Goal: Communication & Community: Answer question/provide support

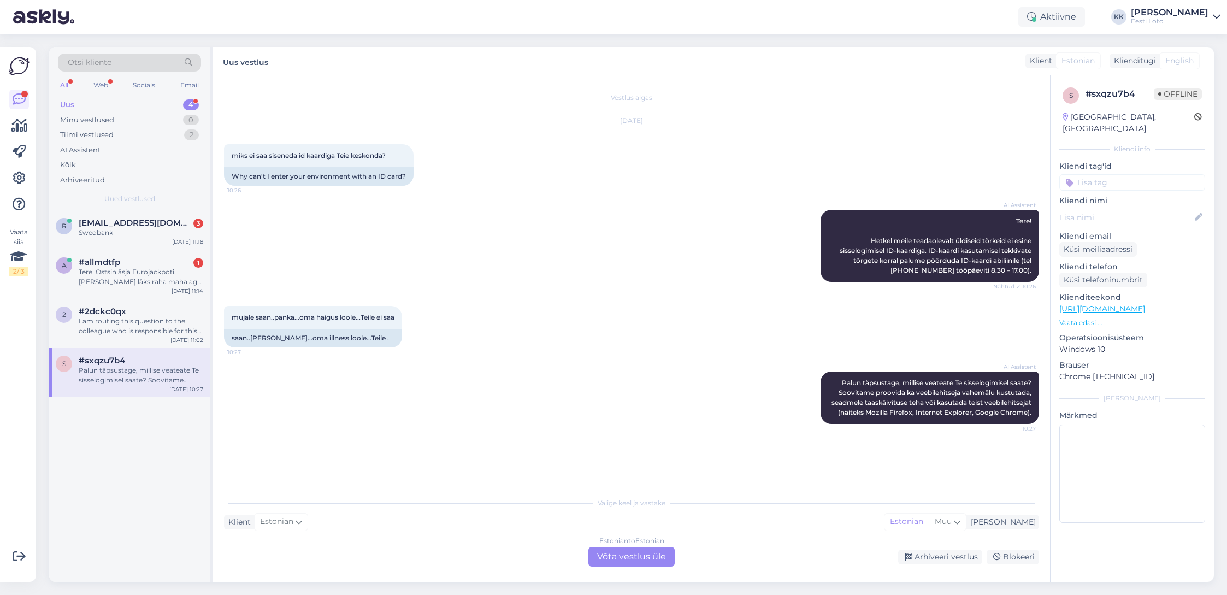
click at [118, 372] on div "Palun täpsustage, millise veateate Te sisselogimisel saate? Soovitame proovida …" at bounding box center [141, 375] width 125 height 20
click at [147, 326] on div "I am routing this question to the colleague who is responsible for this topic. …" at bounding box center [141, 326] width 125 height 20
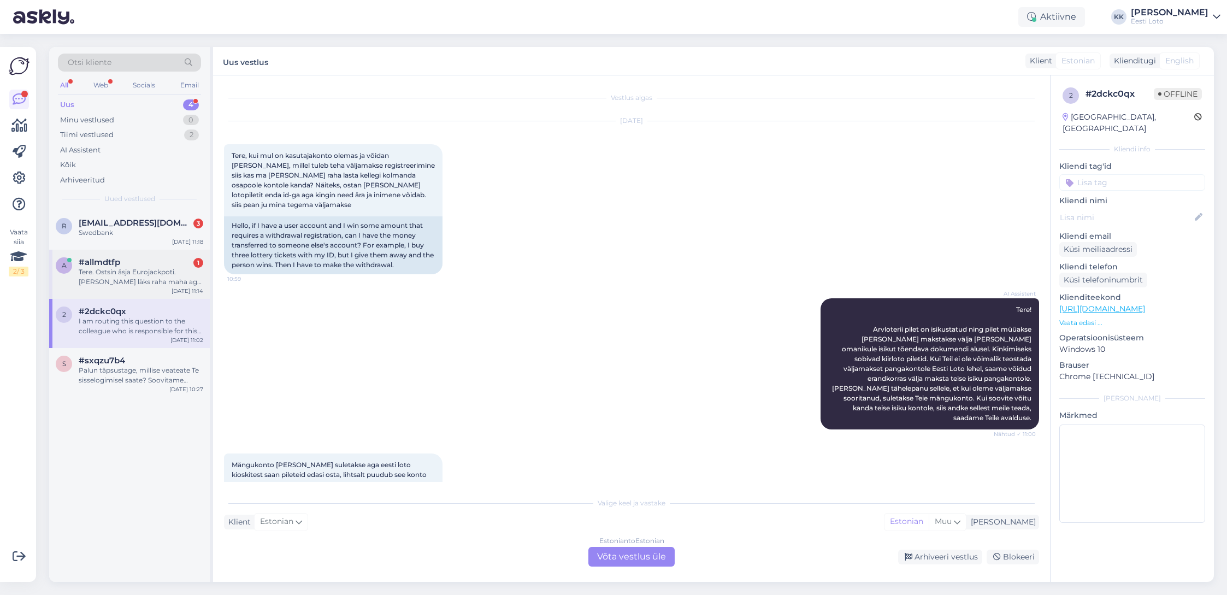
click at [141, 283] on div "Tere. Ostsin äsja Eurojackpoti. [PERSON_NAME] läks raha maha aga piletit ei saa…" at bounding box center [141, 277] width 125 height 20
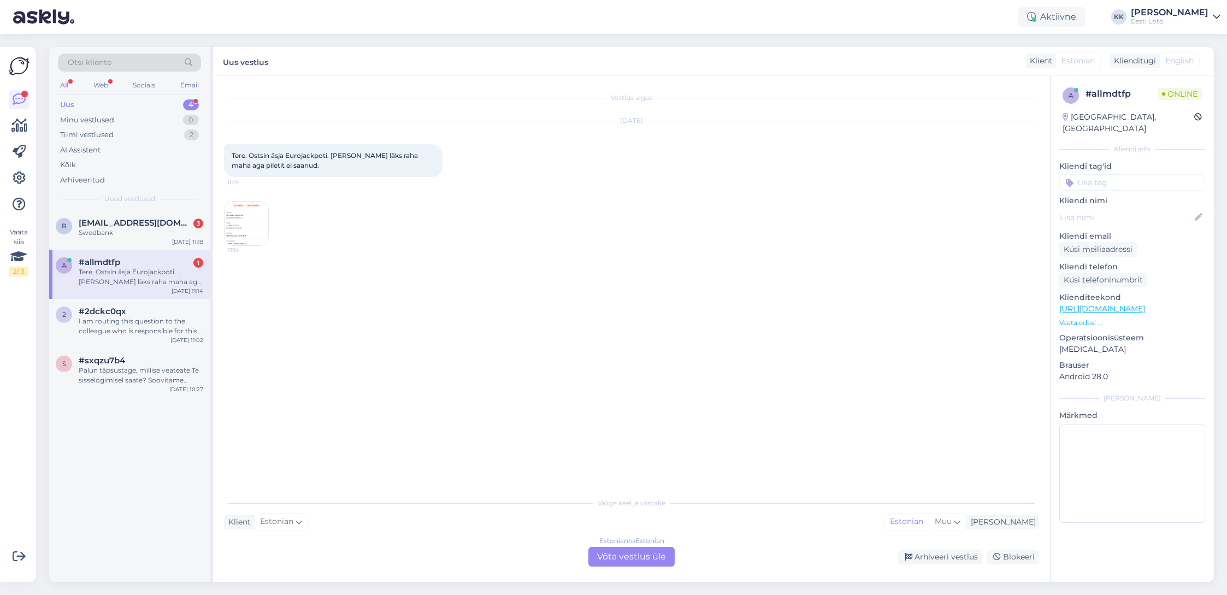
click at [239, 216] on img at bounding box center [247, 224] width 44 height 44
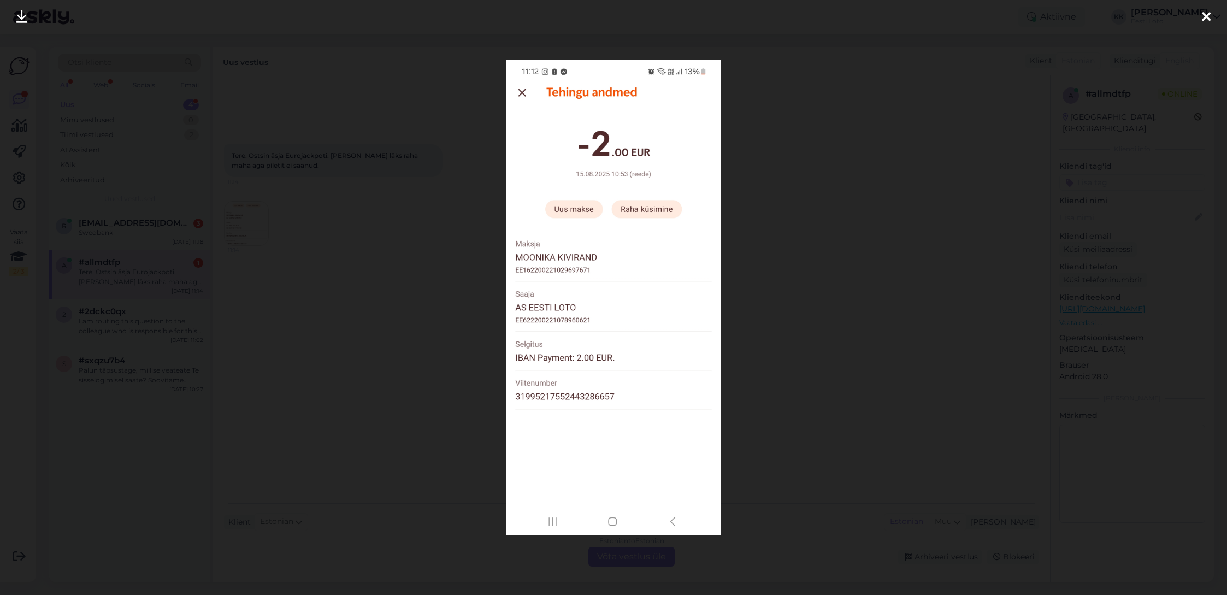
click at [1207, 13] on icon at bounding box center [1206, 17] width 9 height 14
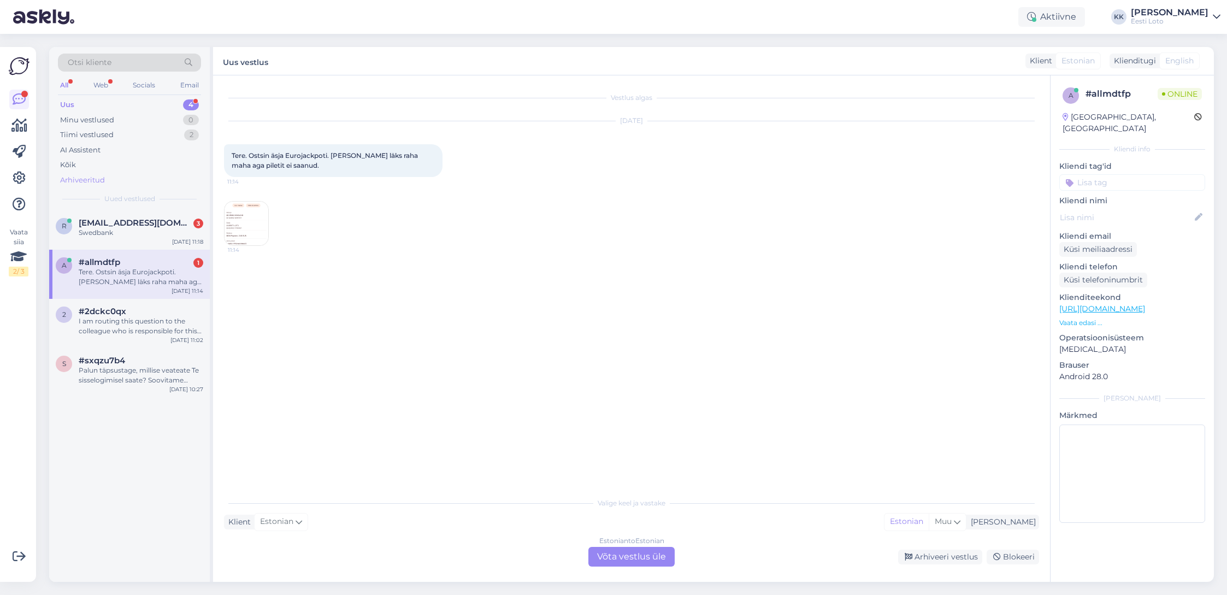
click at [96, 181] on div "Arhiveeritud" at bounding box center [82, 180] width 45 height 11
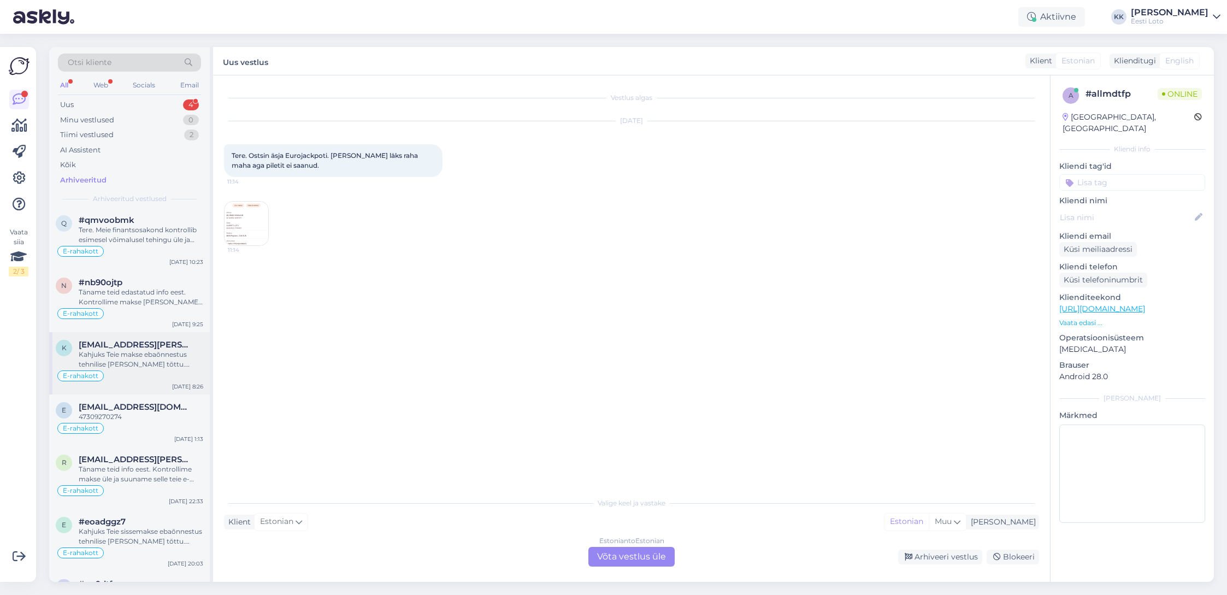
scroll to position [54, 0]
click at [158, 362] on div "Kahjuks Teie makse ebaõnnestus tehnilise [PERSON_NAME] tõttu. Kontrollisime mak…" at bounding box center [141, 358] width 125 height 20
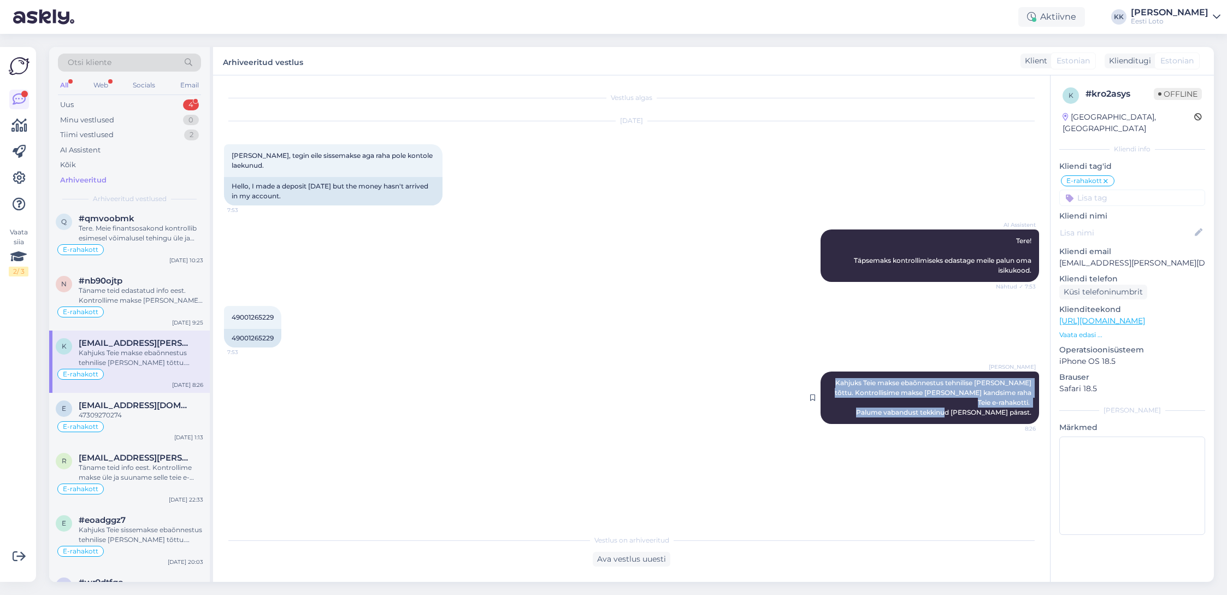
drag, startPoint x: 1035, startPoint y: 391, endPoint x: 841, endPoint y: 376, distance: 193.9
click at [841, 376] on div "[PERSON_NAME] Kahjuks Teie makse ebaõnnestus tehnilise [PERSON_NAME] tõttu. Kon…" at bounding box center [930, 397] width 219 height 52
copy span "Kahjuks Teie makse ebaõnnestus tehnilise [PERSON_NAME] tõttu. Kontrollisime mak…"
click at [113, 109] on div "Uus 4" at bounding box center [129, 104] width 143 height 15
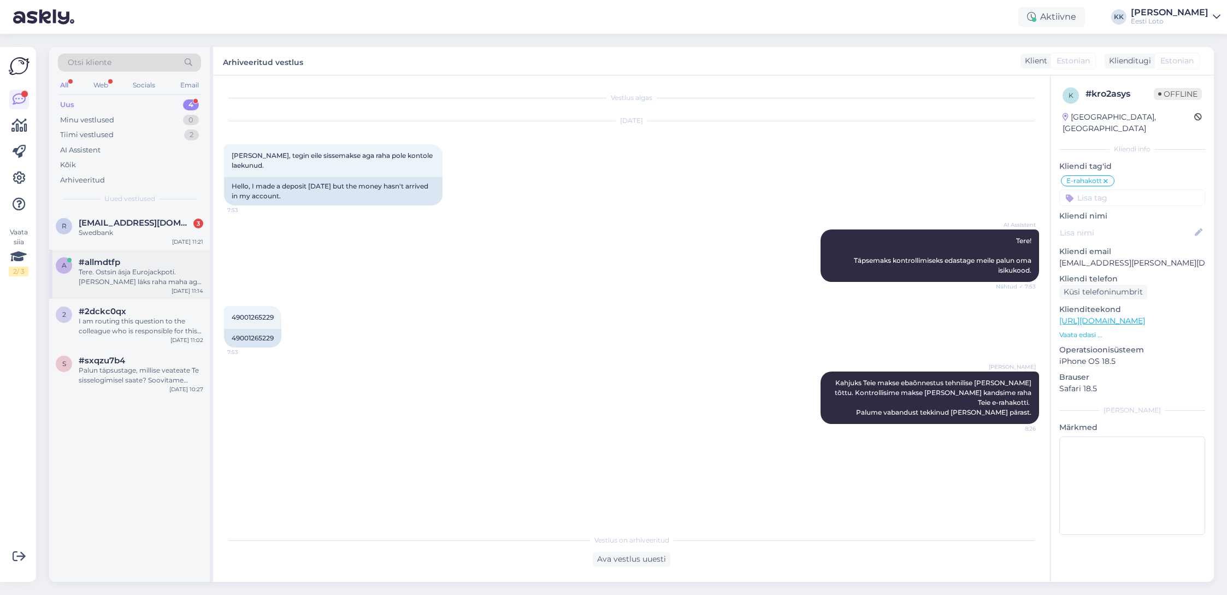
click at [152, 284] on div "Tere. Ostsin äsja Eurojackpoti. [PERSON_NAME] läks raha maha aga piletit ei saa…" at bounding box center [141, 277] width 125 height 20
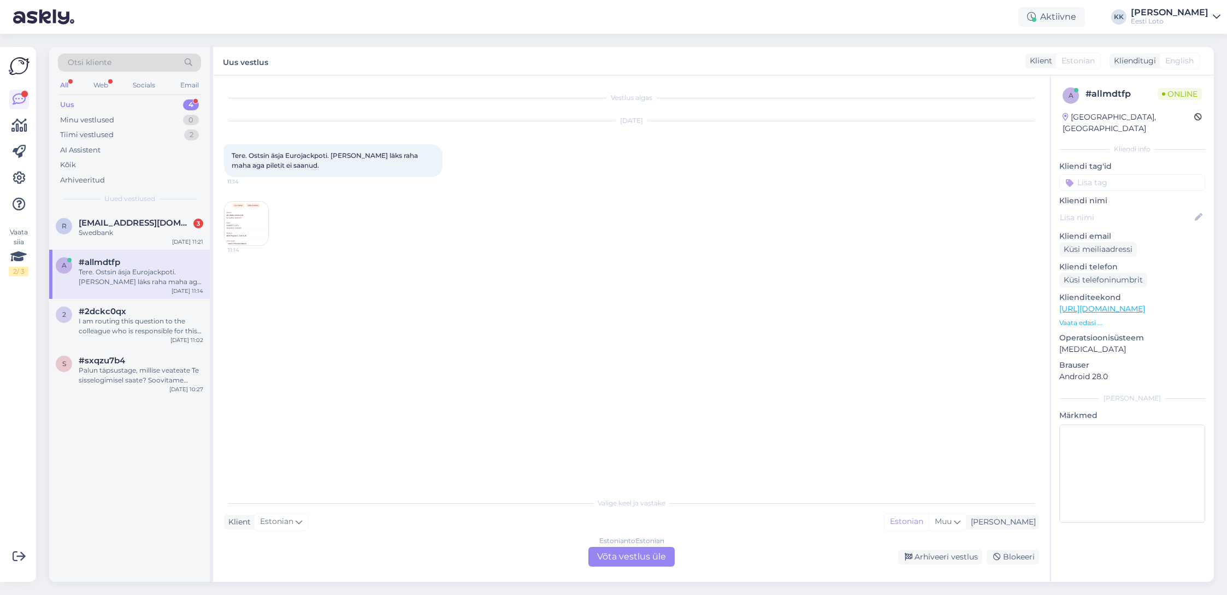
click at [621, 554] on div "Estonian to Estonian Võta vestlus üle" at bounding box center [631, 557] width 86 height 20
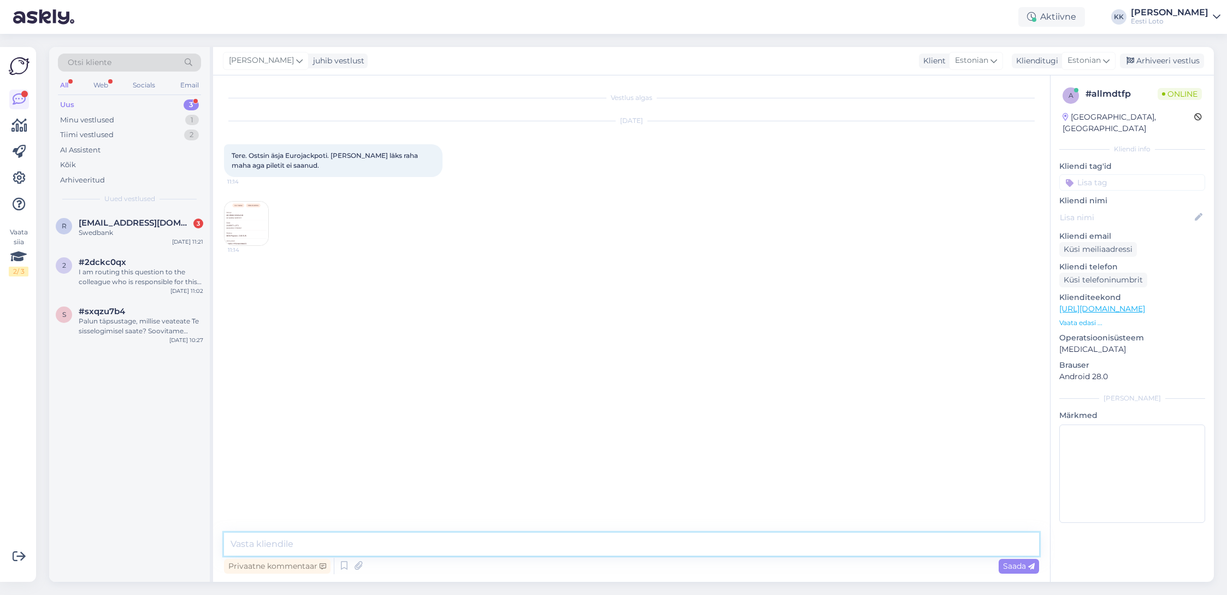
click at [491, 536] on textarea at bounding box center [631, 544] width 815 height 23
paste textarea "Kahjuks Teie makse ebaõnnestus tehnilise [PERSON_NAME] tõttu. Kontrollisime mak…"
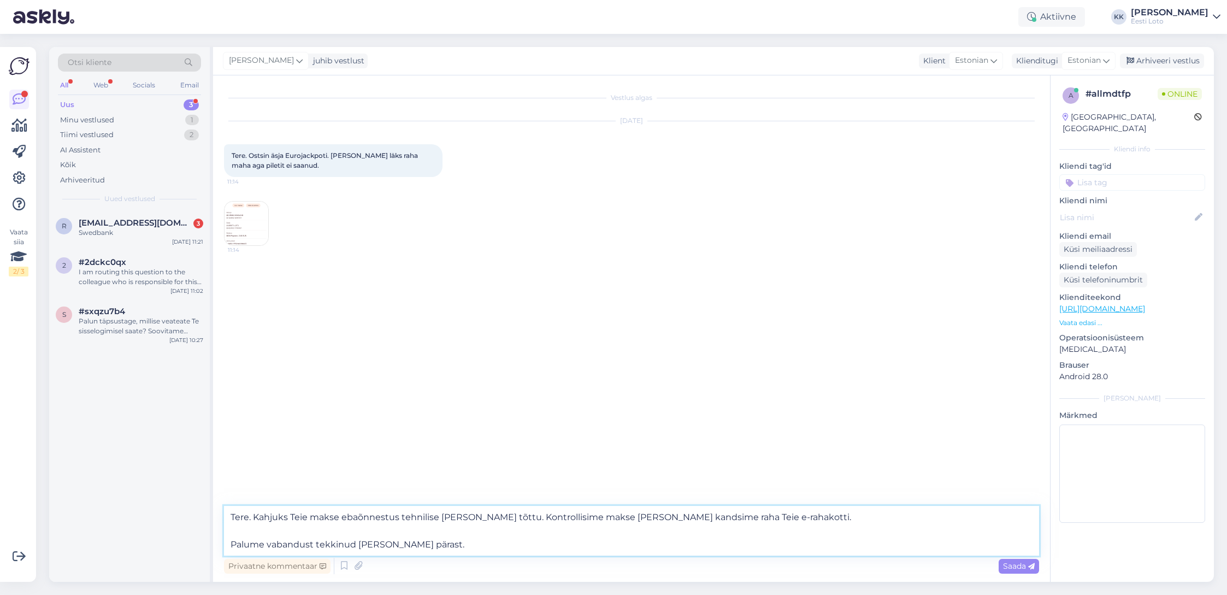
click at [231, 546] on textarea "Tere. Kahjuks Teie makse ebaõnnestus tehnilise [PERSON_NAME] tõttu. Kontrollisi…" at bounding box center [631, 531] width 815 height 50
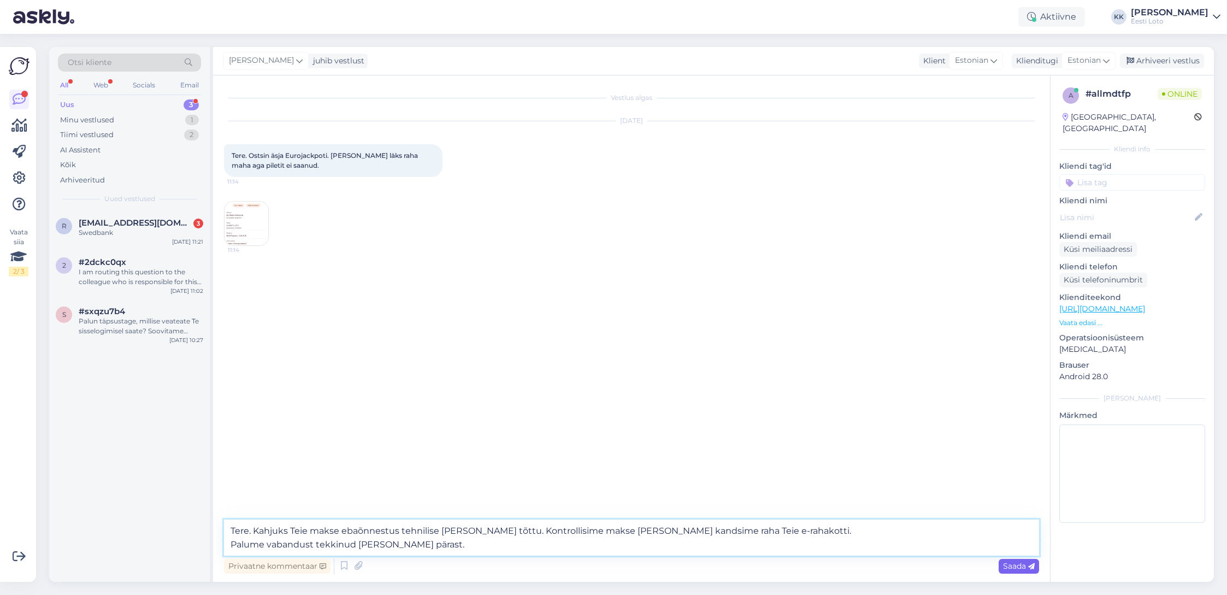
type textarea "Tere. Kahjuks Teie makse ebaõnnestus tehnilise [PERSON_NAME] tõttu. Kontrollisi…"
click at [1017, 569] on span "Saada" at bounding box center [1019, 566] width 32 height 10
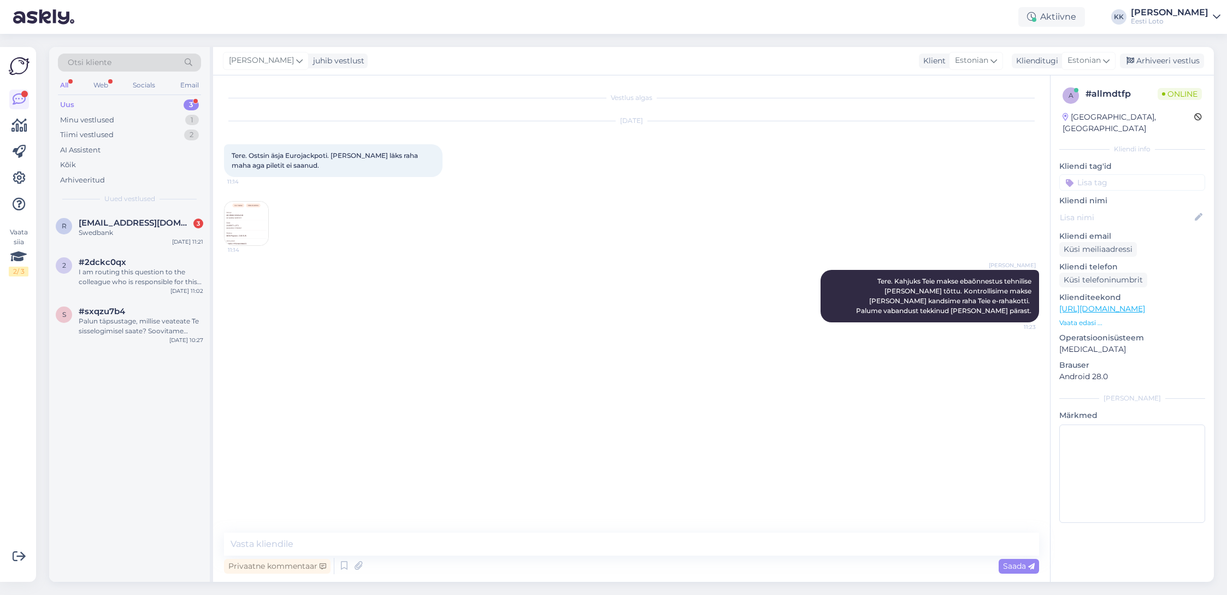
click at [1126, 176] on input at bounding box center [1132, 182] width 146 height 16
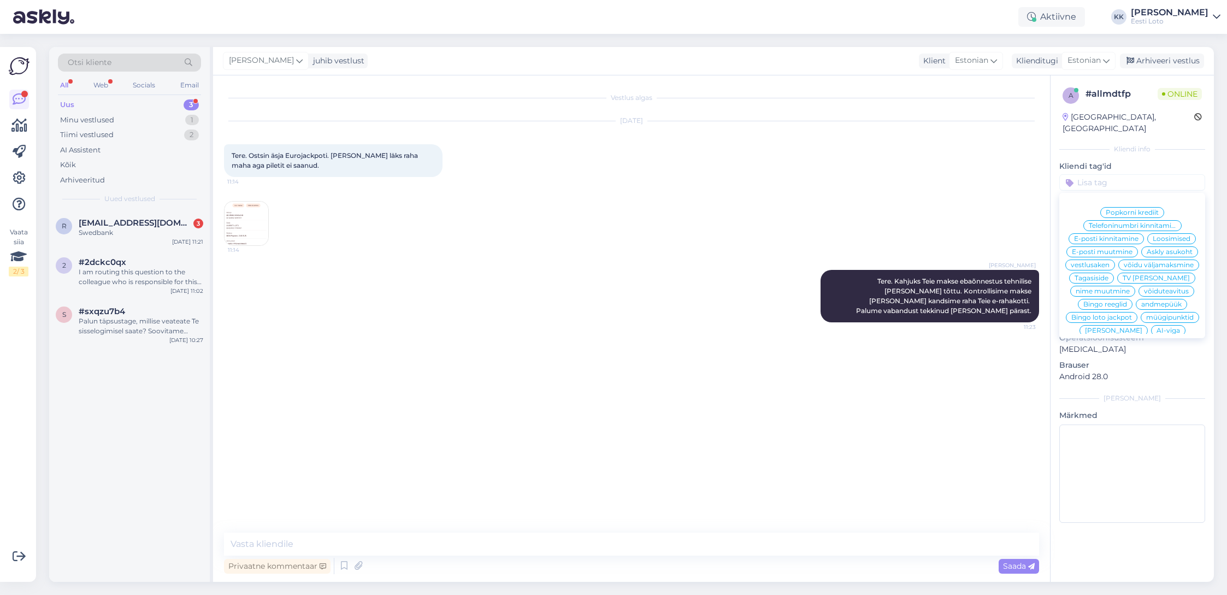
scroll to position [235, 0]
click at [1148, 328] on span "E-rahakott" at bounding box center [1132, 331] width 36 height 7
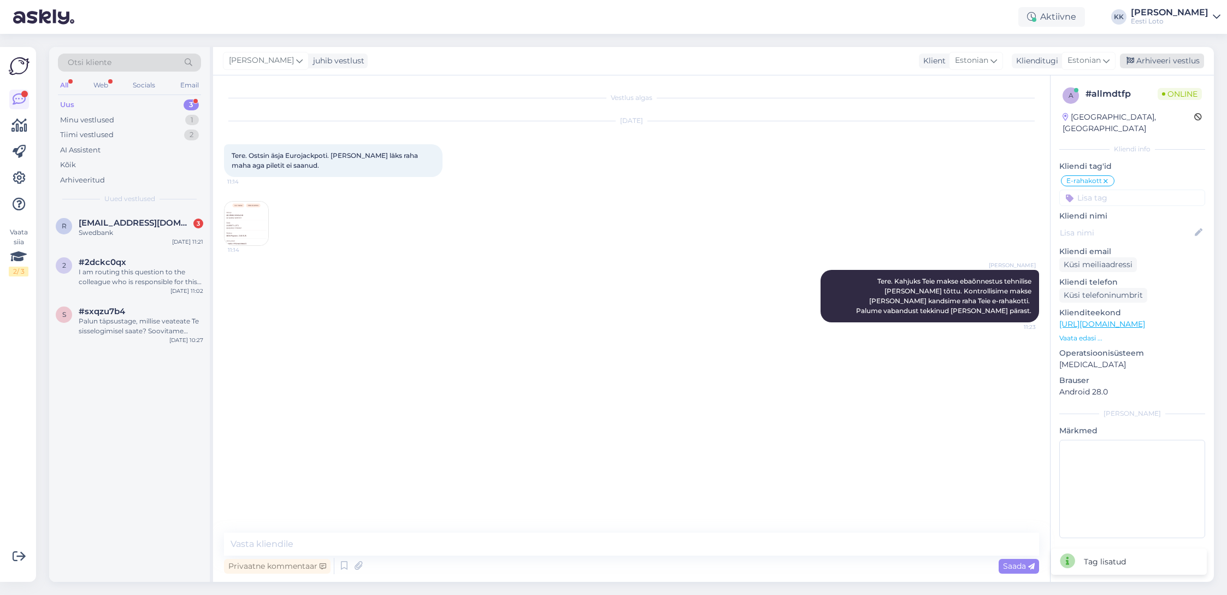
click at [1176, 63] on div "Arhiveeri vestlus" at bounding box center [1162, 61] width 84 height 15
click at [121, 234] on div "Swedbank" at bounding box center [141, 233] width 125 height 10
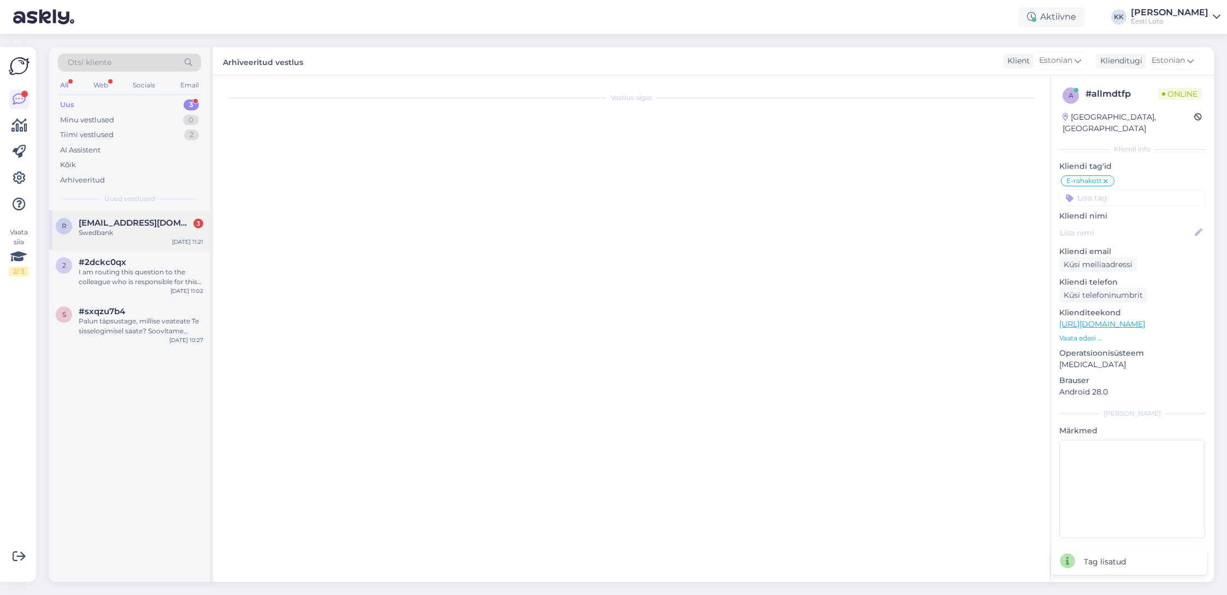
scroll to position [1019, 0]
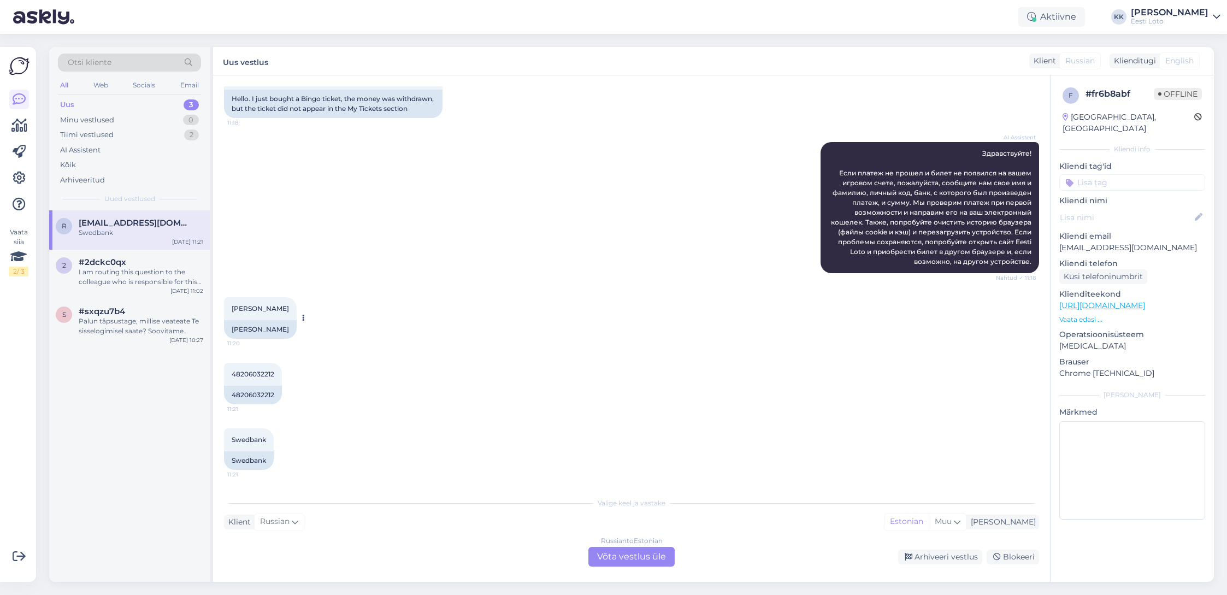
click at [243, 308] on span "[PERSON_NAME]" at bounding box center [260, 308] width 57 height 8
copy span "[PERSON_NAME]"
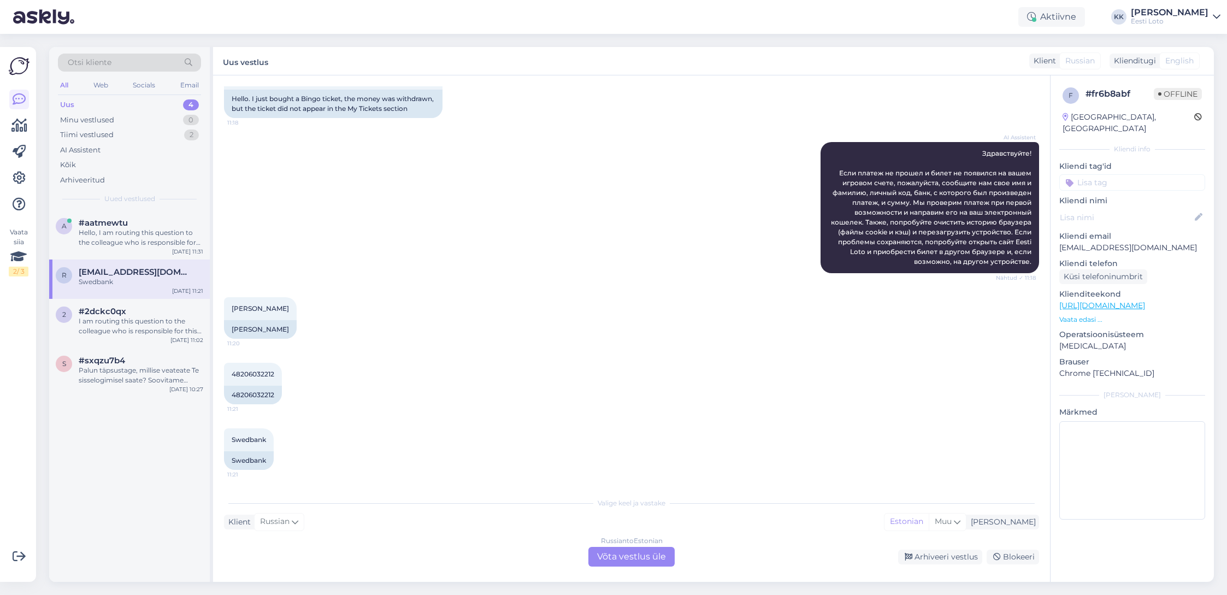
click at [657, 558] on div "Russian to Estonian Võta vestlus üle" at bounding box center [631, 557] width 86 height 20
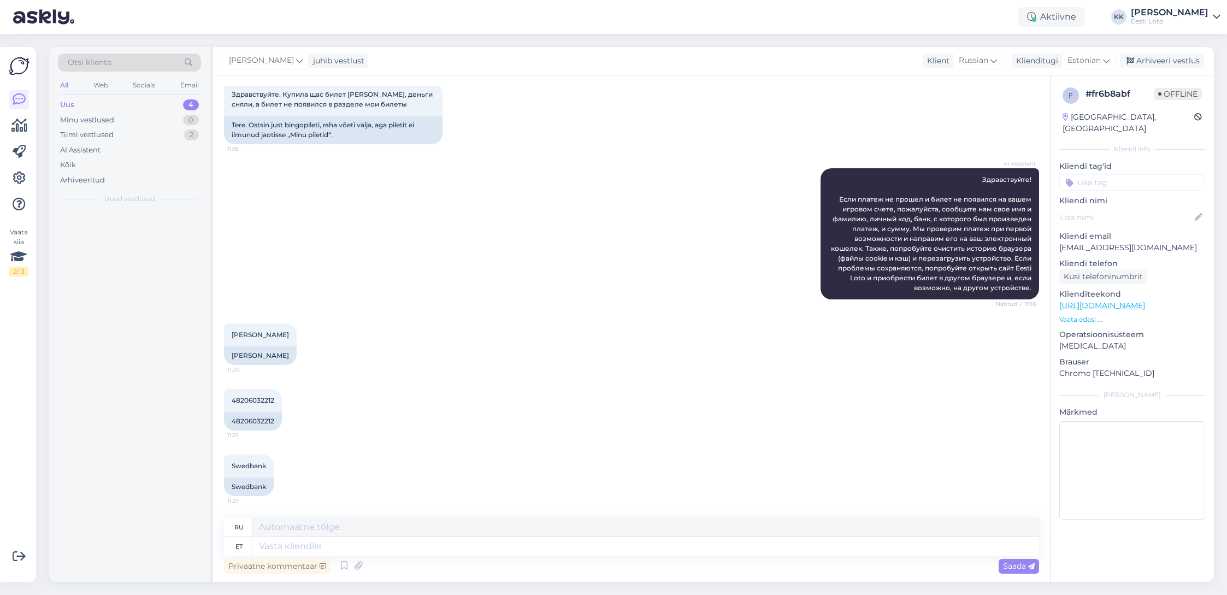
scroll to position [973, 0]
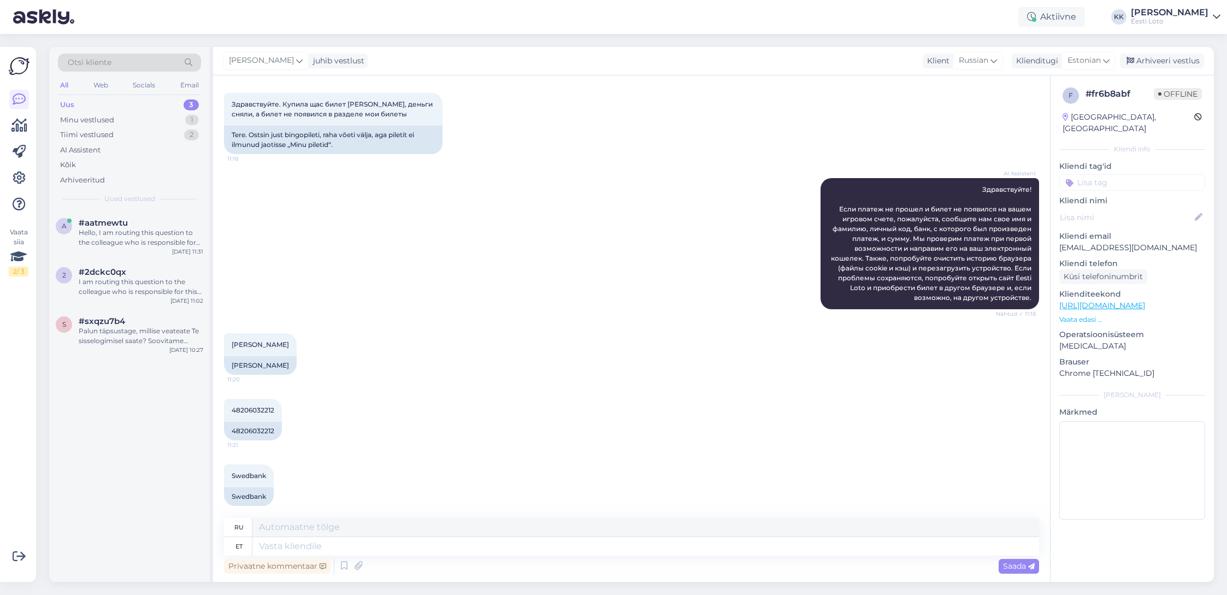
click at [1152, 174] on input at bounding box center [1132, 182] width 146 height 16
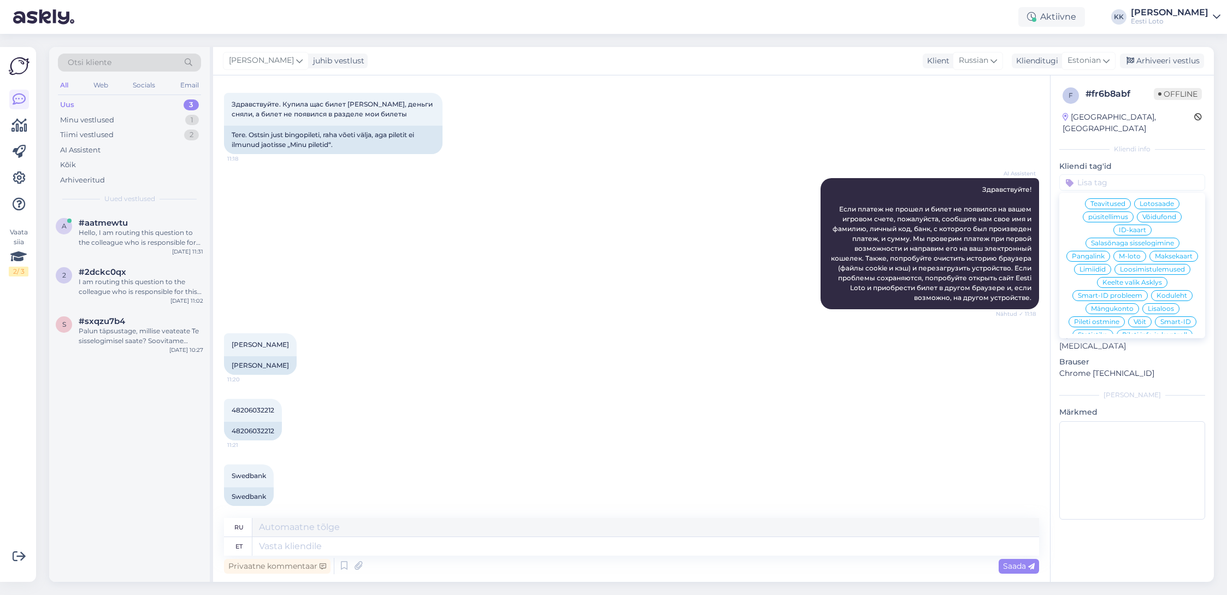
scroll to position [155, 0]
click at [1157, 329] on span "Pileti info ja kontroll" at bounding box center [1154, 332] width 65 height 7
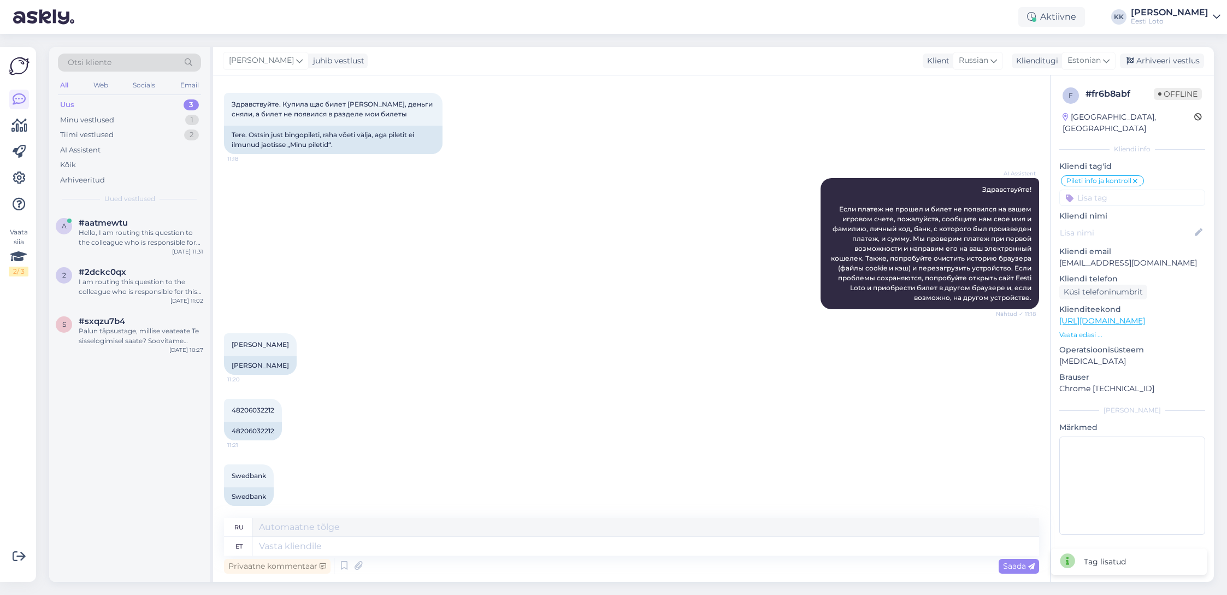
click at [1137, 177] on icon at bounding box center [1135, 181] width 7 height 9
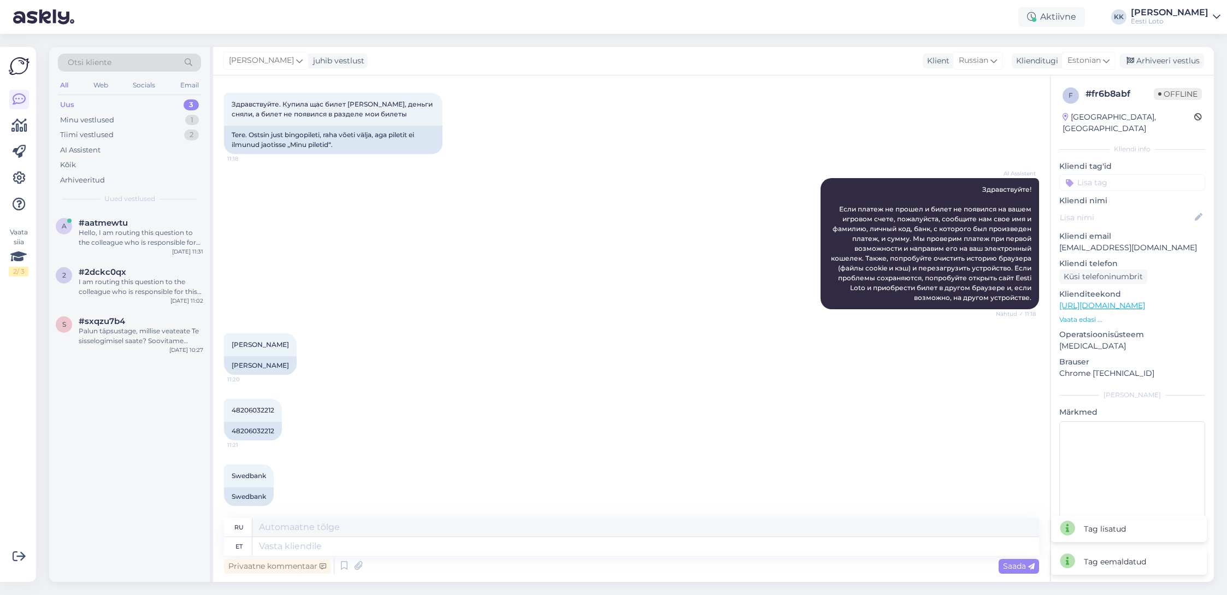
drag, startPoint x: 1154, startPoint y: 173, endPoint x: 1154, endPoint y: 220, distance: 47.5
click at [1154, 174] on input at bounding box center [1132, 182] width 146 height 16
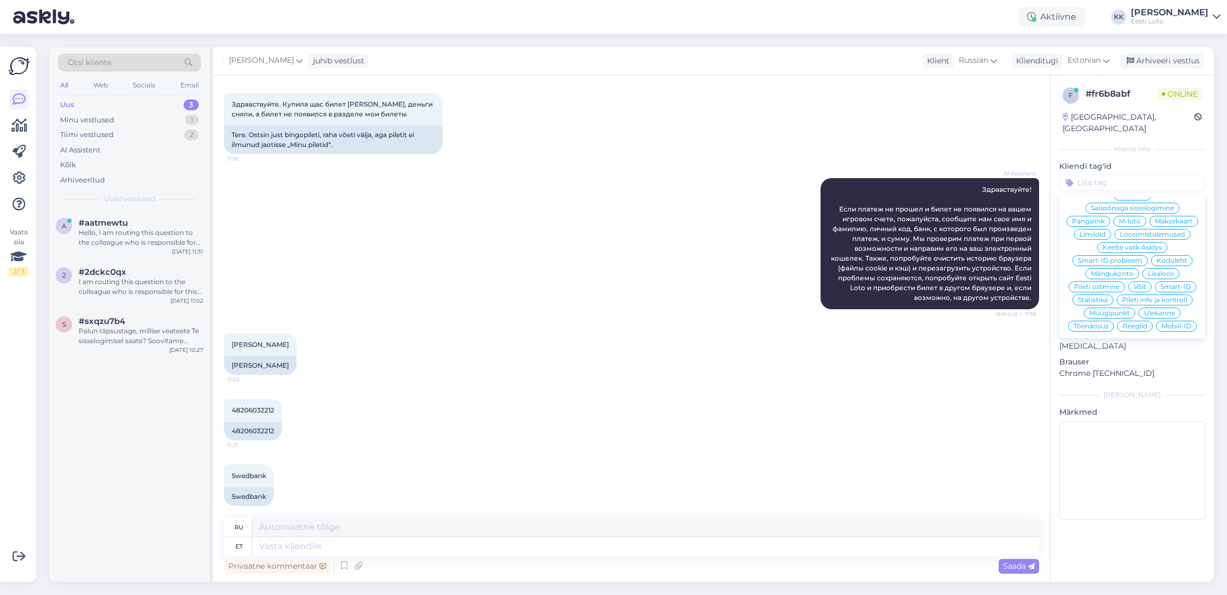
scroll to position [191, 0]
click at [1153, 294] on span "Pileti info ja kontroll" at bounding box center [1154, 297] width 65 height 7
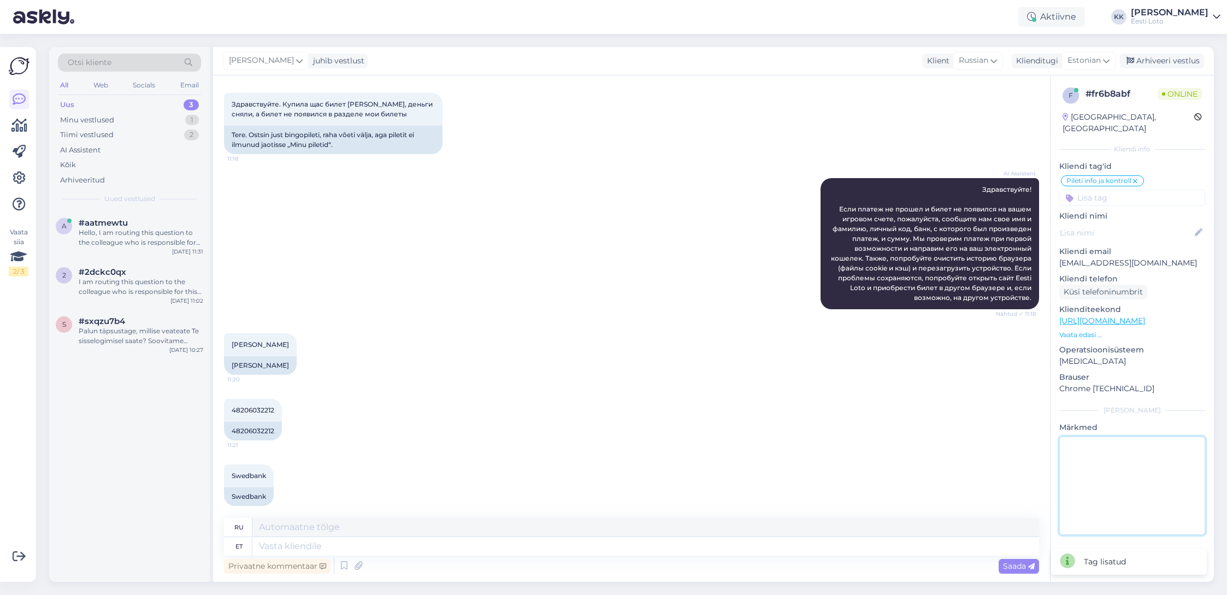
click at [1099, 458] on textarea at bounding box center [1132, 485] width 146 height 98
type textarea "suheldud telefoni teel"
click at [1160, 61] on div "Arhiveeri vestlus" at bounding box center [1162, 61] width 84 height 15
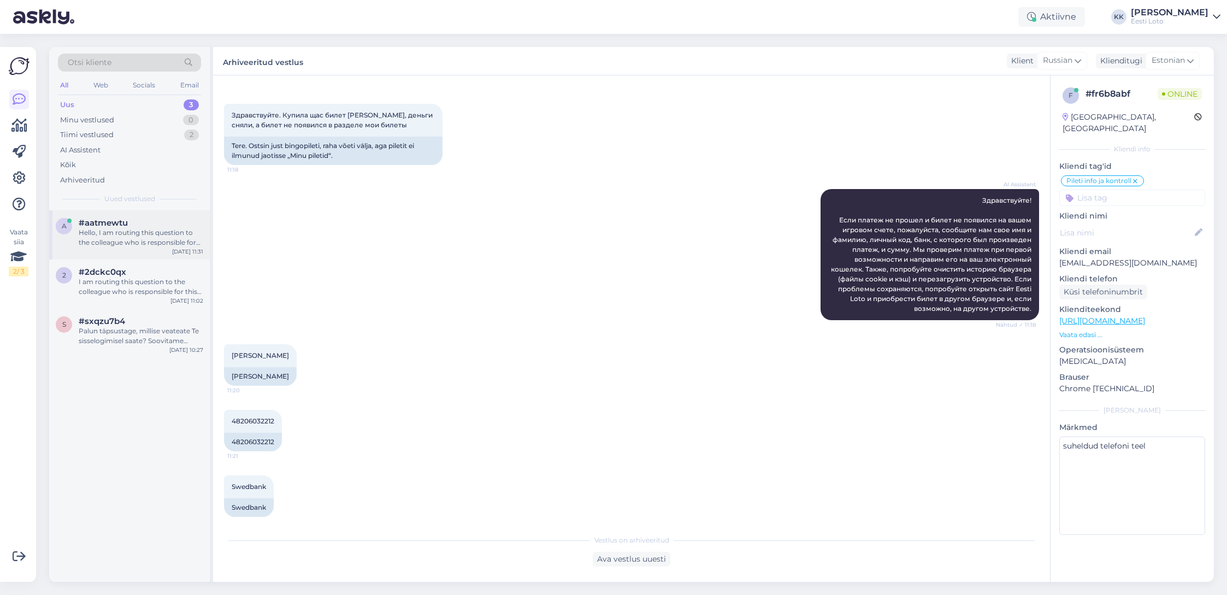
click at [120, 239] on div "Hello, I am routing this question to the colleague who is responsible for this …" at bounding box center [141, 238] width 125 height 20
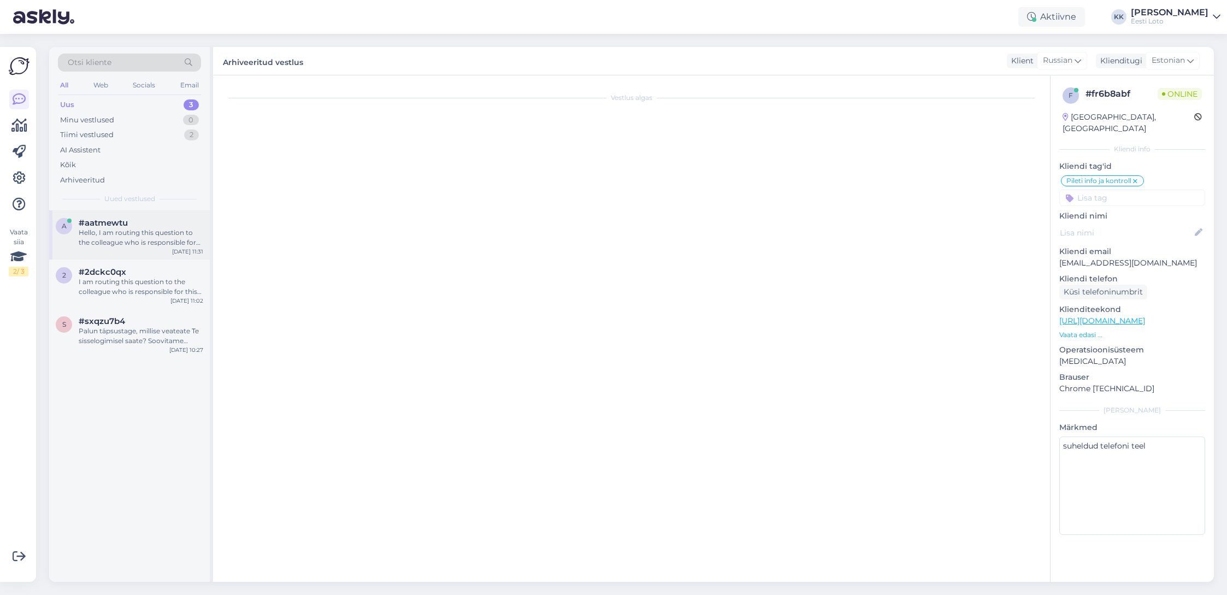
scroll to position [0, 0]
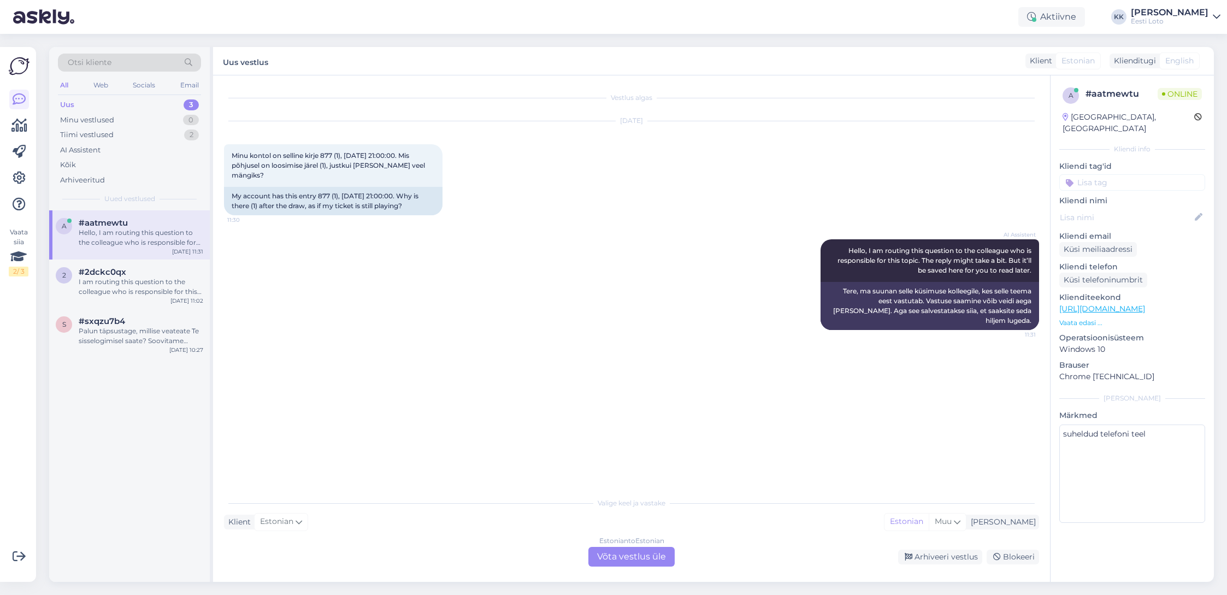
click at [634, 554] on div "Estonian to Estonian Võta vestlus üle" at bounding box center [631, 557] width 86 height 20
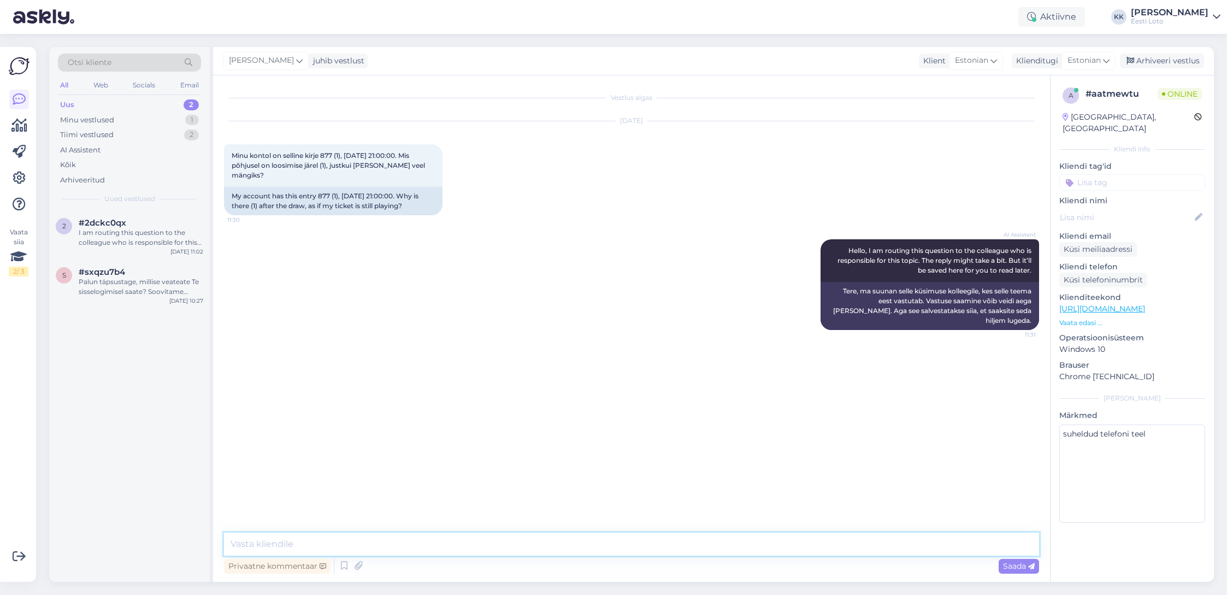
click at [470, 539] on textarea at bounding box center [631, 544] width 815 height 23
type textarea "Tere. Kontrollimiseks teatage palun enda isikukood."
click at [1014, 560] on div "Saada" at bounding box center [1019, 566] width 40 height 15
click at [1113, 174] on input at bounding box center [1132, 182] width 146 height 16
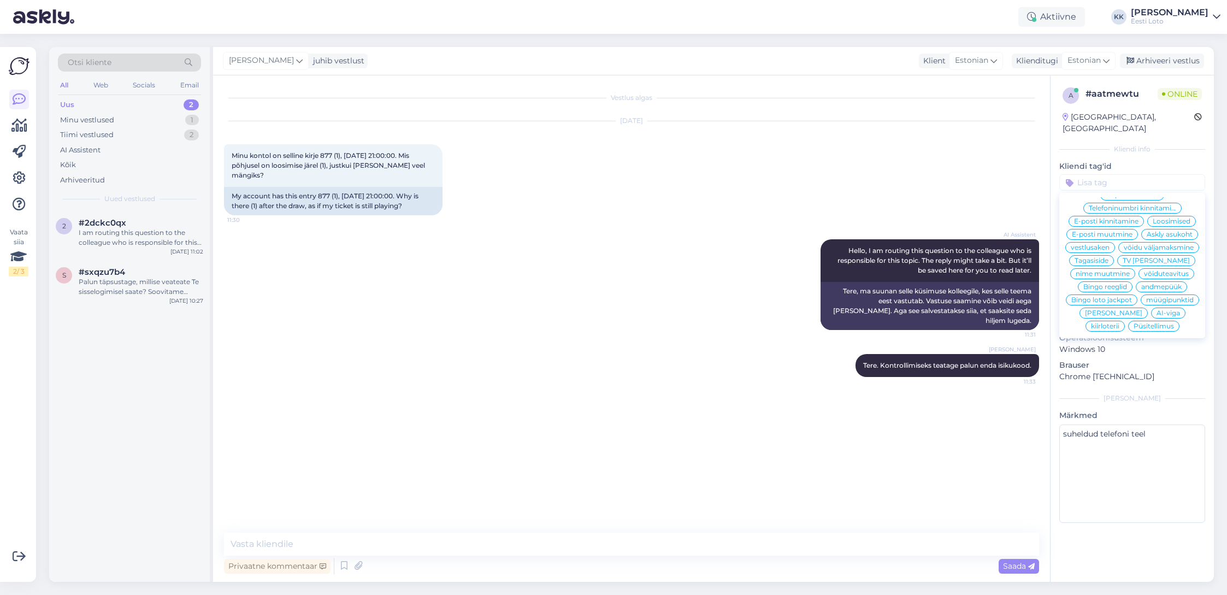
scroll to position [20, 0]
click at [1159, 215] on span "Loosimised" at bounding box center [1172, 218] width 38 height 7
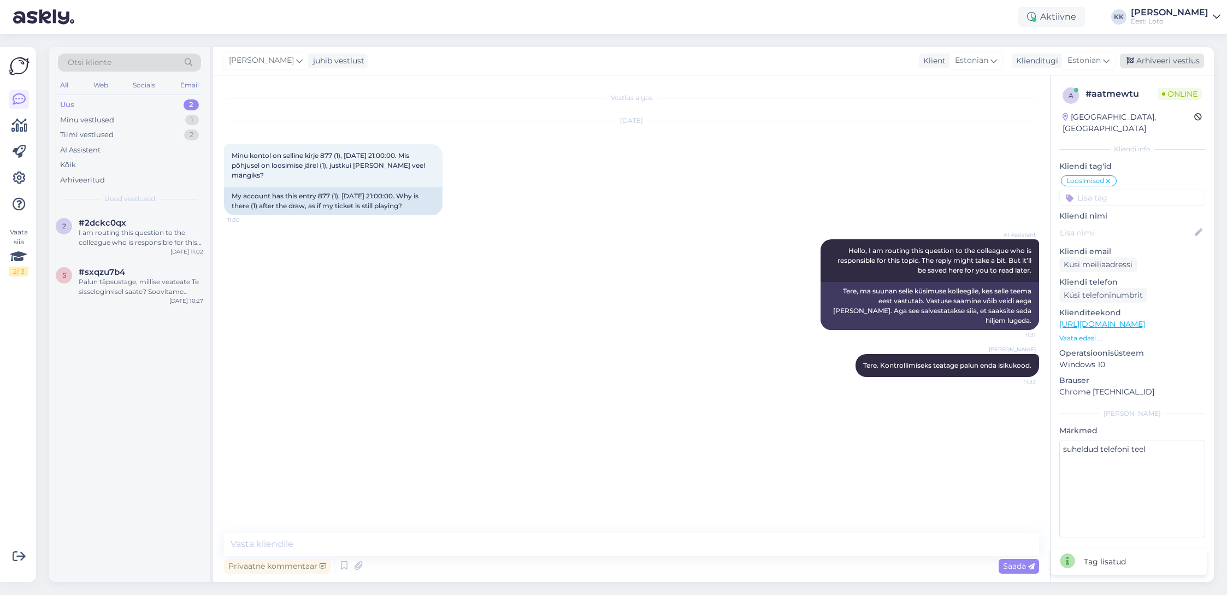
click at [1173, 62] on div "Arhiveeri vestlus" at bounding box center [1162, 61] width 84 height 15
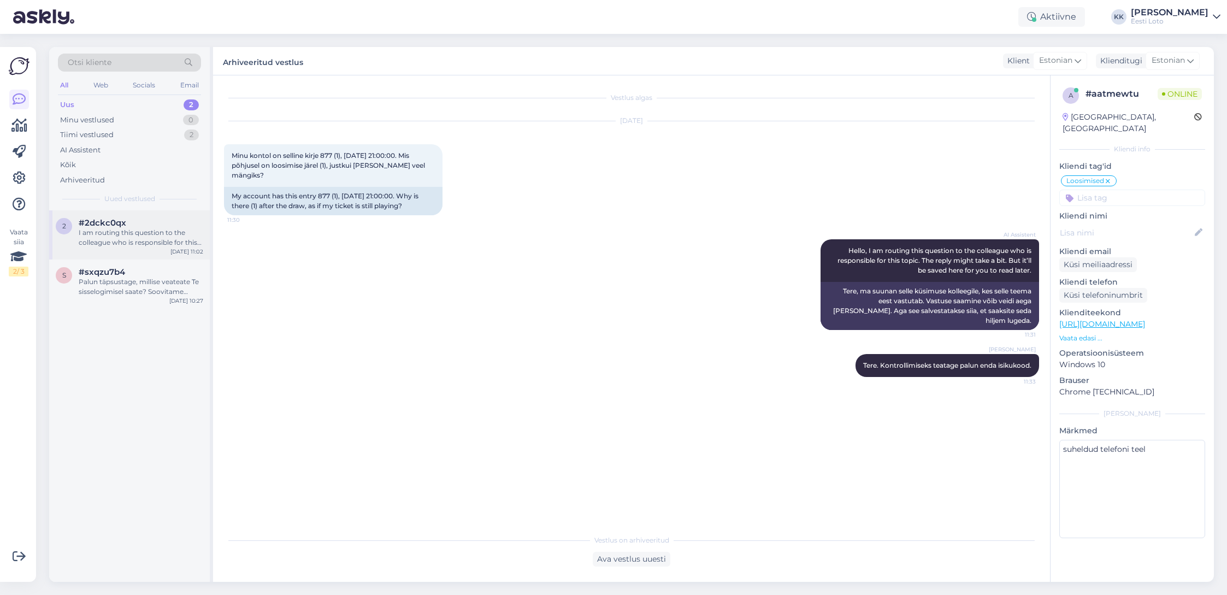
click at [141, 237] on div "I am routing this question to the colleague who is responsible for this topic. …" at bounding box center [141, 238] width 125 height 20
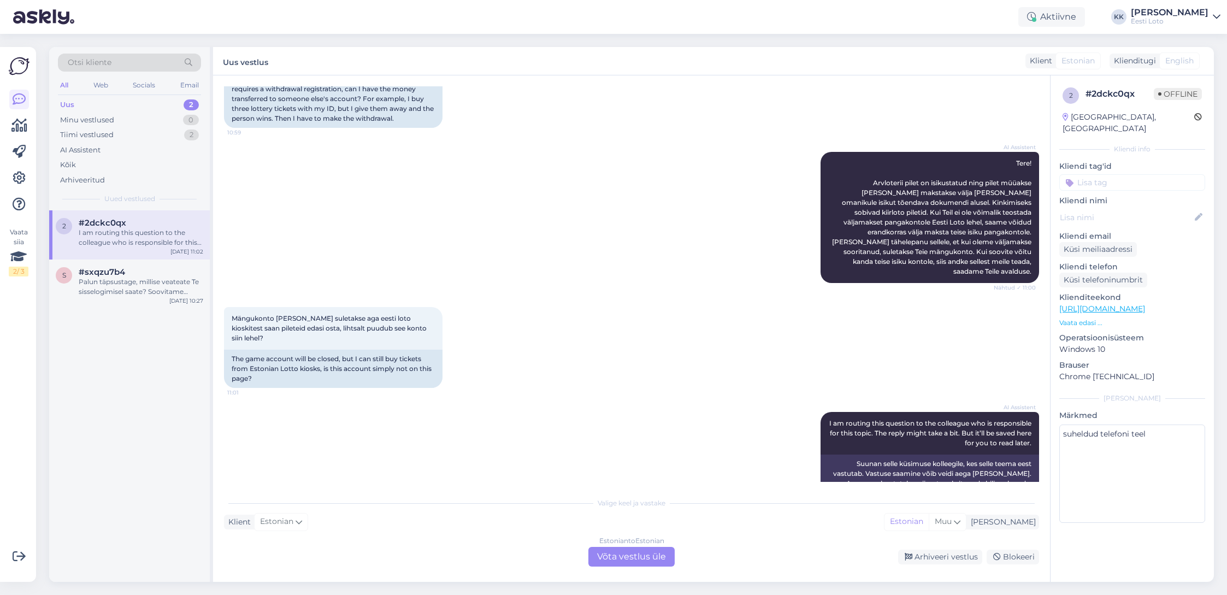
scroll to position [150, 0]
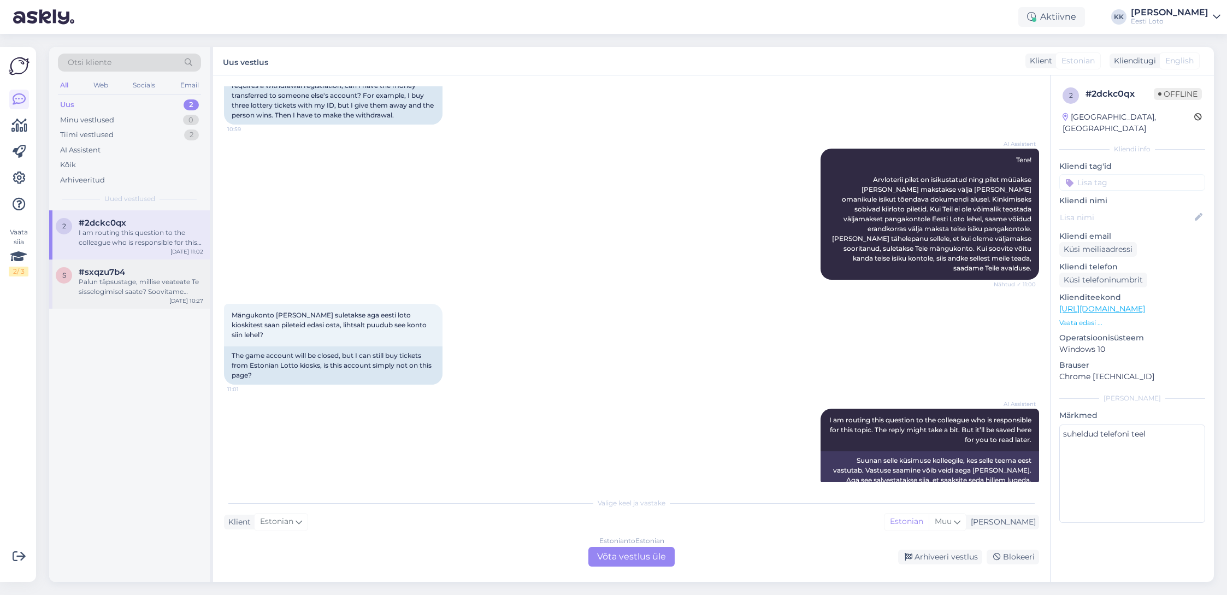
click at [120, 292] on div "Palun täpsustage, millise veateate Te sisselogimisel saate? Soovitame proovida …" at bounding box center [141, 287] width 125 height 20
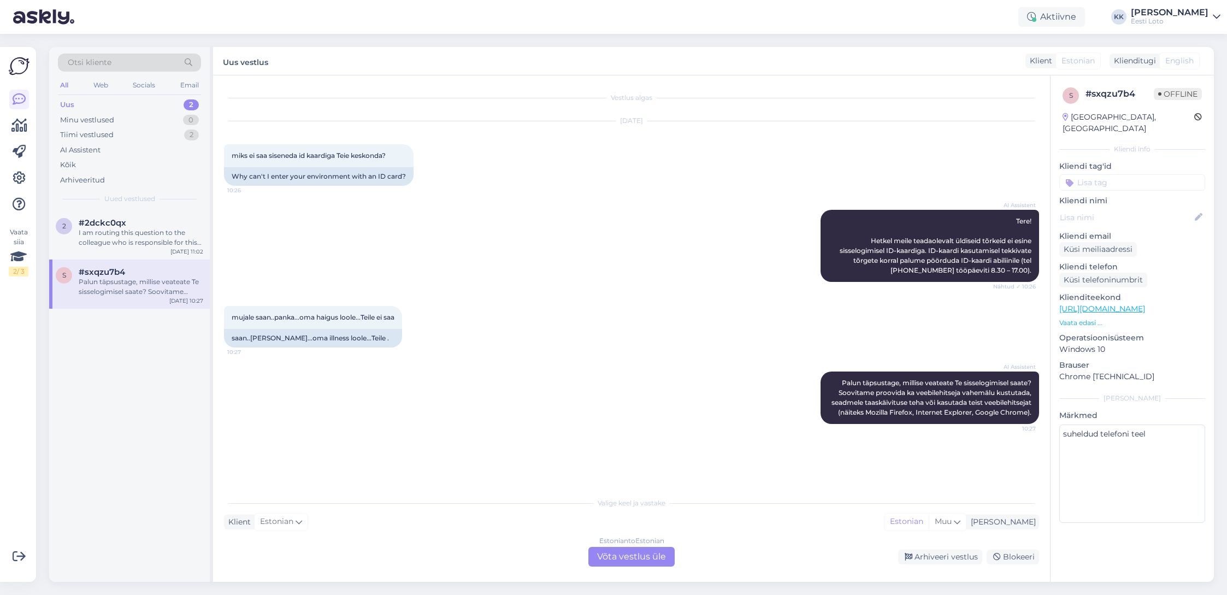
scroll to position [0, 0]
click at [80, 104] on div "Uus 2" at bounding box center [129, 104] width 143 height 15
click at [109, 250] on div "2 #2dckc0qx I am routing this question to the colleague who is responsible for …" at bounding box center [129, 234] width 161 height 49
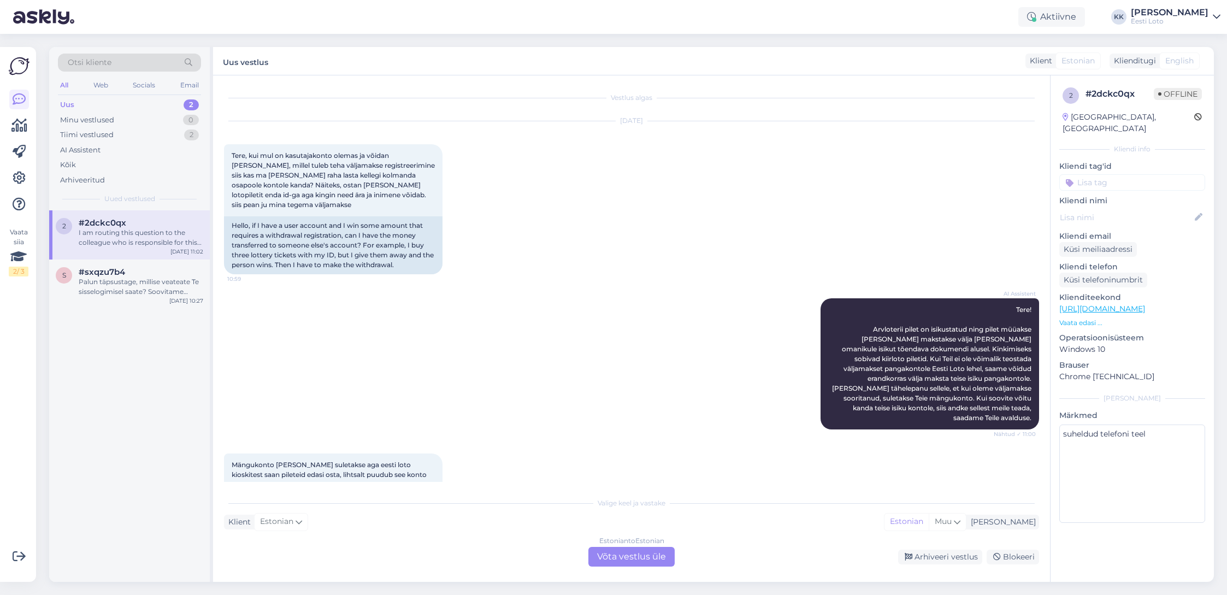
scroll to position [150, 0]
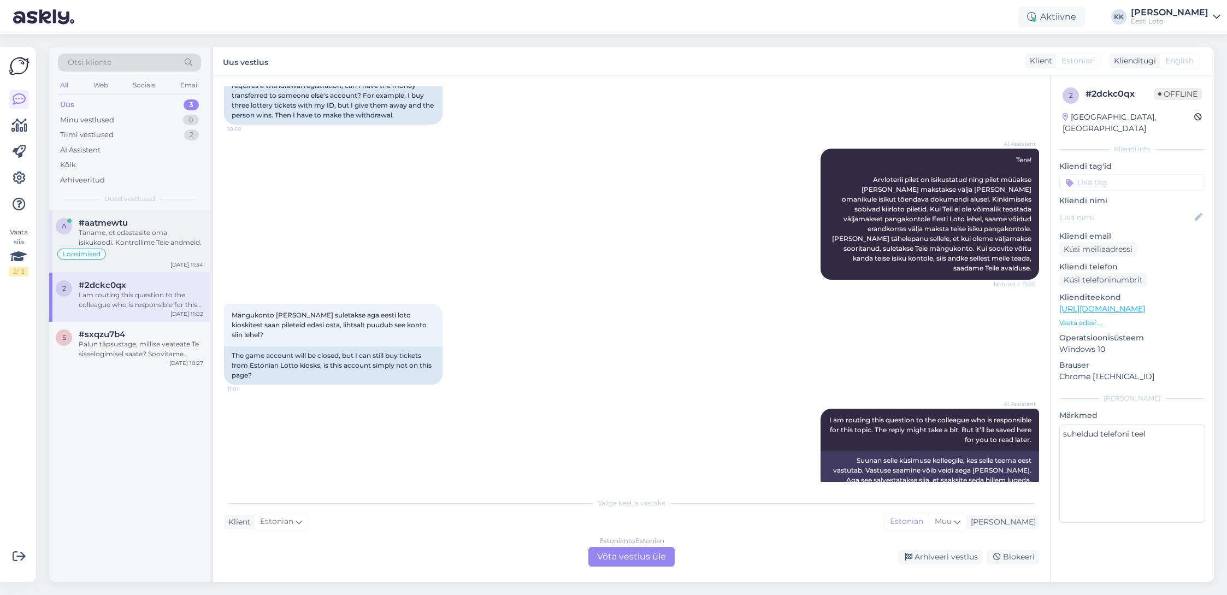
click at [141, 236] on div "Täname, et edastasite oma isikukoodi. Kontrollime Teie andmeid." at bounding box center [141, 238] width 125 height 20
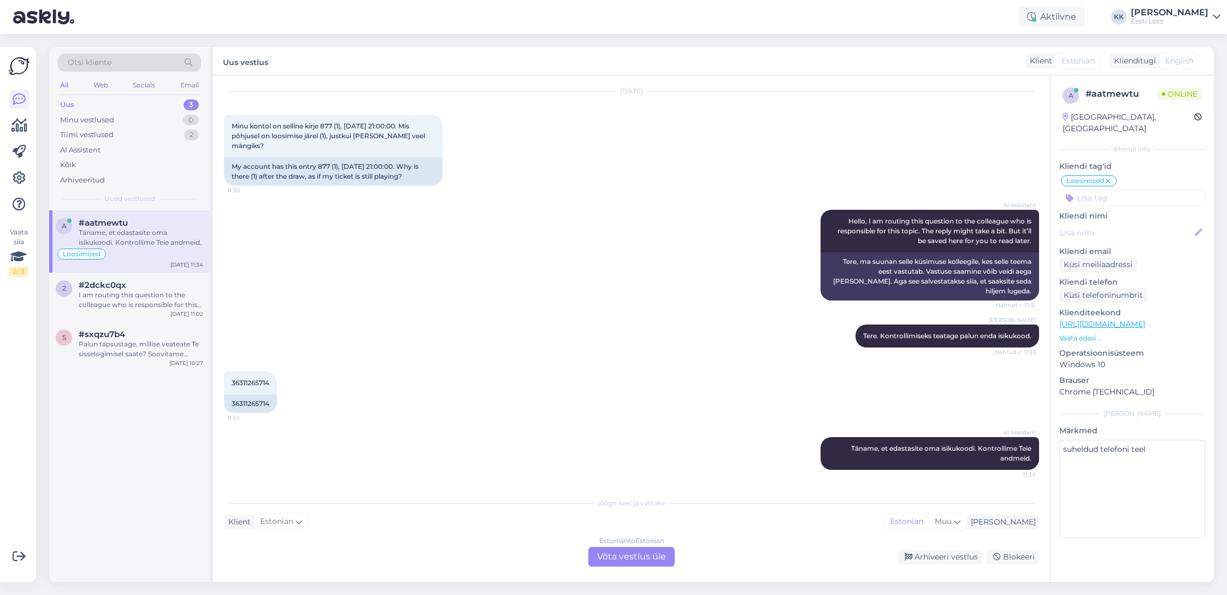
scroll to position [20, 0]
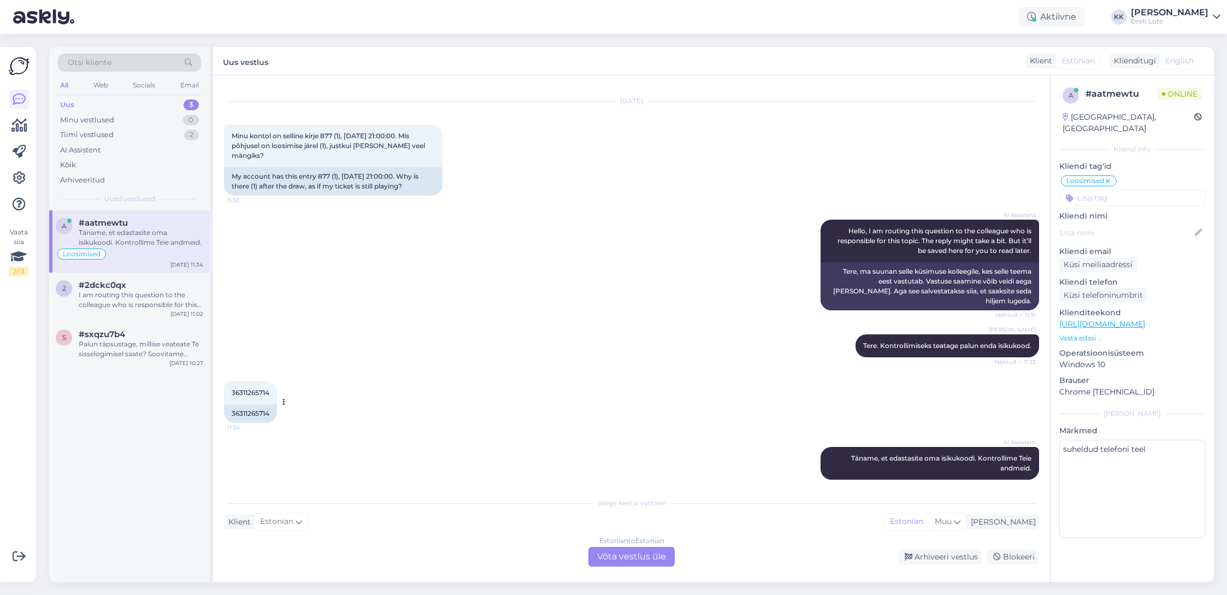
click at [256, 388] on span "36311265714" at bounding box center [251, 392] width 38 height 8
copy span "36311265714"
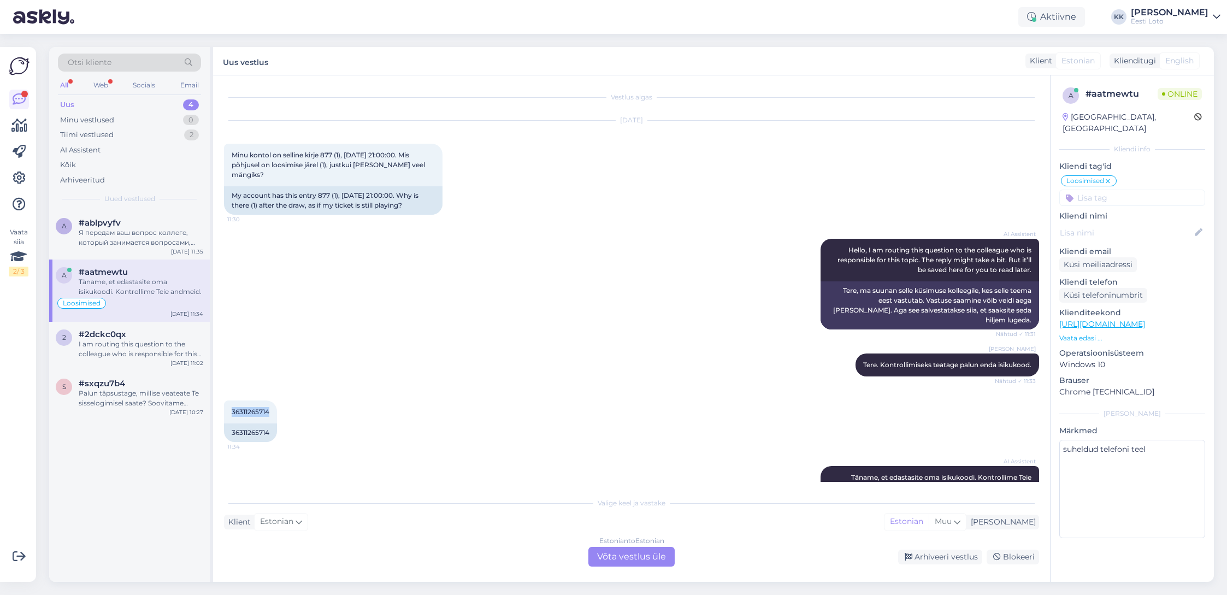
scroll to position [0, 0]
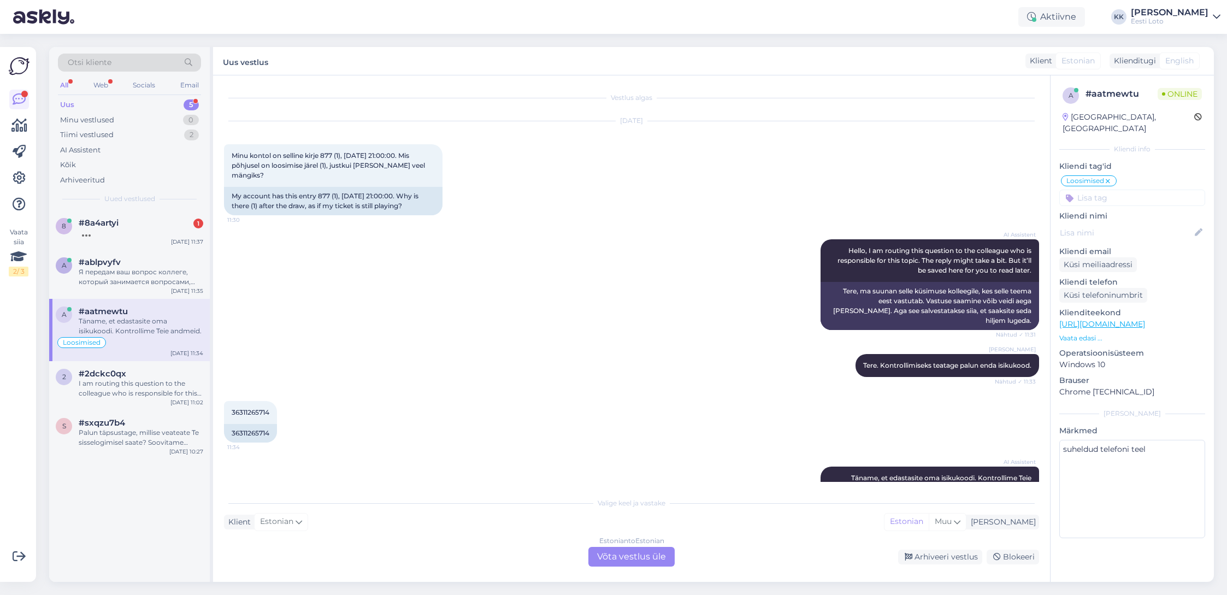
drag, startPoint x: 678, startPoint y: 468, endPoint x: 675, endPoint y: 480, distance: 11.8
click at [678, 468] on div "AI Assistent [PERSON_NAME], et edastasite oma isikukoodi. Kontrollime Teie andm…" at bounding box center [631, 483] width 815 height 57
click at [645, 556] on div "Estonian to Estonian Võta vestlus üle" at bounding box center [631, 557] width 86 height 20
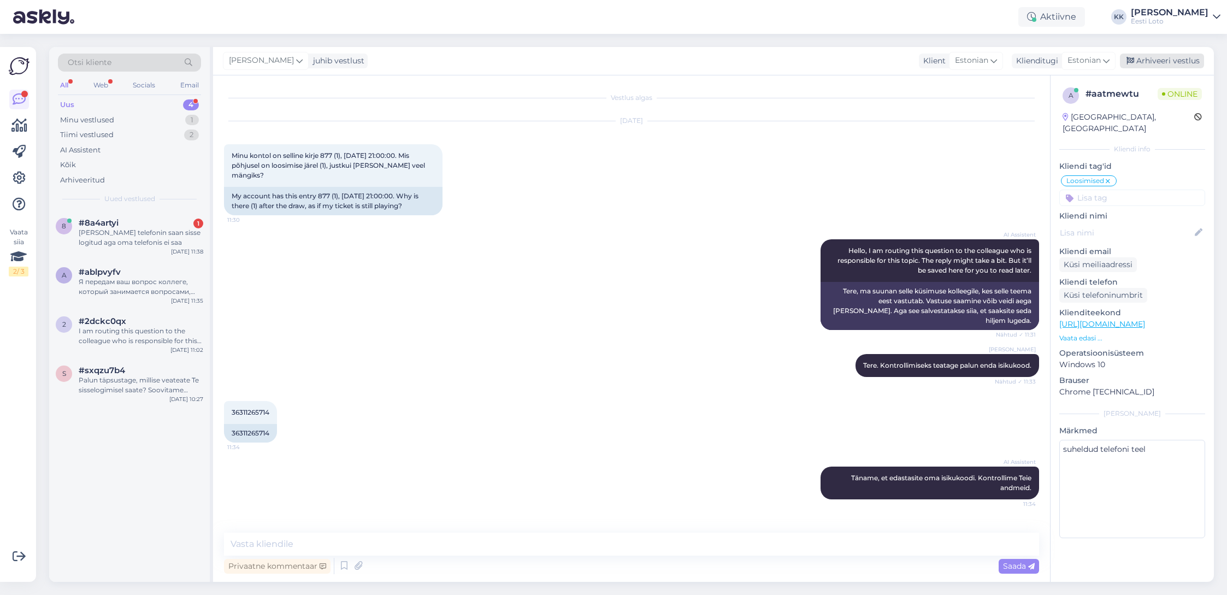
click at [1158, 64] on div "Arhiveeri vestlus" at bounding box center [1162, 61] width 84 height 15
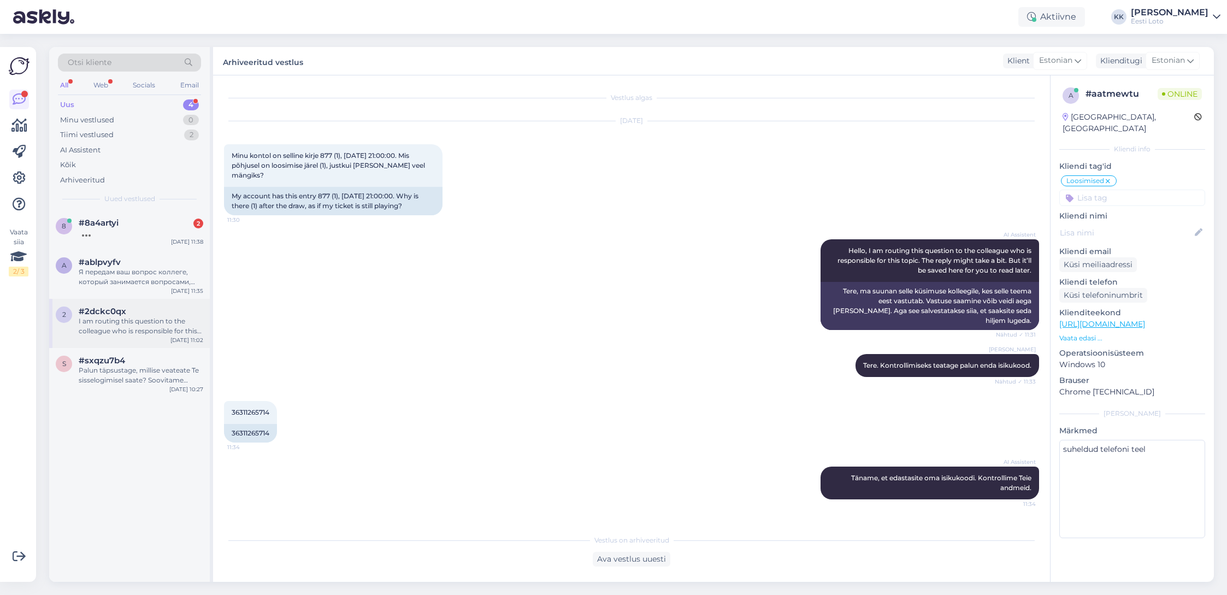
click at [139, 316] on div "#2dckc0qx" at bounding box center [141, 311] width 125 height 10
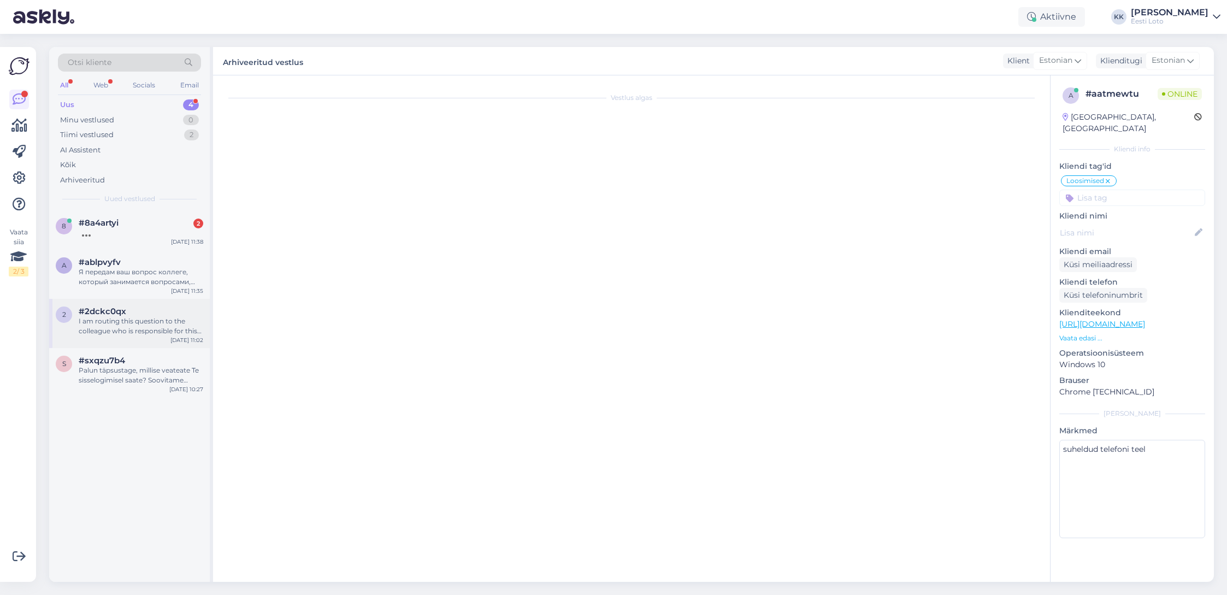
scroll to position [150, 0]
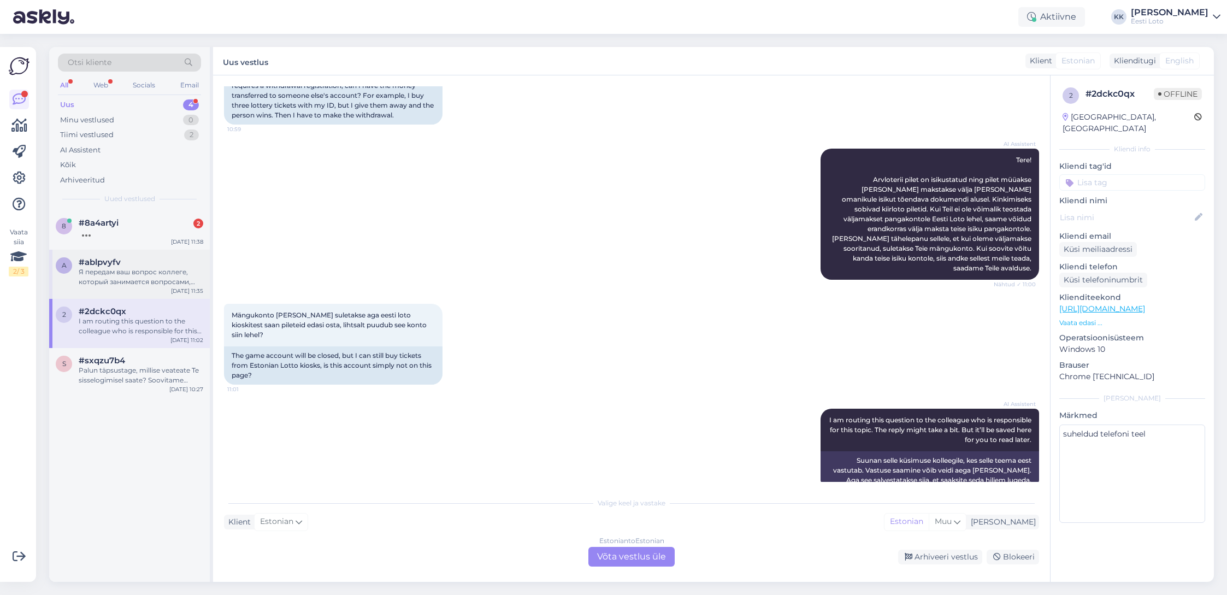
click at [116, 281] on div "Я передам ваш вопрос коллеге, который занимается вопросами, связанными с физиче…" at bounding box center [141, 277] width 125 height 20
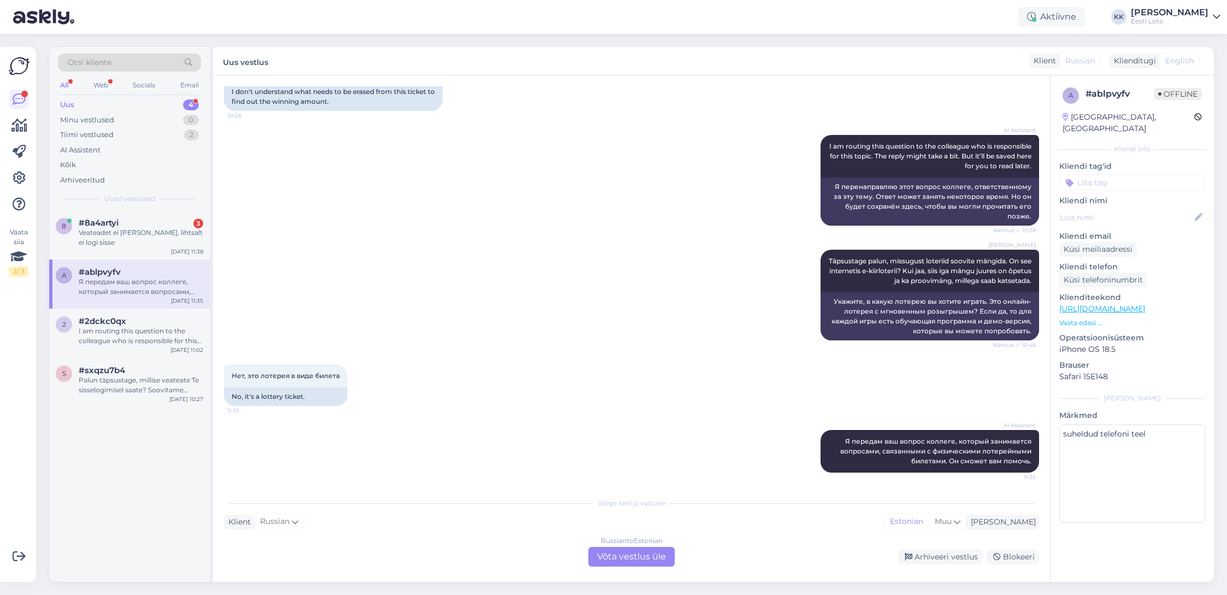
scroll to position [239, 0]
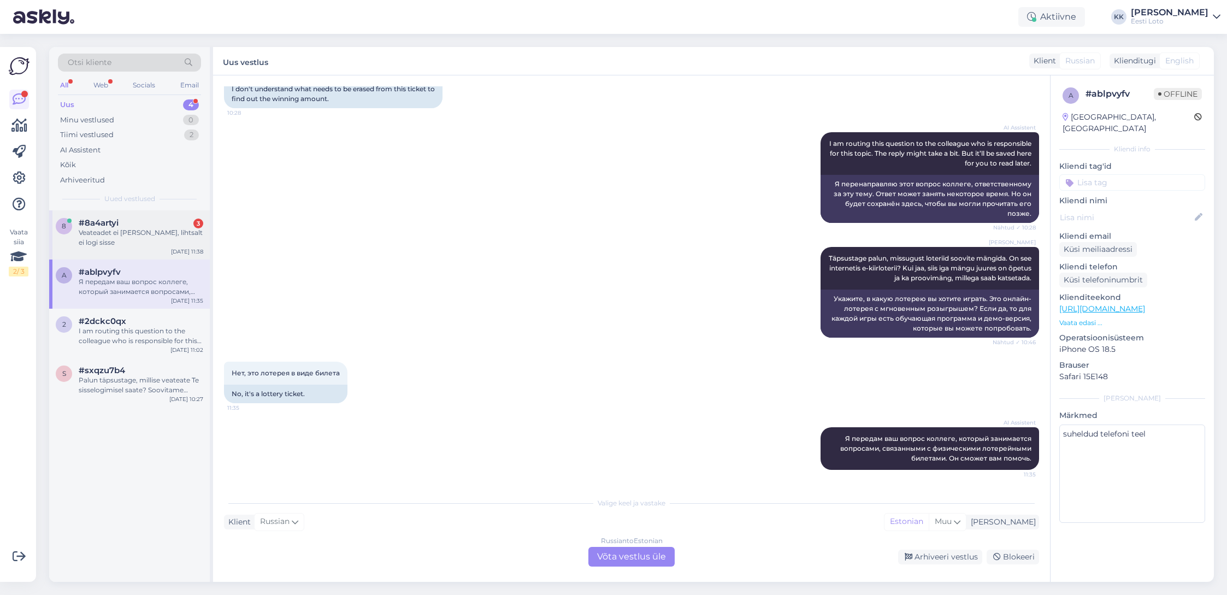
click at [126, 232] on div "Veateadet ei [PERSON_NAME], lihtsalt ei logi sisse" at bounding box center [141, 238] width 125 height 20
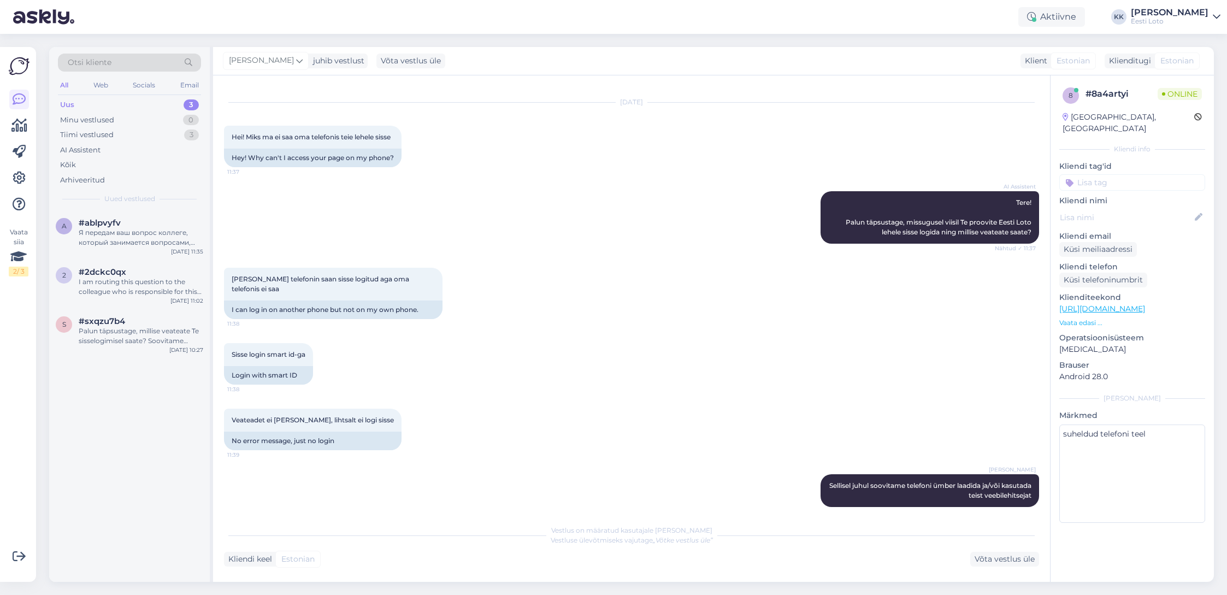
scroll to position [9, 0]
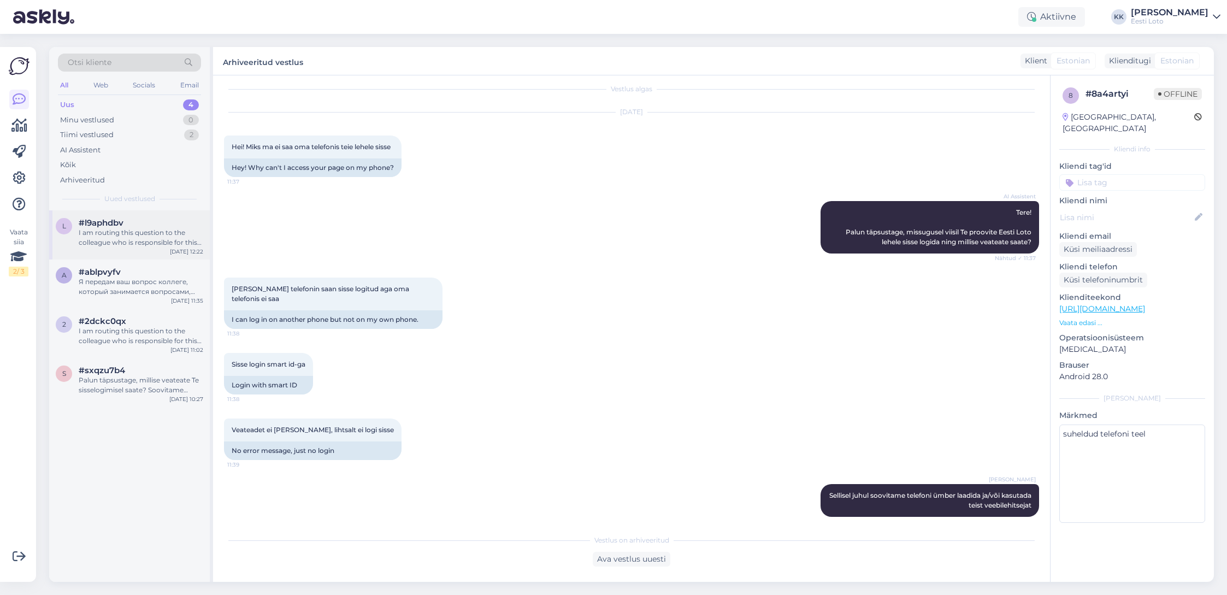
click at [107, 235] on div "I am routing this question to the colleague who is responsible for this topic. …" at bounding box center [141, 238] width 125 height 20
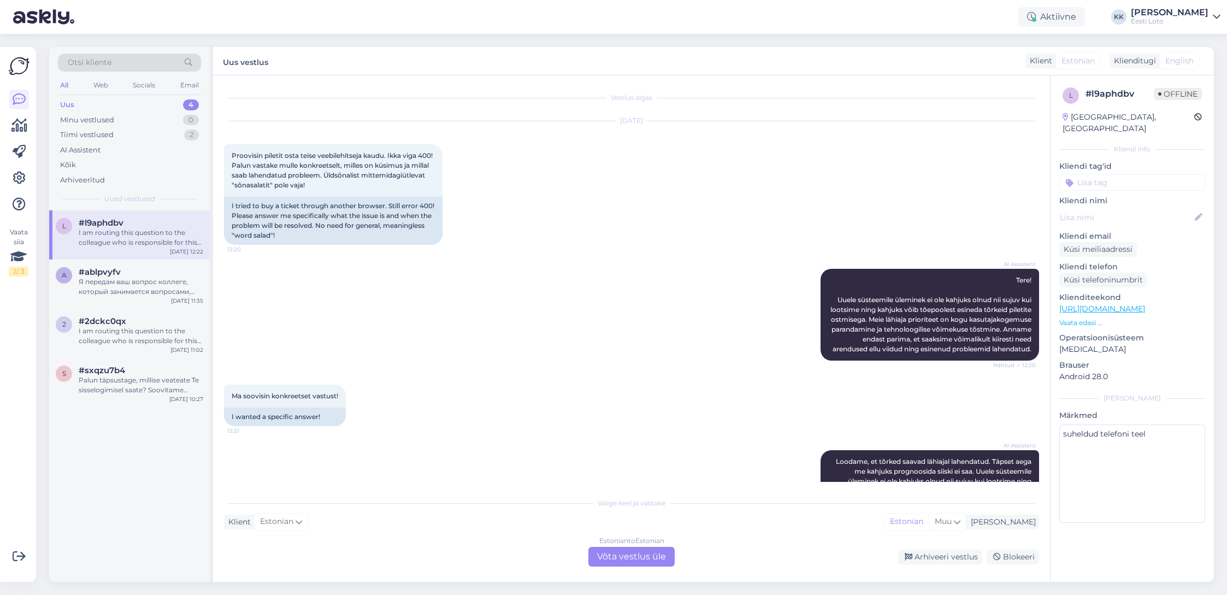
scroll to position [0, 0]
click at [658, 556] on div "Estonian to Estonian Võta vestlus üle" at bounding box center [631, 557] width 86 height 20
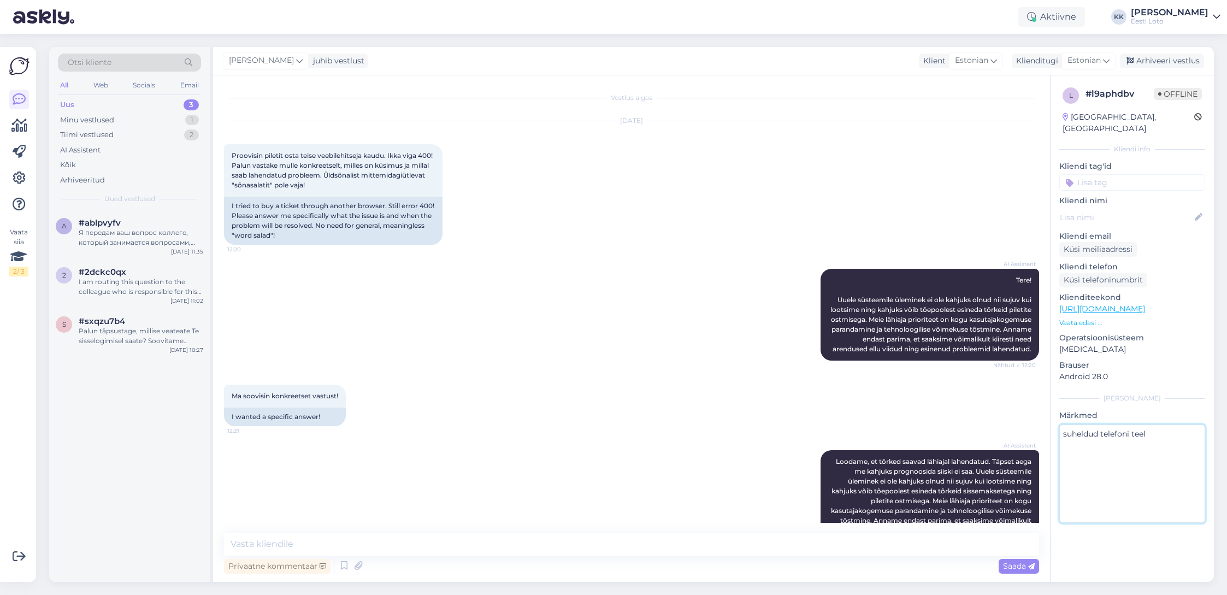
click at [1135, 447] on textarea "suheldud telefoni teel" at bounding box center [1132, 473] width 146 height 98
type textarea "suheldud telefoni teel"
click at [1137, 174] on input at bounding box center [1132, 182] width 146 height 16
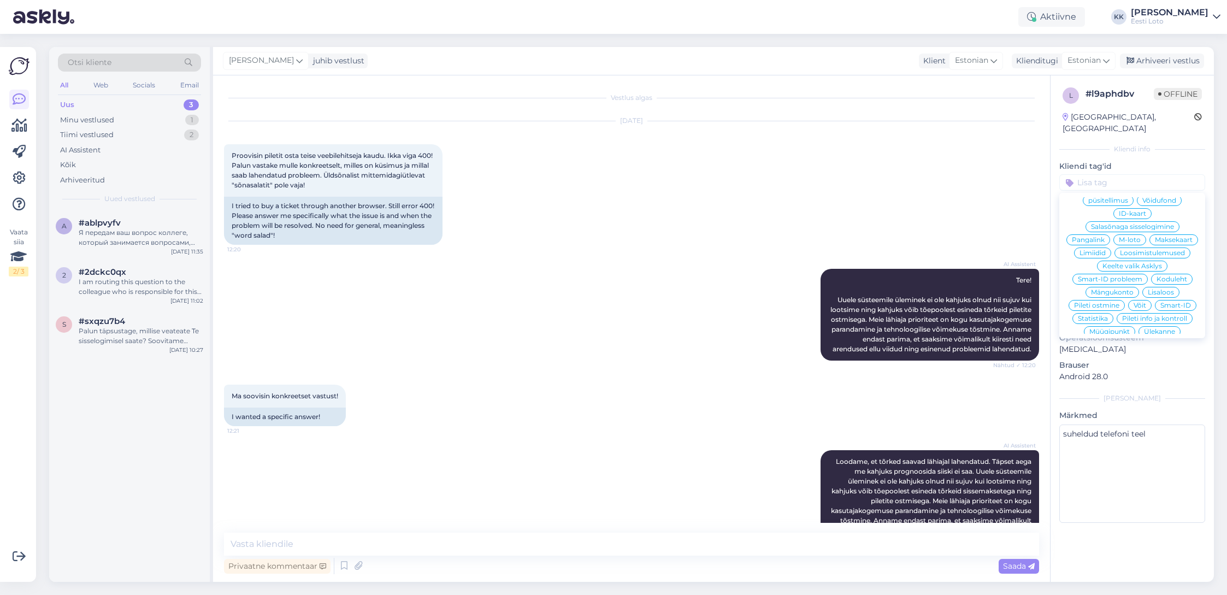
scroll to position [172, 0]
click at [1172, 234] on span "Maksekaart" at bounding box center [1174, 237] width 38 height 7
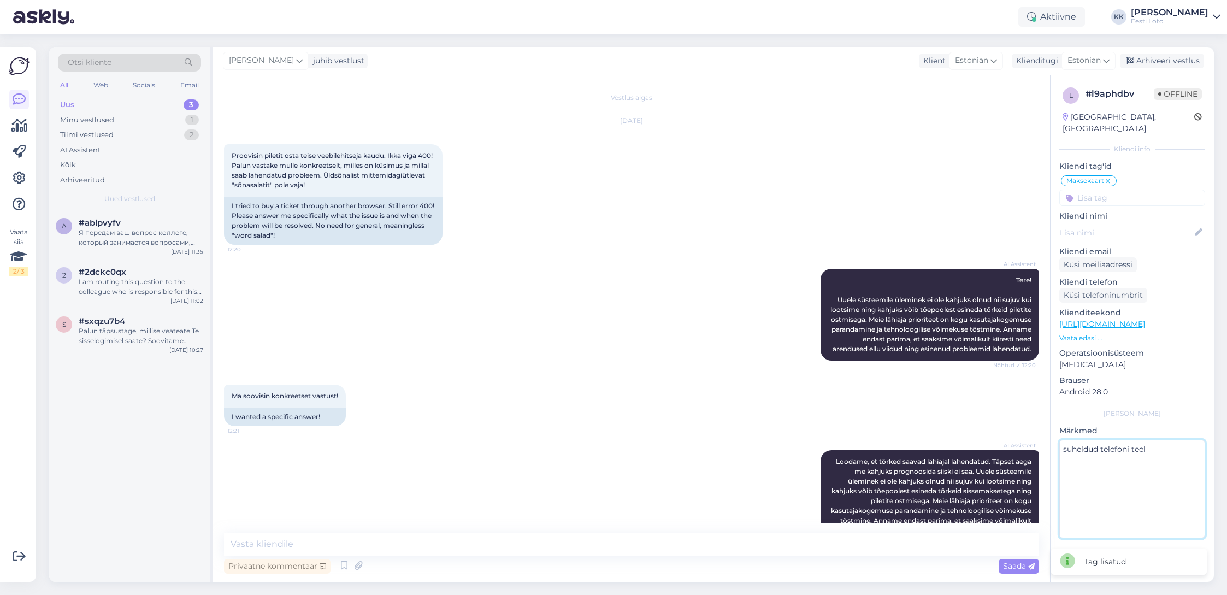
click at [1086, 464] on textarea "suheldud telefoni teel" at bounding box center [1132, 489] width 146 height 98
type textarea "suheldud telefoni teel"
click at [1164, 57] on div "Arhiveeri vestlus" at bounding box center [1162, 61] width 84 height 15
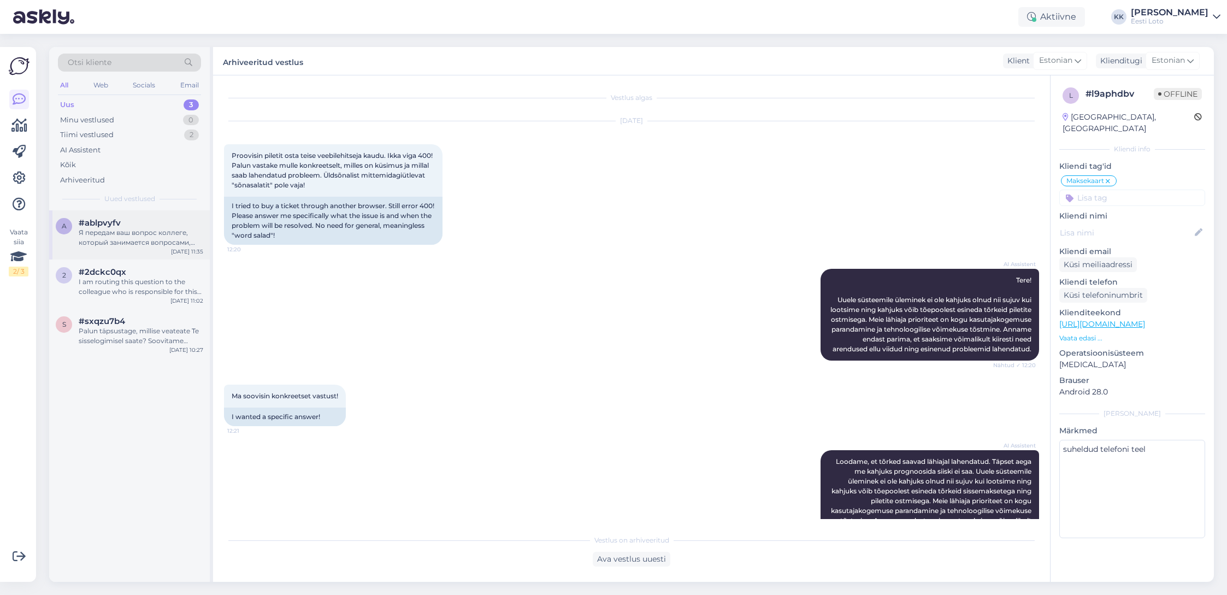
click at [142, 245] on div "Я передам ваш вопрос коллеге, который занимается вопросами, связанными с физиче…" at bounding box center [141, 238] width 125 height 20
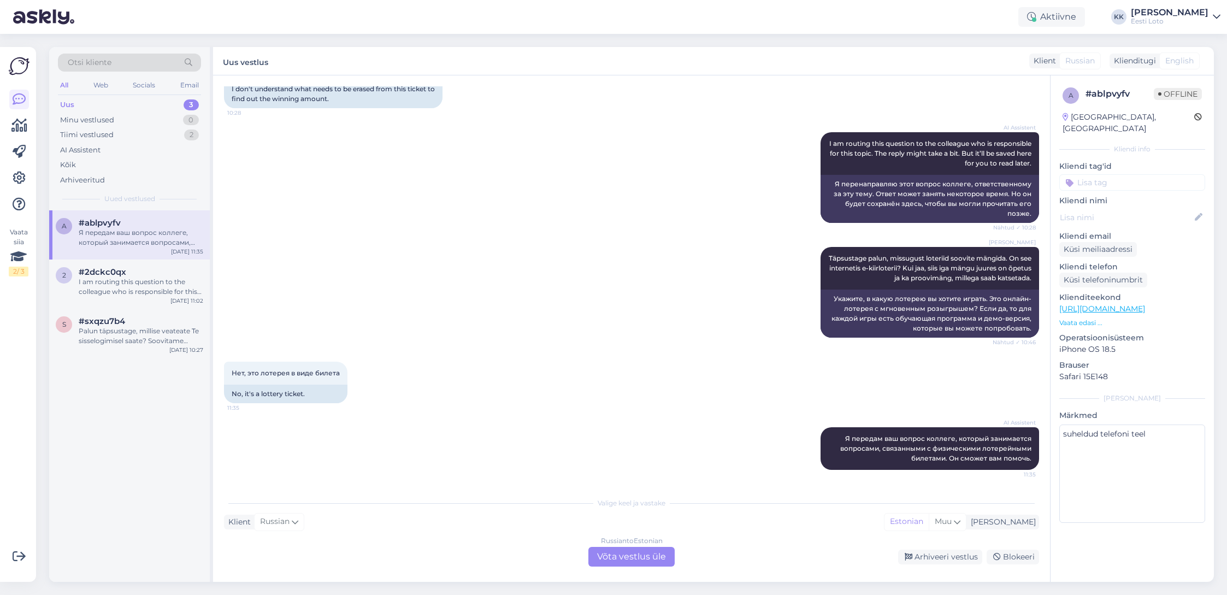
scroll to position [238, 0]
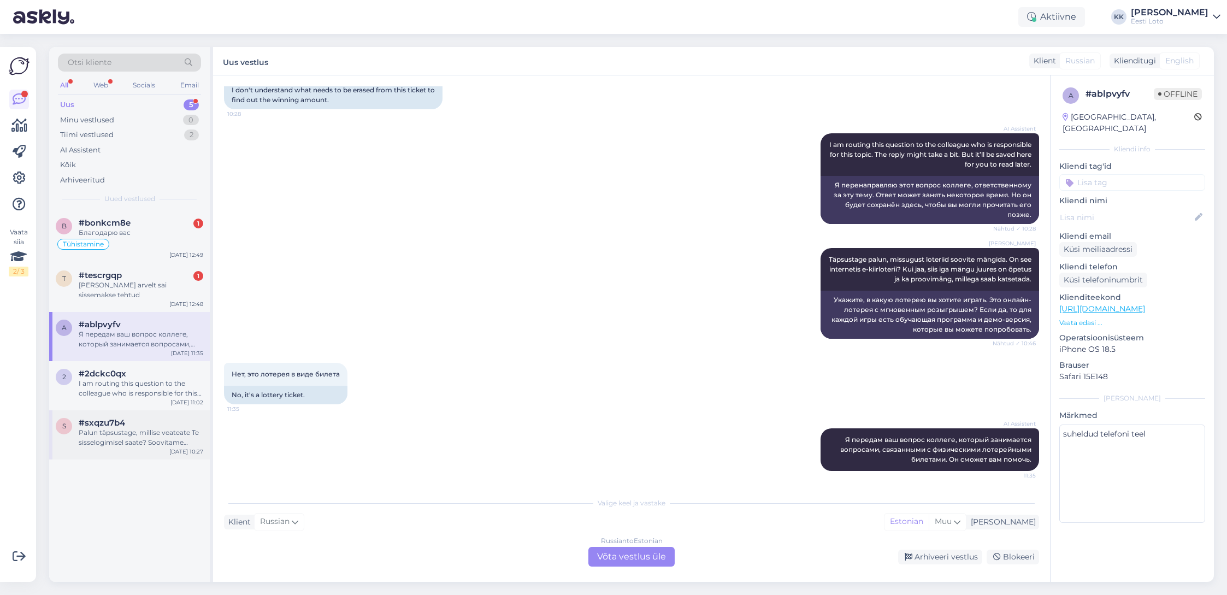
click at [116, 442] on div "Palun täpsustage, millise veateate Te sisselogimisel saate? Soovitame proovida …" at bounding box center [141, 438] width 125 height 20
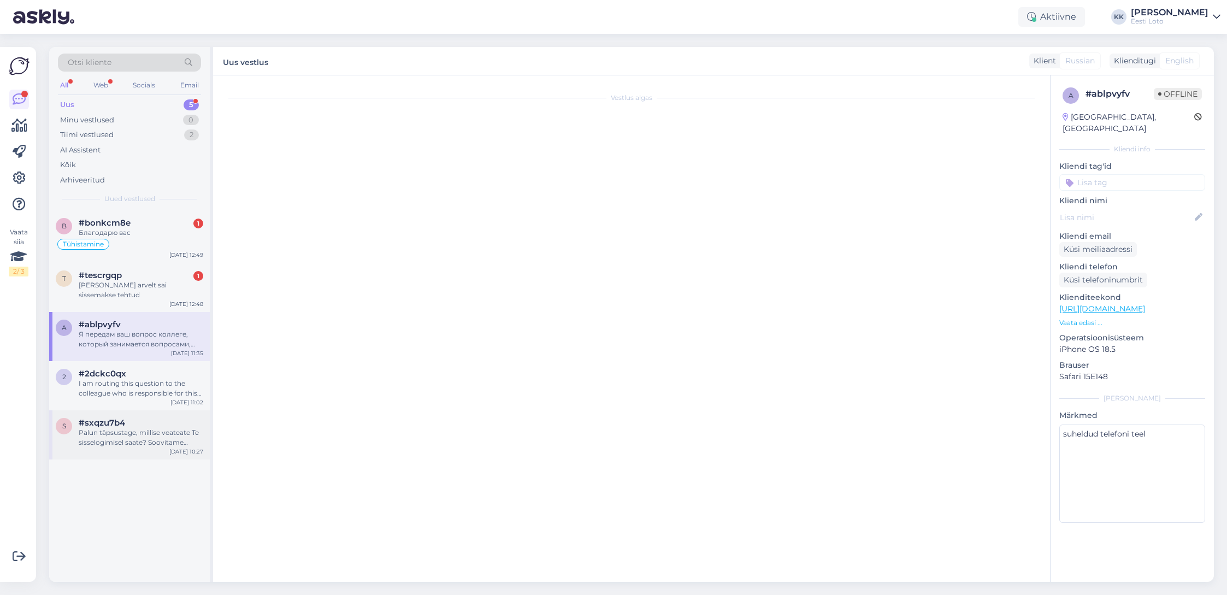
scroll to position [0, 0]
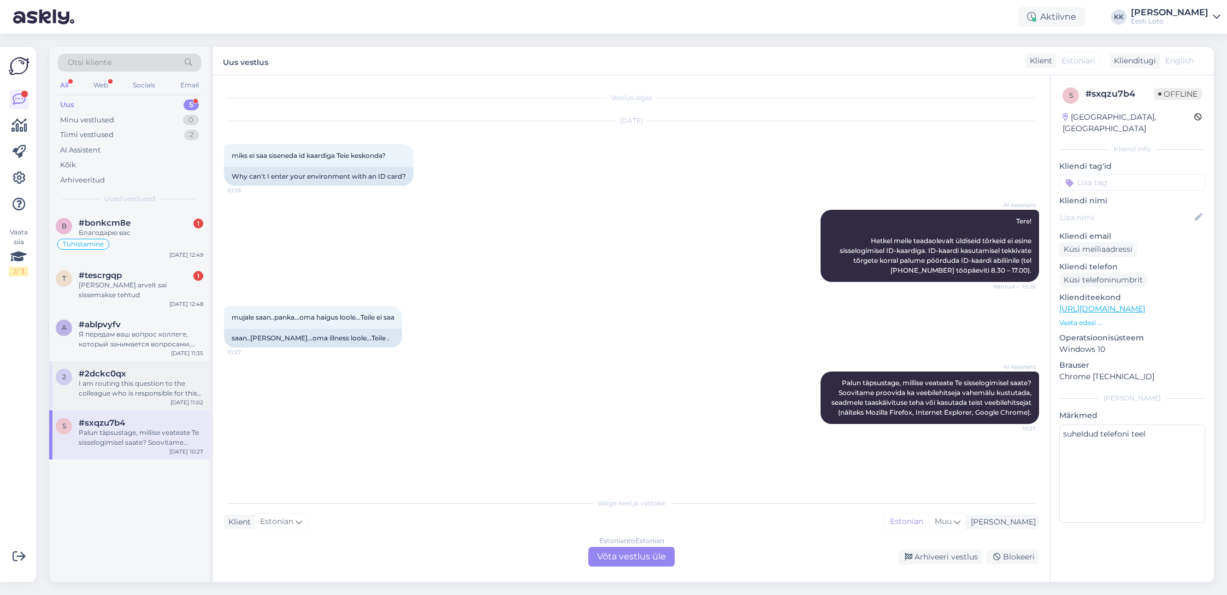
click at [107, 396] on div "I am routing this question to the colleague who is responsible for this topic. …" at bounding box center [141, 389] width 125 height 20
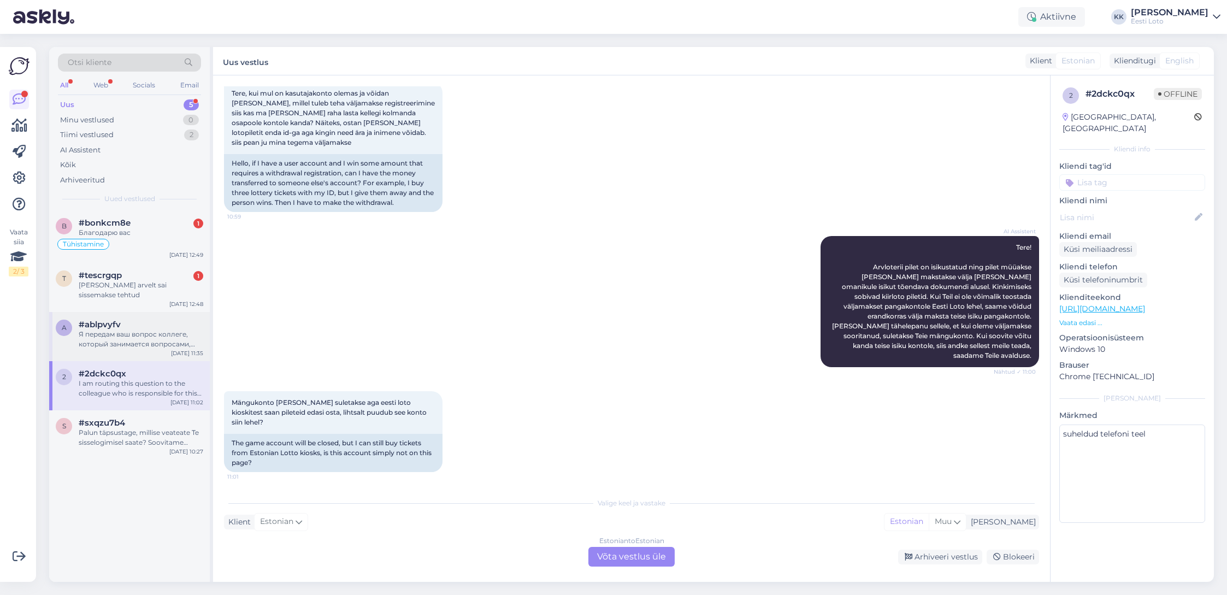
drag, startPoint x: 118, startPoint y: 334, endPoint x: 126, endPoint y: 334, distance: 7.6
click at [118, 334] on div "Я передам ваш вопрос коллеге, который занимается вопросами, связанными с физиче…" at bounding box center [141, 339] width 125 height 20
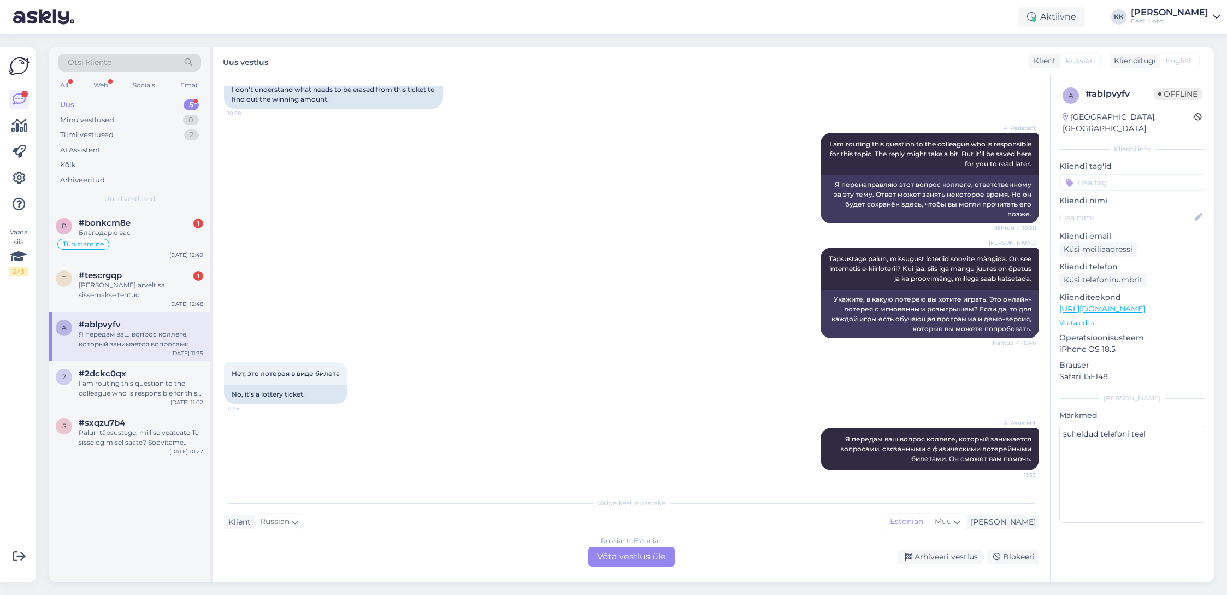
scroll to position [239, 0]
click at [117, 294] on div "[PERSON_NAME] arvelt sai sissemakse tehtud" at bounding box center [141, 290] width 125 height 20
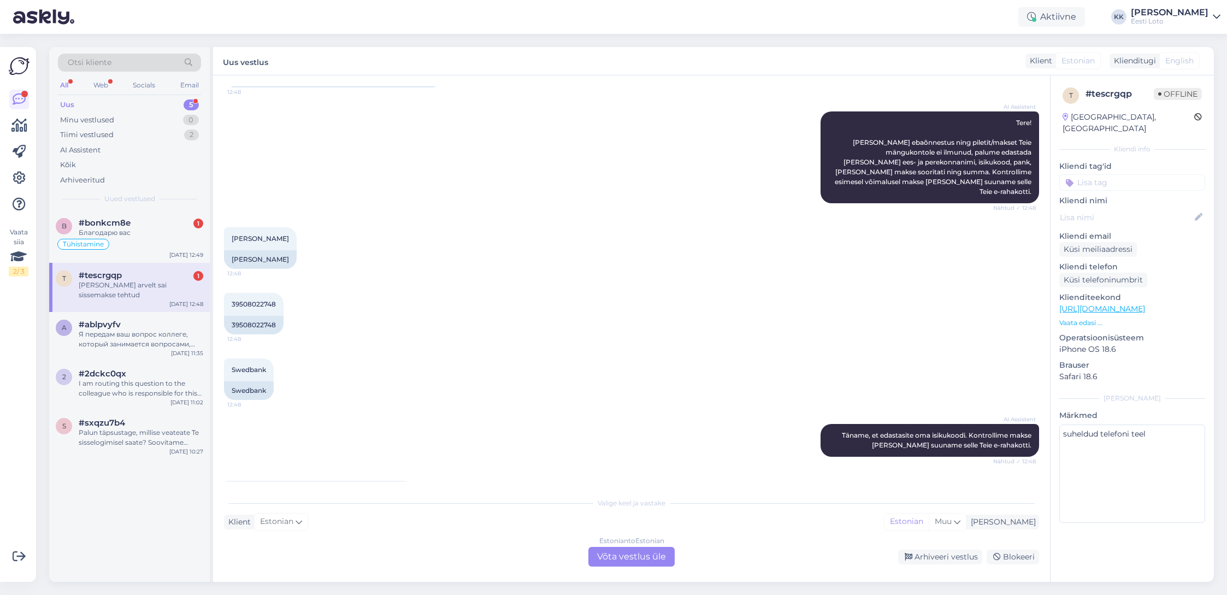
scroll to position [170, 0]
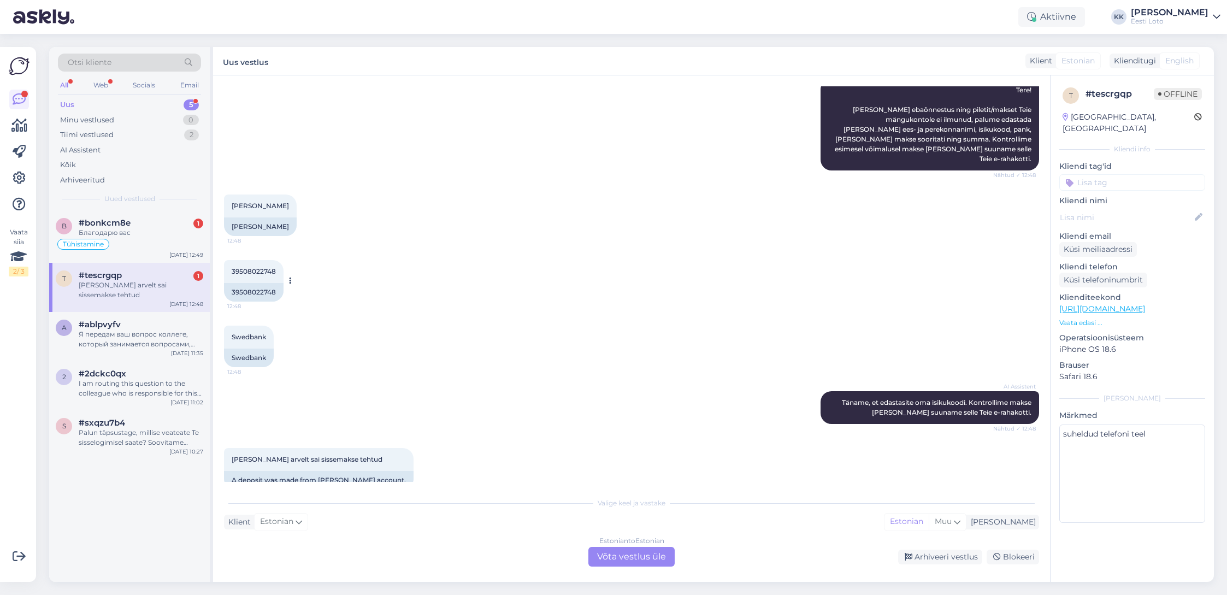
click at [268, 267] on span "39508022748" at bounding box center [254, 271] width 44 height 8
copy span "39508022748"
click at [642, 561] on div "Estonian to Estonian Võta vestlus üle" at bounding box center [631, 557] width 86 height 20
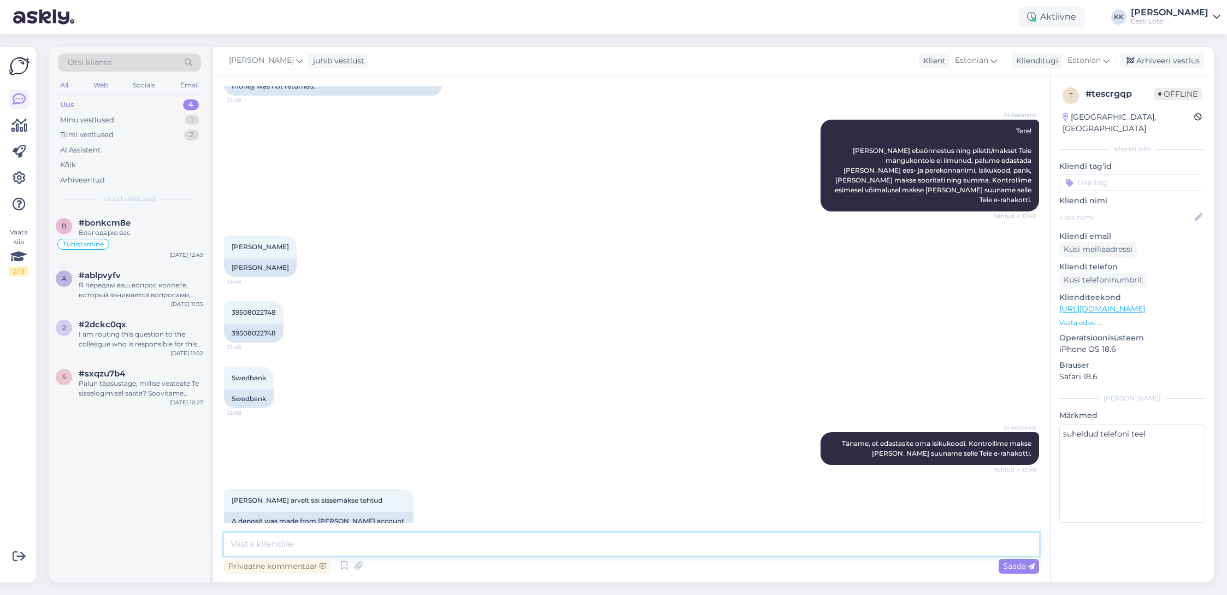
drag, startPoint x: 603, startPoint y: 542, endPoint x: 513, endPoint y: 556, distance: 90.6
click at [602, 542] on textarea at bounding box center [631, 544] width 815 height 23
type textarea "Tere. Meie andmetel on raha tagastatud automaatselt. Palun kontrollige pangast …"
click at [1012, 564] on span "Saada" at bounding box center [1019, 566] width 32 height 10
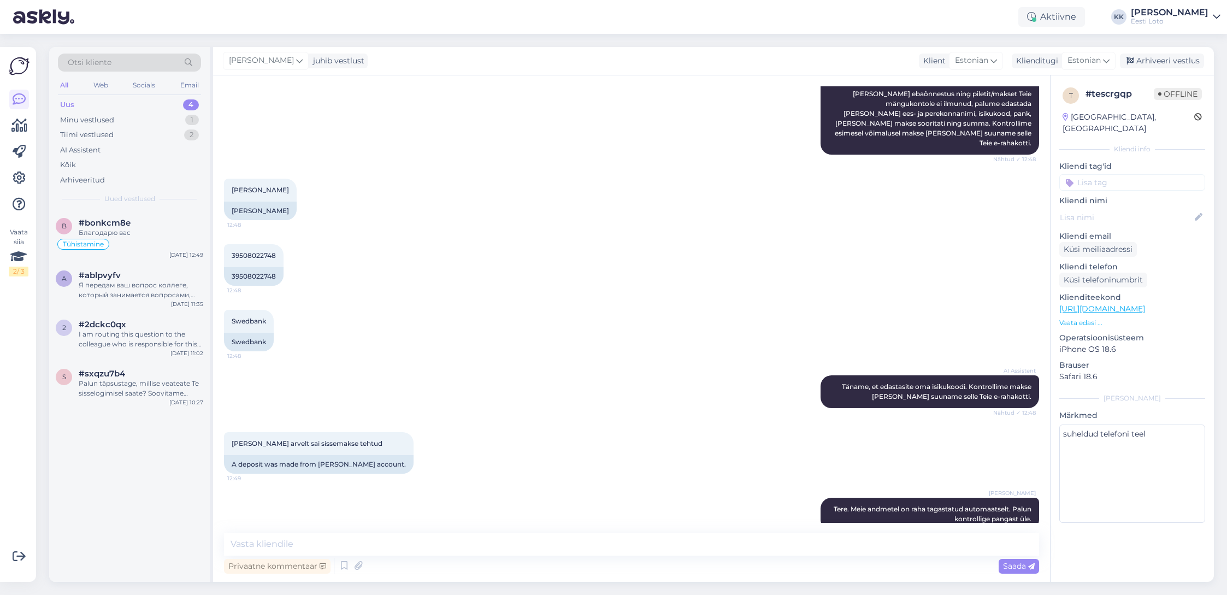
click at [1114, 174] on input at bounding box center [1132, 182] width 146 height 16
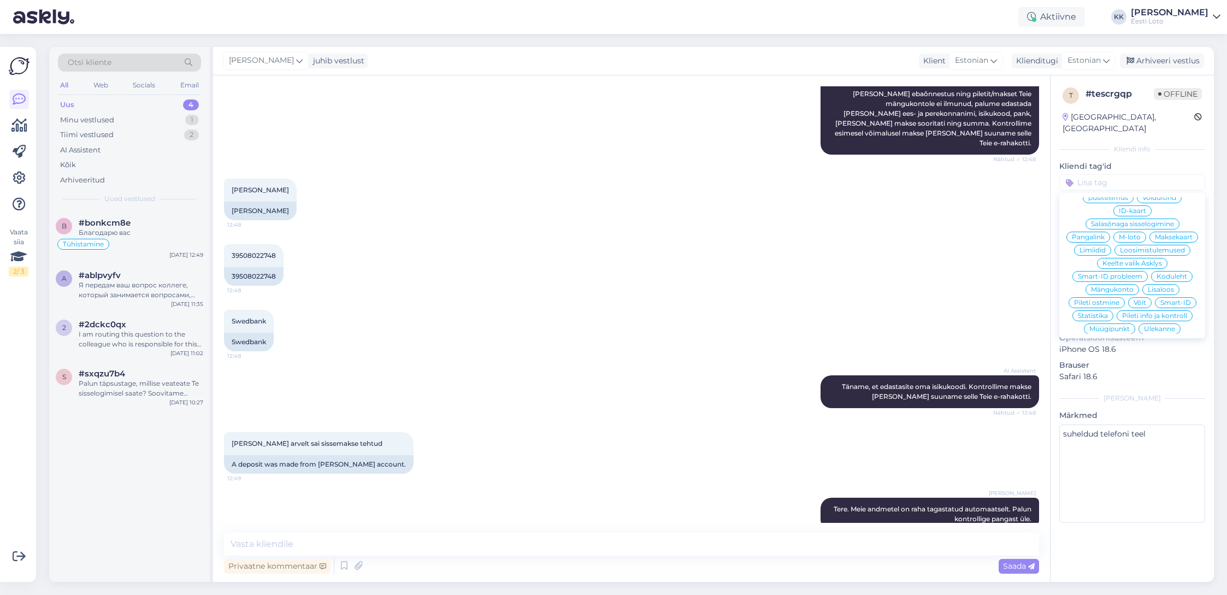
scroll to position [235, 0]
click at [1134, 328] on span "E-rahakott" at bounding box center [1132, 331] width 36 height 7
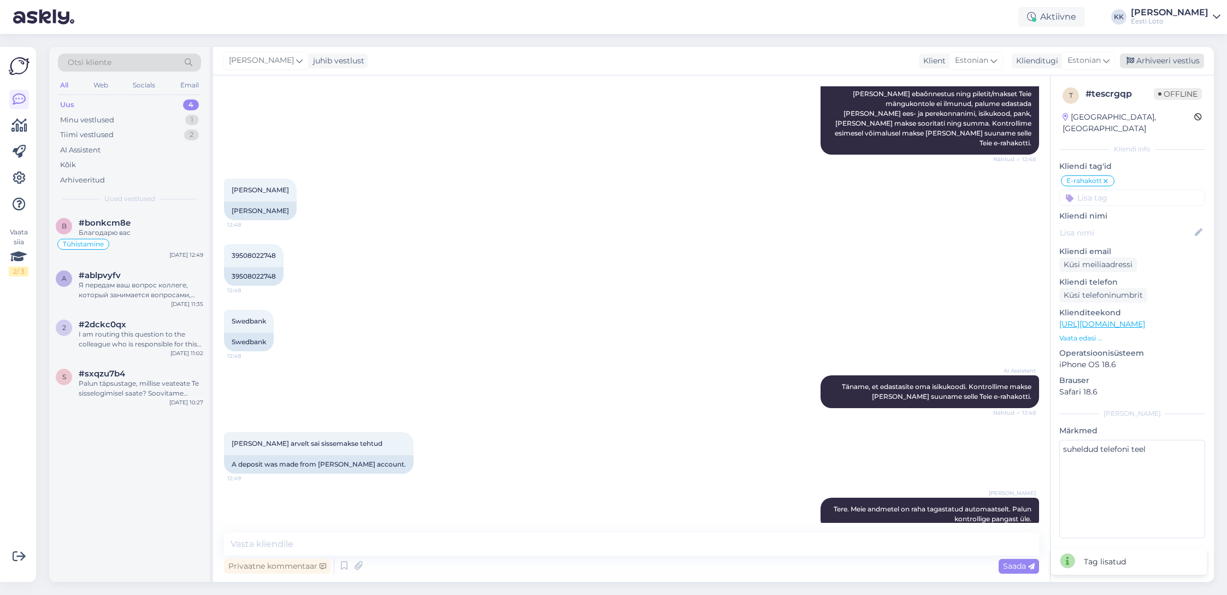
drag, startPoint x: 1147, startPoint y: 63, endPoint x: 1114, endPoint y: 67, distance: 32.9
click at [1147, 63] on div "Arhiveeri vestlus" at bounding box center [1162, 61] width 84 height 15
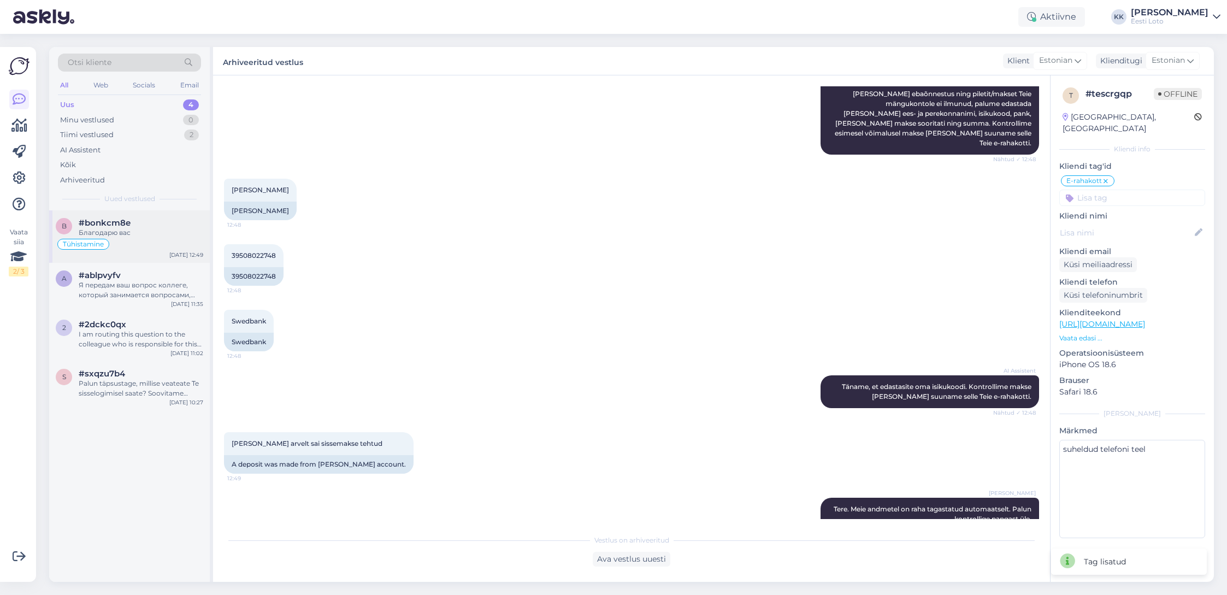
click at [151, 232] on div "Благодарю вас" at bounding box center [141, 233] width 125 height 10
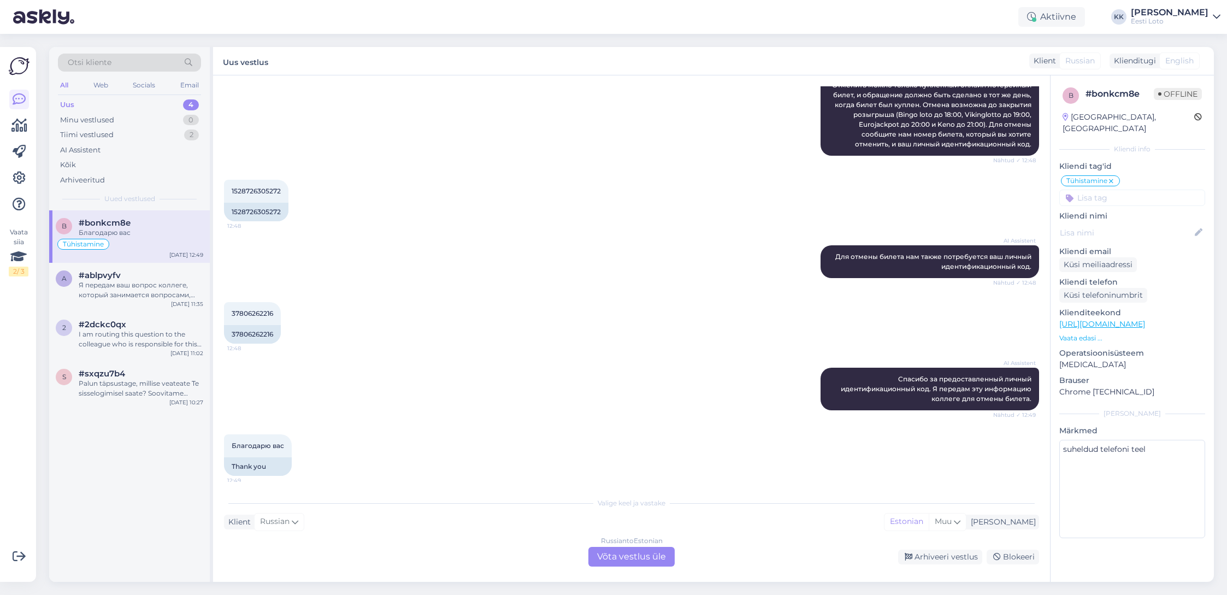
scroll to position [1137, 0]
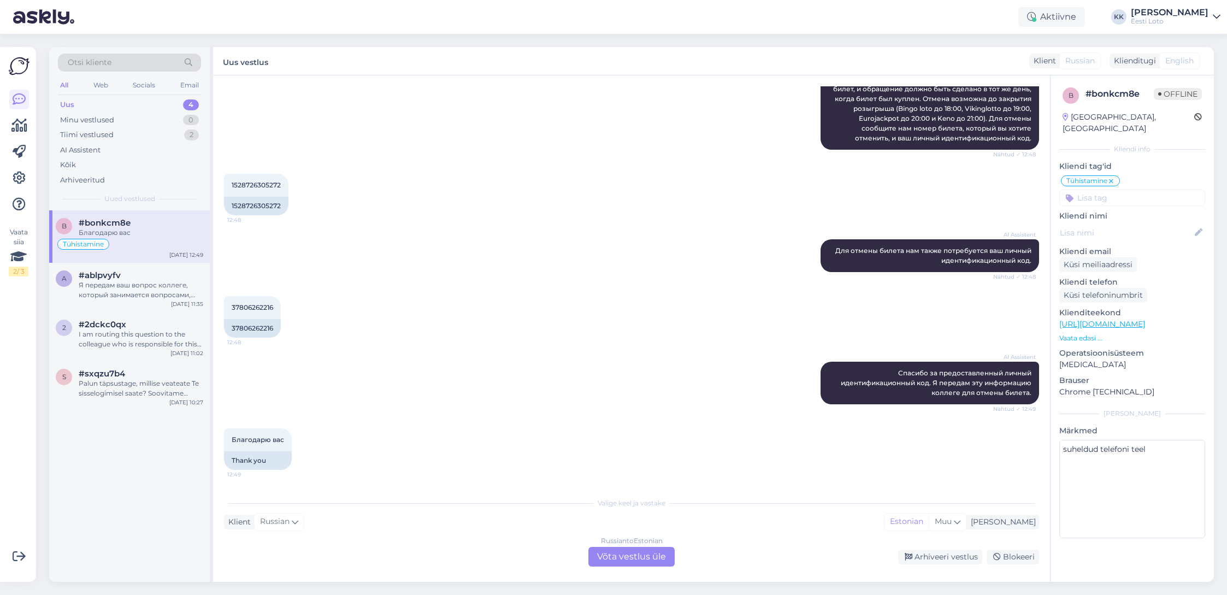
drag, startPoint x: 270, startPoint y: 184, endPoint x: 317, endPoint y: 182, distance: 47.6
click at [270, 184] on span "1528726305272" at bounding box center [256, 185] width 49 height 8
click at [268, 184] on span "1528726305272" at bounding box center [256, 185] width 49 height 8
copy span "1528726305272"
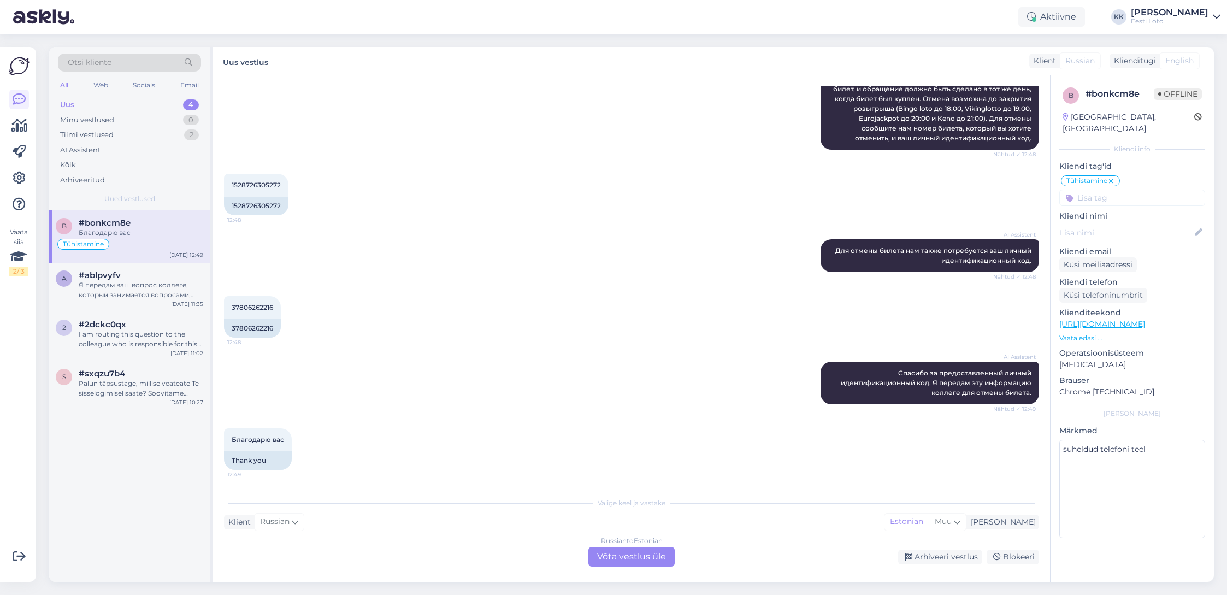
click at [653, 558] on div "Russian to Estonian Võta vestlus üle" at bounding box center [631, 557] width 86 height 20
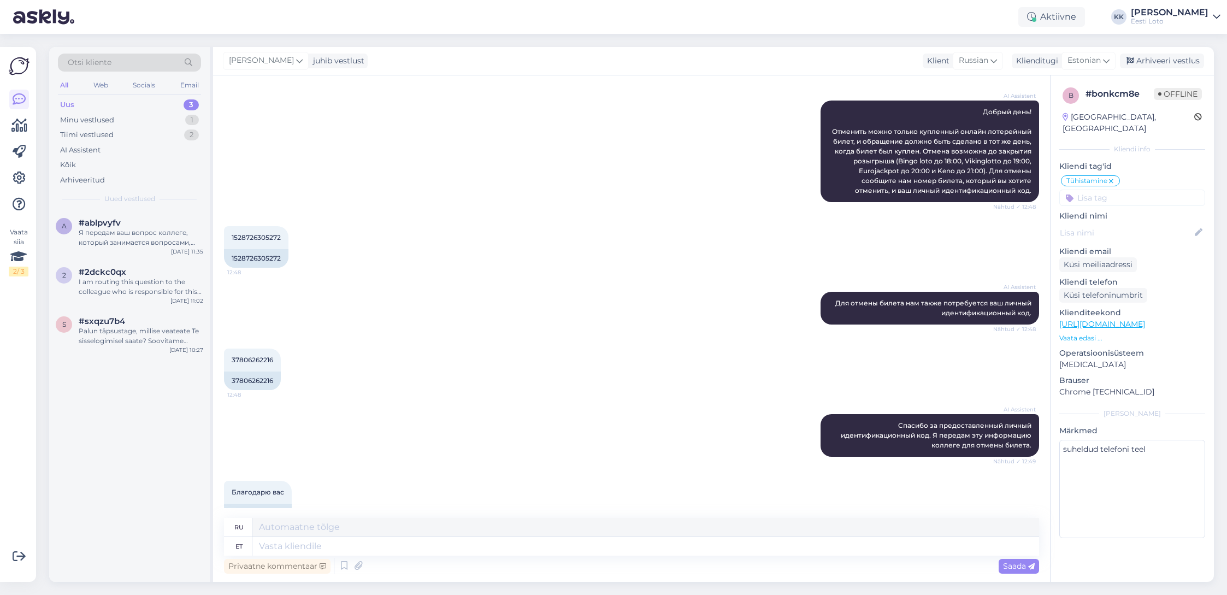
scroll to position [1111, 0]
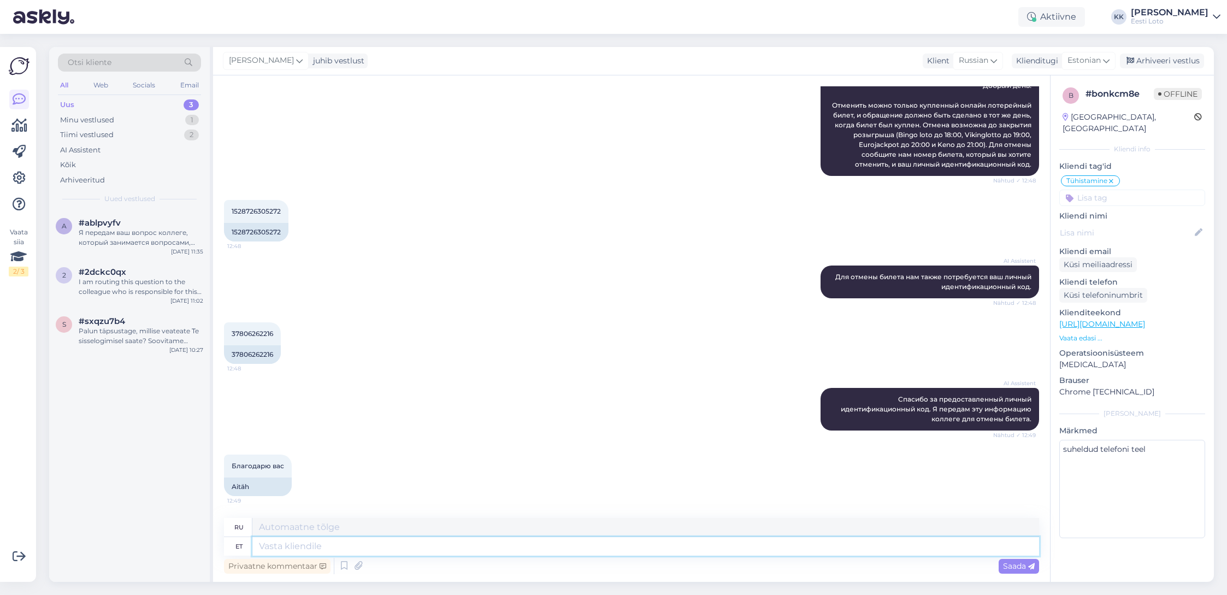
click at [504, 543] on textarea at bounding box center [645, 546] width 787 height 19
paste textarea "Piletit saame tühistada ainult [PERSON_NAME] päeval, millal pilet on ostetud (k…"
type textarea "Piletit saame tühistada ainult [PERSON_NAME] päeval, millal pilet on ostetud (k…"
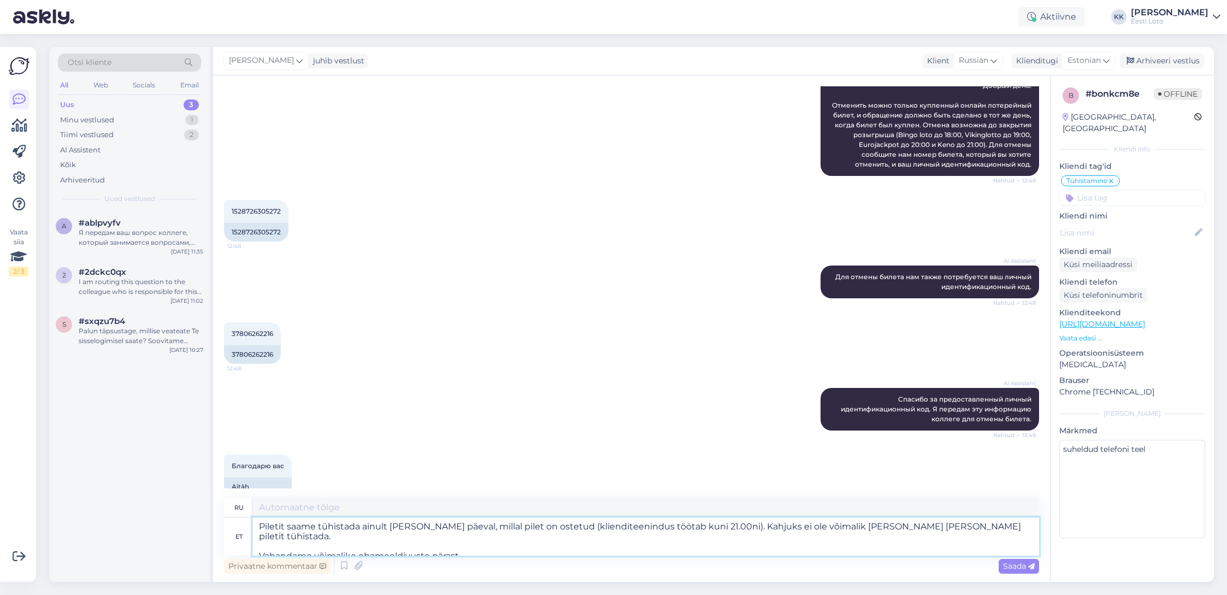
type textarea "Билет можно отменить только в день его приобретения (служба поддержки клиентов …"
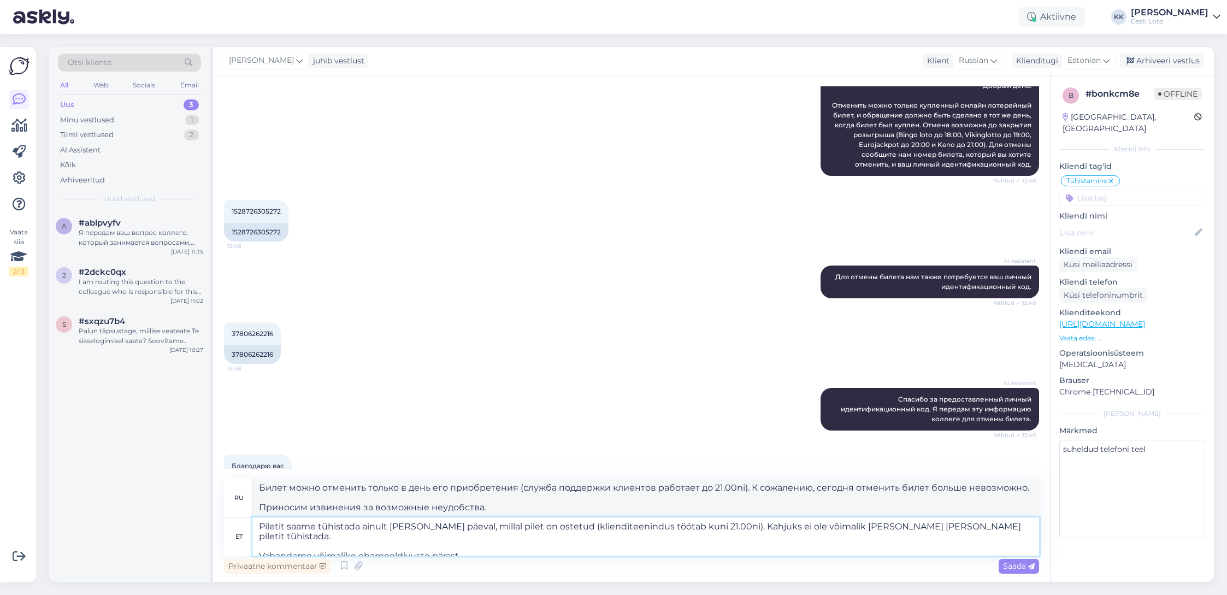
click at [258, 527] on textarea "Piletit saame tühistada ainult [PERSON_NAME] päeval, millal pilet on ostetud (k…" at bounding box center [645, 536] width 787 height 38
type textarea "Tere.Piletit saame tühistada ainult samal päeval, millal pilet on ostetud (klie…"
type textarea "Мы можем отменить ваш билет только в день покупки (служба поддержки клиентов ра…"
type textarea "Tere. Piletit saame tühistada ainult samal päeval, millal pilet on ostetud (kli…"
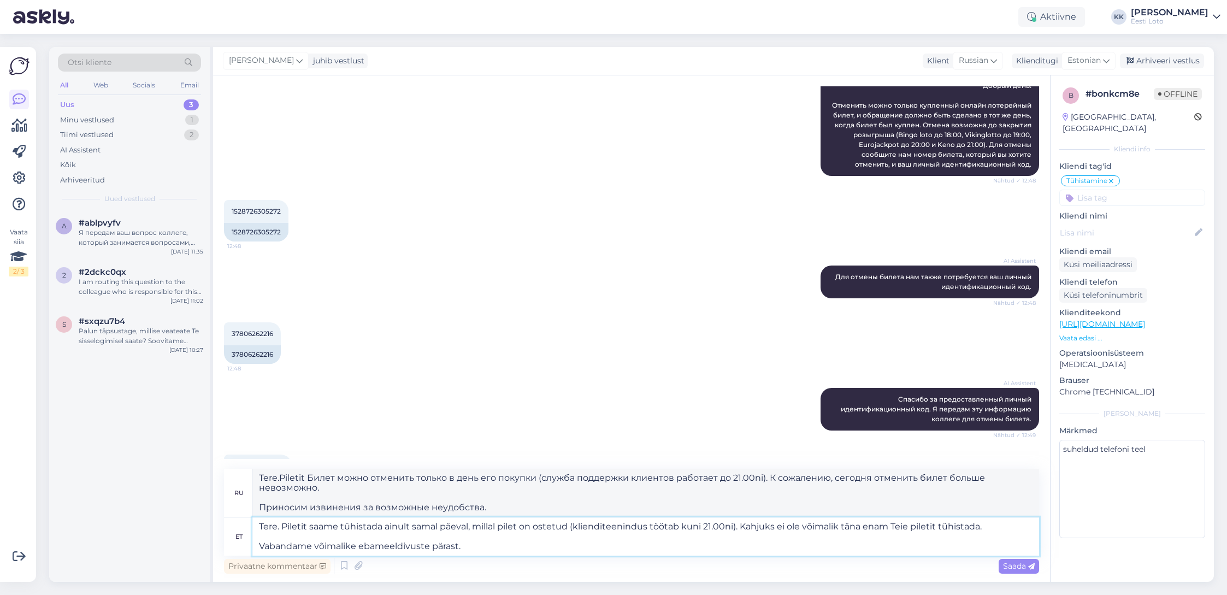
type textarea "Здравствуйте. Билет можно отменить только в тот же день, когда он был приобретё…"
click at [256, 545] on textarea "Tere. Piletit saame tühistada ainult samal päeval, millal pilet on ostetud (kli…" at bounding box center [645, 536] width 787 height 38
type textarea "Tere. Piletit saame tühistada ainult [PERSON_NAME] päeval, millal pilet on oste…"
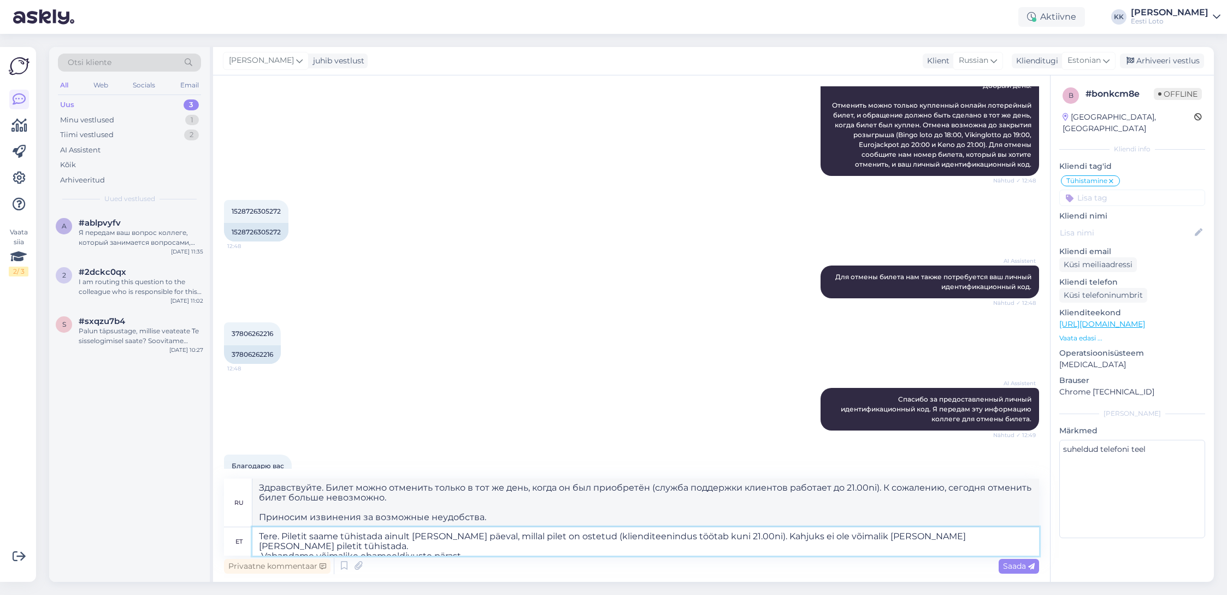
type textarea "Здравствуйте. Билет можно отменить только в тот же день, когда он был приобретё…"
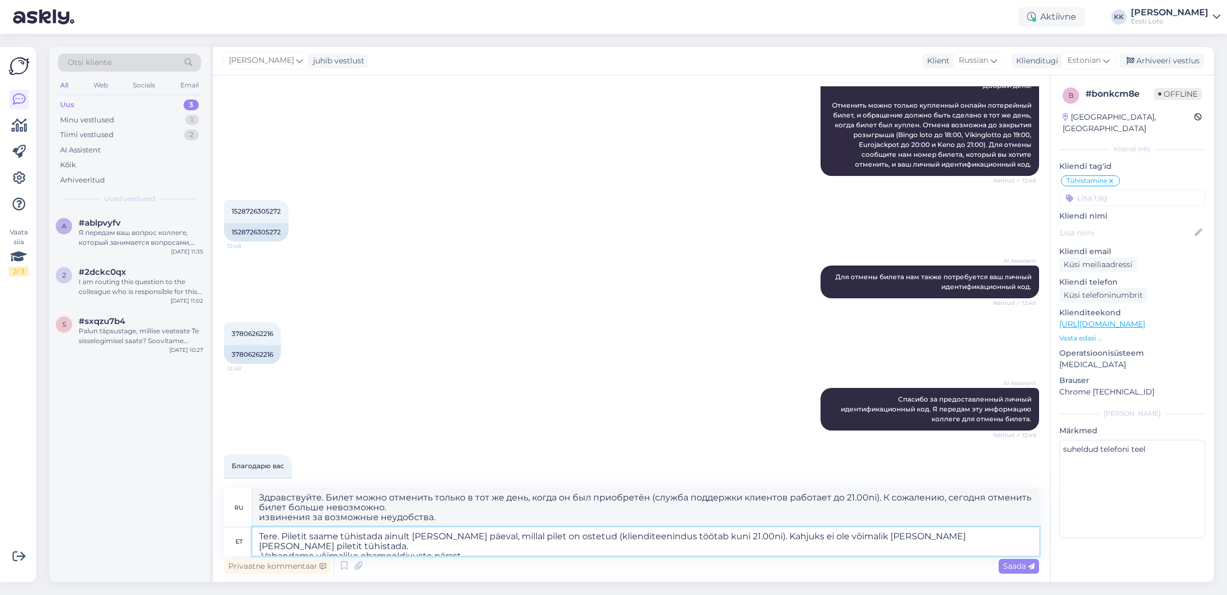
type textarea "Tere. Piletit saame tühistada ainult [PERSON_NAME] päeval, millal pilet on oste…"
click at [1023, 568] on span "Saada" at bounding box center [1019, 566] width 32 height 10
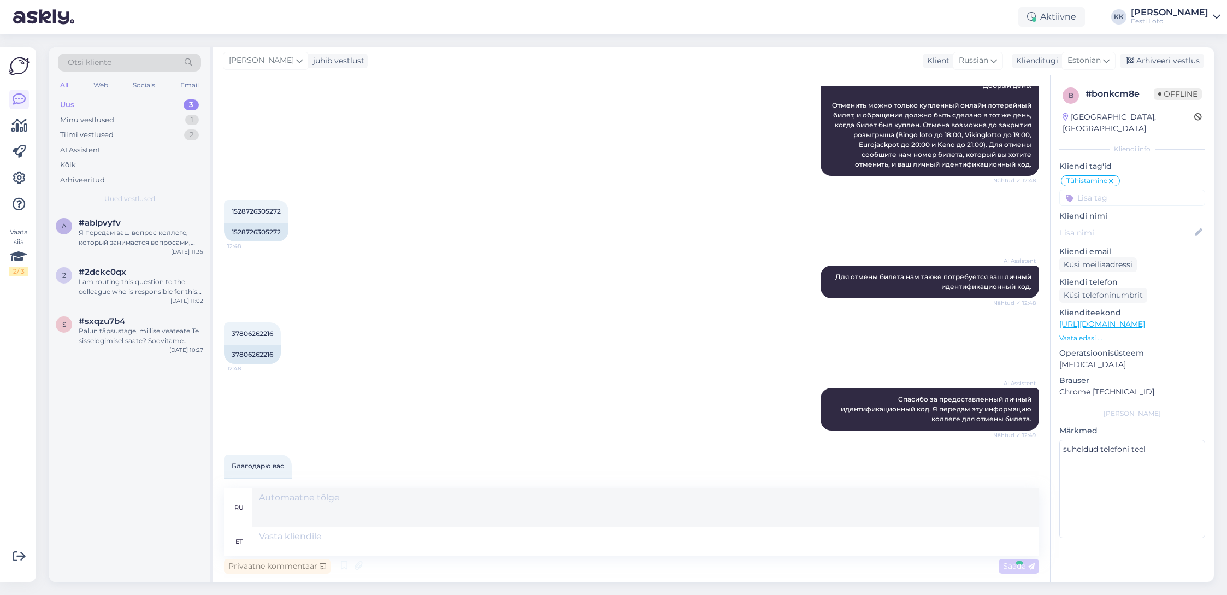
scroll to position [1246, 0]
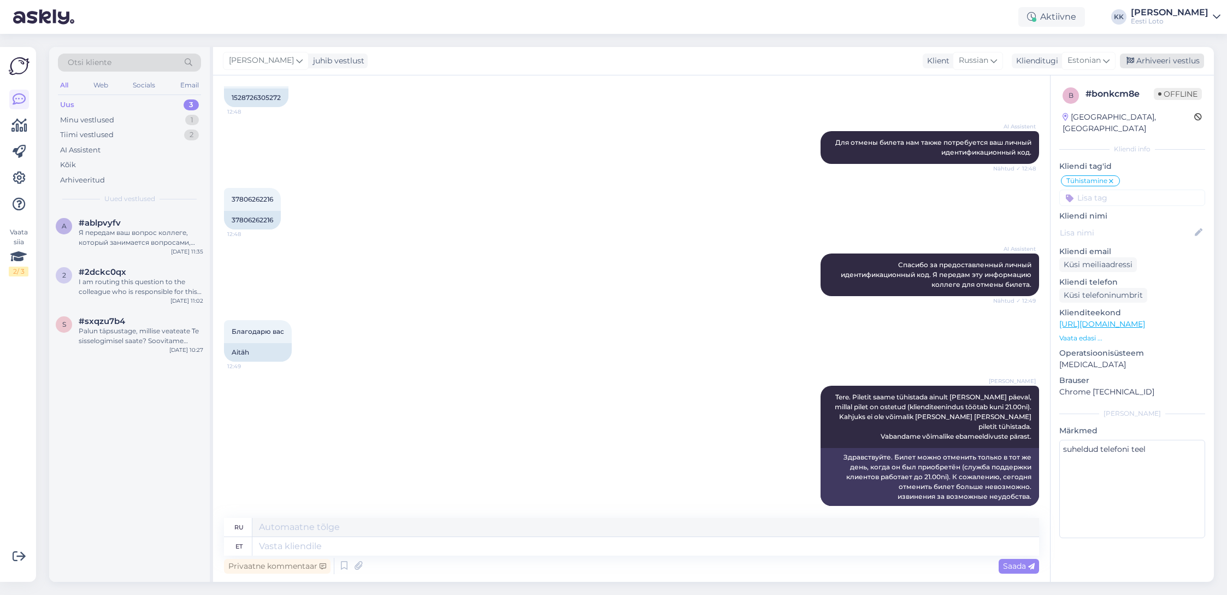
click at [1154, 61] on div "Arhiveeri vestlus" at bounding box center [1162, 61] width 84 height 15
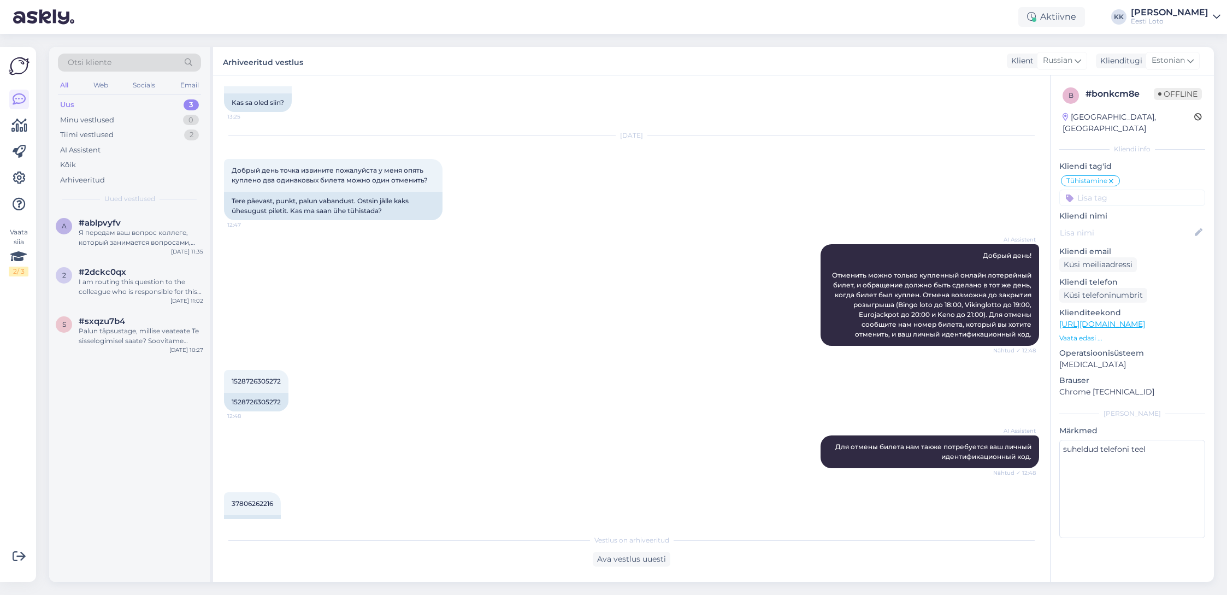
scroll to position [940, 0]
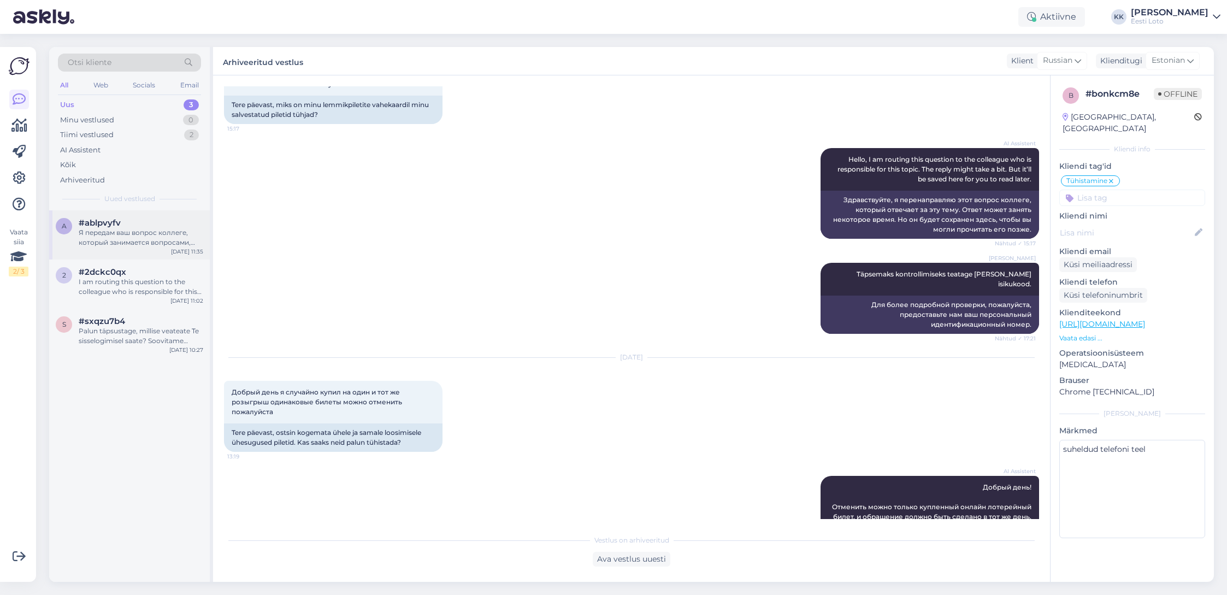
click at [107, 246] on div "Я передам ваш вопрос коллеге, который занимается вопросами, связанными с физиче…" at bounding box center [141, 238] width 125 height 20
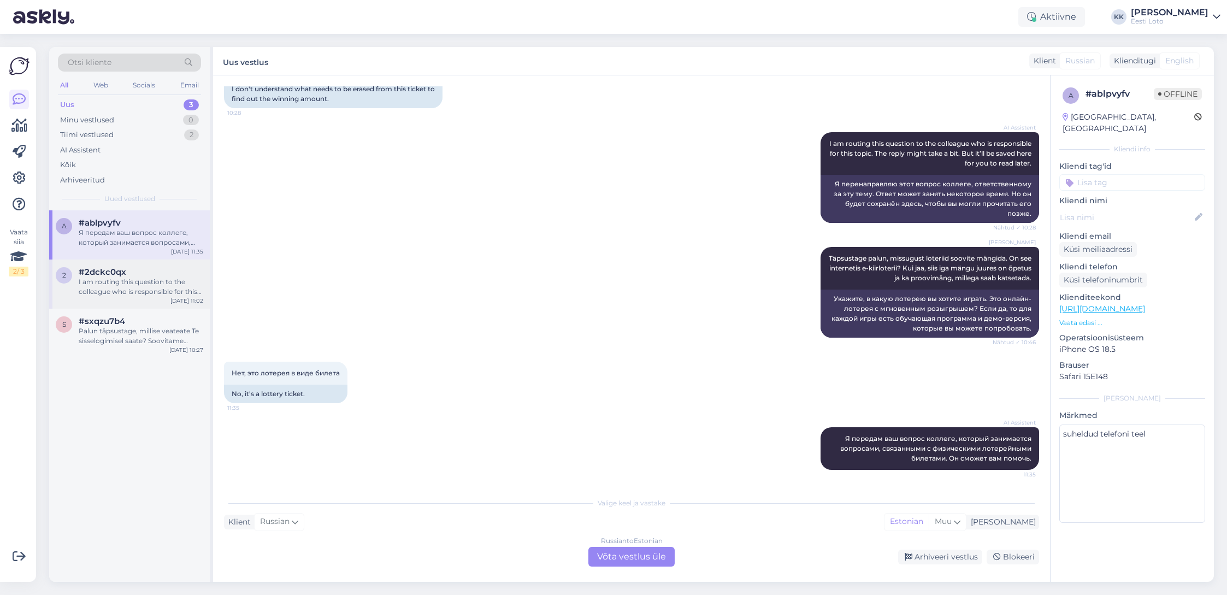
click at [104, 287] on div "I am routing this question to the colleague who is responsible for this topic. …" at bounding box center [141, 287] width 125 height 20
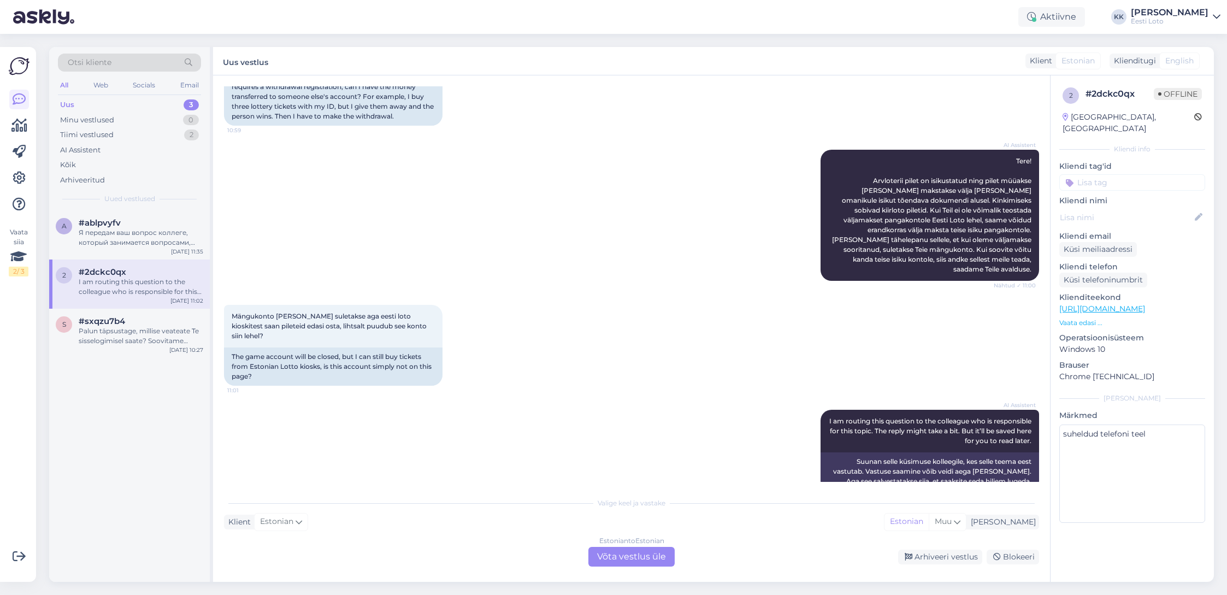
scroll to position [150, 0]
click at [615, 559] on div "Estonian to Estonian Võta vestlus üle" at bounding box center [631, 557] width 86 height 20
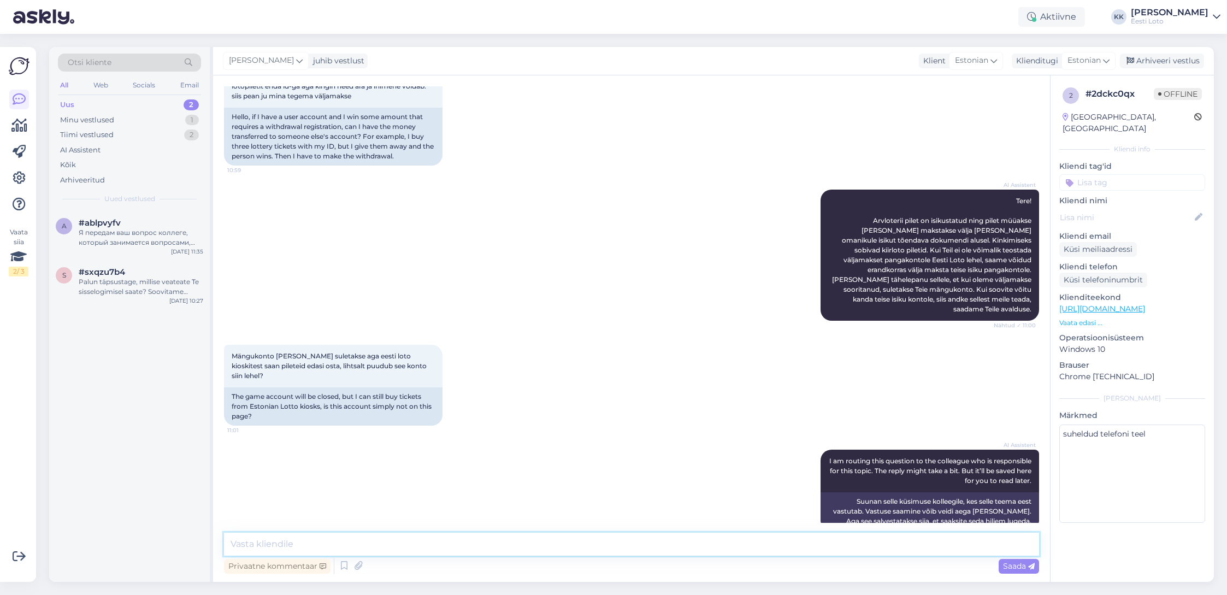
click at [433, 544] on textarea at bounding box center [631, 544] width 815 height 23
drag, startPoint x: 539, startPoint y: 542, endPoint x: 429, endPoint y: 544, distance: 110.4
click at [429, 544] on textarea "Tere. Pileteid saate müügipunktist edasi osta, sellega piiranguid ei ole." at bounding box center [631, 544] width 815 height 23
type textarea "Tere. Pileteid saate müügipunktist edasi osta, mängukonto sulgemine midagi ei m…"
click at [1010, 565] on span "Saada" at bounding box center [1019, 566] width 32 height 10
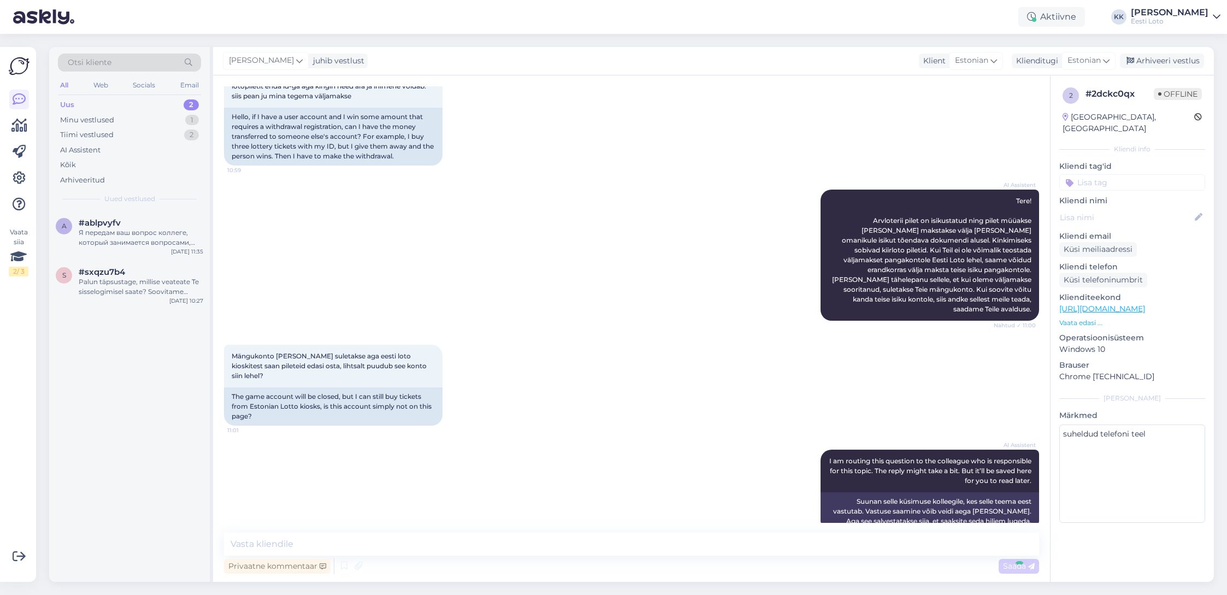
scroll to position [166, 0]
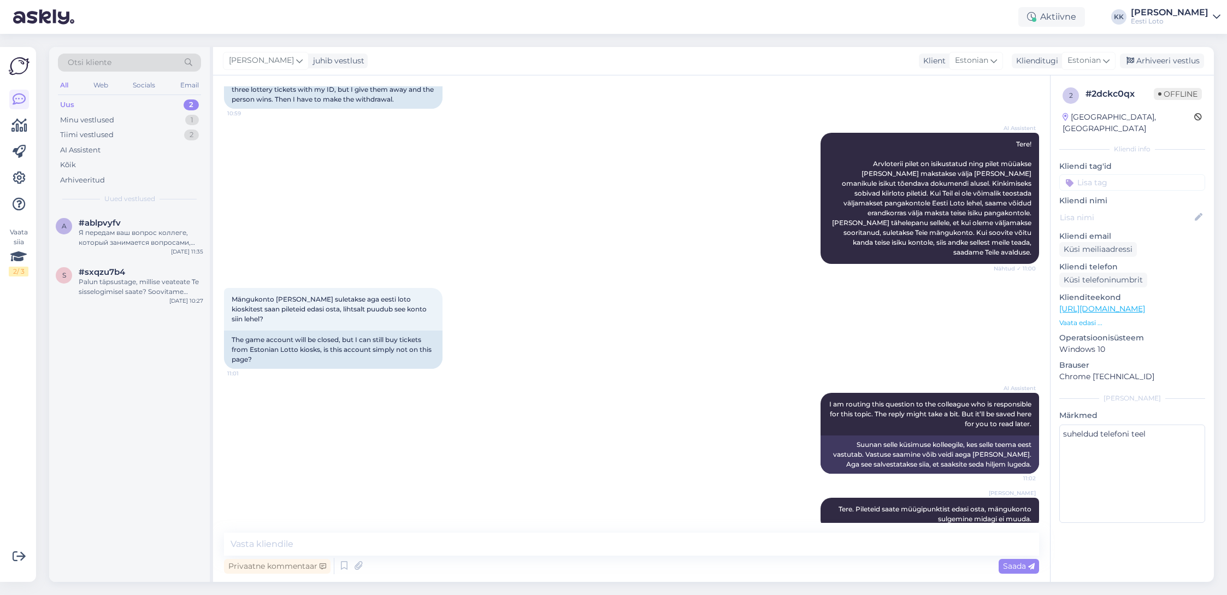
click at [1132, 174] on input at bounding box center [1132, 182] width 146 height 16
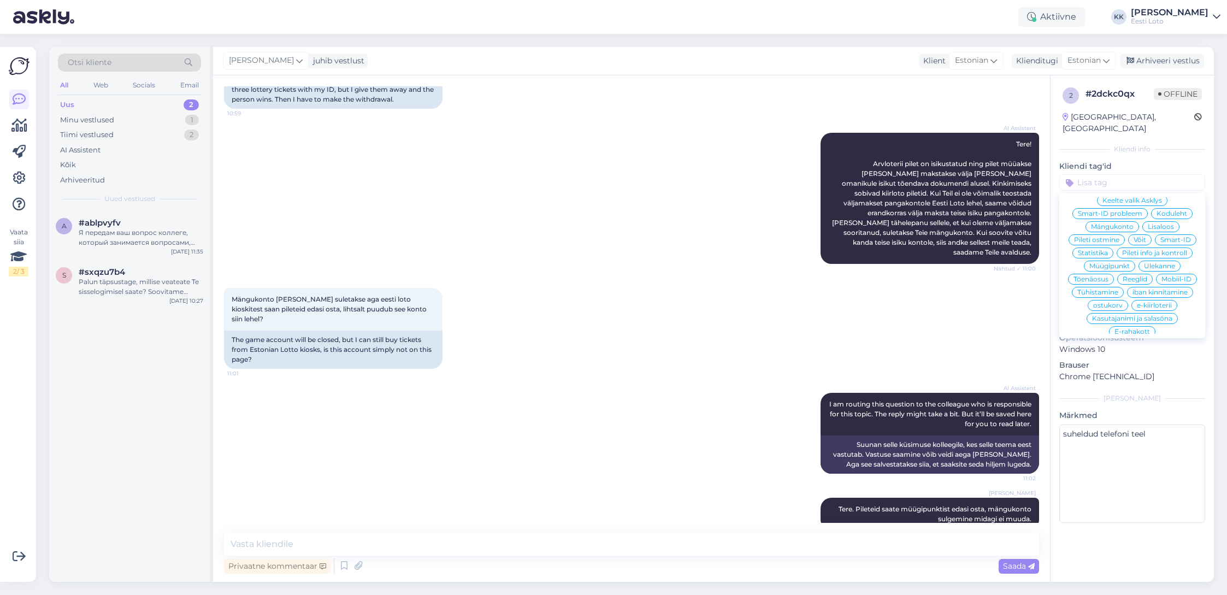
scroll to position [235, 0]
drag, startPoint x: 1108, startPoint y: 239, endPoint x: 1137, endPoint y: 222, distance: 33.4
click at [1108, 263] on span "Müügipunkt" at bounding box center [1109, 266] width 40 height 7
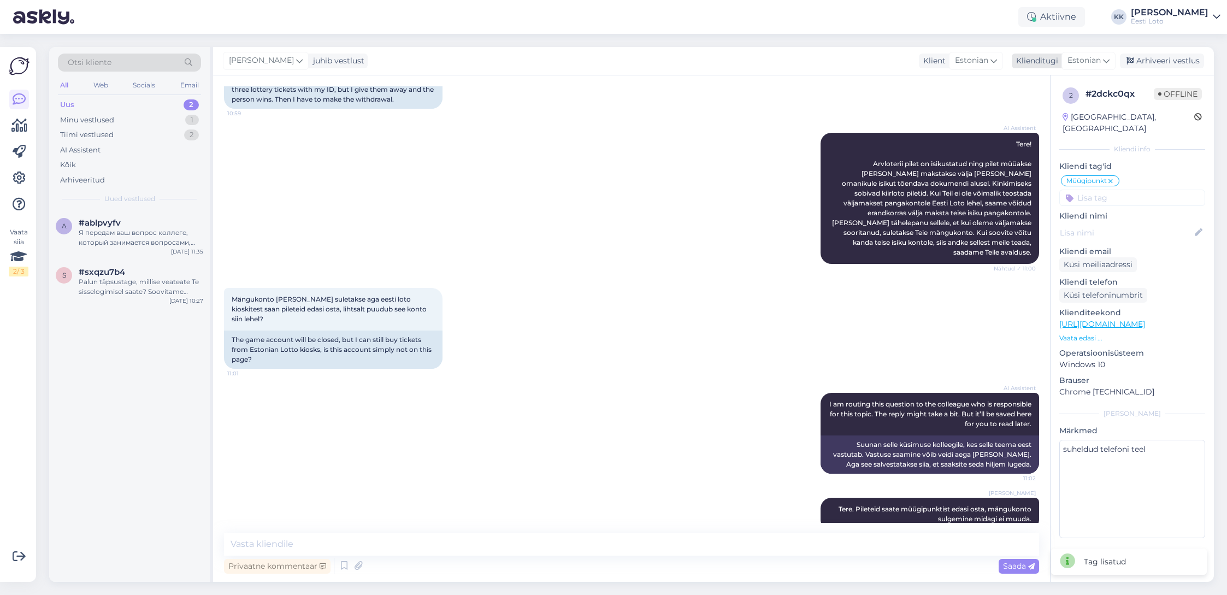
click at [1141, 62] on div "Arhiveeri vestlus" at bounding box center [1162, 61] width 84 height 15
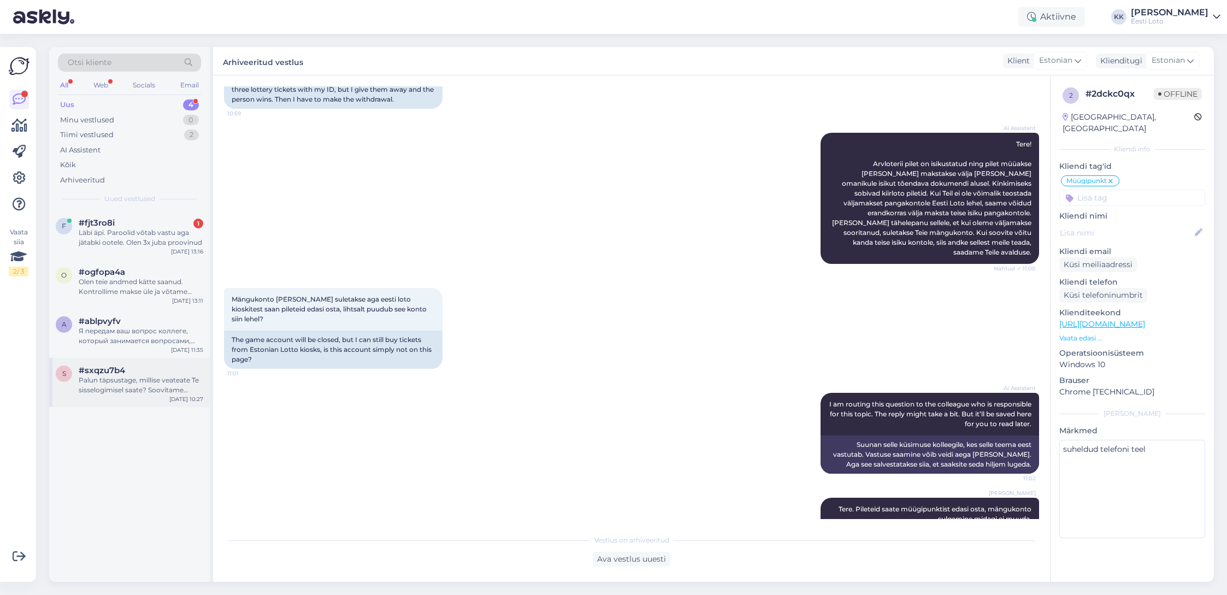
click at [105, 392] on div "Palun täpsustage, millise veateate Te sisselogimisel saate? Soovitame proovida …" at bounding box center [141, 385] width 125 height 20
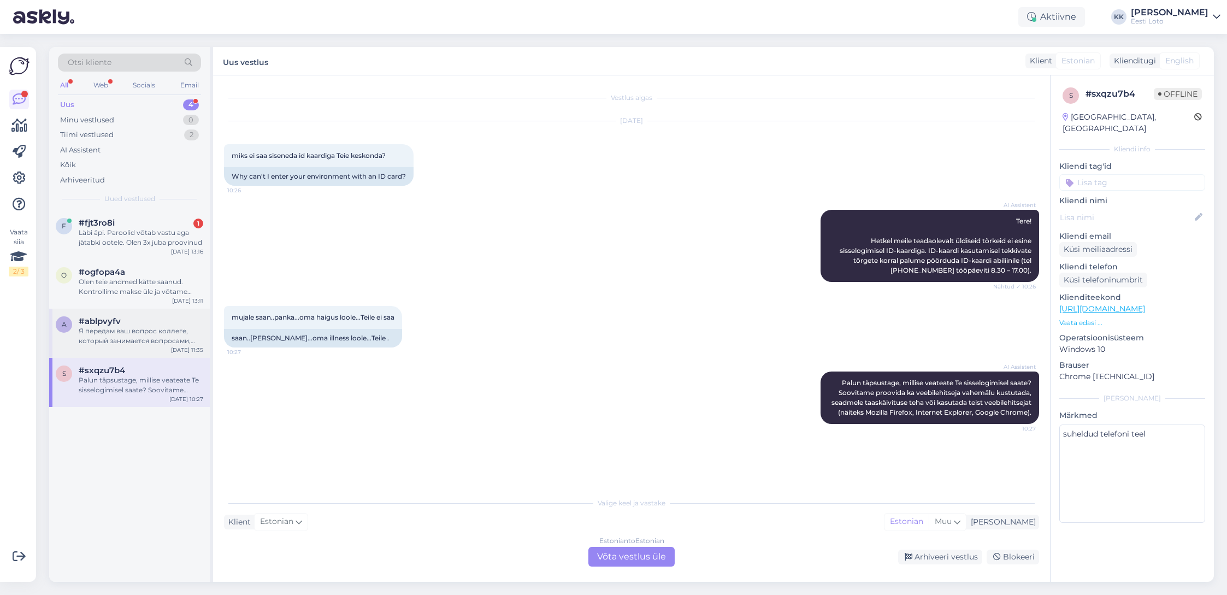
click at [132, 340] on div "Я передам ваш вопрос коллеге, который занимается вопросами, связанными с физиче…" at bounding box center [141, 336] width 125 height 20
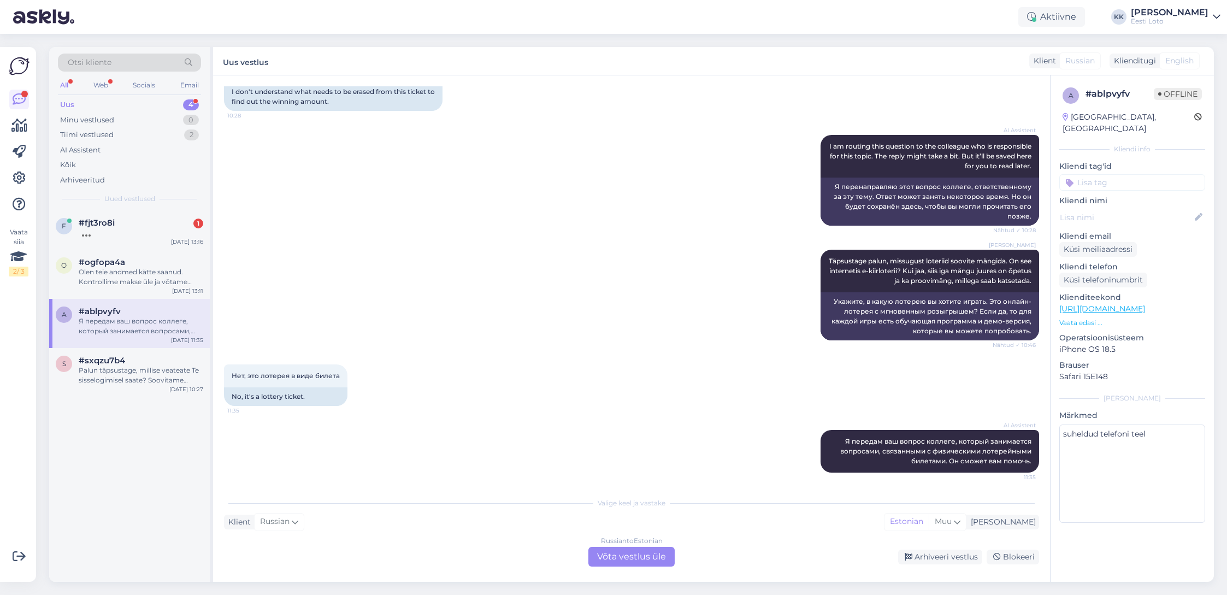
scroll to position [239, 0]
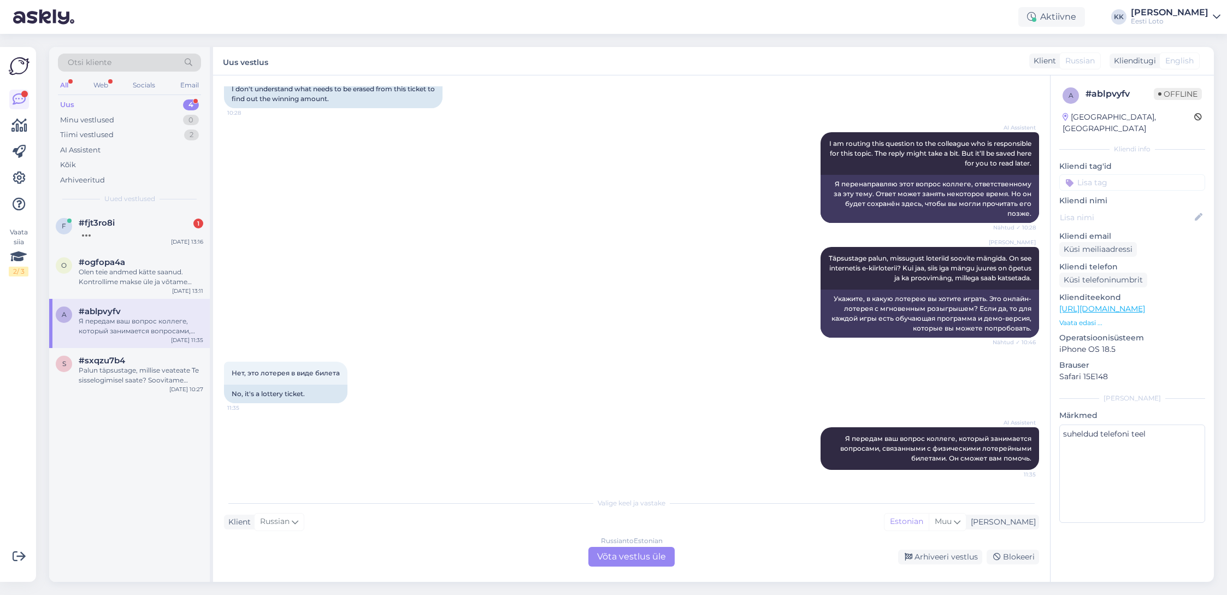
click at [626, 558] on div "Russian to Estonian Võta vestlus üle" at bounding box center [631, 557] width 86 height 20
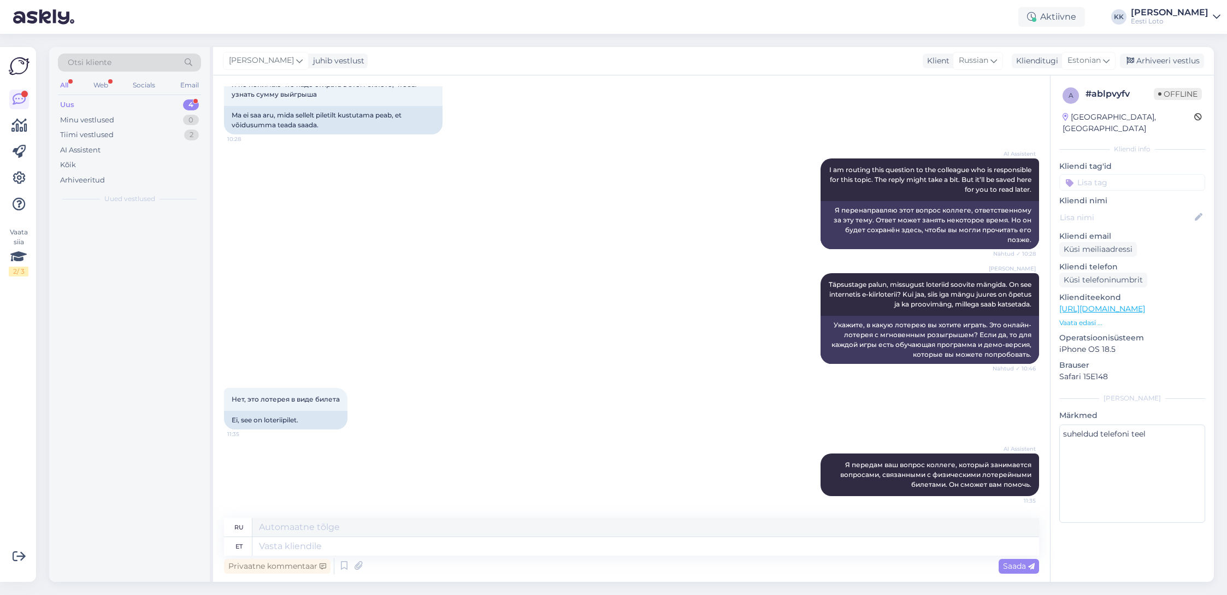
scroll to position [213, 0]
click at [494, 539] on textarea at bounding box center [645, 546] width 787 height 19
type textarea "Tere."
type textarea "Привет."
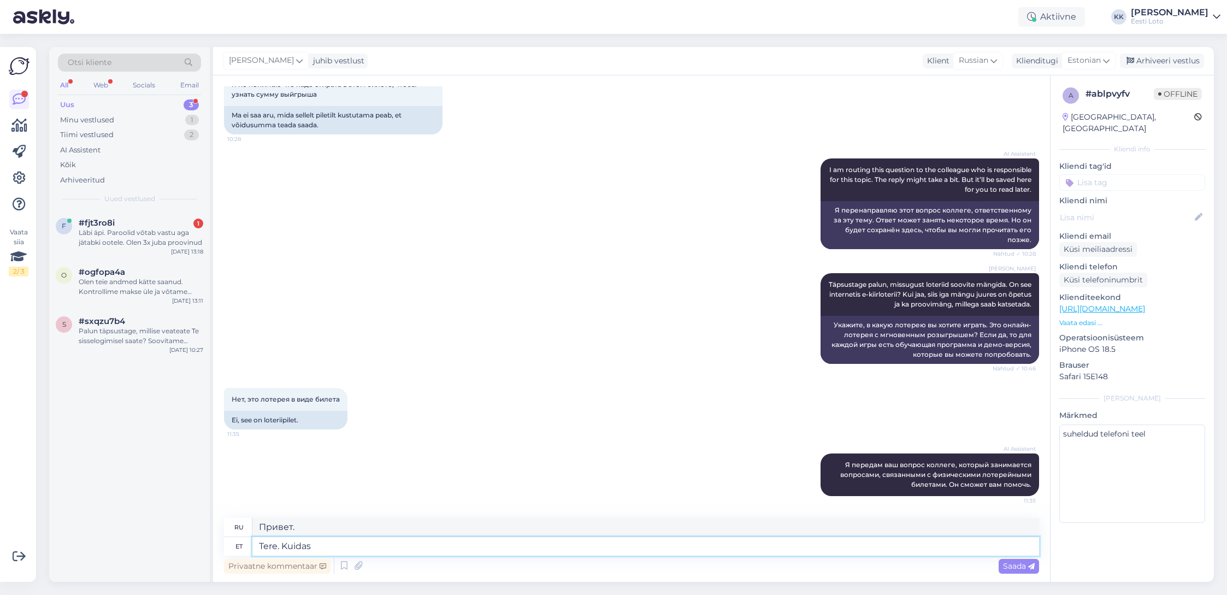
type textarea "Tere. Kuidas"
type textarea "Привет, как дела?"
type textarea "Tere."
type textarea "Привет."
type textarea "Tere. Millis"
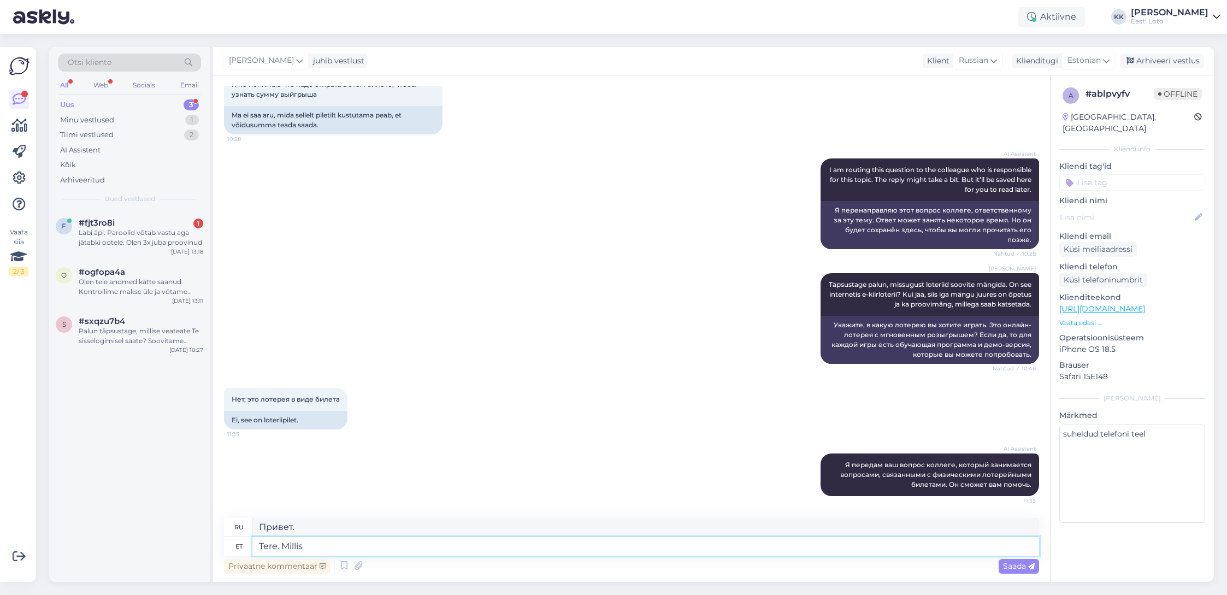
type textarea "Привет, Милли."
type textarea "Tere. Millise"
type textarea "Привет. Какой?"
type textarea "Tere. Millise piletiga t"
type textarea "Здравствуйте. Какой билет?"
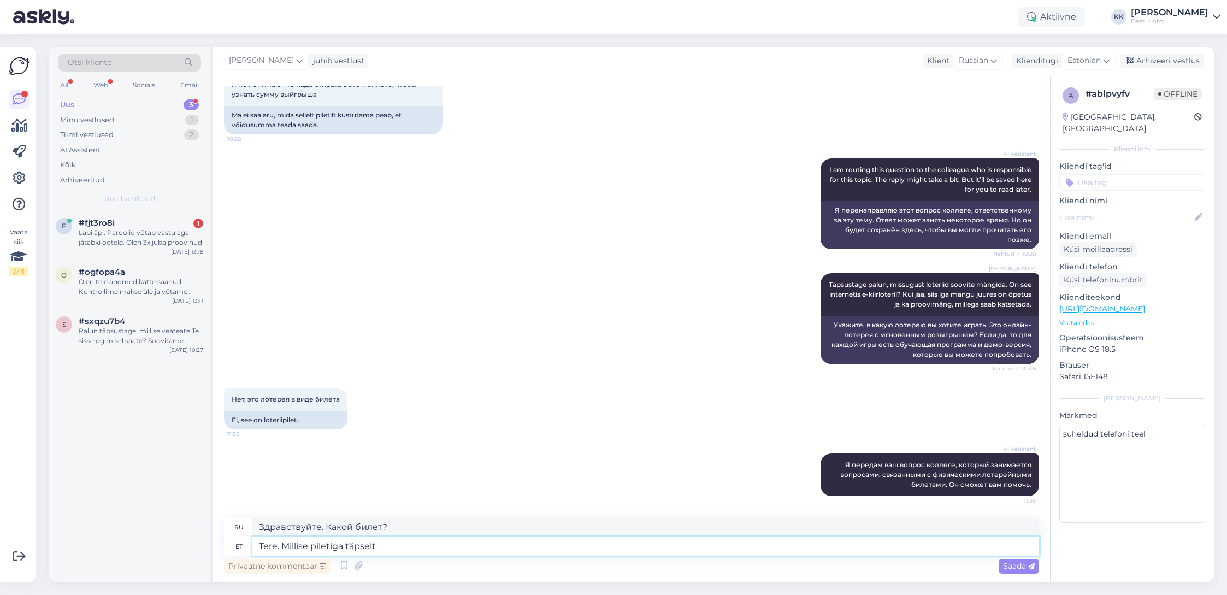
type textarea "Tere. Millise piletiga täpselt o"
type textarea "Здравствуйте. С каким именно билетом?"
type textarea "Tere. Millise piletiga täpselt on t"
type textarea "Здравствуйте. Какой именно билет?"
type textarea "Tere. Millise piletiga täpselt on tegu."
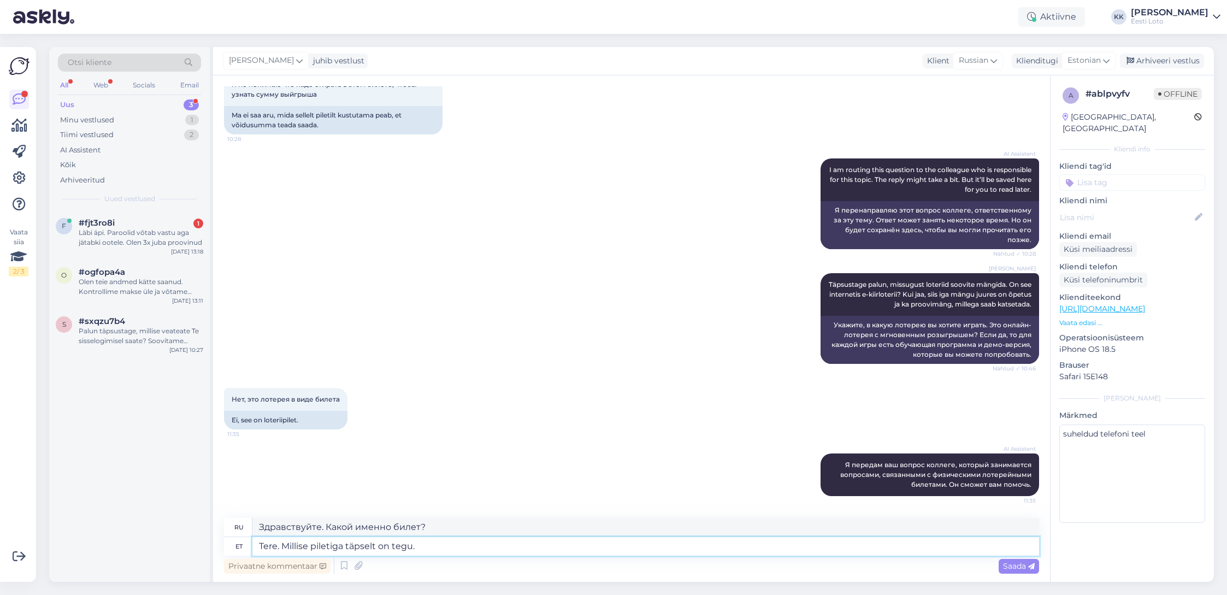
type textarea "Здравствуйте. Что это за билет?"
type textarea "Tere. Millise piletiga täpselt on tegu. Mis on"
type textarea "Здравствуйте. Что это за билет? Что это?"
type textarea "Tere. Millise piletiga täpselt on tegu. Mis on"
type textarea "Здравствуйте. Что это за билет? Что такое"
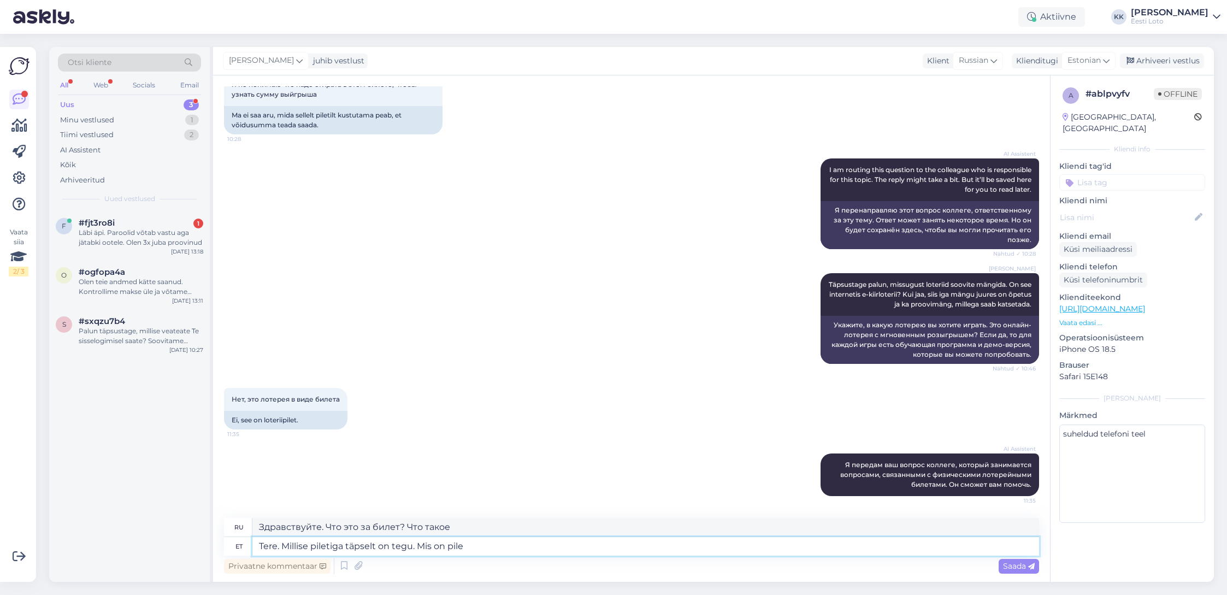
type textarea "Tere. Millise piletiga täpselt on tegu. Mis on pilet"
type textarea "Здравствуйте. Что это за билет? Что такое билет?"
type textarea "Tere. Millise piletiga täpselt on tegu. Mis on"
type textarea "Здравствуйте. Что это за билет? Что такое"
type textarea "Tere. Millise piletiga täpselt on tegu. Mis"
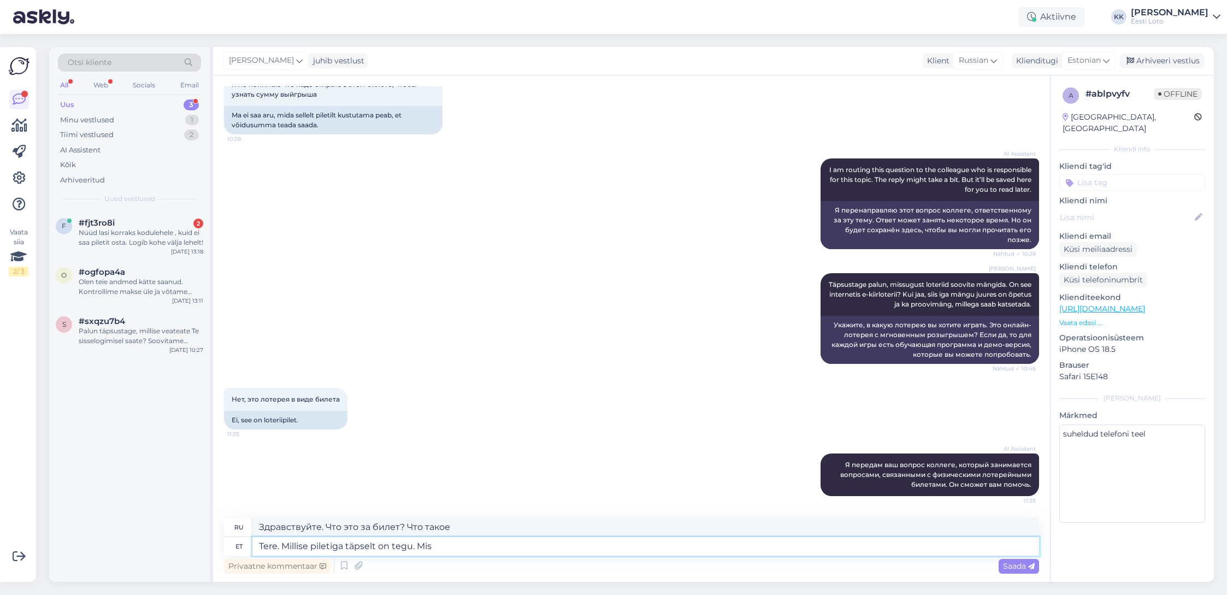
type textarea "Здравствуйте. Что это за билет? Что это?"
type textarea "Tere. Millise piletiga täpselt on tegu. Mis nimega"
type textarea "Здравствуйте. Что это за билет? Как он называется?"
drag, startPoint x: 507, startPoint y: 547, endPoint x: 284, endPoint y: 543, distance: 223.5
click at [284, 543] on textarea "Tere. Millise piletiga täpselt on tegu. Mis nimega on pilet?" at bounding box center [645, 546] width 787 height 19
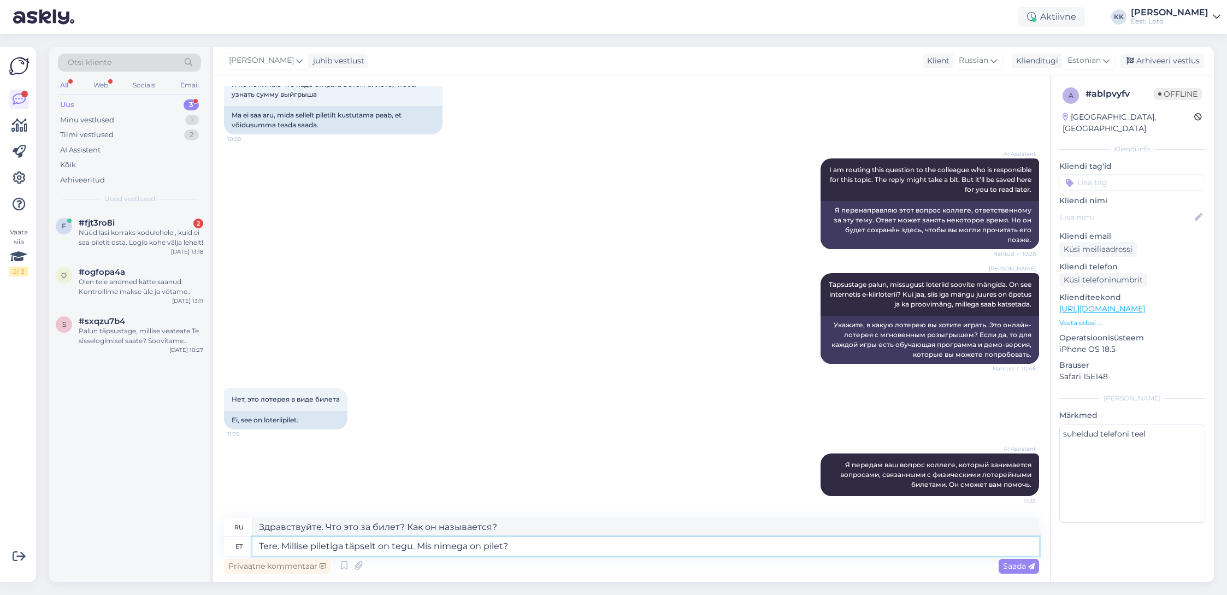
type textarea "Tere."
type textarea "Привет."
type textarea "Tere. M"
type textarea "Привет. М."
type textarea "Tere. Mill"
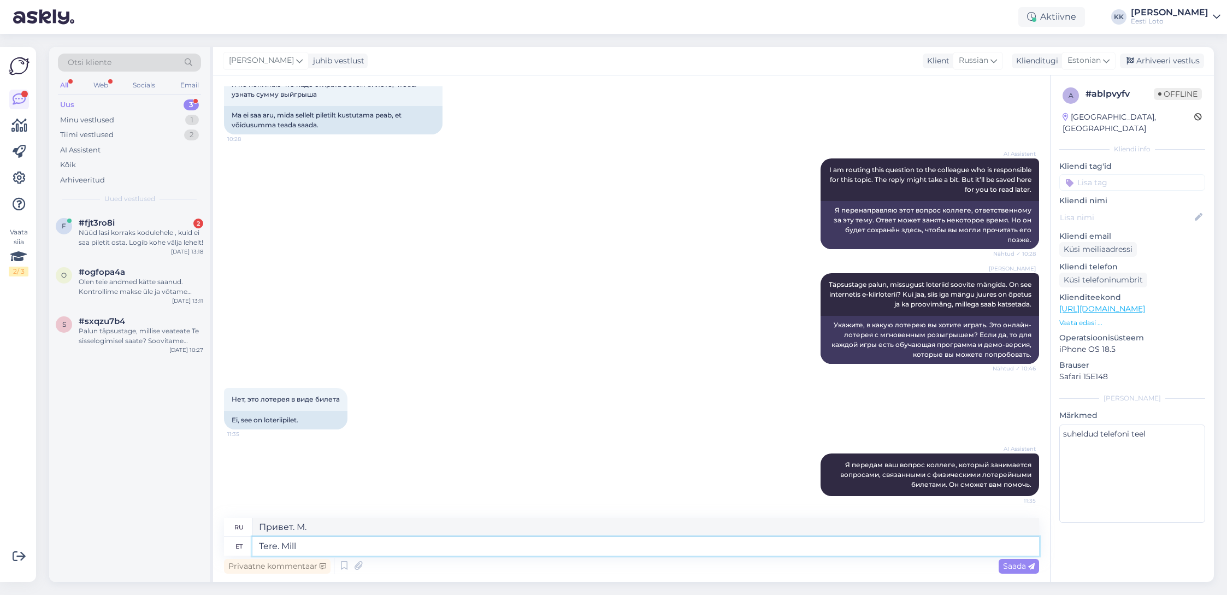
type textarea "Привет, Милл."
type textarea "Tere."
type textarea "Привет."
type textarea "Tere. Loterii n"
type textarea "Привет. Лотерея."
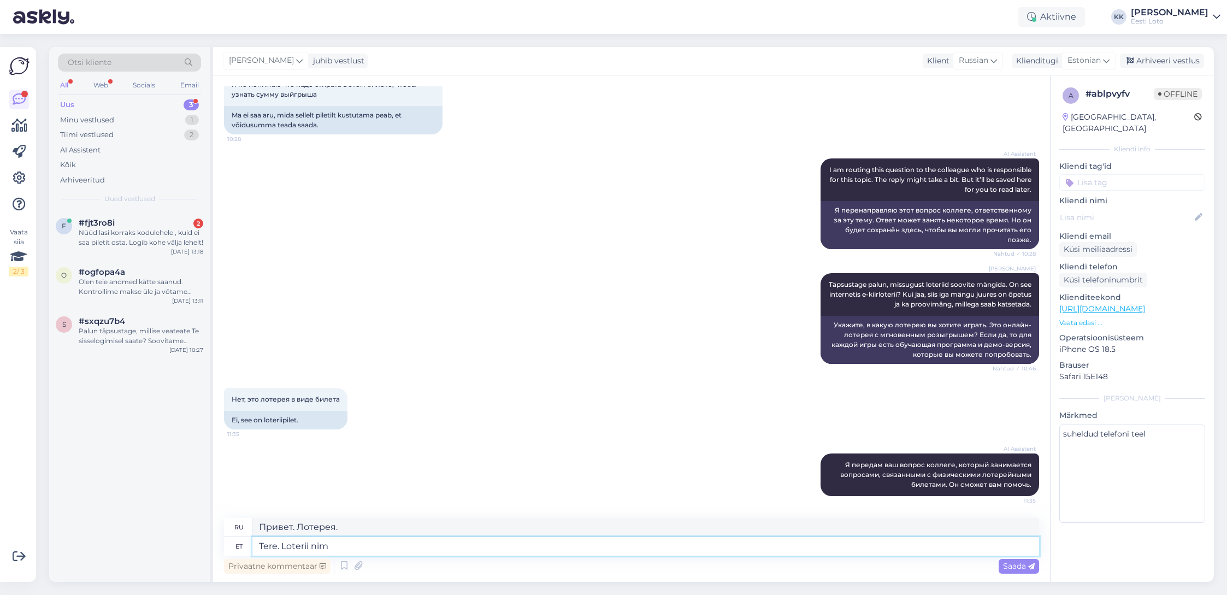
type textarea "Tere. Loterii nimi"
type textarea "Здравствуйте. Название лотереи"
type textarea "Tere. [PERSON_NAME]"
type textarea "Привет. Лотерея."
type textarea "Tere."
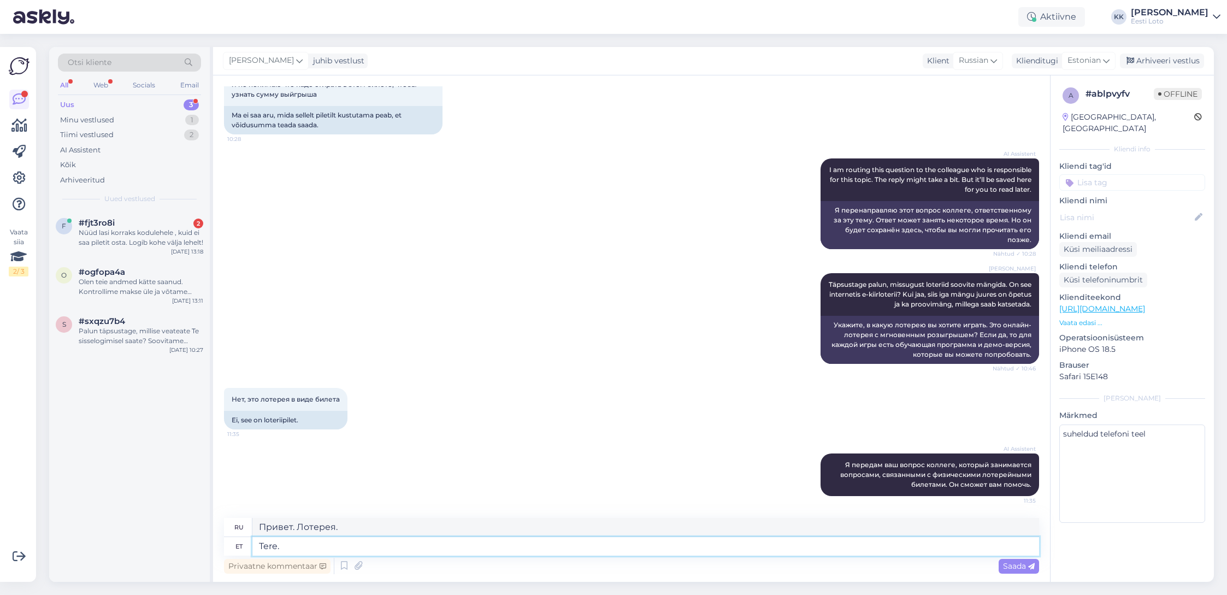
type textarea "Привет."
type textarea "Tere. Mis"
type textarea "Привет. Что?"
type textarea "Tere. Mis nimelis"
type textarea "Привет. Что это?"
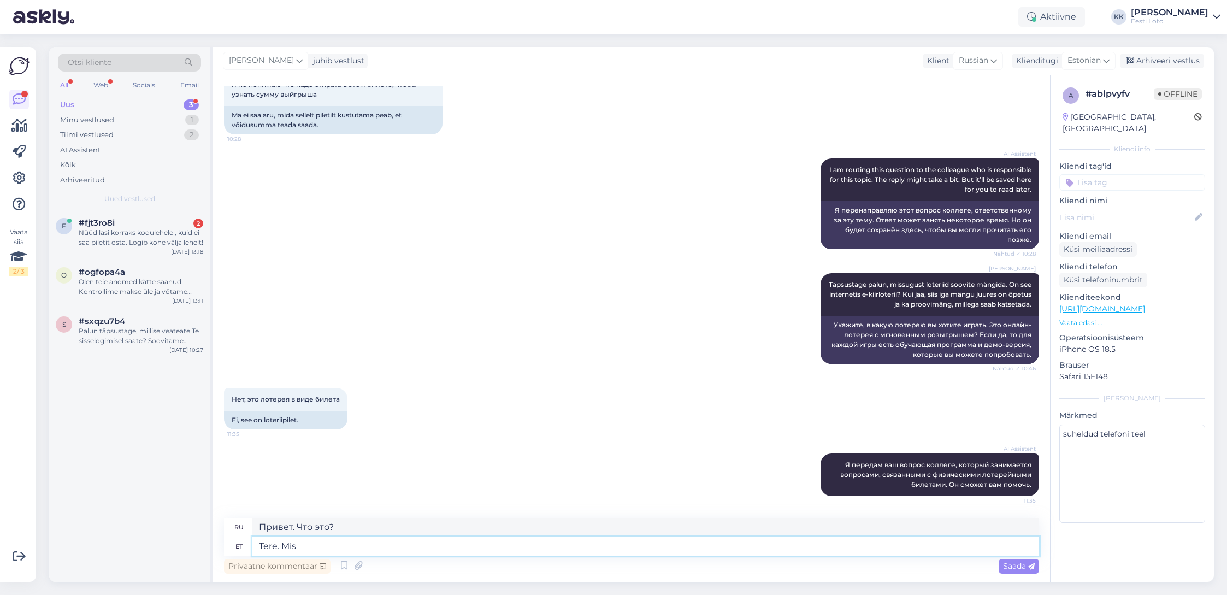
type textarea "Tere. Mis"
type textarea "Привет. Что?"
type textarea "Tere. Mi"
type textarea "Привет."
type textarea "Tere. [GEOGRAPHIC_DATA]"
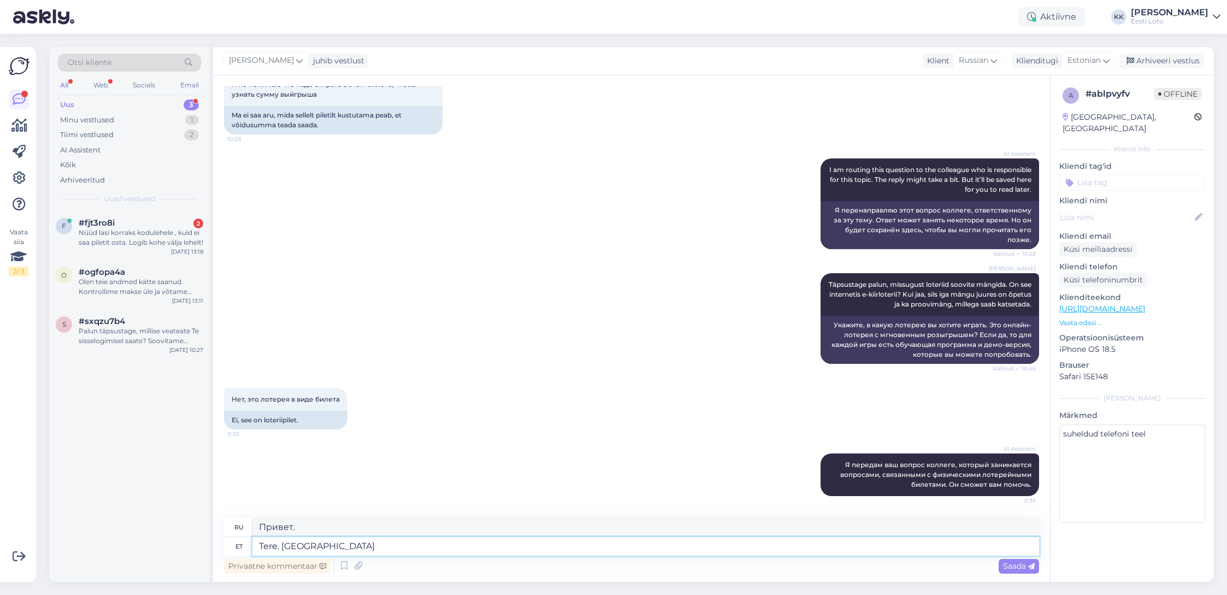
type textarea "Здравствуйте. Пожалуйста."
type textarea "Tere. Palun täpsustage"
type textarea "Здравствуйте. Уточните, пожалуйста."
type textarea "Tere. Palun täpsustage loterii"
type textarea "Здравствуйте. Укажите лотерею."
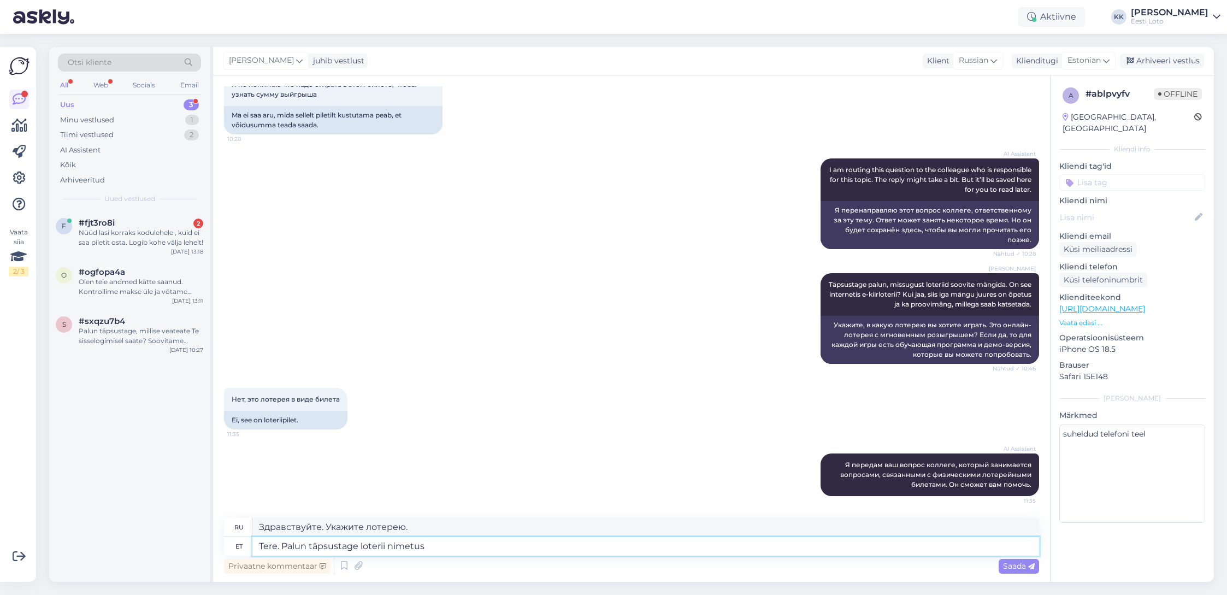
type textarea "Tere. Palun täpsustage loterii nimetust"
type textarea "Здравствуйте. Укажите, пожалуйста, название лотереи."
type textarea "Tere. Palun täpsustage loterii nimetust."
click at [1007, 565] on span "Saada" at bounding box center [1019, 566] width 32 height 10
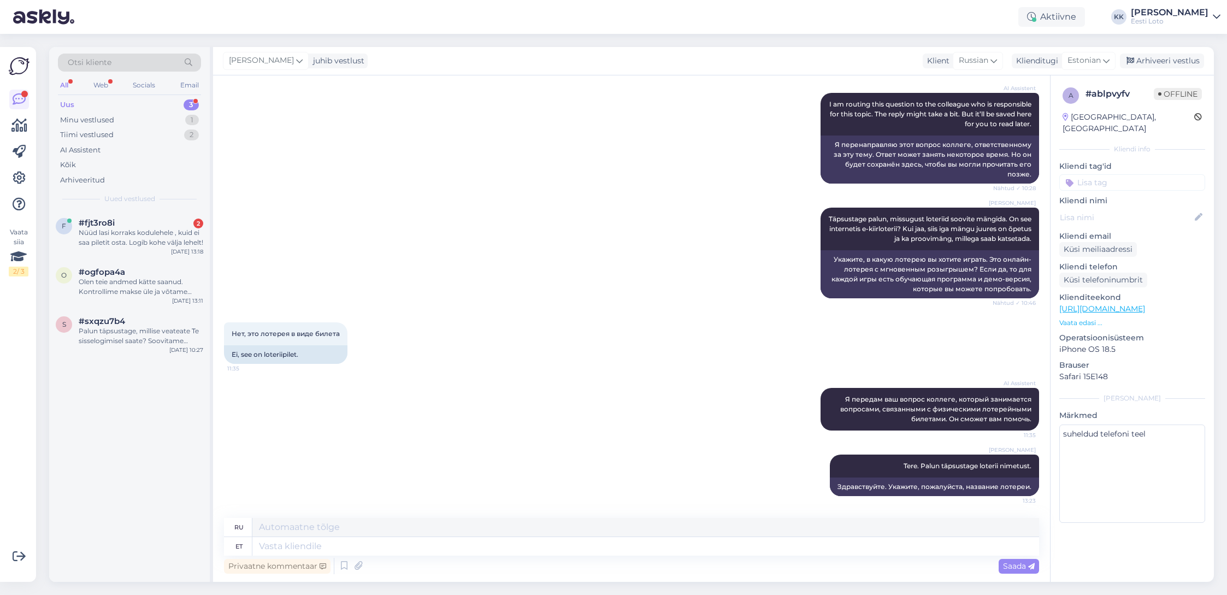
click at [1121, 174] on input at bounding box center [1132, 182] width 146 height 16
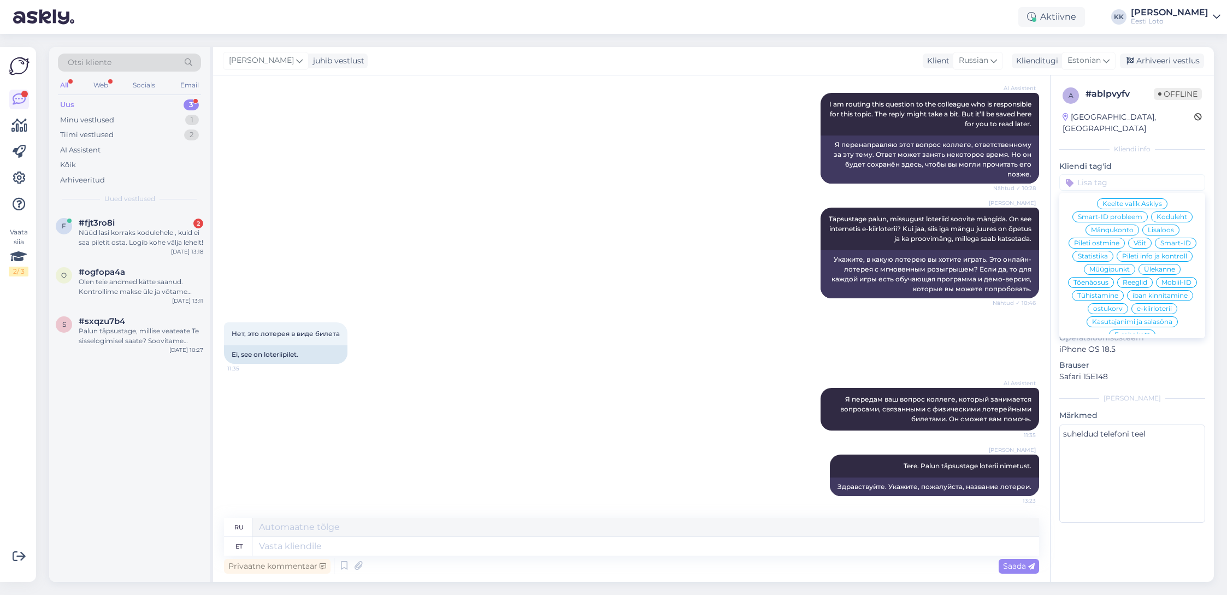
scroll to position [235, 0]
click at [1153, 300] on div "e-kiirloterii" at bounding box center [1154, 305] width 46 height 11
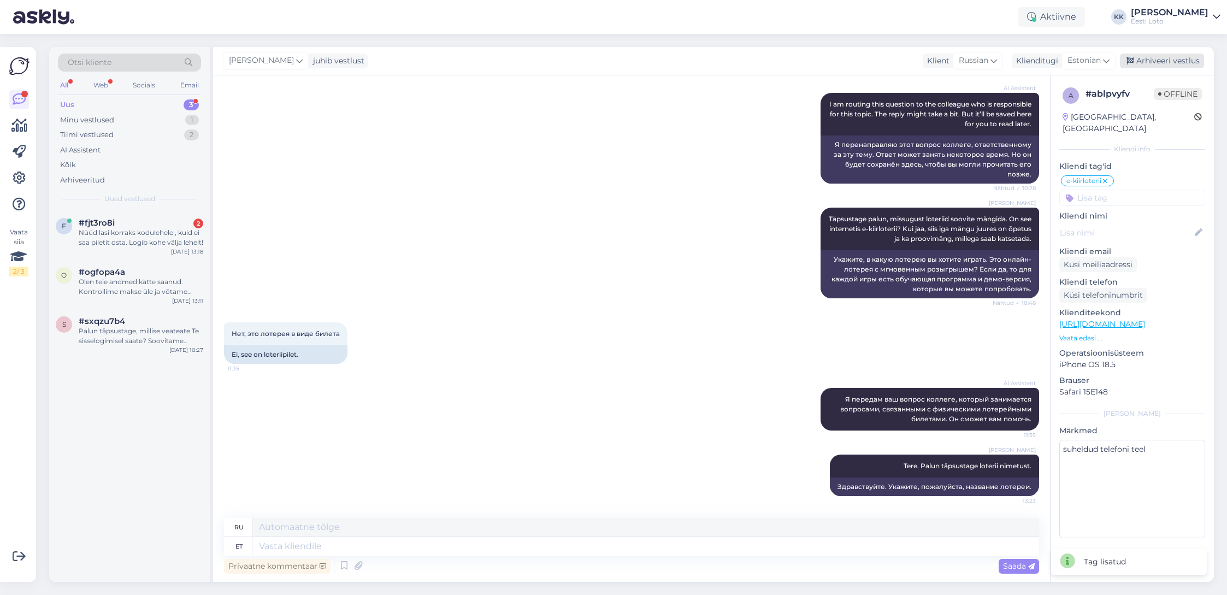
click at [1154, 59] on div "Arhiveeri vestlus" at bounding box center [1162, 61] width 84 height 15
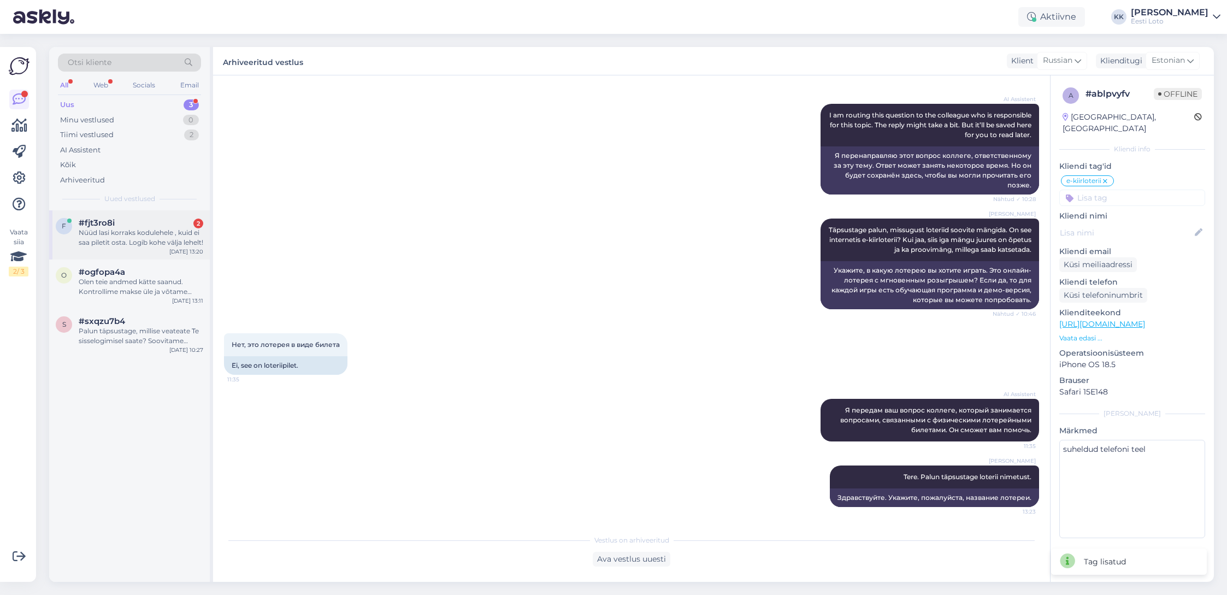
click at [111, 243] on div "Nüüd lasi korraks kodulehele , kuid ei saa piletit osta. Logib kohe välja lehel…" at bounding box center [141, 238] width 125 height 20
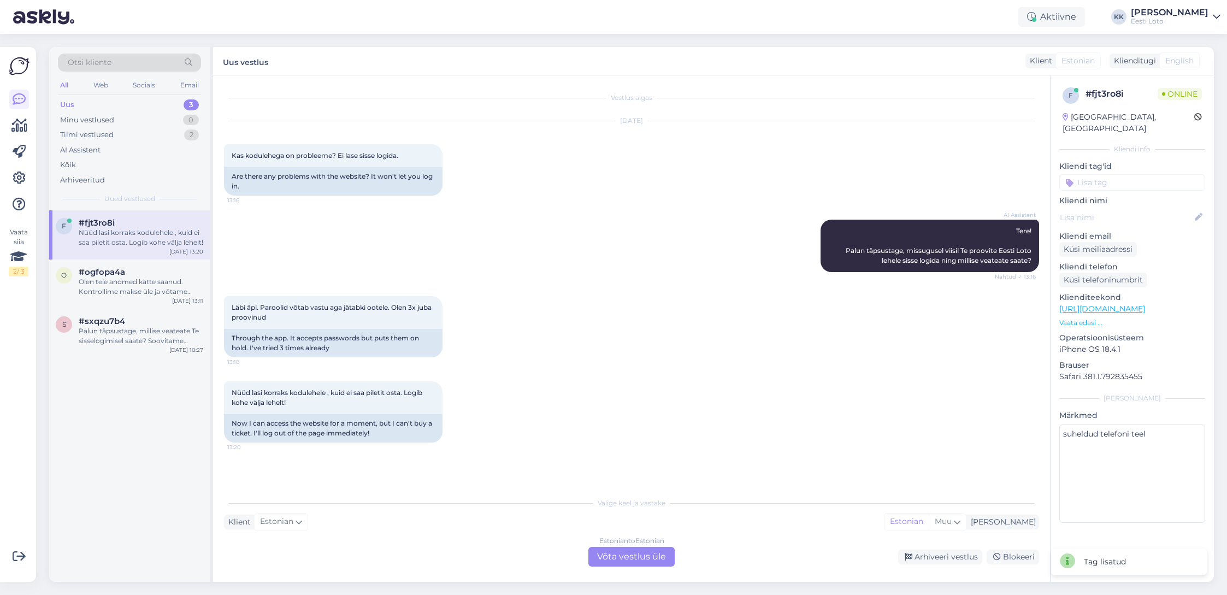
scroll to position [0, 0]
click at [622, 552] on div "Estonian to Estonian Võta vestlus üle" at bounding box center [631, 557] width 86 height 20
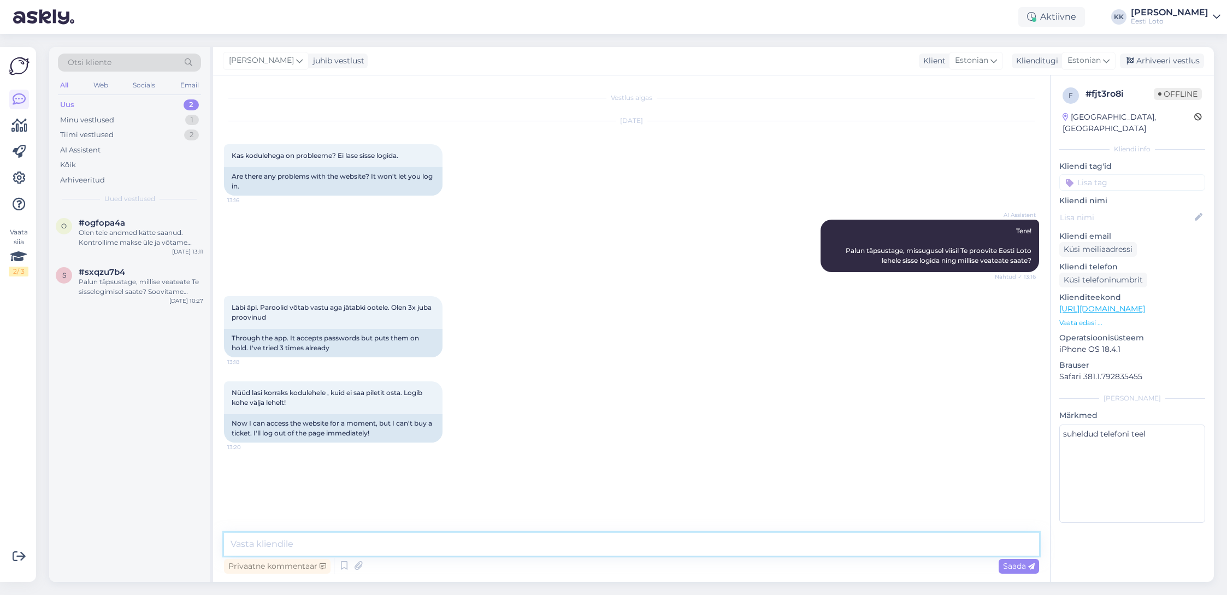
click at [467, 542] on textarea at bounding box center [631, 544] width 815 height 23
paste textarea "Üldisi tõrkeid Smart-ID-ga sisselogimisel meie kodulehel hetkel ei esine. Soovi…"
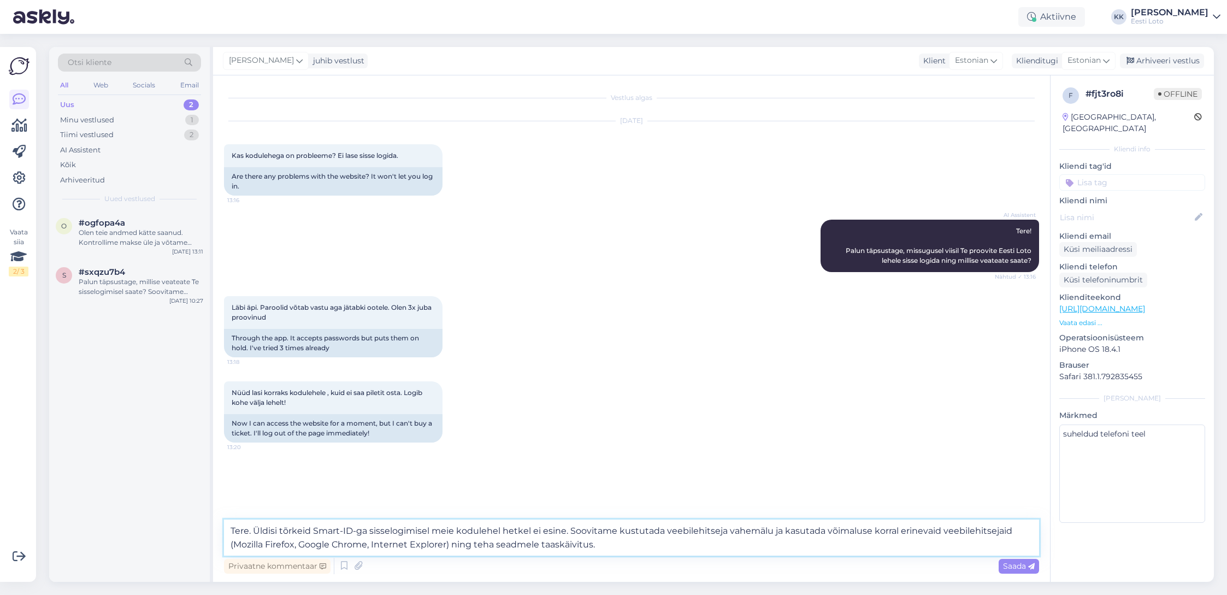
click at [369, 530] on textarea "Tere. Üldisi tõrkeid Smart-ID-ga sisselogimisel meie kodulehel hetkel ei esine.…" at bounding box center [631, 538] width 815 height 36
type textarea "Tere. Üldisi tõrkeid sisselogimisel meie kodulehel hetkel ei esine. Soovitame k…"
click at [1014, 565] on span "Saada" at bounding box center [1019, 566] width 32 height 10
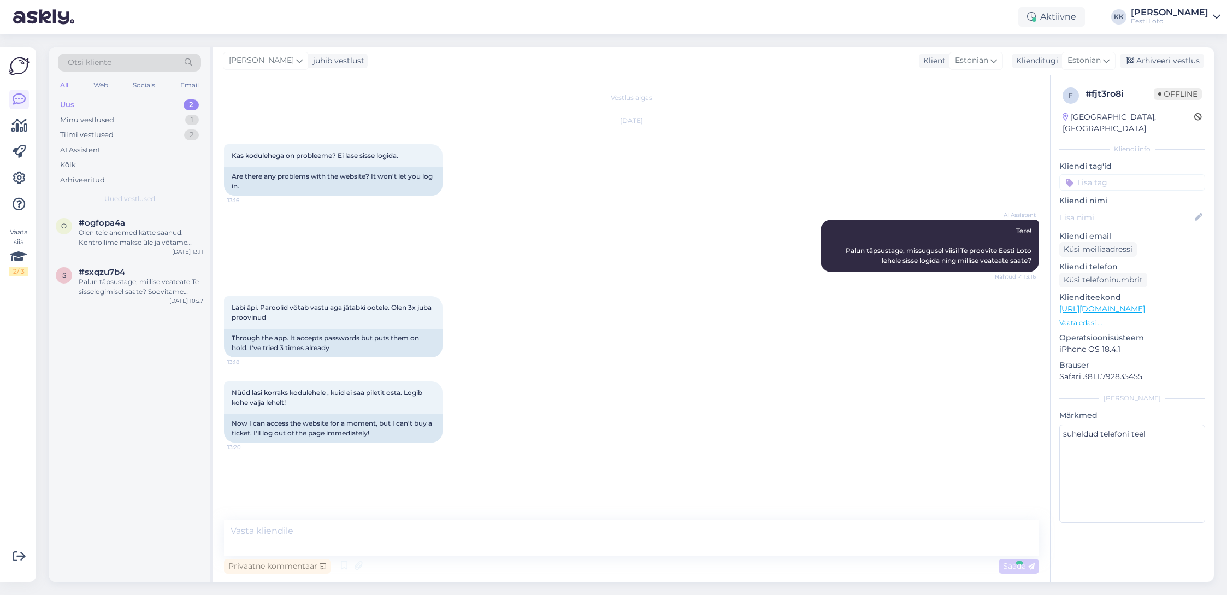
scroll to position [18, 0]
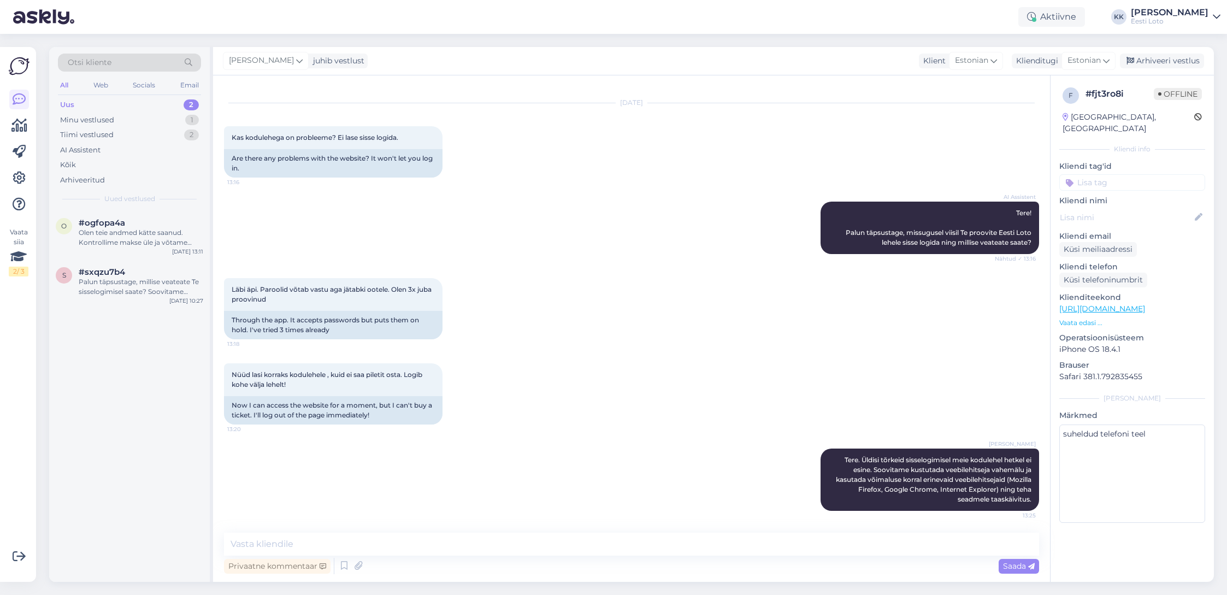
click at [1129, 174] on input at bounding box center [1132, 182] width 146 height 16
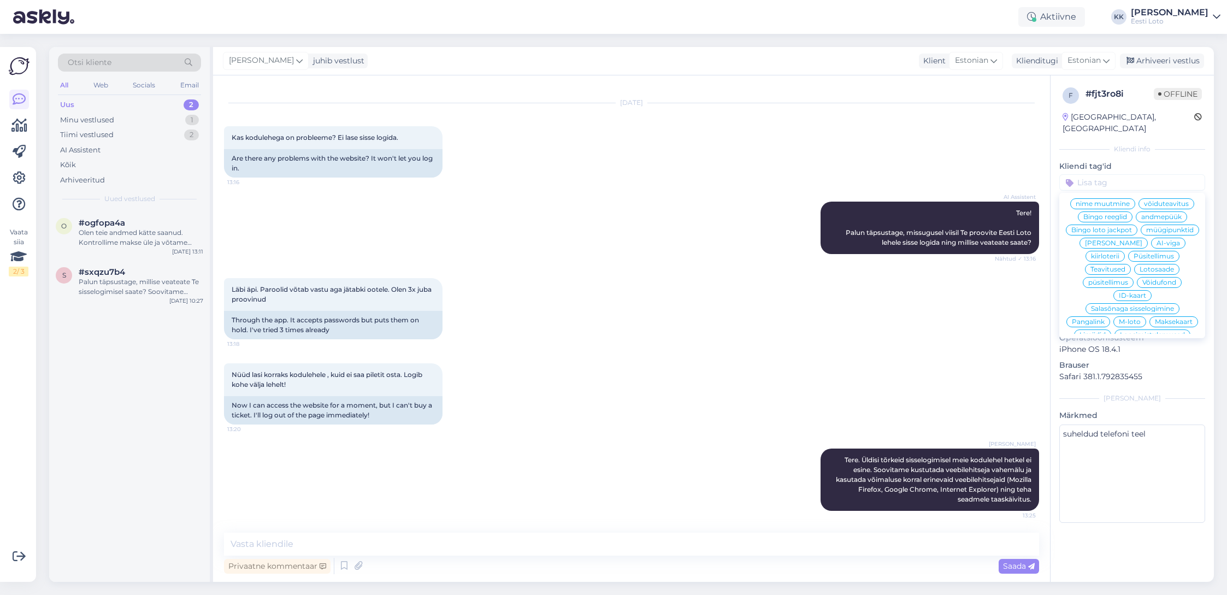
scroll to position [86, 0]
click at [1162, 307] on span "Salasõnaga sisselogimine" at bounding box center [1132, 310] width 83 height 7
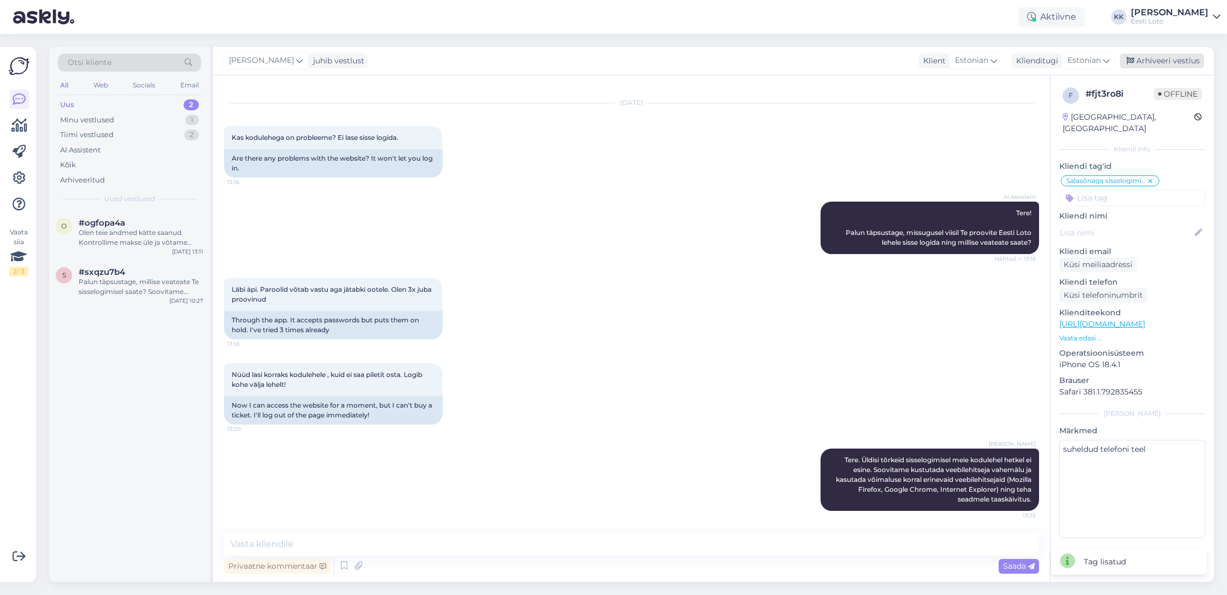
click at [1168, 59] on div "Arhiveeri vestlus" at bounding box center [1162, 61] width 84 height 15
click at [102, 233] on div "Olen teie andmed kätte saanud. Kontrollime makse üle ja võtame teiega esimesel …" at bounding box center [141, 238] width 125 height 20
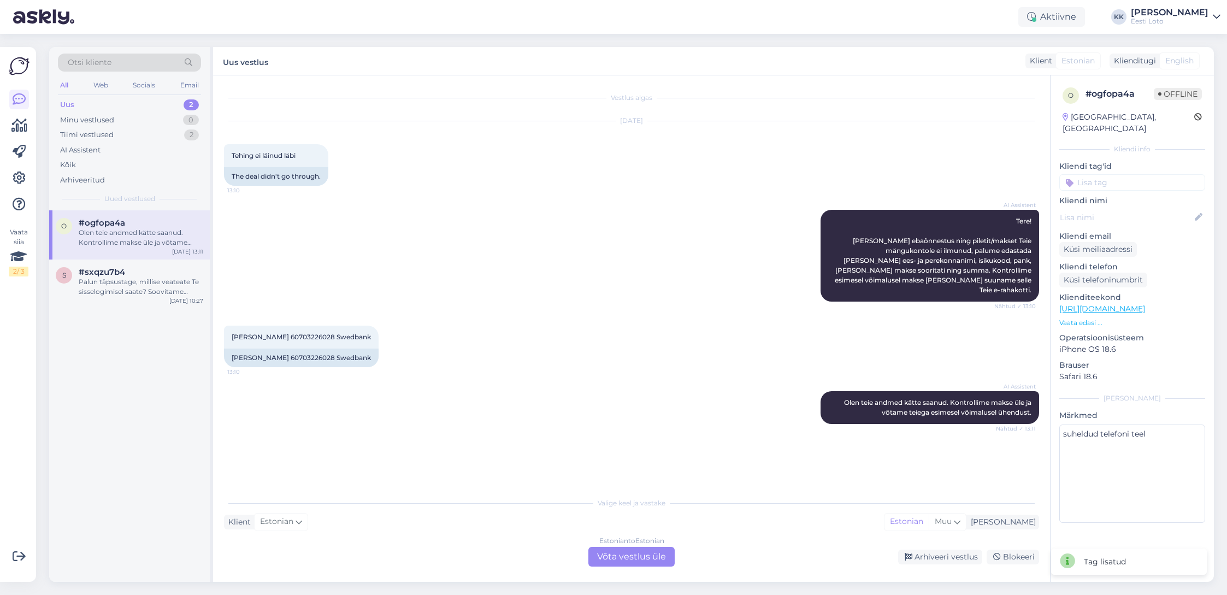
scroll to position [0, 0]
click at [294, 333] on span "[PERSON_NAME] 60703226028 Swedbank" at bounding box center [301, 337] width 139 height 8
copy span "60703226028"
click at [613, 303] on div "AI Assistent Tere! [PERSON_NAME] ebaõnnestus ning piletit/makset Teie mängukont…" at bounding box center [631, 256] width 815 height 116
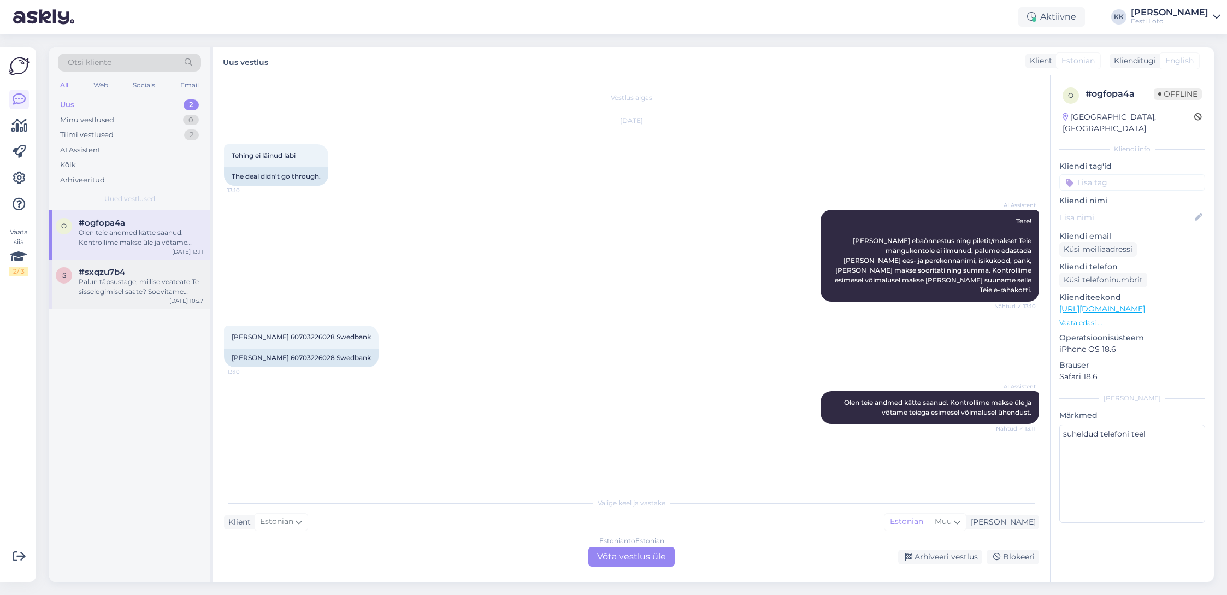
click at [133, 287] on div "Palun täpsustage, millise veateate Te sisselogimisel saate? Soovitame proovida …" at bounding box center [141, 287] width 125 height 20
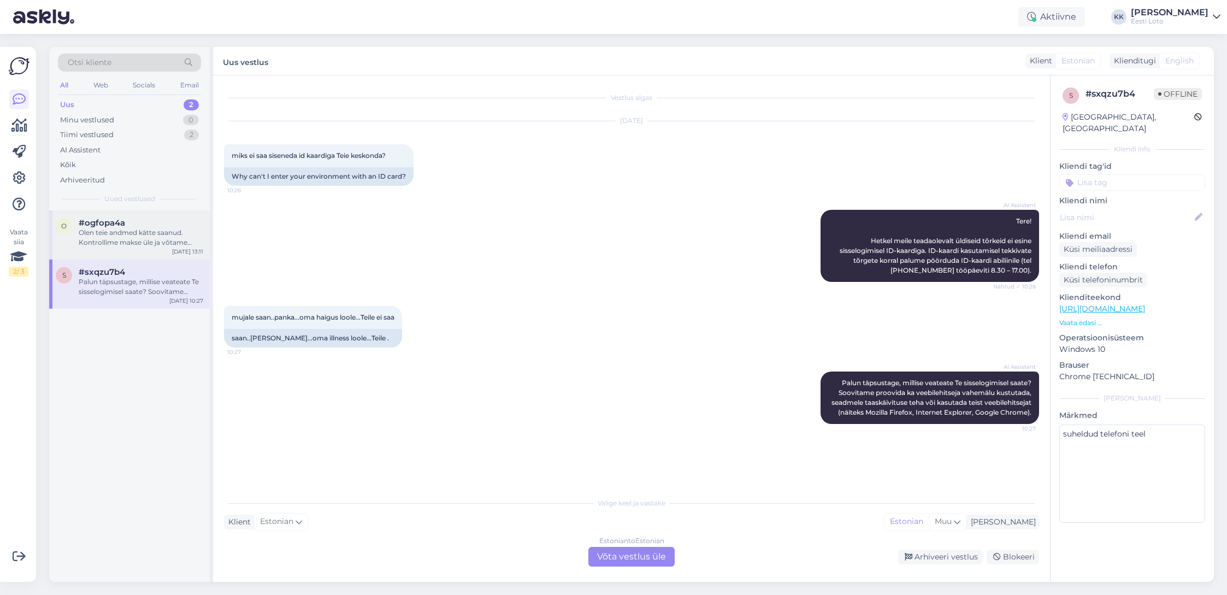
click at [117, 236] on div "Olen teie andmed kätte saanud. Kontrollime makse üle ja võtame teiega esimesel …" at bounding box center [141, 238] width 125 height 20
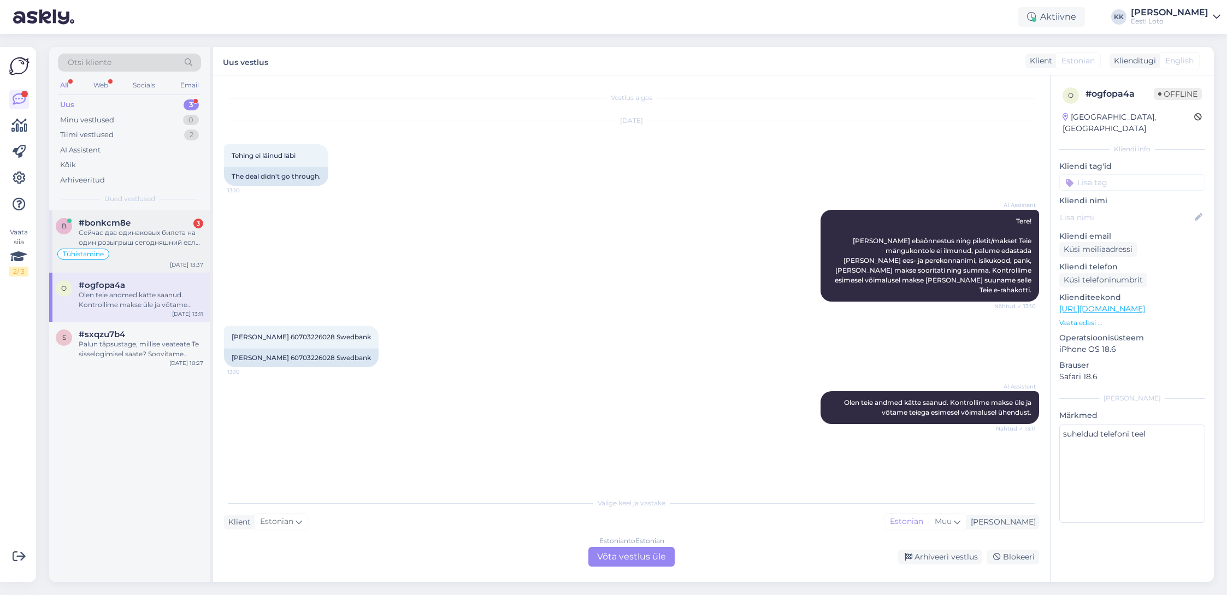
click at [154, 240] on div "Сейчас два одинаковых билета на один розыгрыш сегодняшний если нельзя отменить …" at bounding box center [141, 238] width 125 height 20
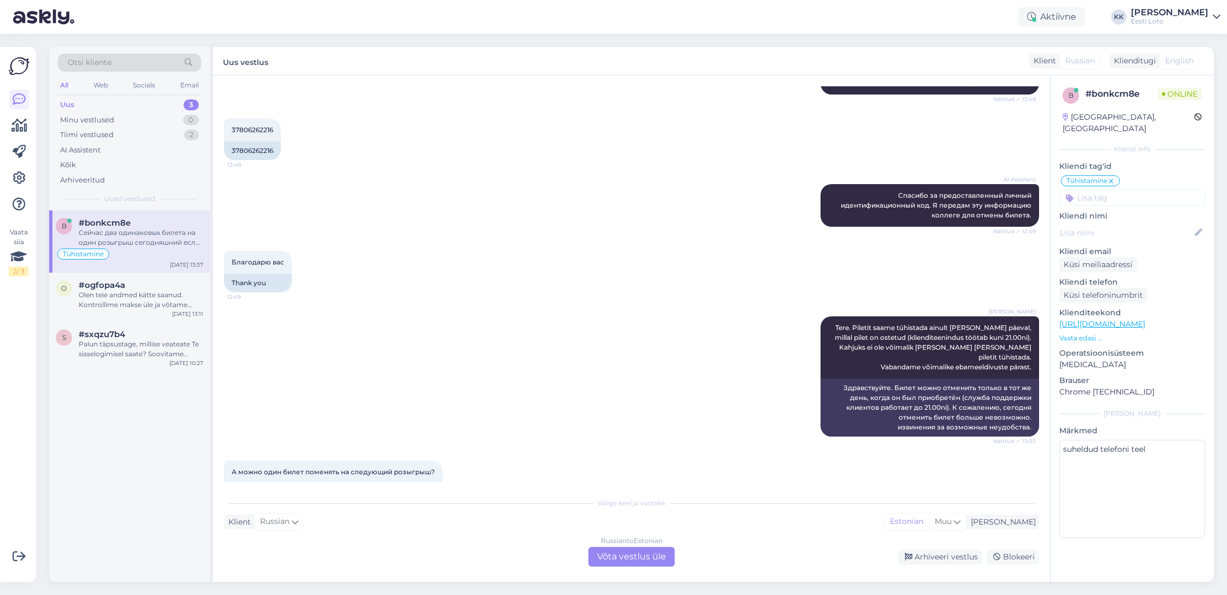
scroll to position [1314, 0]
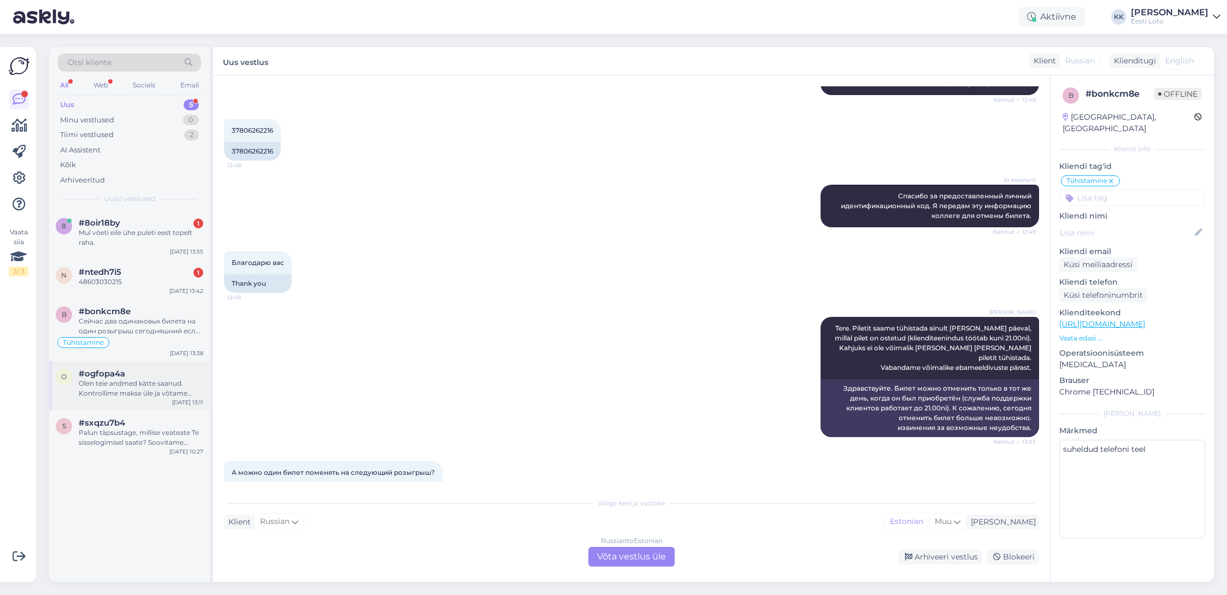
click at [151, 392] on div "Olen teie andmed kätte saanud. Kontrollime makse üle ja võtame teiega esimesel …" at bounding box center [141, 389] width 125 height 20
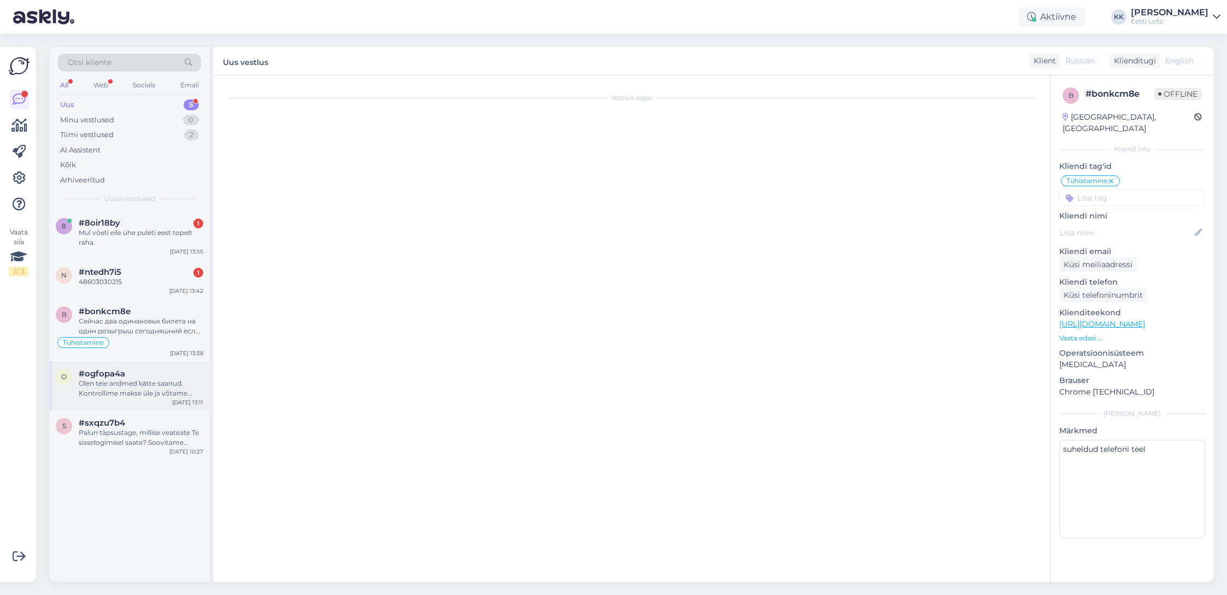
scroll to position [0, 0]
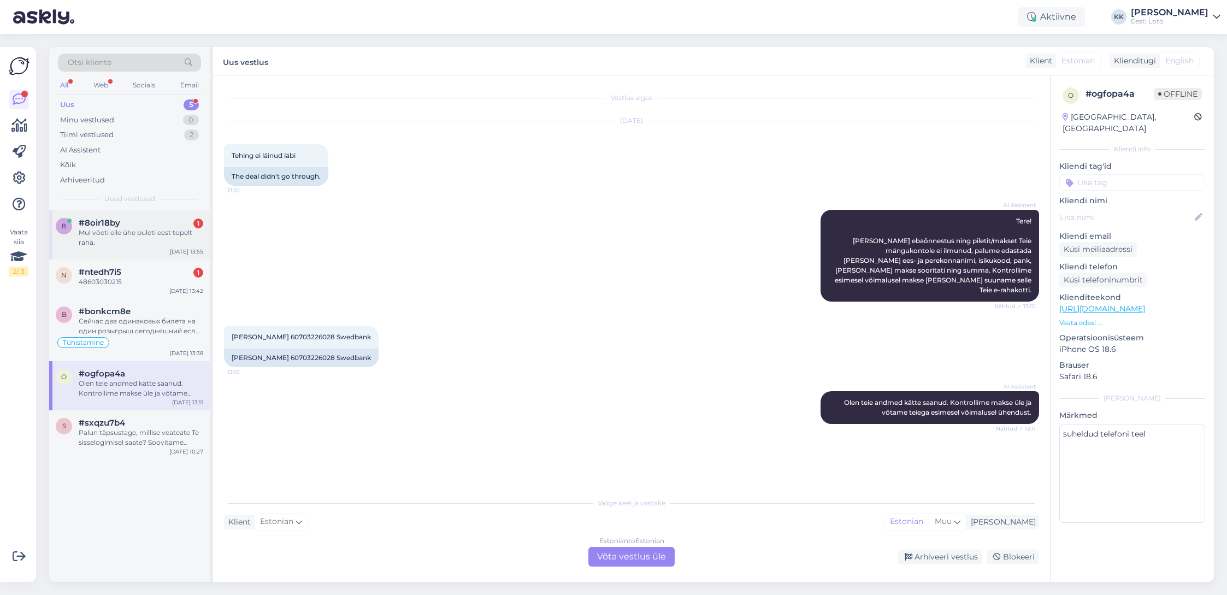
click at [149, 236] on div "Mul võeti eile ühe puleti eest topelt raha." at bounding box center [141, 238] width 125 height 20
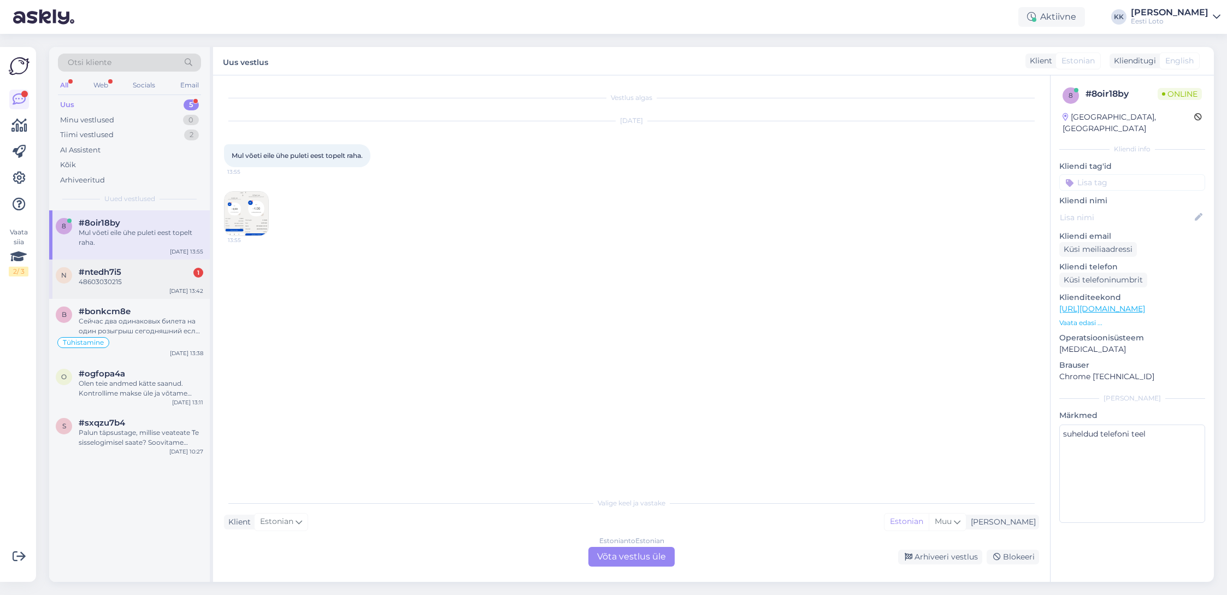
click at [131, 292] on div "n #ntedh7i5 1 48603030215 [DATE] 13:42" at bounding box center [129, 278] width 161 height 39
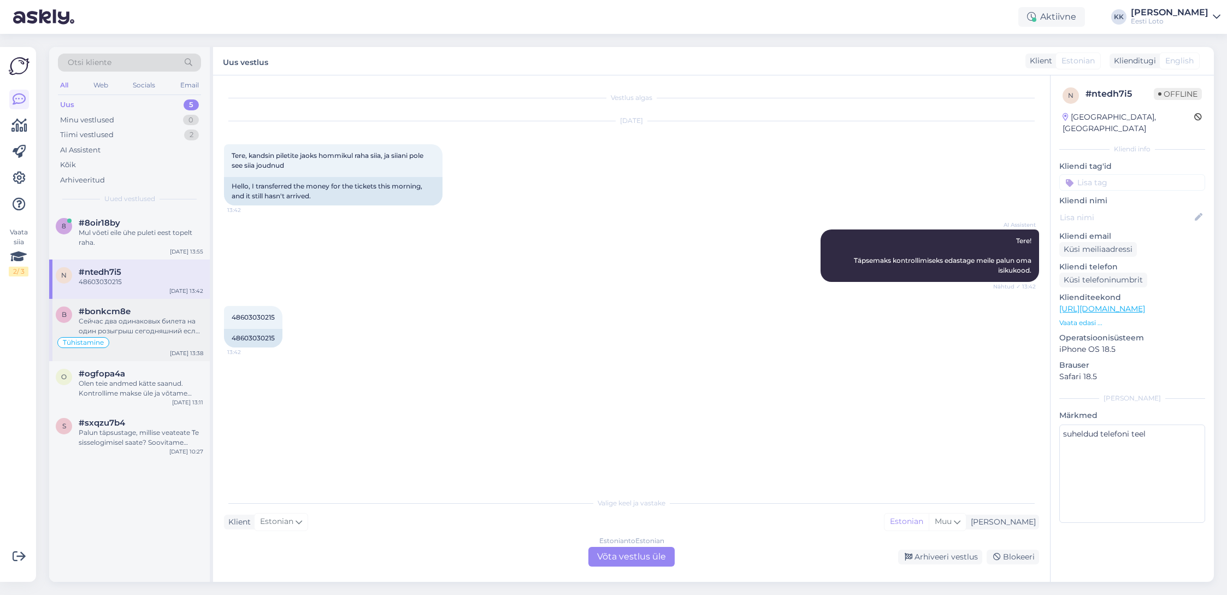
click at [145, 337] on div "Tühistamine" at bounding box center [129, 342] width 147 height 13
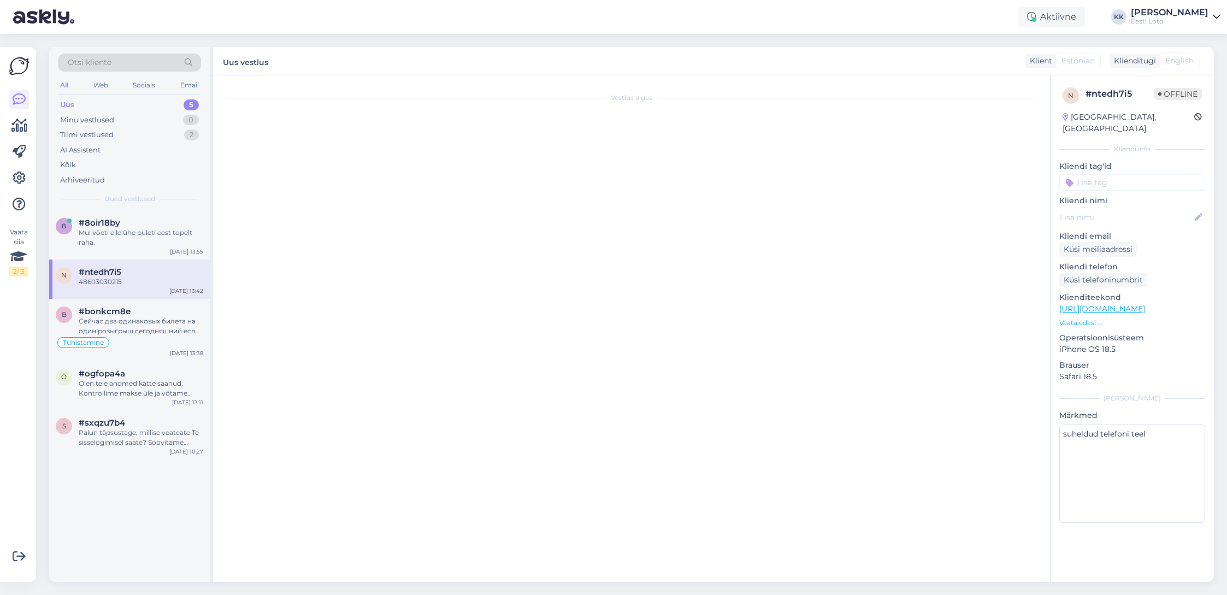
scroll to position [1642, 0]
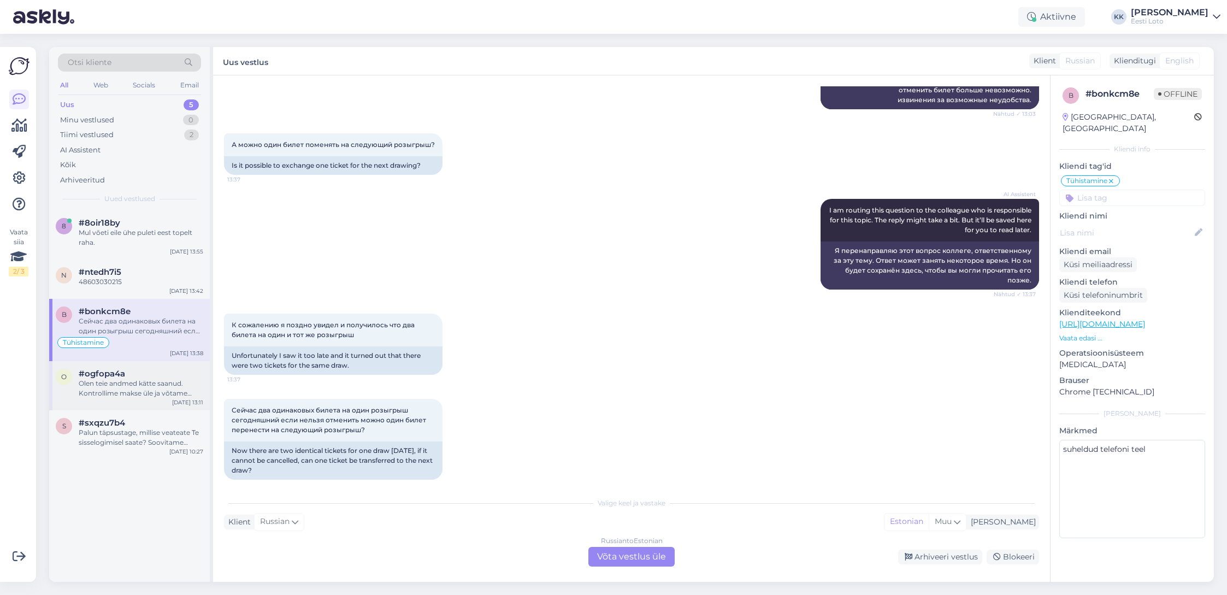
click at [138, 394] on div "Olen teie andmed kätte saanud. Kontrollime makse üle ja võtame teiega esimesel …" at bounding box center [141, 389] width 125 height 20
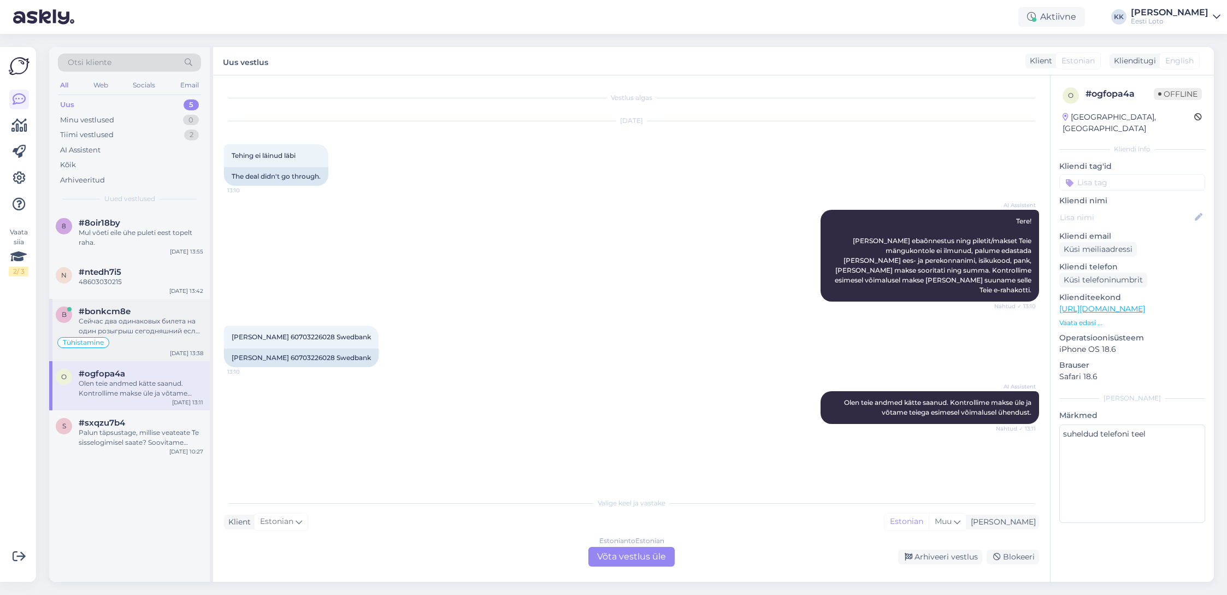
click at [156, 335] on div "Сейчас два одинаковых билета на один розыгрыш сегодняшний если нельзя отменить …" at bounding box center [141, 326] width 125 height 20
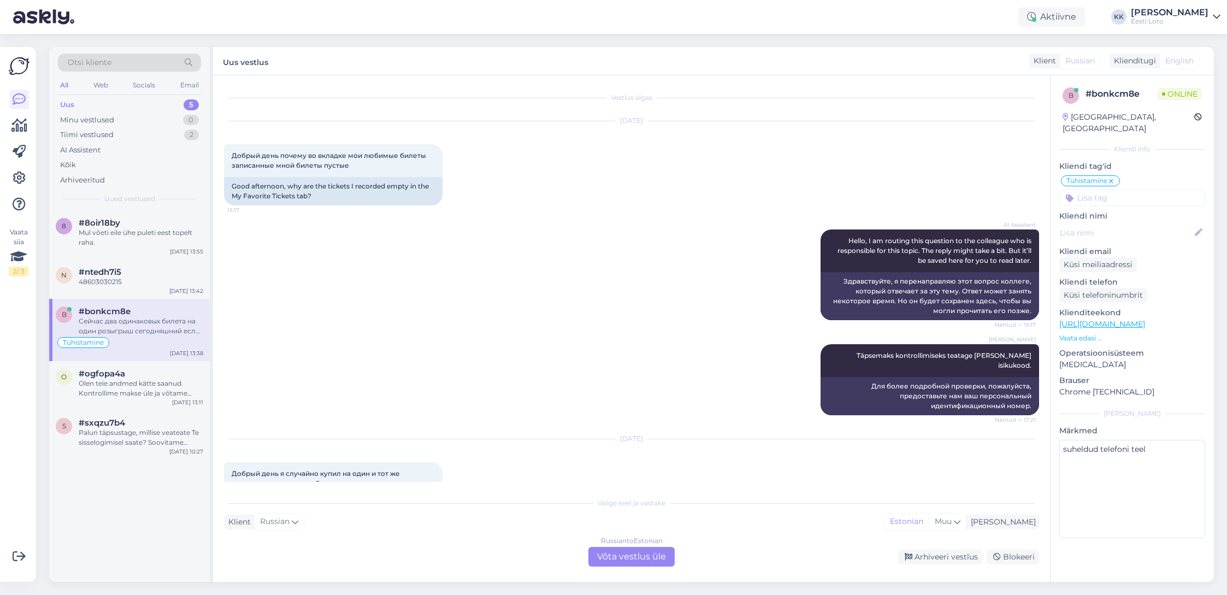
scroll to position [1642, 0]
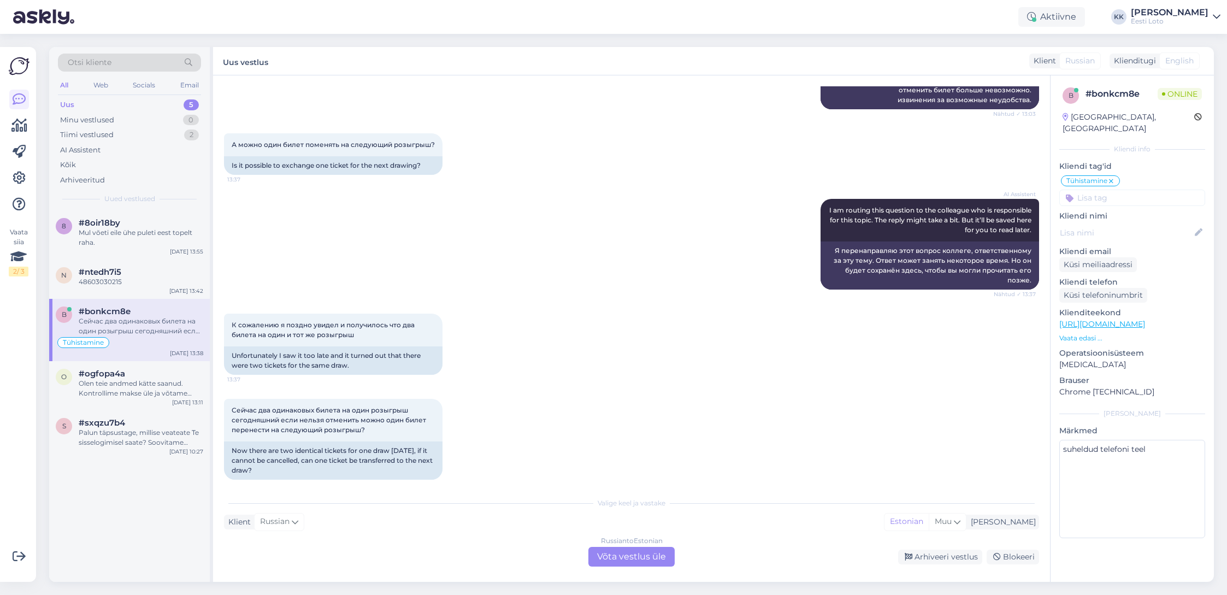
click at [610, 556] on div "Russian to Estonian Võta vestlus üle" at bounding box center [631, 557] width 86 height 20
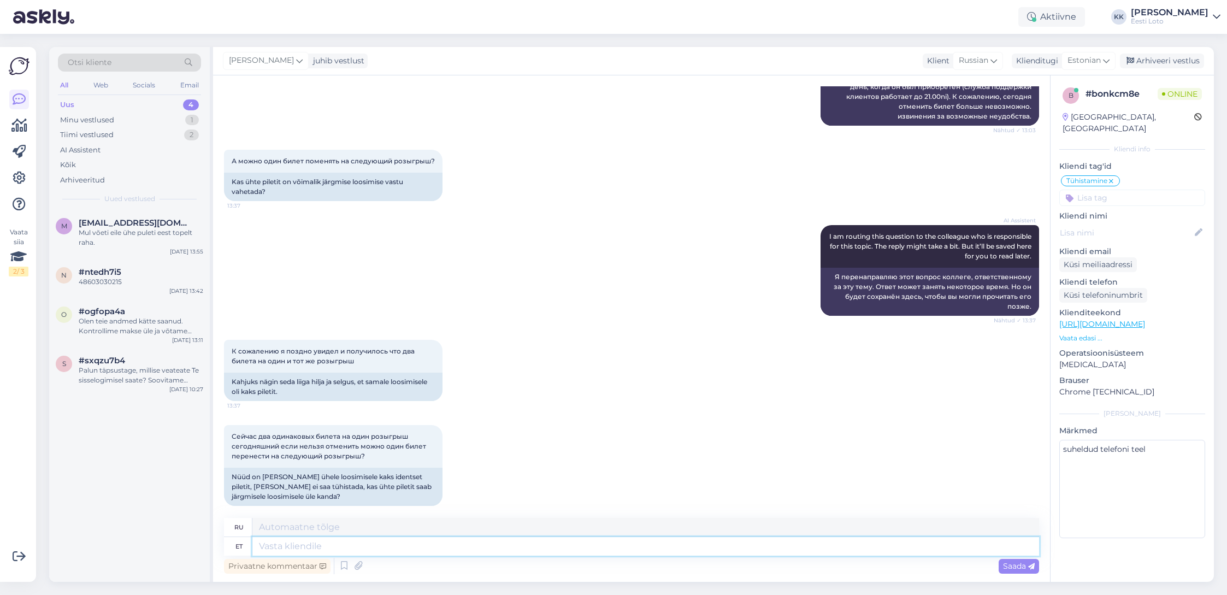
click at [312, 542] on textarea at bounding box center [645, 546] width 787 height 19
type textarea "Kahjuks s"
type textarea "К сожалению"
type textarea "Kahjuks sellist"
type textarea "К сожалению, такие"
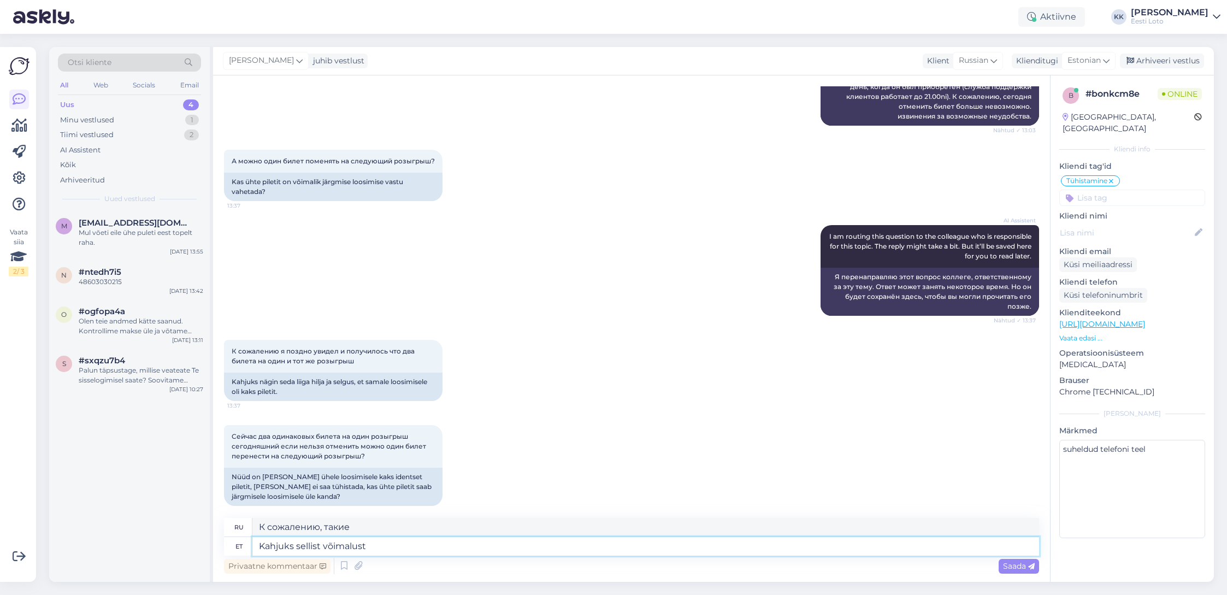
type textarea "Kahjuks sellist võimalust e"
type textarea "К сожалению, такая возможность"
type textarea "Kahjuks sellist võimalust ei"
type textarea "К сожалению, такой возможности нет."
type textarea "Kahjuks sellist võimalust ei ole."
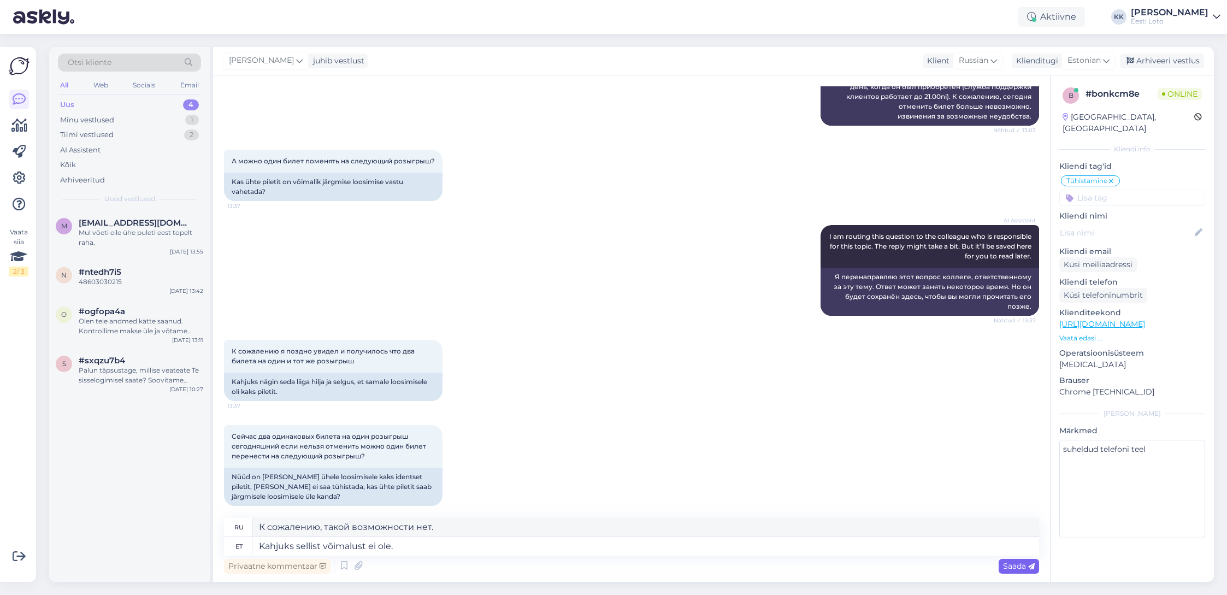
click at [1023, 563] on span "Saada" at bounding box center [1019, 566] width 32 height 10
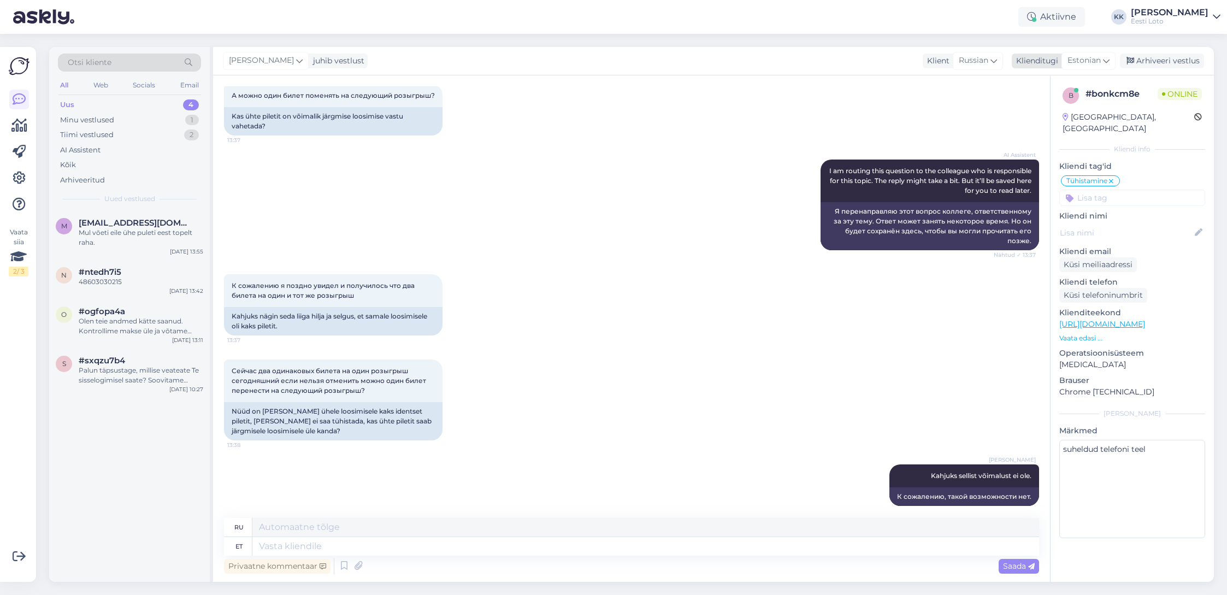
click at [1174, 62] on div "Arhiveeri vestlus" at bounding box center [1162, 61] width 84 height 15
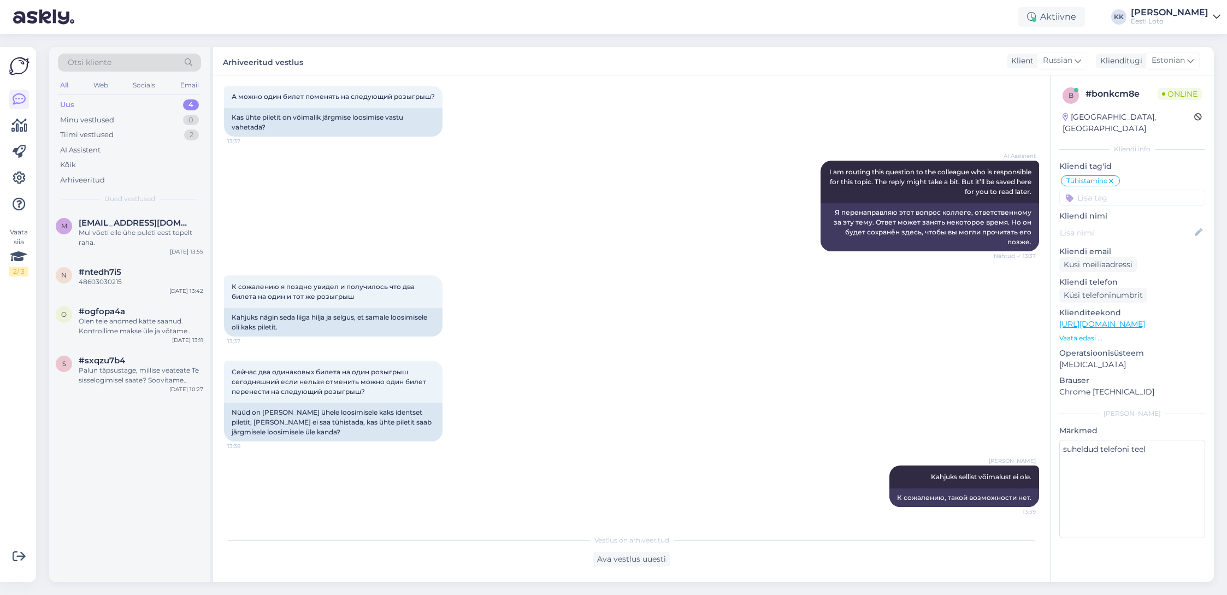
scroll to position [1680, 0]
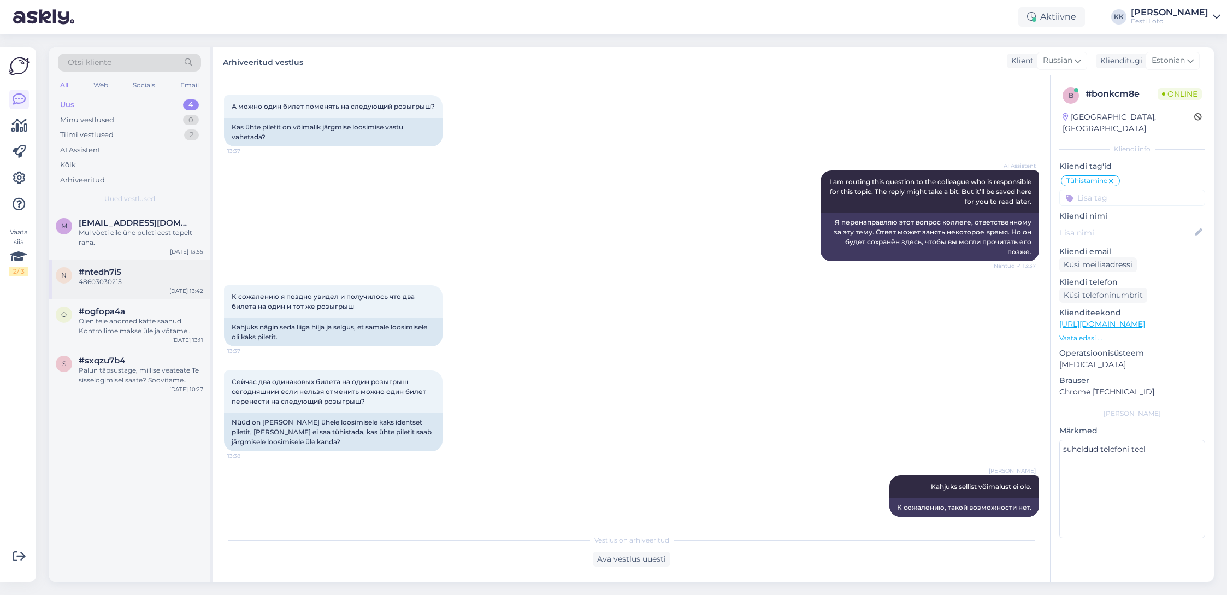
click at [146, 280] on div "48603030215" at bounding box center [141, 282] width 125 height 10
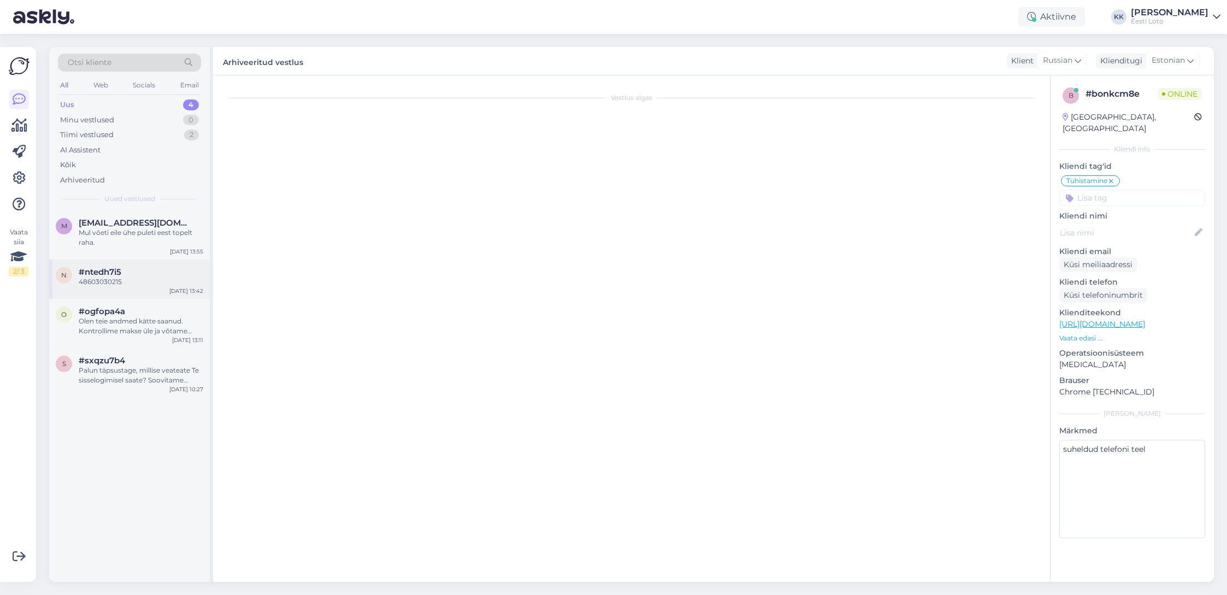
scroll to position [0, 0]
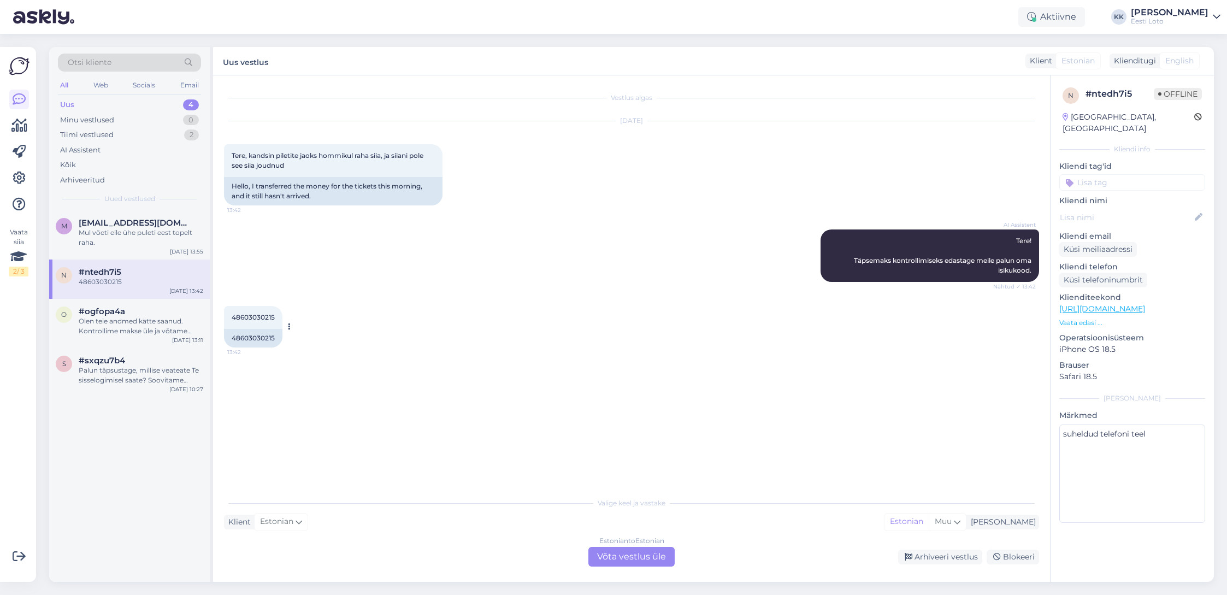
click at [245, 318] on span "48603030215" at bounding box center [253, 317] width 43 height 8
drag, startPoint x: 245, startPoint y: 318, endPoint x: 265, endPoint y: 315, distance: 20.5
click at [246, 318] on span "48603030215" at bounding box center [253, 317] width 43 height 8
copy span "48603030215"
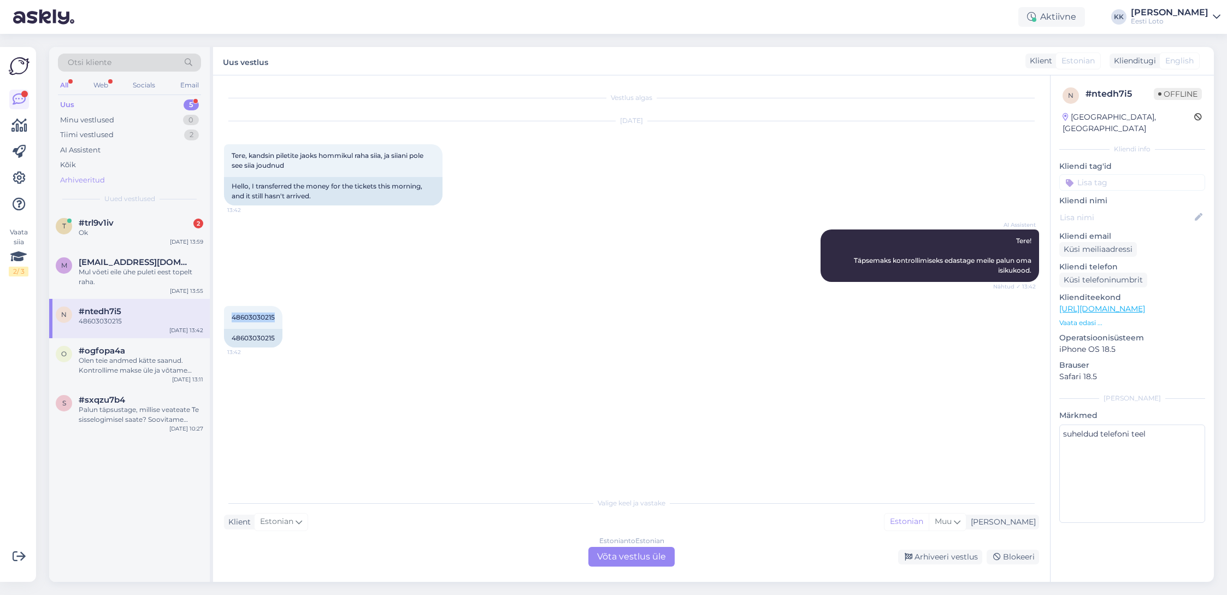
click at [104, 174] on div "Arhiveeritud" at bounding box center [129, 180] width 143 height 15
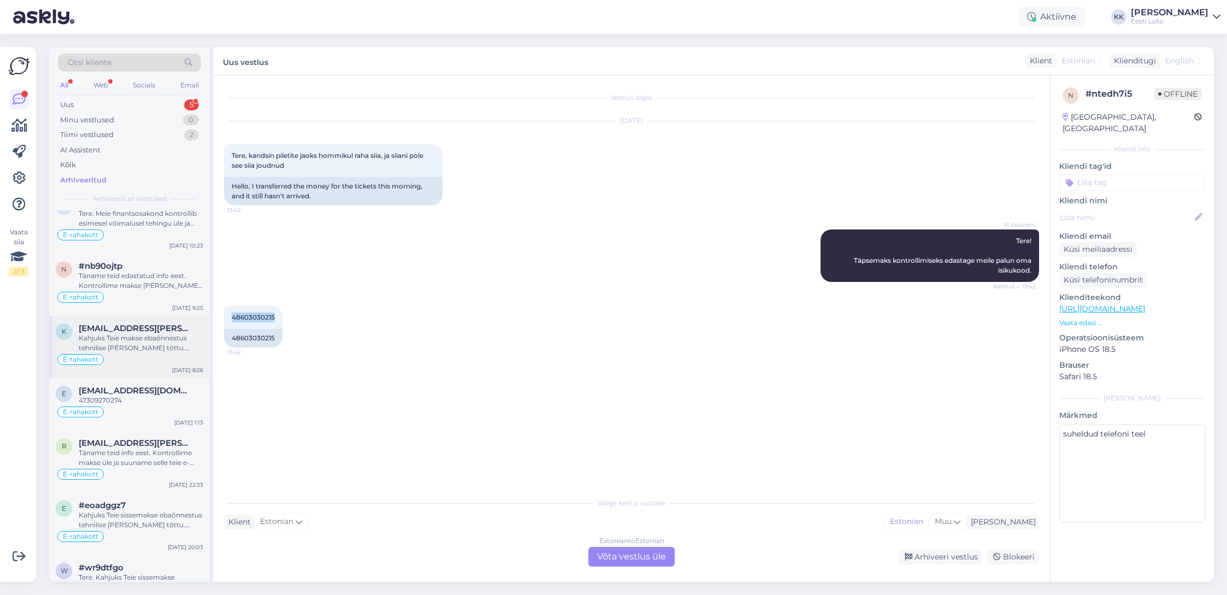
scroll to position [556, 0]
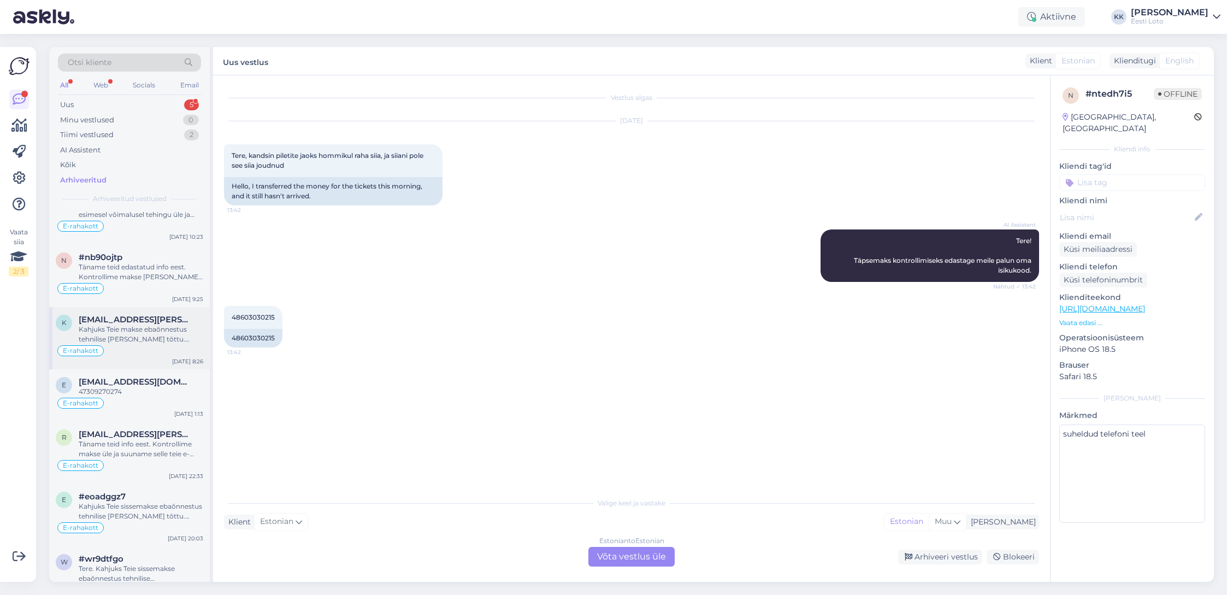
click at [146, 335] on div "Kahjuks Teie makse ebaõnnestus tehnilise [PERSON_NAME] tõttu. Kontrollisime mak…" at bounding box center [141, 334] width 125 height 20
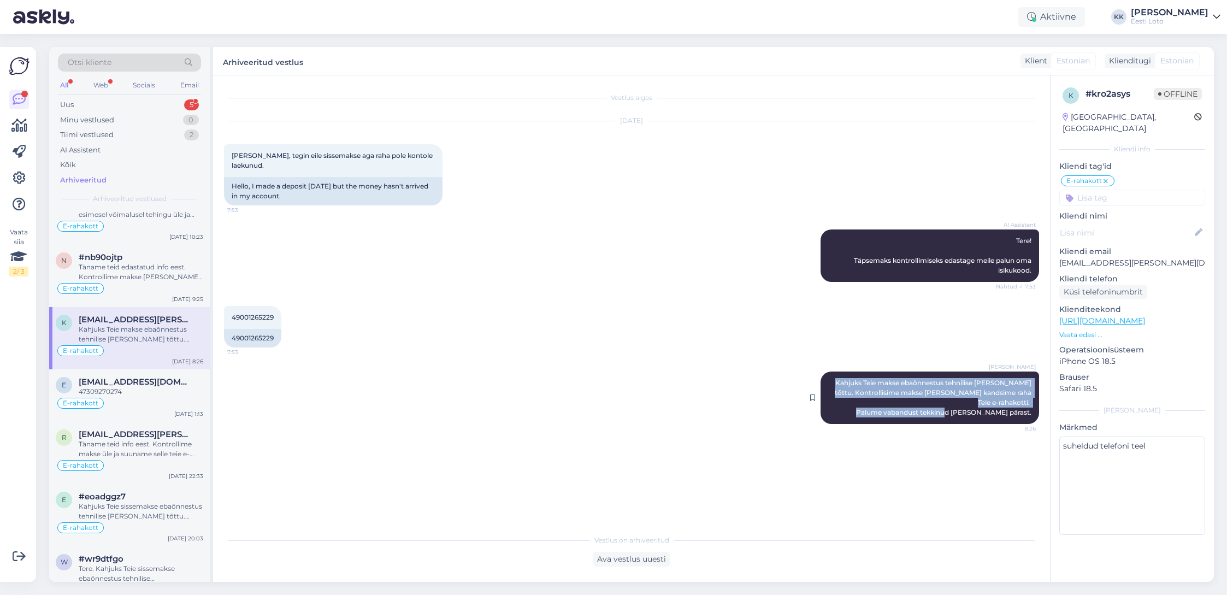
drag, startPoint x: 853, startPoint y: 371, endPoint x: 1024, endPoint y: 397, distance: 173.4
click at [1031, 398] on div "[PERSON_NAME] Kahjuks Teie makse ebaõnnestus tehnilise [PERSON_NAME] tõttu. Kon…" at bounding box center [930, 397] width 219 height 52
copy span "Kahjuks Teie makse ebaõnnestus tehnilise [PERSON_NAME] tõttu. Kontrollisime mak…"
click at [88, 106] on div "Uus 5" at bounding box center [129, 104] width 143 height 15
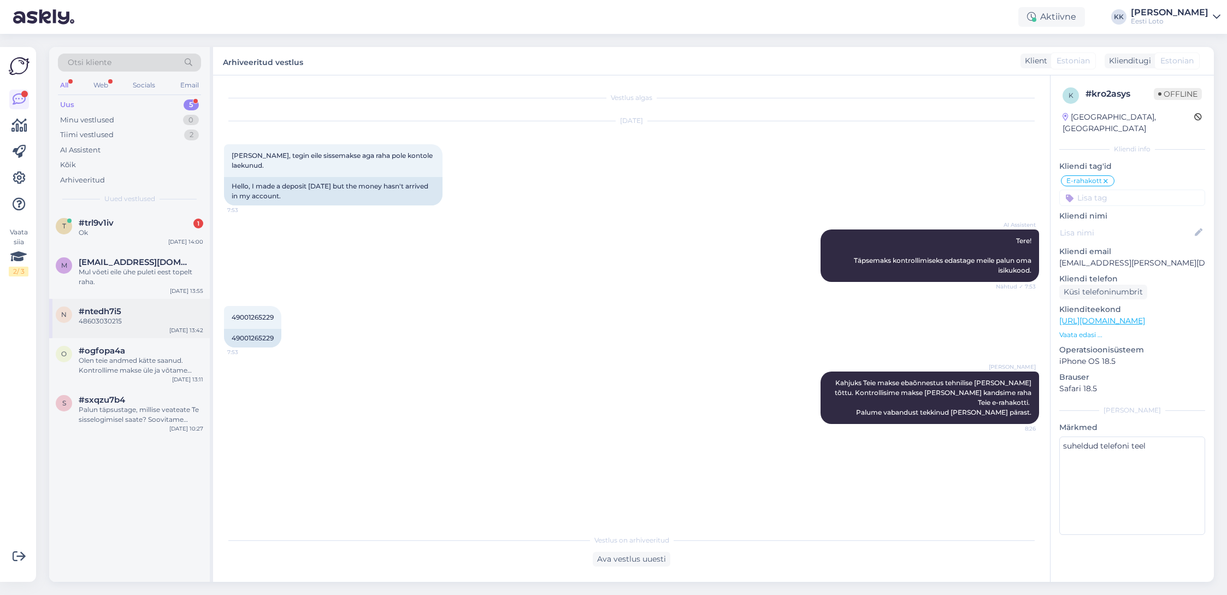
click at [131, 317] on div "48603030215" at bounding box center [141, 321] width 125 height 10
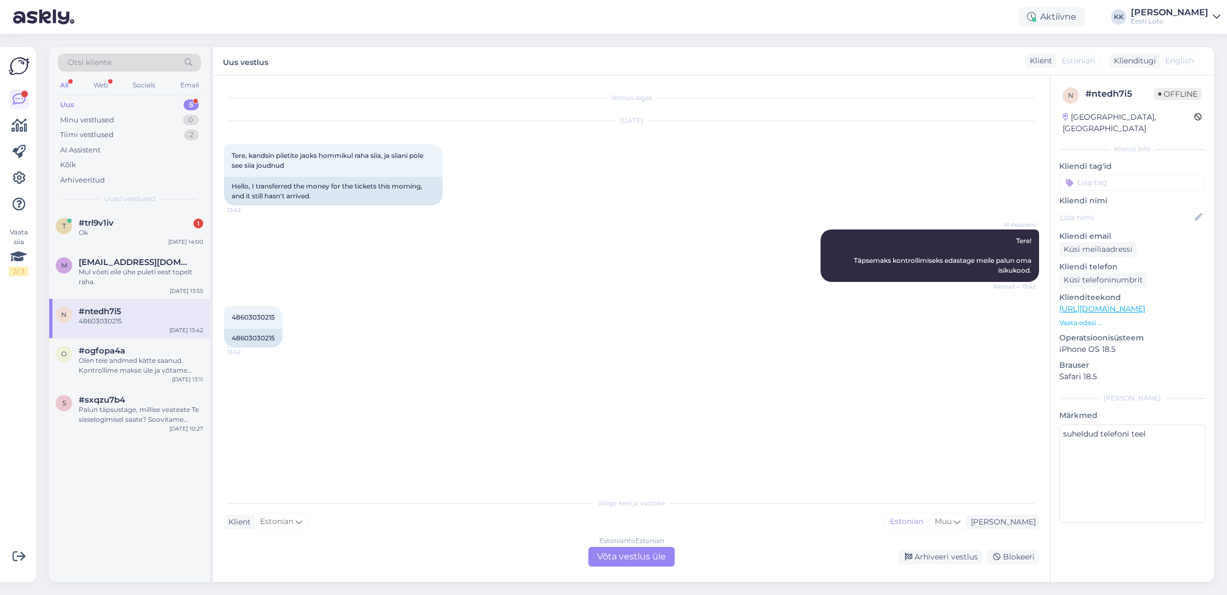
click at [631, 560] on div "Estonian to Estonian Võta vestlus üle" at bounding box center [631, 557] width 86 height 20
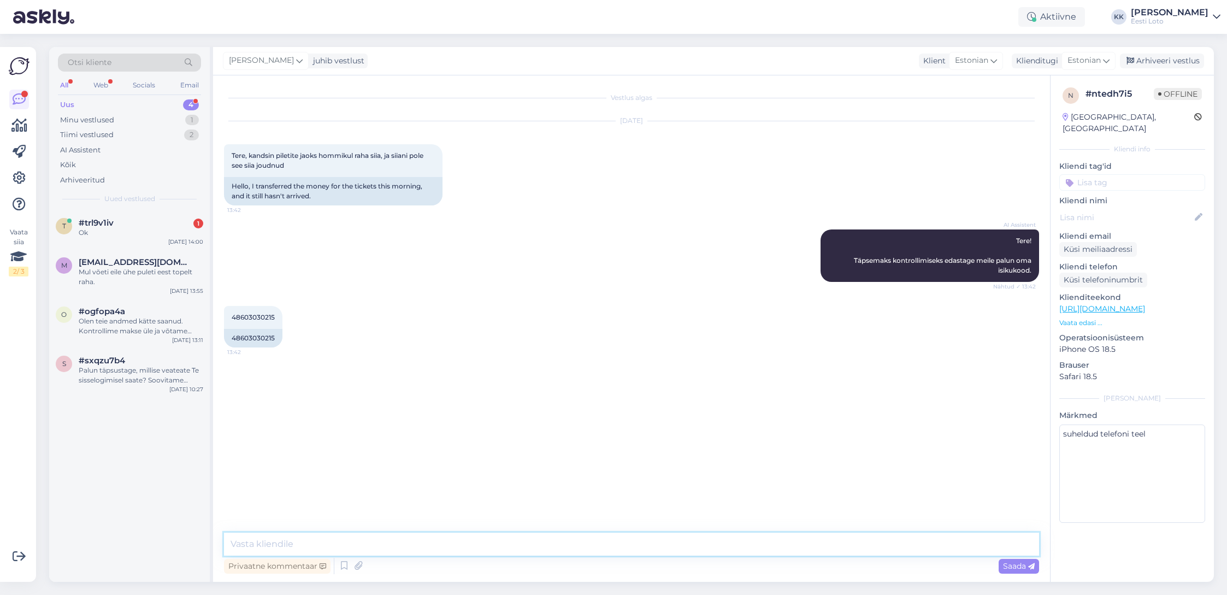
click at [345, 540] on textarea at bounding box center [631, 544] width 815 height 23
paste textarea "Kahjuks Teie makse ebaõnnestus tehnilise [PERSON_NAME] tõttu. Kontrollisime mak…"
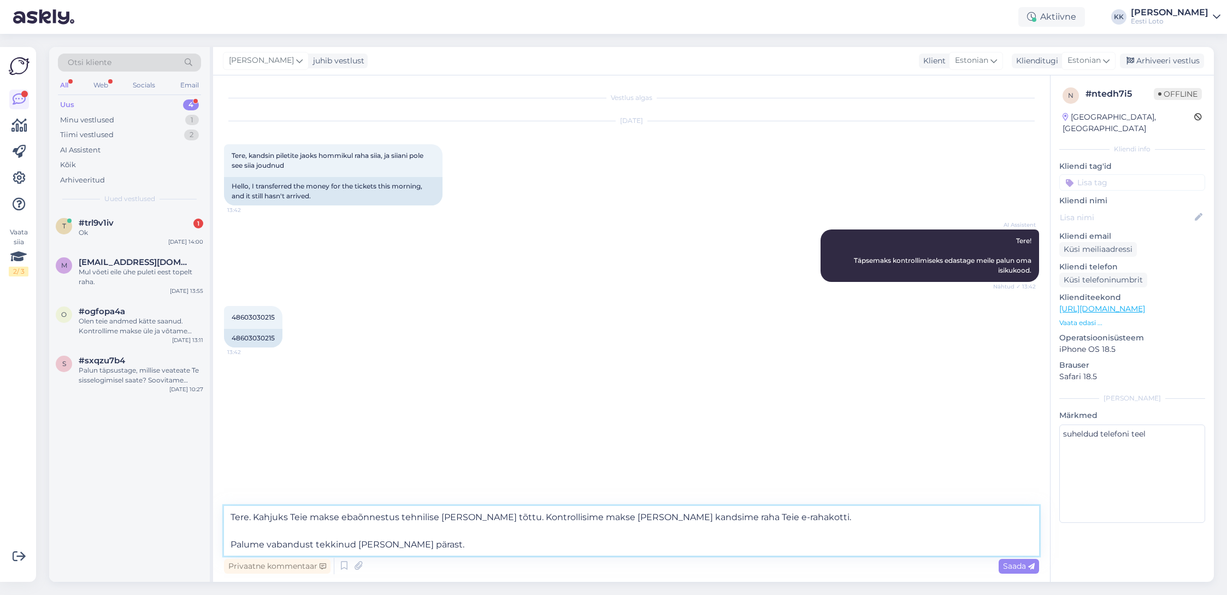
click at [227, 544] on textarea "Tere. Kahjuks Teie makse ebaõnnestus tehnilise [PERSON_NAME] tõttu. Kontrollisi…" at bounding box center [631, 531] width 815 height 50
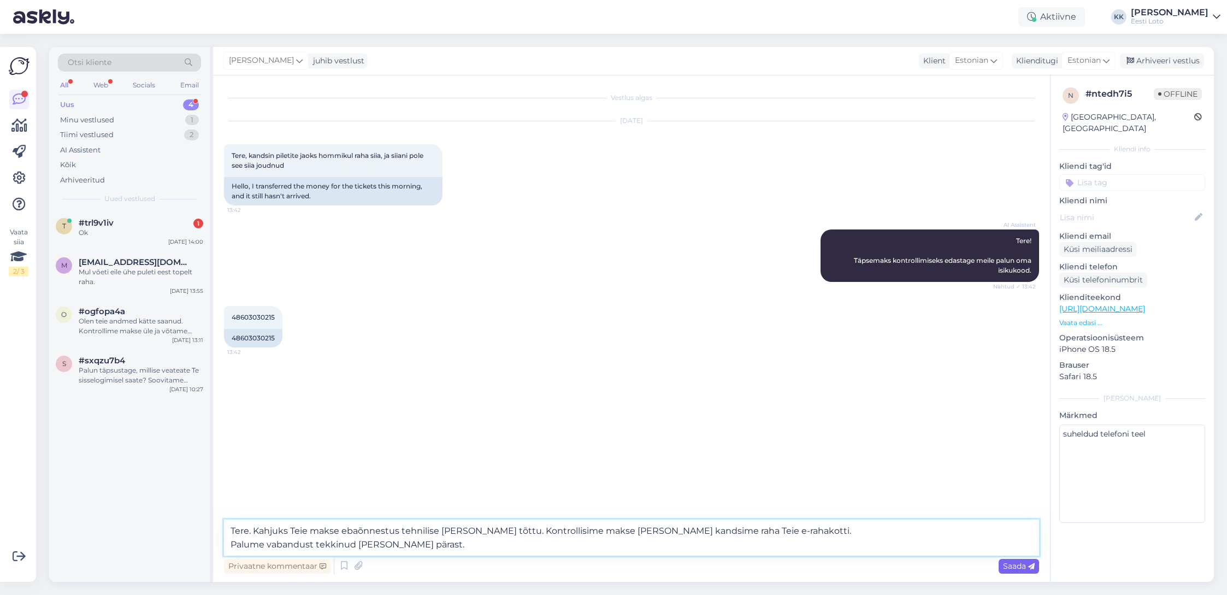
type textarea "Tere. Kahjuks Teie makse ebaõnnestus tehnilise [PERSON_NAME] tõttu. Kontrollisi…"
click at [1016, 569] on span "Saada" at bounding box center [1019, 566] width 32 height 10
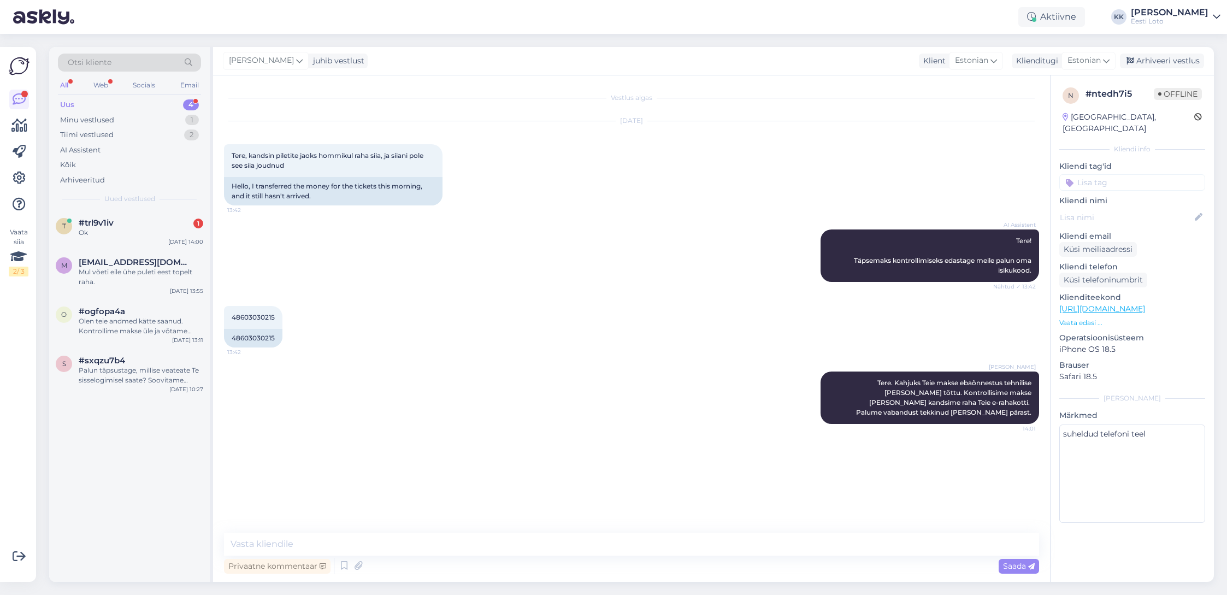
click at [1114, 174] on input at bounding box center [1132, 182] width 146 height 16
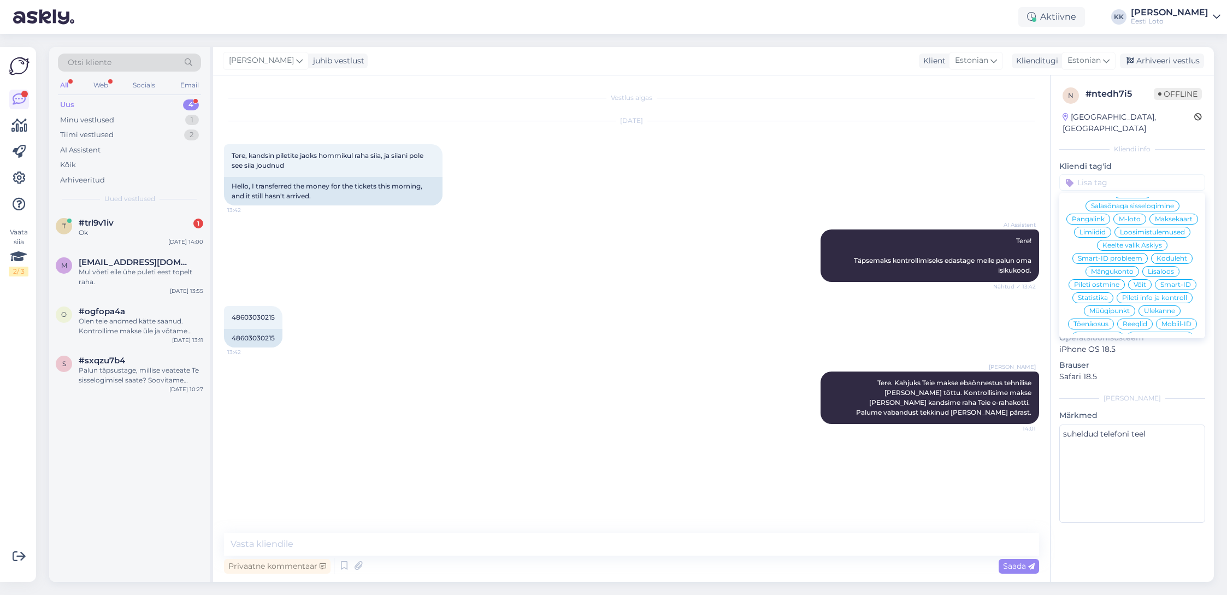
scroll to position [235, 0]
click at [1120, 328] on span "E-rahakott" at bounding box center [1132, 331] width 36 height 7
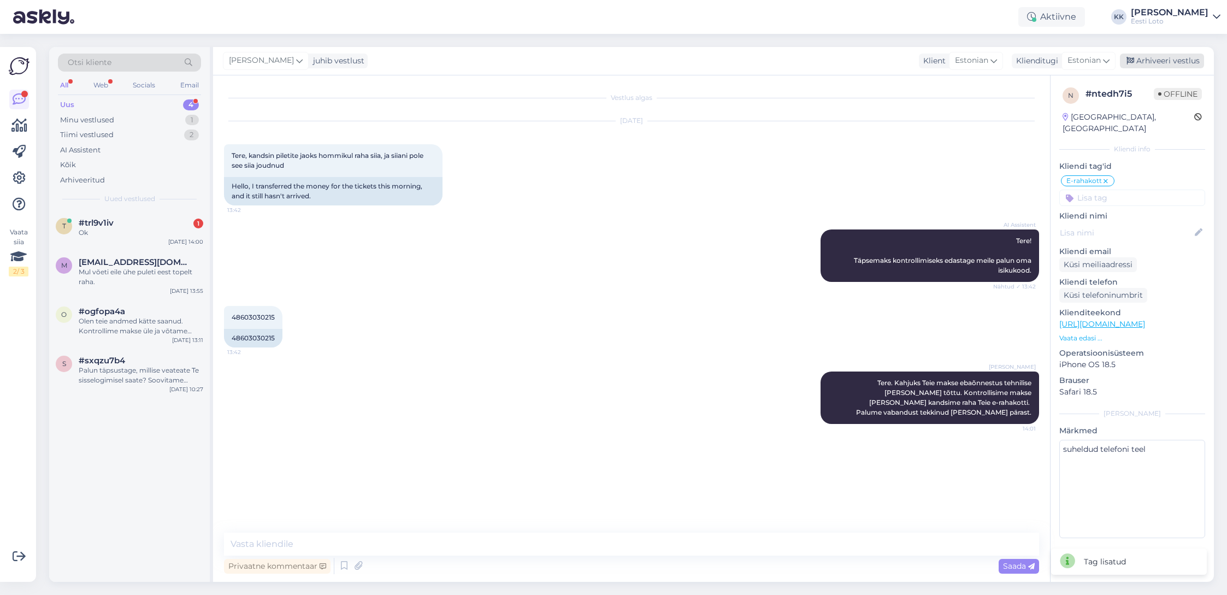
click at [1185, 58] on div "Arhiveeri vestlus" at bounding box center [1162, 61] width 84 height 15
click at [113, 280] on div "Mul võeti eile ühe puleti eest topelt raha." at bounding box center [141, 277] width 125 height 20
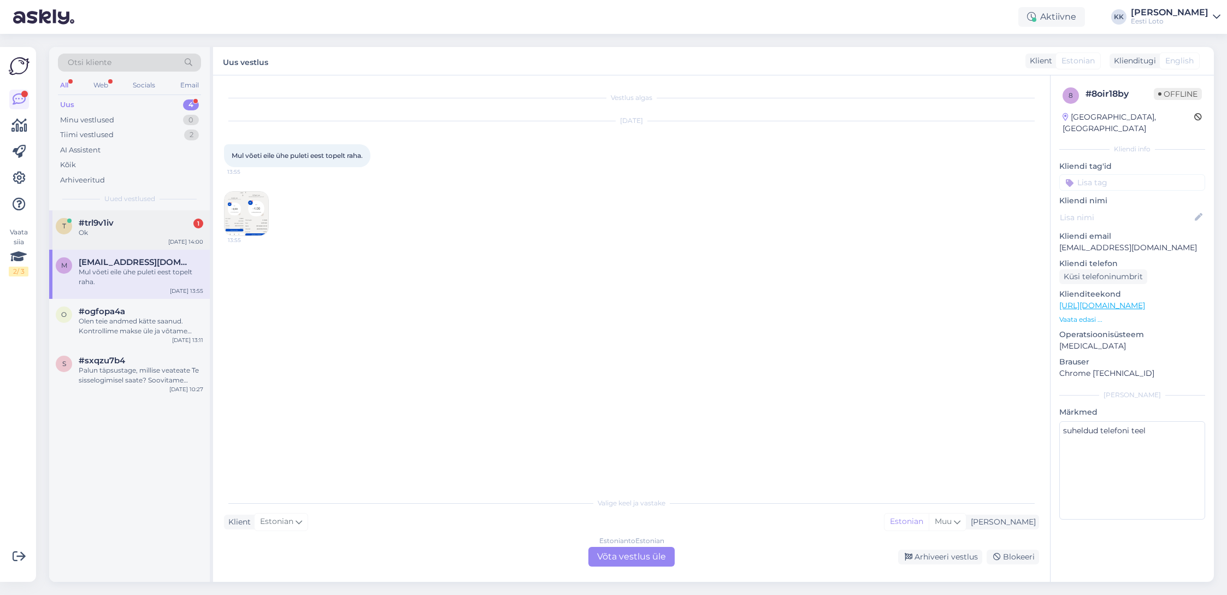
click at [131, 236] on div "Ok" at bounding box center [141, 233] width 125 height 10
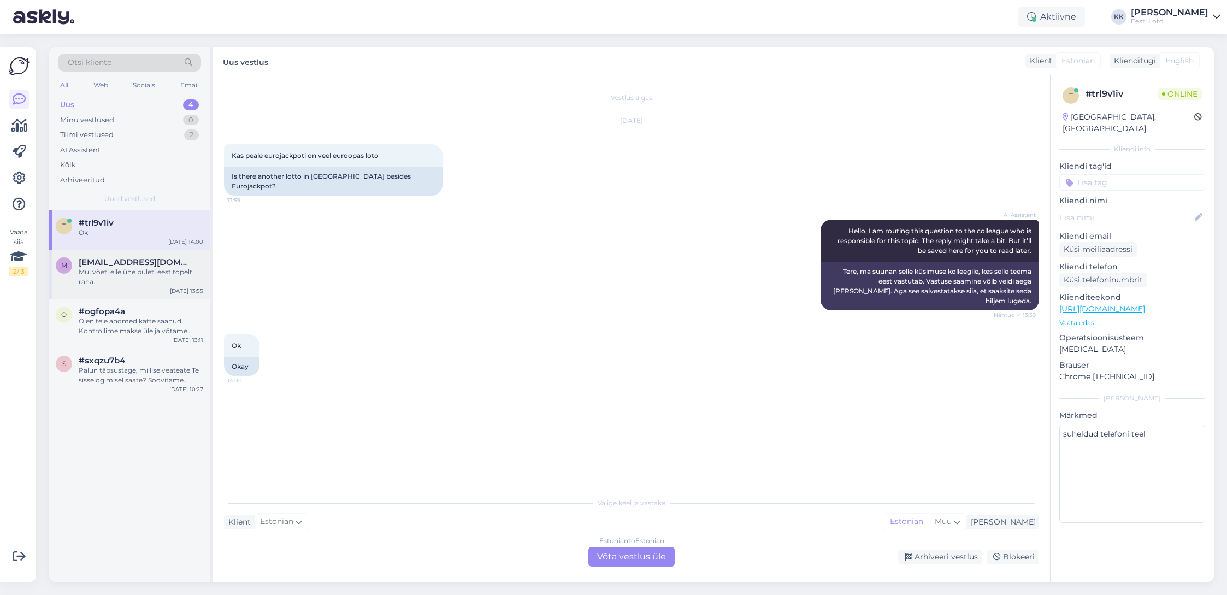
click at [106, 281] on div "Mul võeti eile ühe puleti eest topelt raha." at bounding box center [141, 277] width 125 height 20
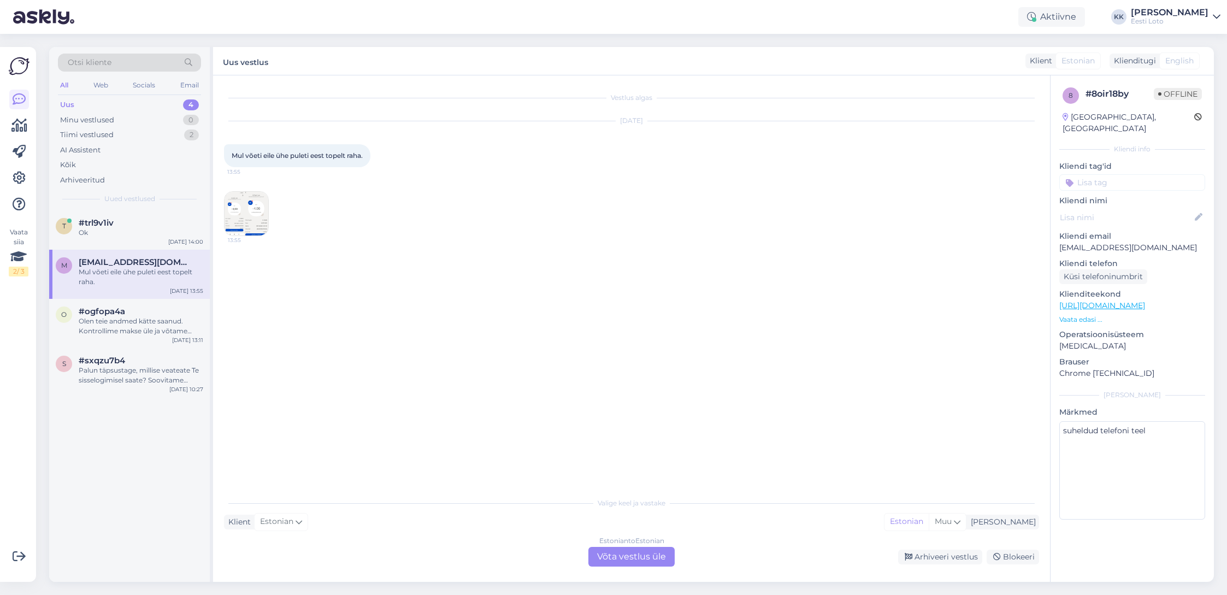
click at [232, 216] on img at bounding box center [247, 214] width 44 height 44
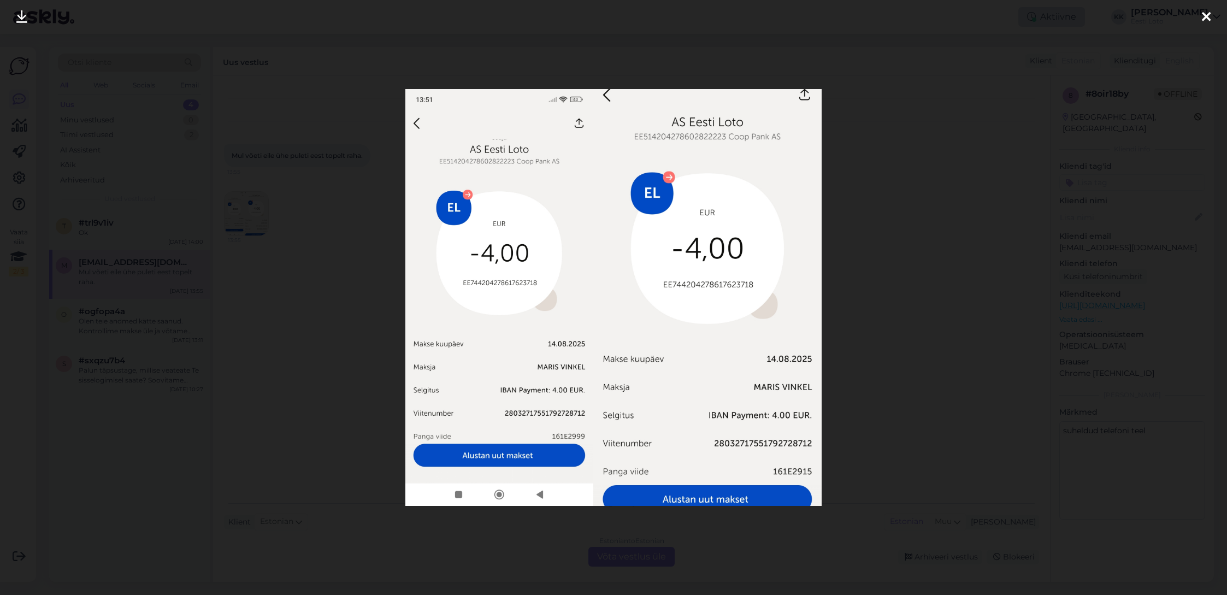
drag, startPoint x: 1201, startPoint y: 15, endPoint x: 1113, endPoint y: 12, distance: 88.0
click at [1201, 15] on div at bounding box center [1206, 17] width 22 height 34
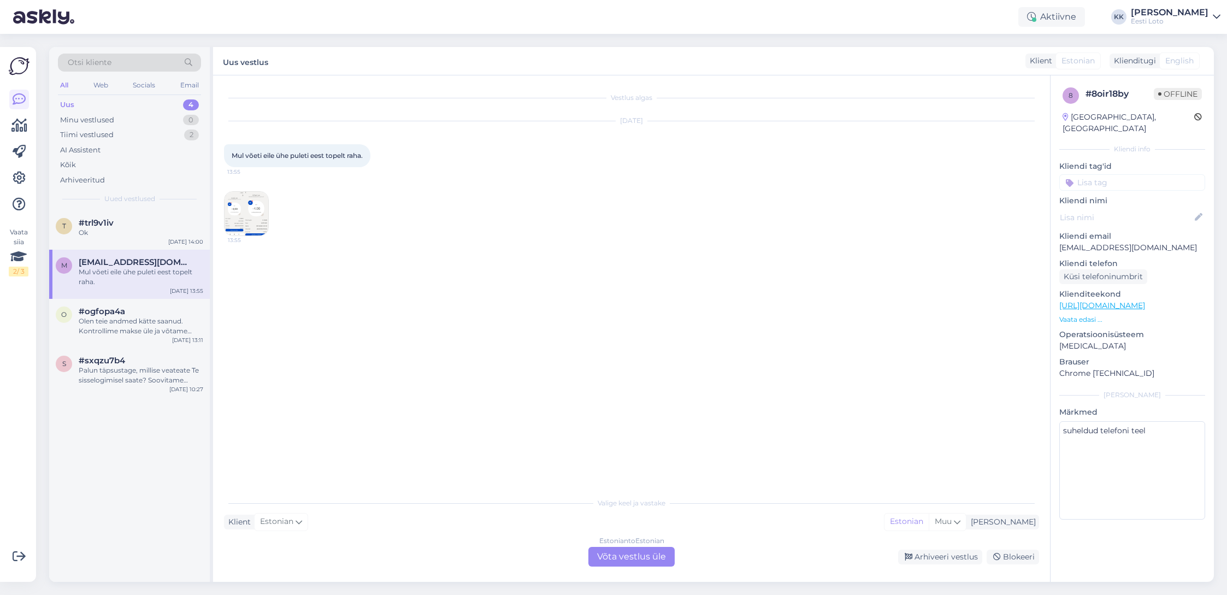
click at [1115, 93] on div "# 8oir18by" at bounding box center [1119, 93] width 68 height 13
copy div "#"
click at [617, 559] on div "Estonian to Estonian Võta vestlus üle" at bounding box center [631, 557] width 86 height 20
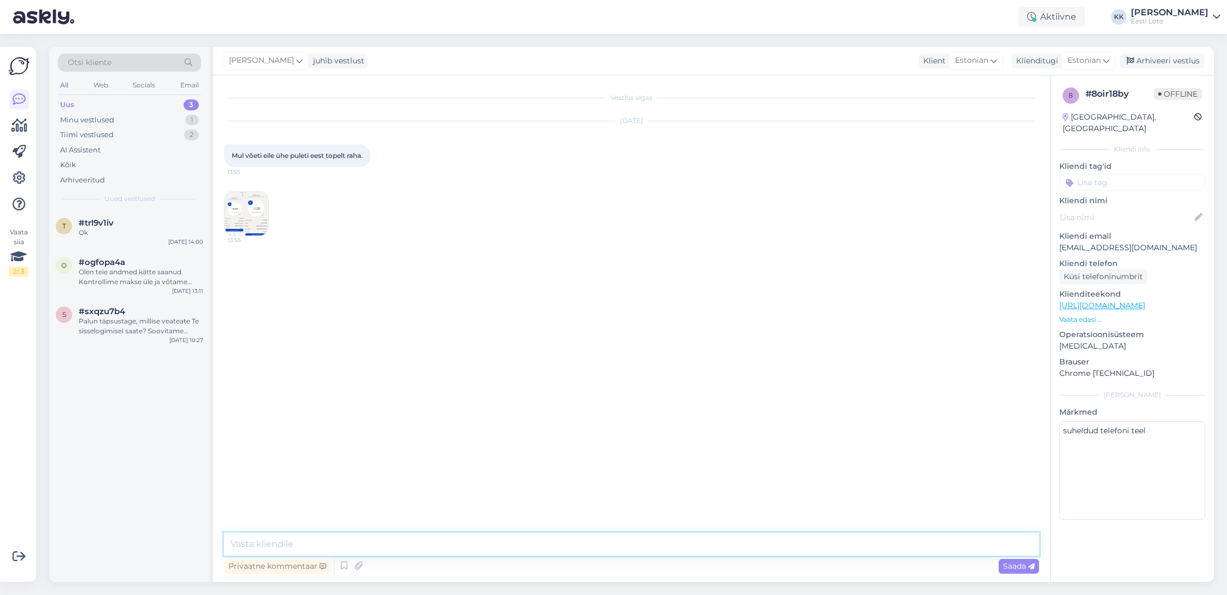
click at [542, 536] on textarea at bounding box center [631, 544] width 815 height 23
paste textarea "Meie finantsosakond kontrollib maksed üle ja tagastab topeltmaksed kas Teie pan…"
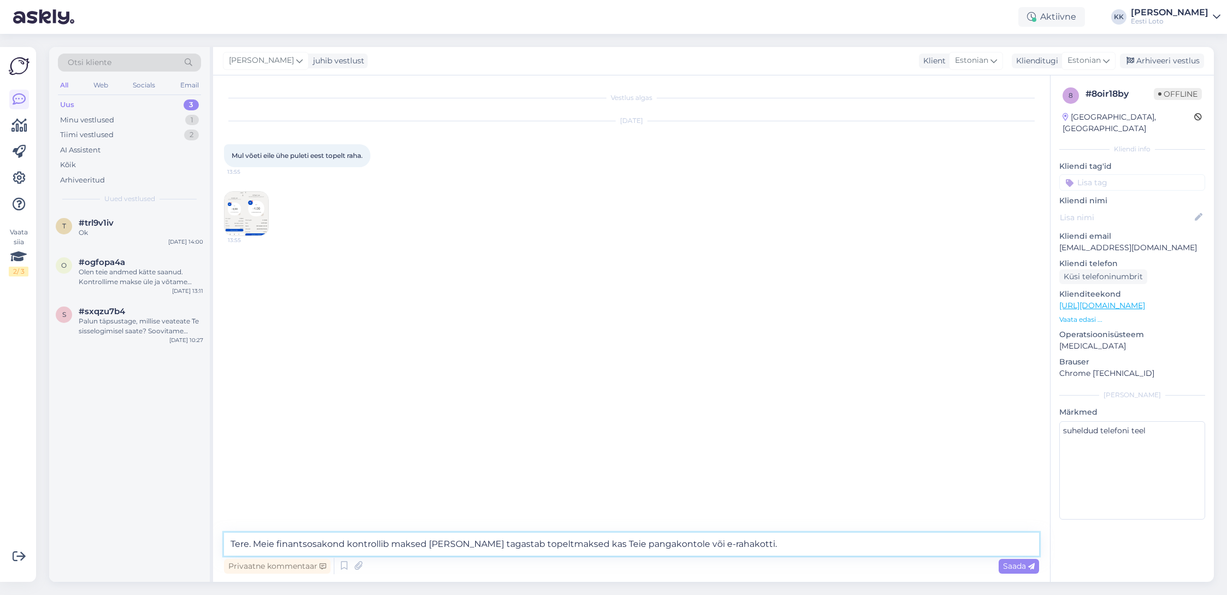
drag, startPoint x: 555, startPoint y: 544, endPoint x: 546, endPoint y: 570, distance: 27.6
click at [554, 544] on textarea "Tere. Meie finantsosakond kontrollib maksed [PERSON_NAME] tagastab topeltmaksed…" at bounding box center [631, 544] width 815 height 23
click at [731, 548] on textarea "Tere. Meie finantsosakond kontrollib maksed üle ja tagastab topeltmakse kas Tei…" at bounding box center [631, 544] width 815 height 23
paste textarea "Palume vabandust tekkinud [PERSON_NAME] pärast."
type textarea "Tere. Meie finantsosakond kontrollib maksed [PERSON_NAME] tagastab topeltmakse …"
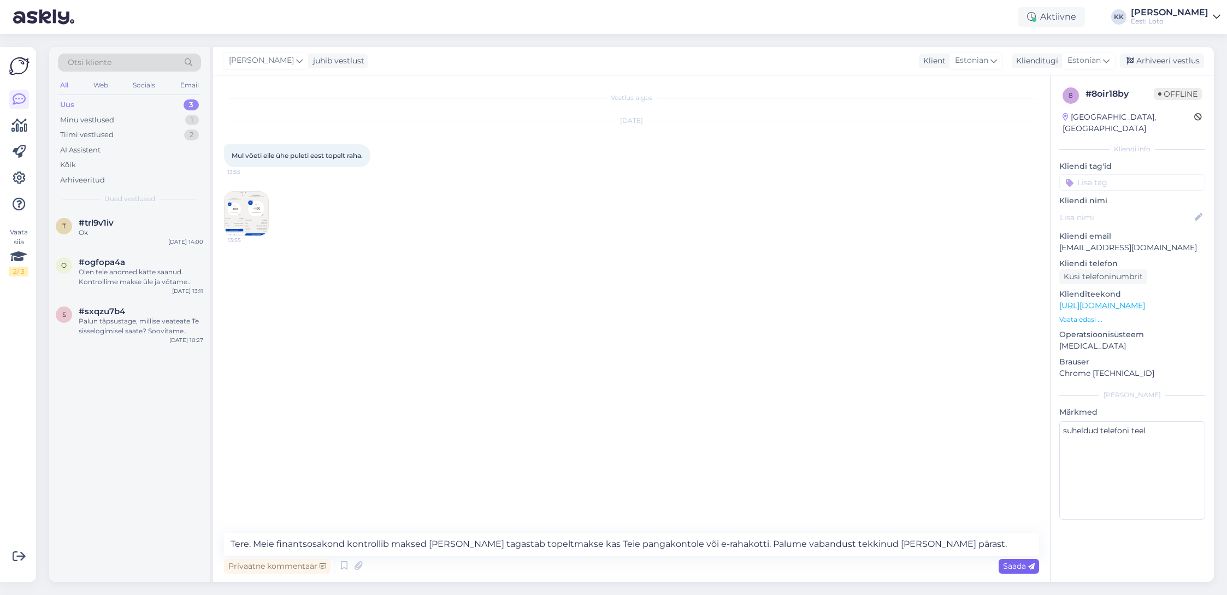
click at [1018, 564] on span "Saada" at bounding box center [1019, 566] width 32 height 10
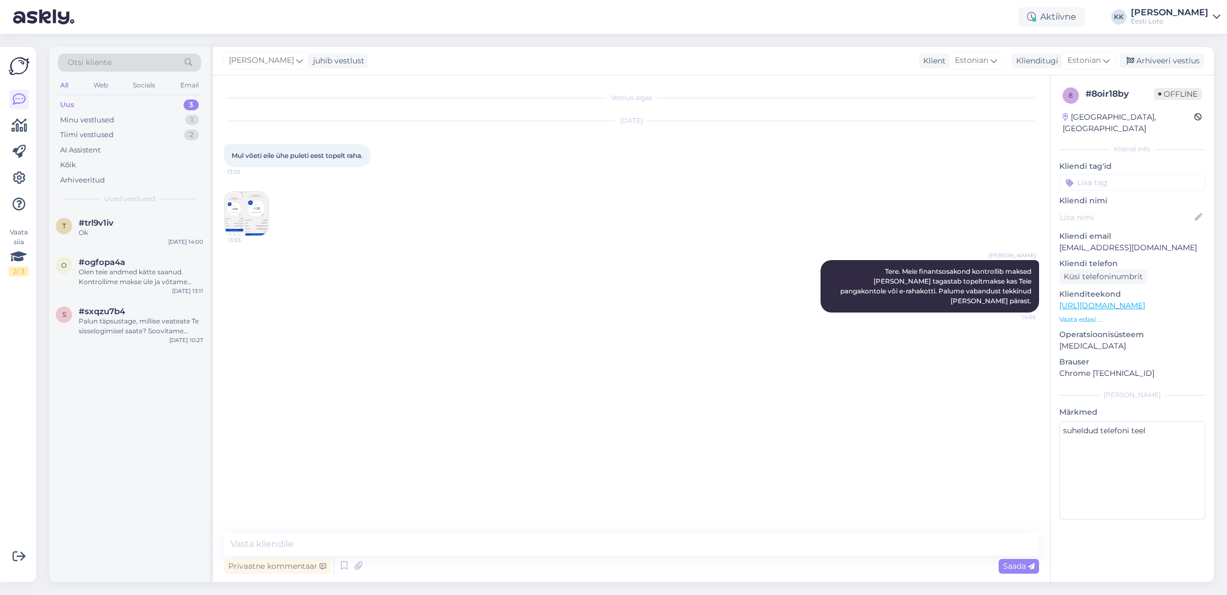
click at [1131, 174] on input at bounding box center [1132, 182] width 146 height 16
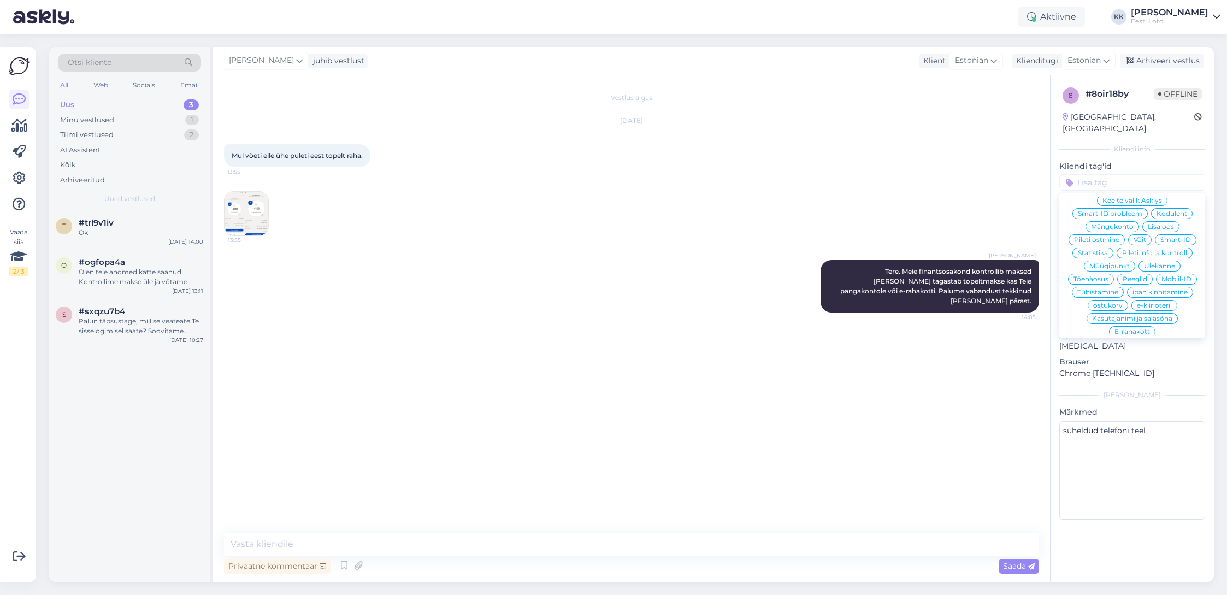
click at [1135, 326] on div "E-rahakott" at bounding box center [1132, 331] width 46 height 11
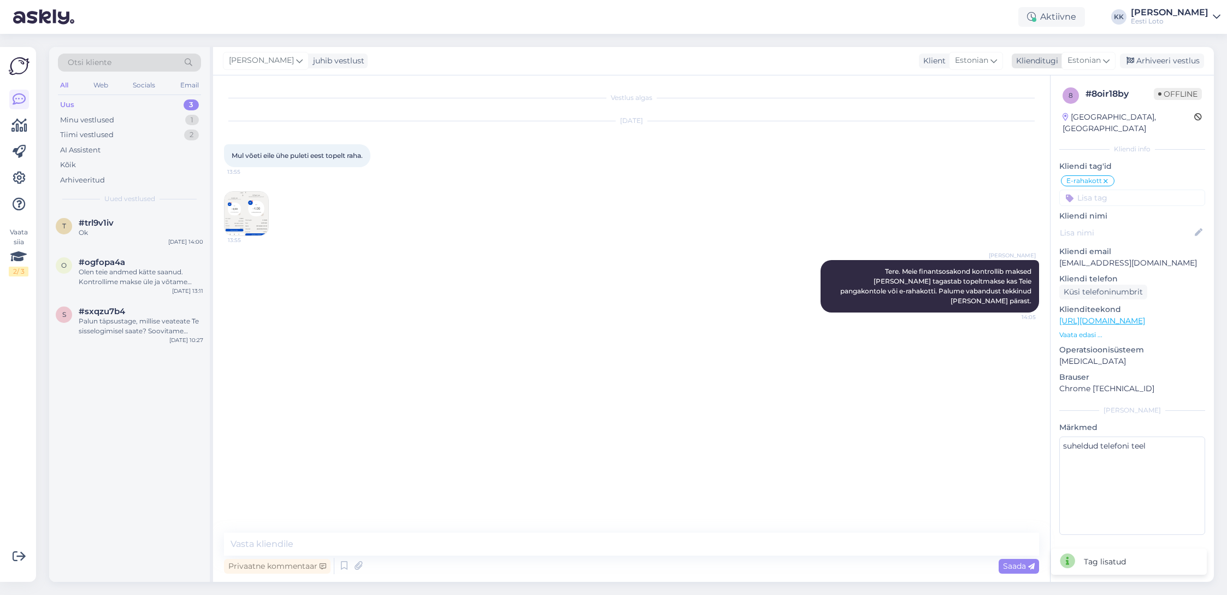
drag, startPoint x: 1167, startPoint y: 62, endPoint x: 1153, endPoint y: 61, distance: 14.2
click at [1167, 62] on div "Arhiveeri vestlus" at bounding box center [1162, 61] width 84 height 15
click at [93, 230] on div "Ok" at bounding box center [141, 233] width 125 height 10
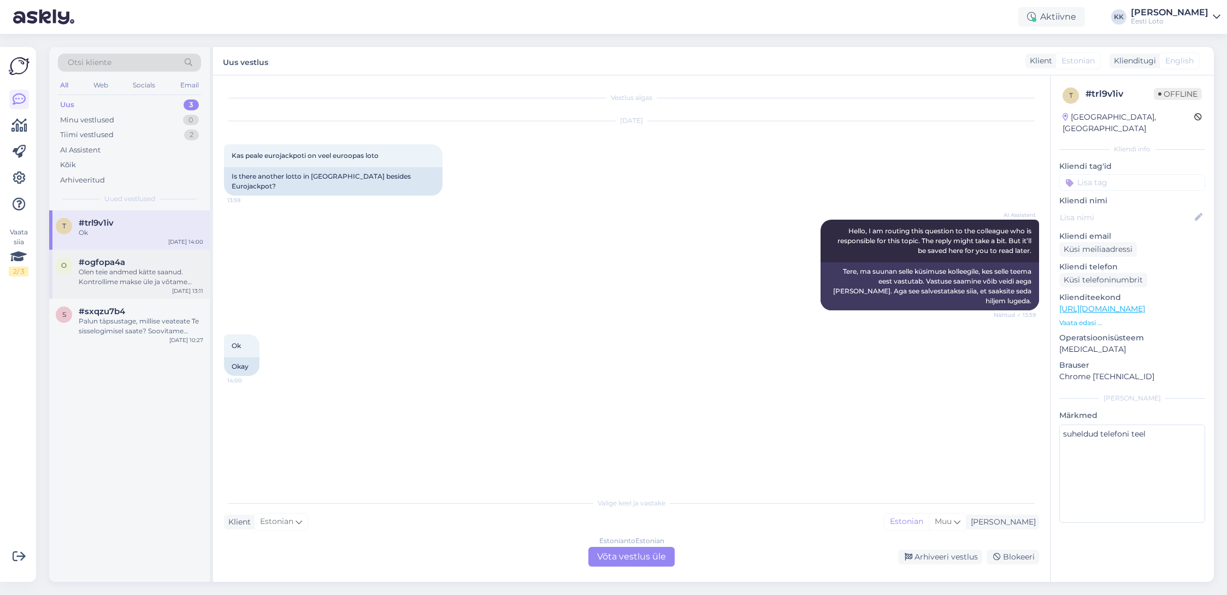
click at [97, 263] on span "#ogfopa4a" at bounding box center [102, 262] width 46 height 10
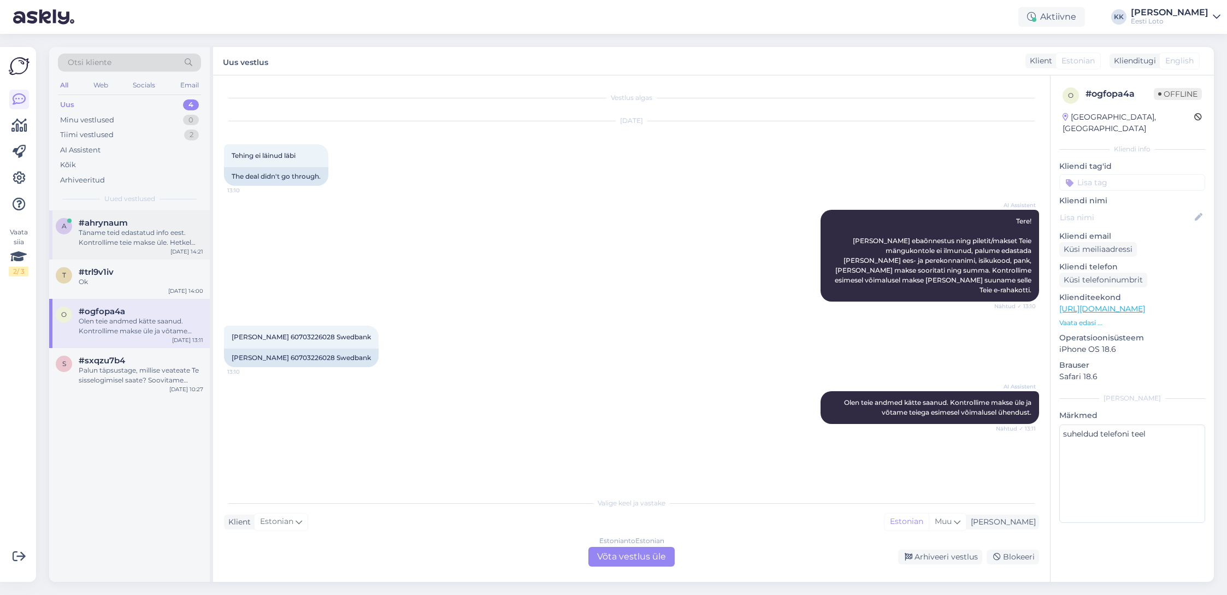
click at [138, 231] on div "Täname teid edastatud info eest. Kontrollime teie makse üle. Hetkel esineb häir…" at bounding box center [141, 238] width 125 height 20
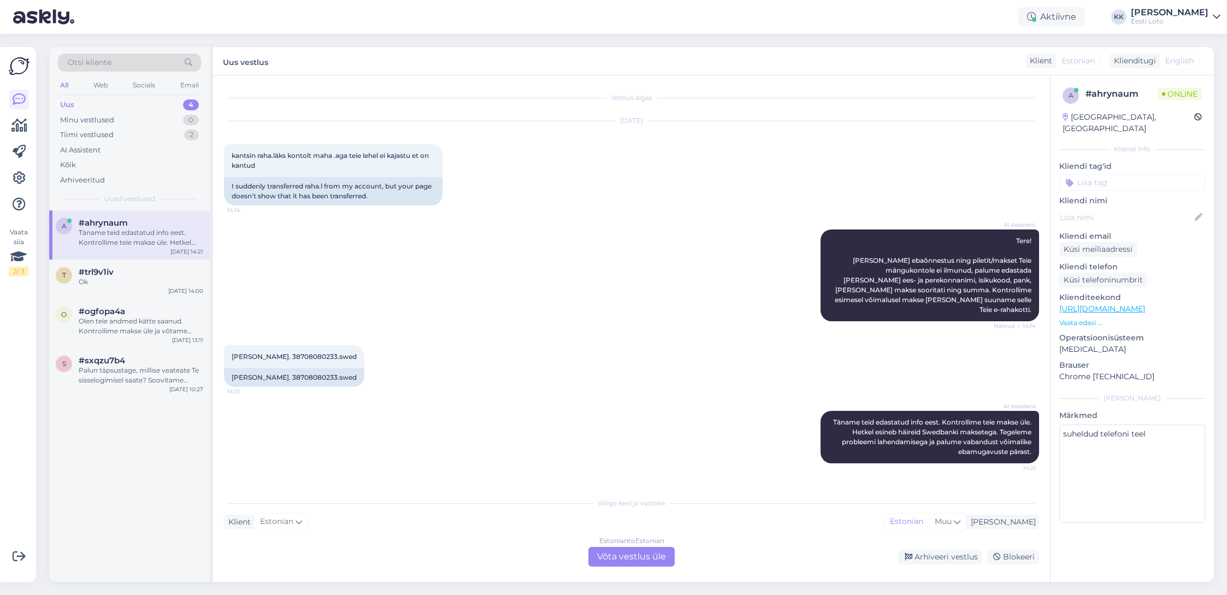
click at [299, 352] on span "[PERSON_NAME]. 38708080233.swed" at bounding box center [294, 356] width 125 height 8
click at [303, 352] on span "[PERSON_NAME]. 38708080233.swed" at bounding box center [294, 356] width 125 height 8
copy span "38708080233"
click at [97, 179] on div "Arhiveeritud" at bounding box center [82, 180] width 45 height 11
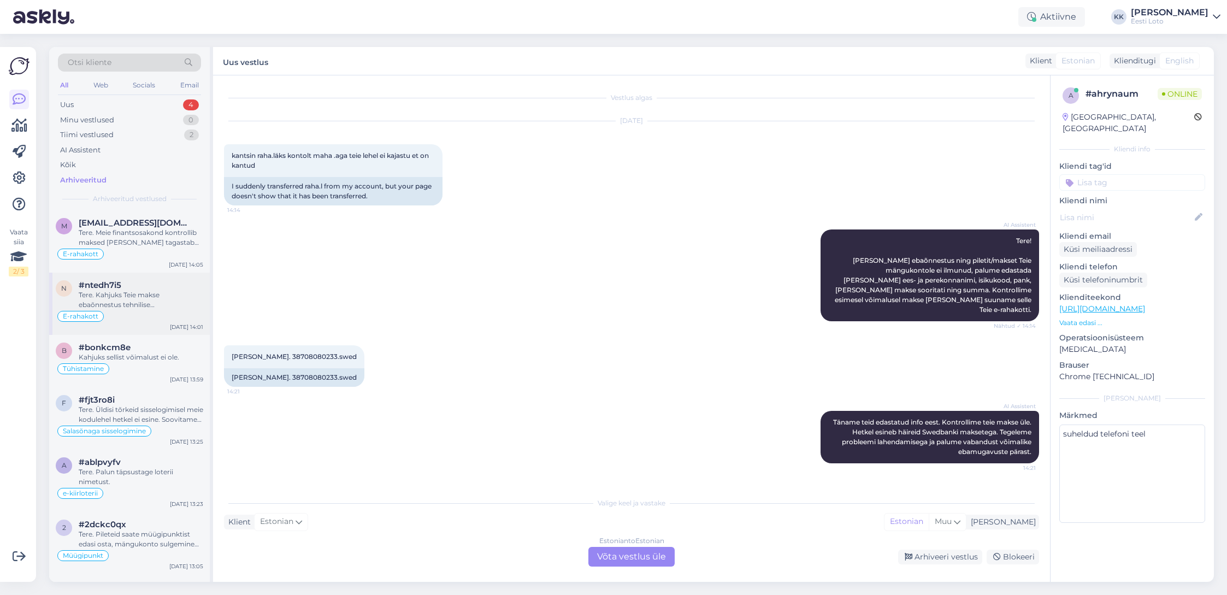
click at [144, 298] on div "Tere. Kahjuks Teie makse ebaõnnestus tehnilise [PERSON_NAME] tõttu. Kontrollisi…" at bounding box center [141, 300] width 125 height 20
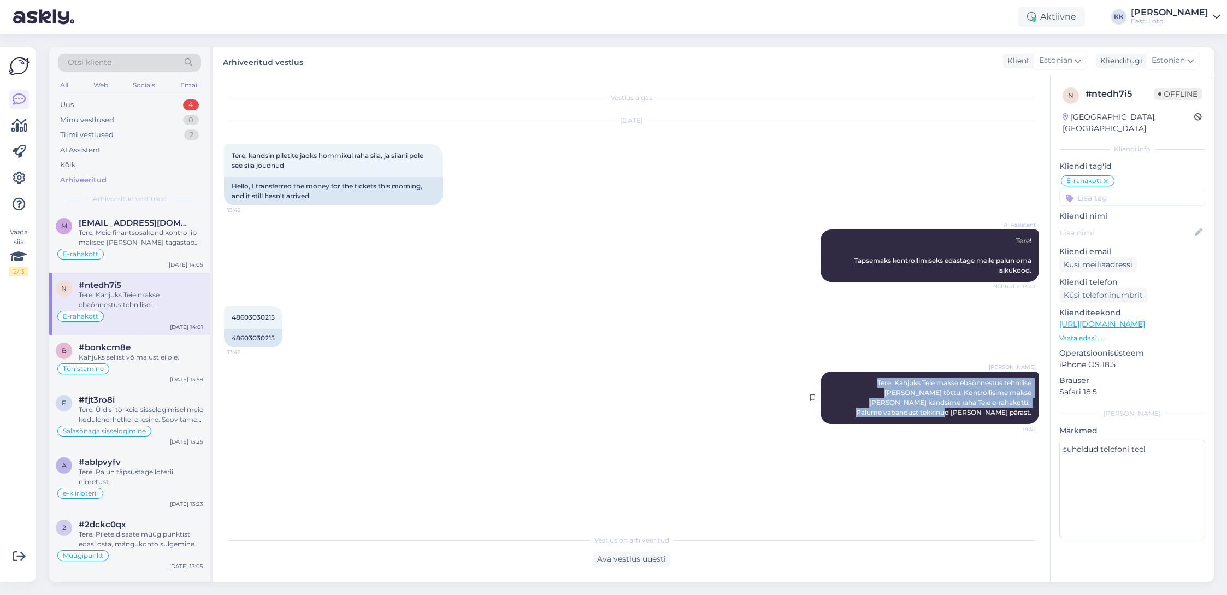
drag, startPoint x: 835, startPoint y: 380, endPoint x: 1034, endPoint y: 408, distance: 200.8
click at [1034, 408] on div "[PERSON_NAME] Tere. Kahjuks Teie makse ebaõnnestus tehnilise [PERSON_NAME] tõtt…" at bounding box center [930, 397] width 219 height 52
click at [72, 105] on div "Uus" at bounding box center [67, 104] width 14 height 11
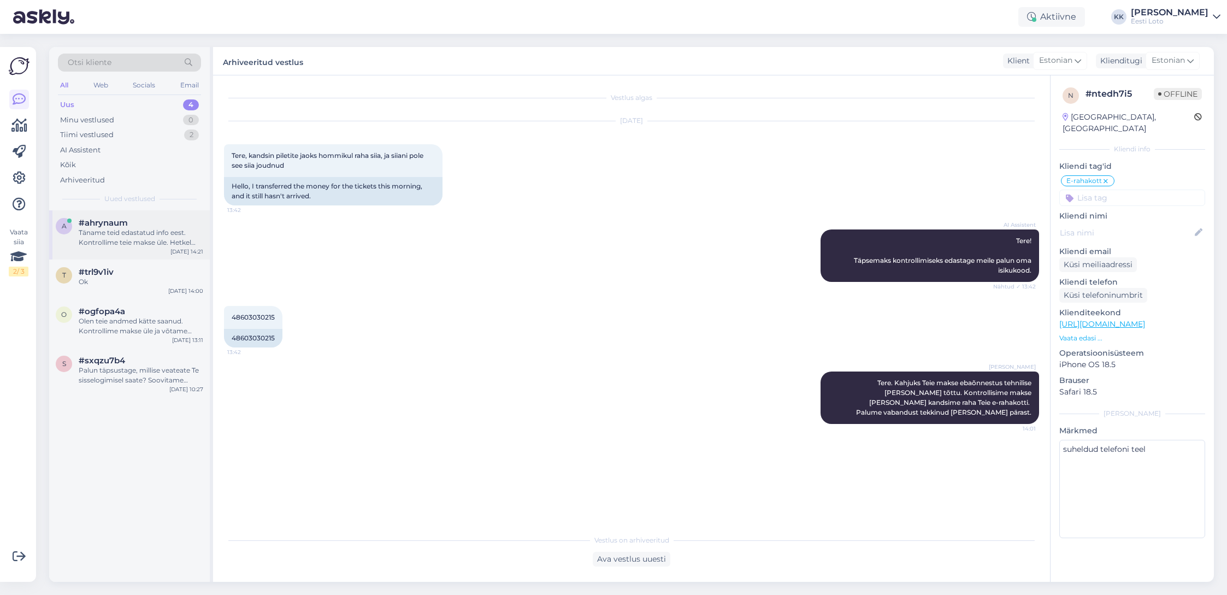
click at [135, 246] on div "Täname teid edastatud info eest. Kontrollime teie makse üle. Hetkel esineb häir…" at bounding box center [141, 238] width 125 height 20
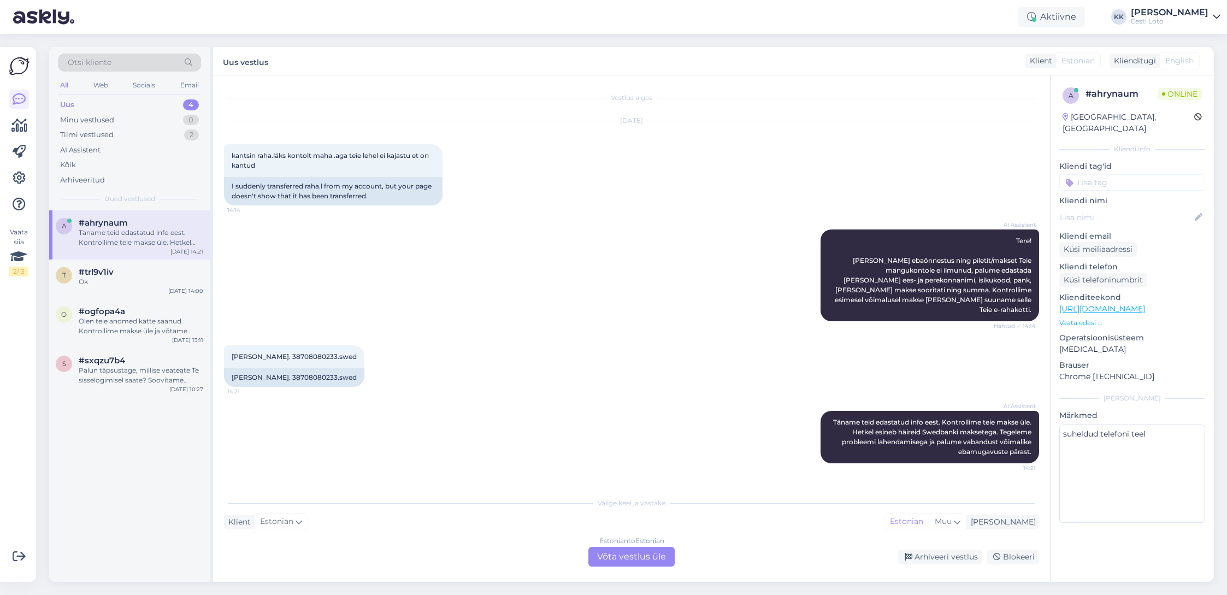
drag, startPoint x: 608, startPoint y: 556, endPoint x: 602, endPoint y: 556, distance: 6.0
click at [608, 556] on div "Estonian to Estonian Võta vestlus üle" at bounding box center [631, 557] width 86 height 20
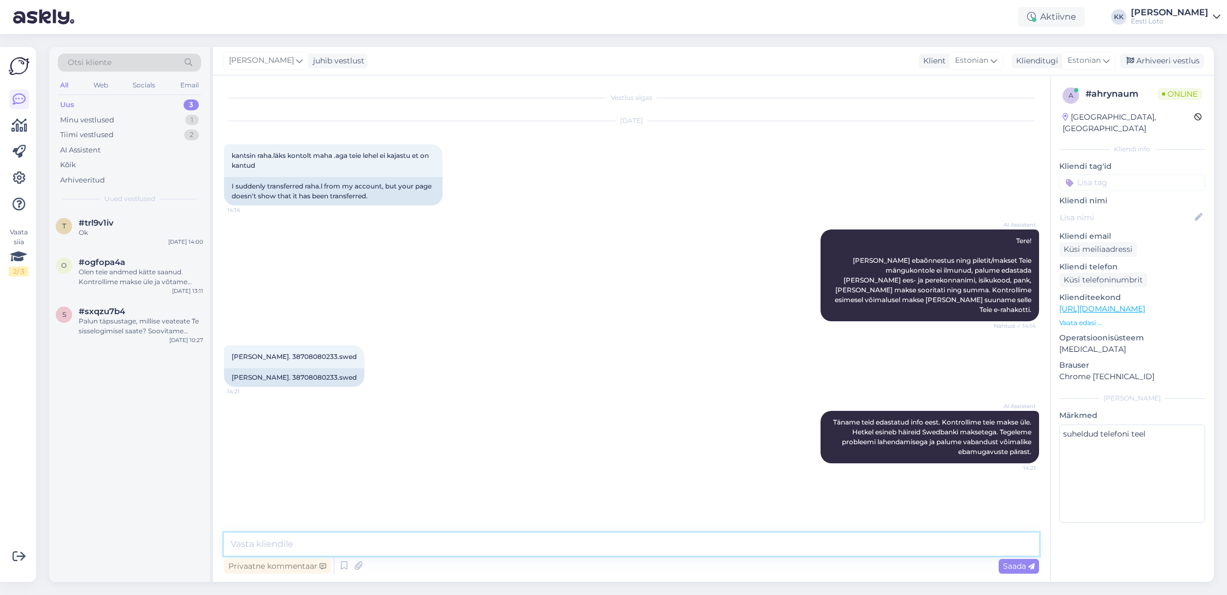
click at [457, 542] on textarea at bounding box center [631, 544] width 815 height 23
paste textarea "Tere. Kahjuks Teie makse ebaõnnestus tehnilise [PERSON_NAME] tõttu. Kontrollisi…"
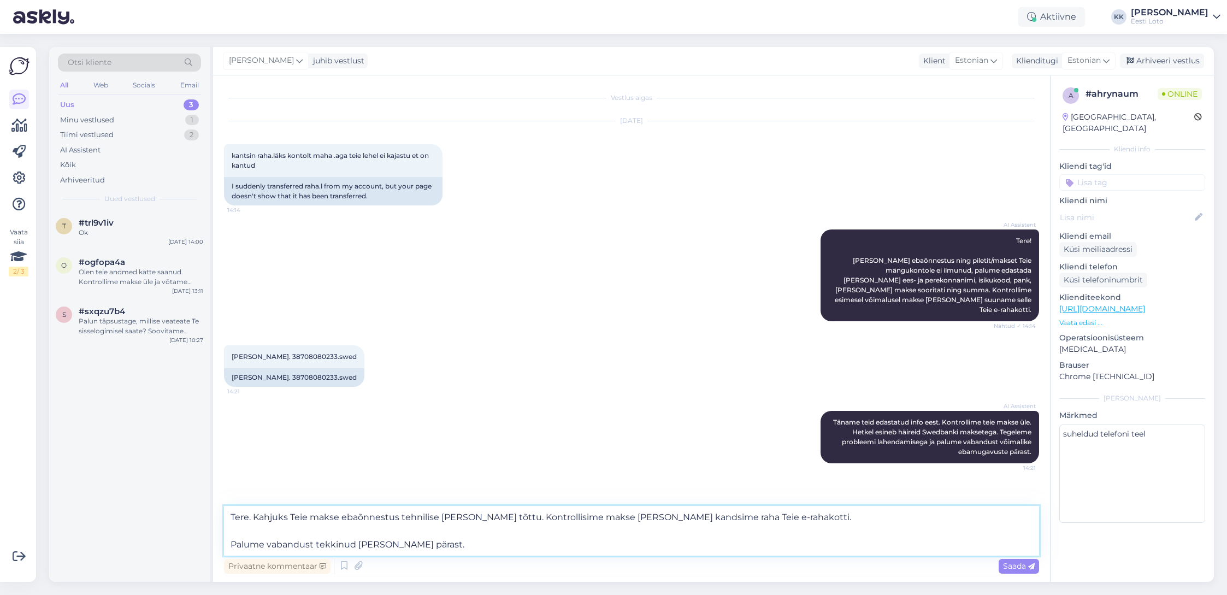
click at [228, 543] on textarea "Tere. Kahjuks Teie makse ebaõnnestus tehnilise [PERSON_NAME] tõttu. Kontrollisi…" at bounding box center [631, 531] width 815 height 50
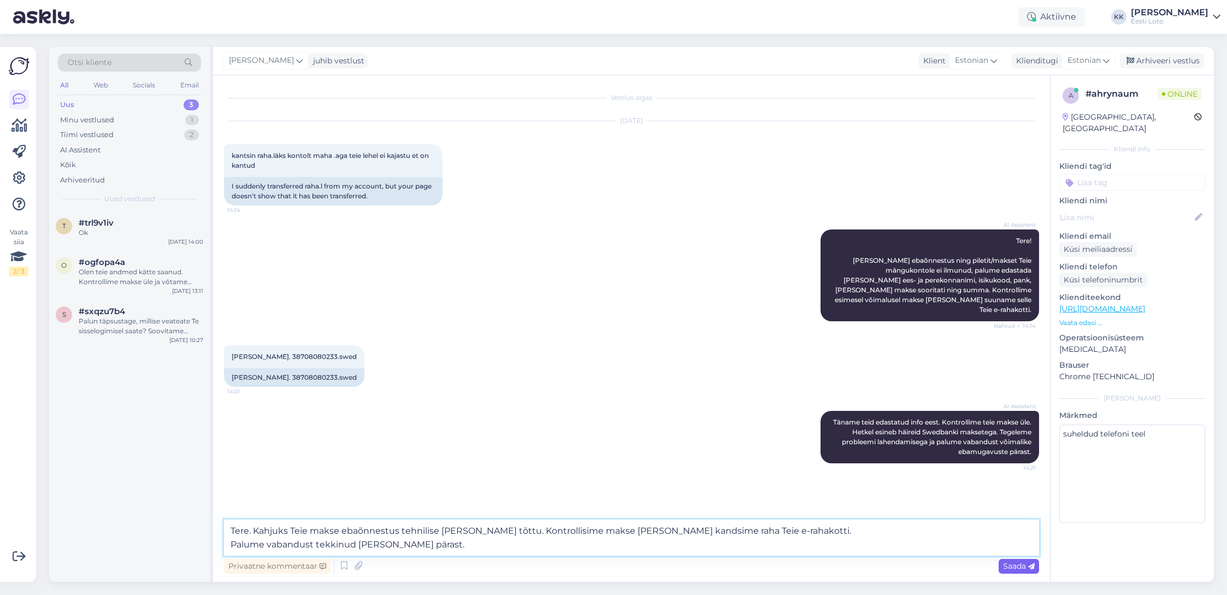
type textarea "Tere. Kahjuks Teie makse ebaõnnestus tehnilise [PERSON_NAME] tõttu. Kontrollisi…"
click at [1014, 566] on span "Saada" at bounding box center [1019, 566] width 32 height 10
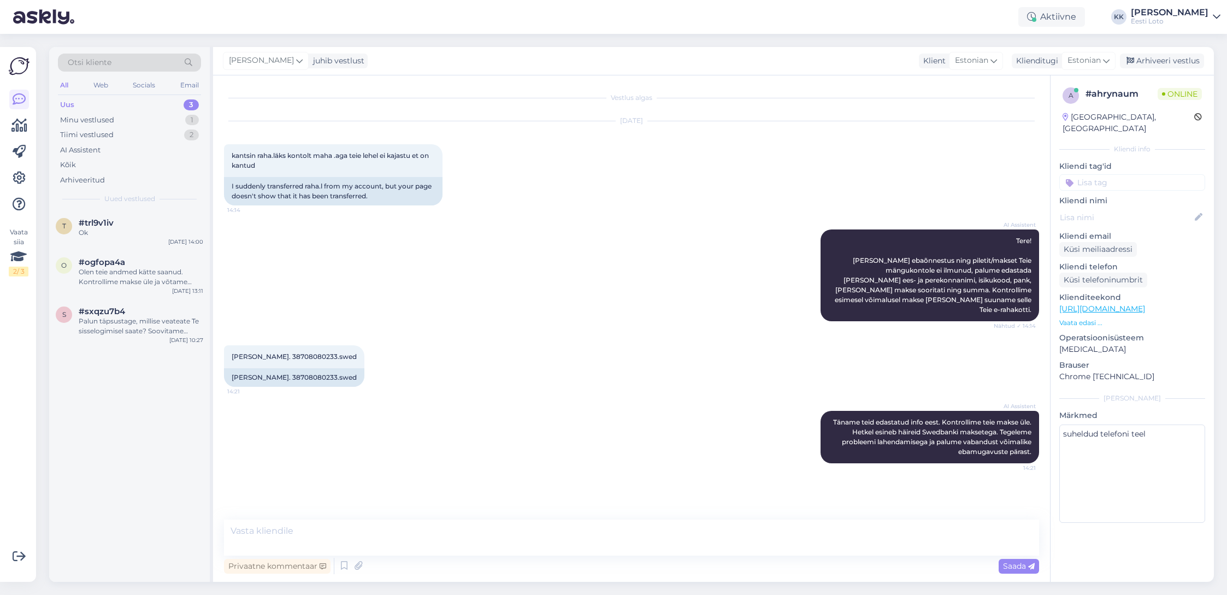
scroll to position [9, 0]
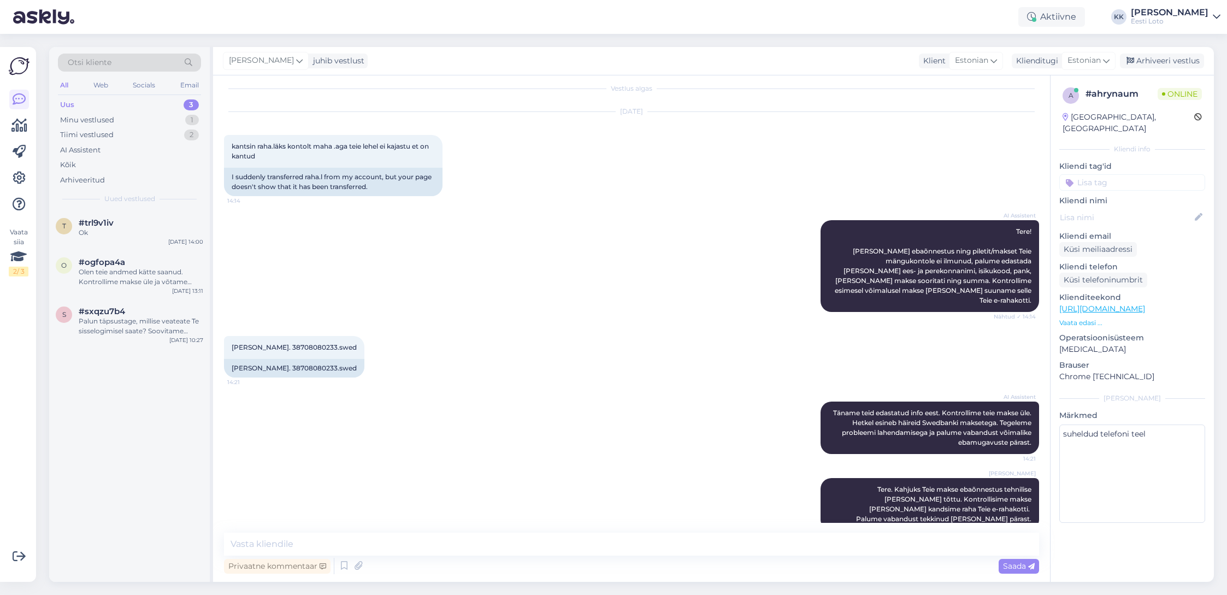
click at [1142, 174] on input at bounding box center [1132, 182] width 146 height 16
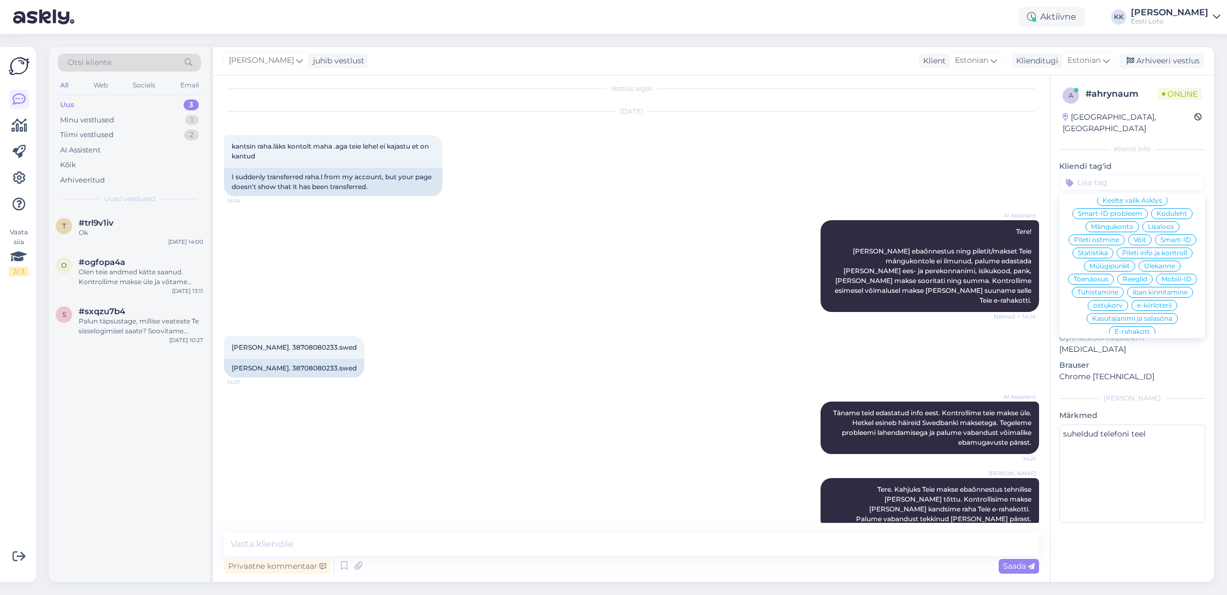
click at [1147, 328] on span "E-rahakott" at bounding box center [1132, 331] width 36 height 7
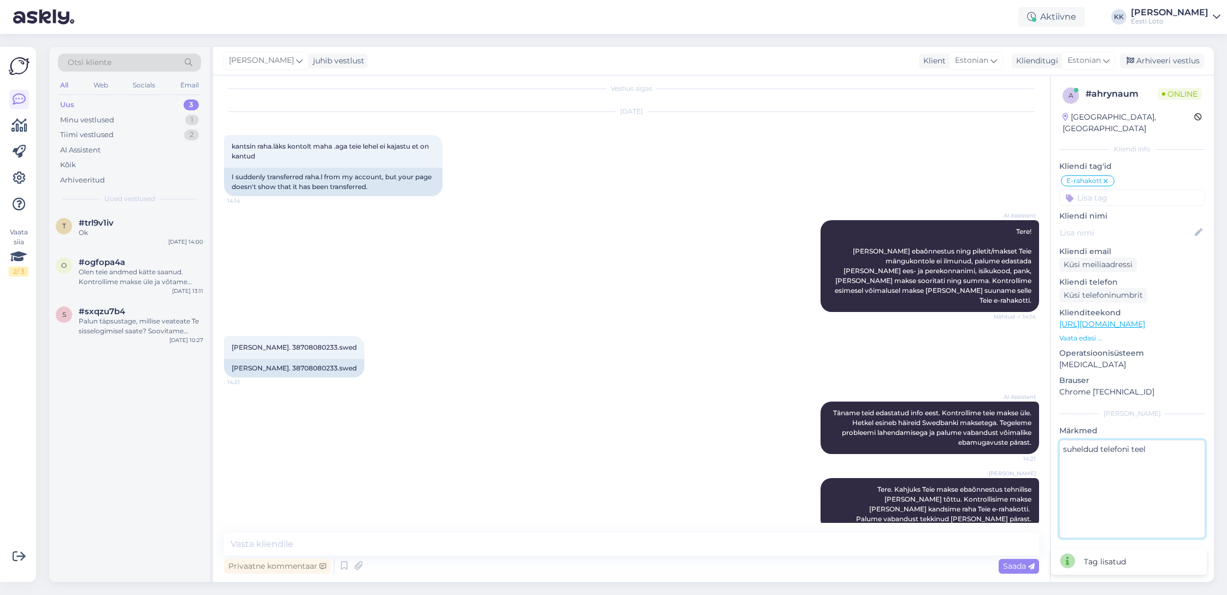
click at [1111, 458] on textarea "suheldud telefoni teel" at bounding box center [1132, 489] width 146 height 98
click at [1155, 60] on div "Arhiveeri vestlus" at bounding box center [1162, 61] width 84 height 15
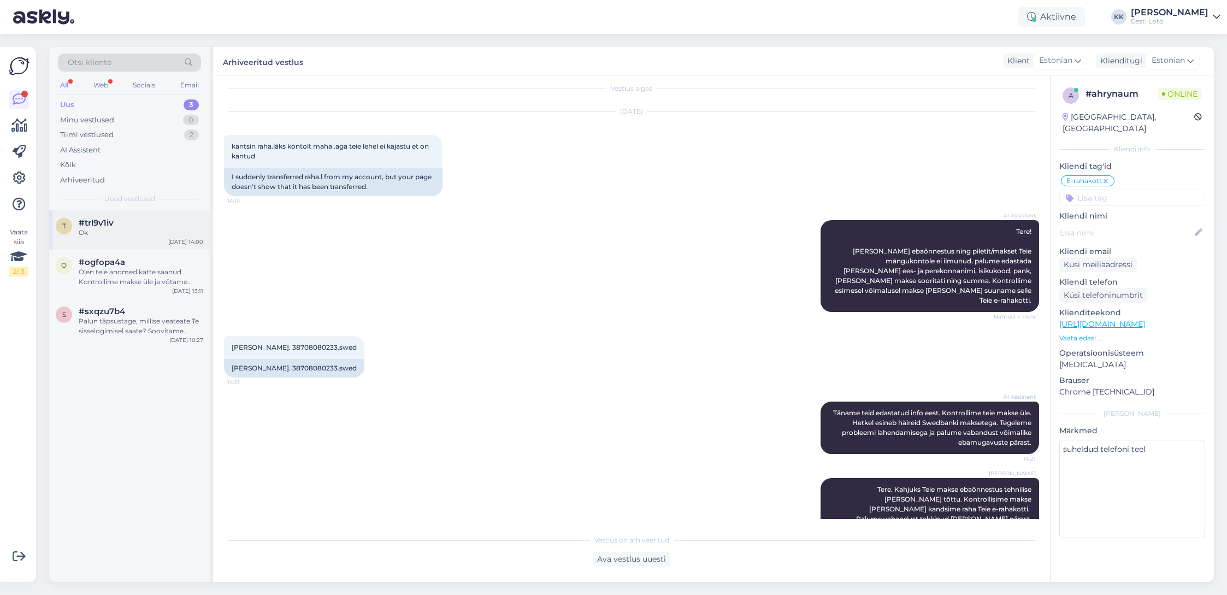
click at [96, 237] on div "Ok" at bounding box center [141, 233] width 125 height 10
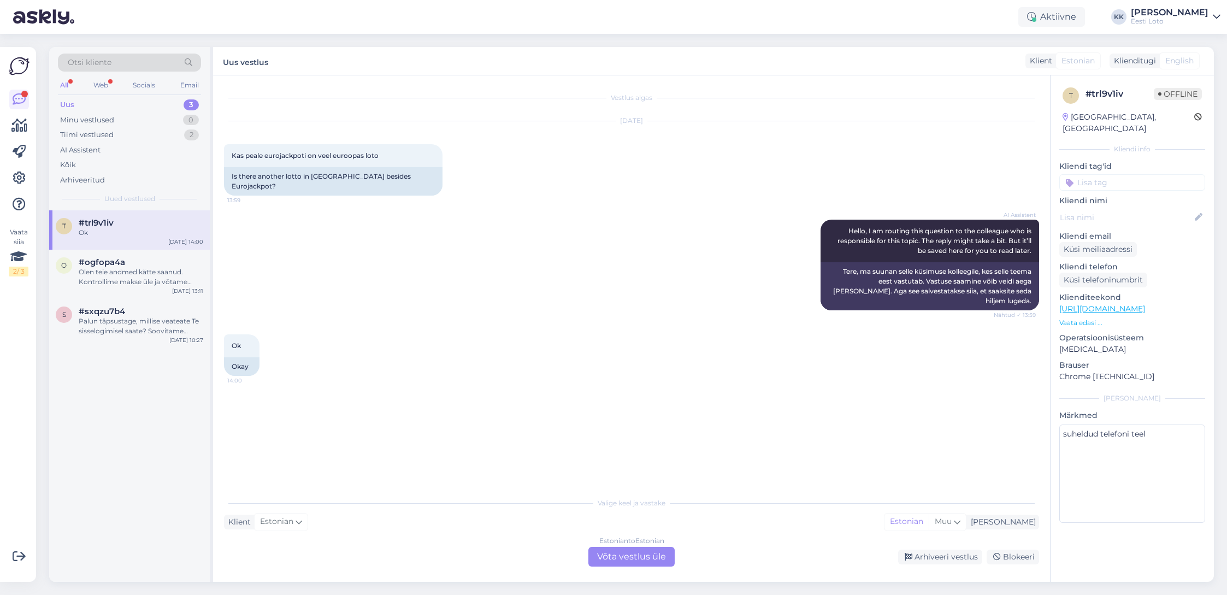
scroll to position [0, 0]
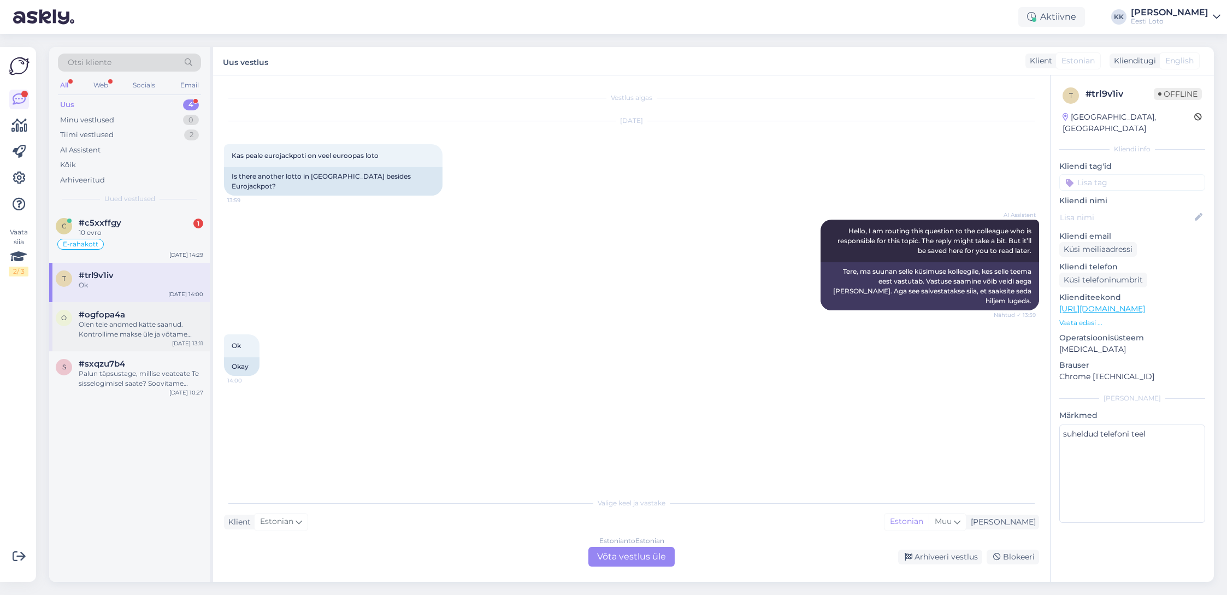
click at [127, 331] on div "Olen teie andmed kätte saanud. Kontrollime makse üle ja võtame teiega esimesel …" at bounding box center [141, 330] width 125 height 20
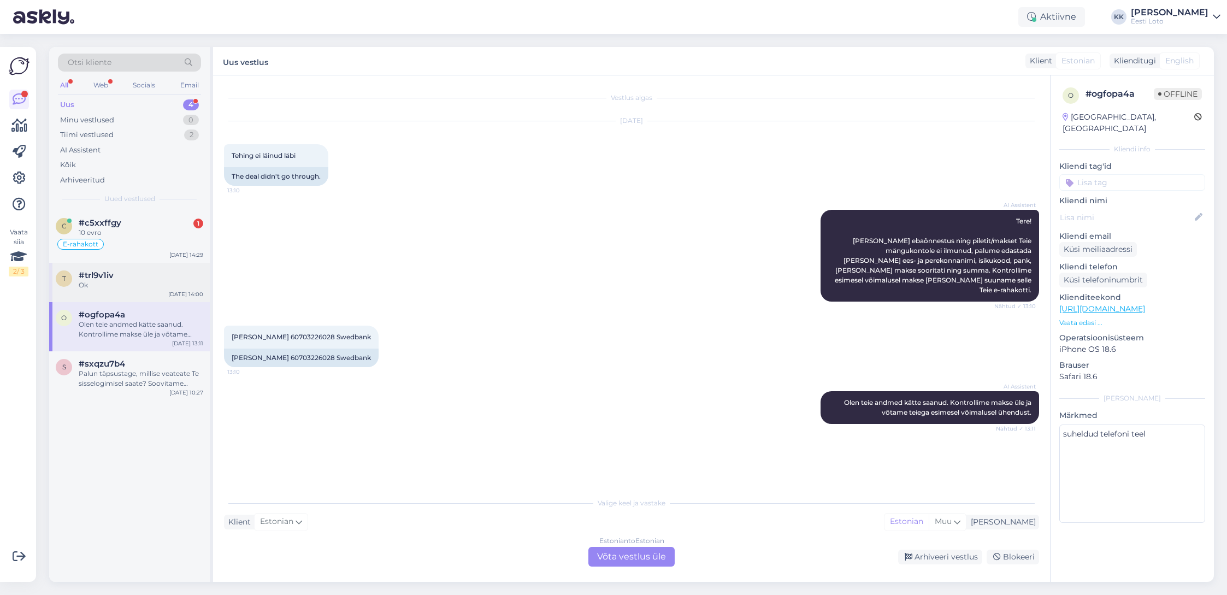
click at [98, 290] on div "t #trl9v1iv Ok [DATE] 14:00" at bounding box center [129, 282] width 161 height 39
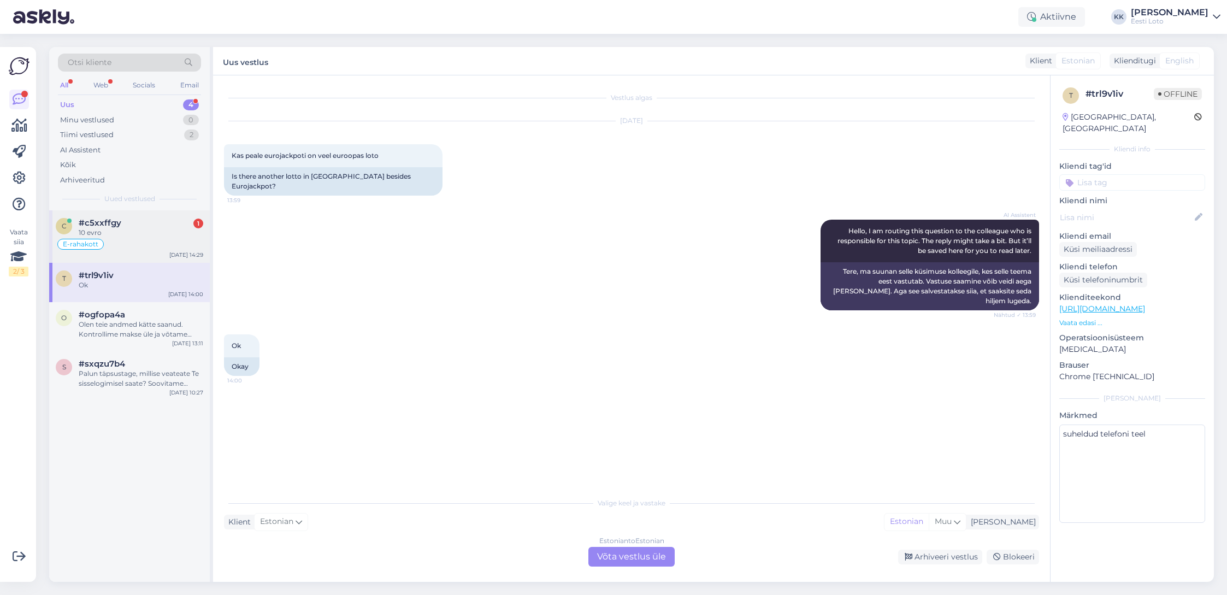
click at [137, 230] on div "10 evro" at bounding box center [141, 233] width 125 height 10
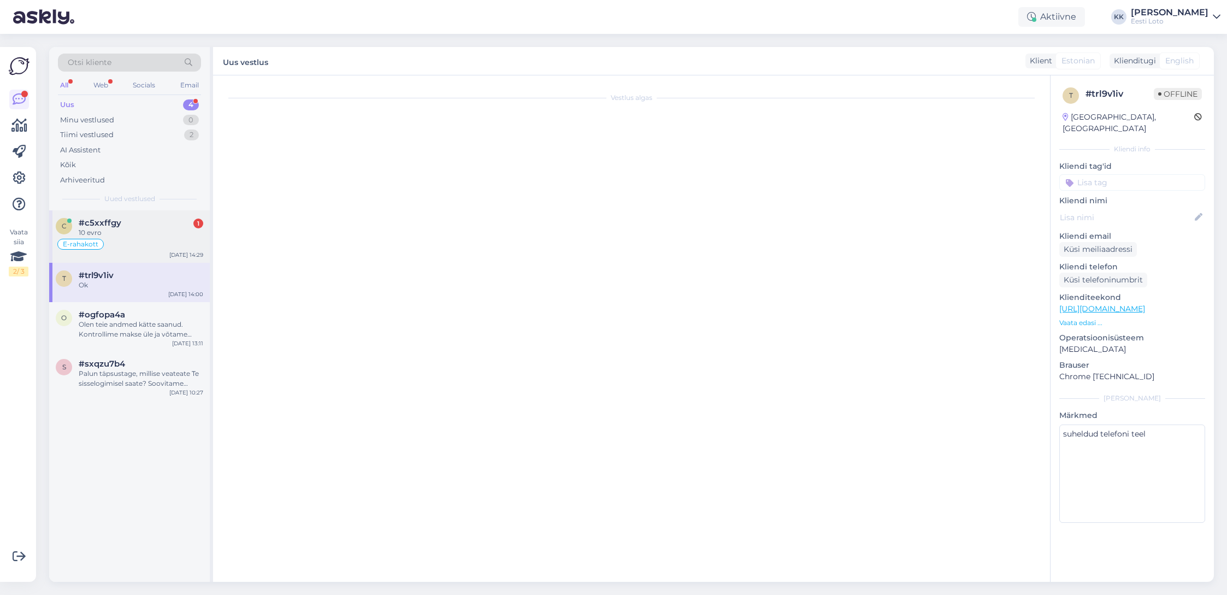
scroll to position [1972, 0]
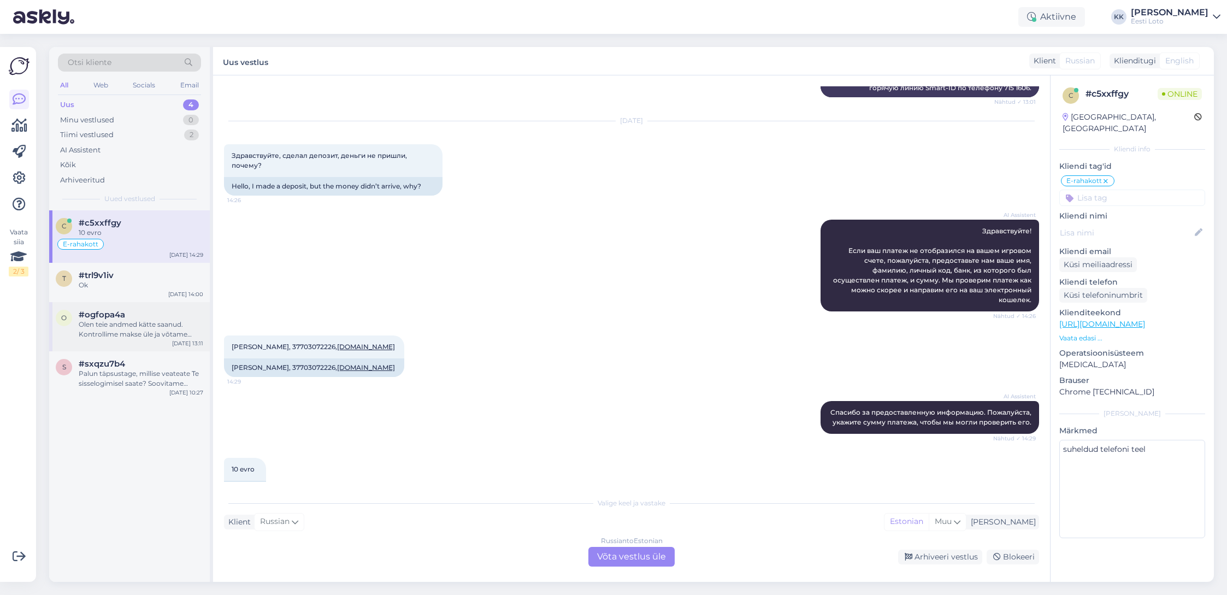
drag, startPoint x: 136, startPoint y: 325, endPoint x: 185, endPoint y: 316, distance: 50.0
click at [136, 325] on div "Olen teie andmed kätte saanud. Kontrollime makse üle ja võtame teiega esimesel …" at bounding box center [141, 330] width 125 height 20
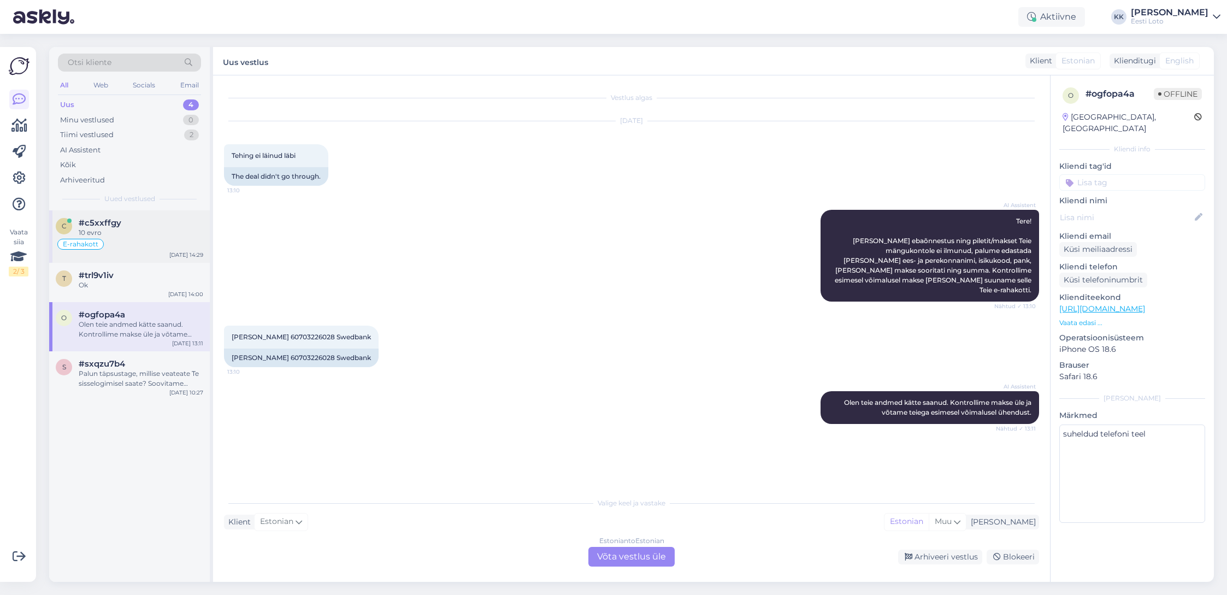
click at [155, 229] on div "10 evro" at bounding box center [141, 233] width 125 height 10
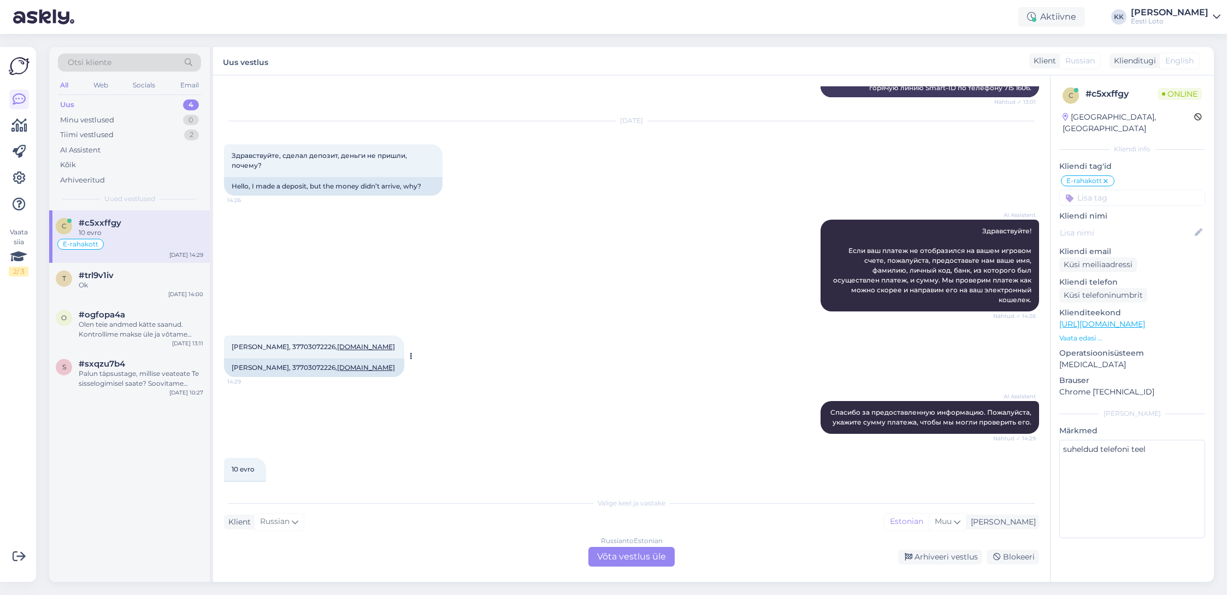
click at [297, 343] on span "[PERSON_NAME], 37703072226, [DOMAIN_NAME]" at bounding box center [314, 347] width 165 height 8
click at [87, 184] on div "Arhiveeritud" at bounding box center [82, 180] width 45 height 11
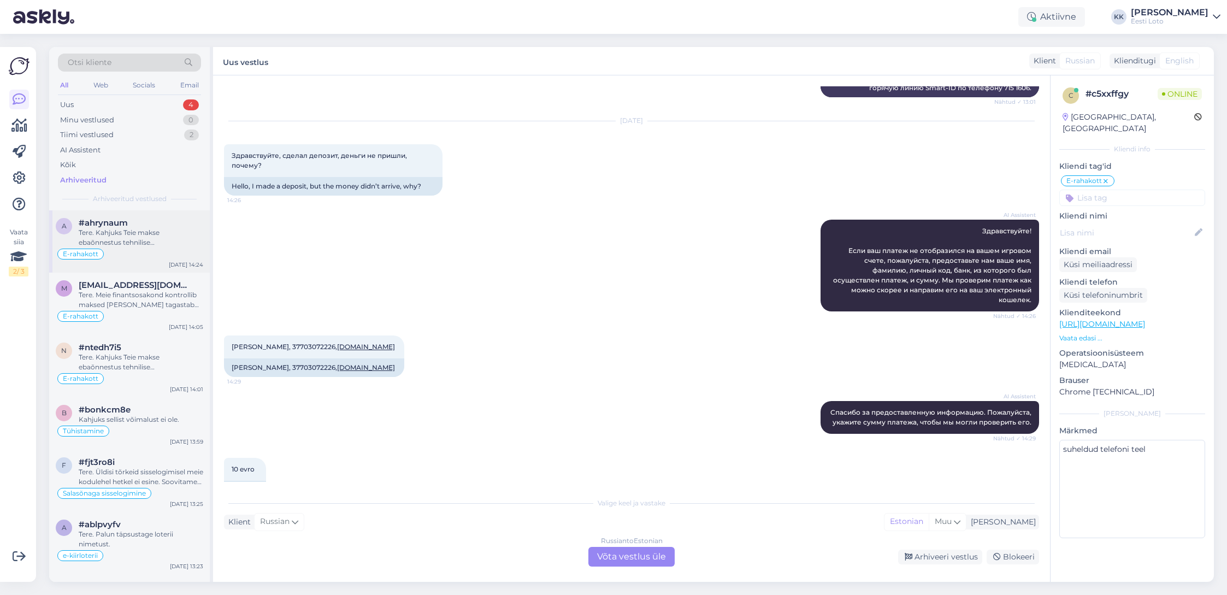
click at [165, 234] on div "Tere. Kahjuks Teie makse ebaõnnestus tehnilise [PERSON_NAME] tõttu. Kontrollisi…" at bounding box center [141, 238] width 125 height 20
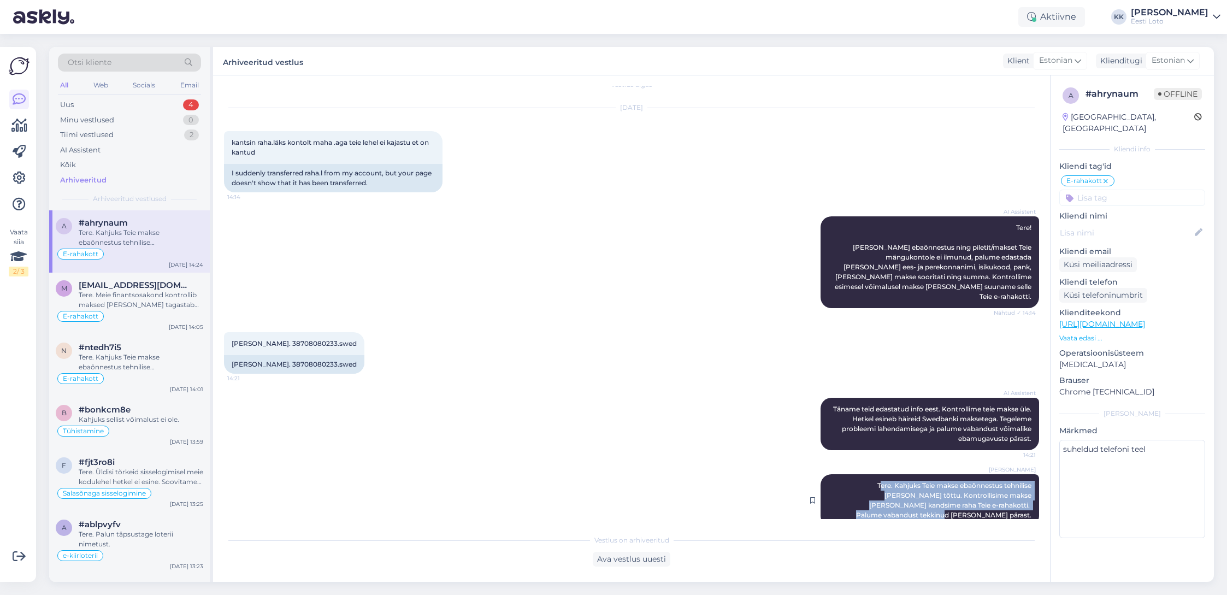
drag, startPoint x: 837, startPoint y: 475, endPoint x: 1008, endPoint y: 511, distance: 175.2
click at [1008, 511] on div "[PERSON_NAME] Tere. Kahjuks Teie makse ebaõnnestus tehnilise [PERSON_NAME] tõtt…" at bounding box center [930, 500] width 219 height 52
click at [85, 102] on div "Uus 4" at bounding box center [129, 104] width 143 height 15
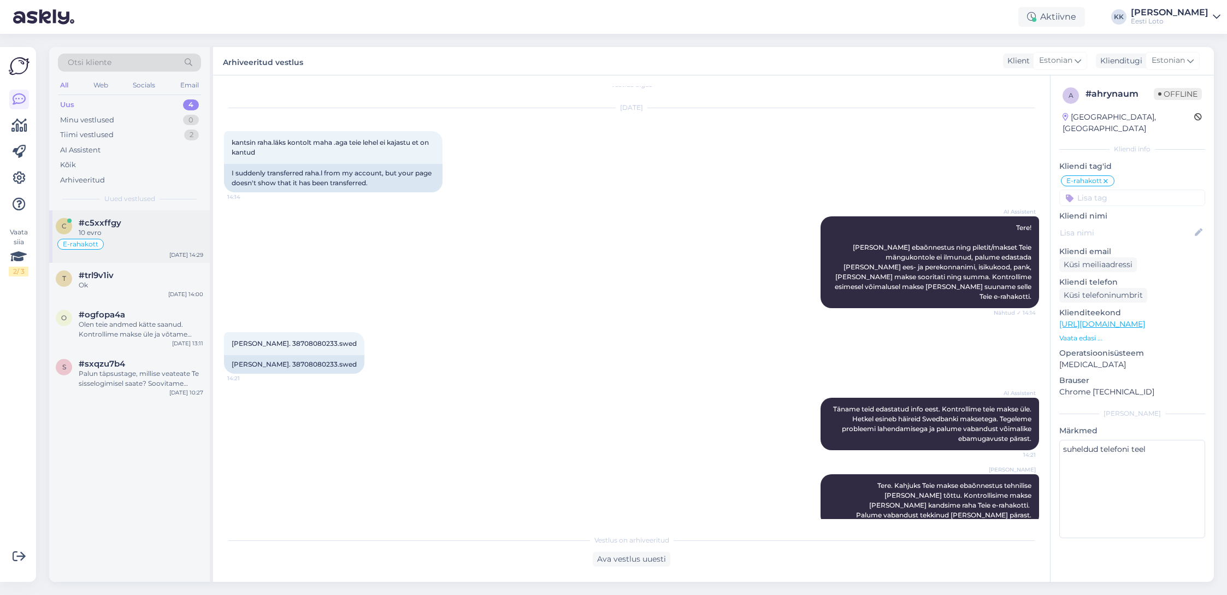
click at [166, 220] on div "#c5xxffgy" at bounding box center [141, 223] width 125 height 10
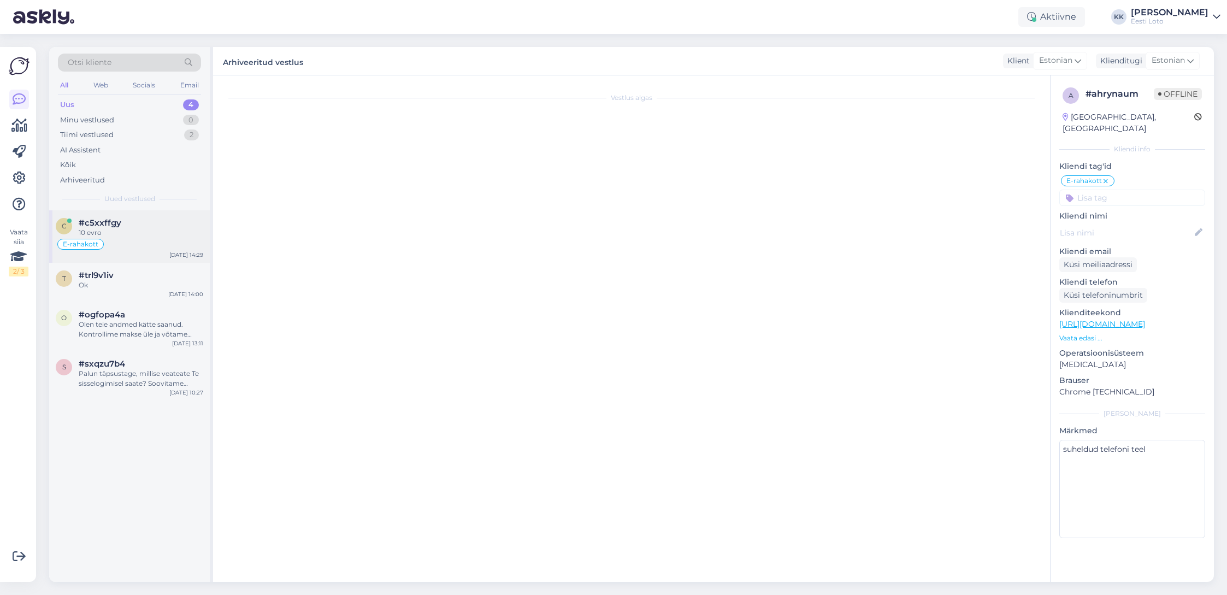
scroll to position [1972, 0]
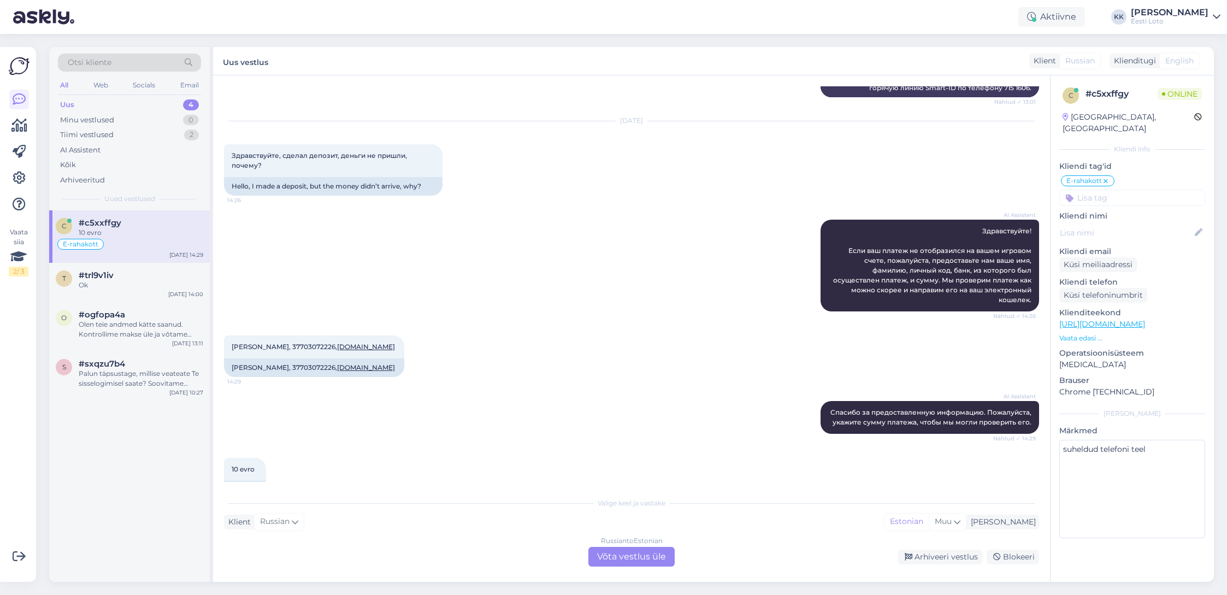
click at [638, 555] on div "Russian to Estonian Võta vestlus üle" at bounding box center [631, 557] width 86 height 20
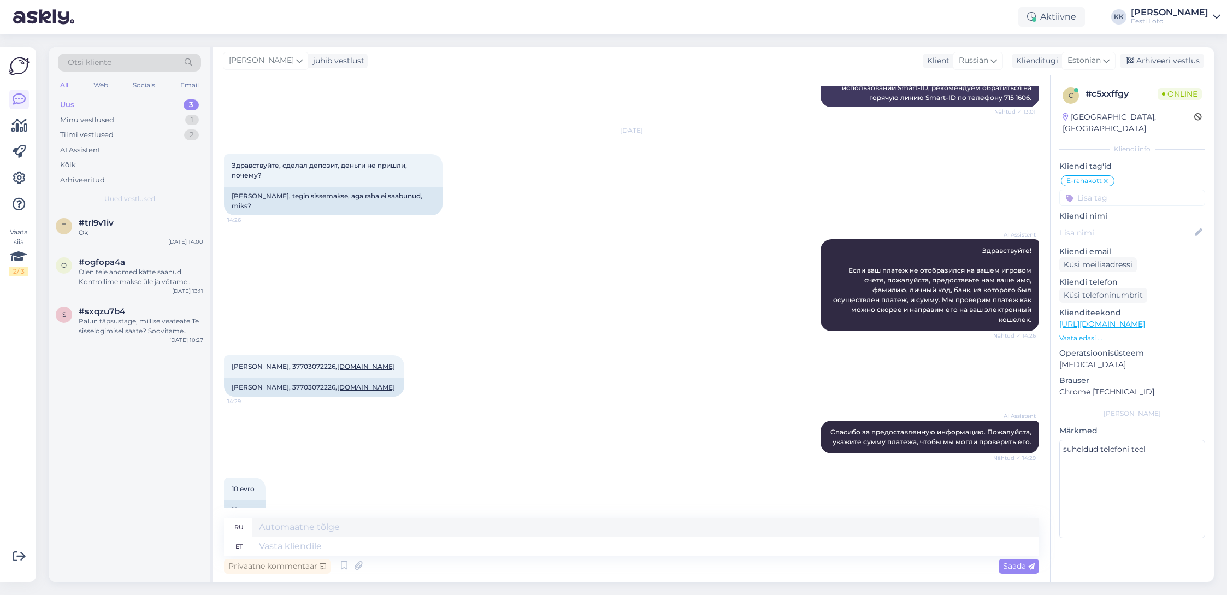
scroll to position [1946, 0]
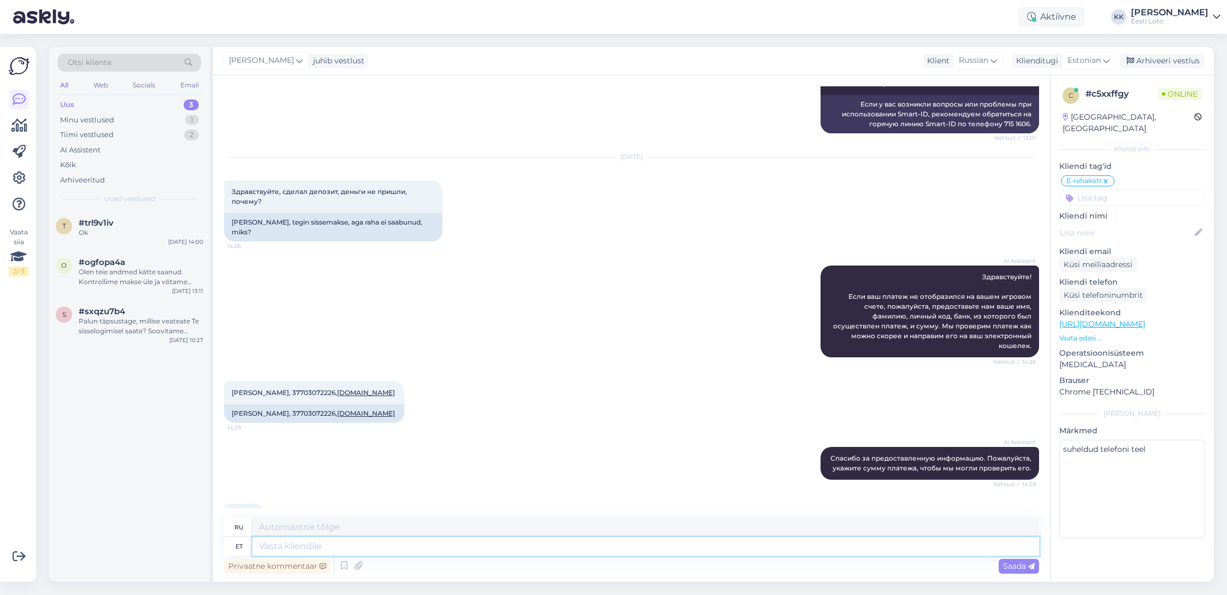
click at [474, 544] on textarea at bounding box center [645, 546] width 787 height 19
paste textarea "ere. Kahjuks Teie makse ebaõnnestus tehnilise [PERSON_NAME] tõttu. Kontrollisim…"
type textarea "ere. Kahjuks Teie makse ebaõnnestus tehnilise [PERSON_NAME] tõttu. Kontrollisim…"
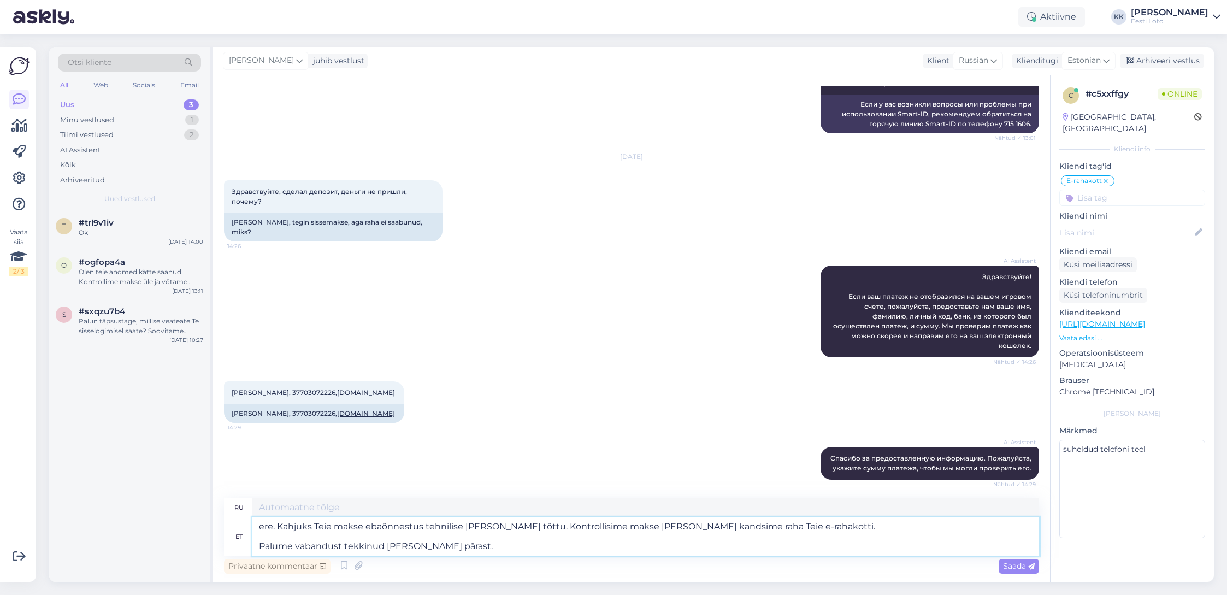
type textarea "ere. К сожалению, ваш платёж не прошёл из-за технической ошибки. Мы проверили п…"
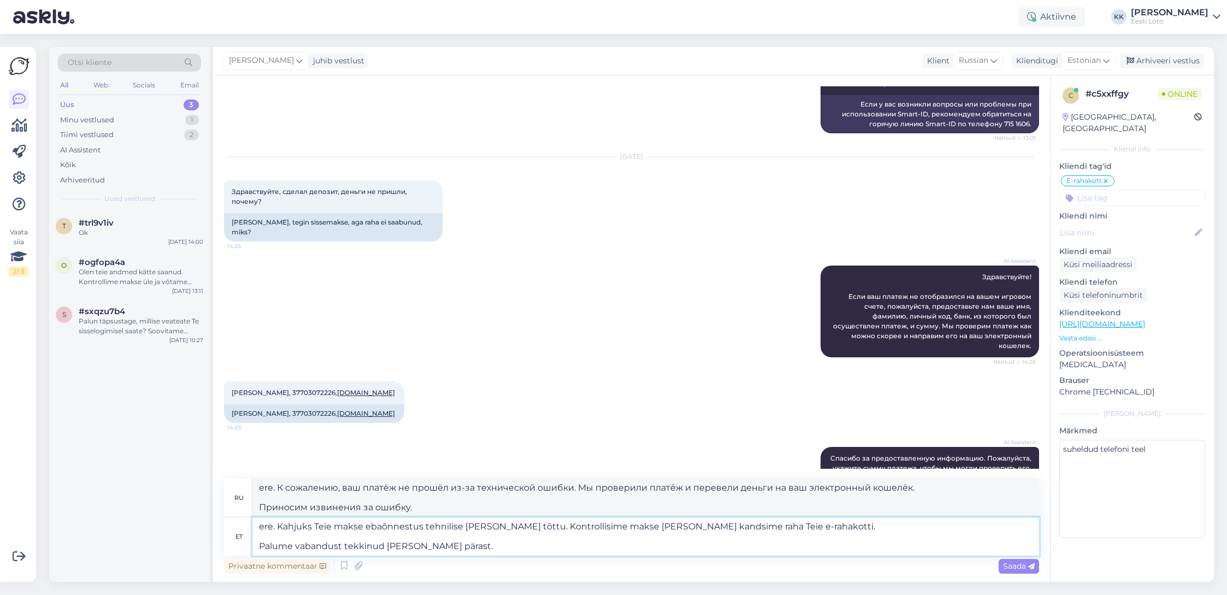
click at [258, 528] on textarea "ere. Kahjuks Teie makse ebaõnnestus tehnilise [PERSON_NAME] tõttu. Kontrollisim…" at bounding box center [645, 536] width 787 height 38
type textarea "Tere. Kahjuks Teie makse ebaõnnestus tehnilise [PERSON_NAME] tõttu. Kontrollisi…"
type textarea "Здравствуйте. К сожалению, ваш платёж не прошёл из-за технической ошибки. Мы пр…"
type textarea "Tere. Kahjuks Teie makse ebaõnnestus tehnilise [PERSON_NAME] tõttu. Kontrollisi…"
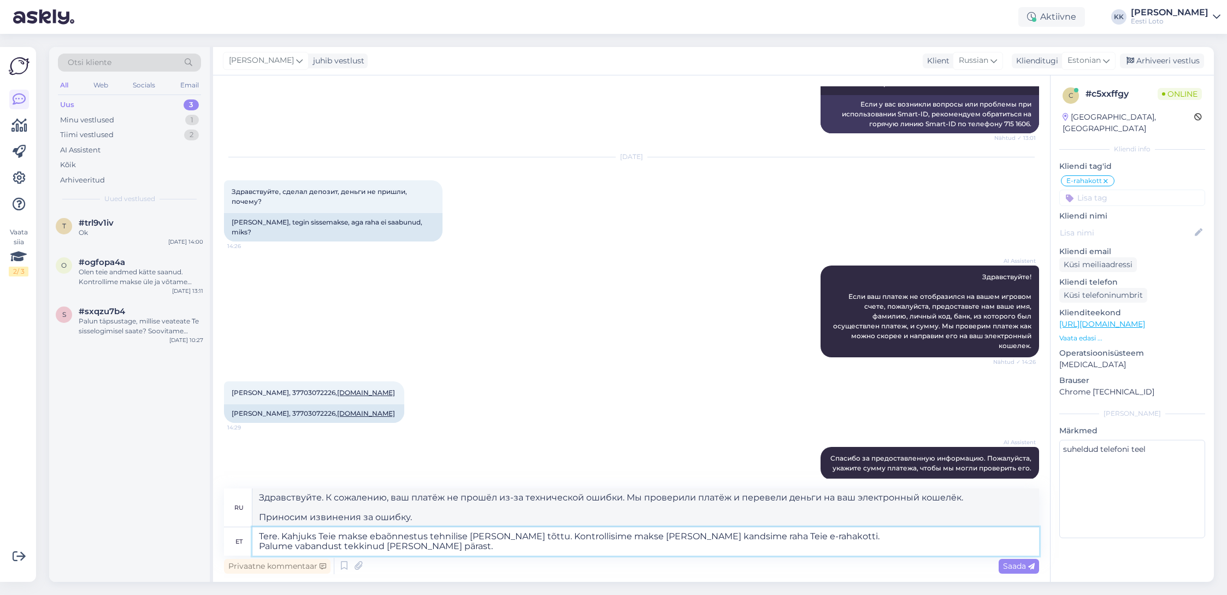
type textarea "Здравствуйте. К сожалению, ваш платёж не прошёл из-за технической ошибки. Мы пр…"
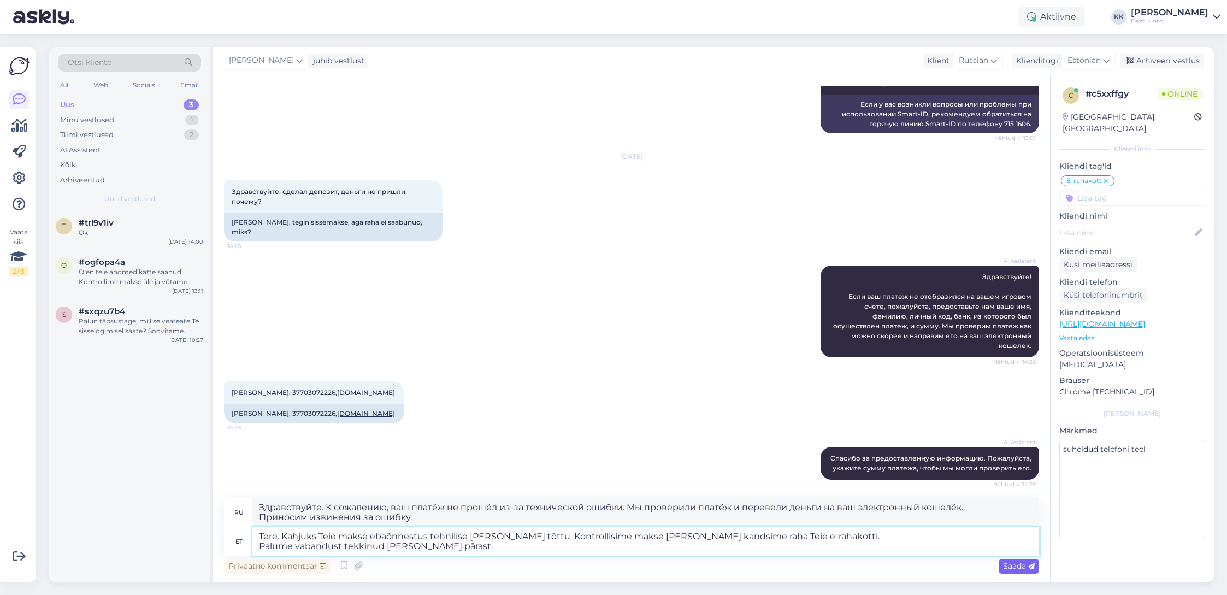
type textarea "Tere. Kahjuks Teie makse ebaõnnestus tehnilise [PERSON_NAME] tõttu. Kontrollisi…"
click at [1007, 565] on span "Saada" at bounding box center [1019, 566] width 32 height 10
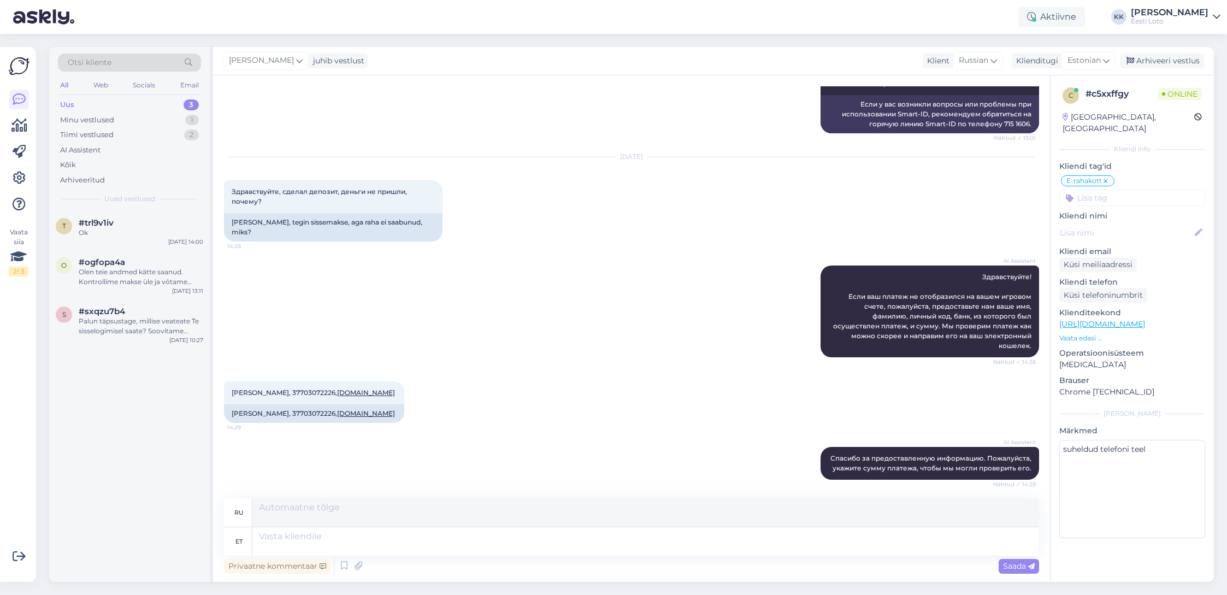
scroll to position [2061, 0]
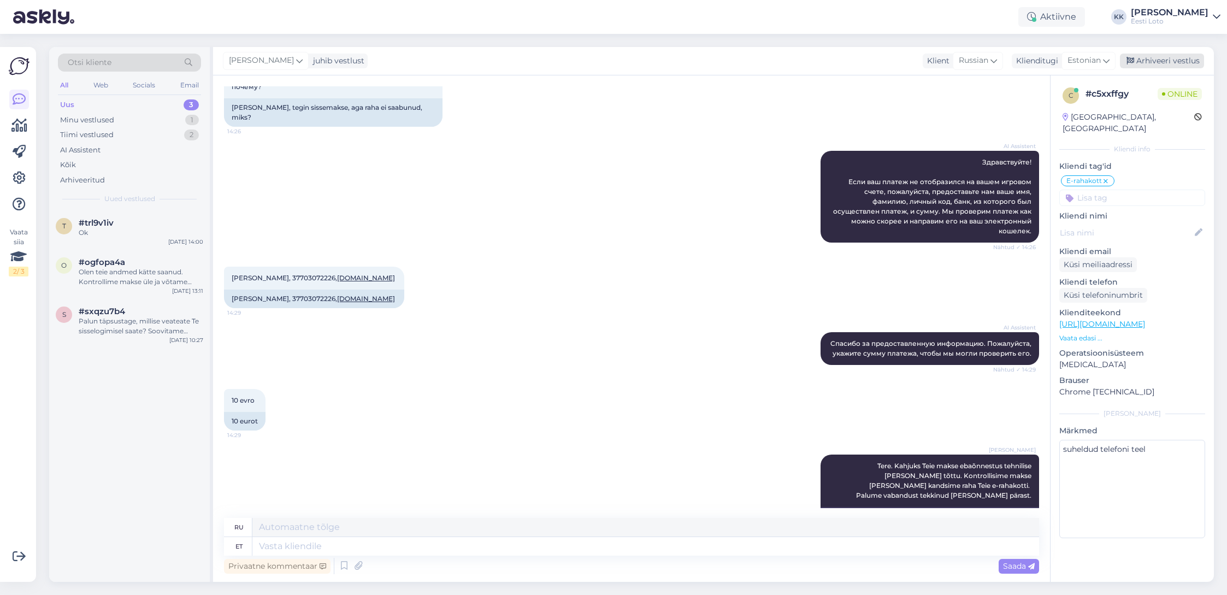
click at [1158, 64] on div "Arhiveeri vestlus" at bounding box center [1162, 61] width 84 height 15
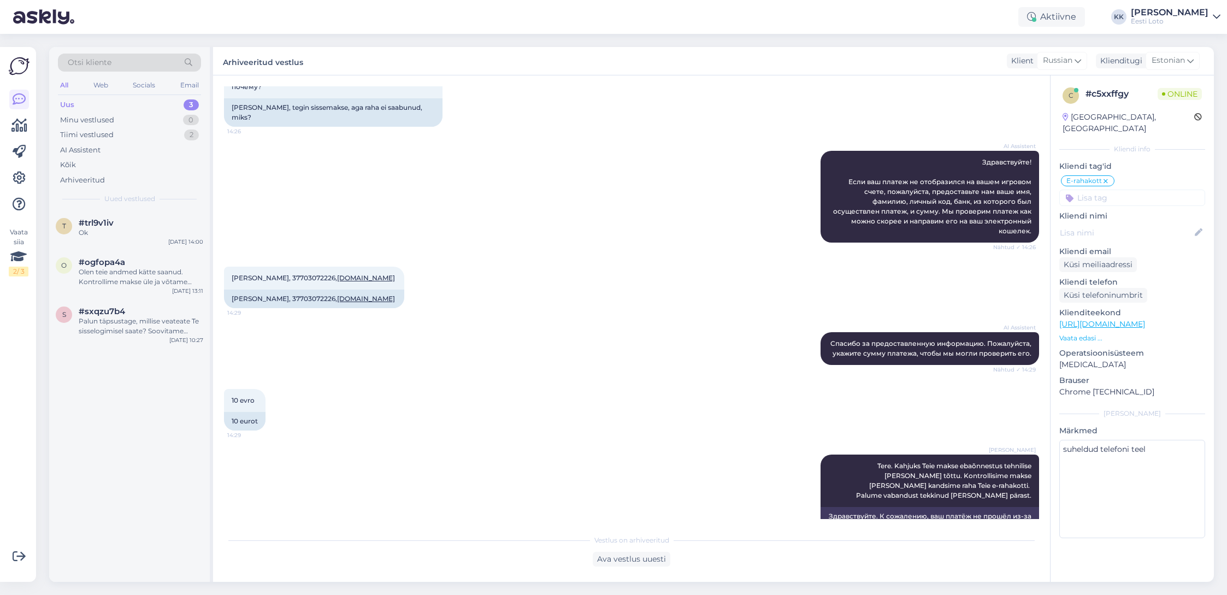
scroll to position [2050, 0]
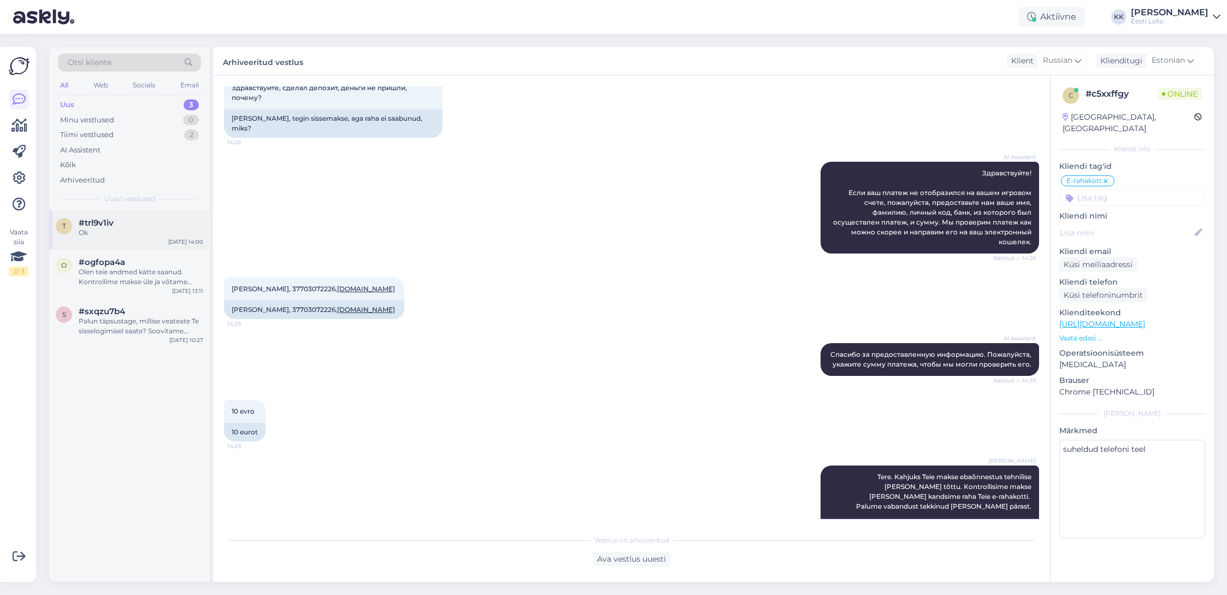
click at [105, 229] on div "Ok" at bounding box center [141, 233] width 125 height 10
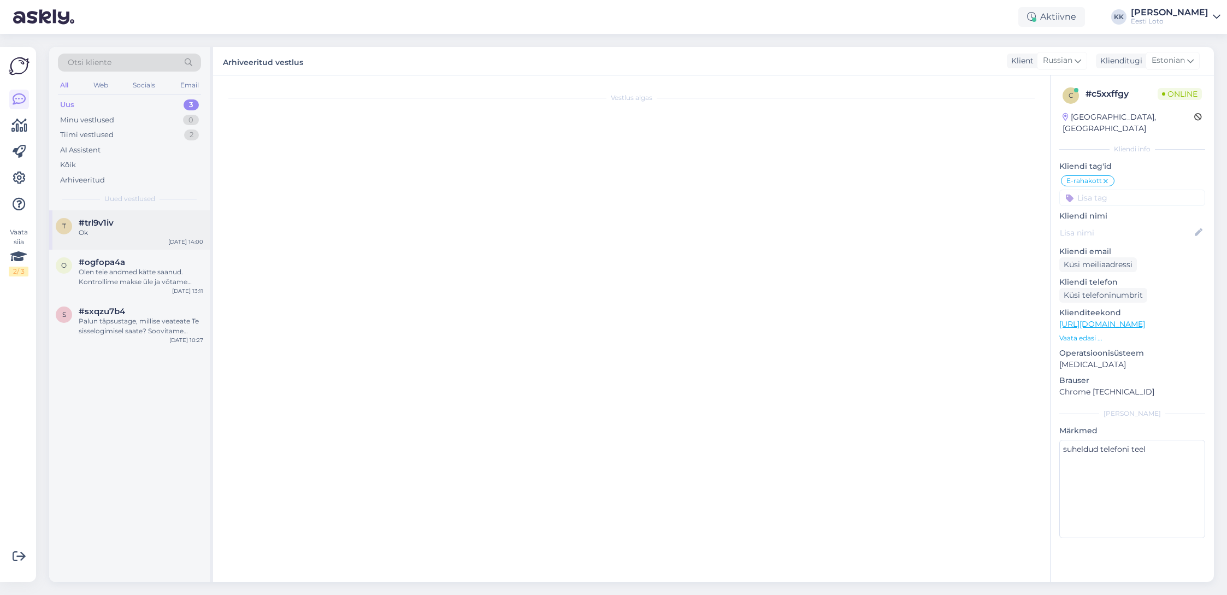
scroll to position [0, 0]
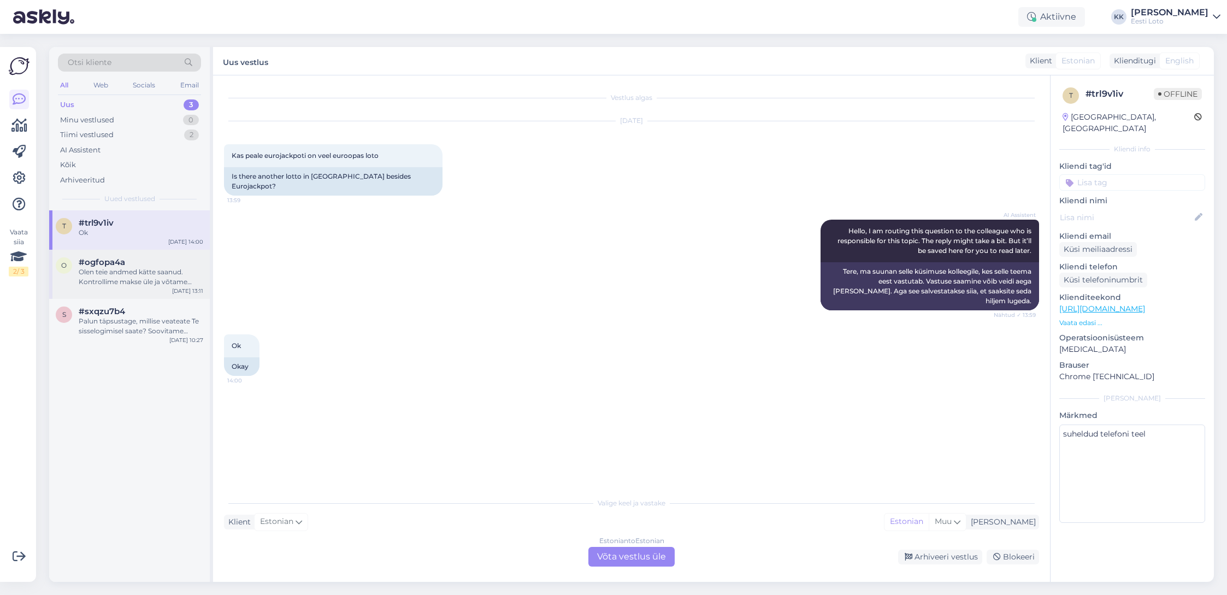
click at [116, 276] on div "Olen teie andmed kätte saanud. Kontrollime makse üle ja võtame teiega esimesel …" at bounding box center [141, 277] width 125 height 20
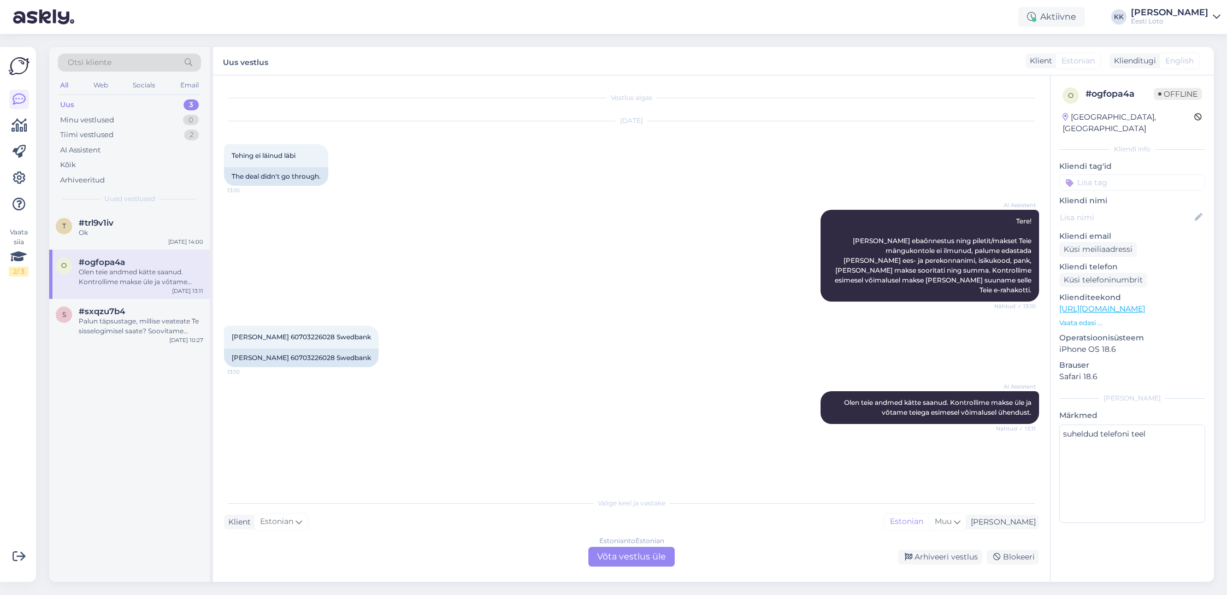
click at [119, 105] on div "Uus 3" at bounding box center [129, 104] width 143 height 15
click at [109, 323] on div "Palun täpsustage, millise veateate Te sisselogimisel saate? Soovitame proovida …" at bounding box center [141, 326] width 125 height 20
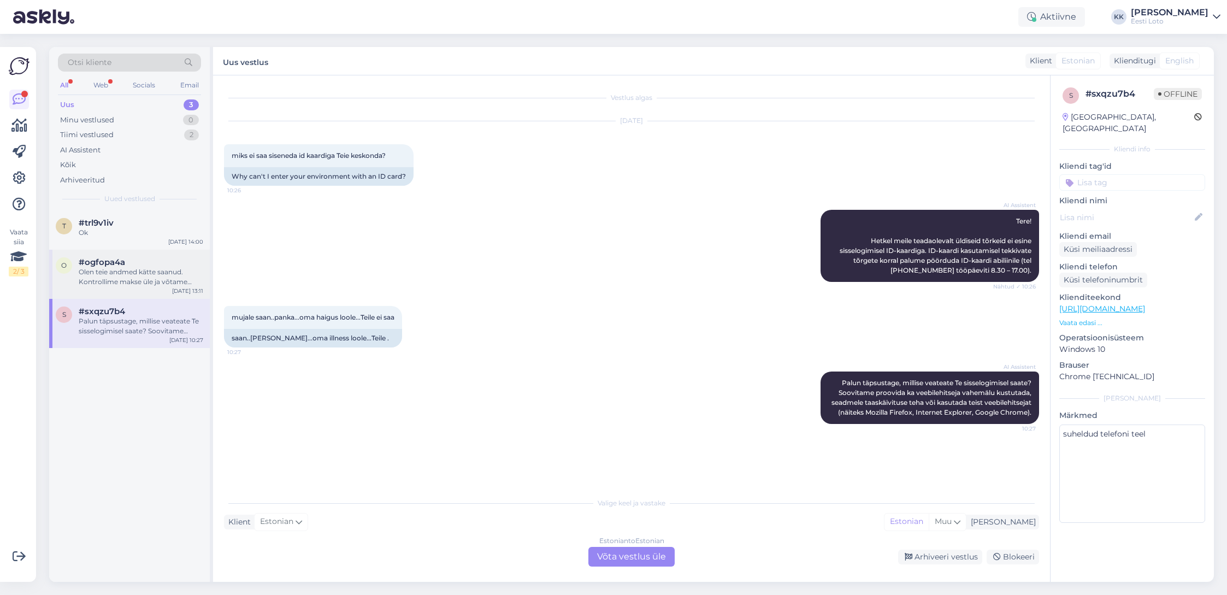
click at [129, 285] on div "Olen teie andmed kätte saanud. Kontrollime makse üle ja võtame teiega esimesel …" at bounding box center [141, 277] width 125 height 20
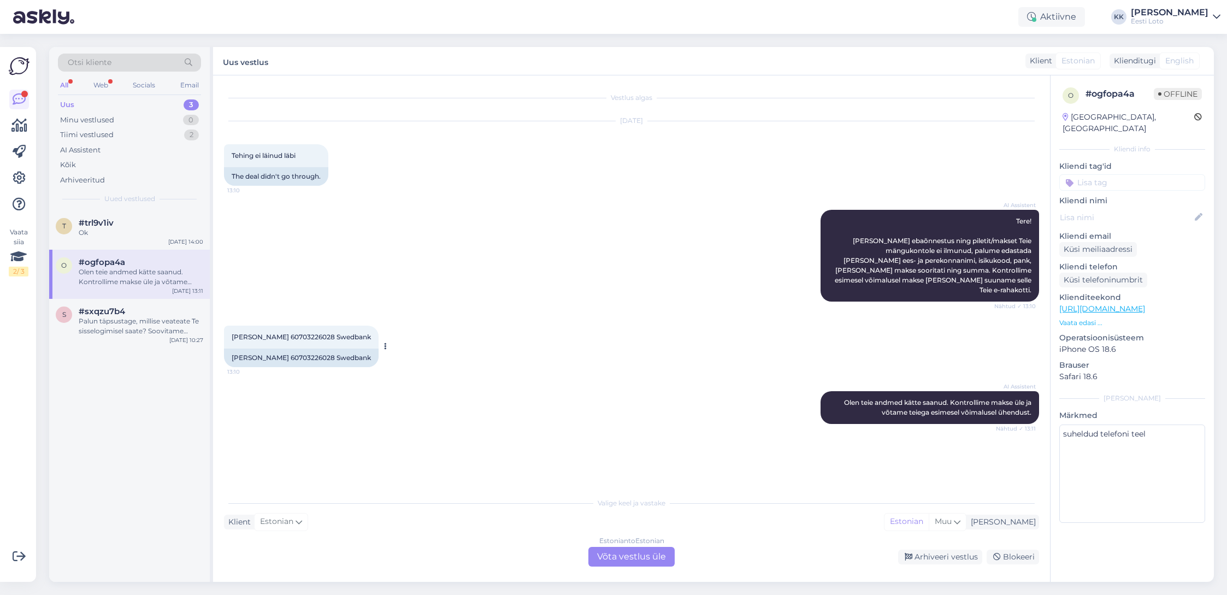
click at [289, 333] on span "[PERSON_NAME] 60703226028 Swedbank" at bounding box center [301, 337] width 139 height 8
drag, startPoint x: 289, startPoint y: 329, endPoint x: 307, endPoint y: 329, distance: 18.0
click at [289, 333] on span "[PERSON_NAME] 60703226028 Swedbank" at bounding box center [301, 337] width 139 height 8
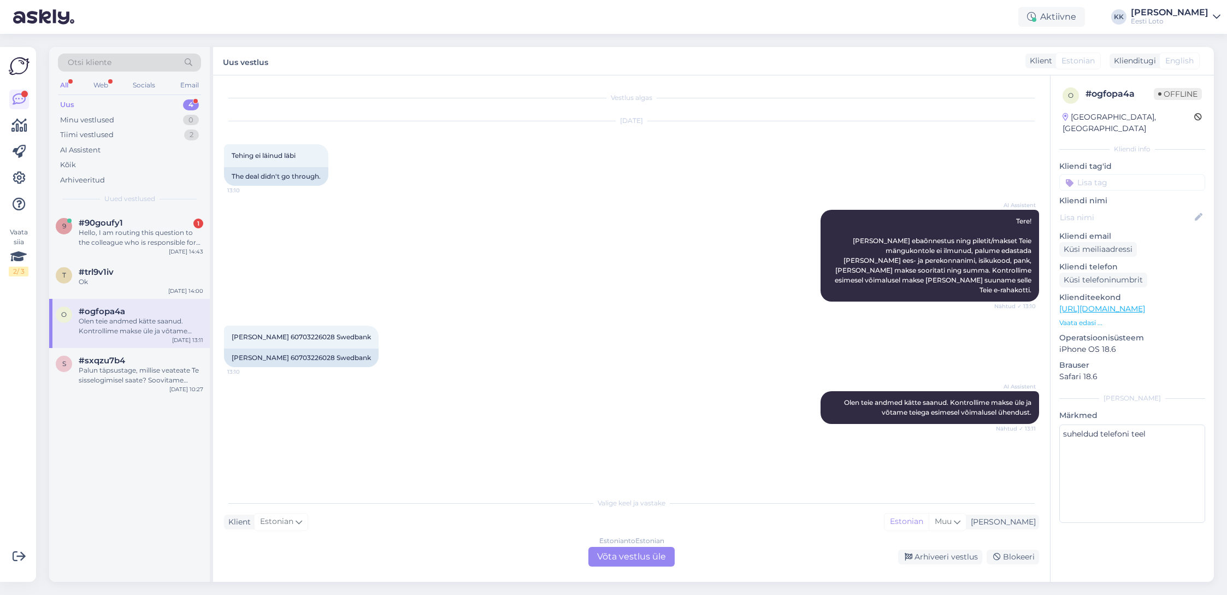
click at [151, 330] on div "Olen teie andmed kätte saanud. Kontrollime makse üle ja võtame teiega esimesel …" at bounding box center [141, 326] width 125 height 20
click at [622, 558] on div "Estonian to Estonian Võta vestlus üle" at bounding box center [631, 557] width 86 height 20
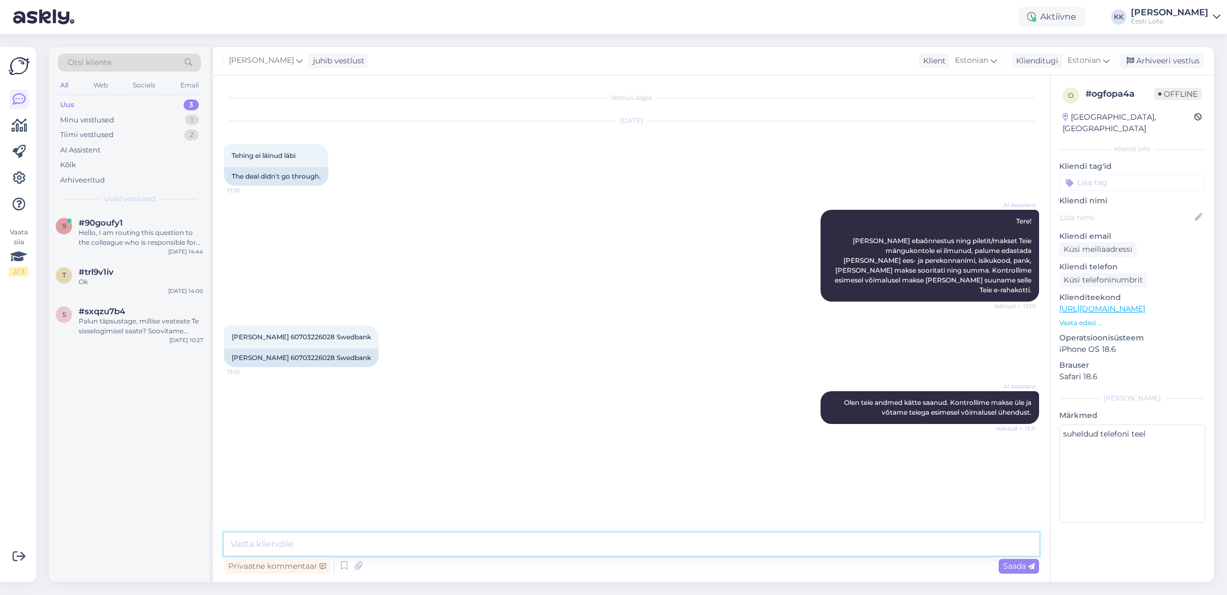
drag, startPoint x: 323, startPoint y: 539, endPoint x: 314, endPoint y: 545, distance: 10.8
click at [323, 539] on textarea at bounding box center [631, 544] width 815 height 23
type textarea "Tere."
click at [111, 180] on div "Arhiveeritud" at bounding box center [129, 180] width 143 height 15
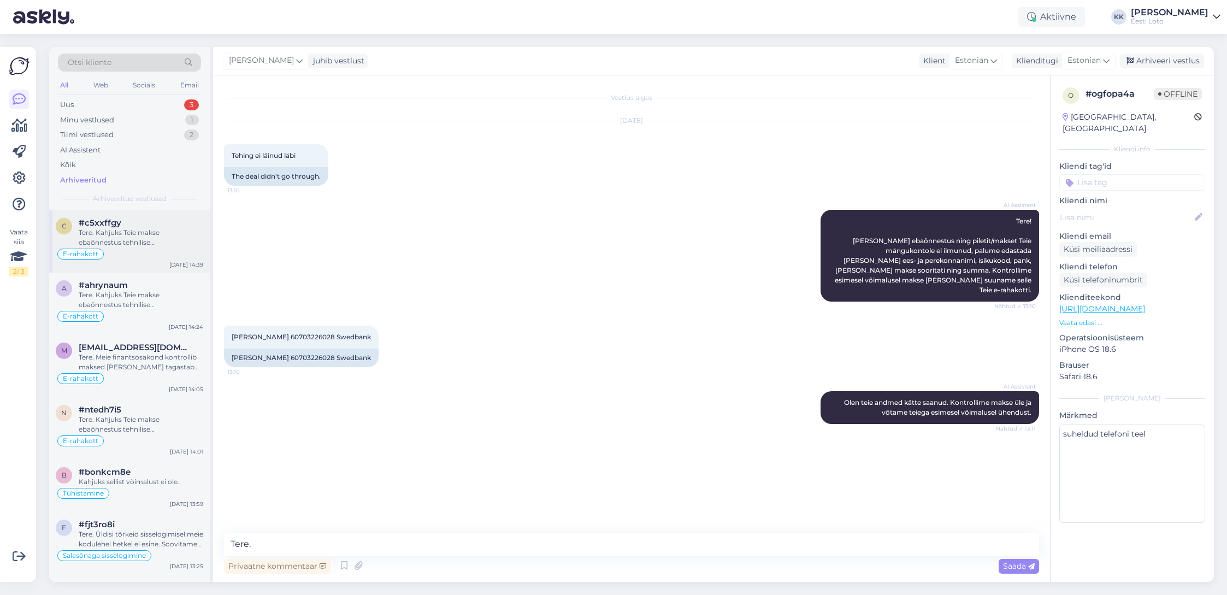
click at [143, 227] on div "#c5xxffgy" at bounding box center [141, 223] width 125 height 10
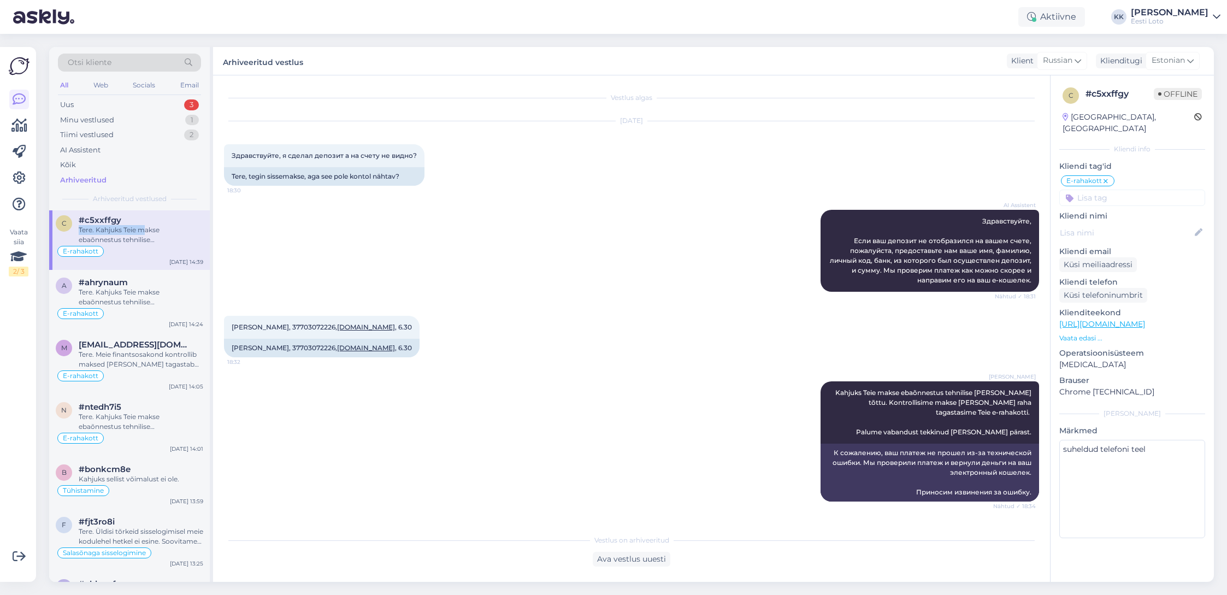
scroll to position [2050, 0]
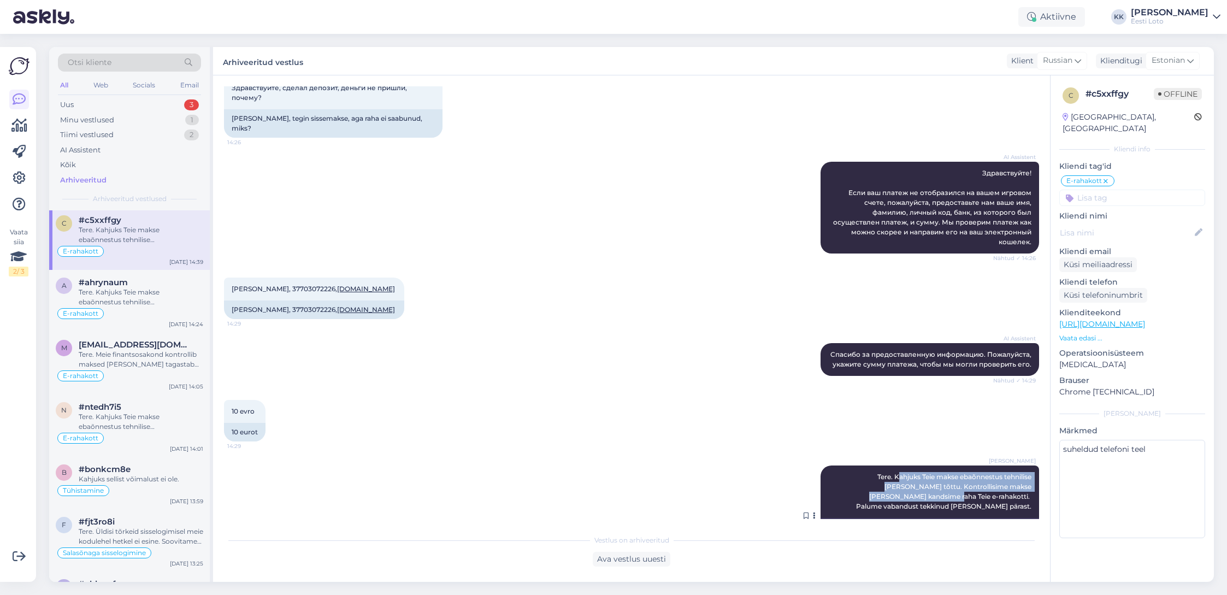
drag, startPoint x: 855, startPoint y: 428, endPoint x: 977, endPoint y: 427, distance: 121.8
click at [1014, 473] on span "Tere. Kahjuks Teie makse ebaõnnestus tehnilise [PERSON_NAME] tõttu. Kontrollisi…" at bounding box center [944, 492] width 177 height 38
drag, startPoint x: 897, startPoint y: 431, endPoint x: 888, endPoint y: 431, distance: 8.7
click at [896, 473] on span "Tere. Kahjuks Teie makse ebaõnnestus tehnilise [PERSON_NAME] tõttu. Kontrollisi…" at bounding box center [944, 492] width 177 height 38
drag, startPoint x: 853, startPoint y: 428, endPoint x: 1032, endPoint y: 430, distance: 179.2
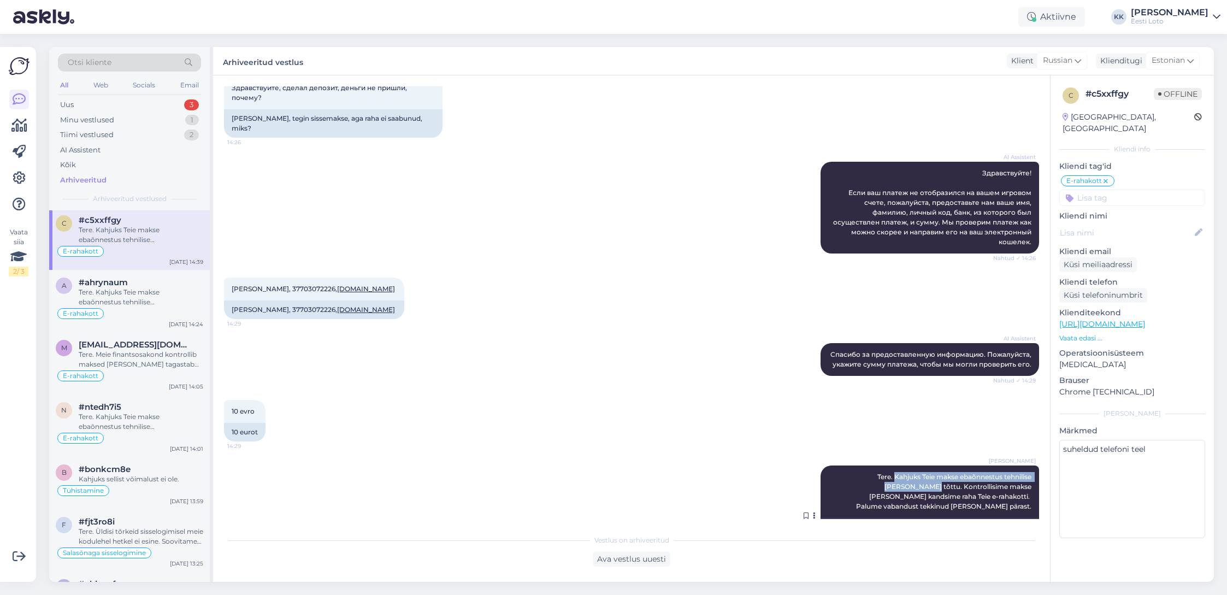
click at [1032, 473] on span "Tere. Kahjuks Teie makse ebaõnnestus tehnilise [PERSON_NAME] tõttu. Kontrollisi…" at bounding box center [944, 492] width 177 height 38
drag, startPoint x: 897, startPoint y: 435, endPoint x: 876, endPoint y: 435, distance: 21.3
click at [897, 473] on span "Tere. Kahjuks Teie makse ebaõnnestus tehnilise [PERSON_NAME] tõttu. Kontrollisi…" at bounding box center [944, 492] width 177 height 38
drag, startPoint x: 835, startPoint y: 428, endPoint x: 1033, endPoint y: 452, distance: 199.1
click at [1033, 465] on div "[PERSON_NAME] Tere. Kahjuks Teie makse ebaõnnestus tehnilise [PERSON_NAME] tõtt…" at bounding box center [930, 491] width 219 height 52
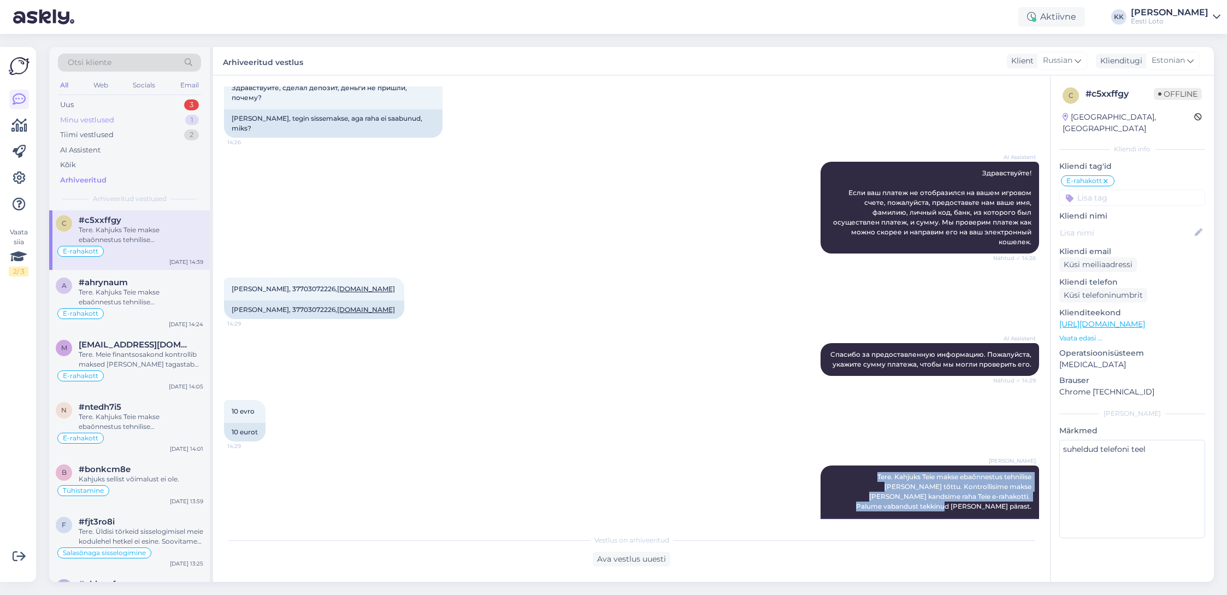
click at [148, 125] on div "Minu vestlused 1" at bounding box center [129, 120] width 143 height 15
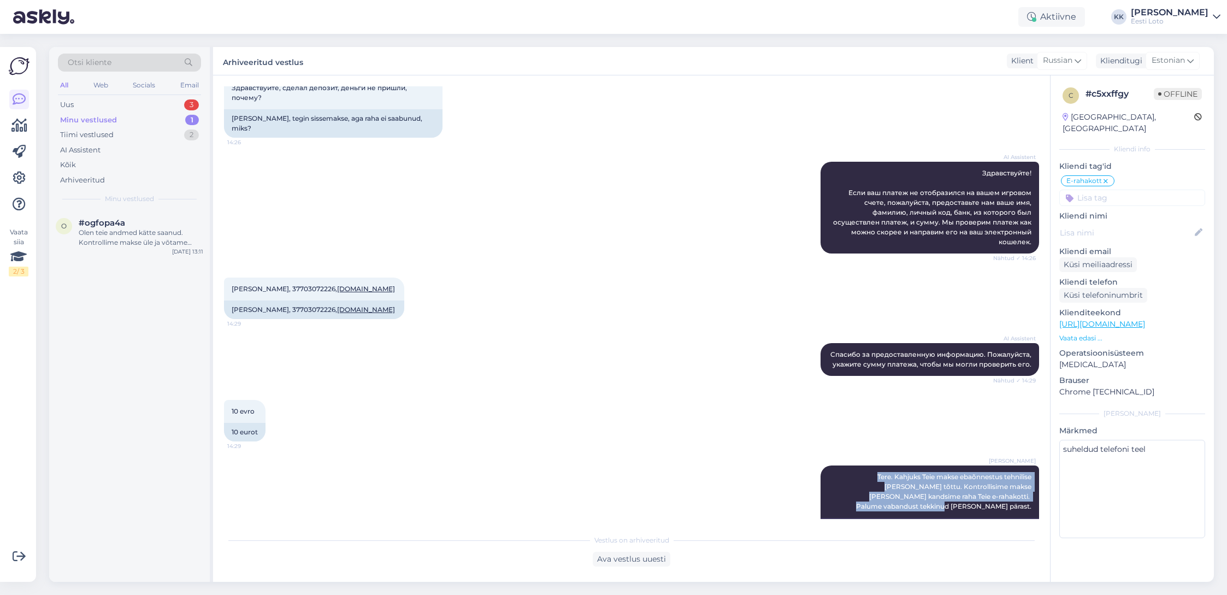
scroll to position [0, 0]
click at [125, 120] on div "Minu vestlused 1" at bounding box center [129, 120] width 143 height 15
click at [113, 244] on div "Olen teie andmed kätte saanud. Kontrollime makse üle ja võtame teiega esimesel …" at bounding box center [141, 238] width 125 height 20
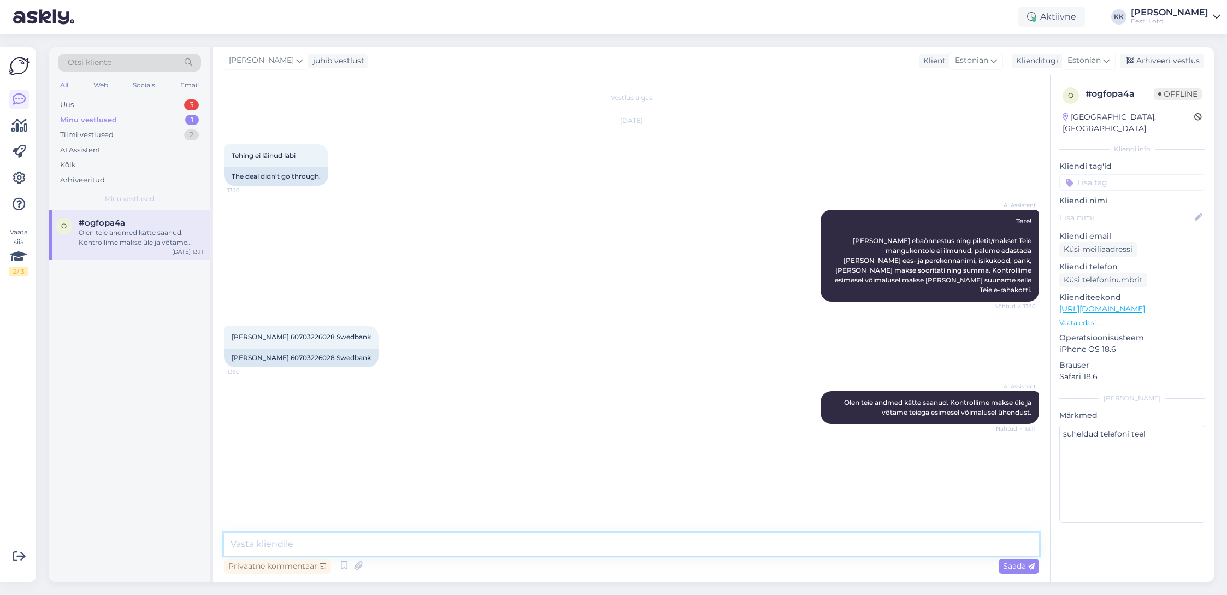
click at [361, 544] on textarea at bounding box center [631, 544] width 815 height 23
paste textarea "Tere. Kahjuks Teie makse ebaõnnestus tehnilise [PERSON_NAME] tõttu. Kontrollisi…"
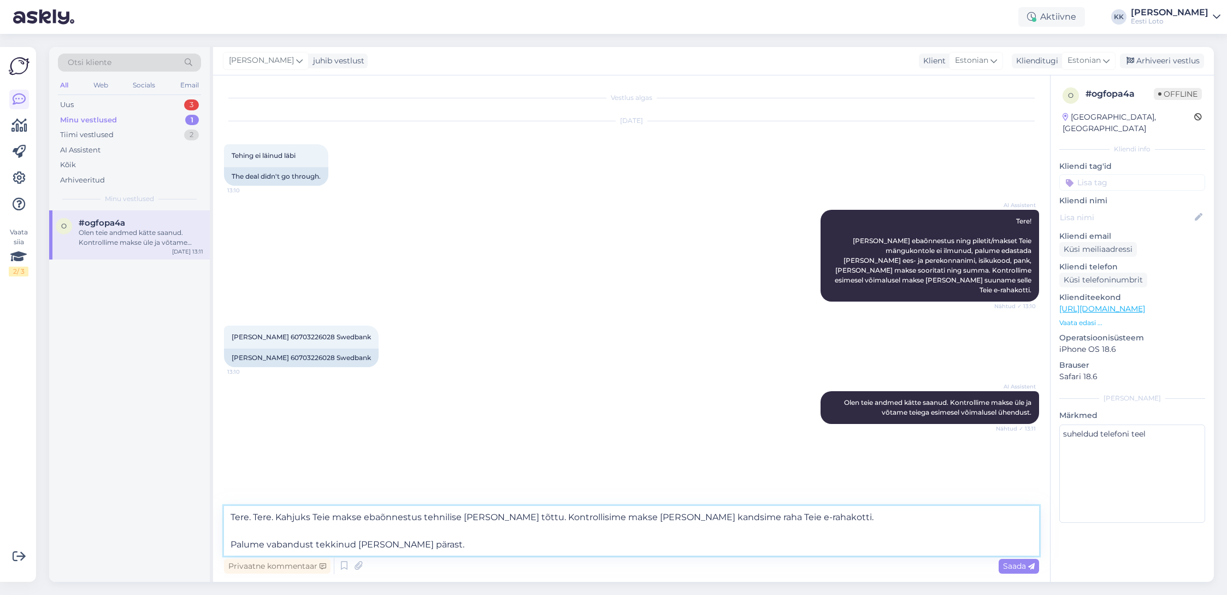
click at [276, 515] on textarea "Tere. Tere. Kahjuks Teie makse ebaõnnestus tehnilise [PERSON_NAME] tõttu. Kontr…" at bounding box center [631, 531] width 815 height 50
drag, startPoint x: 491, startPoint y: 516, endPoint x: 757, endPoint y: 521, distance: 266.1
click at [757, 521] on textarea "Tere. Kahjuks Teie makse ebaõnnestus tehnilise [PERSON_NAME] tõttu. Kontrollisi…" at bounding box center [631, 531] width 815 height 50
click at [229, 545] on textarea "Tere. Kahjuks Teie makse ebaõnnestus tehnilise [PERSON_NAME] tõttu. Raha tagast…" at bounding box center [631, 531] width 815 height 50
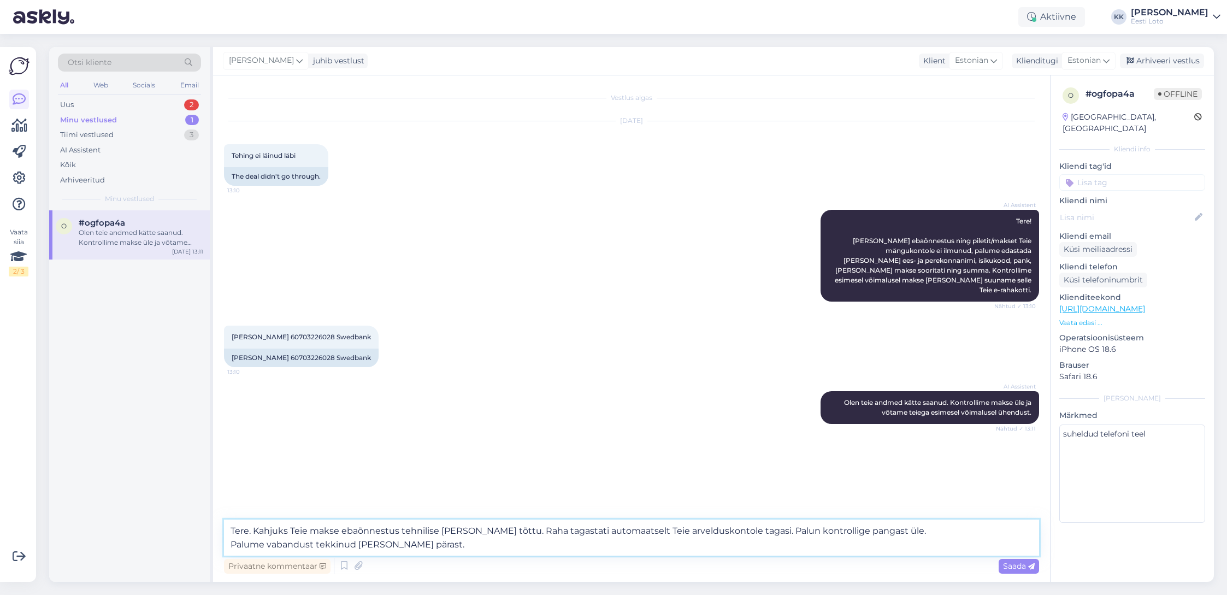
click at [736, 530] on textarea "Tere. Kahjuks Teie makse ebaõnnestus tehnilise [PERSON_NAME] tõttu. Raha tagast…" at bounding box center [631, 538] width 815 height 36
type textarea "Tere. Kahjuks Teie makse ebaõnnestus tehnilise [PERSON_NAME] tõttu. Raha tagast…"
click at [298, 333] on span "[PERSON_NAME] 60703226028 Swedbank" at bounding box center [301, 337] width 139 height 8
click at [1018, 566] on span "Saada" at bounding box center [1019, 566] width 32 height 10
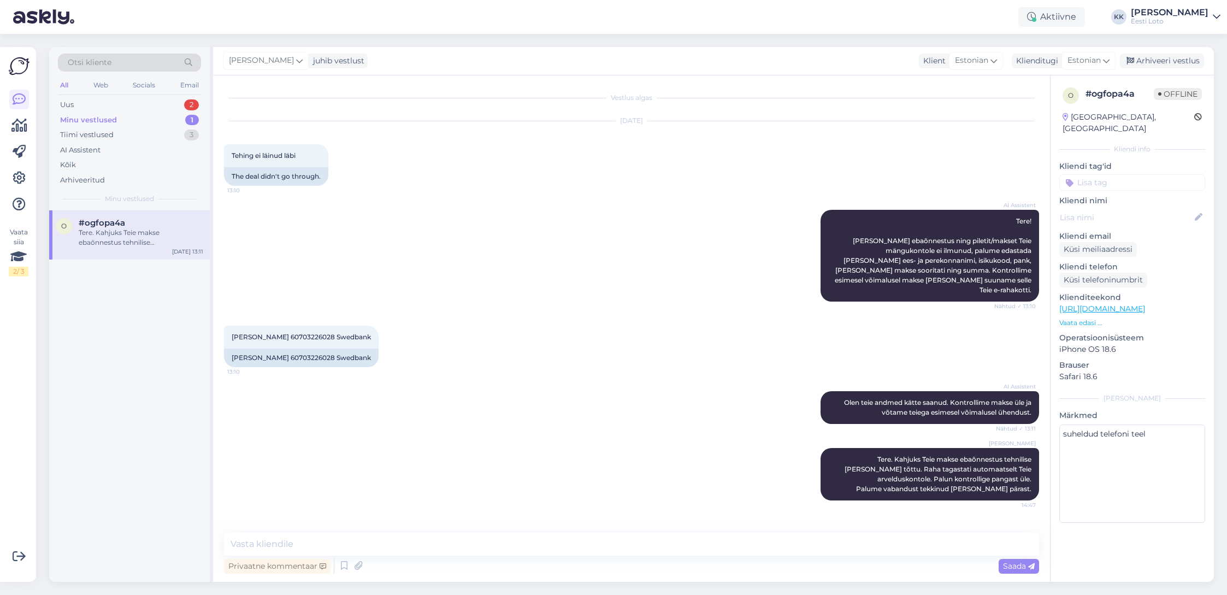
drag, startPoint x: 1157, startPoint y: 172, endPoint x: 1152, endPoint y: 185, distance: 14.2
click at [1157, 174] on input at bounding box center [1132, 182] width 146 height 16
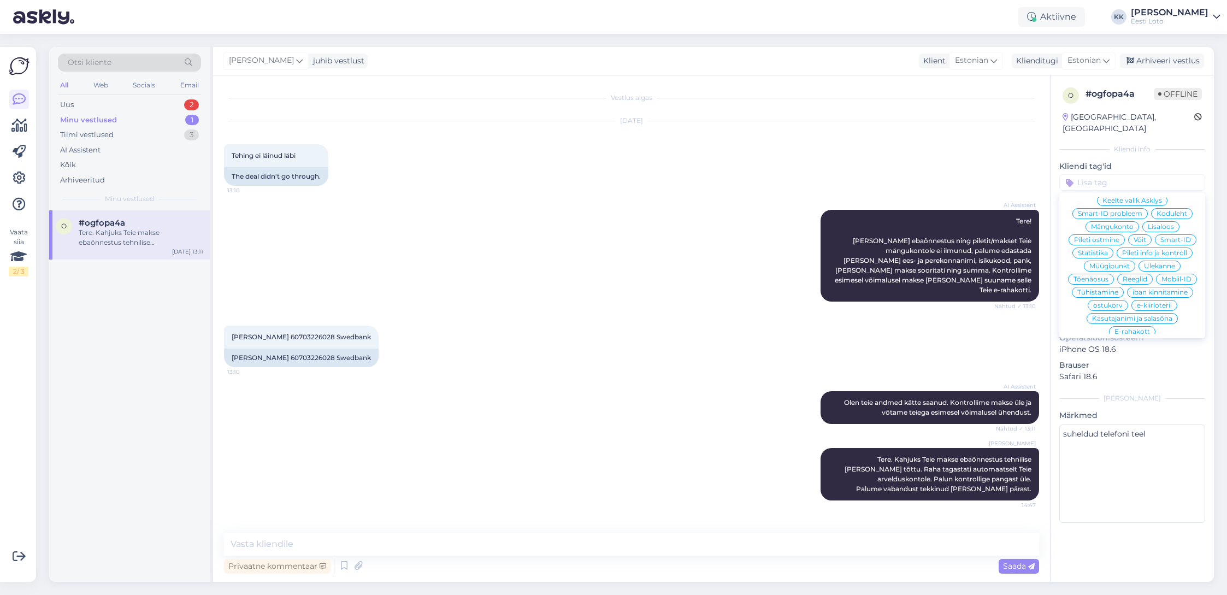
click at [1134, 328] on span "E-rahakott" at bounding box center [1132, 331] width 36 height 7
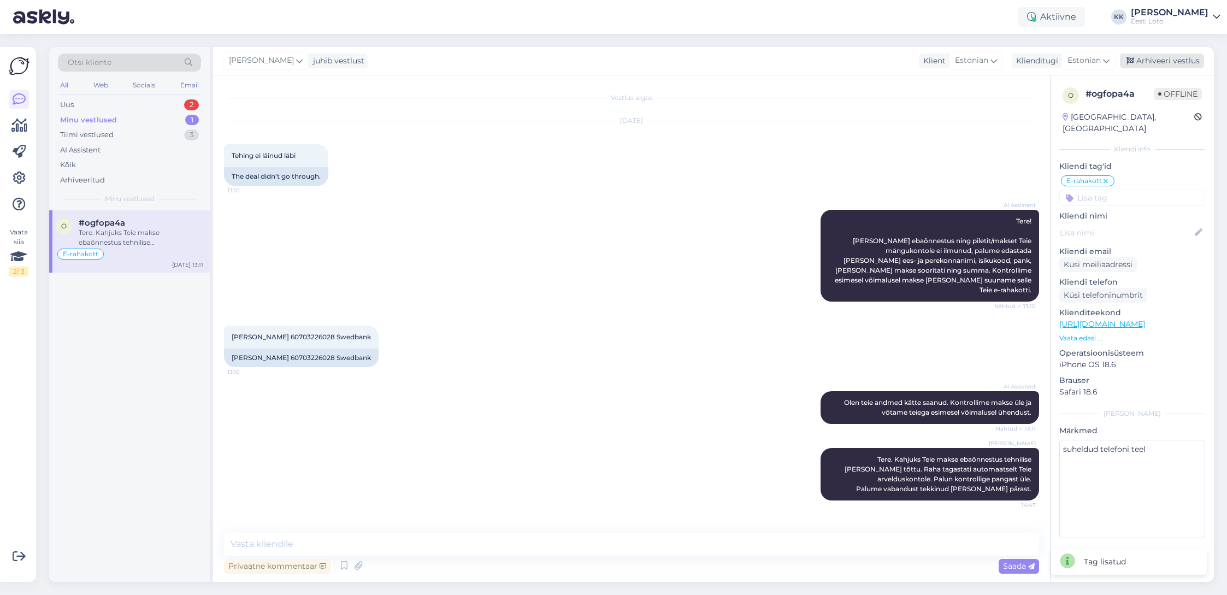
click at [1166, 63] on div "Arhiveeri vestlus" at bounding box center [1162, 61] width 84 height 15
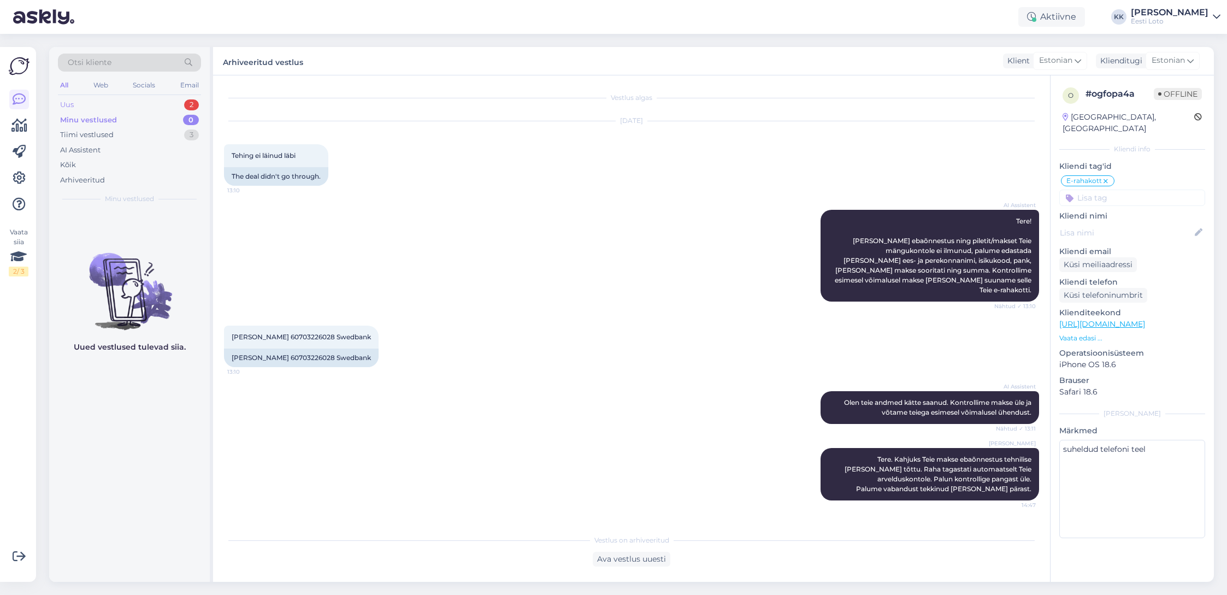
click at [97, 105] on div "Uus 2" at bounding box center [129, 104] width 143 height 15
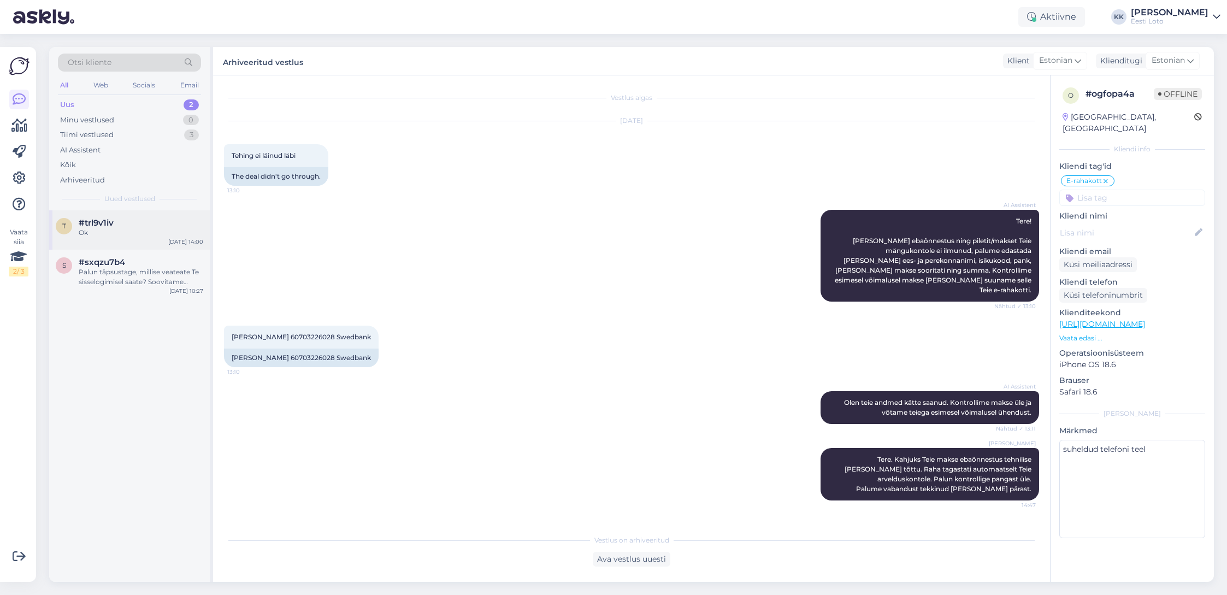
click at [123, 234] on div "Ok" at bounding box center [141, 233] width 125 height 10
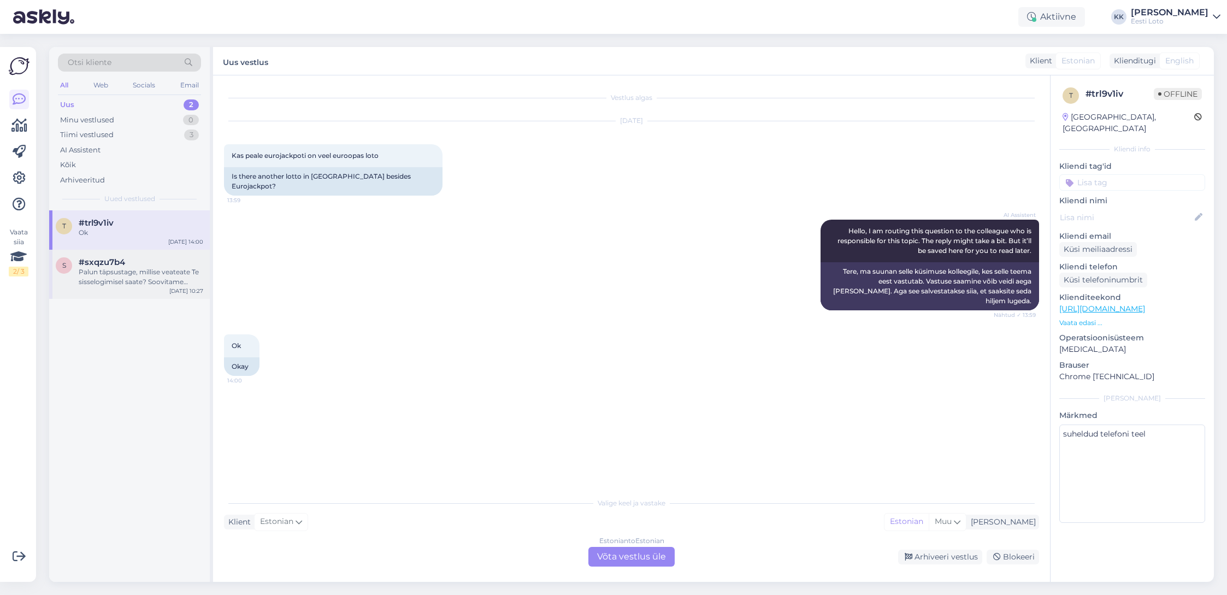
click at [122, 285] on div "Palun täpsustage, millise veateate Te sisselogimisel saate? Soovitame proovida …" at bounding box center [141, 277] width 125 height 20
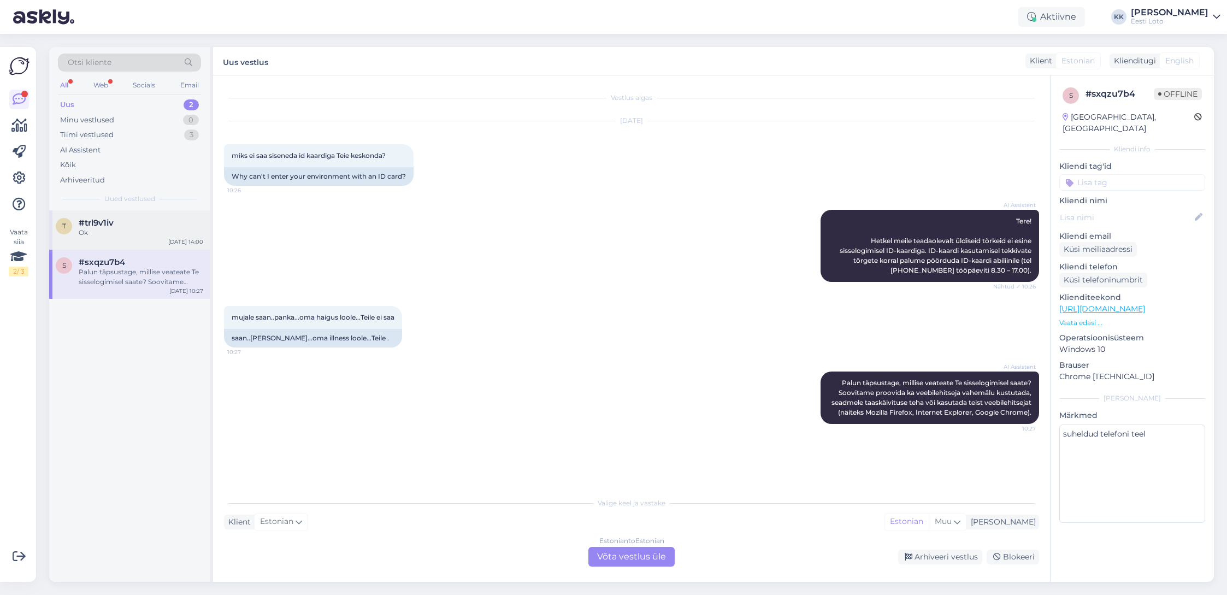
click at [142, 229] on div "Ok" at bounding box center [141, 233] width 125 height 10
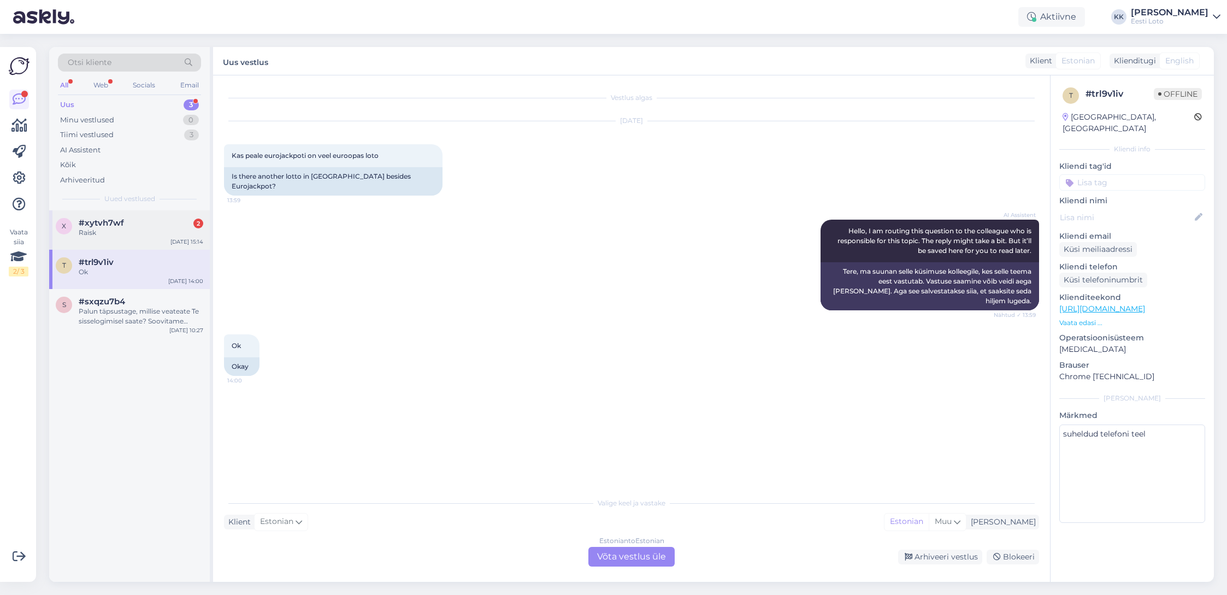
click at [111, 222] on span "#xytvh7wf" at bounding box center [101, 223] width 45 height 10
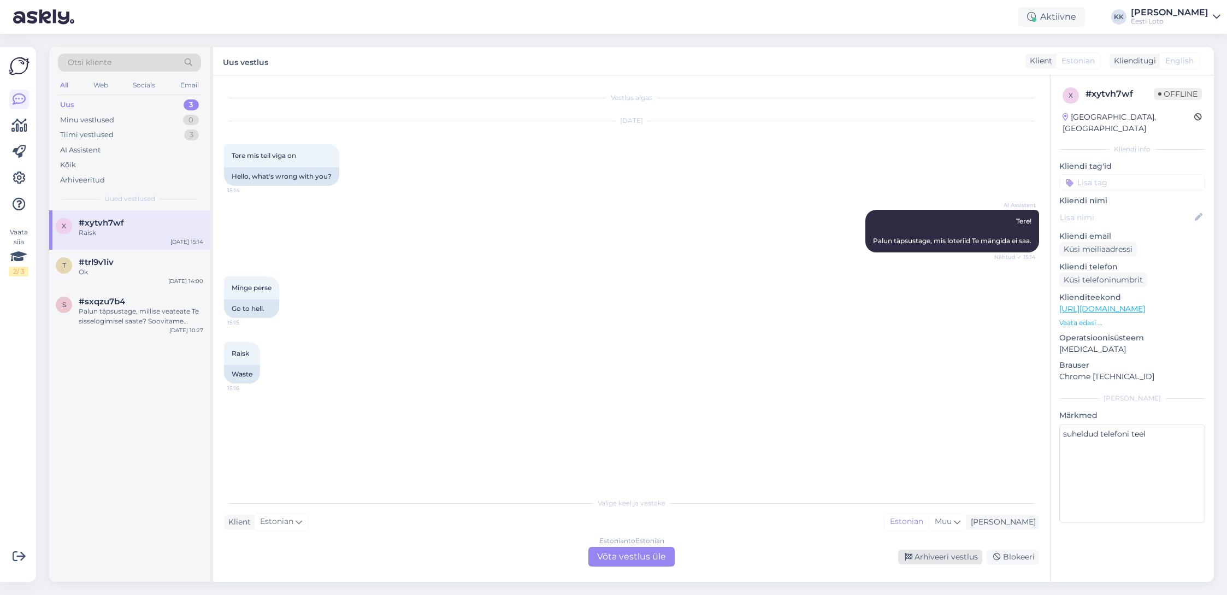
click at [952, 557] on div "Arhiveeri vestlus" at bounding box center [940, 557] width 84 height 15
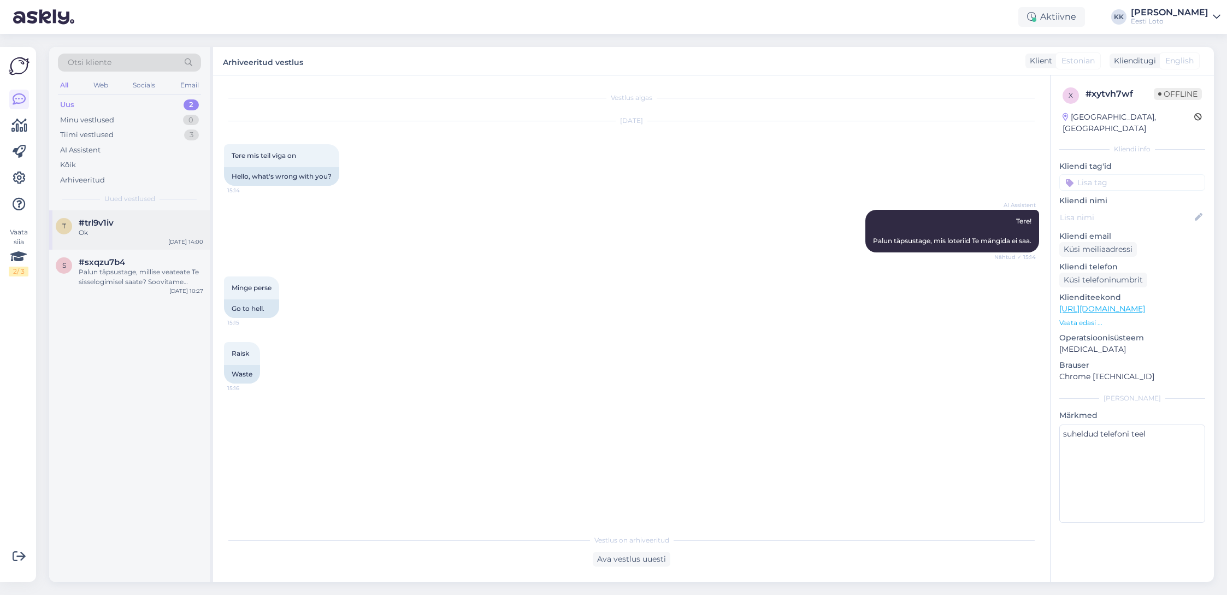
click at [95, 234] on div "Ok" at bounding box center [141, 233] width 125 height 10
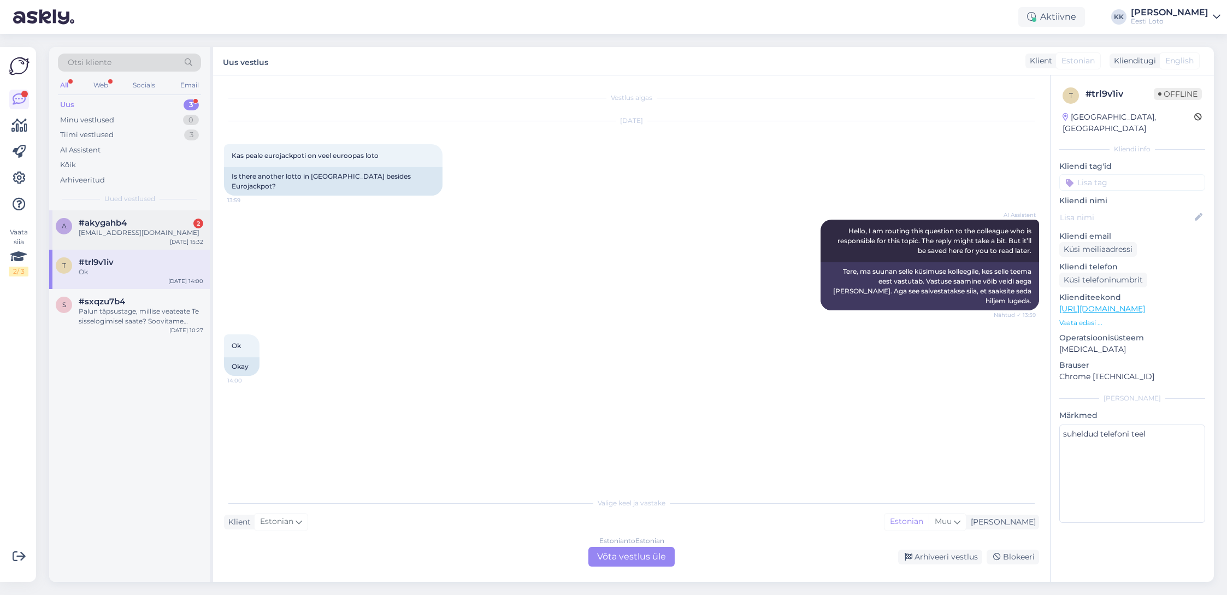
click at [155, 235] on div "[EMAIL_ADDRESS][DOMAIN_NAME]" at bounding box center [141, 233] width 125 height 10
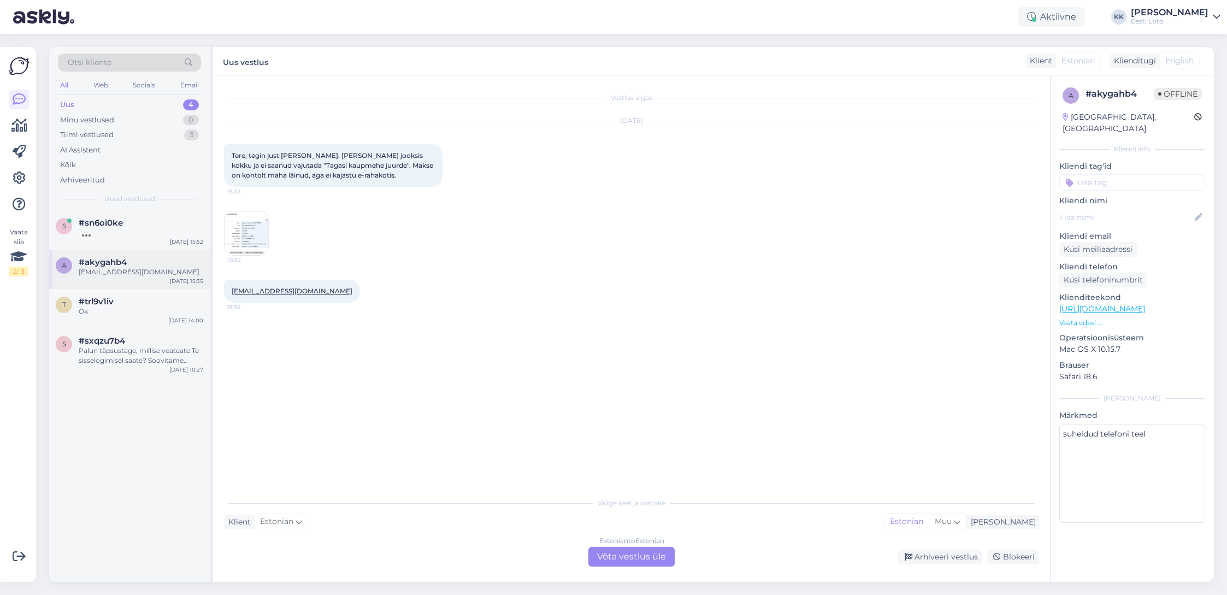
click at [114, 266] on span "#akygahb4" at bounding box center [103, 262] width 48 height 10
click at [251, 238] on img at bounding box center [247, 233] width 44 height 44
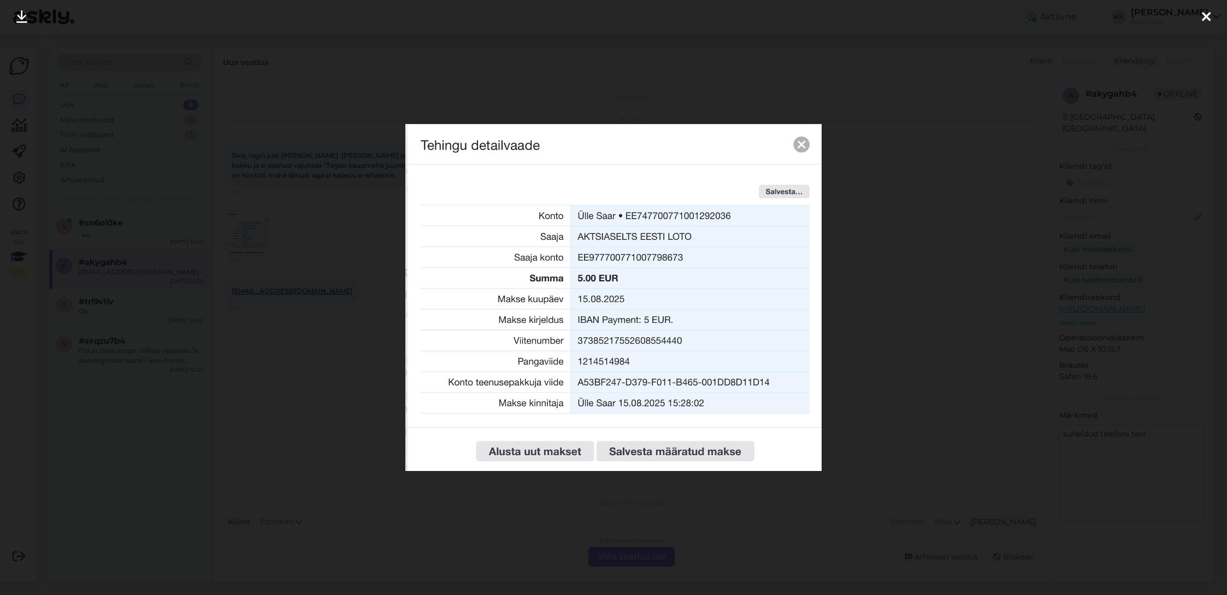
click at [807, 143] on img at bounding box center [613, 297] width 416 height 347
click at [804, 143] on img at bounding box center [613, 297] width 416 height 347
drag, startPoint x: 1207, startPoint y: 17, endPoint x: 1176, endPoint y: 14, distance: 31.3
click at [1207, 17] on icon at bounding box center [1206, 17] width 9 height 14
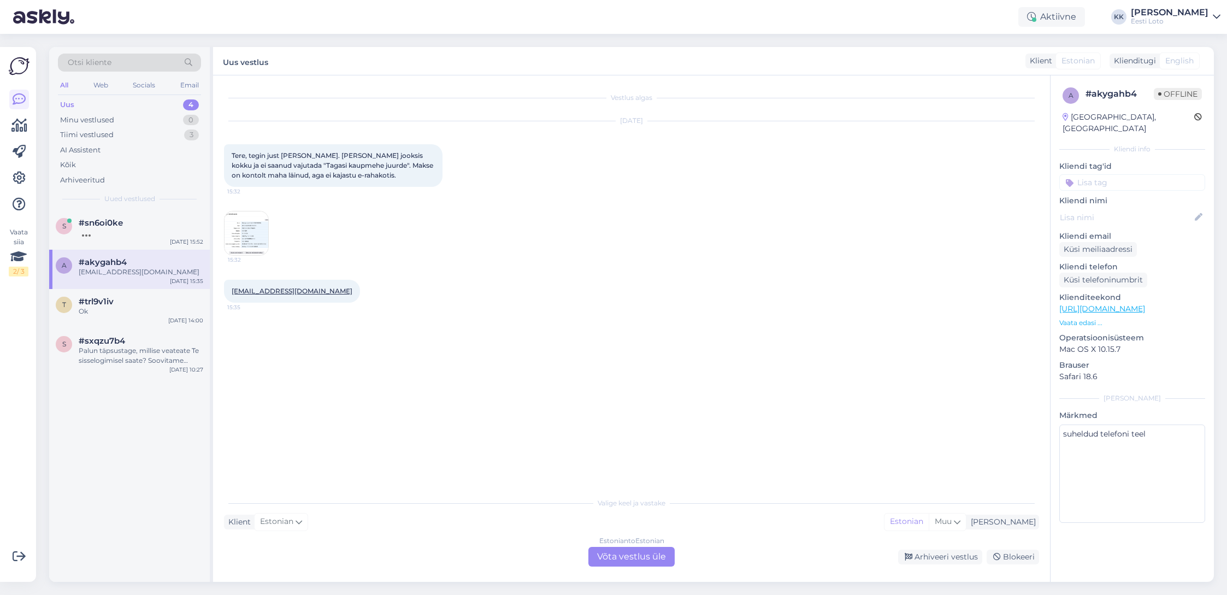
click at [250, 223] on img at bounding box center [247, 233] width 44 height 44
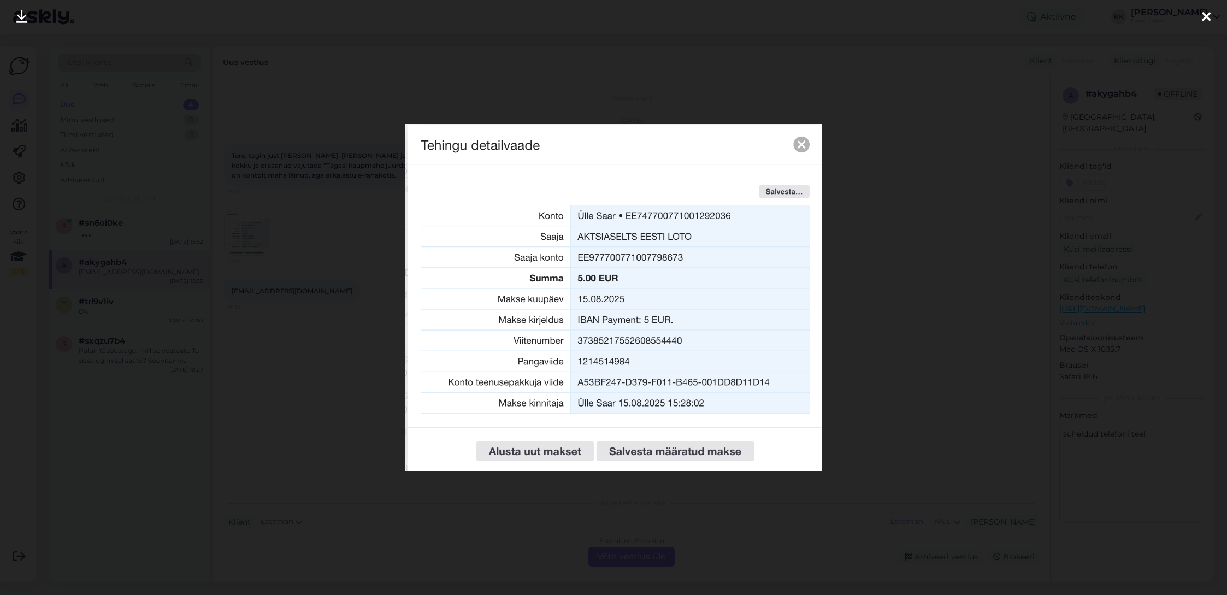
click at [893, 125] on div at bounding box center [613, 297] width 1227 height 595
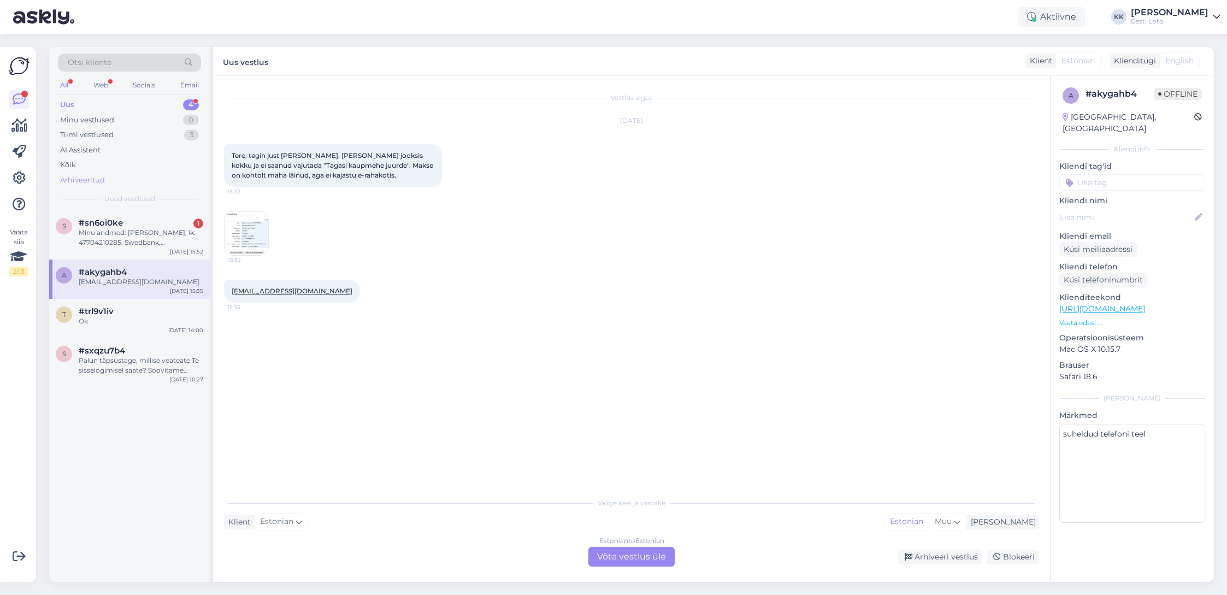
click at [88, 175] on div "Arhiveeritud" at bounding box center [82, 180] width 45 height 11
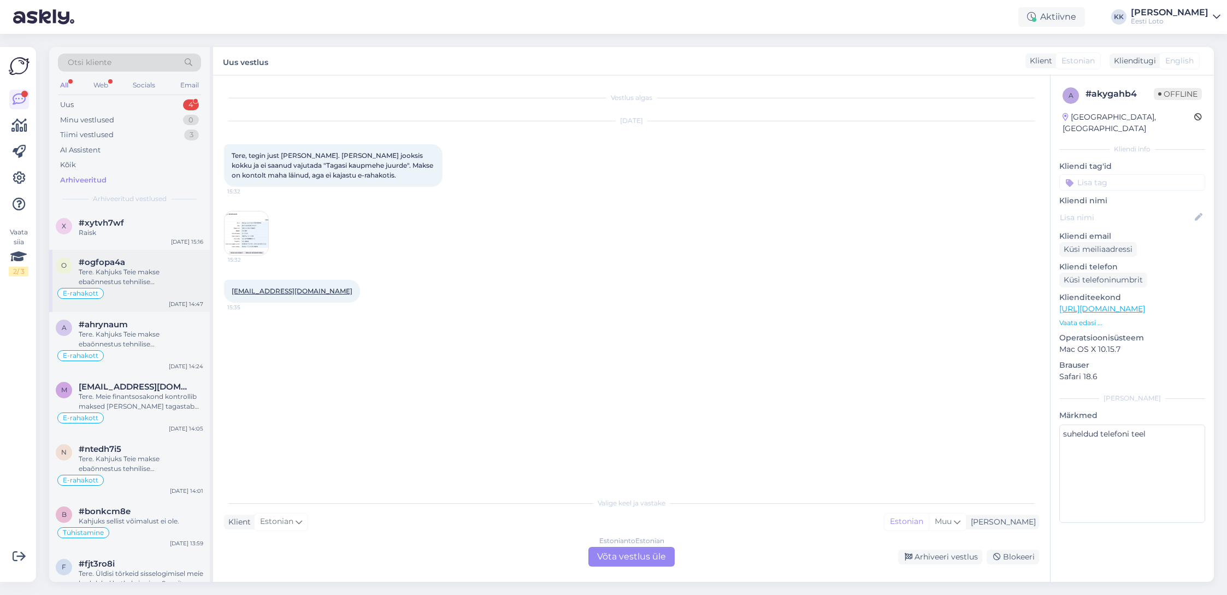
click at [146, 281] on div "Tere. Kahjuks Teie makse ebaõnnestus tehnilise [PERSON_NAME] tõttu. Raha tagast…" at bounding box center [141, 277] width 125 height 20
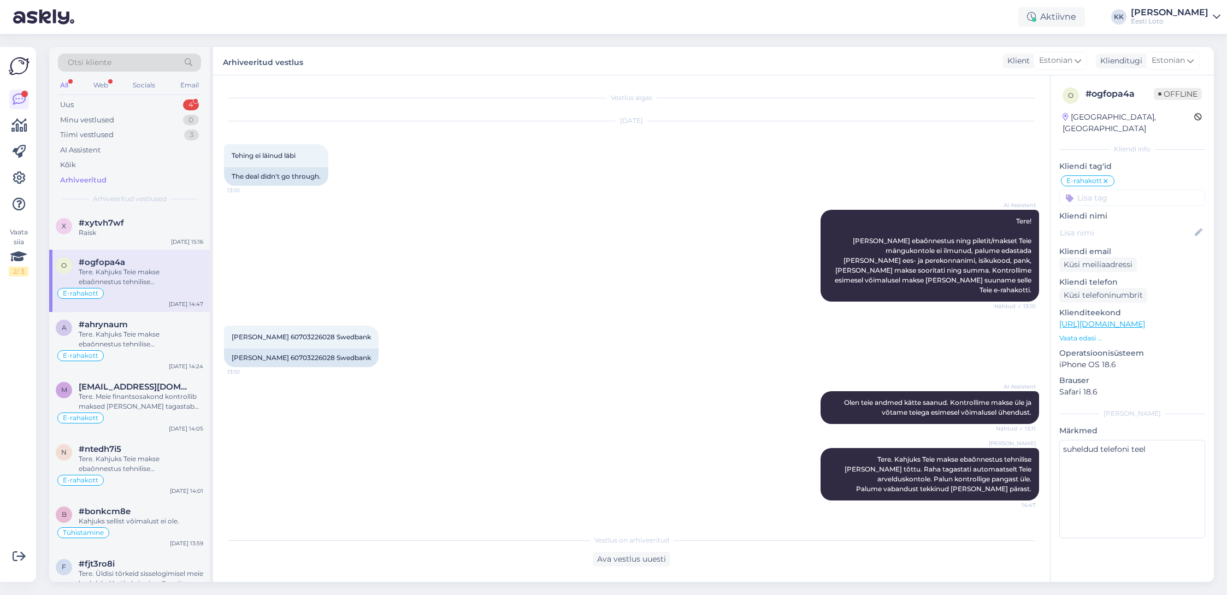
scroll to position [5, 0]
click at [137, 340] on div "Tere. Kahjuks Teie makse ebaõnnestus tehnilise [PERSON_NAME] tõttu. Kontrollisi…" at bounding box center [141, 334] width 125 height 20
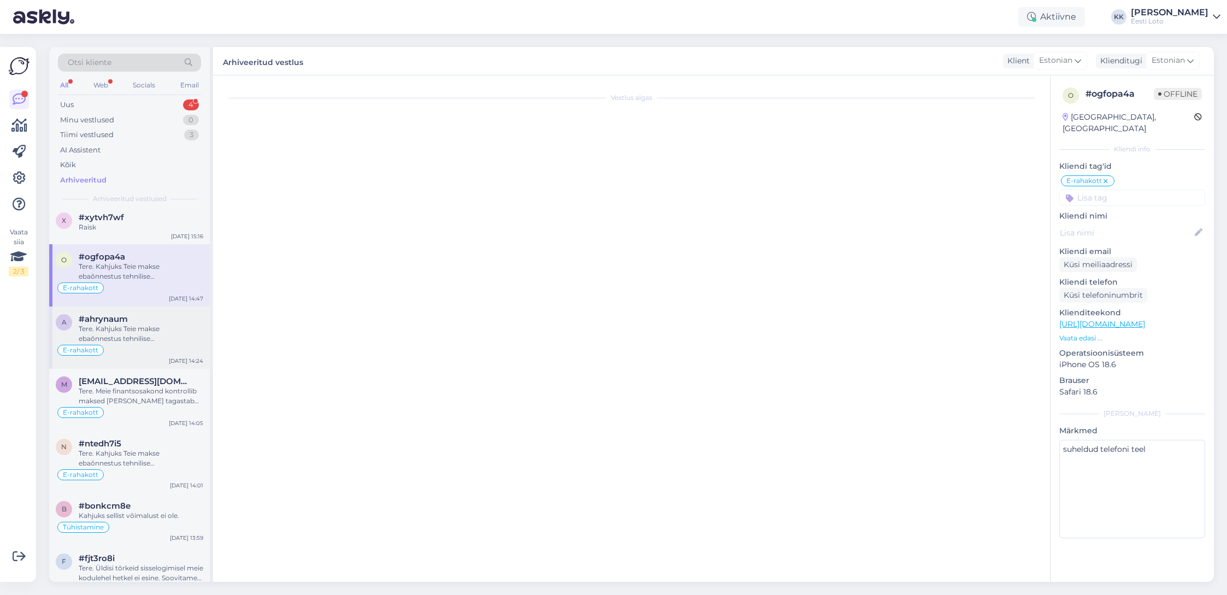
scroll to position [13, 0]
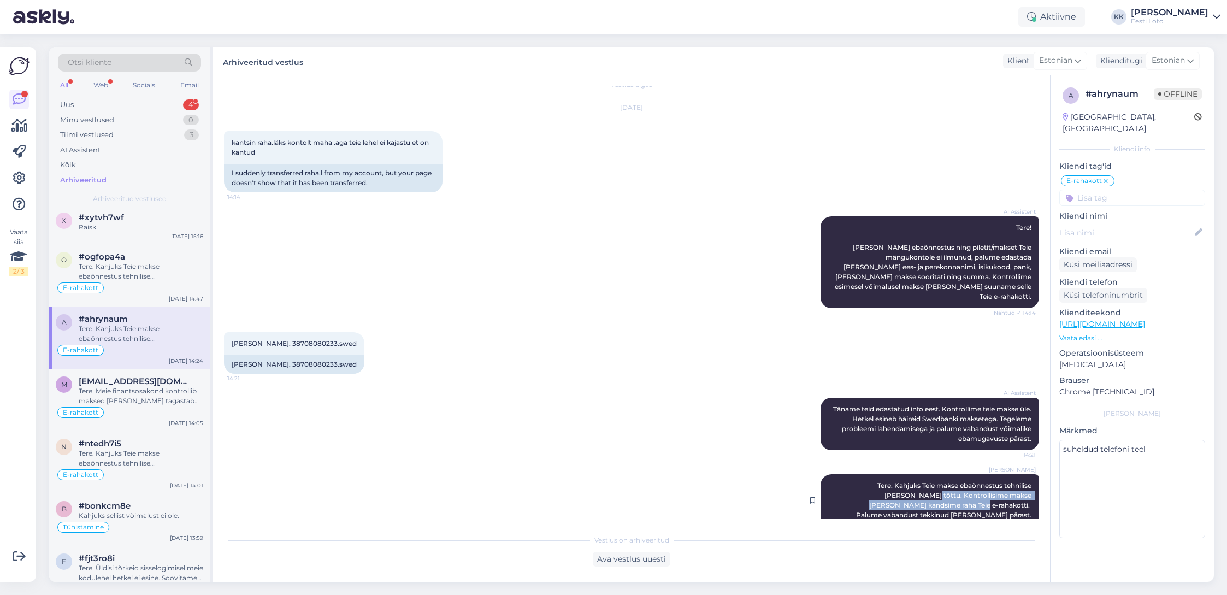
drag, startPoint x: 837, startPoint y: 486, endPoint x: 1031, endPoint y: 488, distance: 194.5
click at [1031, 488] on div "[PERSON_NAME] Tere. Kahjuks Teie makse ebaõnnestus tehnilise [PERSON_NAME] tõtt…" at bounding box center [930, 500] width 219 height 52
click at [79, 104] on div "Uus 4" at bounding box center [129, 104] width 143 height 15
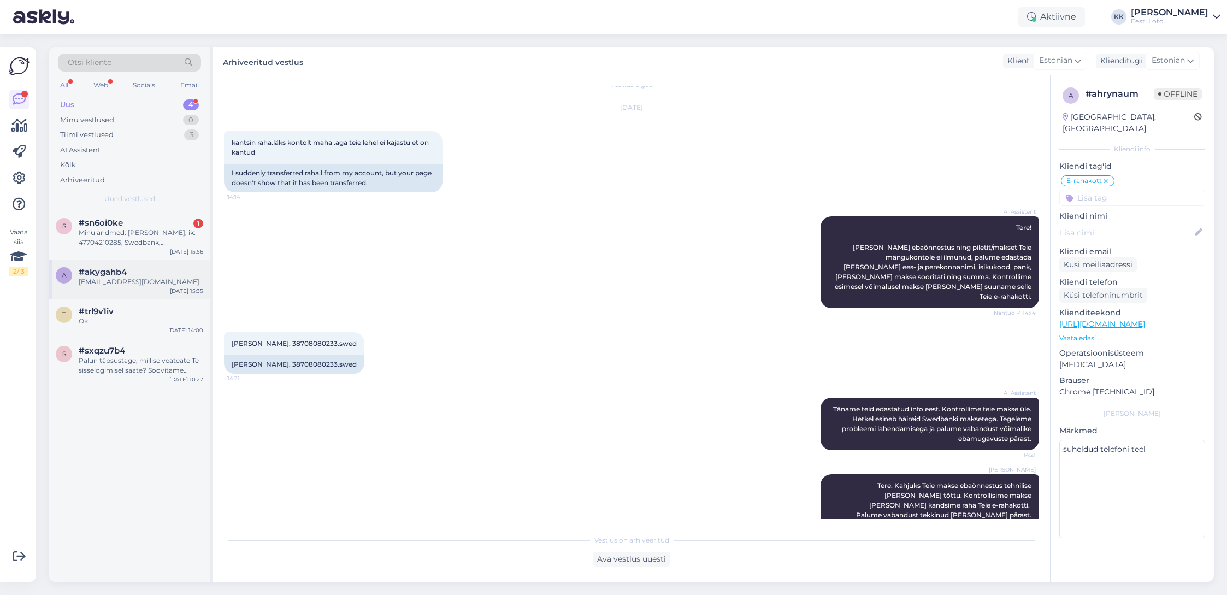
click at [150, 293] on div "a #akygahb4 [EMAIL_ADDRESS][DOMAIN_NAME] [DATE] 15:35" at bounding box center [129, 278] width 161 height 39
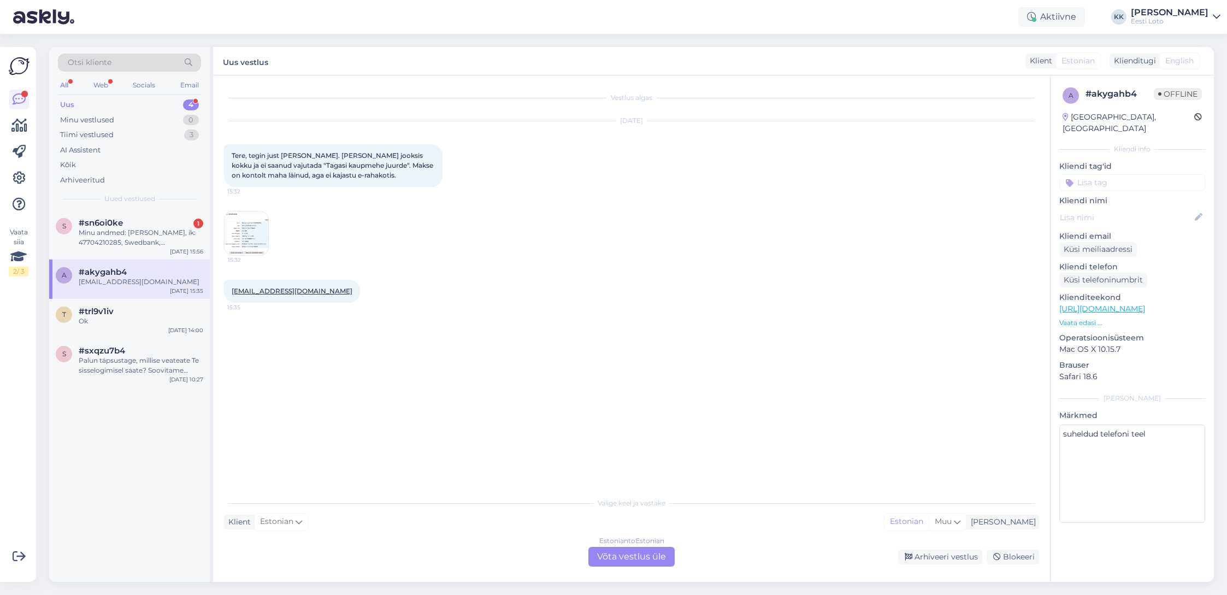
click at [642, 559] on div "Estonian to Estonian Võta vestlus üle" at bounding box center [631, 557] width 86 height 20
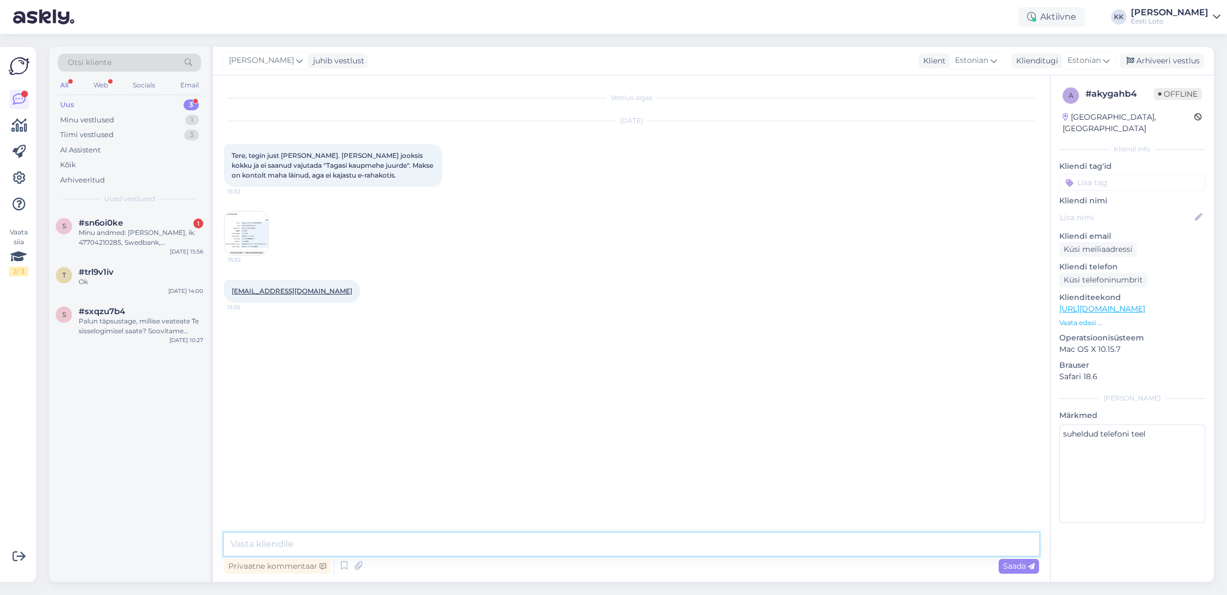
drag, startPoint x: 460, startPoint y: 541, endPoint x: 391, endPoint y: 519, distance: 72.2
click at [460, 541] on textarea at bounding box center [631, 544] width 815 height 23
paste textarea "Kontrollisime makse üle ja kandsime raha Teie e-rahakotti."
type textarea "Tere. Kontrollisime makse [PERSON_NAME] kandsime raha Teie e-rahakotti."
click at [1013, 566] on span "Saada" at bounding box center [1019, 566] width 32 height 10
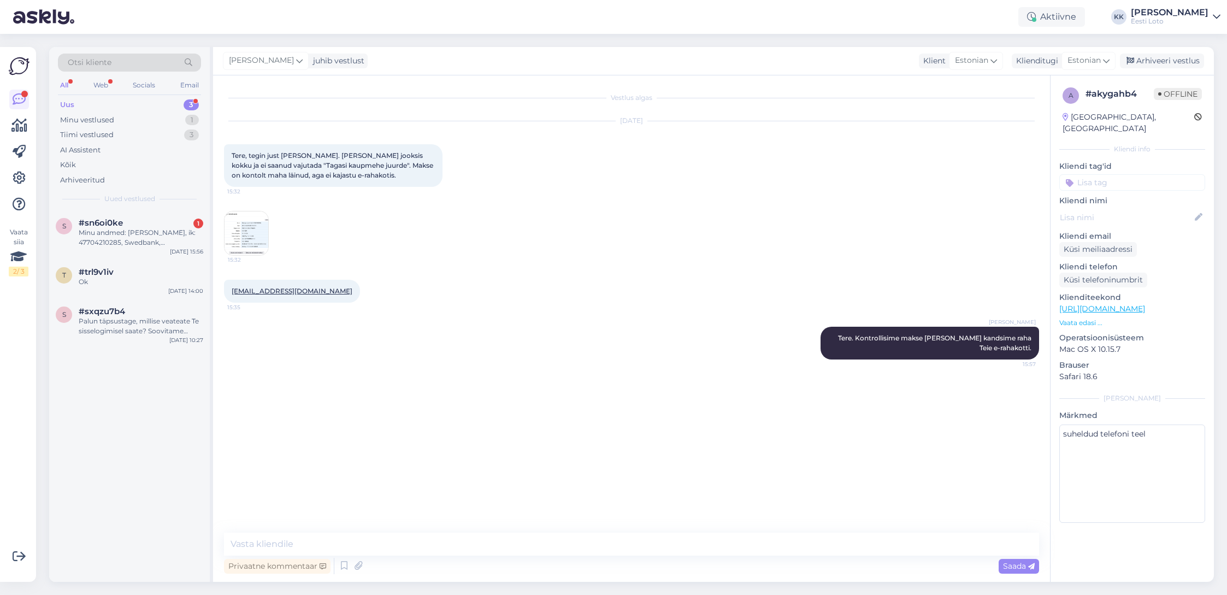
click at [1128, 174] on input at bounding box center [1132, 182] width 146 height 16
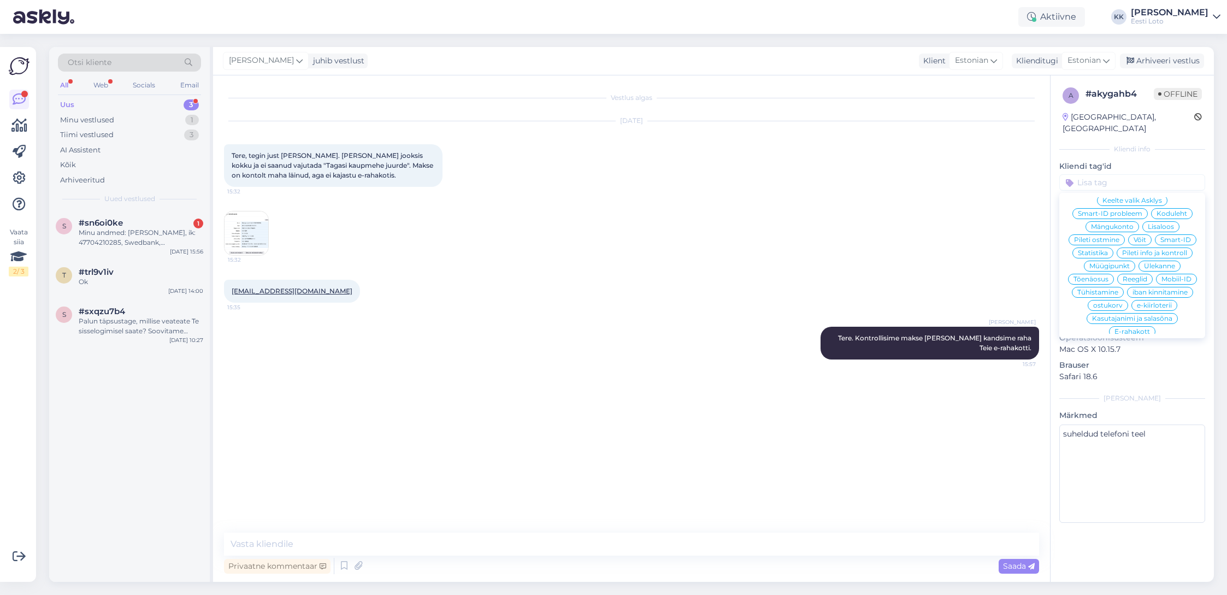
scroll to position [235, 0]
click at [1141, 328] on span "E-rahakott" at bounding box center [1132, 331] width 36 height 7
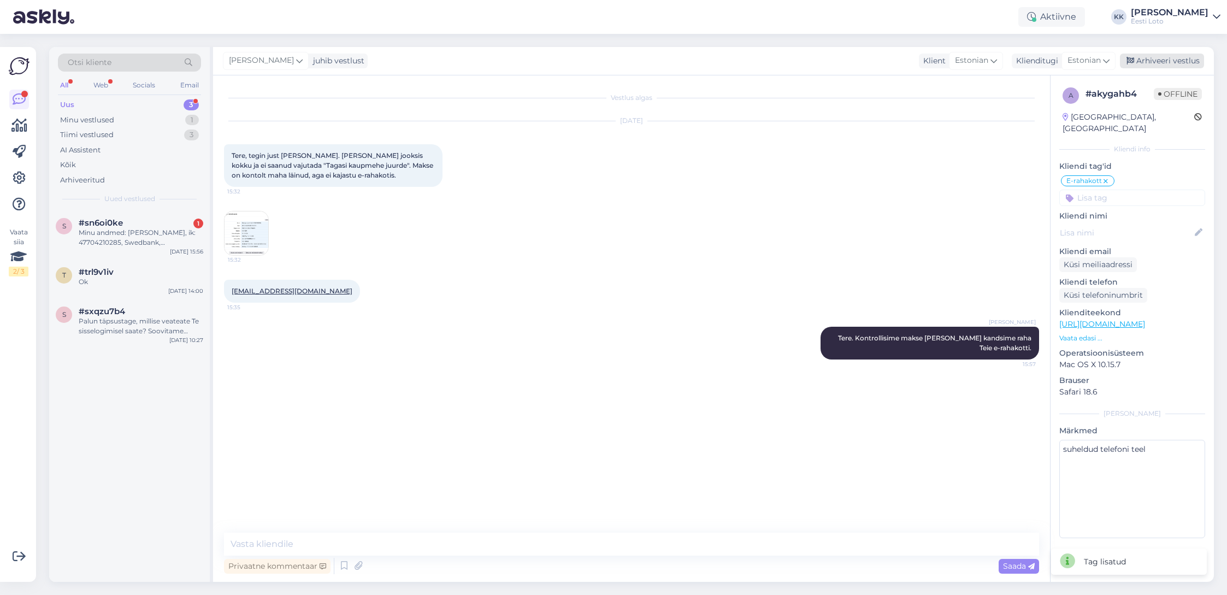
click at [1174, 61] on div "Arhiveeri vestlus" at bounding box center [1162, 61] width 84 height 15
click at [93, 239] on div "Minu andmed: [PERSON_NAME], ik: 47704210285, Swedbank,[FINANCIAL_ID], 20 Eur. S…" at bounding box center [141, 238] width 125 height 20
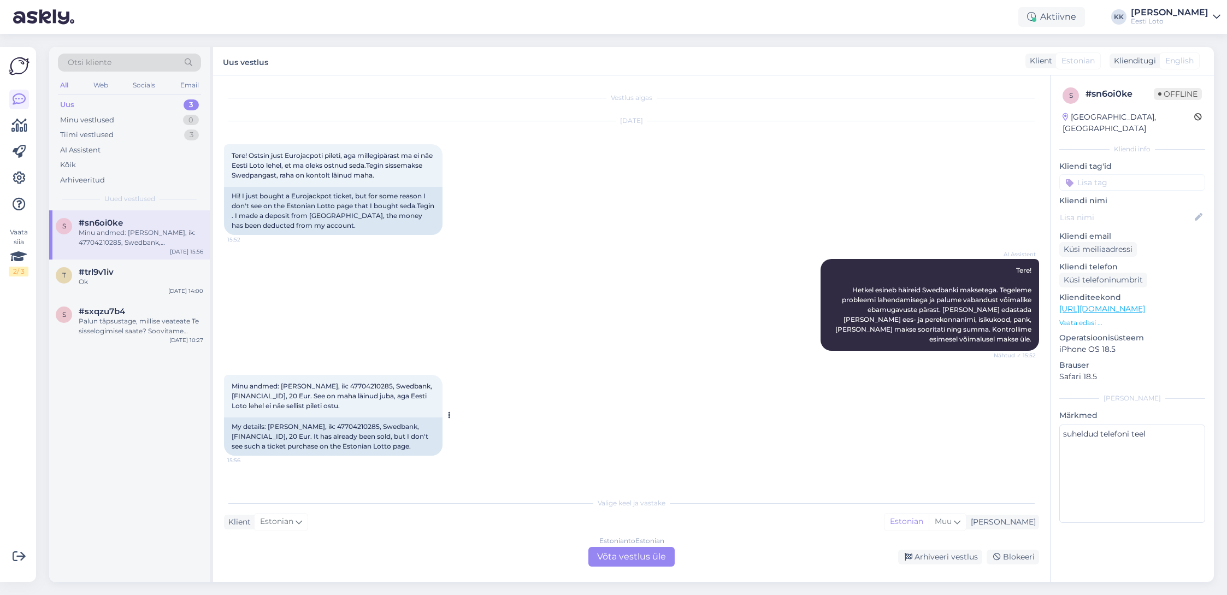
click at [361, 382] on span "Minu andmed: [PERSON_NAME], ik: 47704210285, Swedbank,[FINANCIAL_ID], 20 Eur. S…" at bounding box center [332, 396] width 200 height 28
click at [106, 183] on div "Arhiveeritud" at bounding box center [129, 180] width 143 height 15
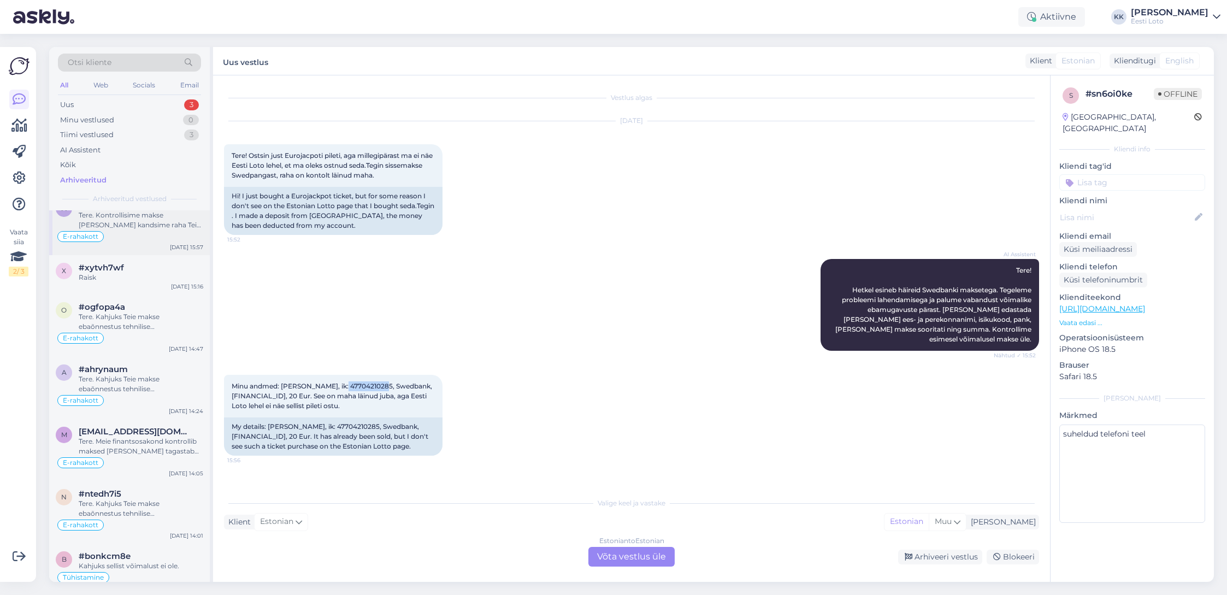
scroll to position [21, 0]
click at [140, 321] on div "Tere. Kahjuks Teie makse ebaõnnestus tehnilise [PERSON_NAME] tõttu. Raha tagast…" at bounding box center [141, 318] width 125 height 20
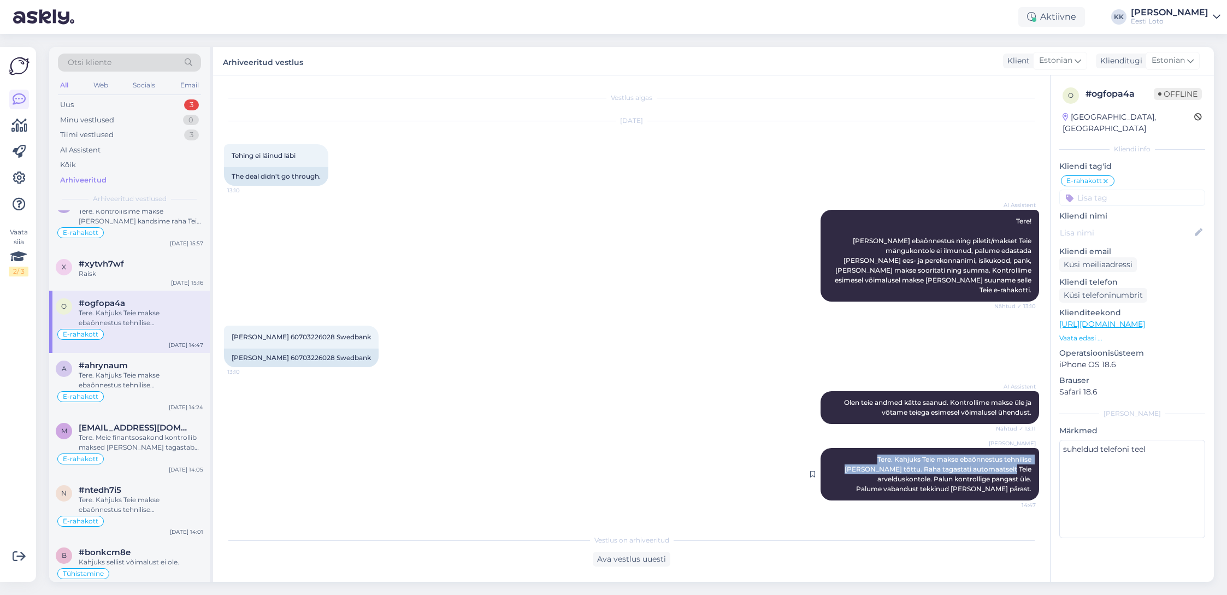
drag, startPoint x: 833, startPoint y: 446, endPoint x: 964, endPoint y: 455, distance: 131.4
click at [964, 455] on div "[PERSON_NAME] Tere. Kahjuks Teie makse ebaõnnestus tehnilise [PERSON_NAME] tõtt…" at bounding box center [930, 474] width 219 height 52
click at [953, 462] on span "Tere. Kahjuks Teie makse ebaõnnestus tehnilise [PERSON_NAME] tõttu. Raha tagast…" at bounding box center [939, 474] width 188 height 38
drag, startPoint x: 137, startPoint y: 381, endPoint x: 155, endPoint y: 382, distance: 18.6
click at [137, 381] on div "Tere. Kahjuks Teie makse ebaõnnestus tehnilise [PERSON_NAME] tõttu. Kontrollisi…" at bounding box center [141, 380] width 125 height 20
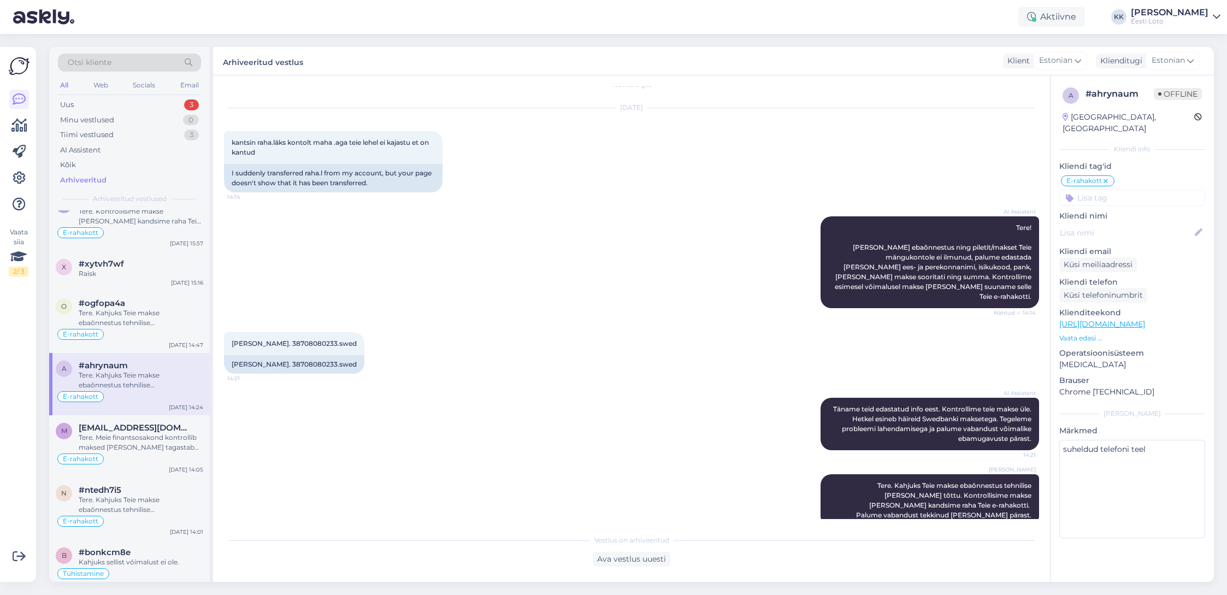
scroll to position [22, 0]
drag, startPoint x: 833, startPoint y: 476, endPoint x: 1033, endPoint y: 497, distance: 201.0
click at [1033, 497] on div "[PERSON_NAME] Tere. Kahjuks Teie makse ebaõnnestus tehnilise [PERSON_NAME] tõtt…" at bounding box center [930, 500] width 219 height 52
click at [125, 101] on div "Uus 3" at bounding box center [129, 104] width 143 height 15
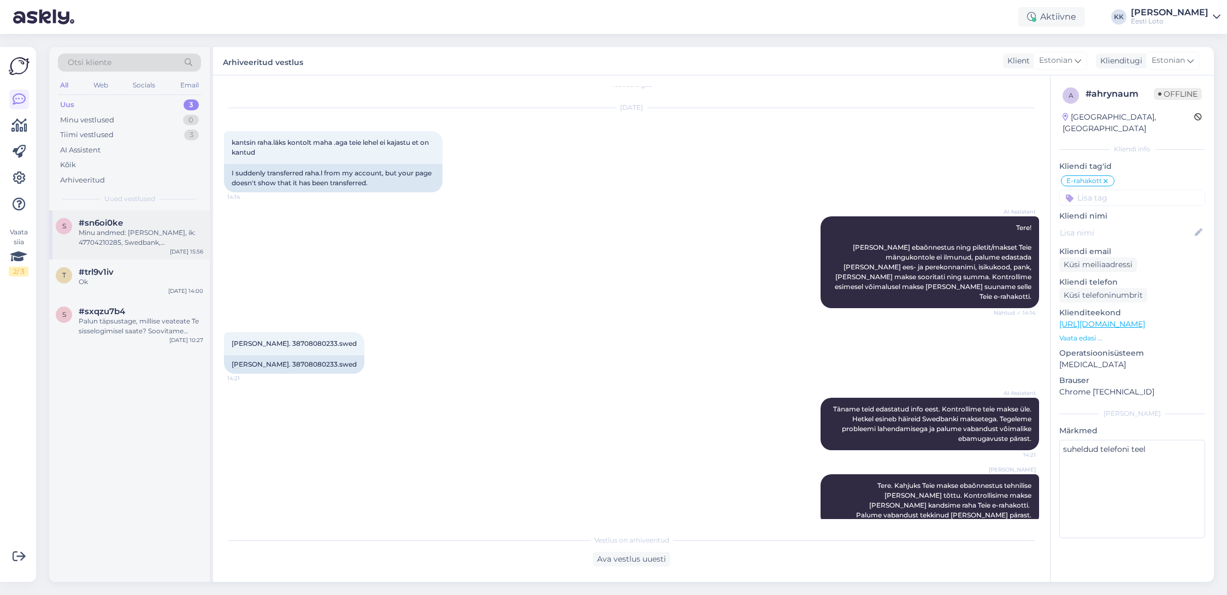
click at [106, 234] on div "Minu andmed: [PERSON_NAME], ik: 47704210285, Swedbank,[FINANCIAL_ID], 20 Eur. S…" at bounding box center [141, 238] width 125 height 20
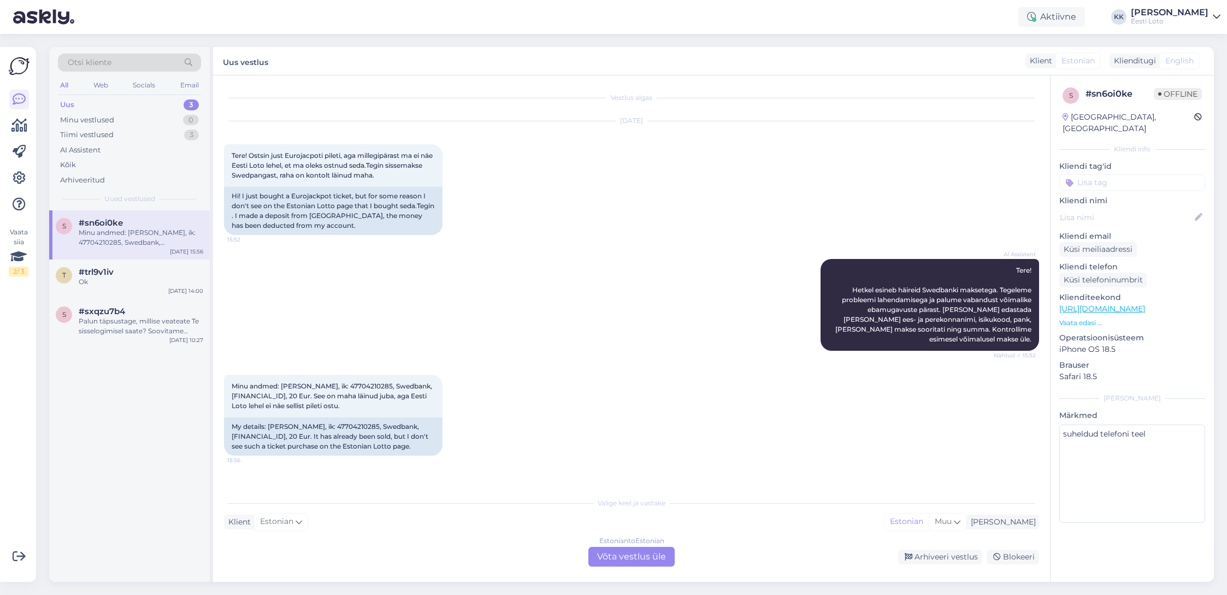
click at [635, 550] on div "Estonian to Estonian Võta vestlus üle" at bounding box center [631, 557] width 86 height 20
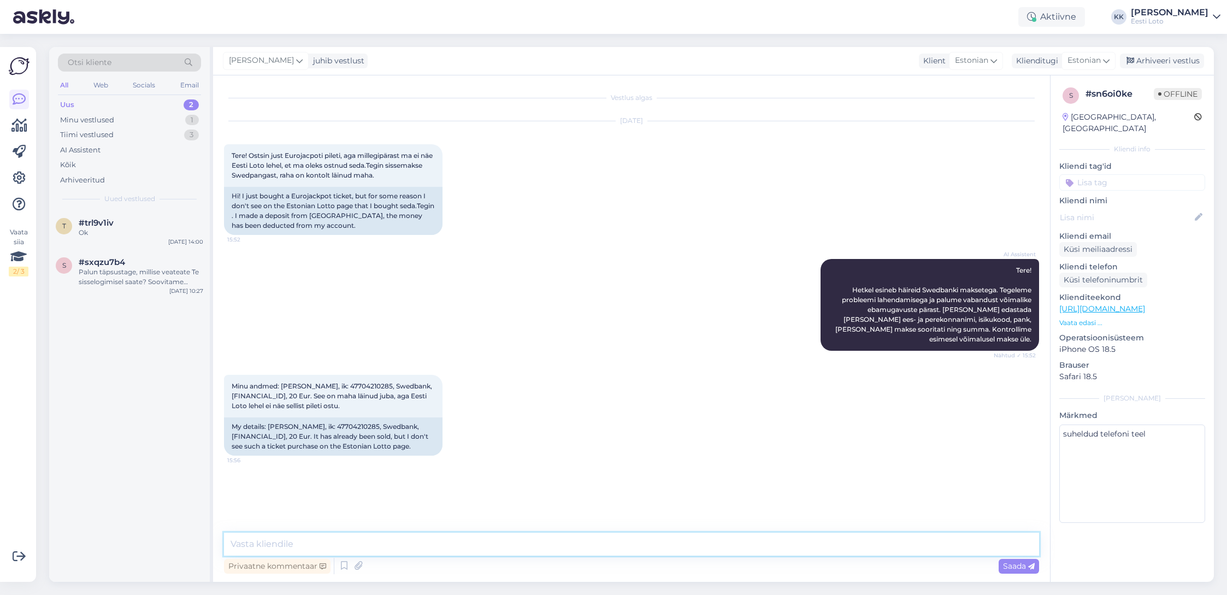
click at [625, 549] on textarea at bounding box center [631, 544] width 815 height 23
paste textarea "Tere. Kahjuks Teie makse ebaõnnestus tehnilise [PERSON_NAME] tõttu. Kontrollisi…"
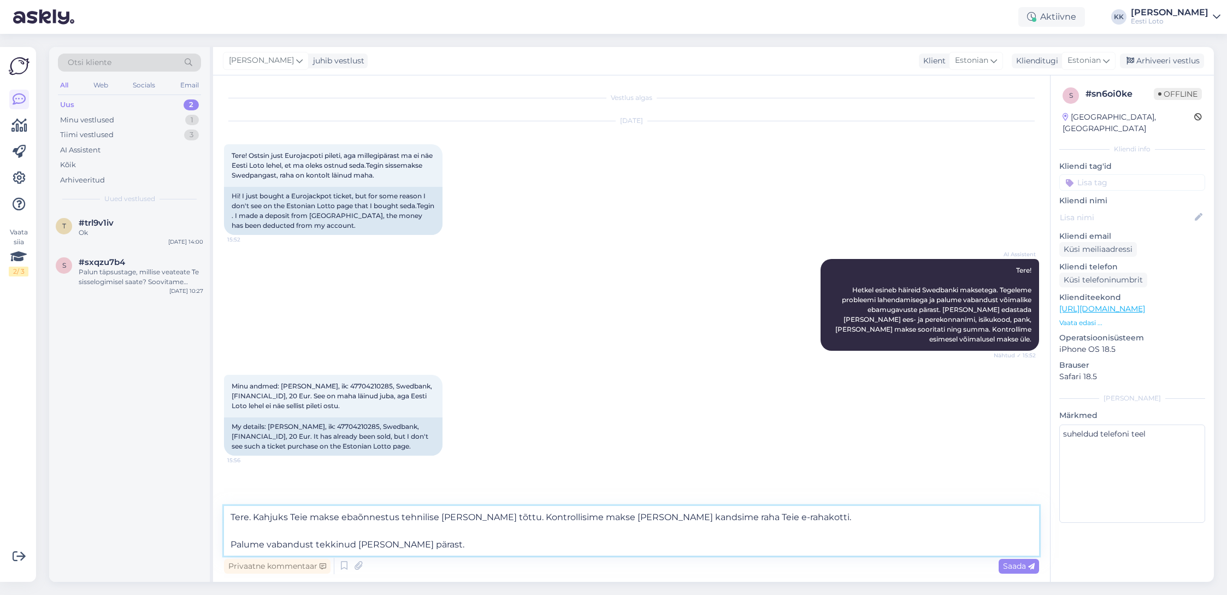
click at [231, 544] on textarea "Tere. Kahjuks Teie makse ebaõnnestus tehnilise [PERSON_NAME] tõttu. Kontrollisi…" at bounding box center [631, 531] width 815 height 50
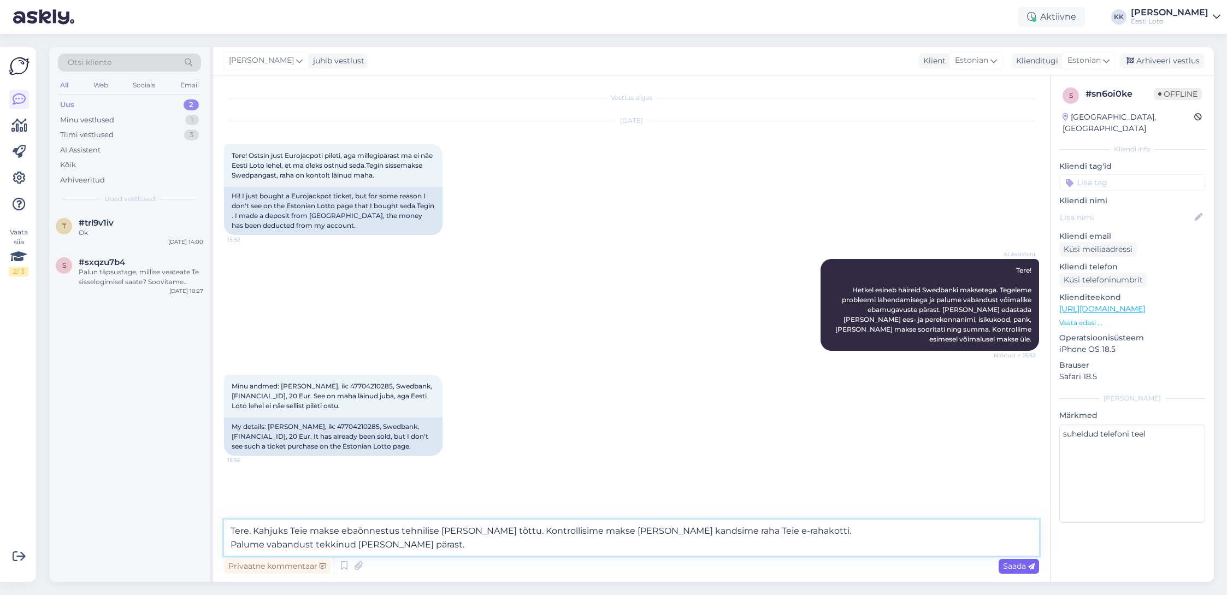
type textarea "Tere. Kahjuks Teie makse ebaõnnestus tehnilise [PERSON_NAME] tõttu. Kontrollisi…"
click at [1018, 564] on span "Saada" at bounding box center [1019, 566] width 32 height 10
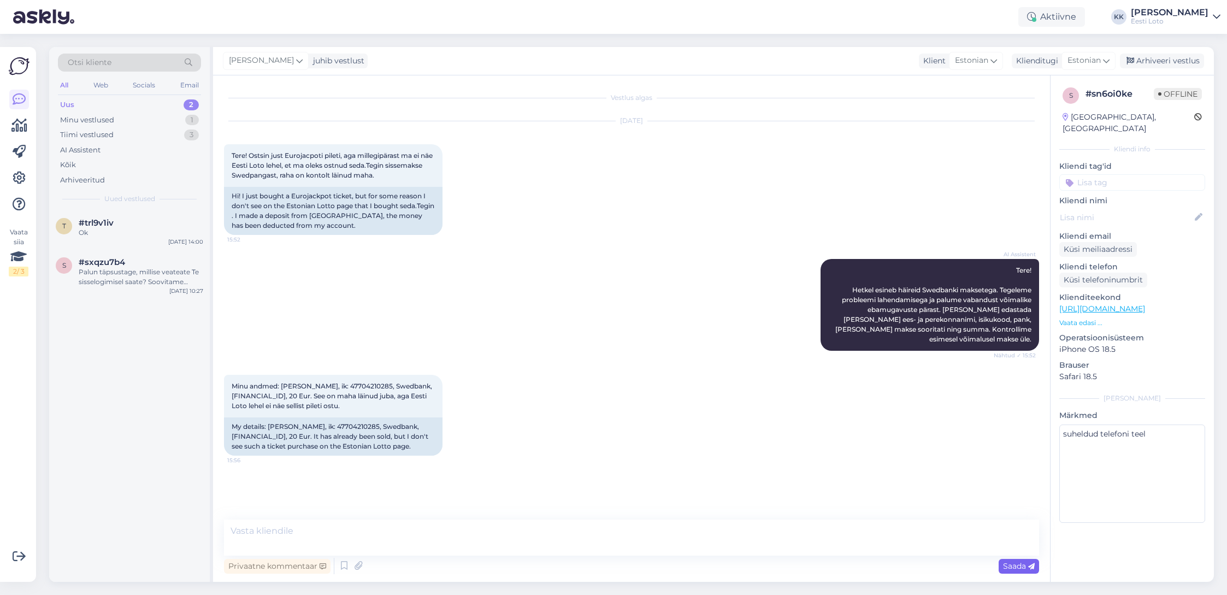
scroll to position [11, 0]
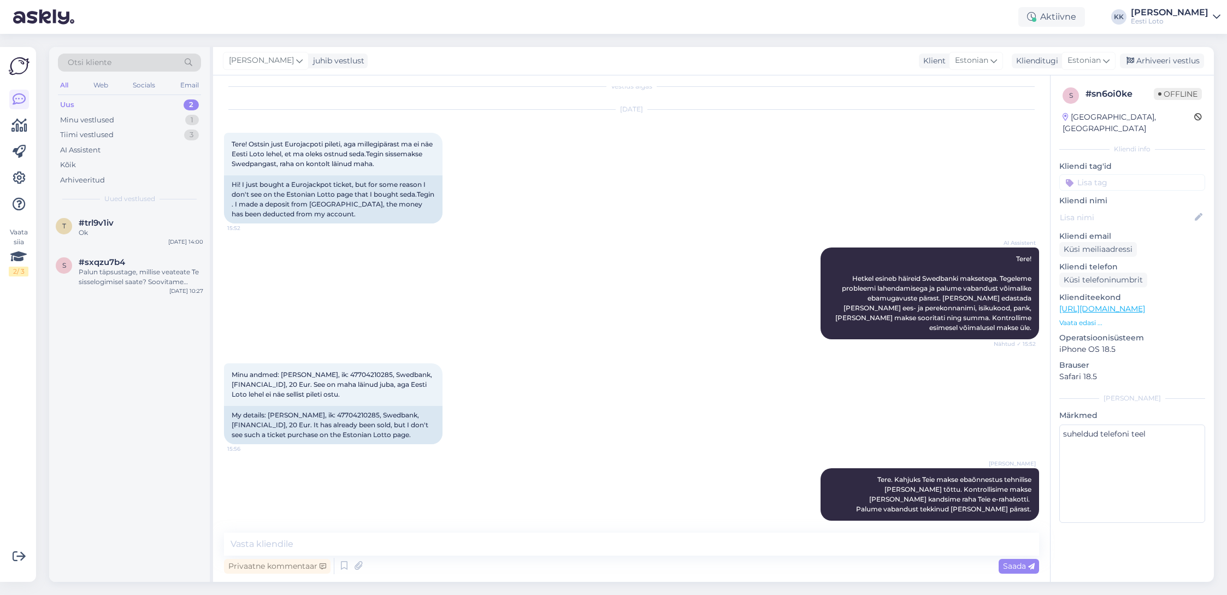
click at [1137, 174] on input at bounding box center [1132, 182] width 146 height 16
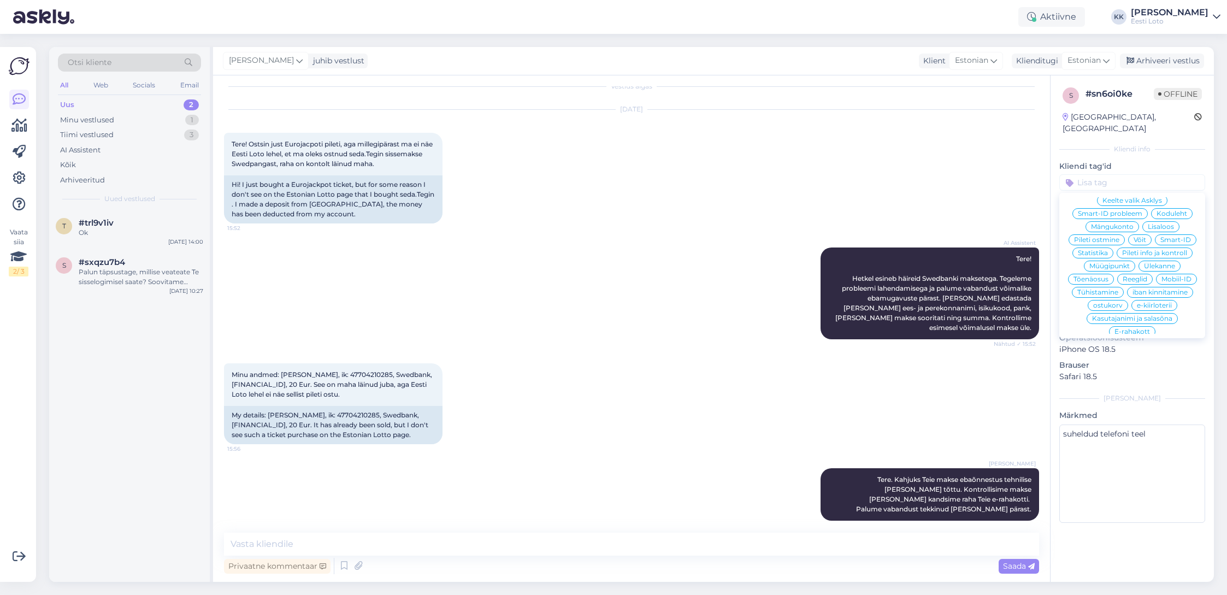
click at [1136, 328] on span "E-rahakott" at bounding box center [1132, 331] width 36 height 7
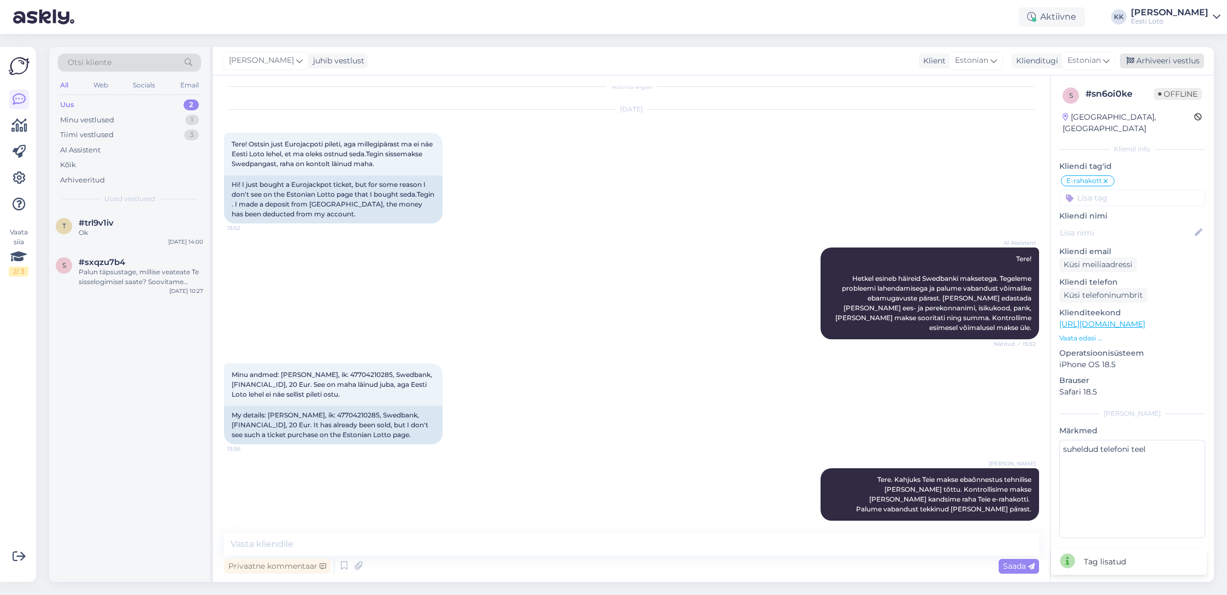
click at [1146, 62] on div "Arhiveeri vestlus" at bounding box center [1162, 61] width 84 height 15
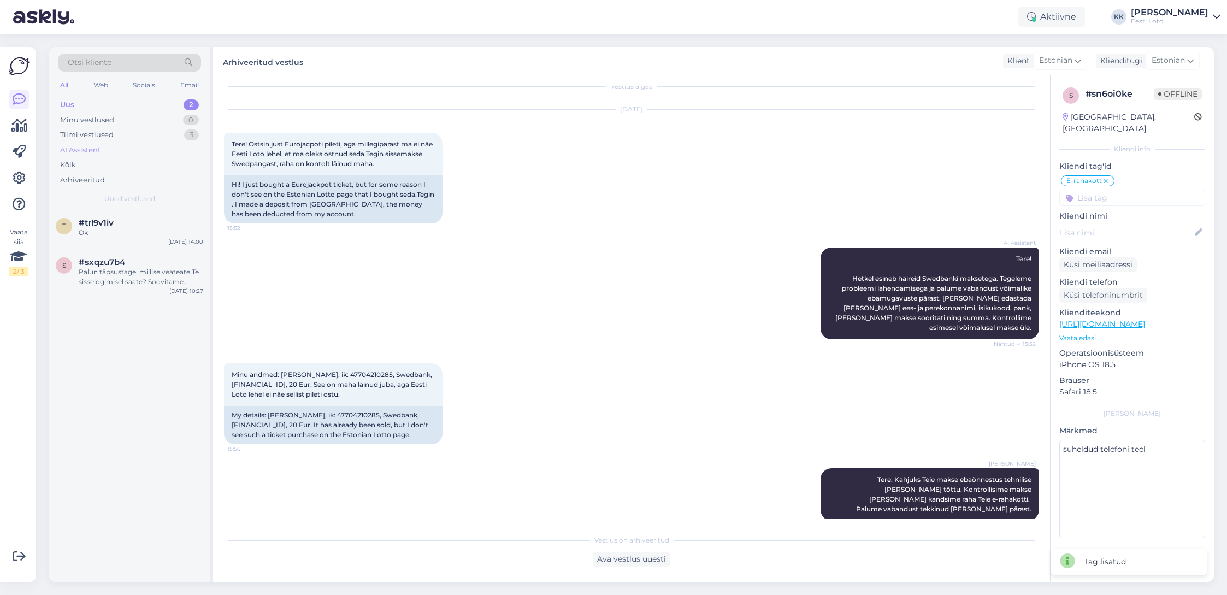
click at [109, 151] on div "AI Assistent" at bounding box center [129, 150] width 143 height 15
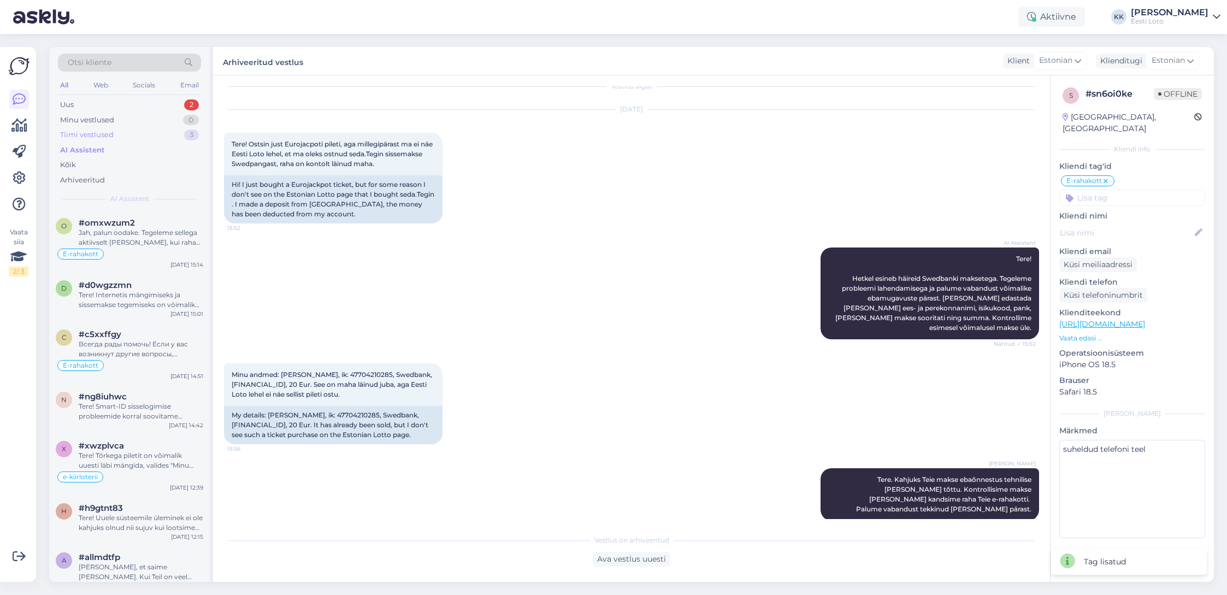
click at [107, 138] on div "Tiimi vestlused" at bounding box center [87, 134] width 54 height 11
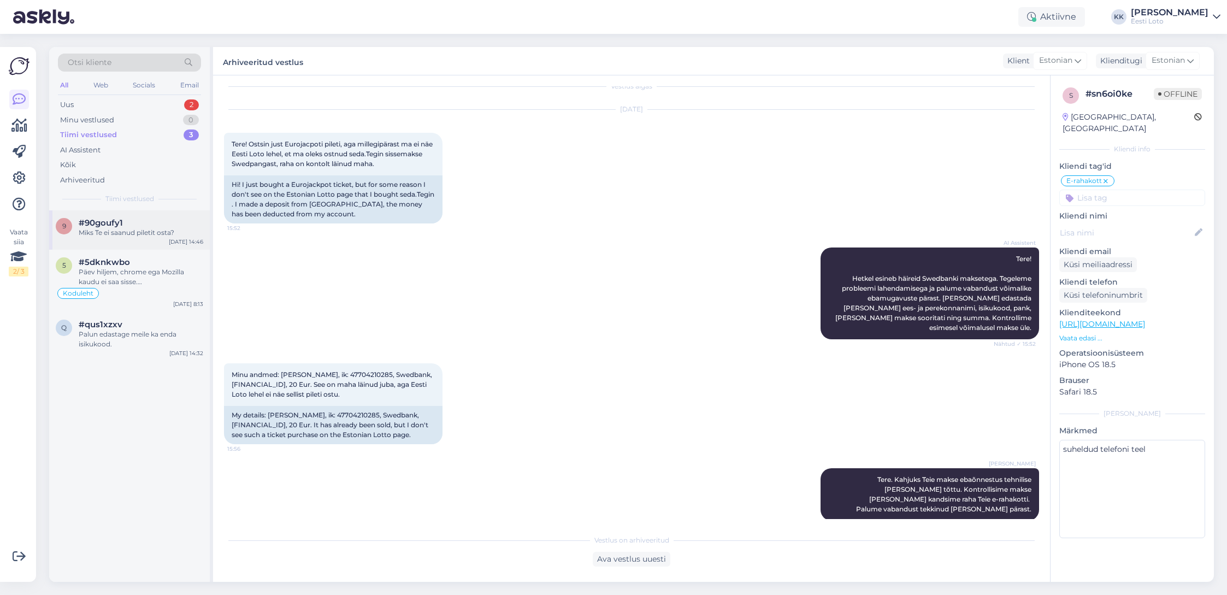
click at [138, 231] on div "Miks Te ei saanud piletit osta?" at bounding box center [141, 233] width 125 height 10
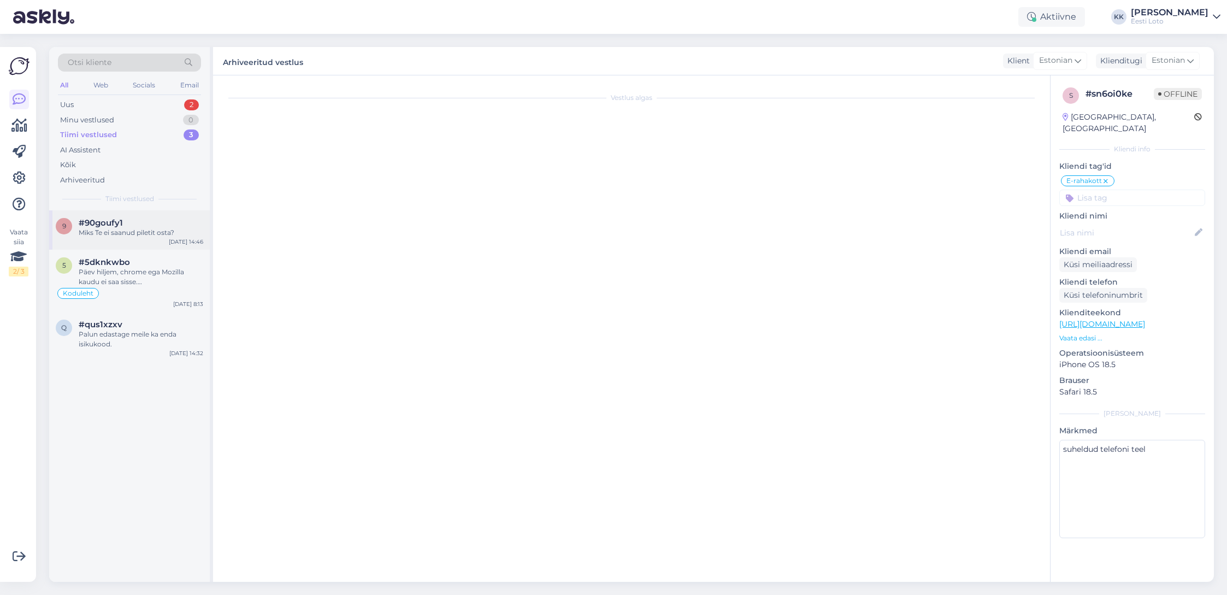
scroll to position [0, 0]
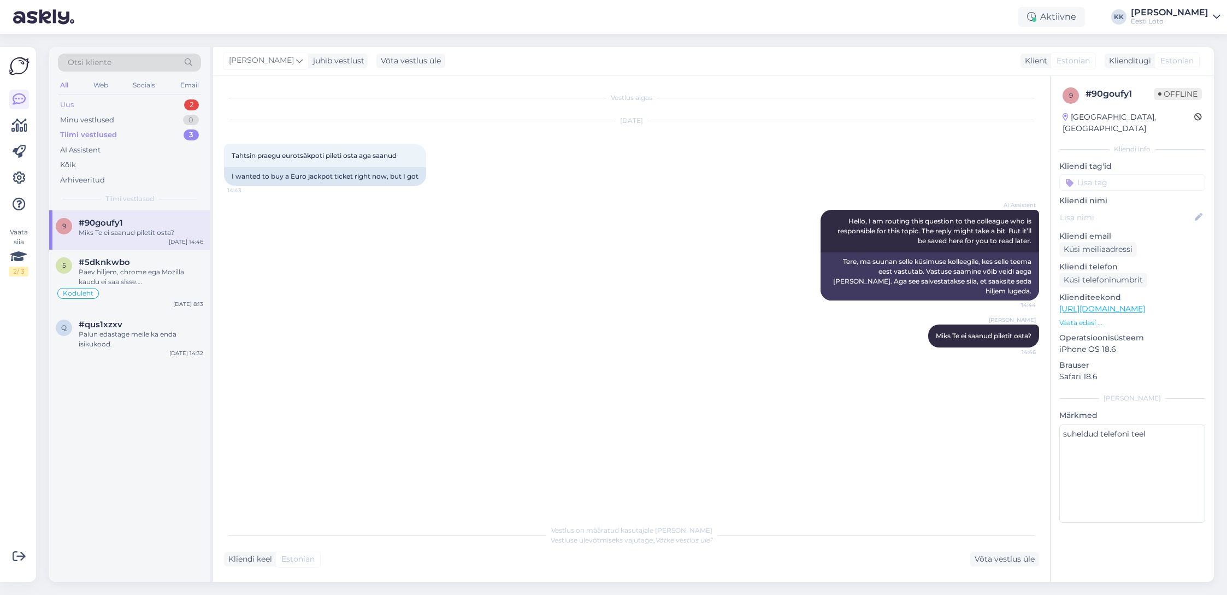
click at [91, 103] on div "Uus 2" at bounding box center [129, 104] width 143 height 15
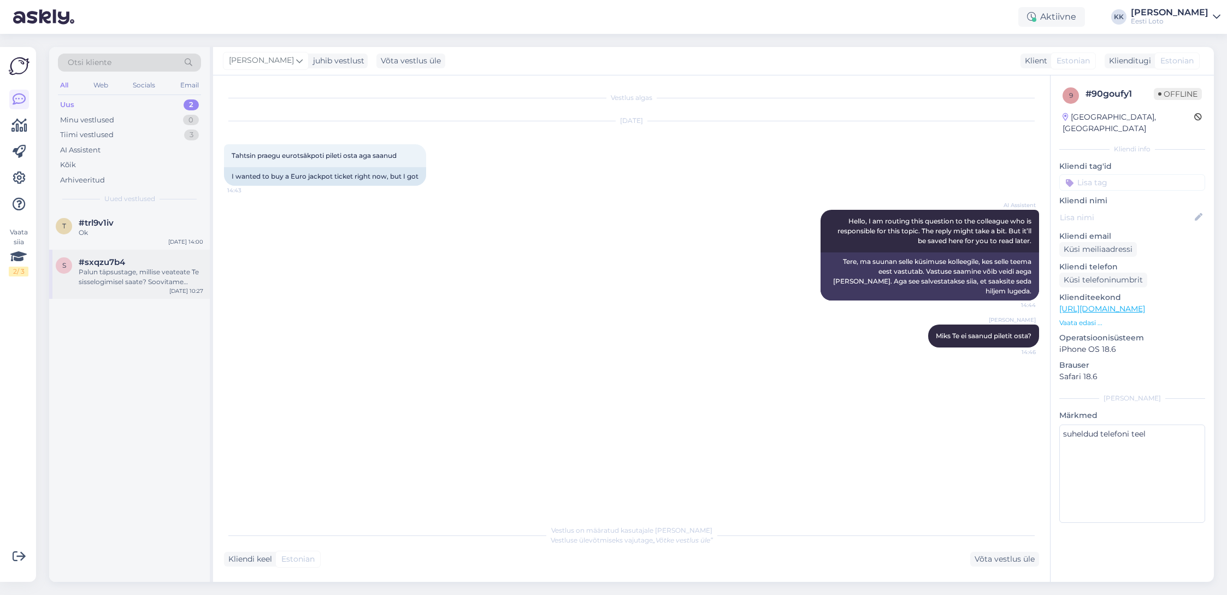
click at [128, 279] on div "Palun täpsustage, millise veateate Te sisselogimisel saate? Soovitame proovida …" at bounding box center [141, 277] width 125 height 20
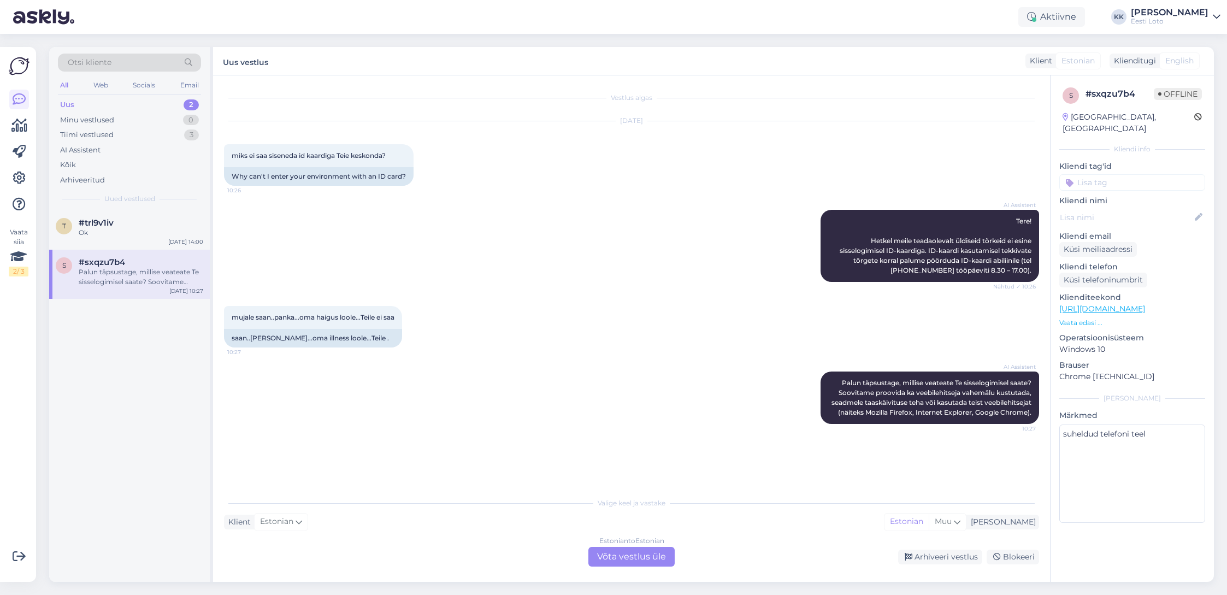
click at [1132, 174] on input at bounding box center [1132, 182] width 146 height 16
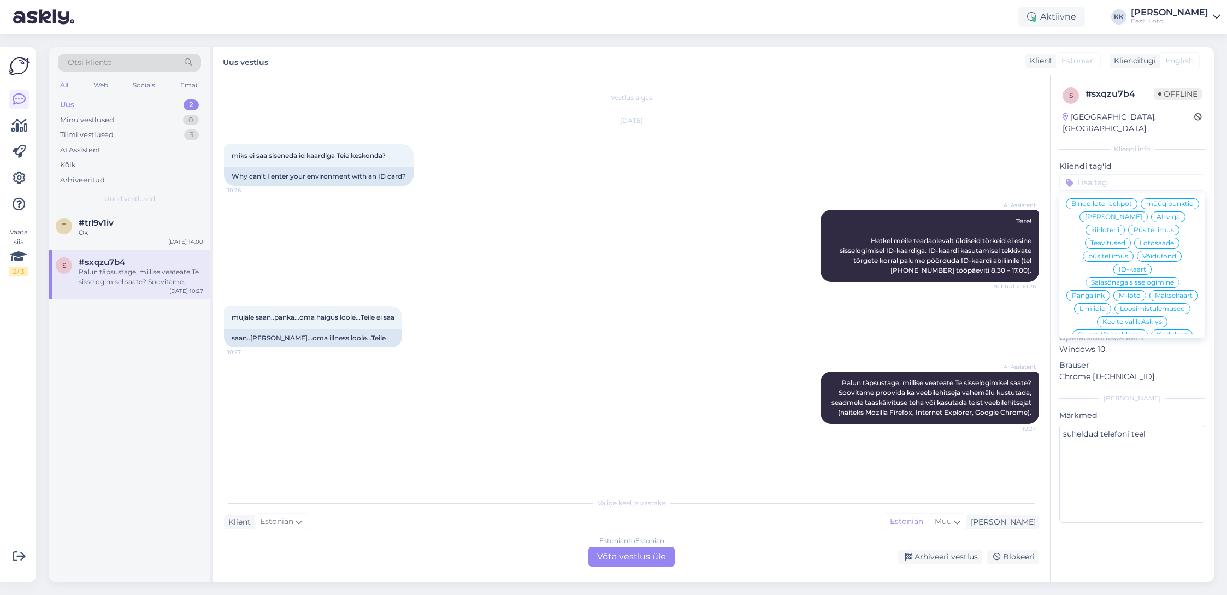
scroll to position [113, 0]
click at [1146, 267] on span "ID-kaart" at bounding box center [1132, 270] width 27 height 7
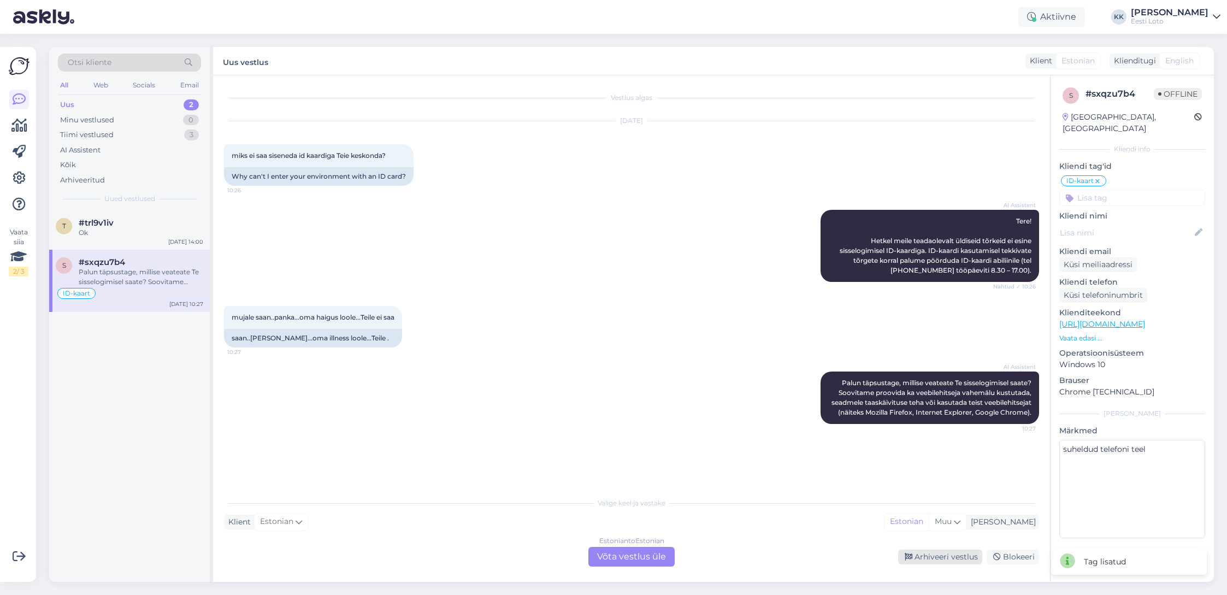
click at [927, 550] on div "Arhiveeri vestlus" at bounding box center [940, 557] width 84 height 15
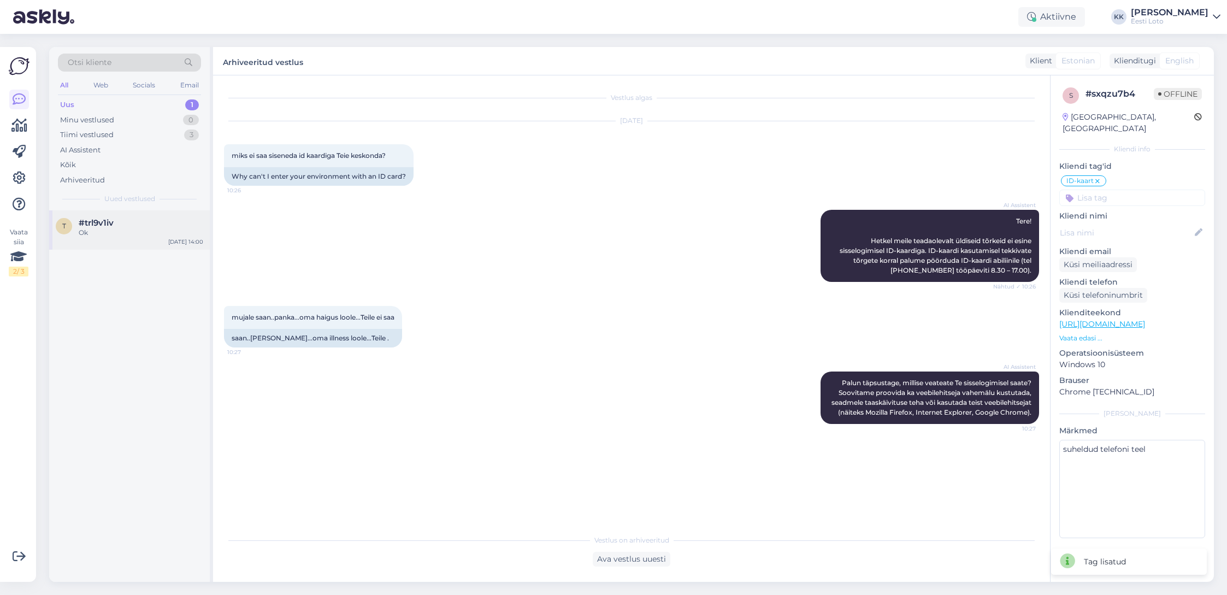
click at [115, 231] on div "Ok" at bounding box center [141, 233] width 125 height 10
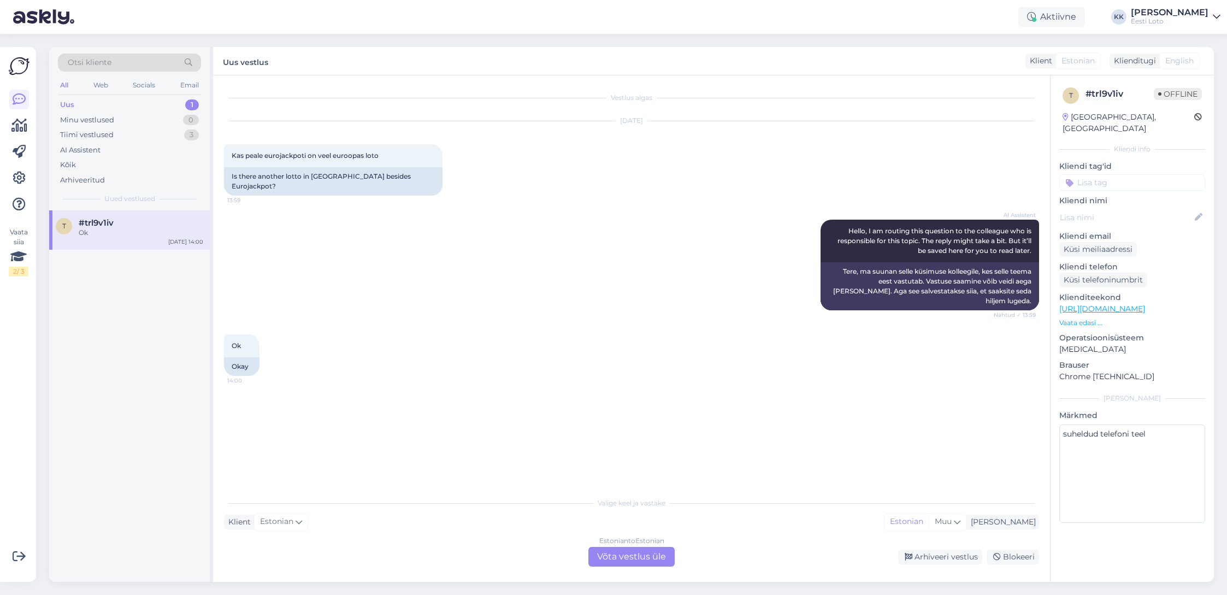
click at [622, 554] on div "Estonian to Estonian Võta vestlus üle" at bounding box center [631, 557] width 86 height 20
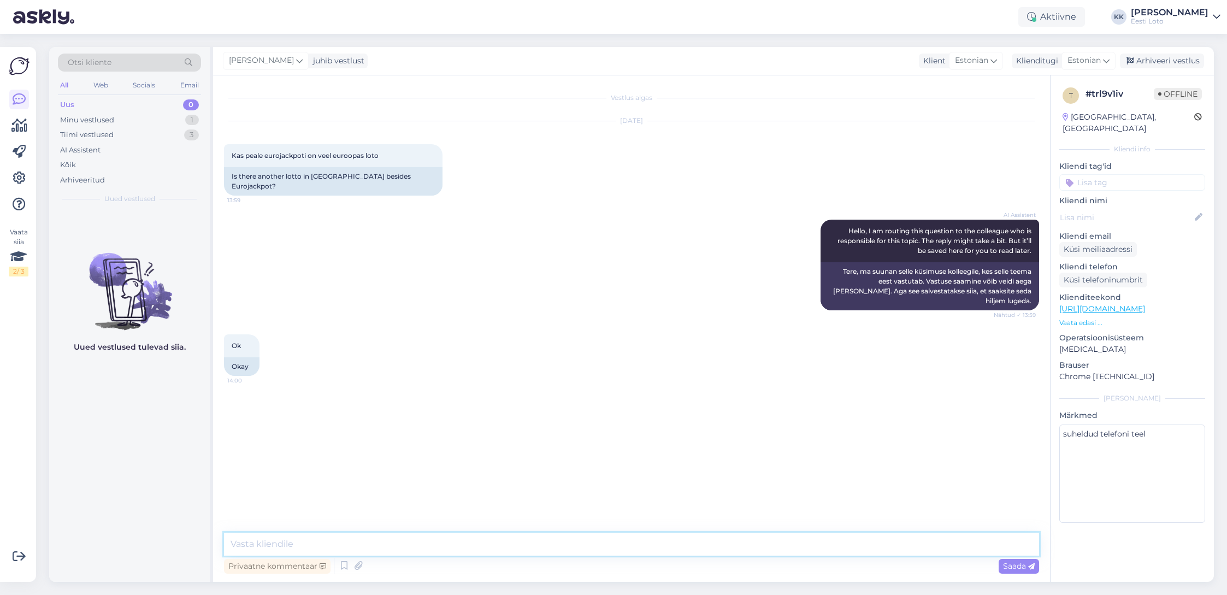
click at [353, 544] on textarea at bounding box center [631, 544] width 815 height 23
click at [273, 548] on textarea at bounding box center [631, 544] width 815 height 23
click at [298, 545] on textarea "Tere." at bounding box center [631, 544] width 815 height 23
drag, startPoint x: 382, startPoint y: 155, endPoint x: 229, endPoint y: 157, distance: 153.0
click at [229, 157] on div "Kas [PERSON_NAME] eurojackpoti on veel euroopas loto 13:59" at bounding box center [333, 155] width 219 height 23
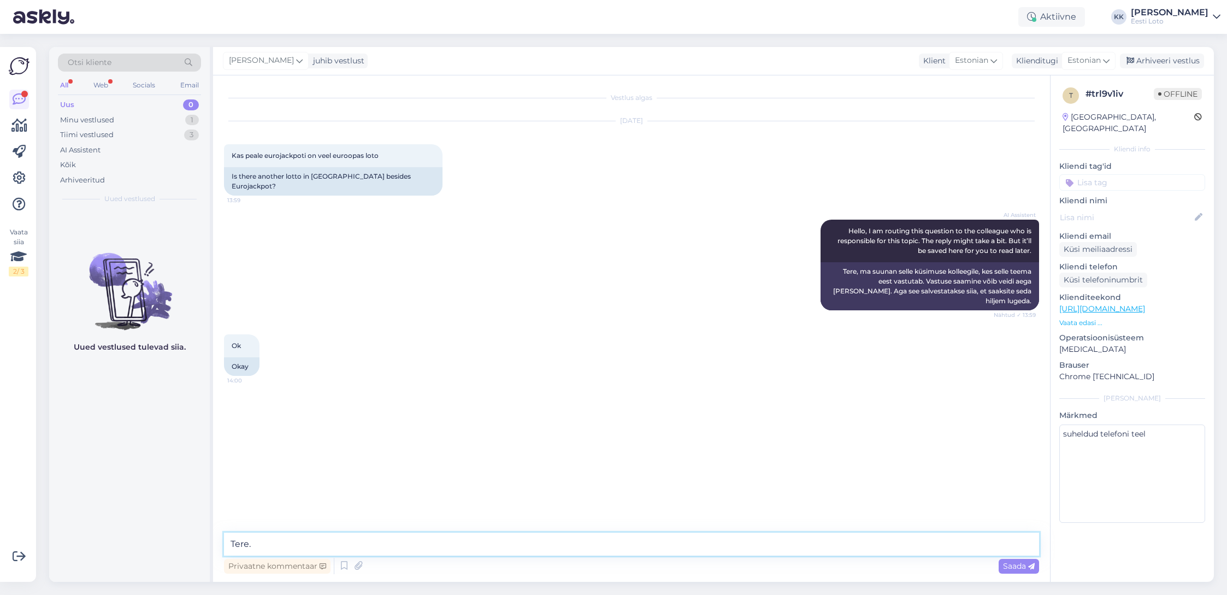
drag, startPoint x: 298, startPoint y: 545, endPoint x: 297, endPoint y: 539, distance: 6.2
click at [298, 545] on textarea "Tere." at bounding box center [631, 544] width 815 height 23
paste textarea "Jah — Eurojackpot on lihtsalt üks Euroopa-üleseid lotomänge, aga Euroopas tegut…"
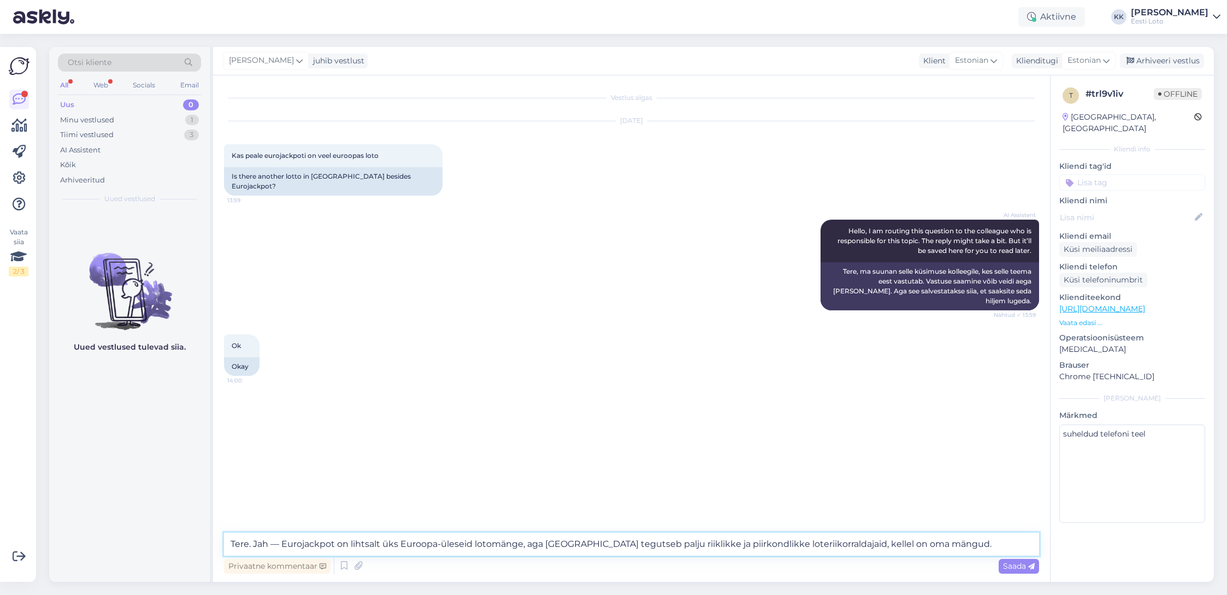
click at [282, 544] on textarea "Tere. Jah — Eurojackpot on lihtsalt üks Euroopa-üleseid lotomänge, aga [GEOGRAP…" at bounding box center [631, 544] width 815 height 23
type textarea "Tere. Jah, Eurojackpot on lihtsalt üks Euroopa-üleseid lotomänge, aga [GEOGRAPH…"
click at [1010, 565] on span "Saada" at bounding box center [1019, 566] width 32 height 10
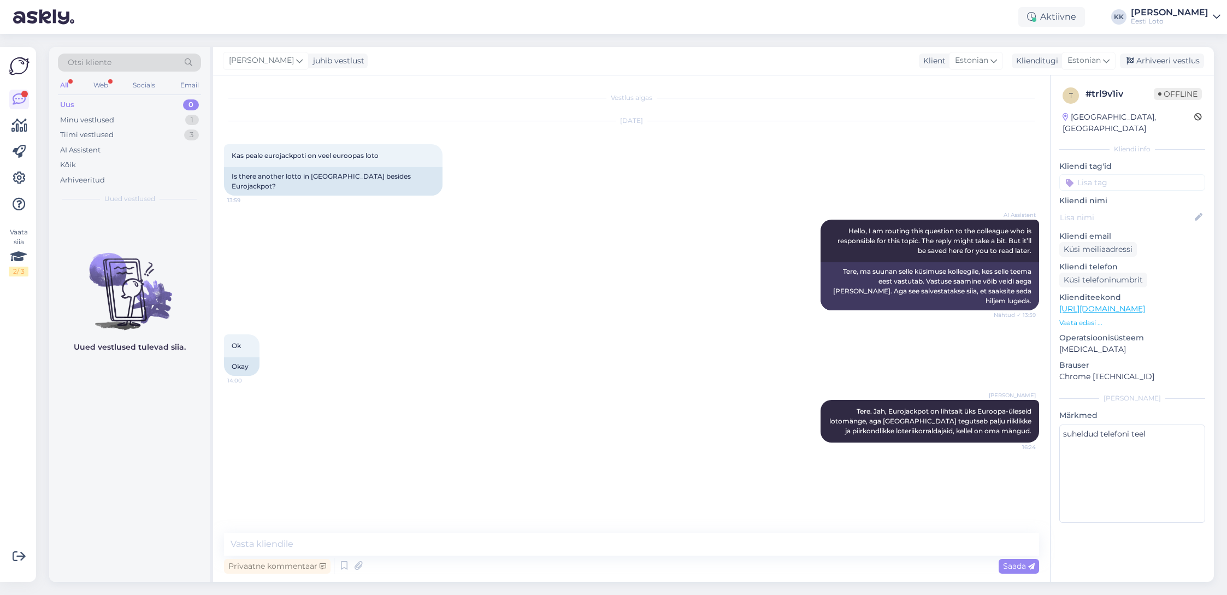
click at [1106, 174] on input at bounding box center [1132, 182] width 146 height 16
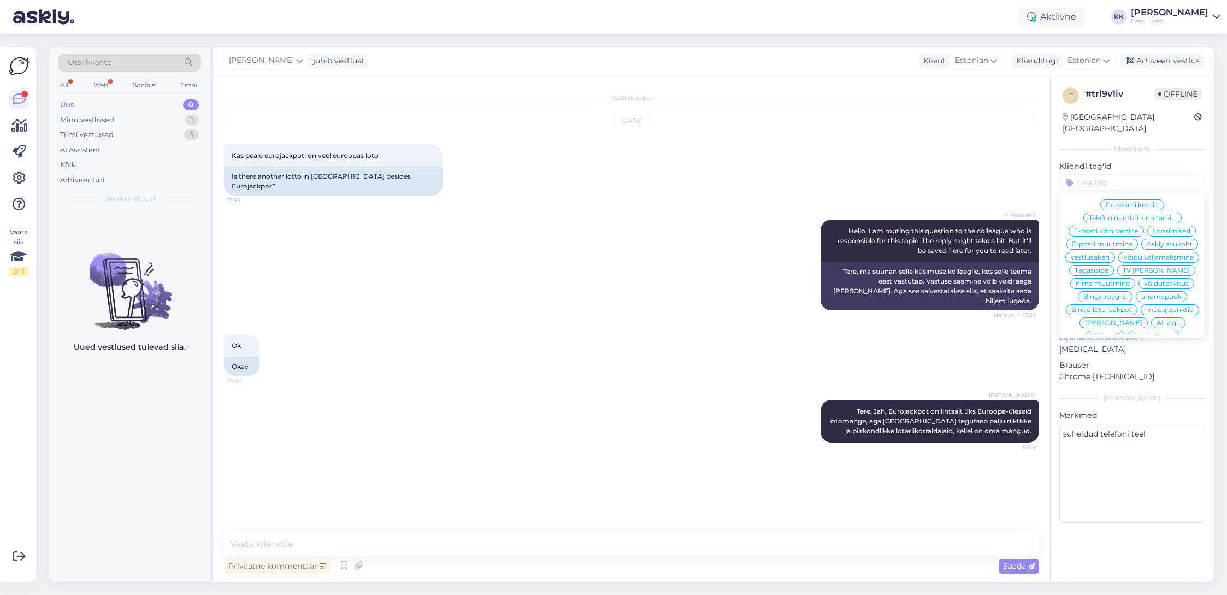
scroll to position [0, 0]
click at [1165, 63] on div "Arhiveeri vestlus" at bounding box center [1162, 61] width 84 height 15
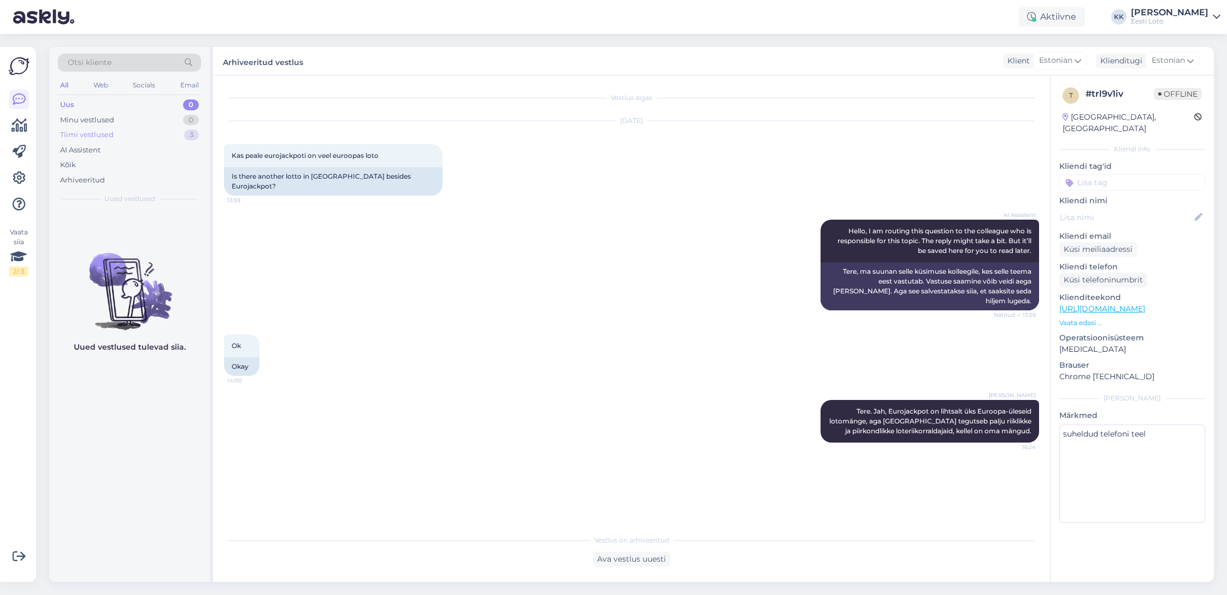
click at [126, 133] on div "Tiimi vestlused 3" at bounding box center [129, 134] width 143 height 15
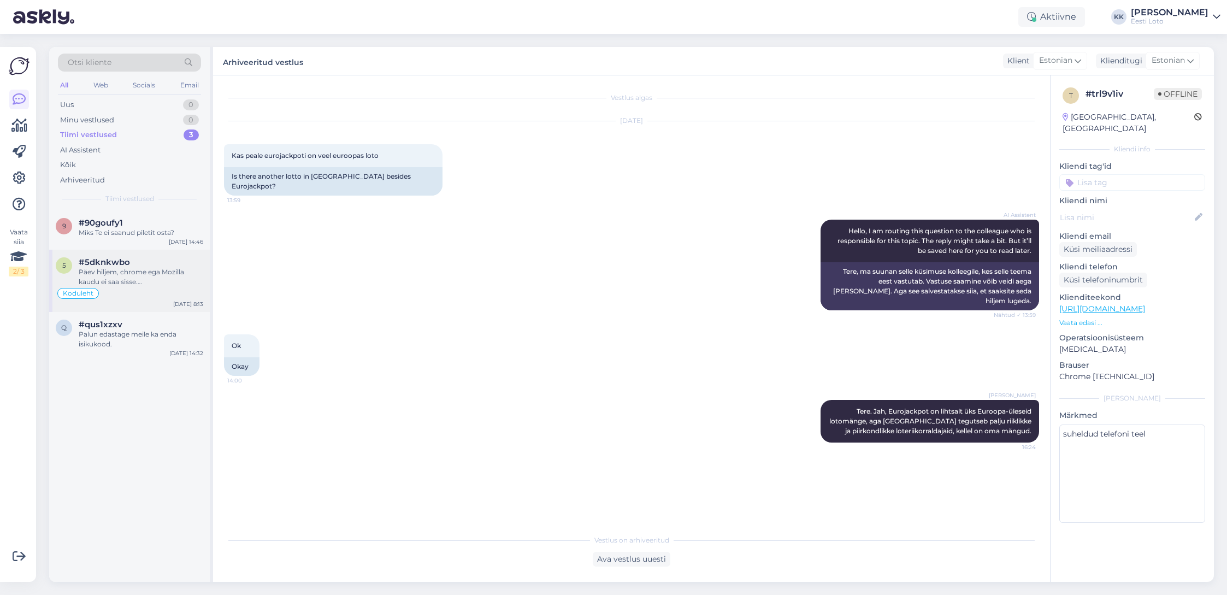
click at [137, 277] on div "Päev hiljem, chrome ega Mozilla kaudu ei saa sisse. [GEOGRAPHIC_DATA] kaudu [PE…" at bounding box center [141, 277] width 125 height 20
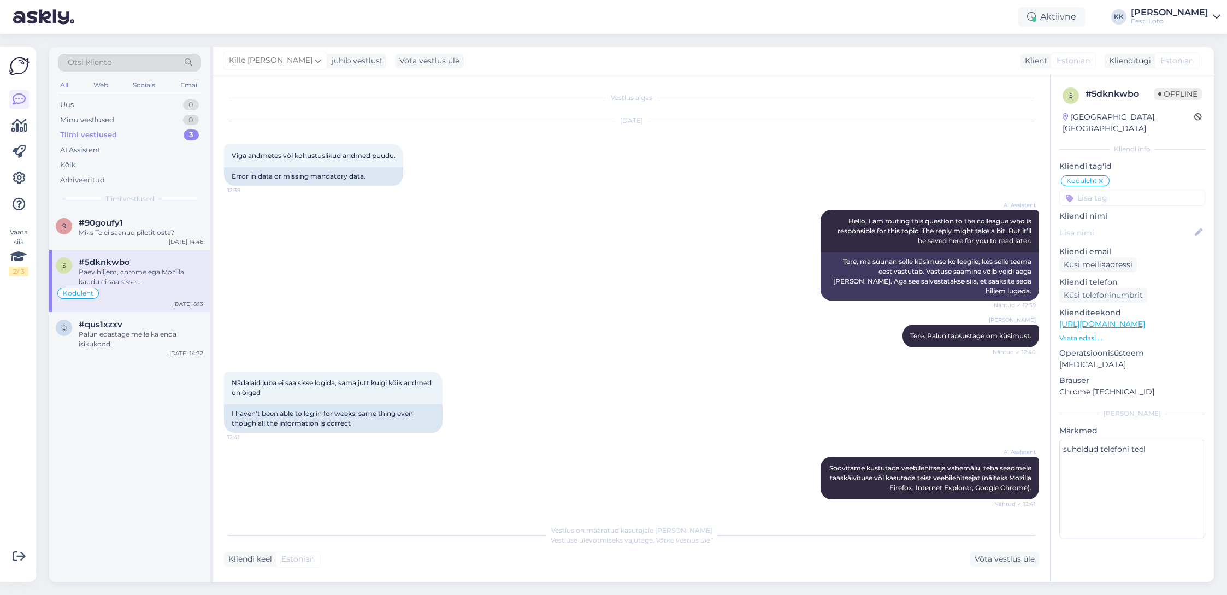
scroll to position [1, 0]
drag, startPoint x: 398, startPoint y: 154, endPoint x: 267, endPoint y: 157, distance: 131.2
click at [232, 156] on div "Viga andmetes või kohustuslikud andmed puudu. 12:39" at bounding box center [313, 155] width 179 height 23
click at [1122, 319] on link "[URL][DOMAIN_NAME]" at bounding box center [1102, 324] width 86 height 10
click at [1083, 333] on p "Vaata edasi ..." at bounding box center [1132, 338] width 146 height 10
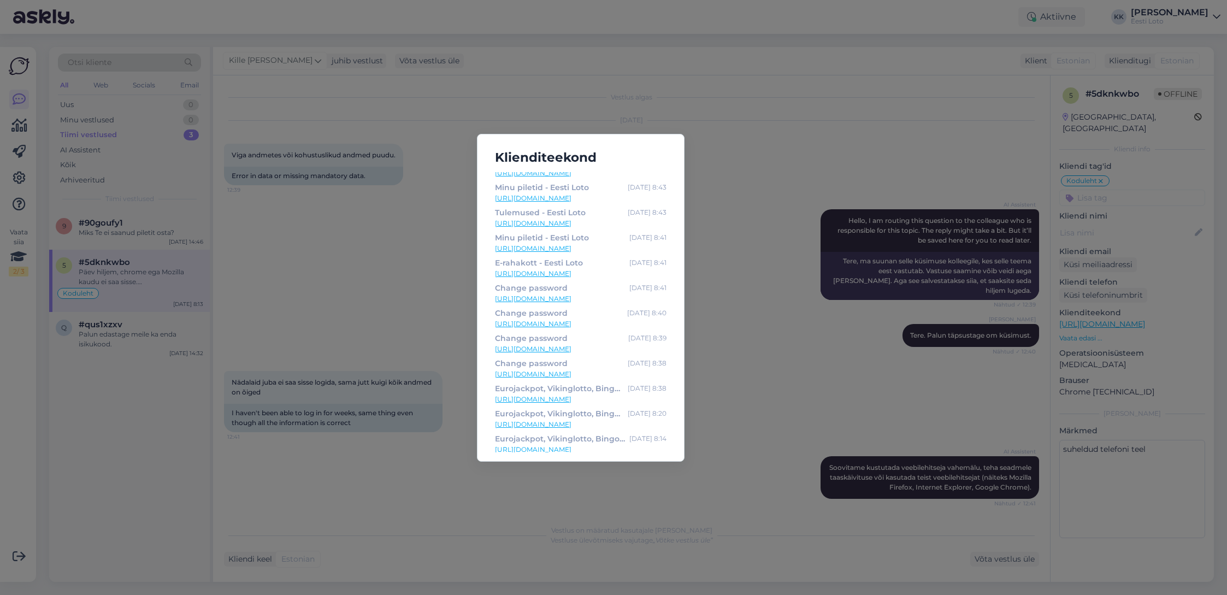
scroll to position [0, 0]
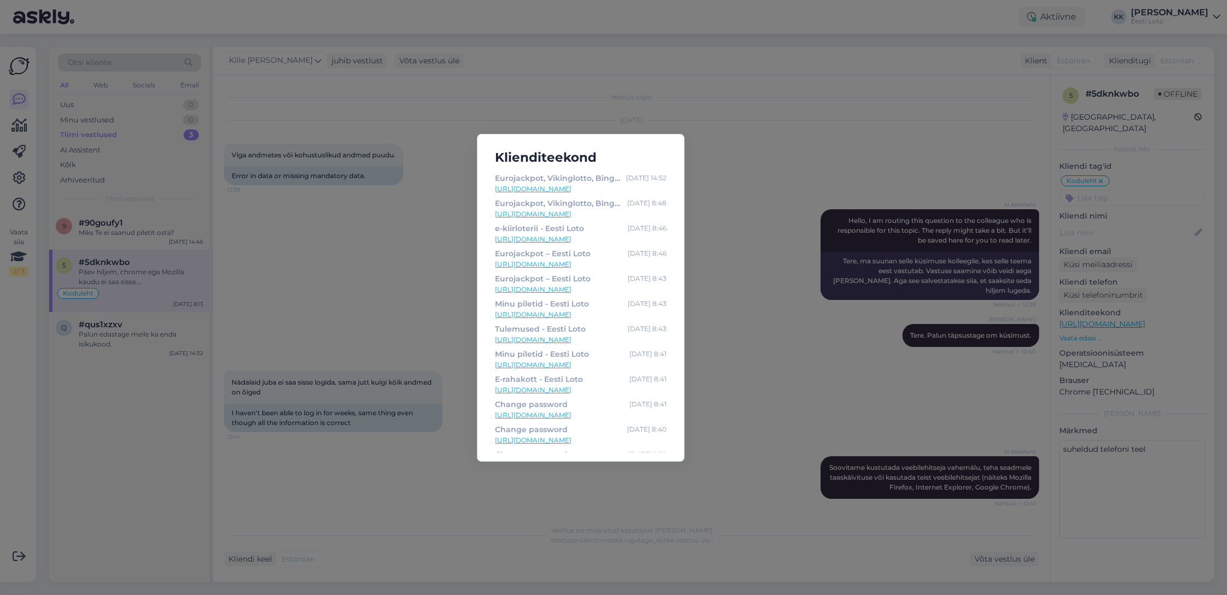
click at [746, 209] on div "Klienditeekond Eurojackpot, Vikinglotto, Bingo loto ja Keno piletid internetis …" at bounding box center [613, 297] width 1227 height 595
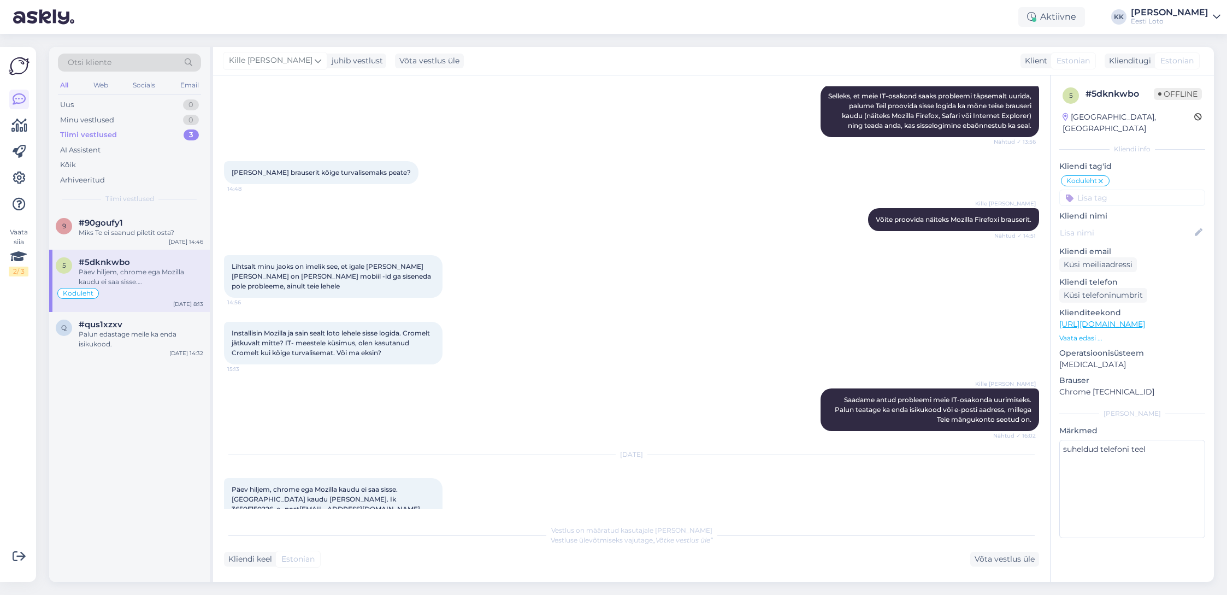
scroll to position [1669, 0]
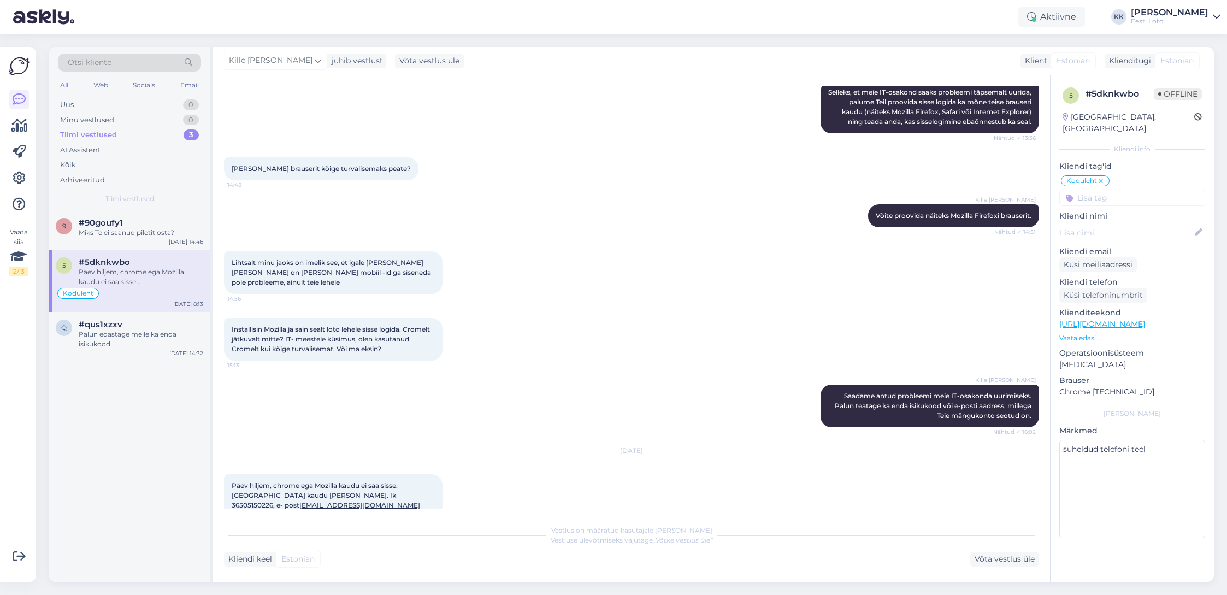
click at [333, 481] on span "Päev hiljem, chrome ega Mozilla kaudu ei saa sisse. [GEOGRAPHIC_DATA] kaudu [PE…" at bounding box center [327, 495] width 190 height 28
click at [629, 194] on div "Kille Nevolihhin Võite proovida näiteks Mozilla Firefoxi brauserit. Nähtud ✓ 14…" at bounding box center [631, 215] width 815 height 47
click at [988, 562] on div "Võta vestlus üle" at bounding box center [1004, 559] width 69 height 15
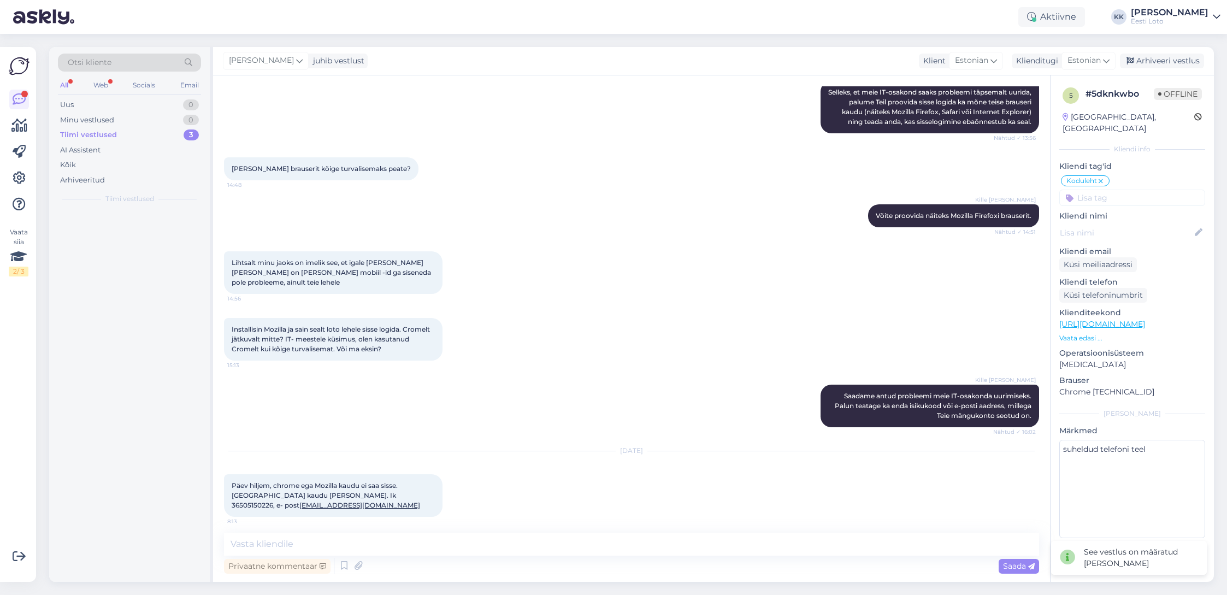
scroll to position [1656, 0]
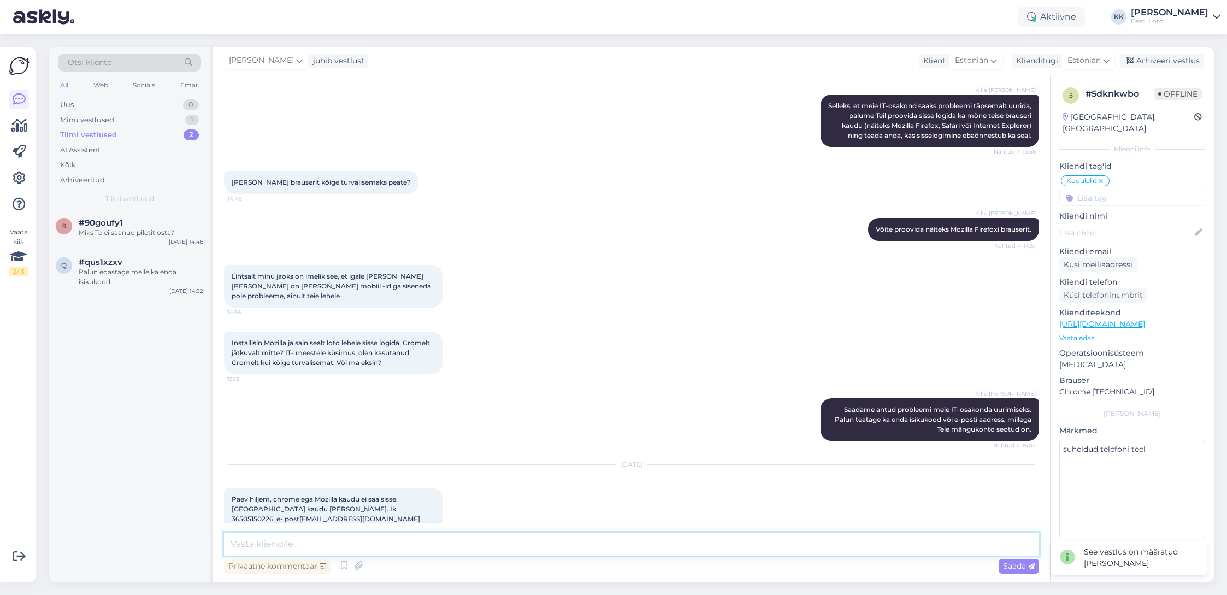
click at [495, 537] on textarea at bounding box center [631, 544] width 815 height 23
type textarea "Täname, et täpsustasite. Laseme meie IT-osakonnal kontrollida."
click at [1010, 565] on span "Saada" at bounding box center [1019, 566] width 32 height 10
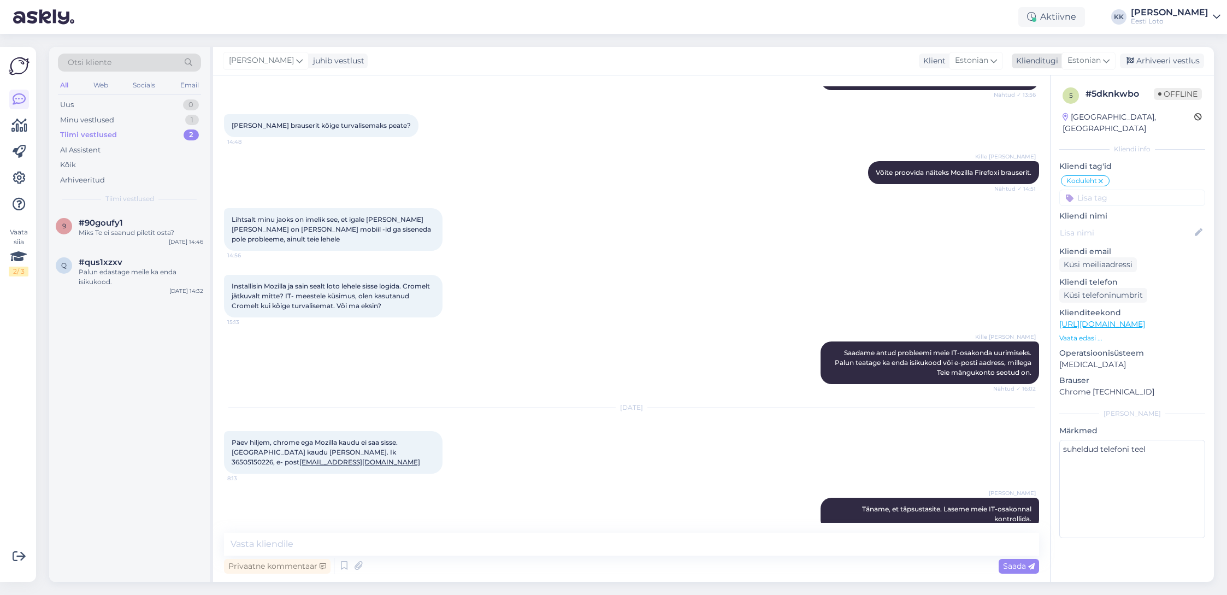
click at [1164, 61] on div "Arhiveeri vestlus" at bounding box center [1162, 61] width 84 height 15
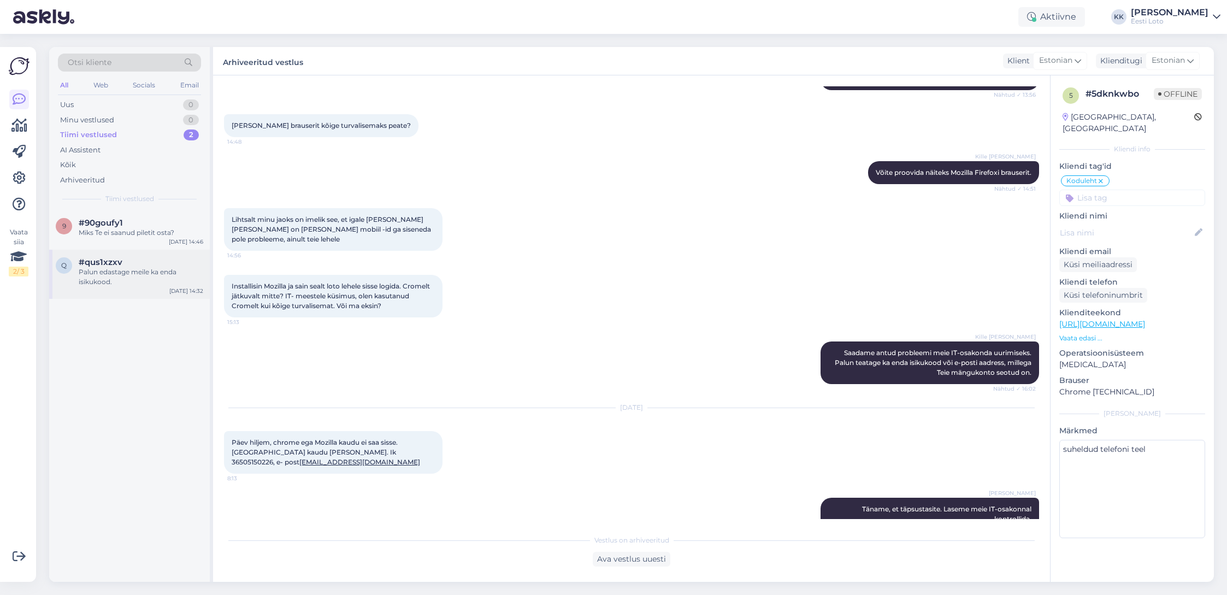
click at [121, 267] on span "#qus1xzxv" at bounding box center [101, 262] width 44 height 10
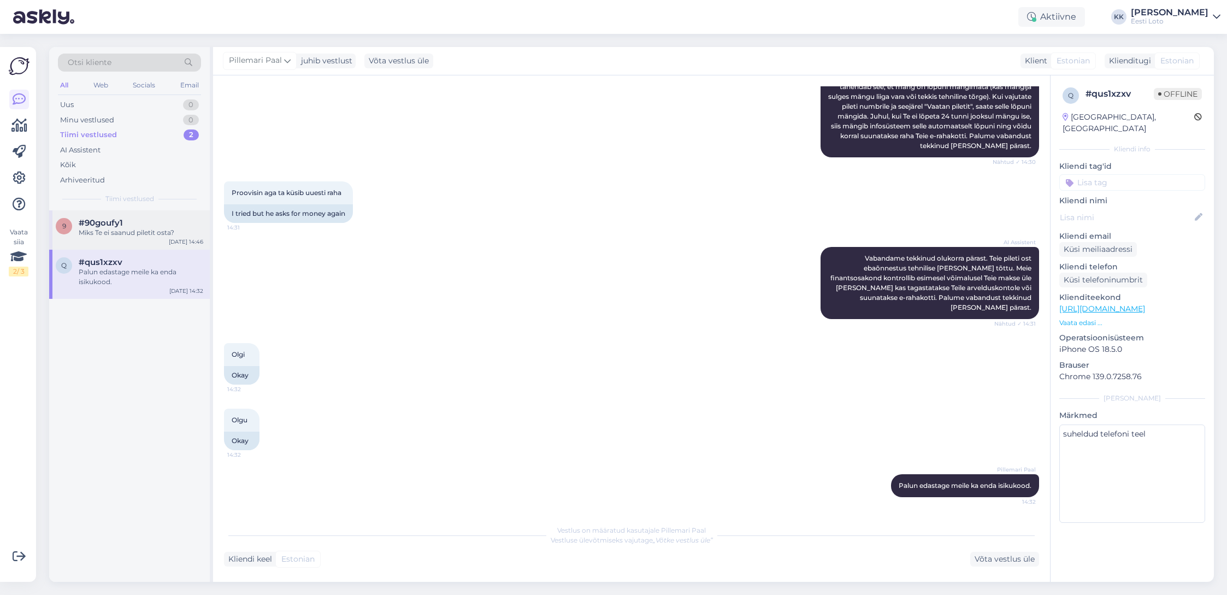
scroll to position [184, 0]
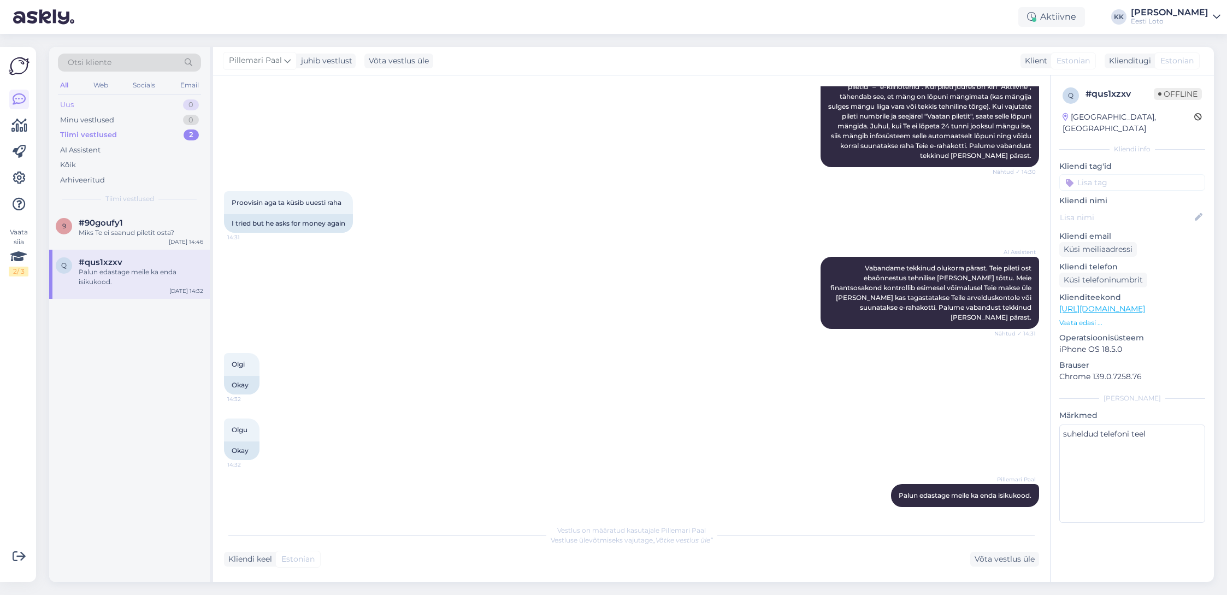
click at [120, 105] on div "Uus 0" at bounding box center [129, 104] width 143 height 15
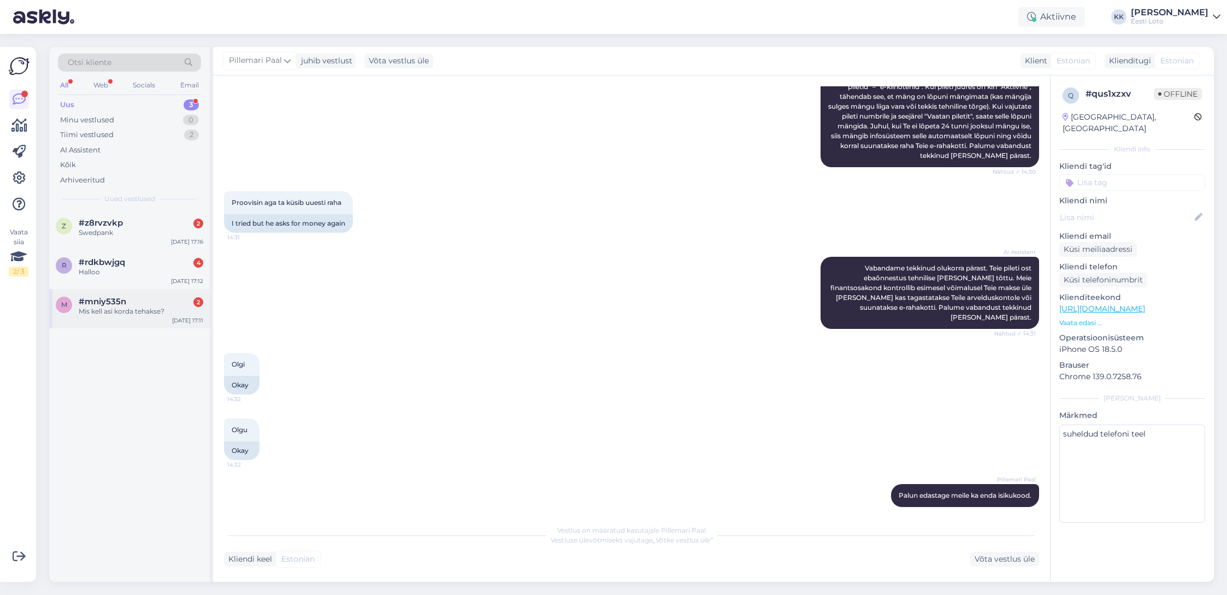
click at [105, 315] on div "Mis kell asi korda tehakse?" at bounding box center [141, 311] width 125 height 10
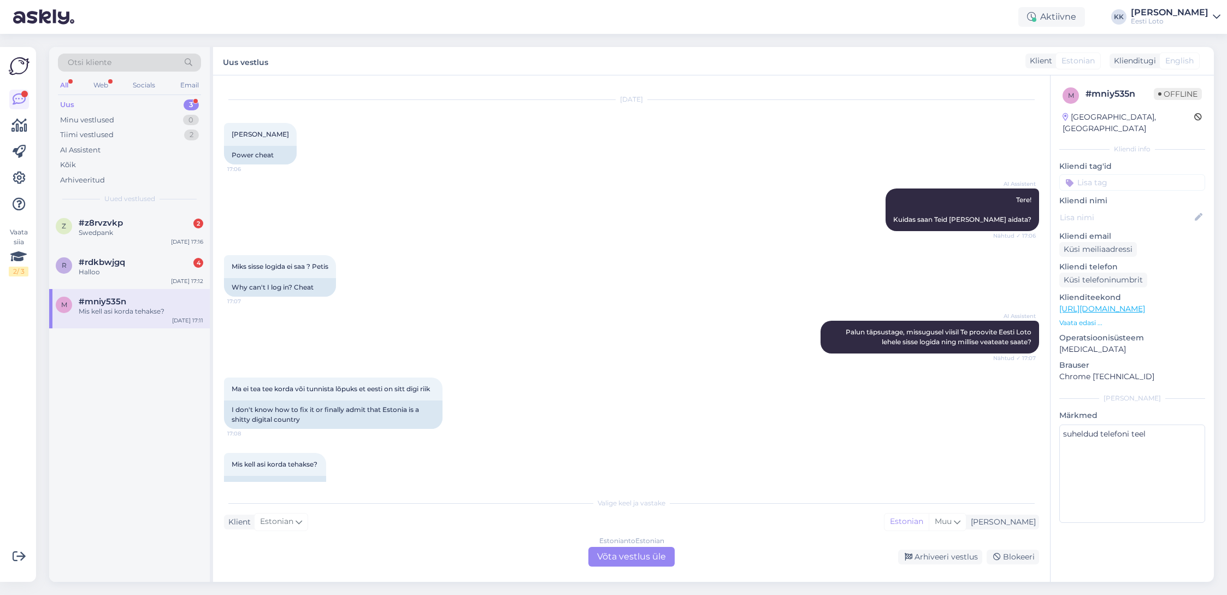
scroll to position [0, 0]
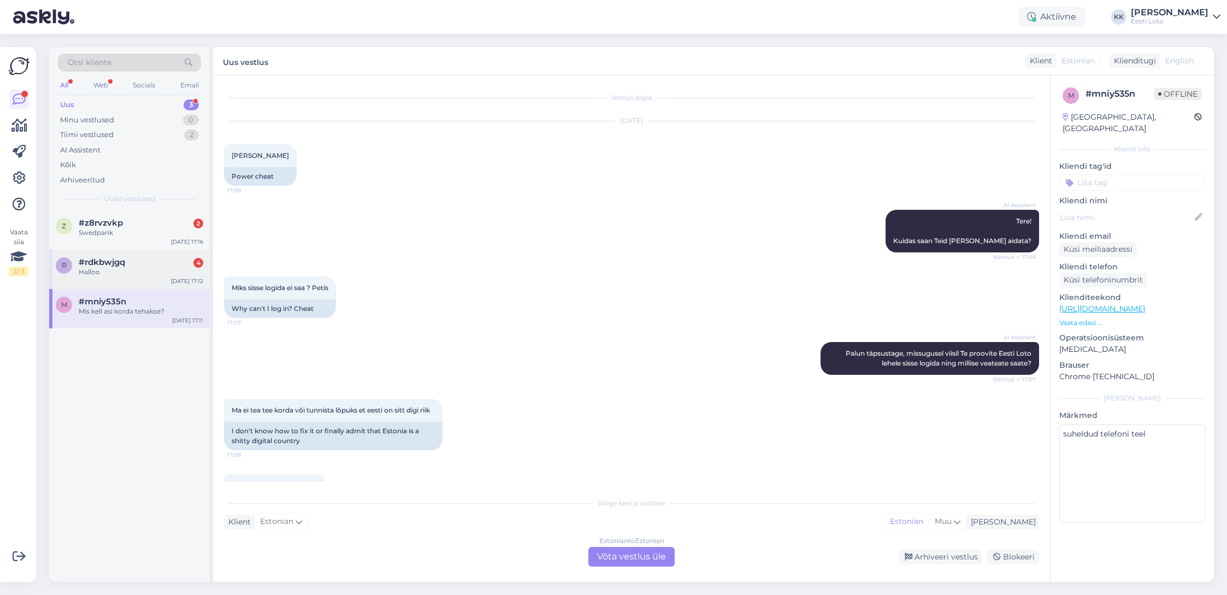
click at [140, 259] on div "#rdkbwjgq 4" at bounding box center [141, 262] width 125 height 10
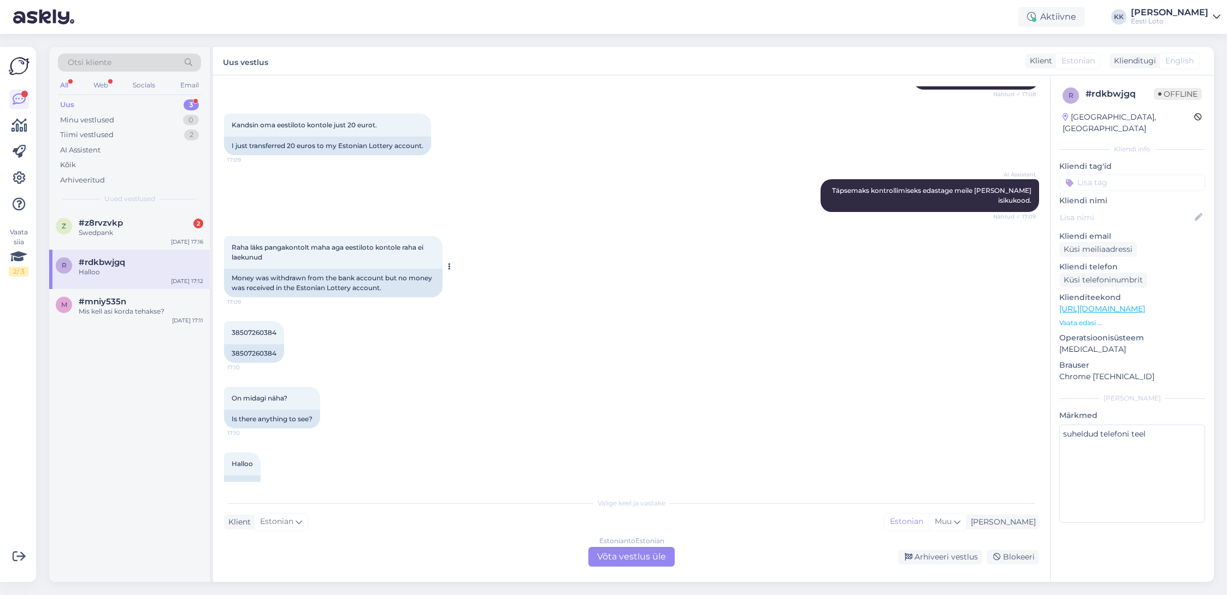
scroll to position [145, 0]
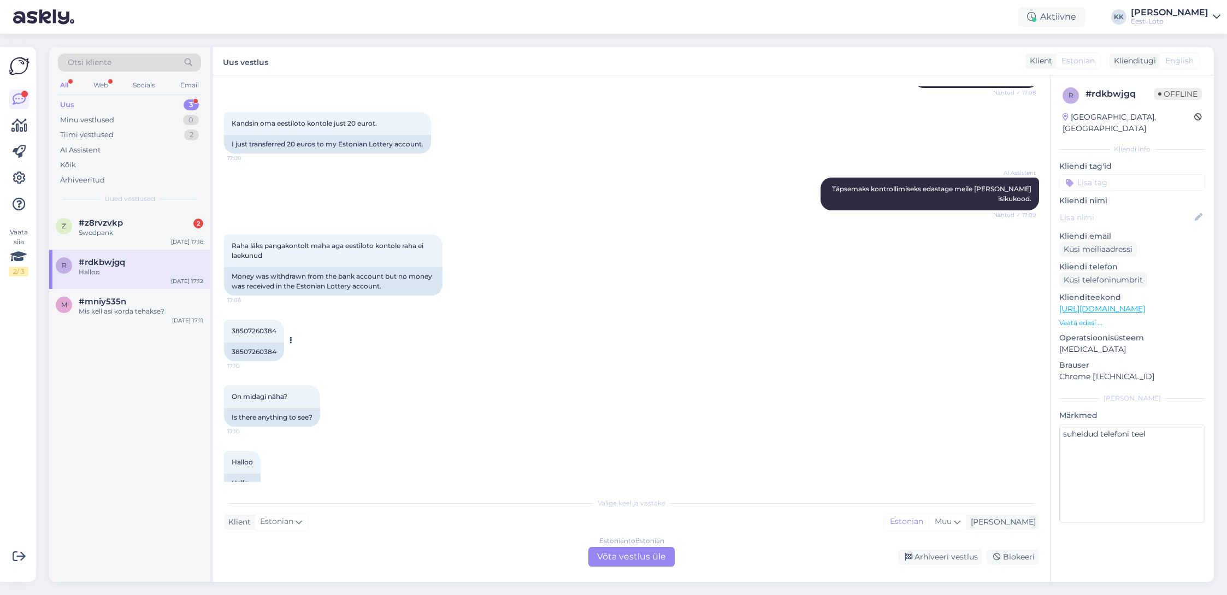
click at [257, 330] on span "38507260384" at bounding box center [254, 331] width 45 height 8
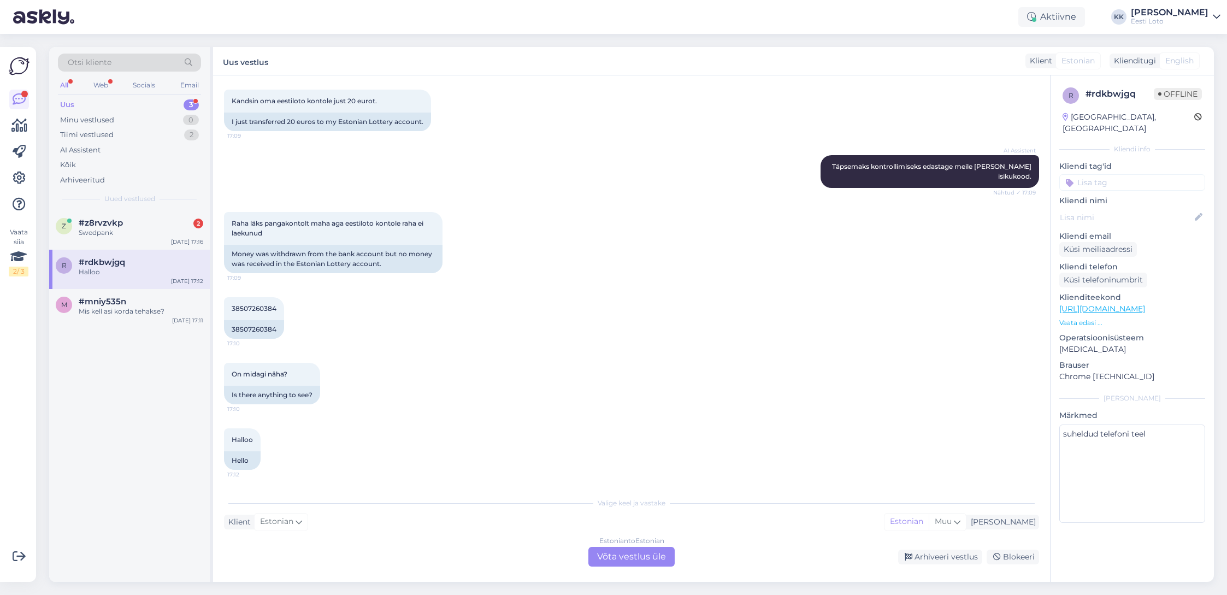
click at [623, 559] on div "Estonian to Estonian Võta vestlus üle" at bounding box center [631, 557] width 86 height 20
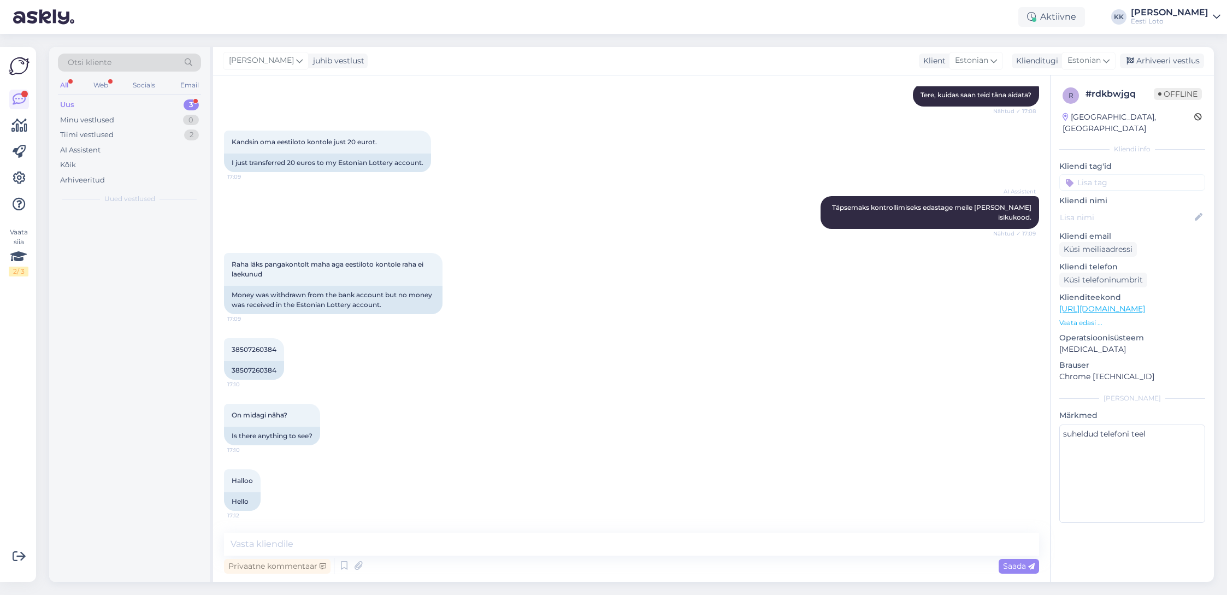
scroll to position [126, 0]
click at [1131, 174] on input at bounding box center [1132, 182] width 146 height 16
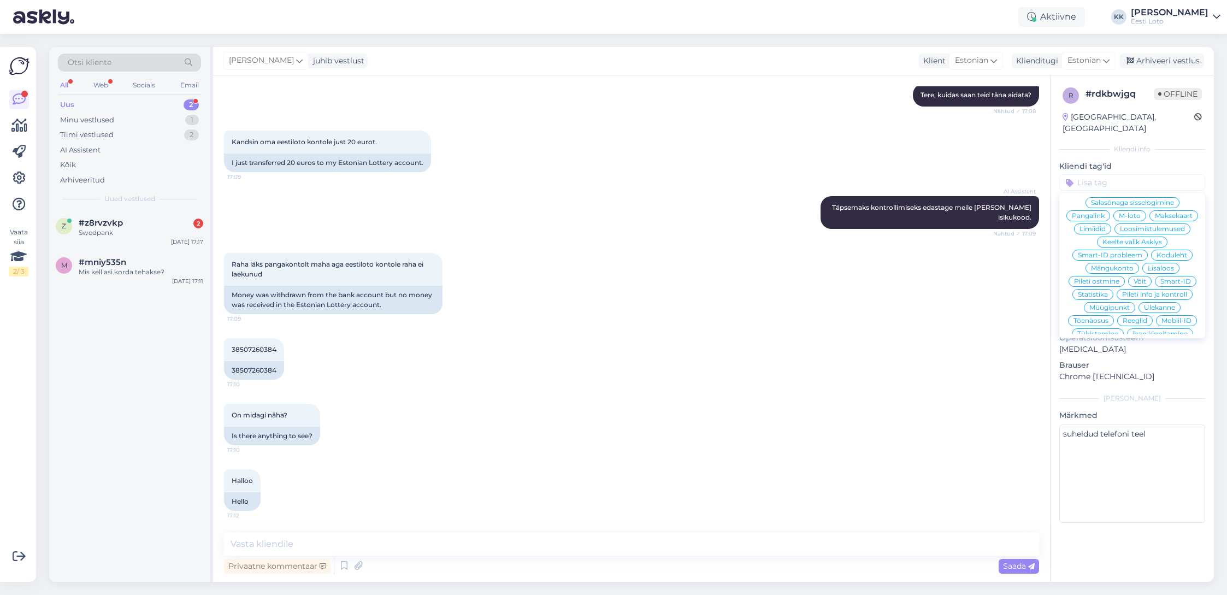
scroll to position [235, 0]
click at [1135, 328] on span "E-rahakott" at bounding box center [1132, 331] width 36 height 7
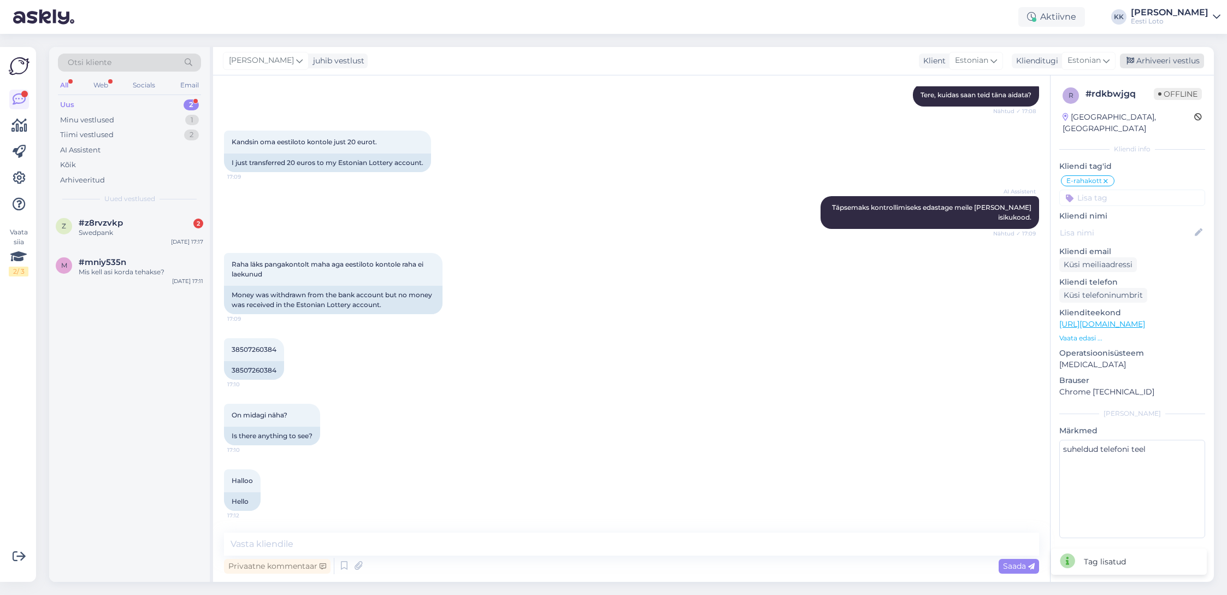
click at [1170, 68] on div "Arhiveeri vestlus" at bounding box center [1162, 61] width 84 height 15
drag, startPoint x: 1101, startPoint y: 455, endPoint x: 1084, endPoint y: 453, distance: 17.0
click at [1101, 455] on textarea "suheldud telefoni teel" at bounding box center [1132, 489] width 146 height 98
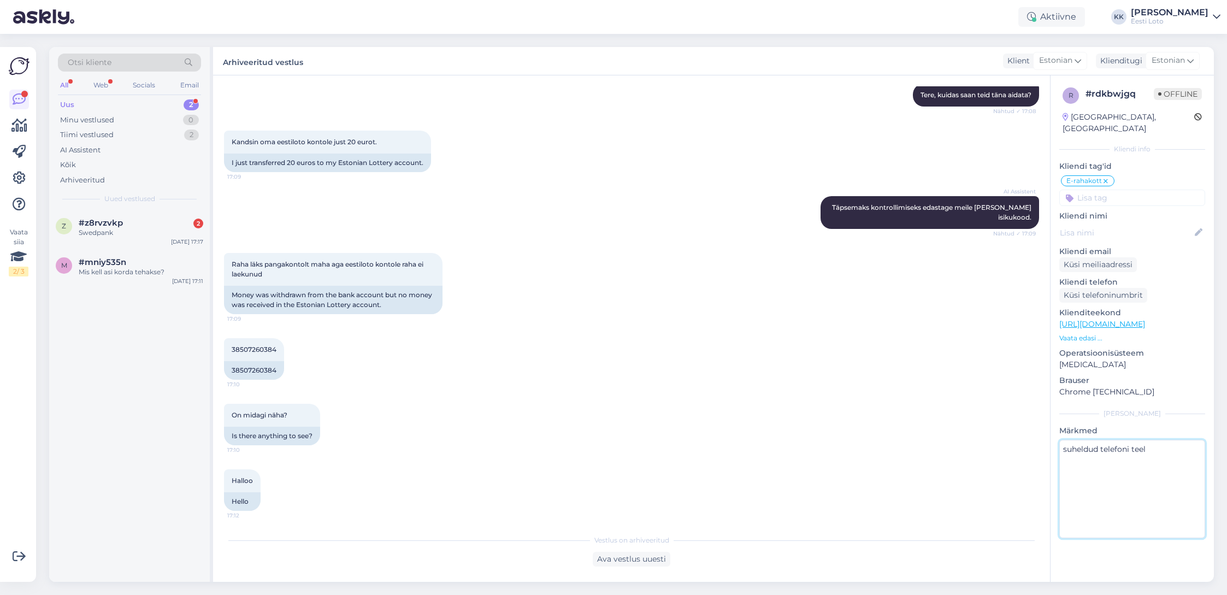
type textarea "suheldud telefoni teel"
click at [1165, 190] on input at bounding box center [1132, 198] width 146 height 16
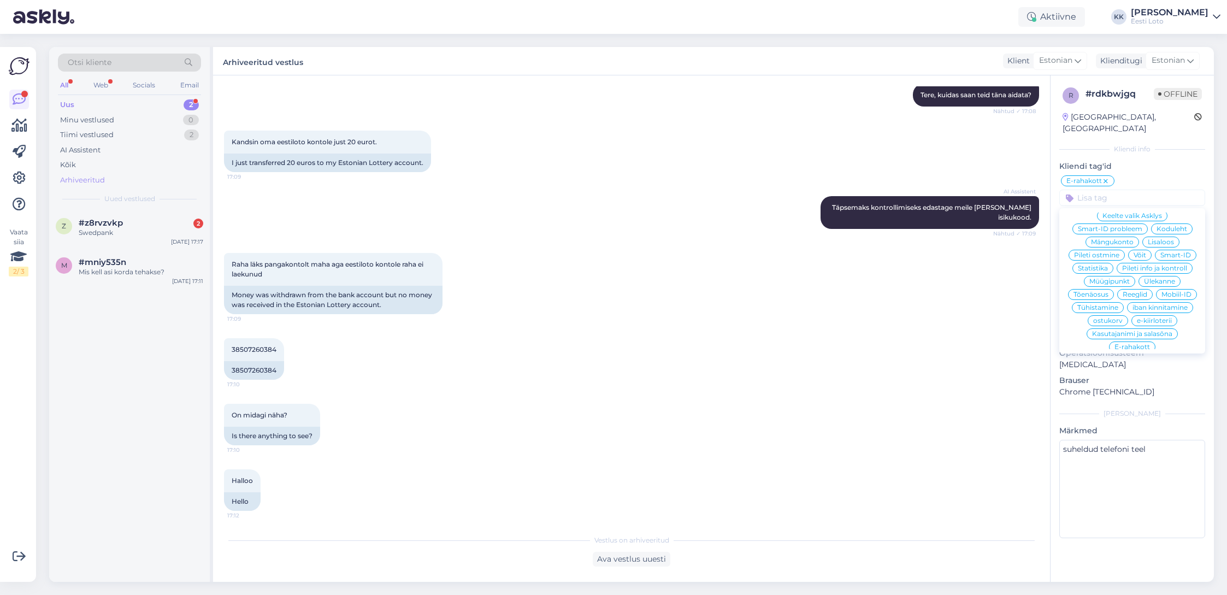
drag, startPoint x: 92, startPoint y: 181, endPoint x: 102, endPoint y: 185, distance: 10.8
click at [92, 181] on div "Arhiveeritud" at bounding box center [82, 180] width 45 height 11
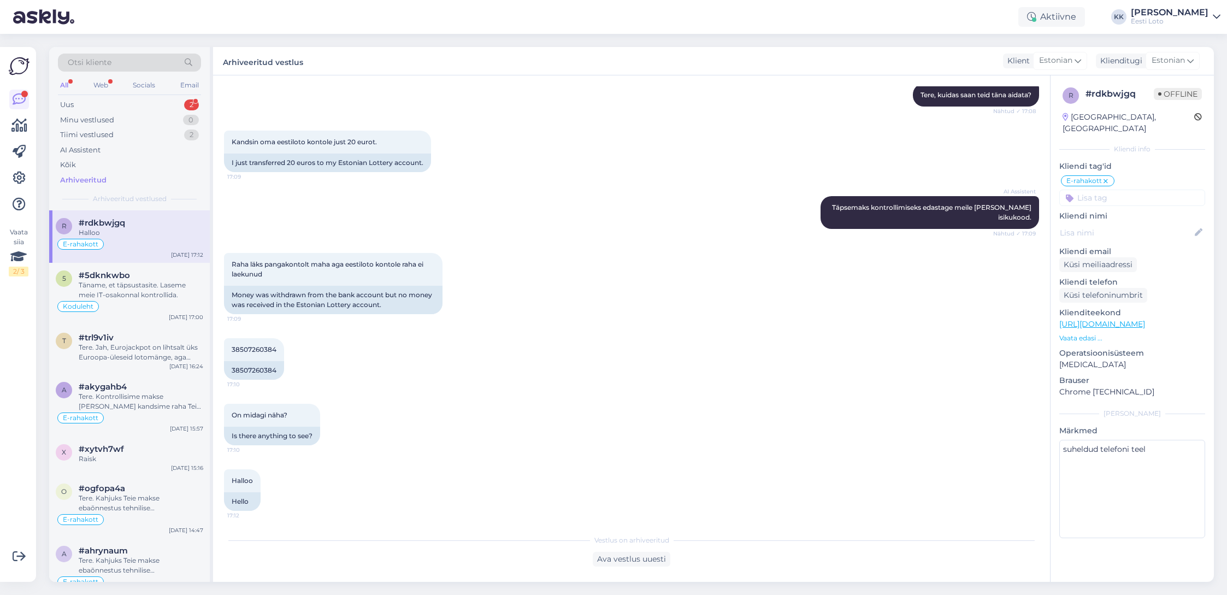
click at [116, 231] on div "Halloo" at bounding box center [141, 233] width 125 height 10
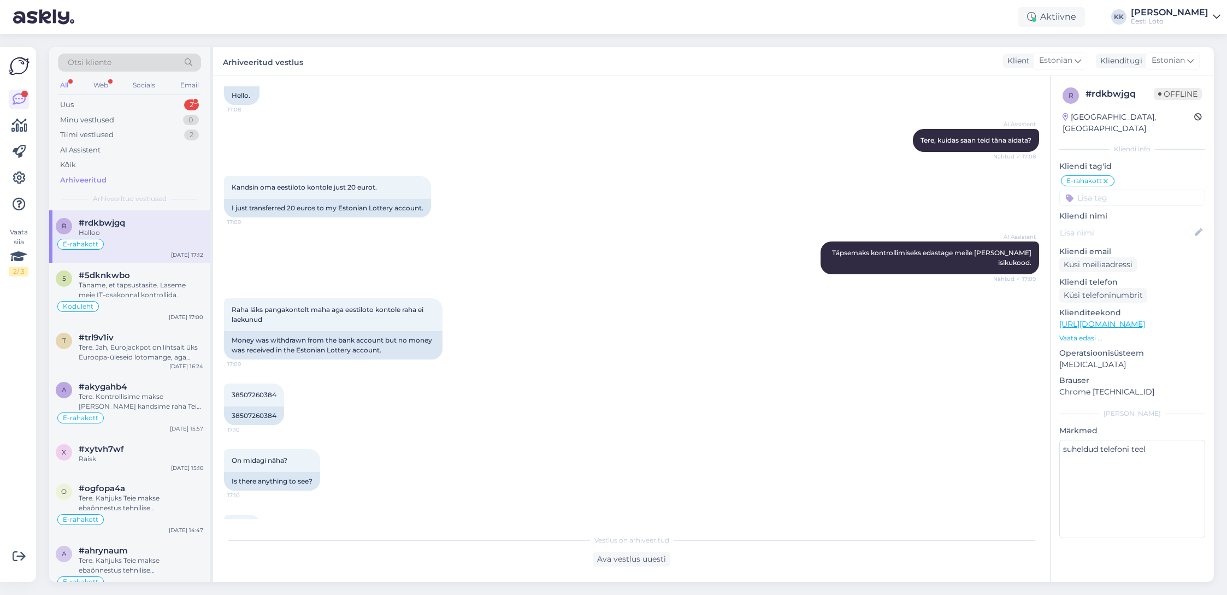
scroll to position [73, 0]
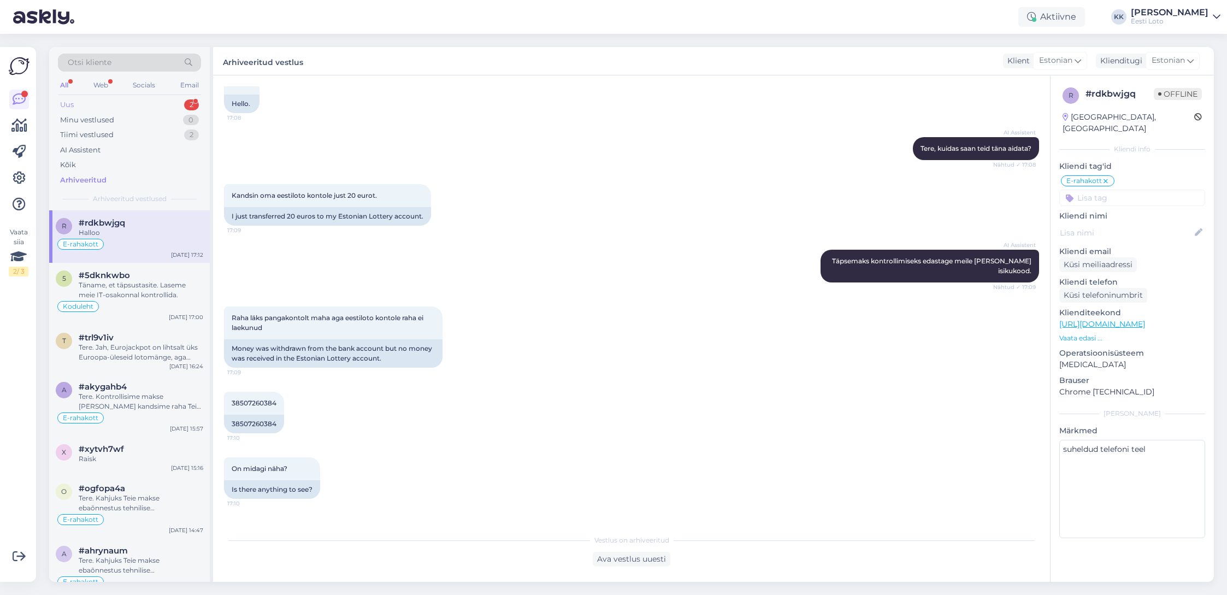
click at [97, 105] on div "Uus 2" at bounding box center [129, 104] width 143 height 15
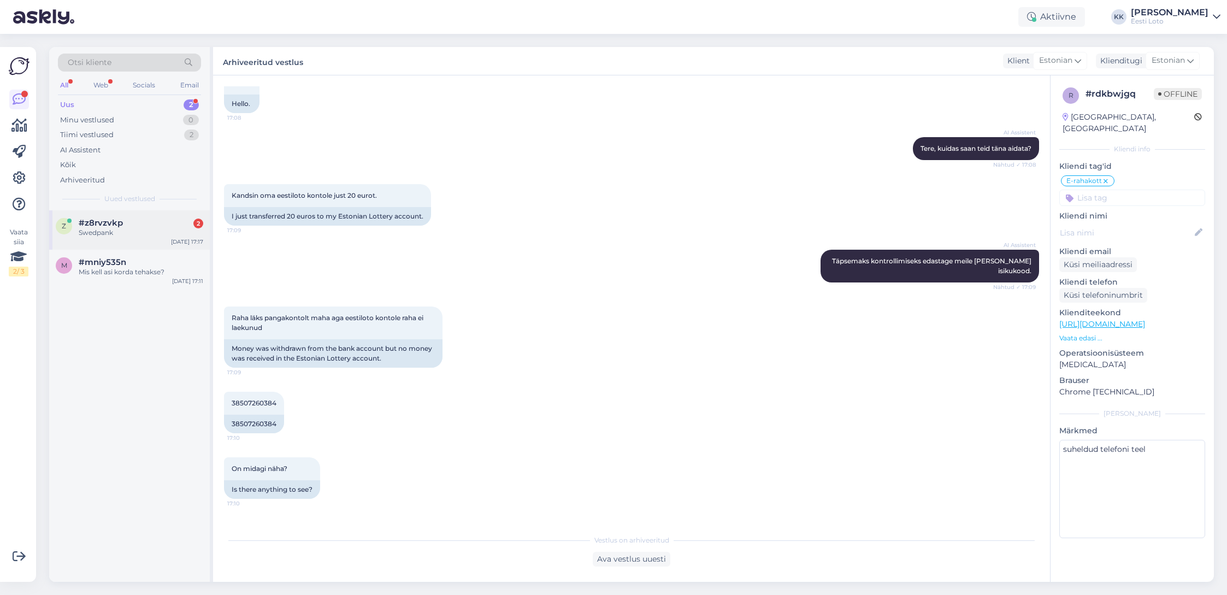
click at [107, 240] on div "z #z8rvzvkp 2 Swedpank [DATE] 17:17" at bounding box center [129, 229] width 161 height 39
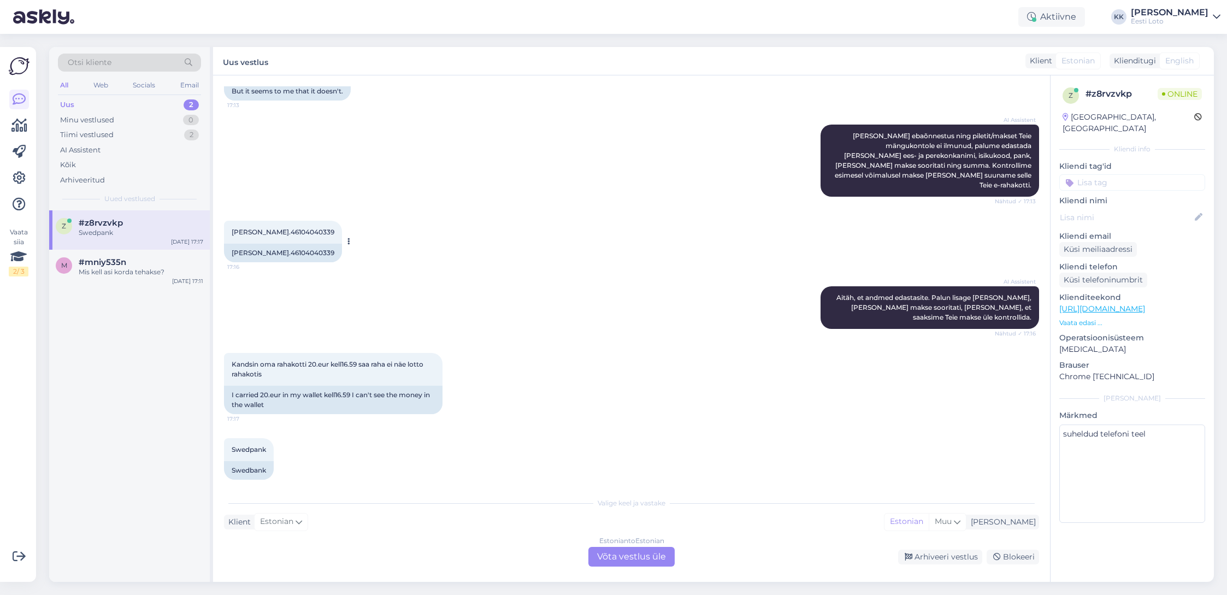
click at [311, 228] on span "[PERSON_NAME].46104040339" at bounding box center [283, 232] width 103 height 8
click at [104, 180] on div "Arhiveeritud" at bounding box center [82, 180] width 45 height 11
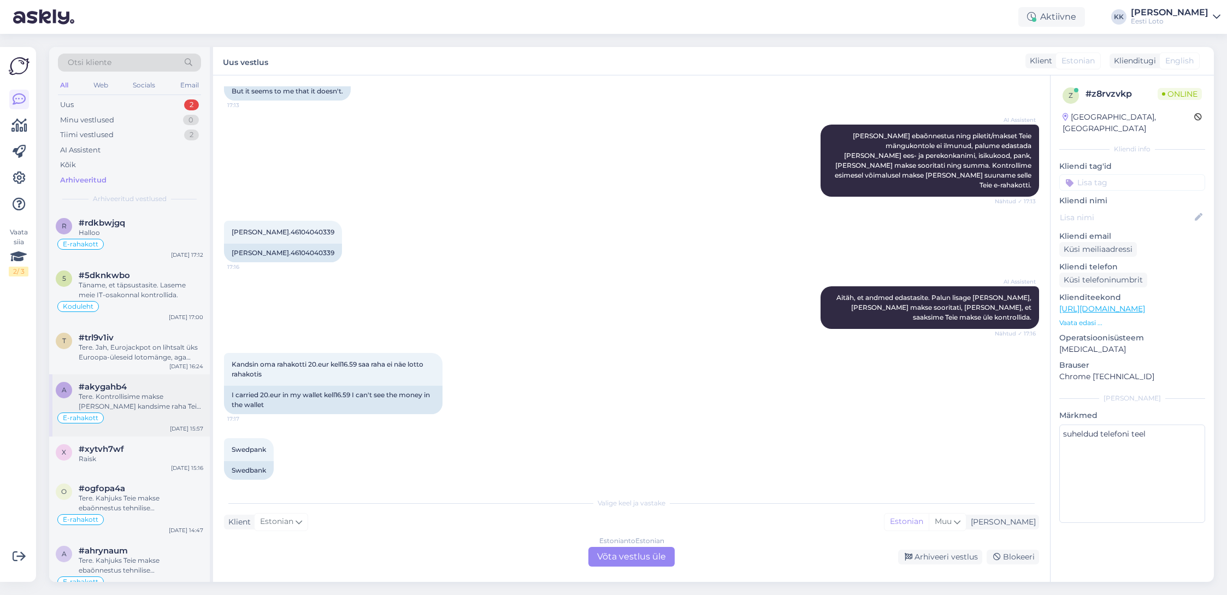
click at [140, 400] on div "Tere. Kontrollisime makse [PERSON_NAME] kandsime raha Teie e-rahakotti." at bounding box center [141, 402] width 125 height 20
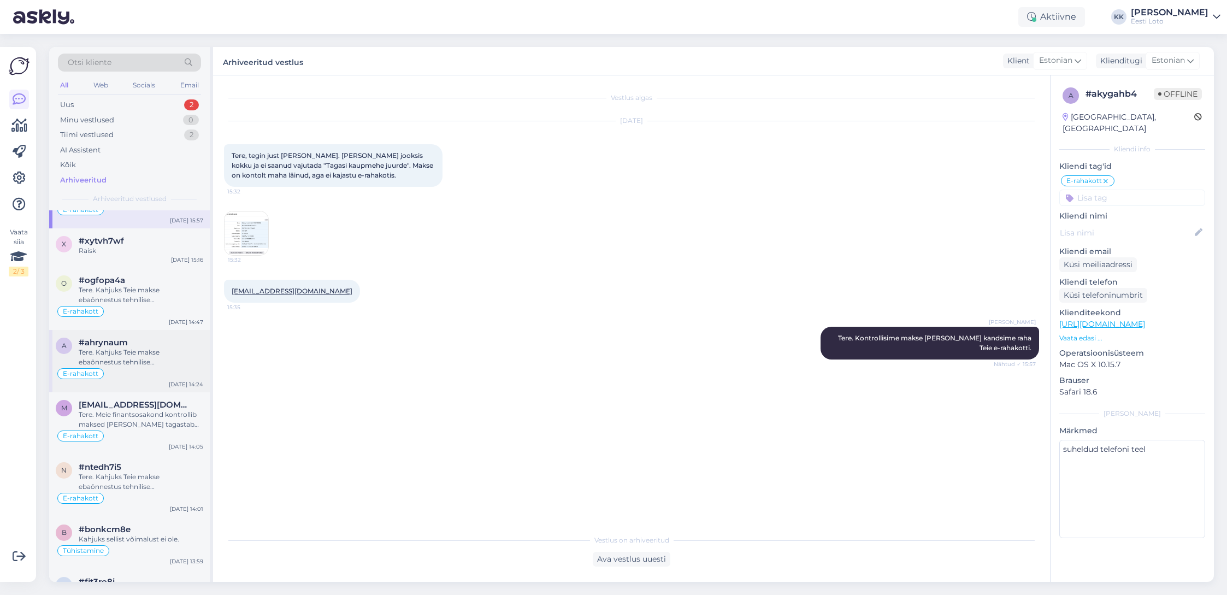
scroll to position [219, 0]
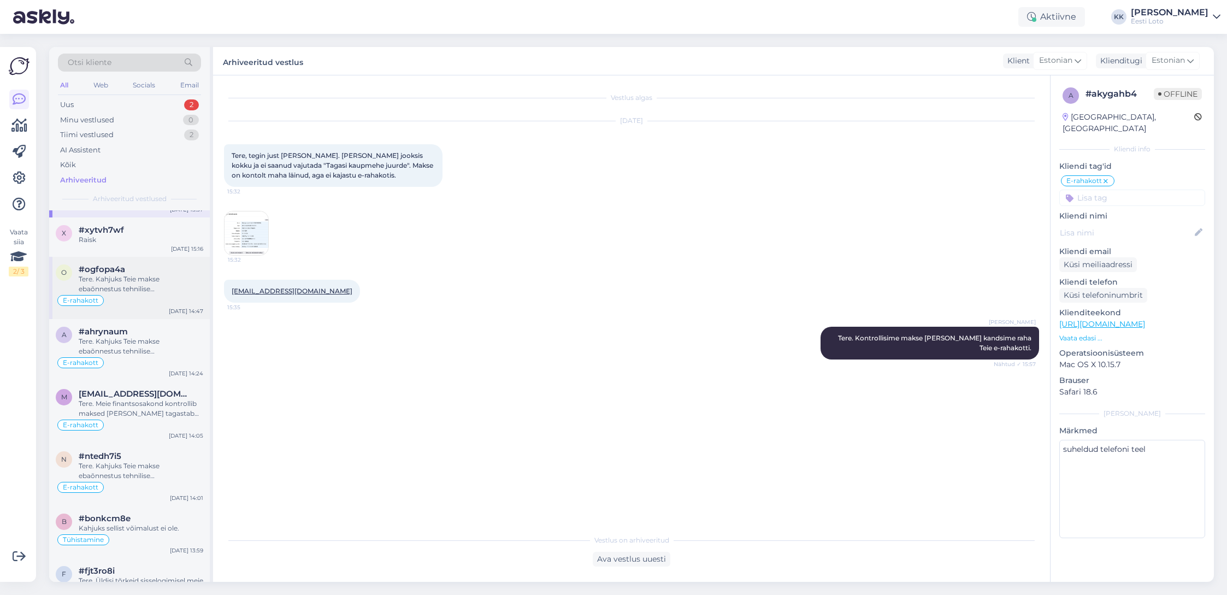
click at [143, 281] on div "Tere. Kahjuks Teie makse ebaõnnestus tehnilise [PERSON_NAME] tõttu. Raha tagast…" at bounding box center [141, 284] width 125 height 20
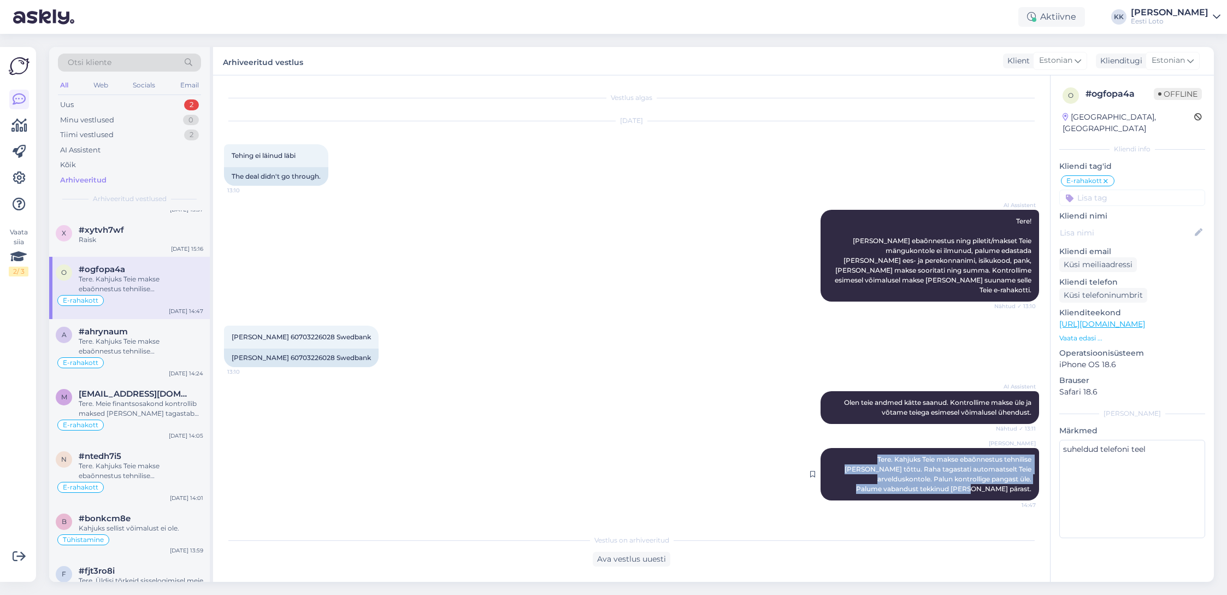
drag, startPoint x: 833, startPoint y: 447, endPoint x: 1028, endPoint y: 486, distance: 199.3
click at [1031, 486] on div "[PERSON_NAME] Tere. Kahjuks Teie makse ebaõnnestus tehnilise [PERSON_NAME] tõtt…" at bounding box center [930, 474] width 219 height 52
click at [99, 102] on div "Uus 2" at bounding box center [129, 104] width 143 height 15
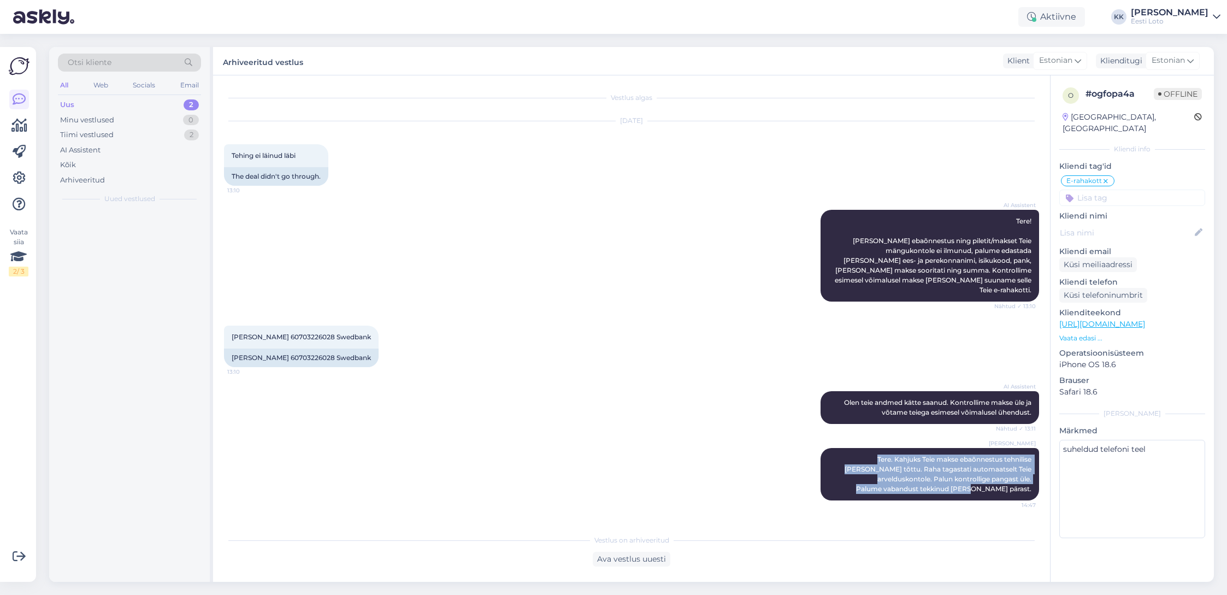
scroll to position [0, 0]
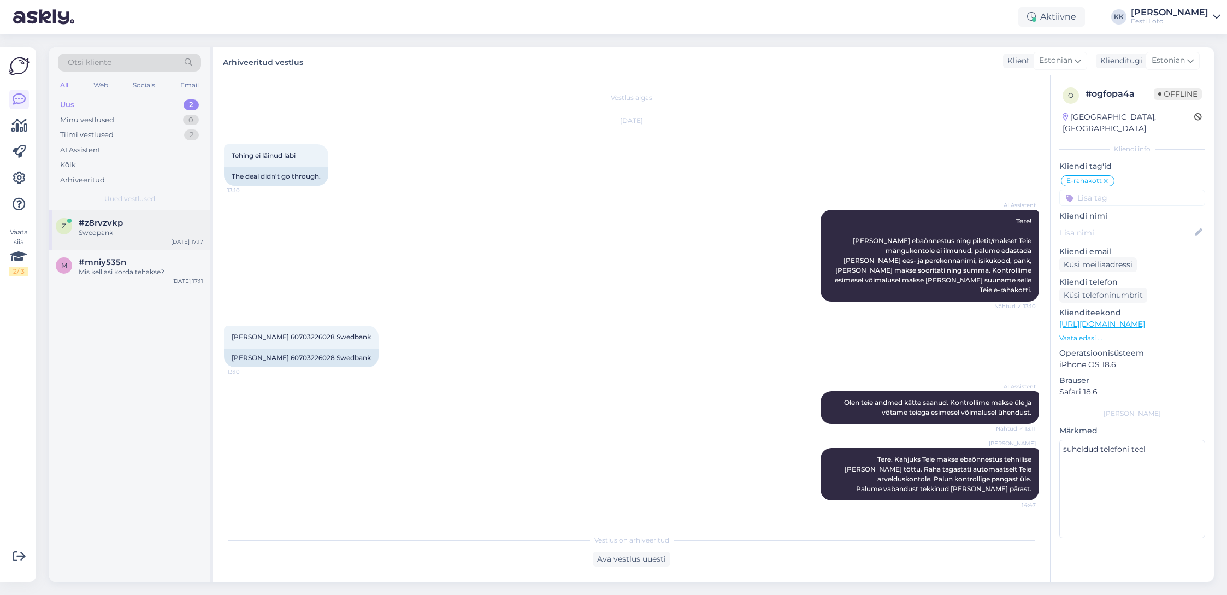
click at [123, 232] on div "Swedpank" at bounding box center [141, 233] width 125 height 10
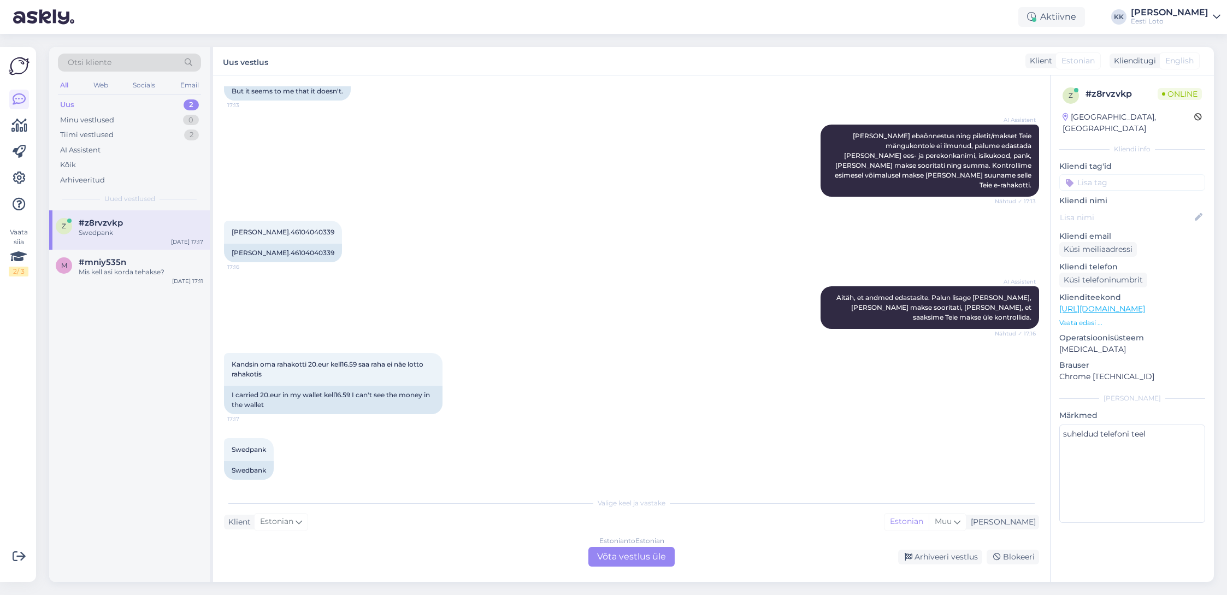
drag, startPoint x: 616, startPoint y: 555, endPoint x: 600, endPoint y: 556, distance: 15.3
click at [616, 555] on div "Estonian to Estonian Võta vestlus üle" at bounding box center [631, 557] width 86 height 20
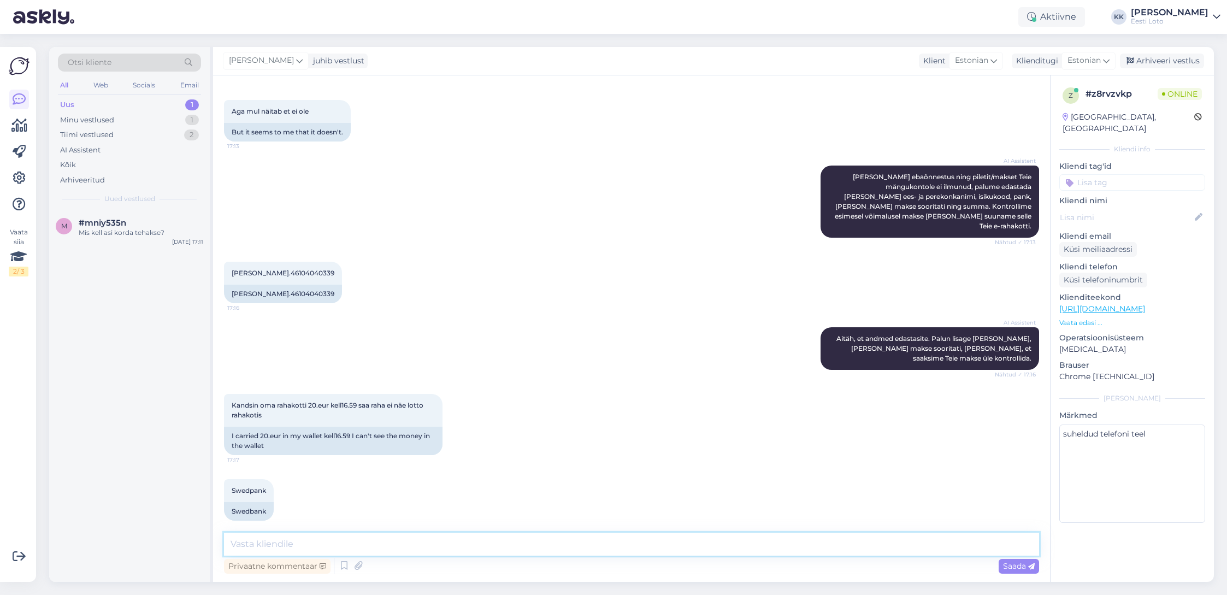
click at [363, 538] on textarea at bounding box center [631, 544] width 815 height 23
paste textarea "Tere. Kahjuks Teie makse ebaõnnestus tehnilise [PERSON_NAME] tõttu. Raha tagast…"
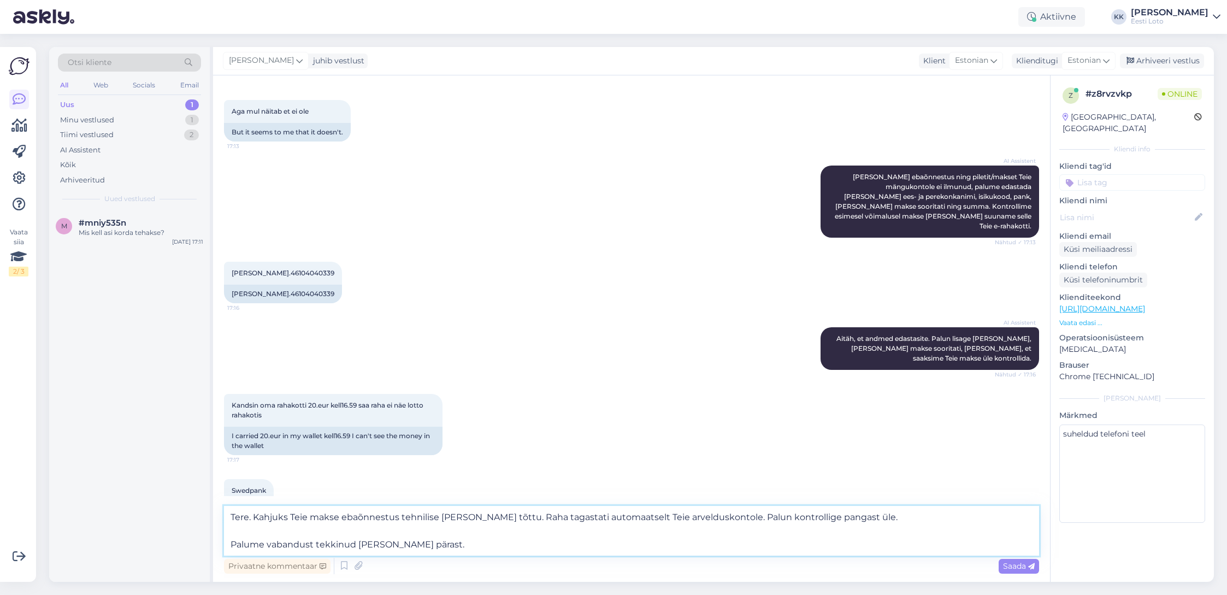
click at [229, 544] on textarea "Tere. Kahjuks Teie makse ebaõnnestus tehnilise [PERSON_NAME] tõttu. Raha tagast…" at bounding box center [631, 531] width 815 height 50
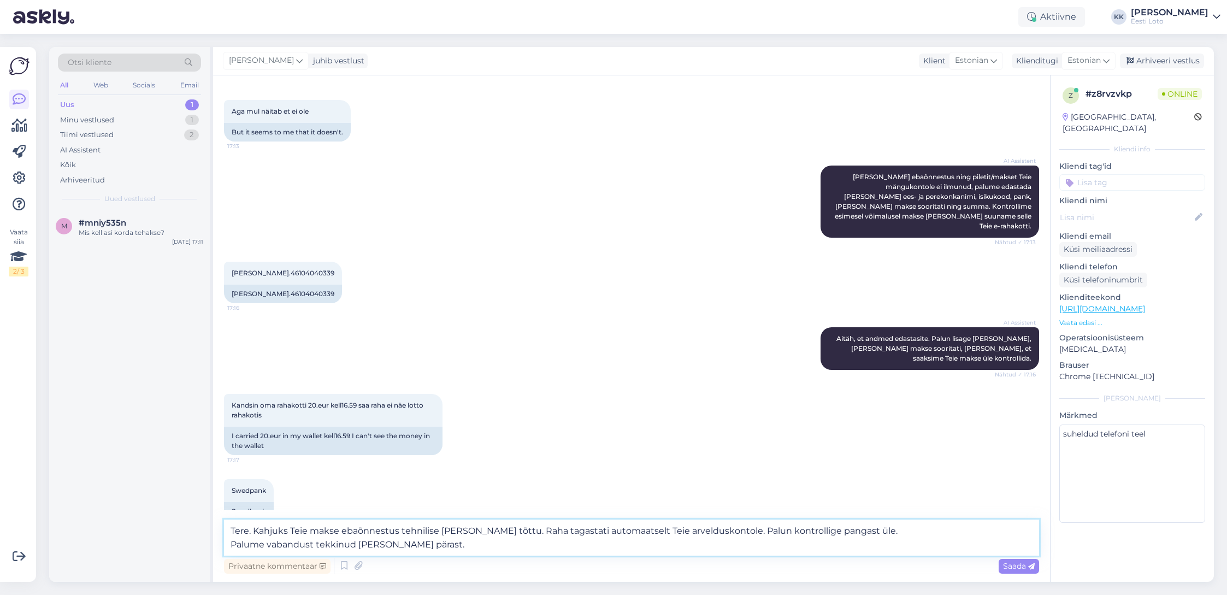
scroll to position [355, 0]
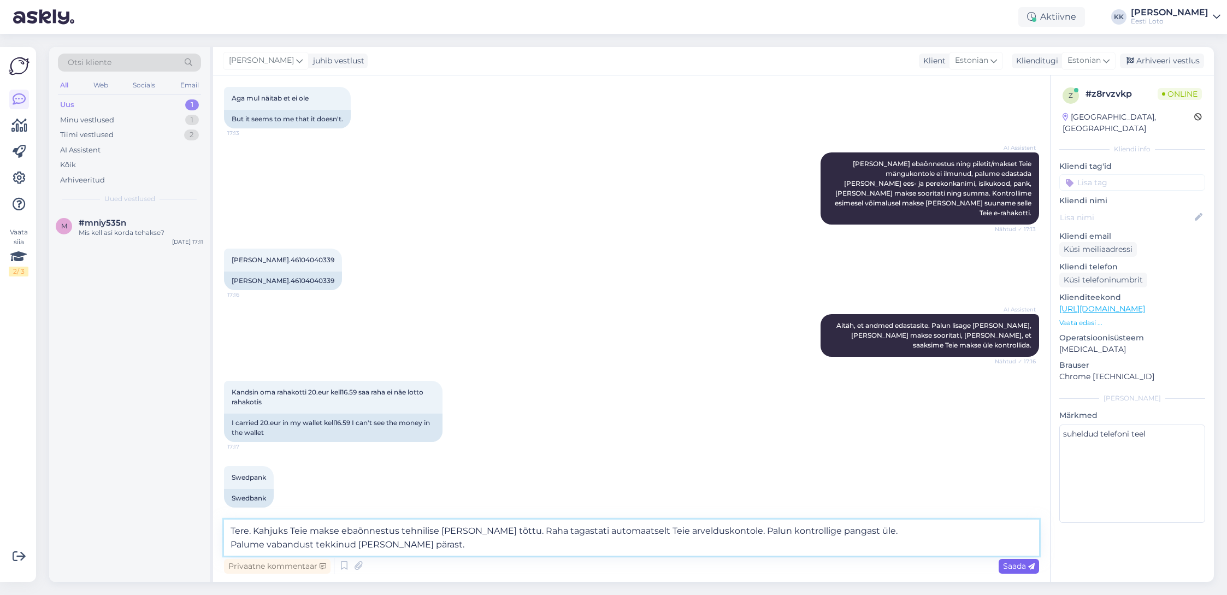
type textarea "Tere. Kahjuks Teie makse ebaõnnestus tehnilise [PERSON_NAME] tõttu. Raha tagast…"
click at [1018, 565] on span "Saada" at bounding box center [1019, 566] width 32 height 10
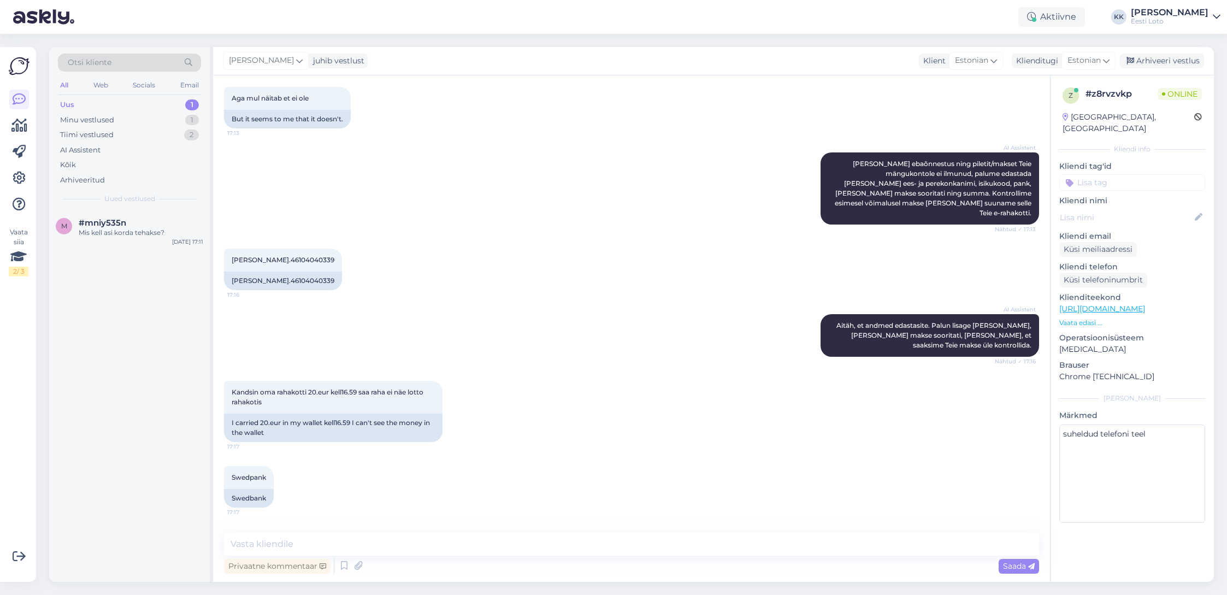
scroll to position [418, 0]
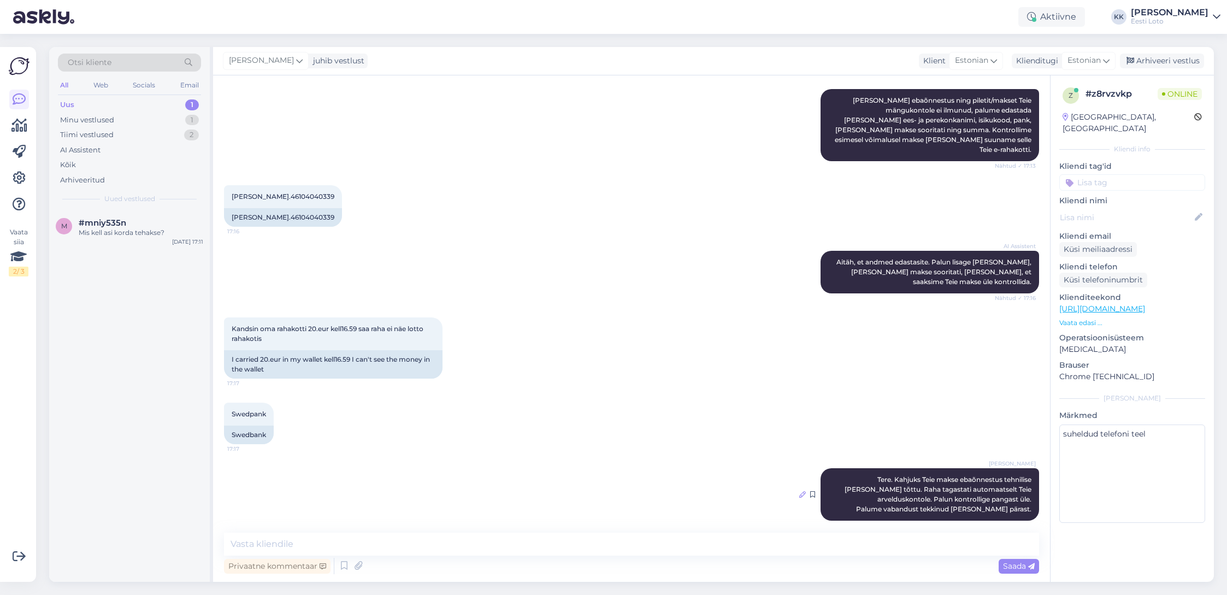
click at [805, 491] on icon at bounding box center [802, 494] width 7 height 7
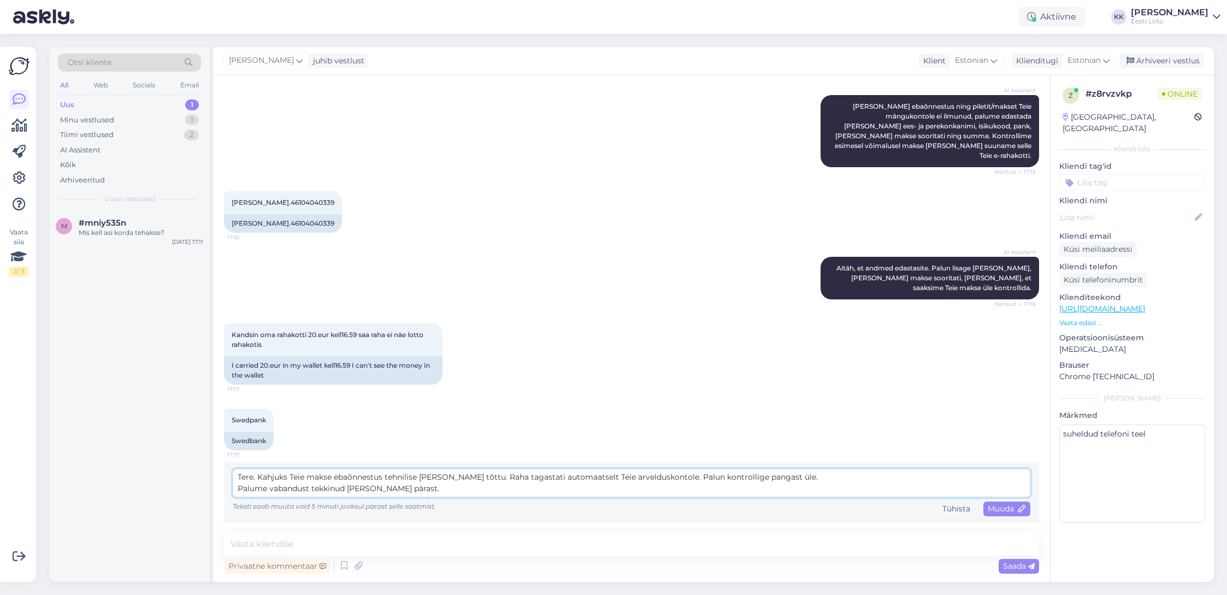
scroll to position [402, 0]
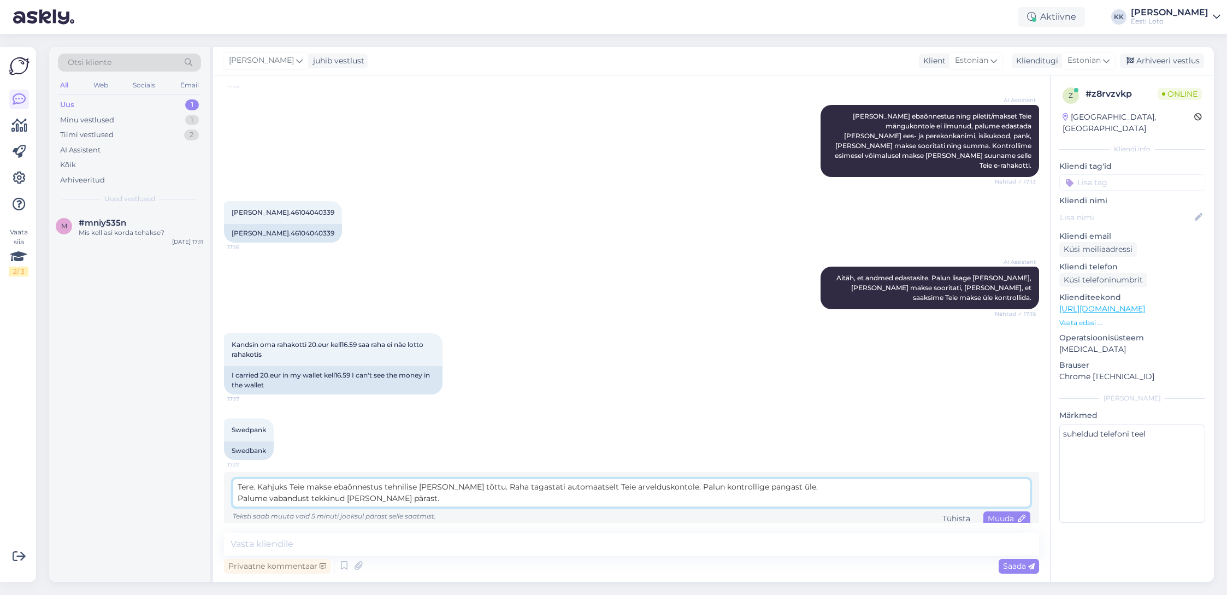
drag, startPoint x: 466, startPoint y: 479, endPoint x: 654, endPoint y: 477, distance: 188.5
click at [654, 479] on textarea "Tere. Kahjuks Teie makse ebaõnnestus tehnilise [PERSON_NAME] tõttu. Raha tagast…" at bounding box center [632, 493] width 798 height 28
click at [779, 480] on textarea "Tere. Kahjuks Teie makse ebaõnnestus tehnilise [PERSON_NAME] tõttu. Raha tagast…" at bounding box center [632, 493] width 798 height 28
drag, startPoint x: 769, startPoint y: 479, endPoint x: 577, endPoint y: 478, distance: 191.7
click at [577, 479] on textarea "Tere. Kahjuks Teie makse ebaõnnestus tehnilise [PERSON_NAME] tõttu. Raha tagast…" at bounding box center [632, 493] width 798 height 28
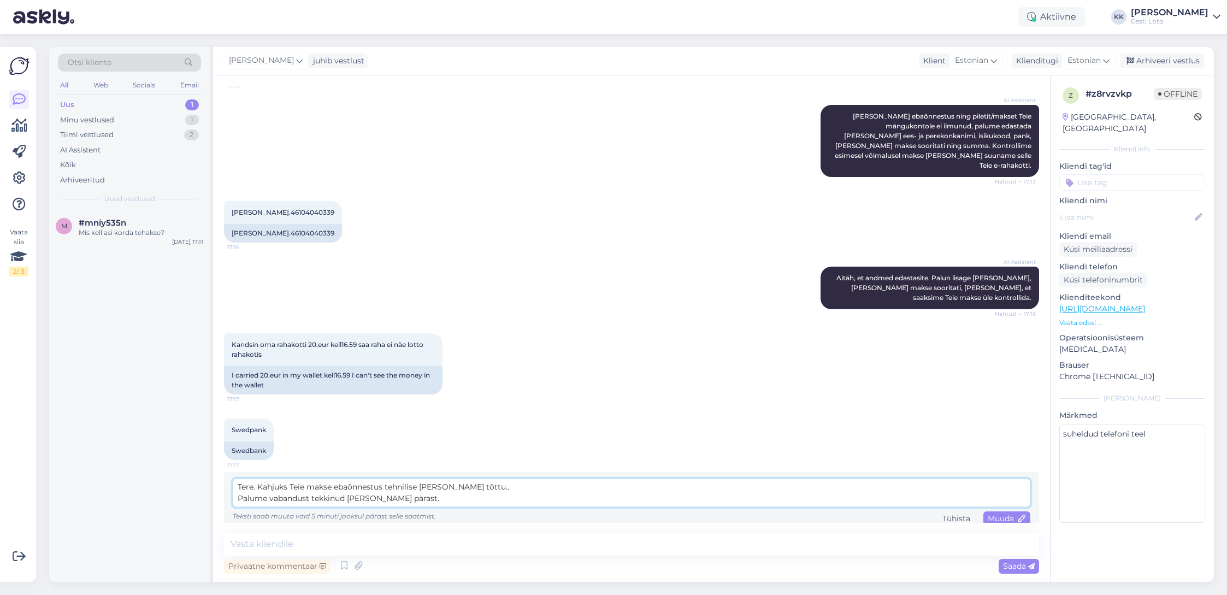
paste textarea "Kontrollisime makse üle ja kandsime raha Teie e-rahakotti."
click at [462, 479] on textarea "Tere. Kahjuks Teie makse ebaõnnestus tehnilise [PERSON_NAME] tõttu.Kontrollisim…" at bounding box center [632, 493] width 798 height 28
type textarea "Tere. Kahjuks Teie makse ebaõnnestus tehnilise [PERSON_NAME] tõttu. Kontrollisi…"
click at [1006, 513] on span "Muuda" at bounding box center [1007, 518] width 38 height 10
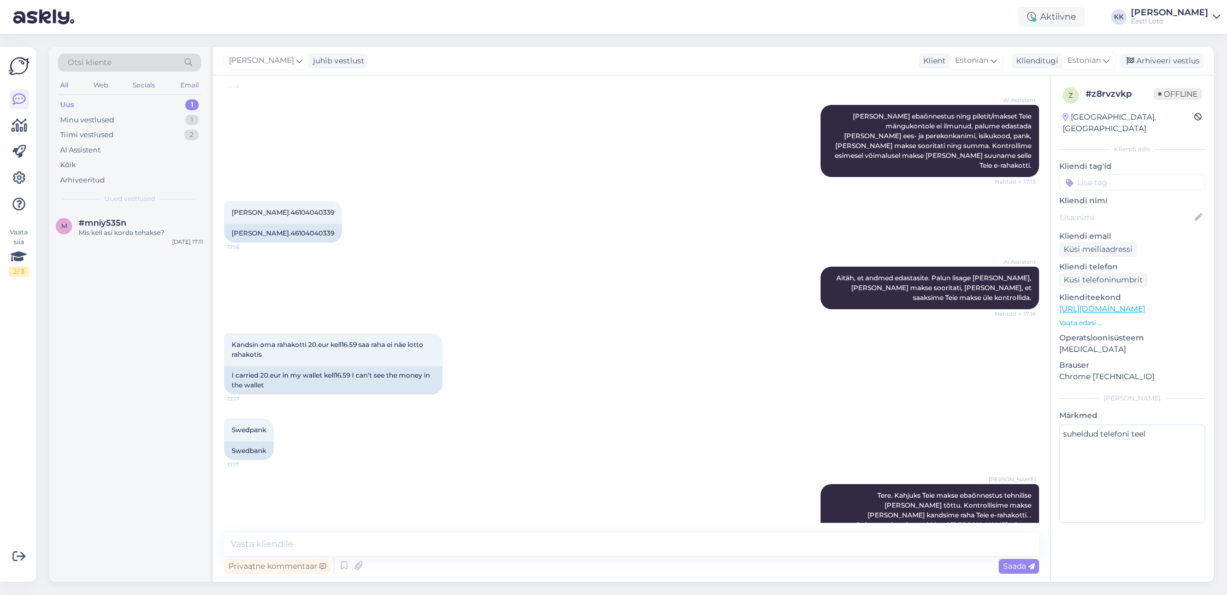
scroll to position [408, 0]
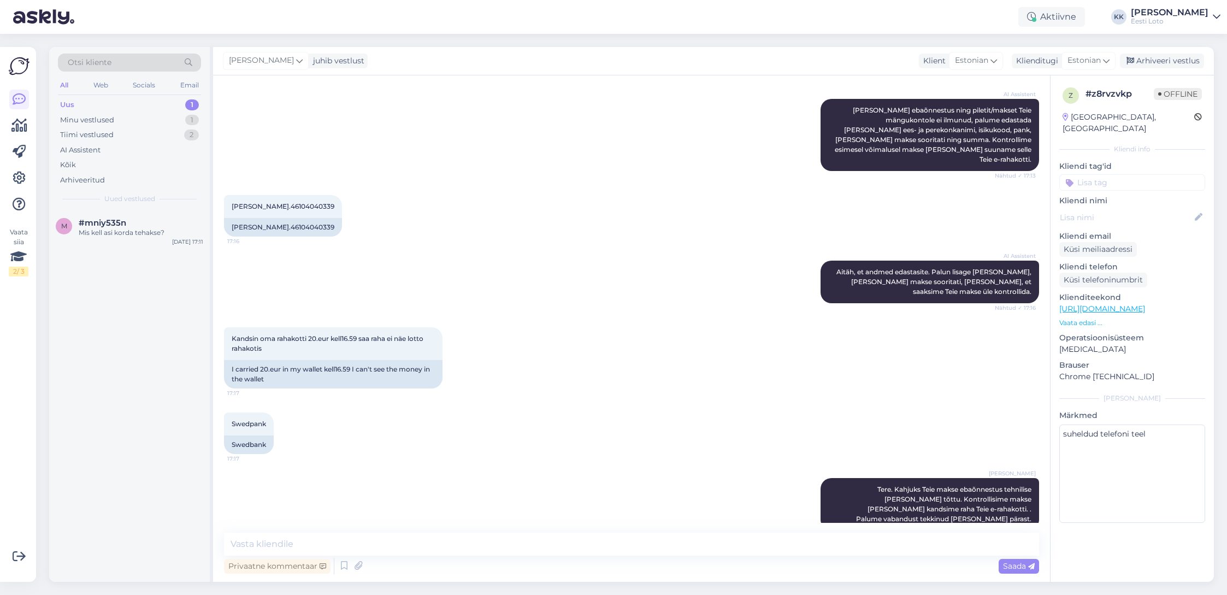
click at [1116, 174] on input at bounding box center [1132, 182] width 146 height 16
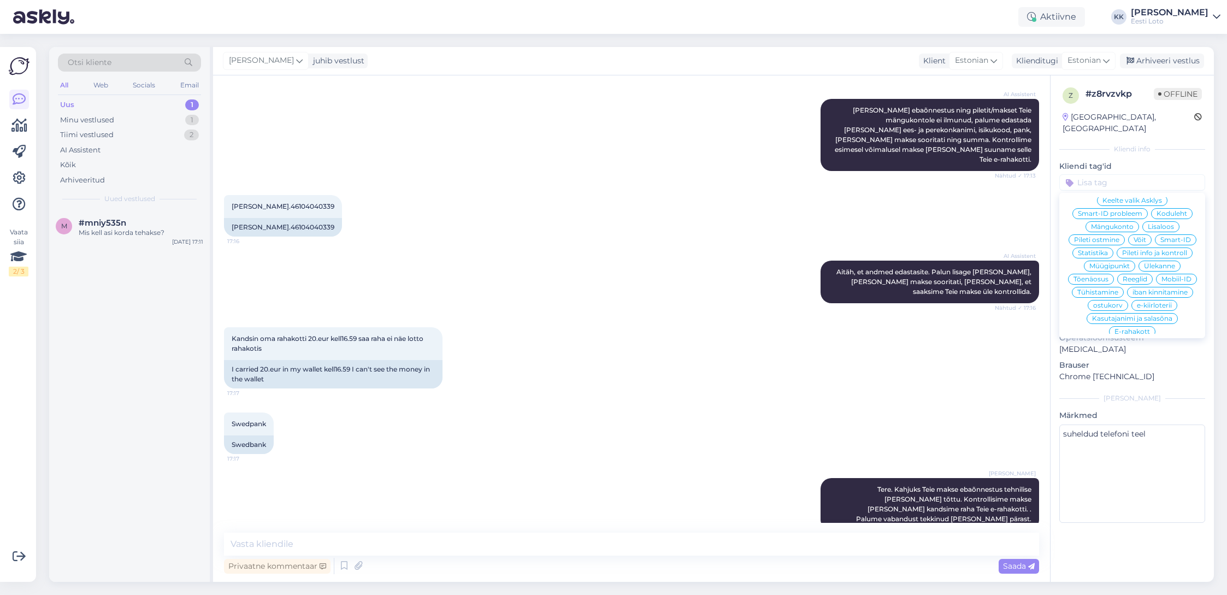
click at [1125, 328] on span "E-rahakott" at bounding box center [1132, 331] width 36 height 7
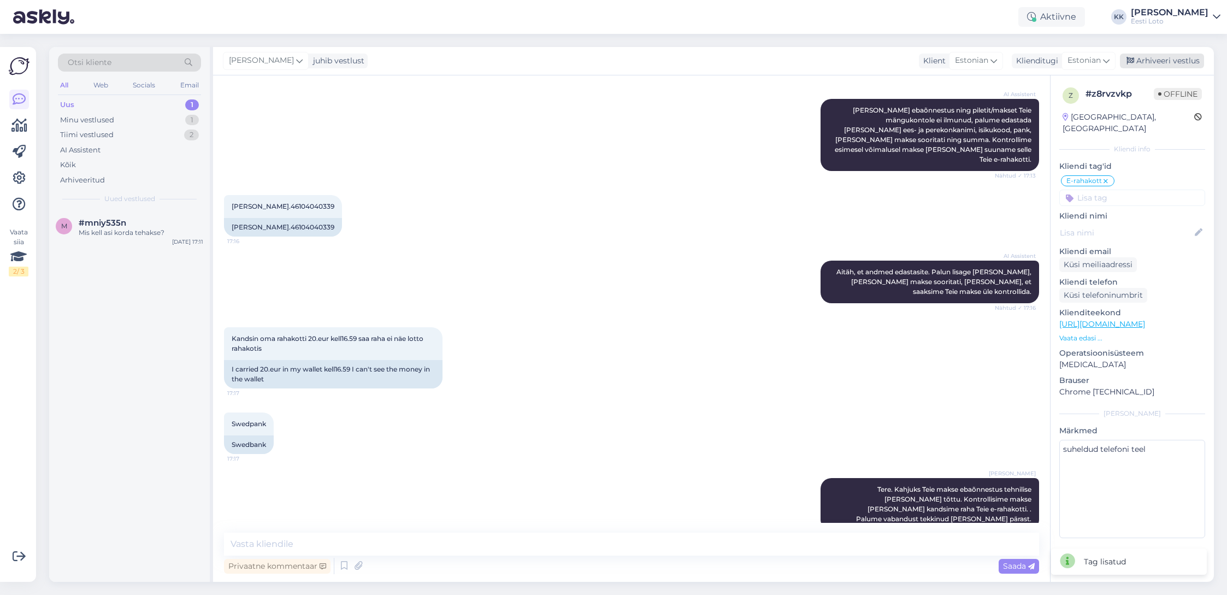
click at [1150, 61] on div "Arhiveeri vestlus" at bounding box center [1162, 61] width 84 height 15
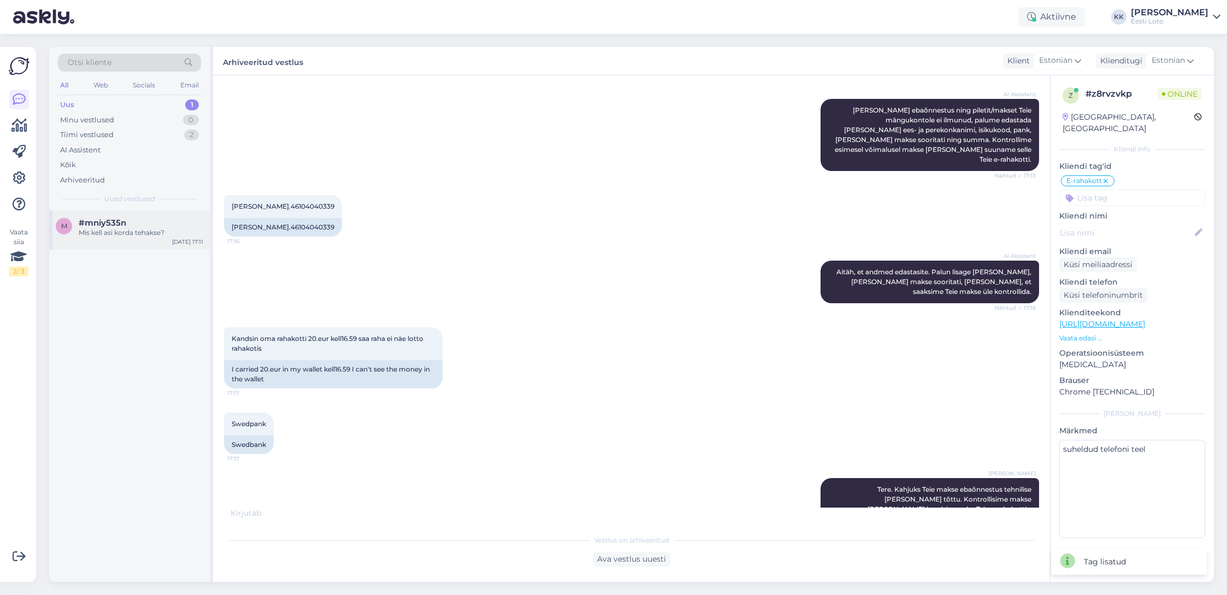
click at [105, 237] on div "Mis kell asi korda tehakse?" at bounding box center [141, 233] width 125 height 10
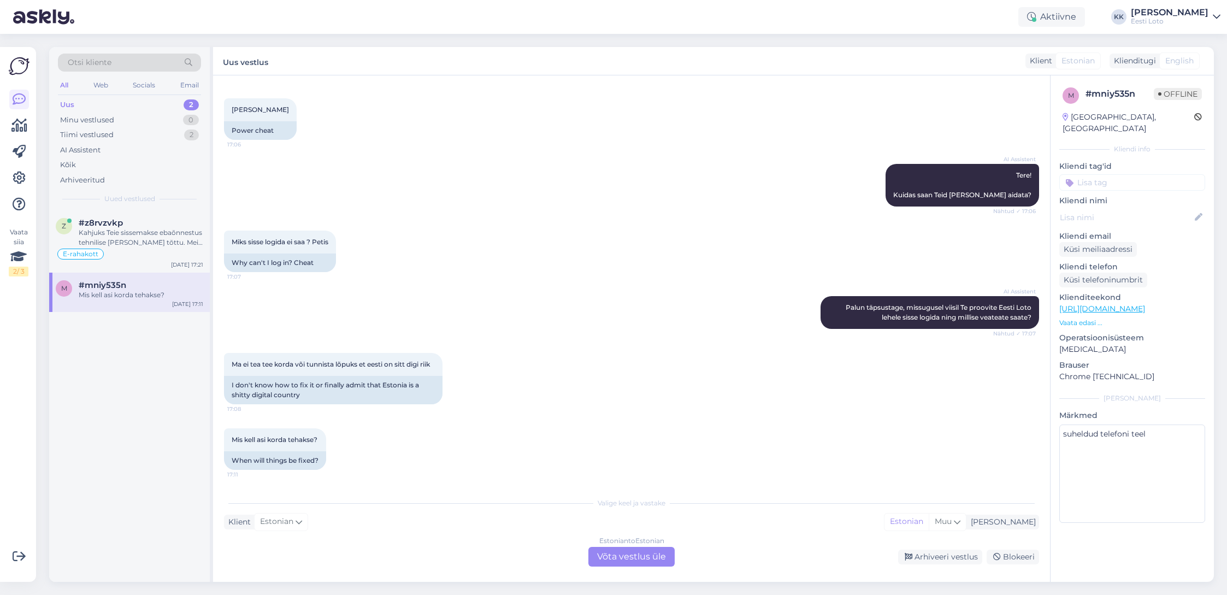
scroll to position [46, 0]
click at [162, 240] on div "Kahjuks Teie sissemakse ebaõnnestus tehnilise [PERSON_NAME] tõttu. Meie finants…" at bounding box center [141, 238] width 125 height 20
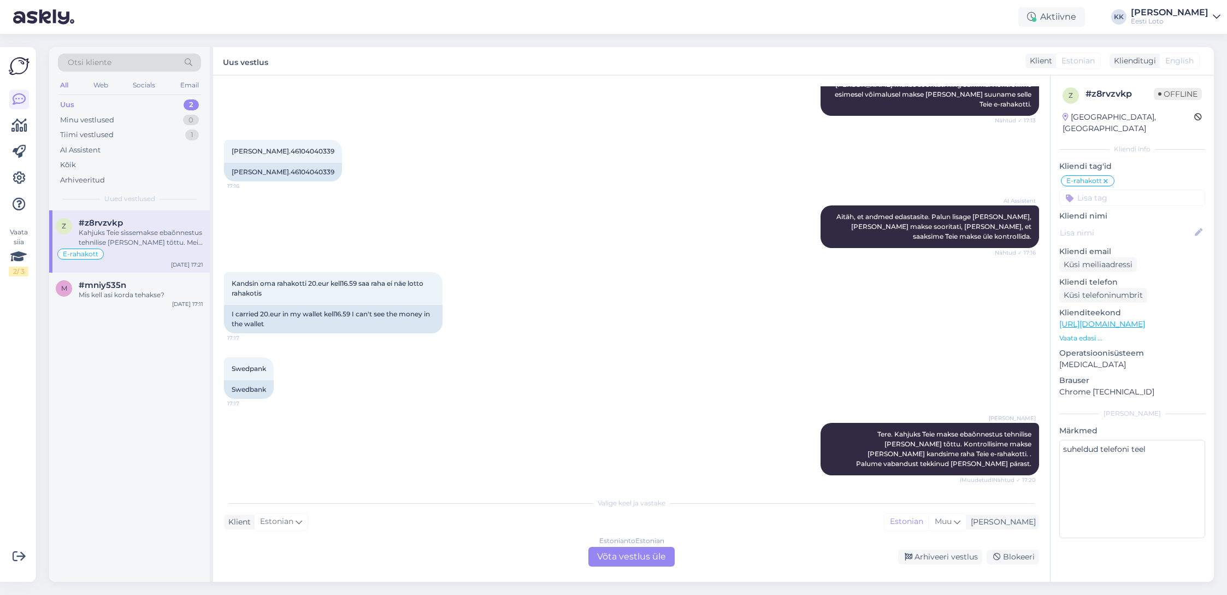
scroll to position [460, 0]
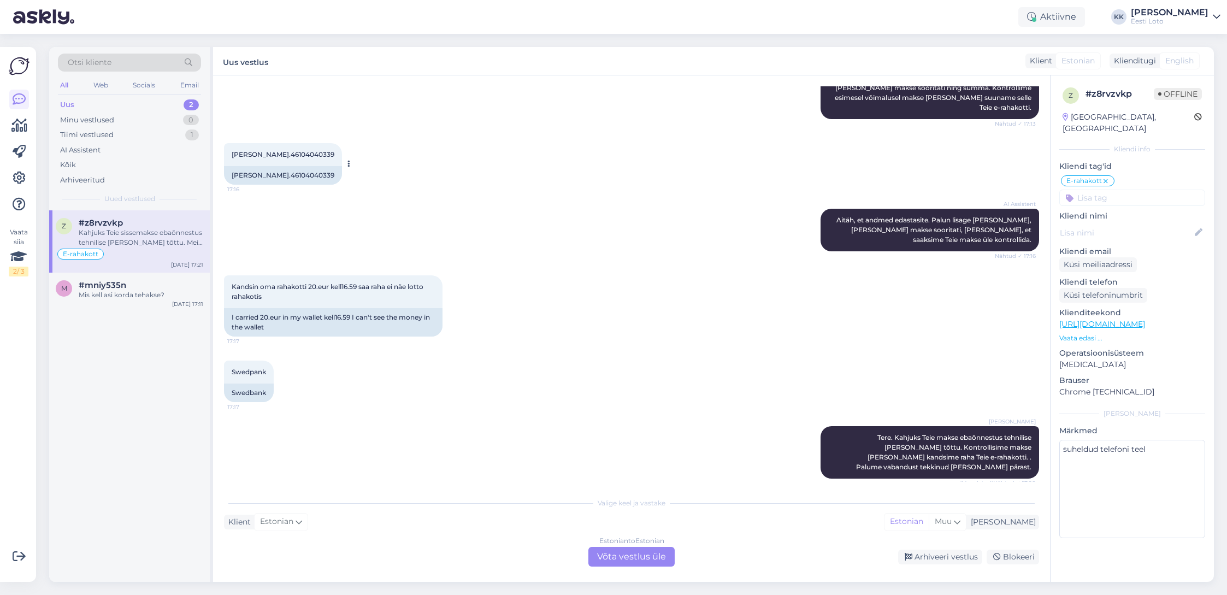
click at [302, 150] on span "[PERSON_NAME].46104040339" at bounding box center [283, 154] width 103 height 8
drag, startPoint x: 302, startPoint y: 144, endPoint x: 338, endPoint y: 153, distance: 36.6
click at [302, 150] on span "[PERSON_NAME].46104040339" at bounding box center [283, 154] width 103 height 8
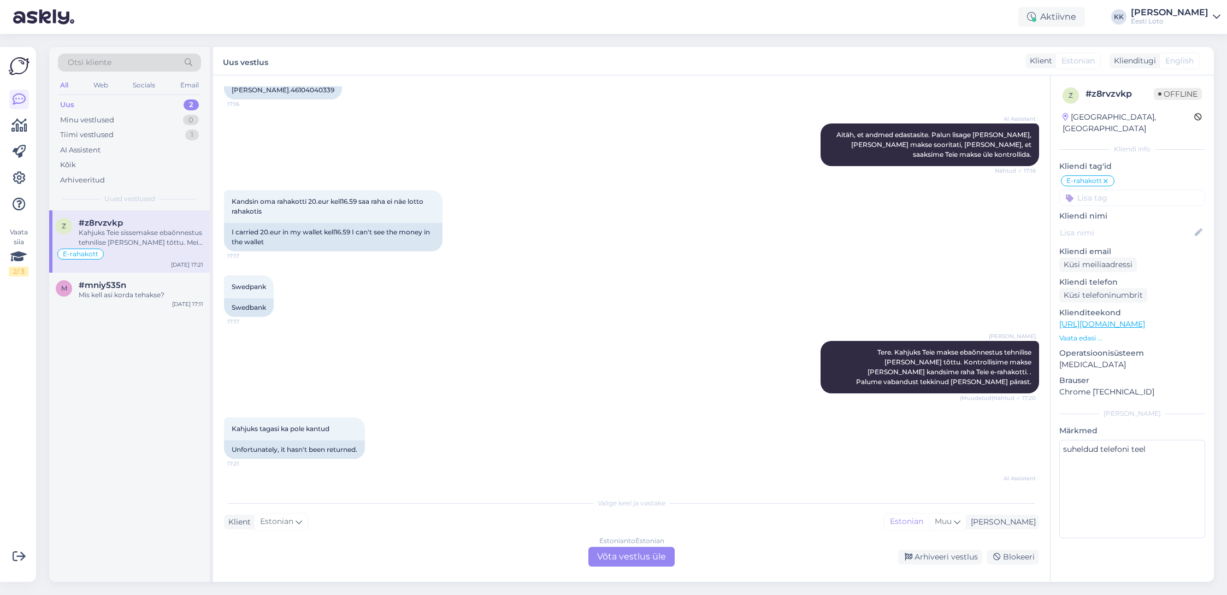
scroll to position [601, 0]
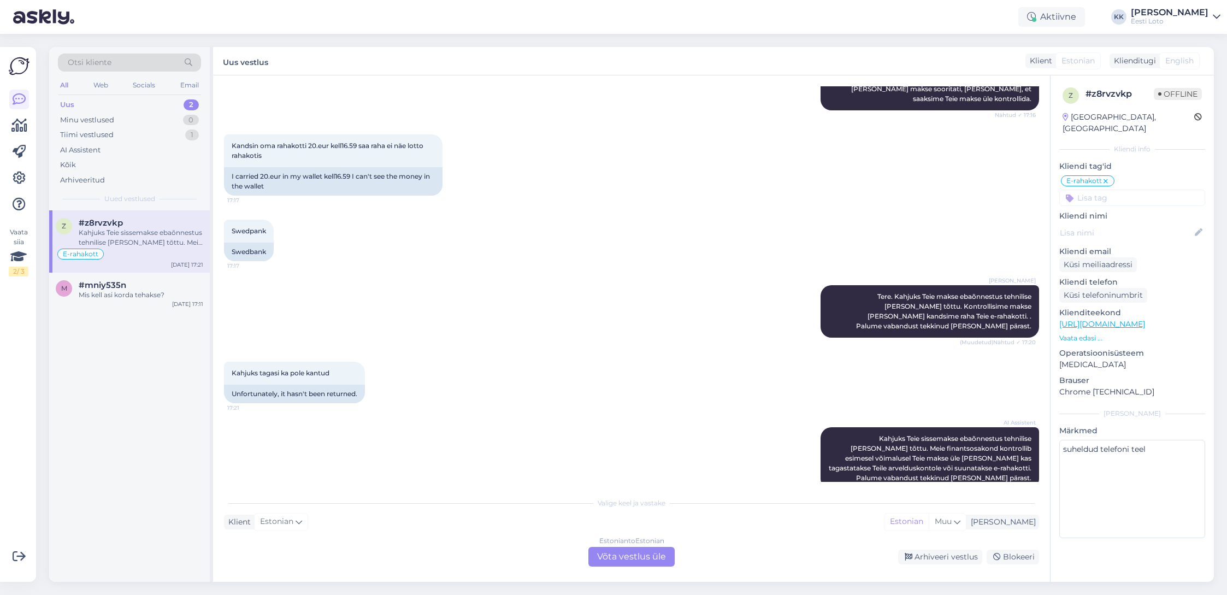
click at [647, 557] on div "Estonian to Estonian Võta vestlus üle" at bounding box center [631, 557] width 86 height 20
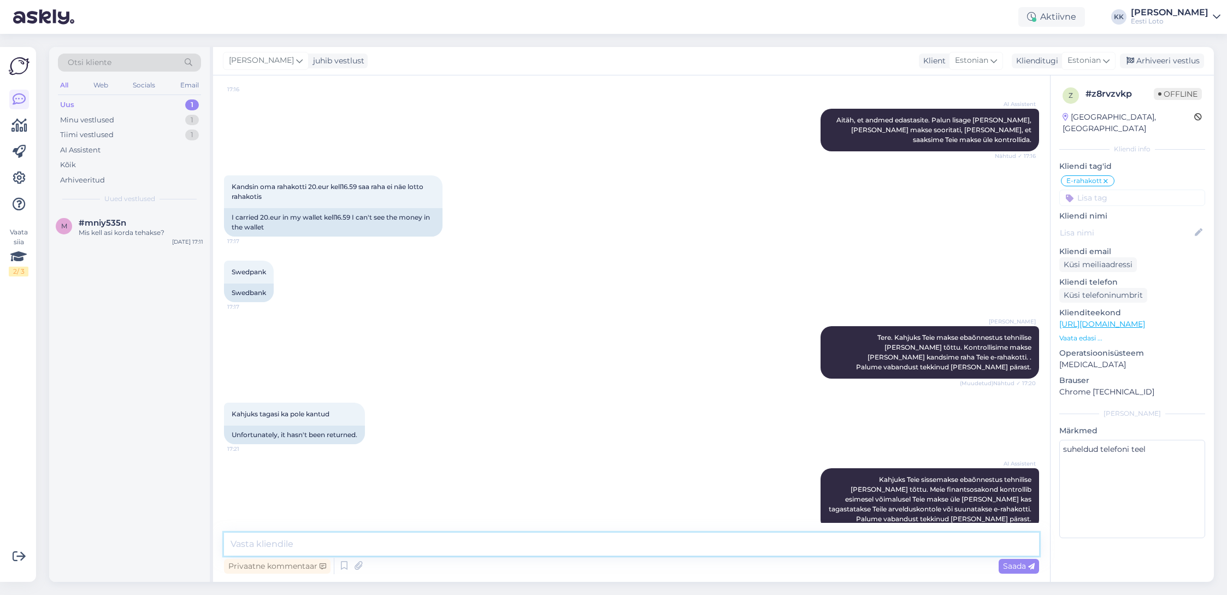
drag, startPoint x: 566, startPoint y: 541, endPoint x: 626, endPoint y: 558, distance: 61.9
click at [566, 541] on textarea at bounding box center [631, 544] width 815 height 23
type textarea "Raha [PERSON_NAME] e-rahakotti."
click at [1018, 565] on span "Saada" at bounding box center [1019, 566] width 32 height 10
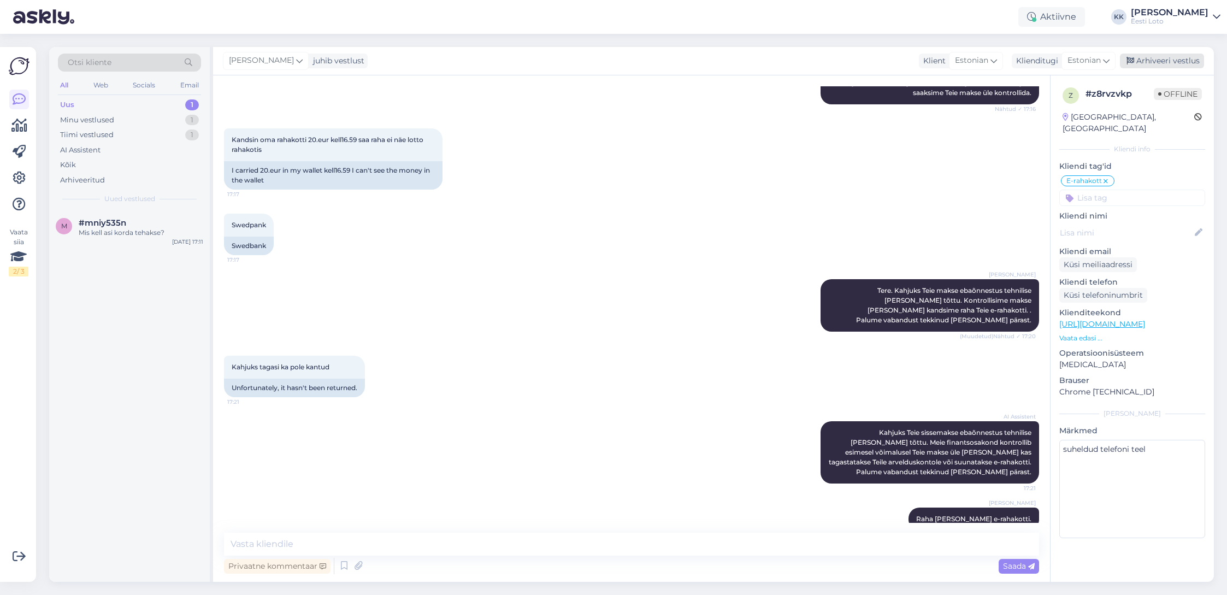
click at [1165, 57] on div "Arhiveeri vestlus" at bounding box center [1162, 61] width 84 height 15
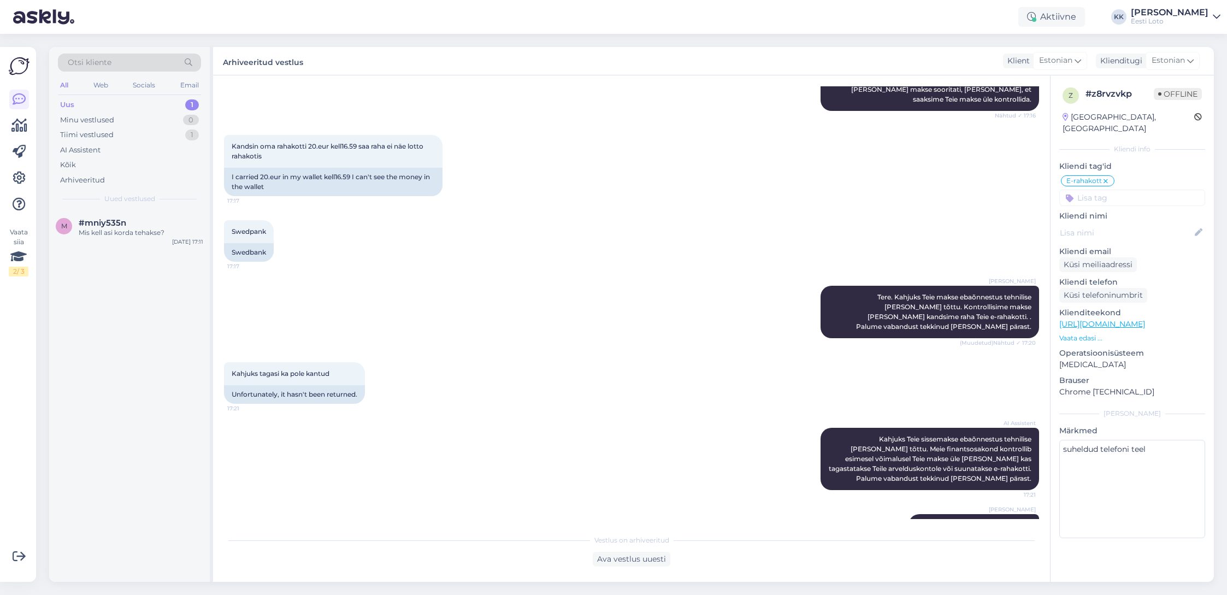
scroll to position [611, 0]
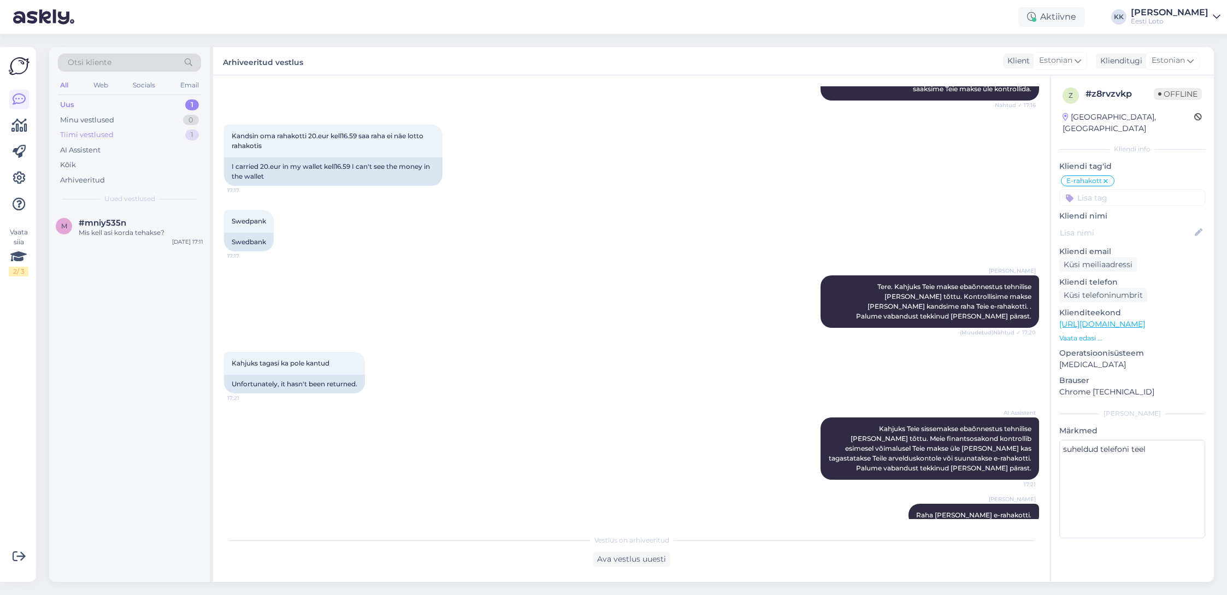
click at [118, 135] on div "Tiimi vestlused 1" at bounding box center [129, 134] width 143 height 15
click at [132, 234] on div "Palun edastage meile ka enda isikukood." at bounding box center [141, 238] width 125 height 20
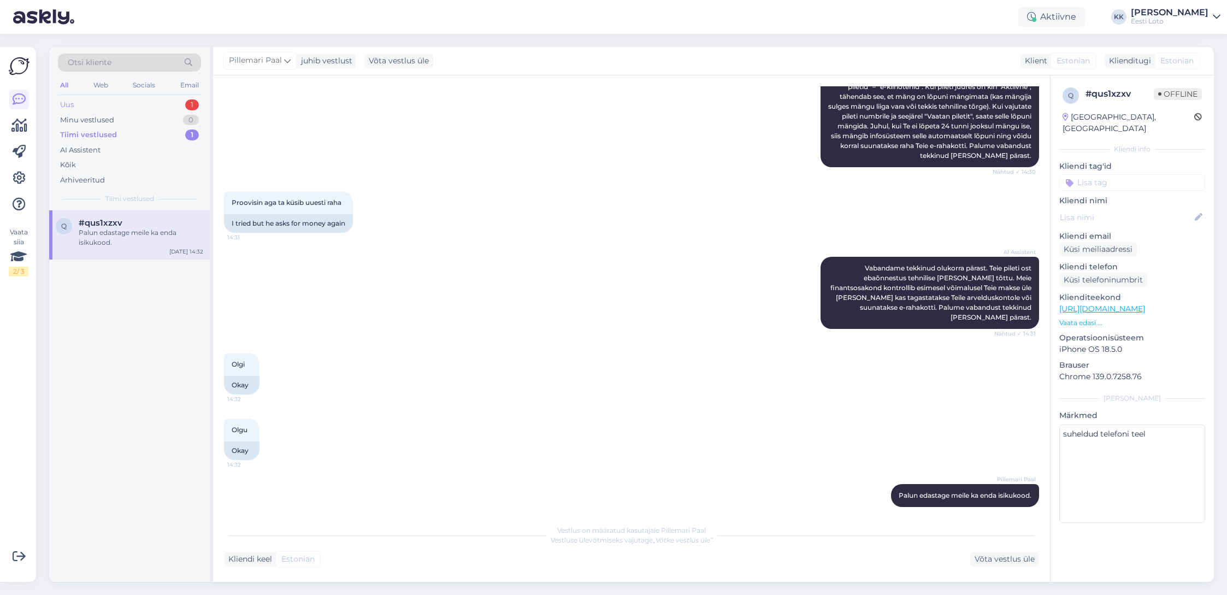
click at [118, 107] on div "Uus 1" at bounding box center [129, 104] width 143 height 15
click at [134, 235] on div "Mis kell asi korda tehakse?" at bounding box center [141, 233] width 125 height 10
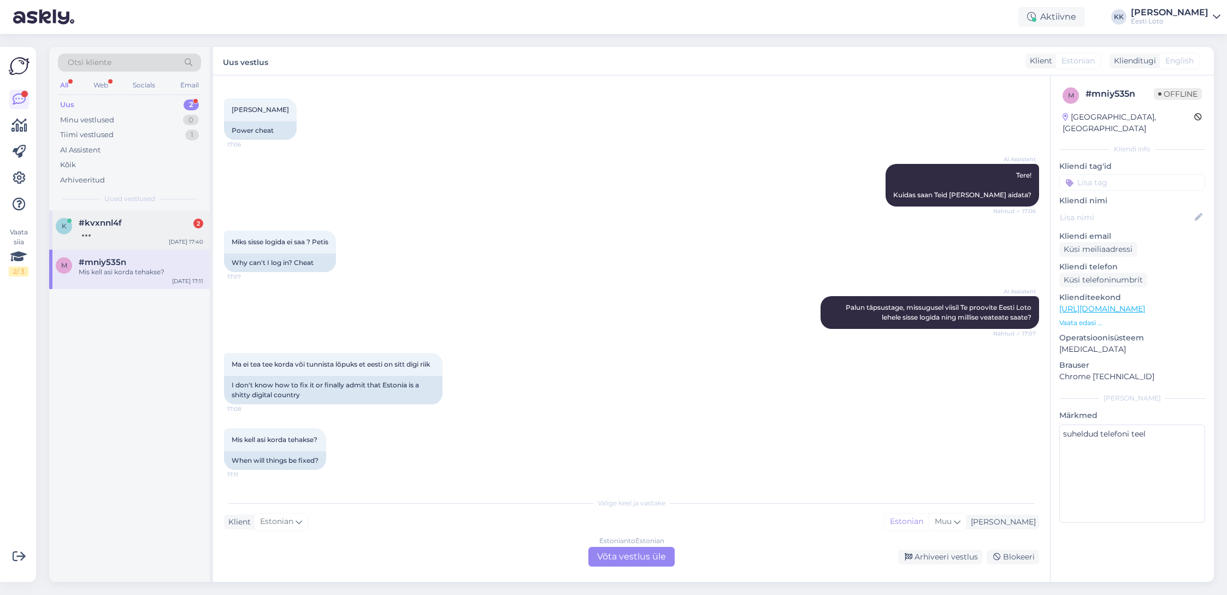
scroll to position [45, 0]
click at [123, 238] on div "k #kvxnnl4f [DATE] 17:40" at bounding box center [129, 229] width 161 height 39
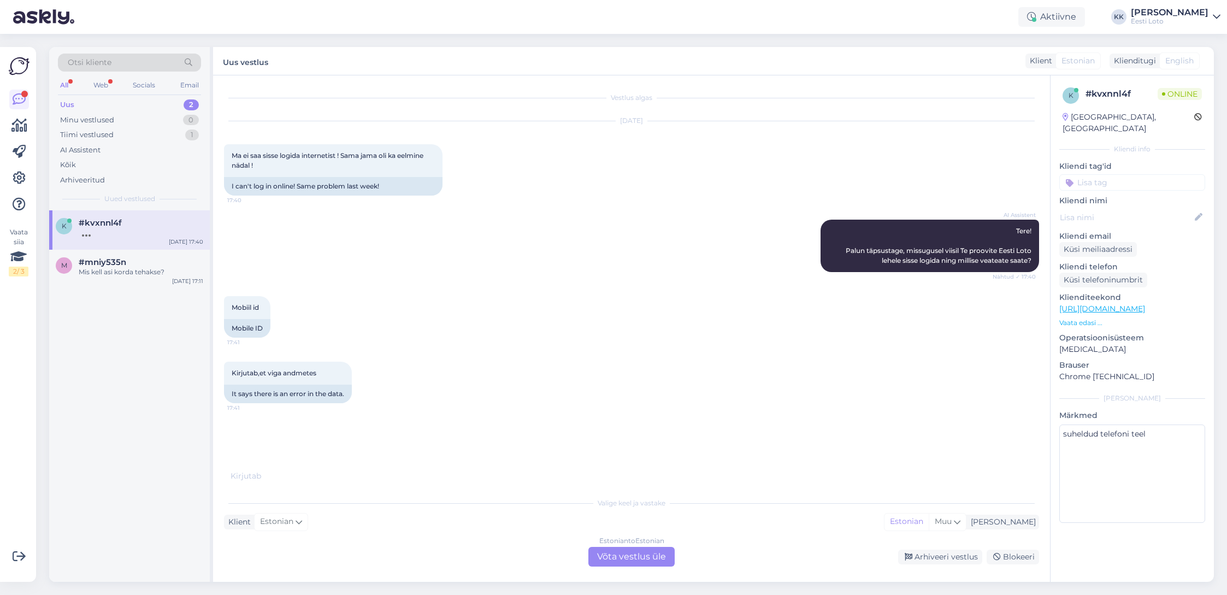
scroll to position [19, 0]
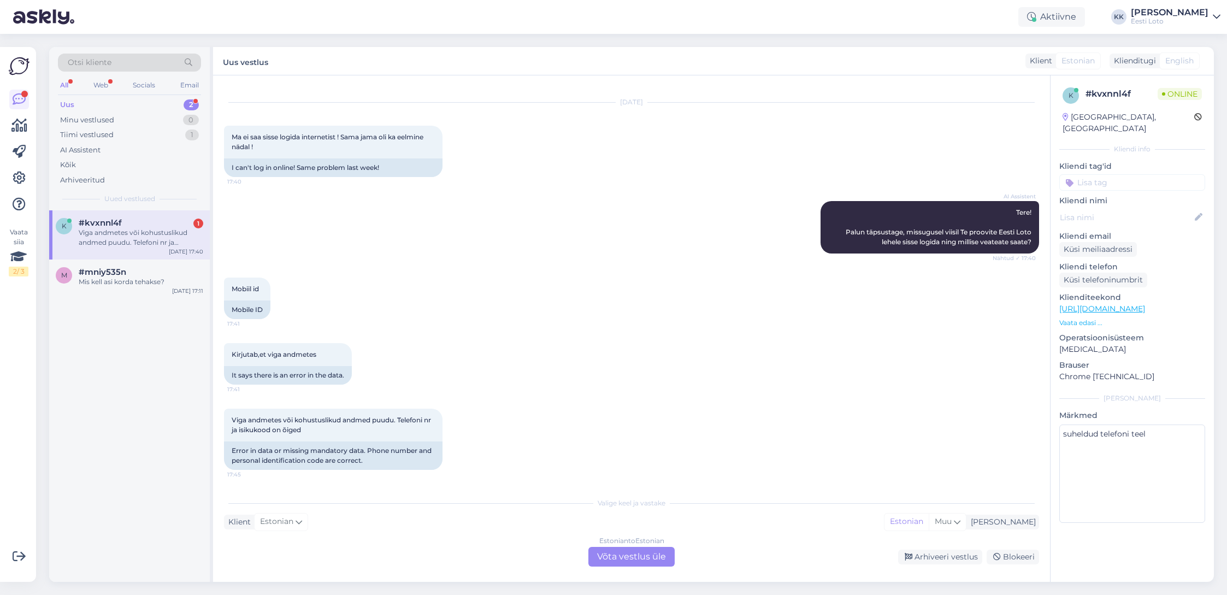
drag, startPoint x: 84, startPoint y: 180, endPoint x: 103, endPoint y: 188, distance: 21.1
click at [84, 181] on div "Arhiveeritud" at bounding box center [82, 180] width 45 height 11
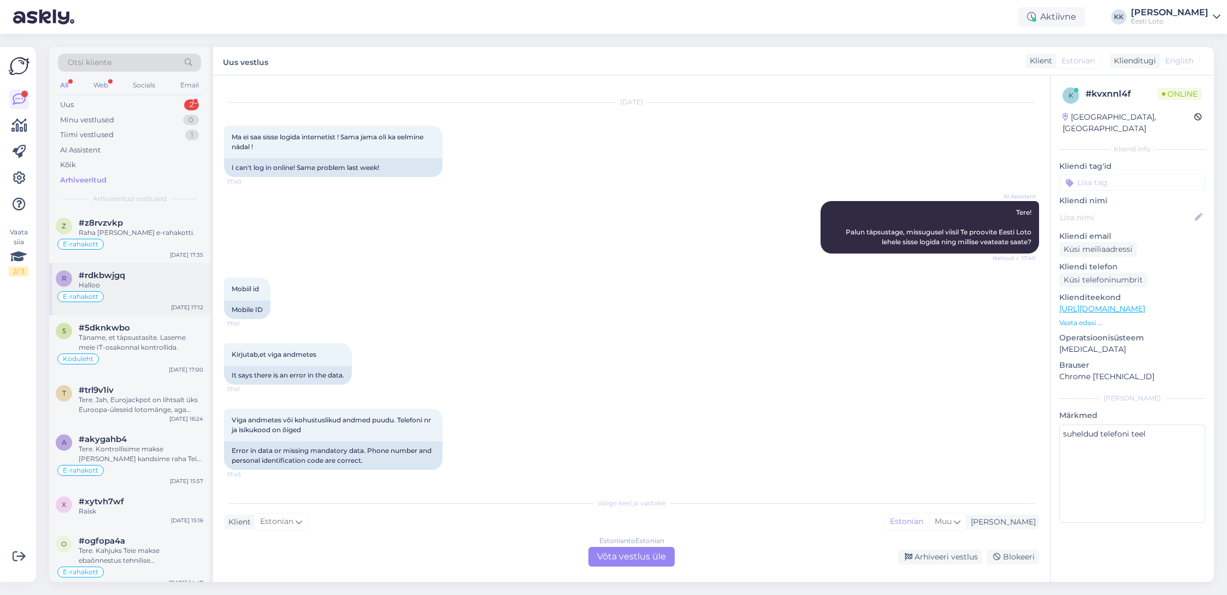
scroll to position [18, 0]
drag, startPoint x: 154, startPoint y: 344, endPoint x: 166, endPoint y: 344, distance: 12.0
click at [154, 344] on div "Täname, et täpsustasite. Laseme meie IT-osakonnal kontrollida." at bounding box center [141, 343] width 125 height 20
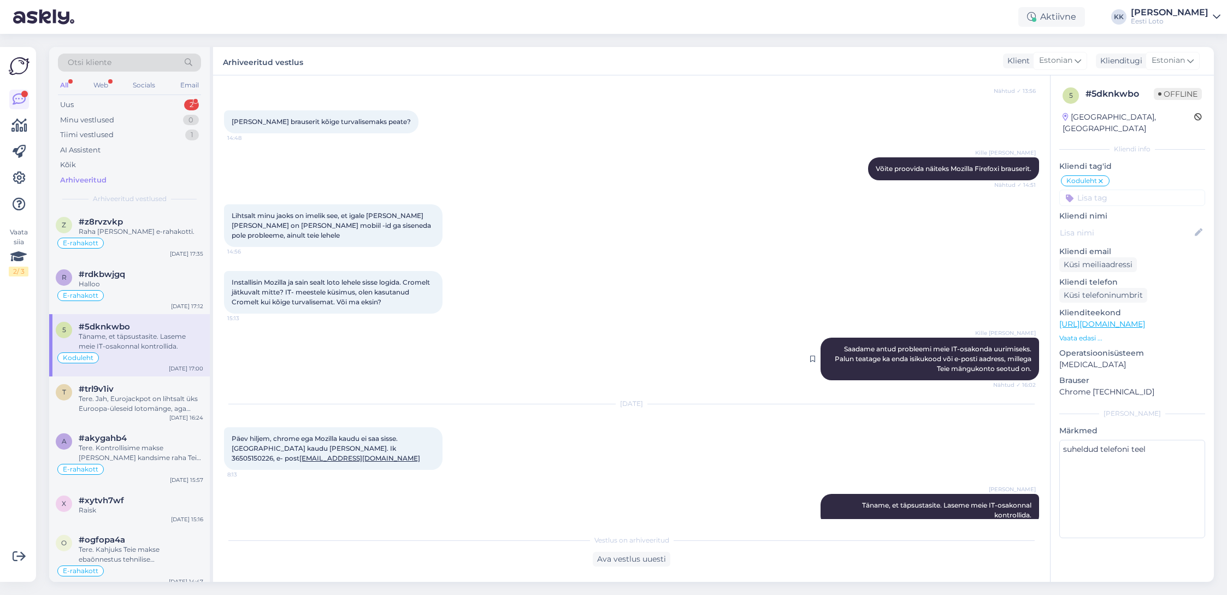
scroll to position [1712, 0]
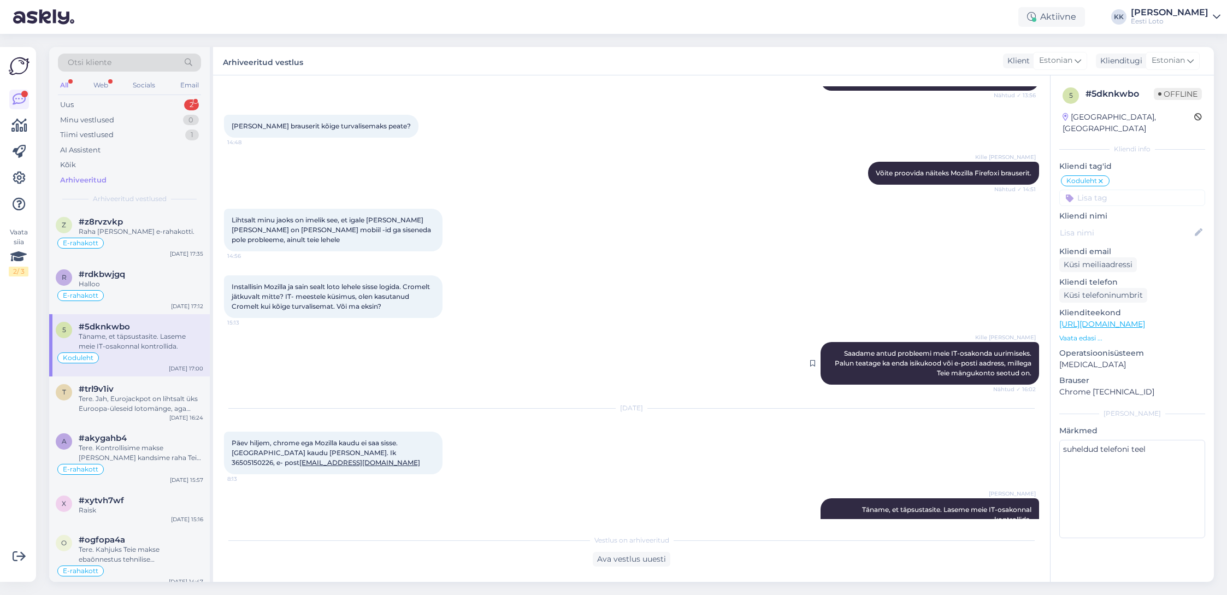
drag, startPoint x: 843, startPoint y: 333, endPoint x: 972, endPoint y: 353, distance: 130.5
click at [1032, 352] on div "Kille Nevolihhin Saadame antud probleemi meie IT-osakonda uurimiseks. Palun tea…" at bounding box center [930, 363] width 219 height 43
click at [95, 105] on div "Uus 2" at bounding box center [129, 104] width 143 height 15
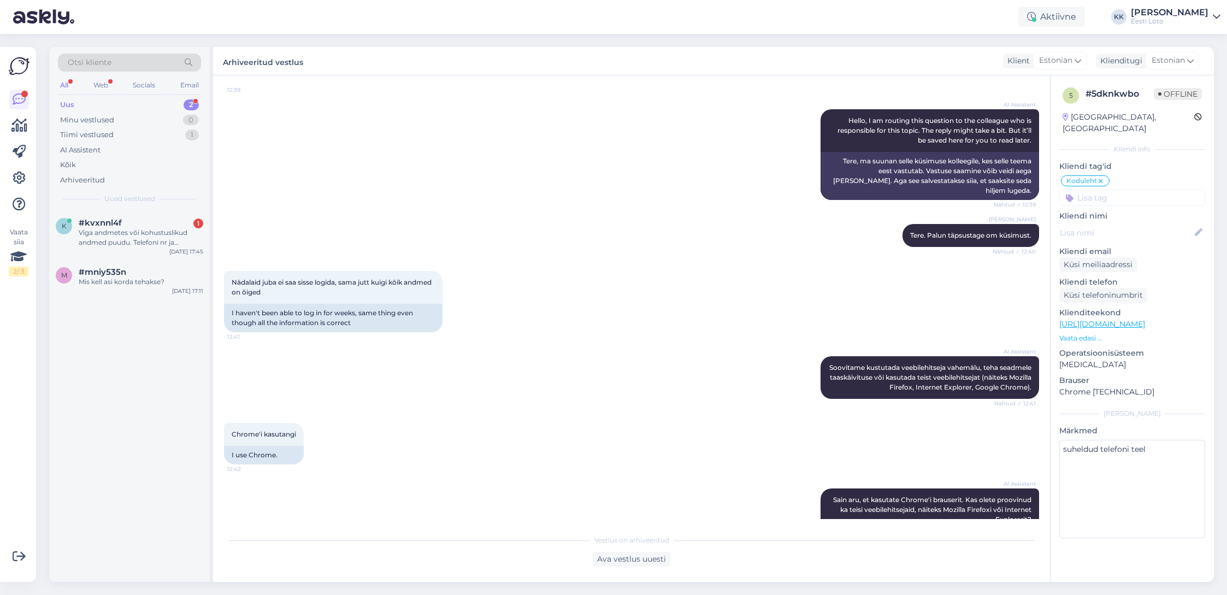
scroll to position [0, 0]
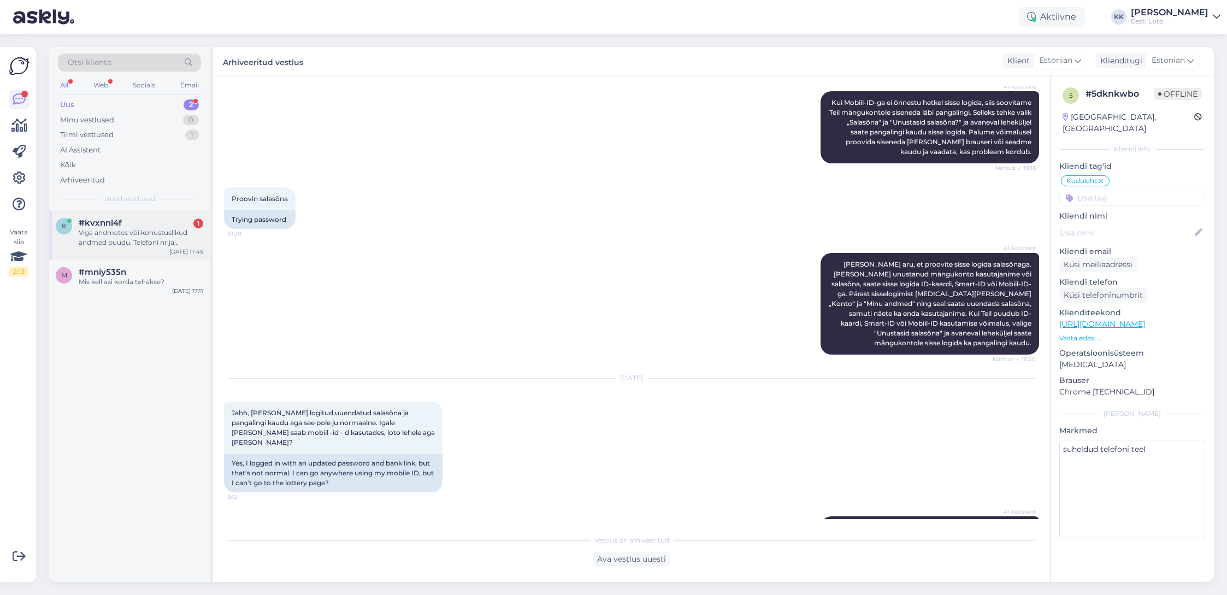
click at [138, 234] on div "Viga andmetes või kohustuslikud andmed puudu. Telefoni nr ja isikukood on õiged" at bounding box center [141, 238] width 125 height 20
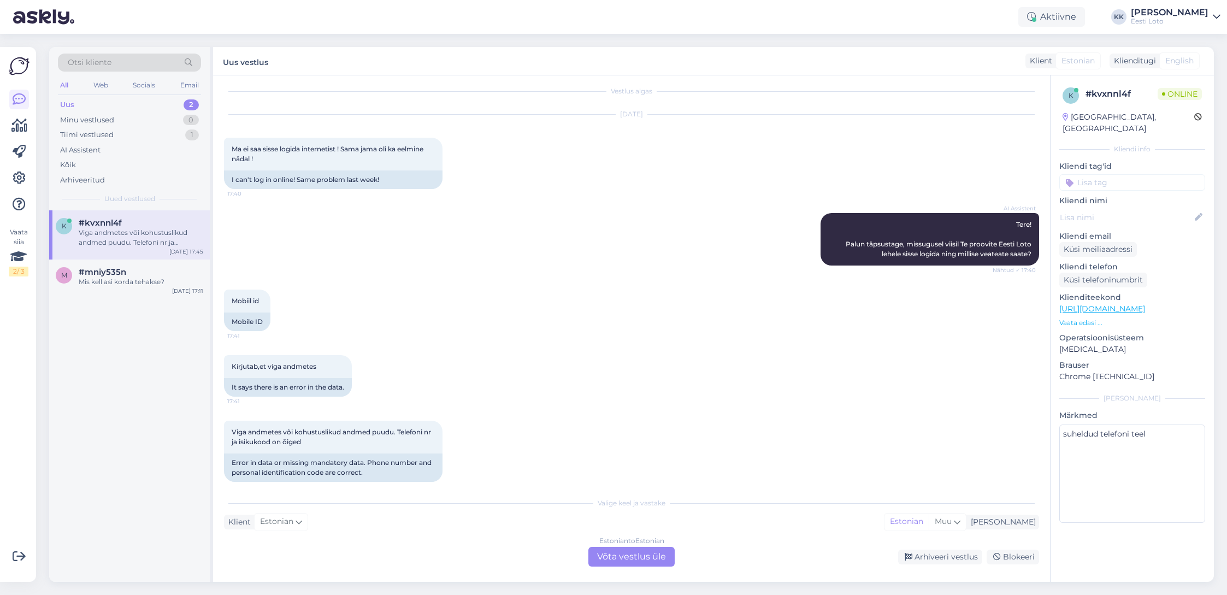
scroll to position [19, 0]
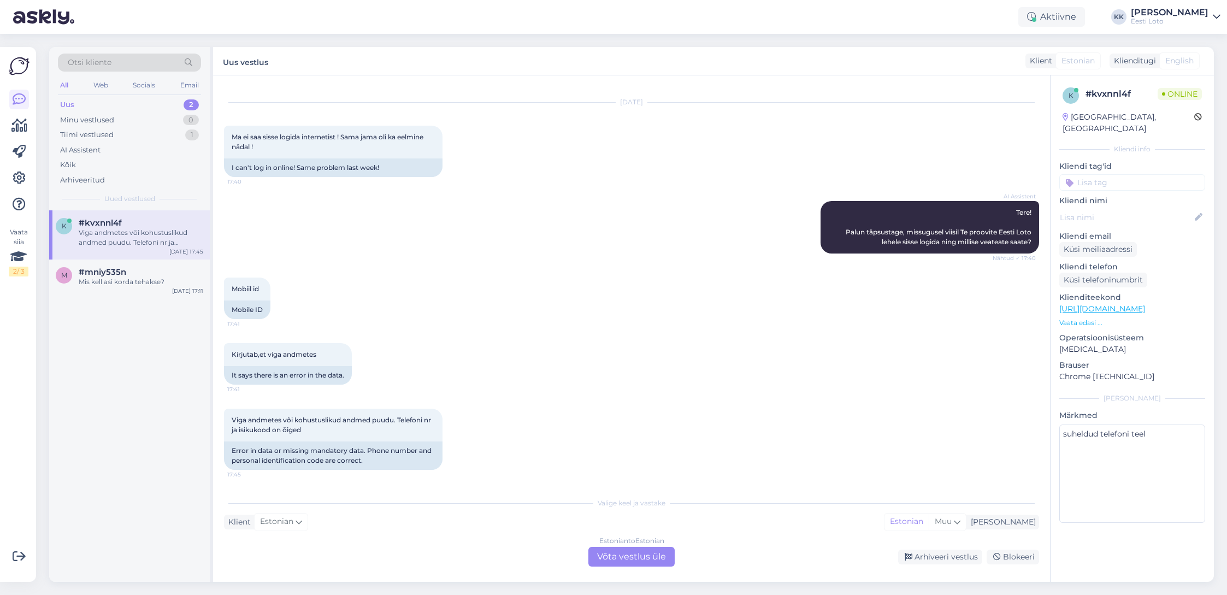
click at [628, 556] on div "Estonian to Estonian Võta vestlus üle" at bounding box center [631, 557] width 86 height 20
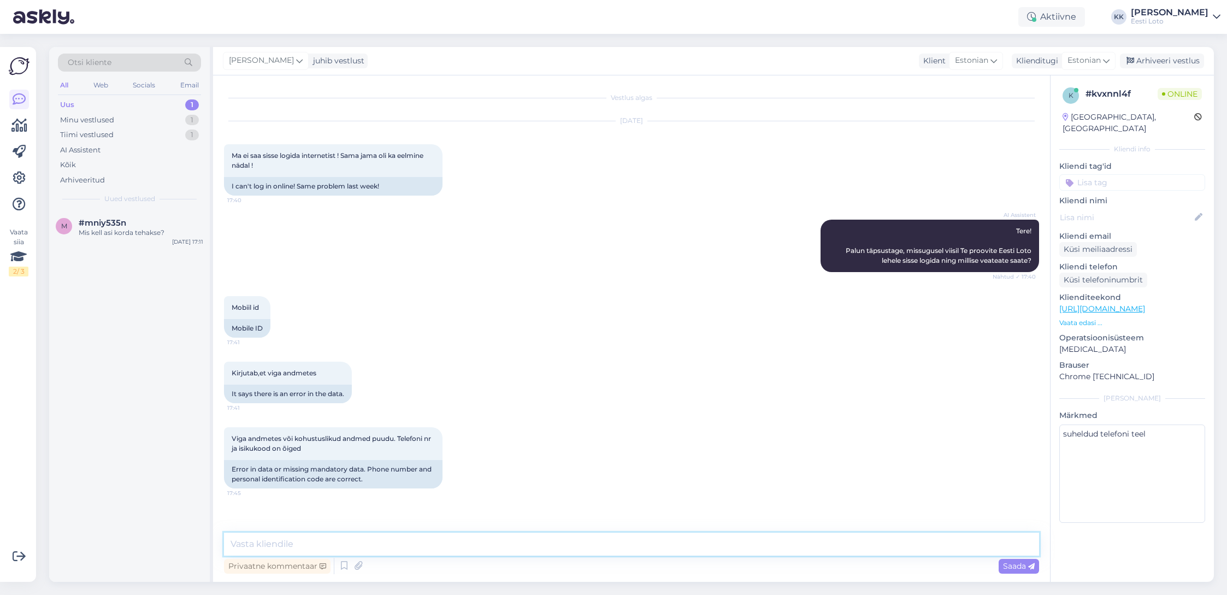
click at [948, 544] on textarea at bounding box center [631, 544] width 815 height 23
paste textarea "Saadame antud probleemi meie IT-osakonda uurimiseks. Palun teatage ka enda isik…"
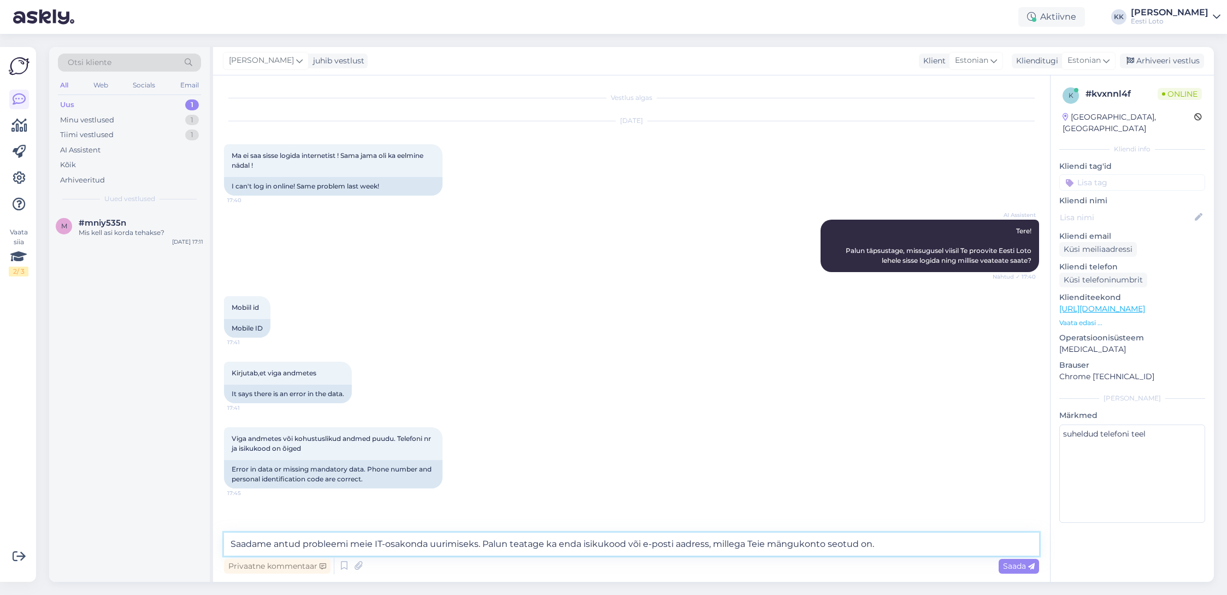
click at [229, 543] on textarea "Saadame antud probleemi meie IT-osakonda uurimiseks. Palun teatage ka enda isik…" at bounding box center [631, 544] width 815 height 23
type textarea "Tere. Saadame antud probleemi meie IT-osakonda uurimiseks. Palun teatage ka end…"
click at [1015, 565] on span "Saada" at bounding box center [1019, 566] width 32 height 10
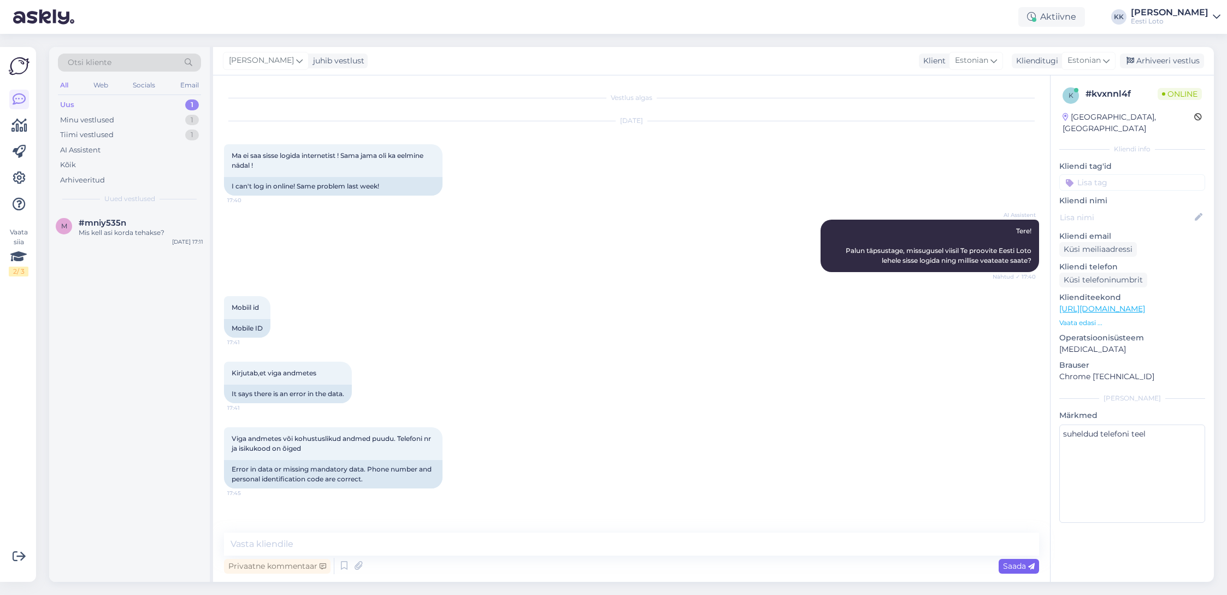
scroll to position [44, 0]
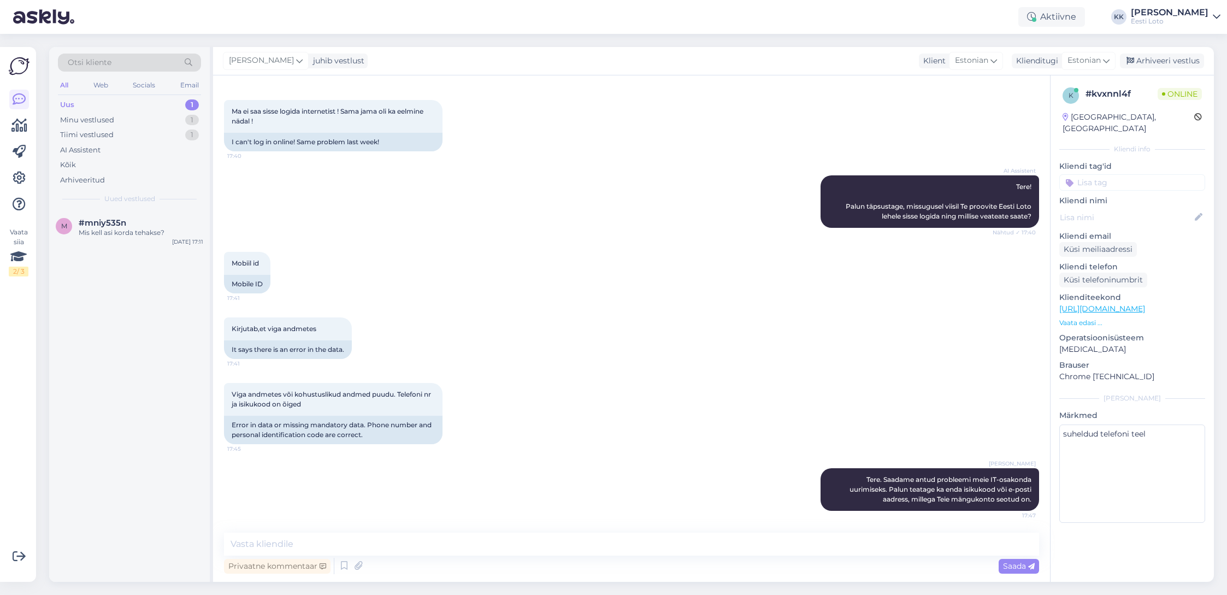
click at [1134, 174] on input at bounding box center [1132, 182] width 146 height 16
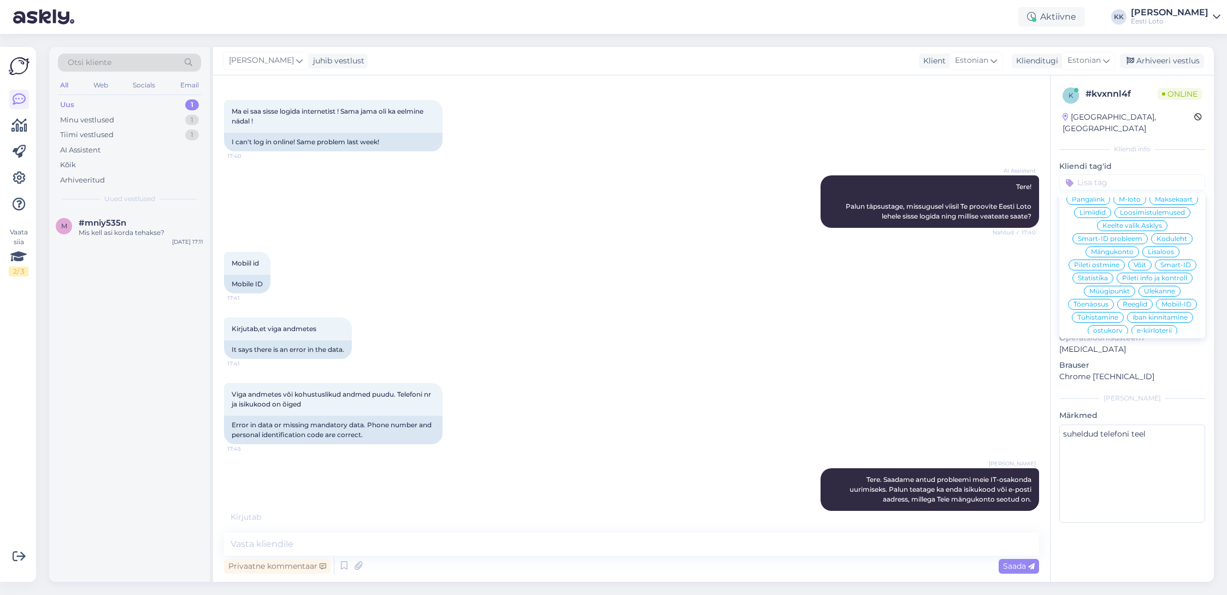
scroll to position [225, 0]
click at [1174, 286] on span "Mobiil-ID" at bounding box center [1176, 289] width 30 height 7
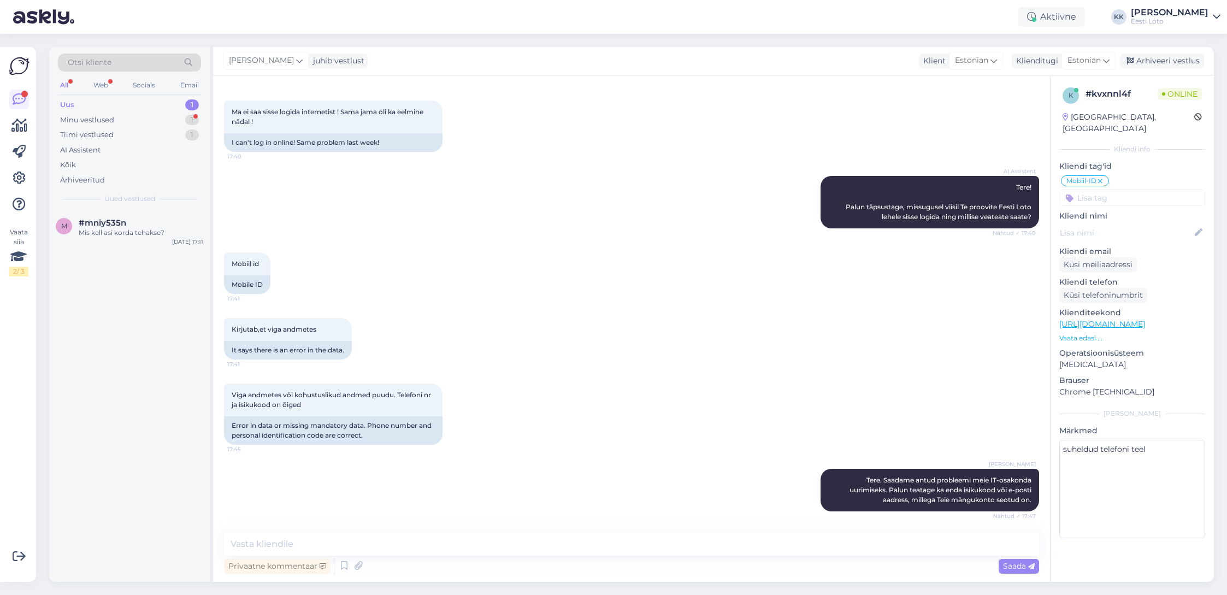
scroll to position [0, 0]
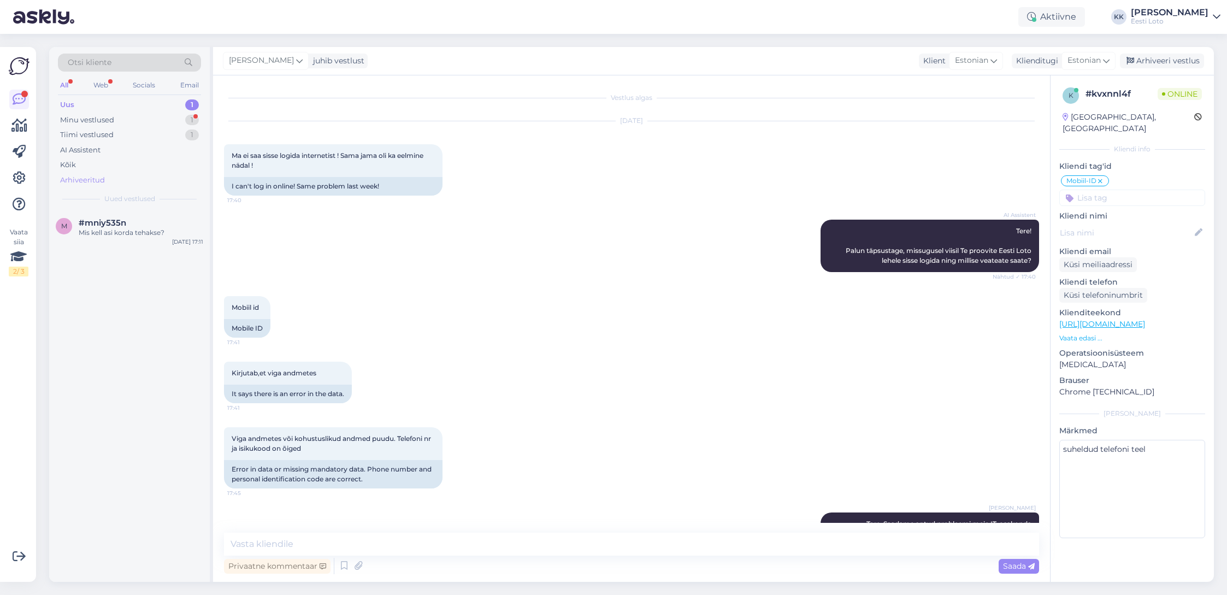
click at [96, 177] on div "Arhiveeritud" at bounding box center [82, 180] width 45 height 11
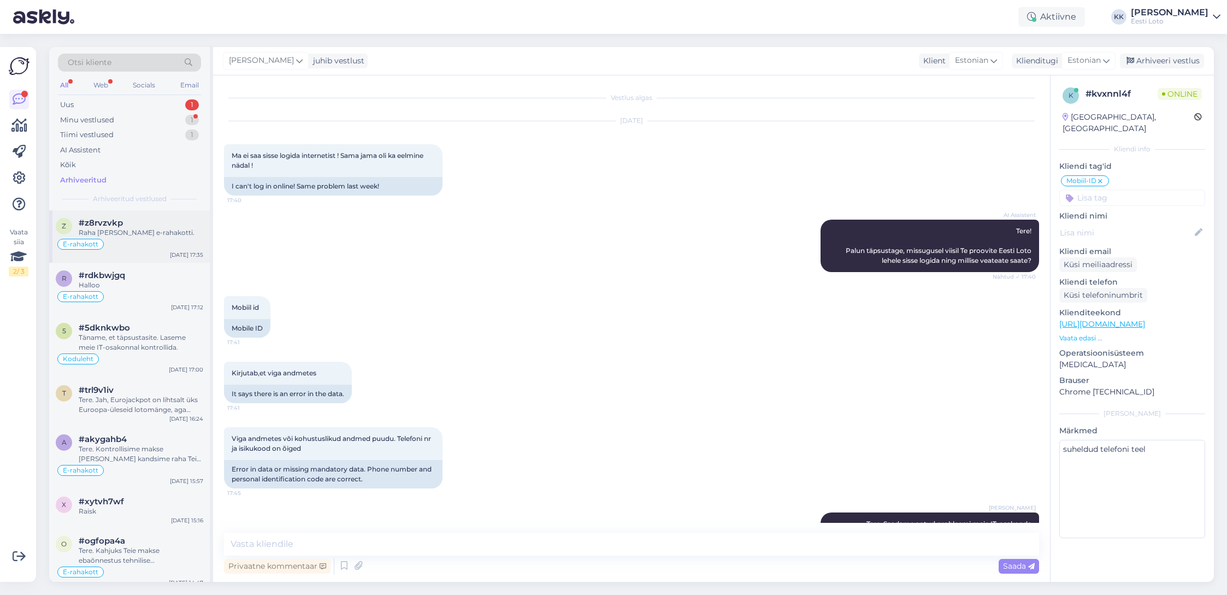
click at [157, 229] on div "Raha [PERSON_NAME] e-rahakotti." at bounding box center [141, 233] width 125 height 10
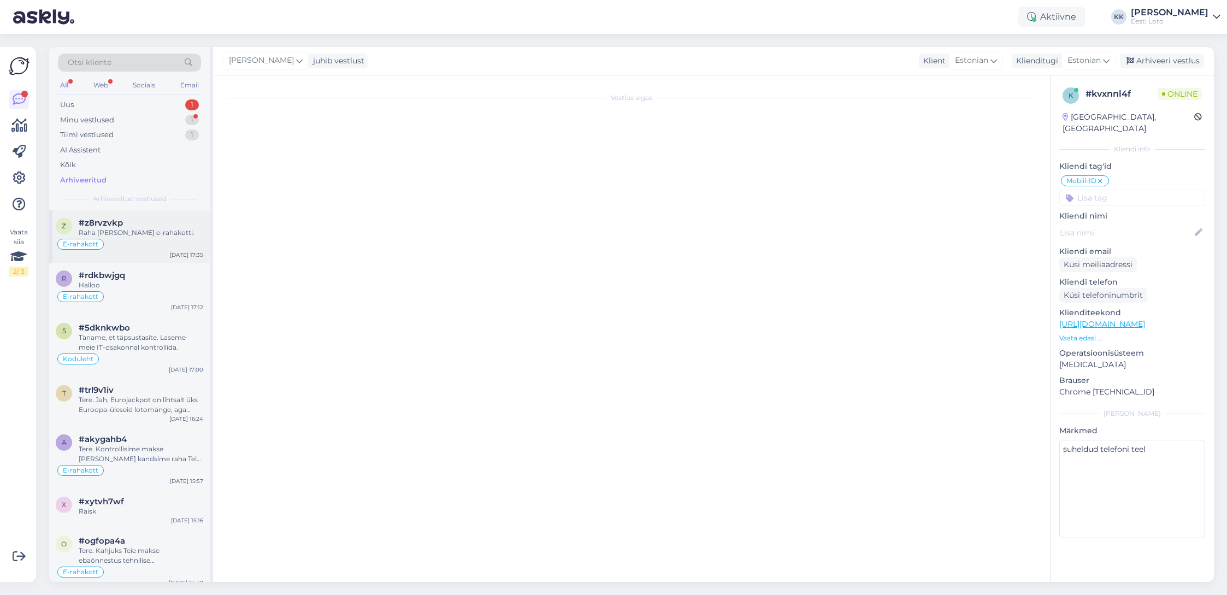
scroll to position [611, 0]
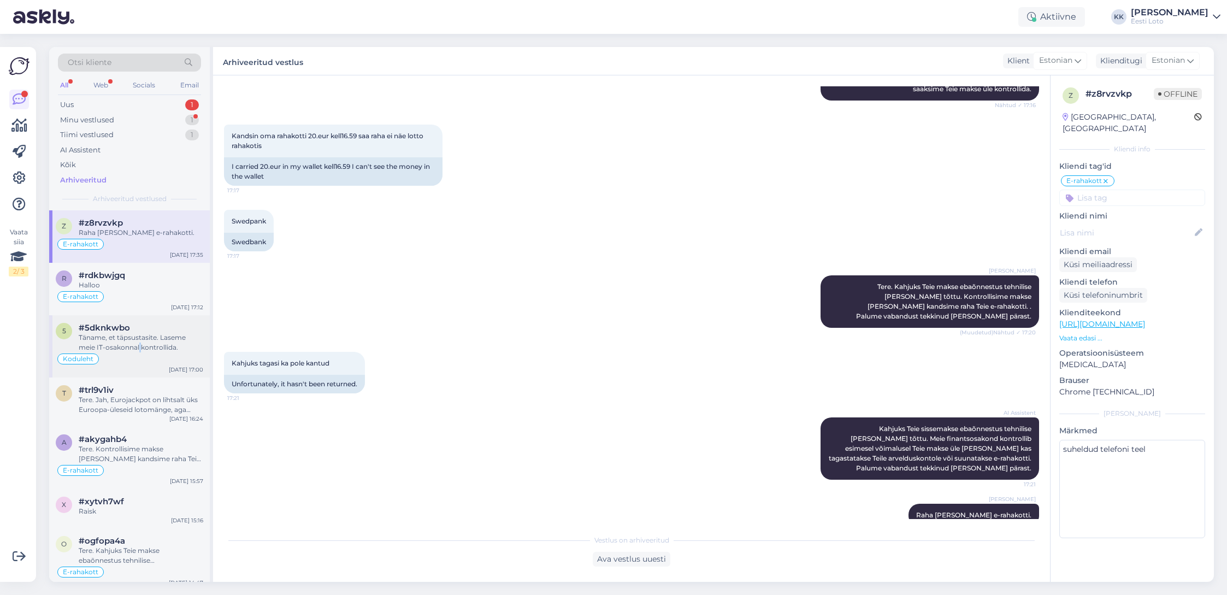
drag, startPoint x: 140, startPoint y: 347, endPoint x: 150, endPoint y: 349, distance: 10.0
click at [140, 347] on div "Täname, et täpsustasite. Laseme meie IT-osakonnal kontrollida." at bounding box center [141, 343] width 125 height 20
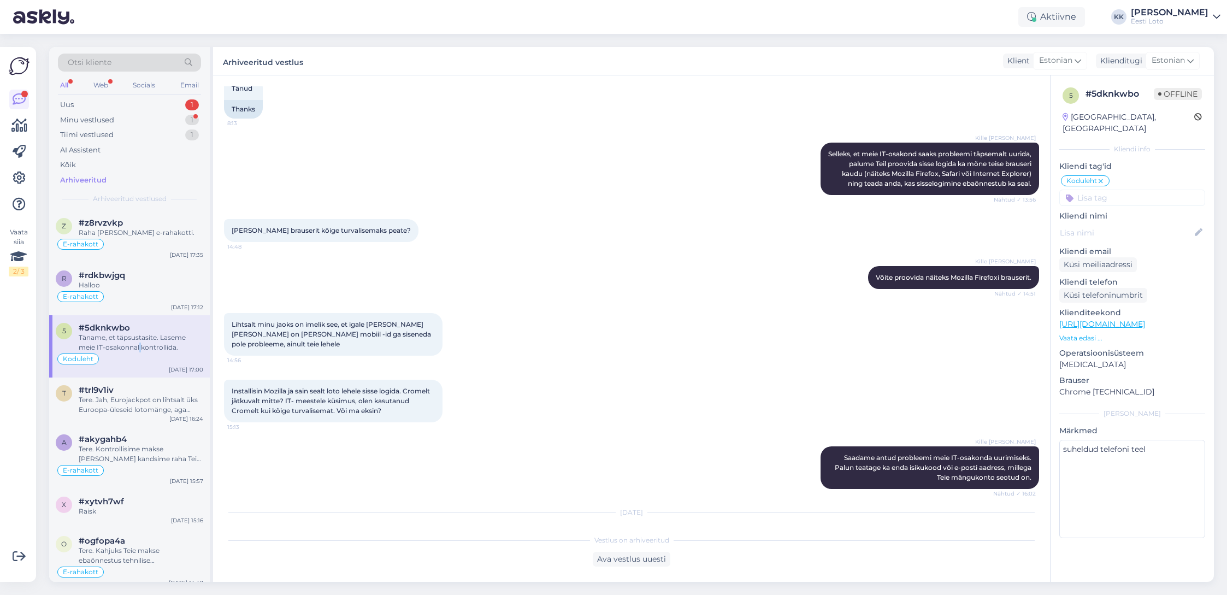
scroll to position [1716, 0]
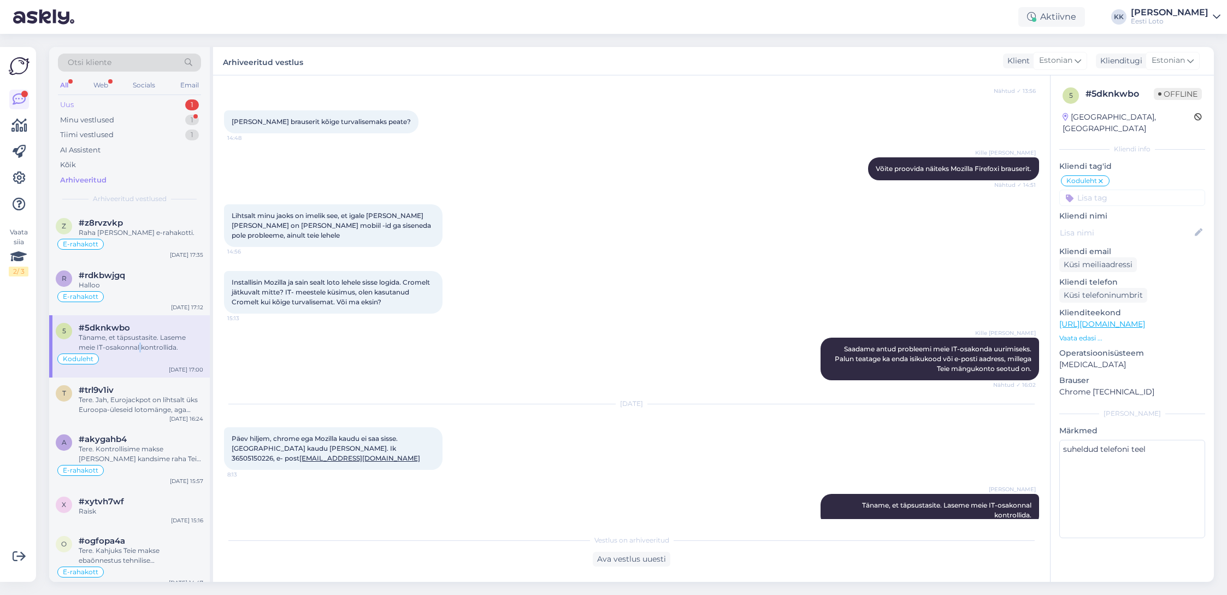
click at [104, 104] on div "Uus 1" at bounding box center [129, 104] width 143 height 15
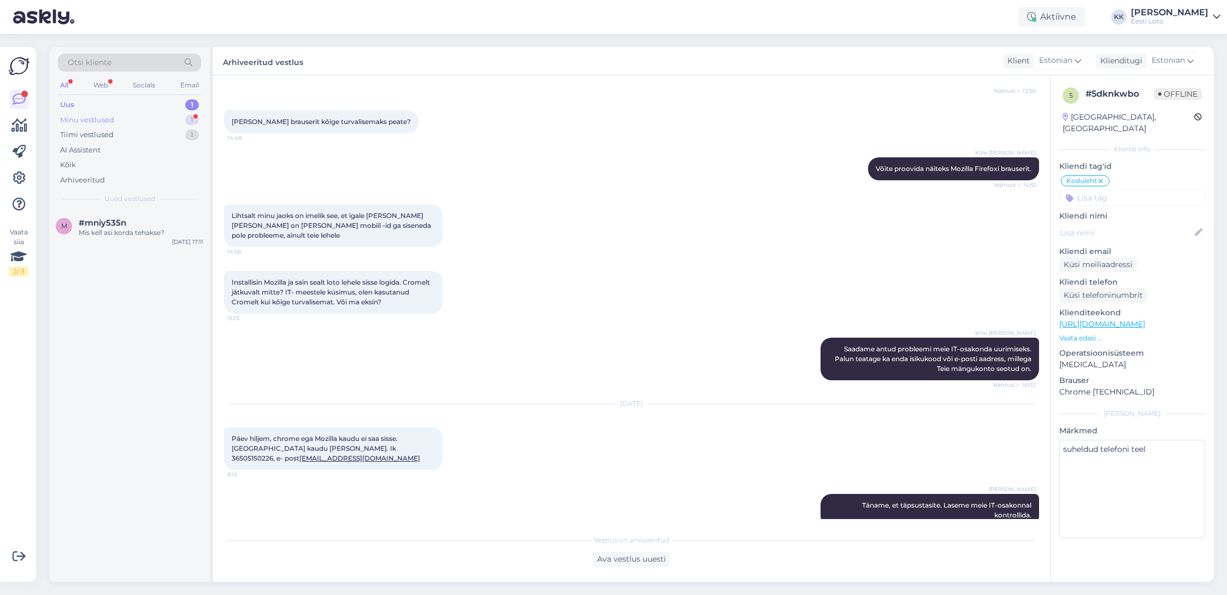
click at [114, 122] on div "Minu vestlused" at bounding box center [87, 120] width 54 height 11
click at [140, 235] on div "[EMAIL_ADDRESS][DOMAIN_NAME]" at bounding box center [141, 233] width 125 height 10
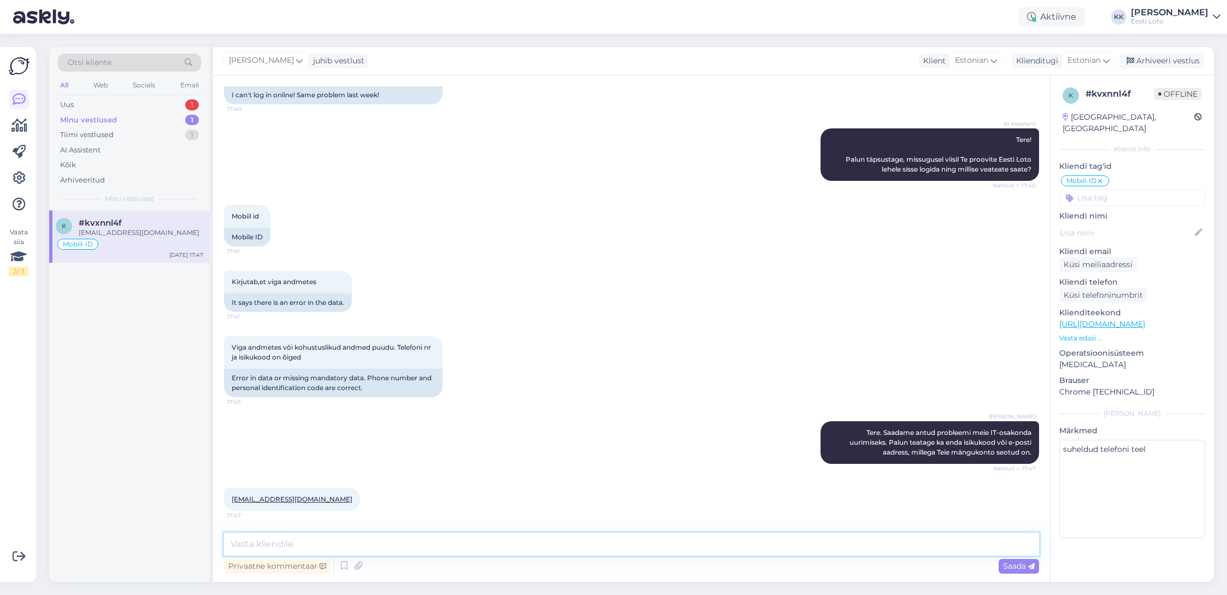
click at [554, 547] on textarea at bounding box center [631, 544] width 815 height 23
type textarea "T"
paste textarea ""Unustasid salasõna" ja avaneval leheküljel saate mängukontole sisse logida ka …"
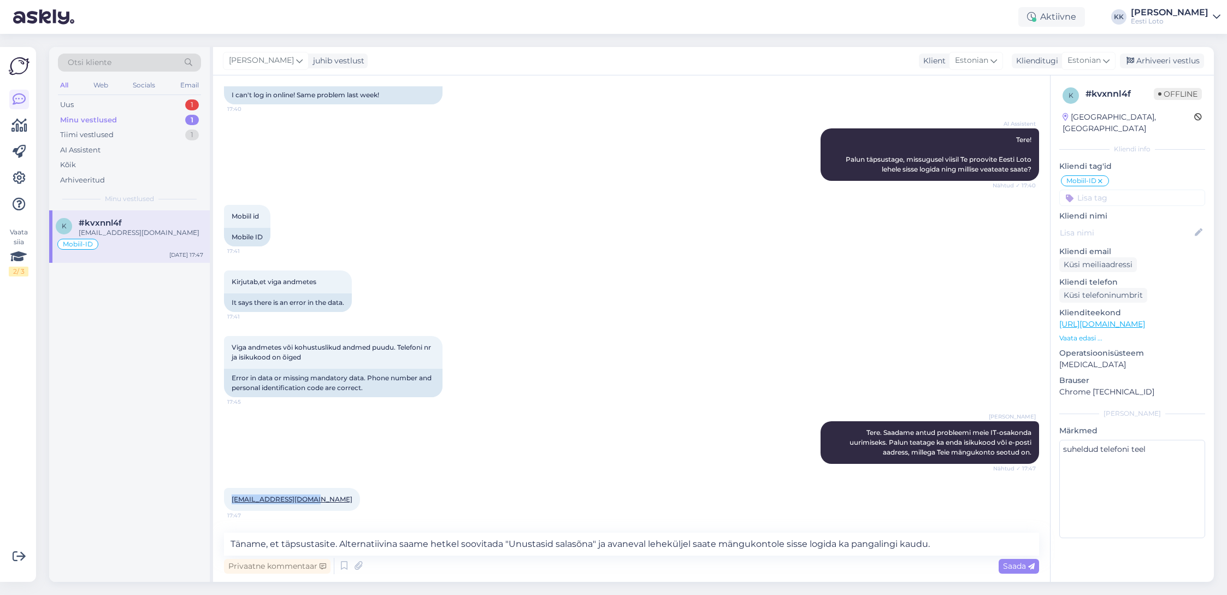
drag, startPoint x: 320, startPoint y: 500, endPoint x: 233, endPoint y: 500, distance: 86.9
click at [232, 501] on div "[EMAIL_ADDRESS][DOMAIN_NAME] 17:47" at bounding box center [292, 499] width 136 height 23
click at [493, 478] on div "[EMAIL_ADDRESS][DOMAIN_NAME] 17:47" at bounding box center [631, 499] width 815 height 47
click at [500, 545] on textarea "Täname, et täpsustasite. Alternatiivina saame hetkel soovitada "Unustasid salas…" at bounding box center [631, 544] width 815 height 23
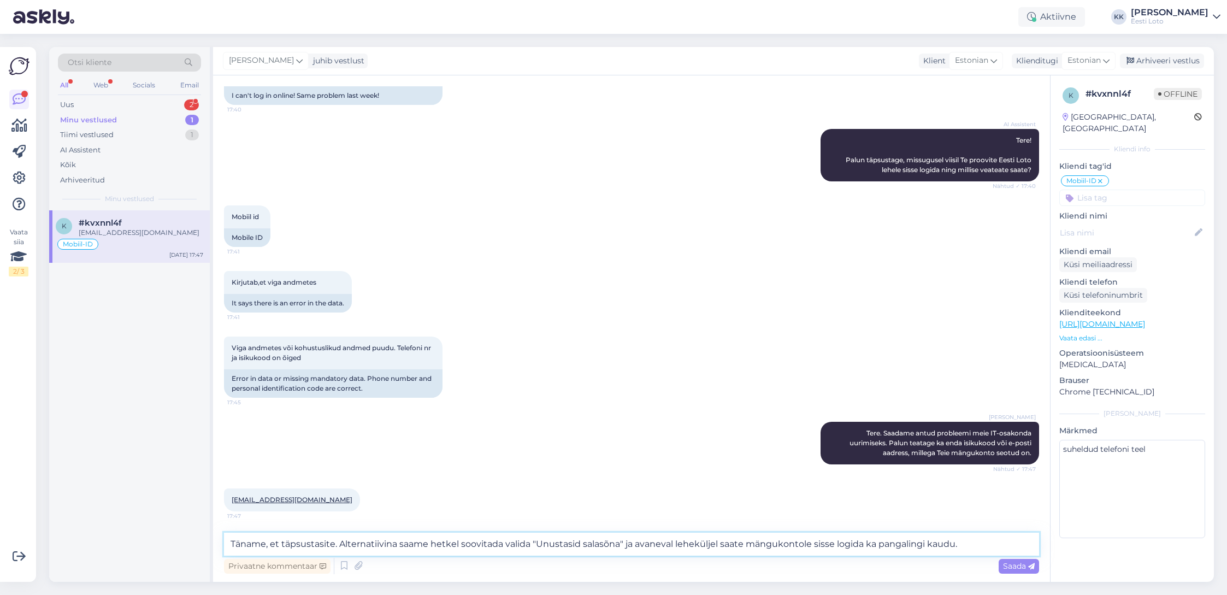
type textarea "Täname, et täpsustasite. Alternatiivina saame hetkel soovitada valida "Unustasi…"
click at [1014, 565] on span "Saada" at bounding box center [1019, 566] width 32 height 10
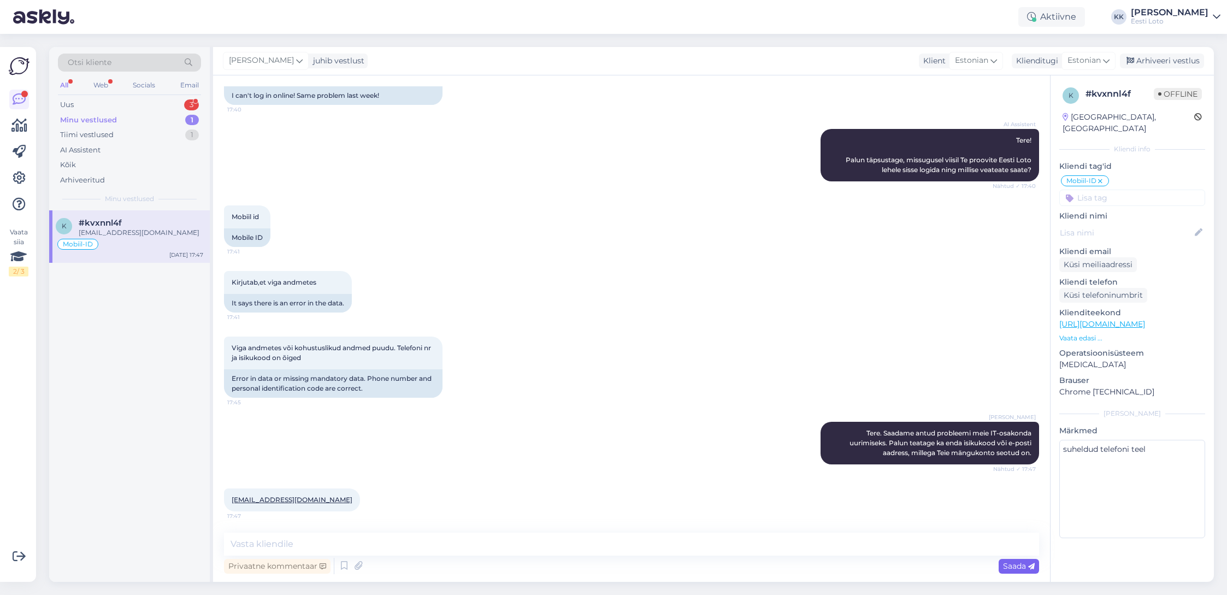
scroll to position [158, 0]
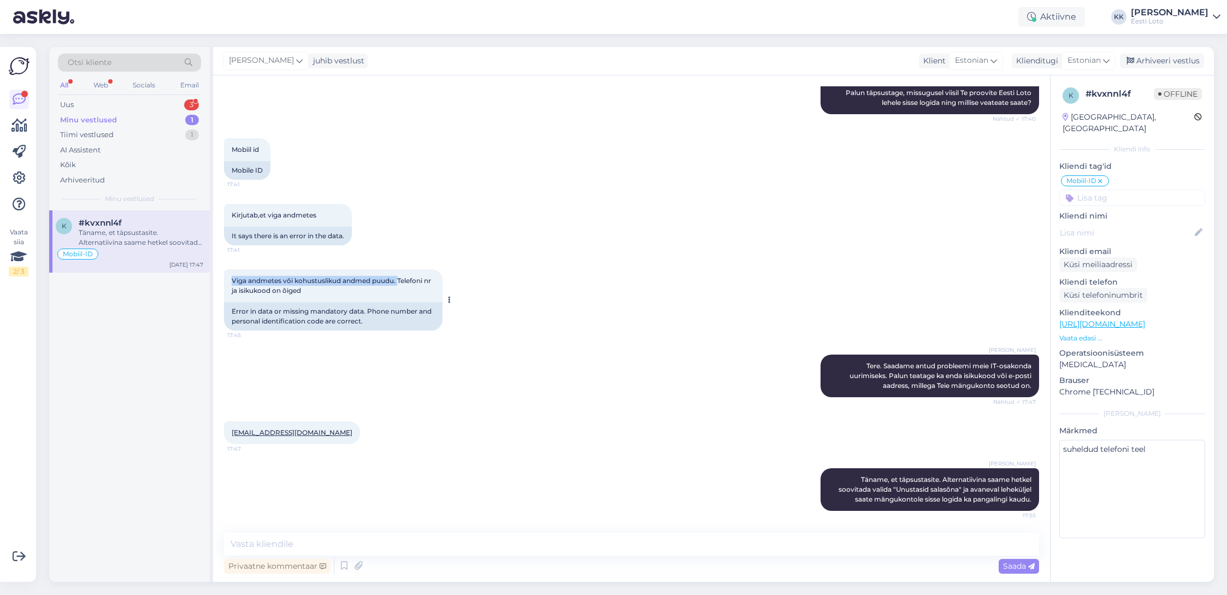
drag, startPoint x: 233, startPoint y: 280, endPoint x: 400, endPoint y: 284, distance: 166.7
click at [399, 283] on span "Viga andmetes või kohustuslikud andmed puudu. Telefoni nr ja isikukood on õiged" at bounding box center [332, 285] width 201 height 18
click at [133, 229] on div "Täname, et täpsustasite. Alternatiivina saame hetkel soovitada valida "Unustasi…" at bounding box center [141, 238] width 125 height 20
click at [1184, 63] on div "Arhiveeri vestlus" at bounding box center [1162, 61] width 84 height 15
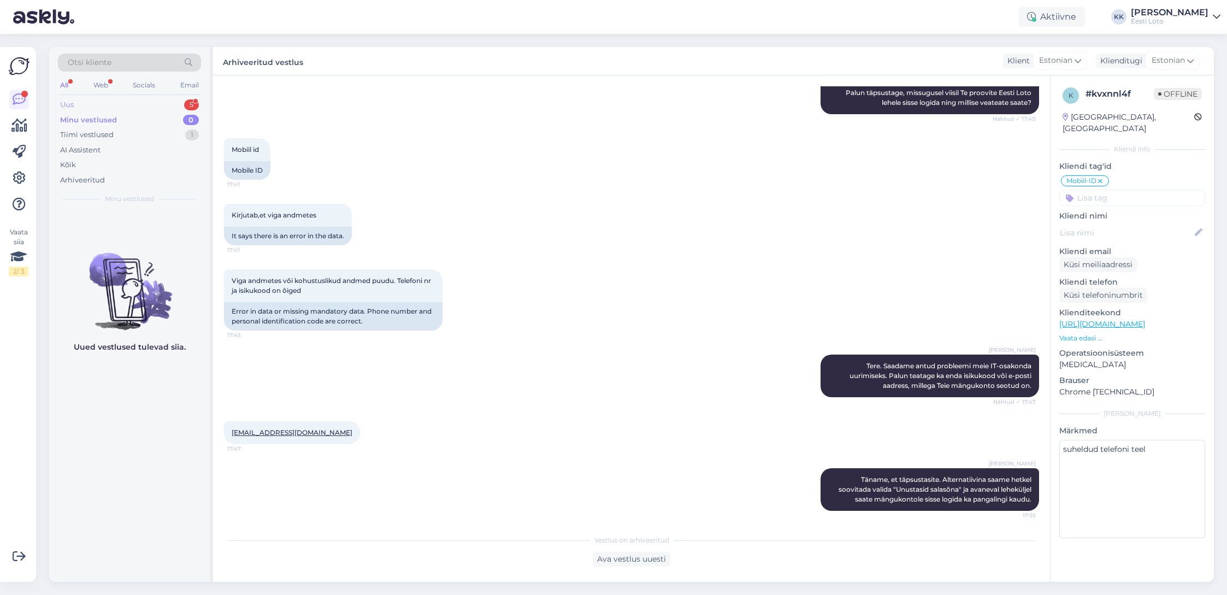
click at [109, 107] on div "Uus 5" at bounding box center [129, 104] width 143 height 15
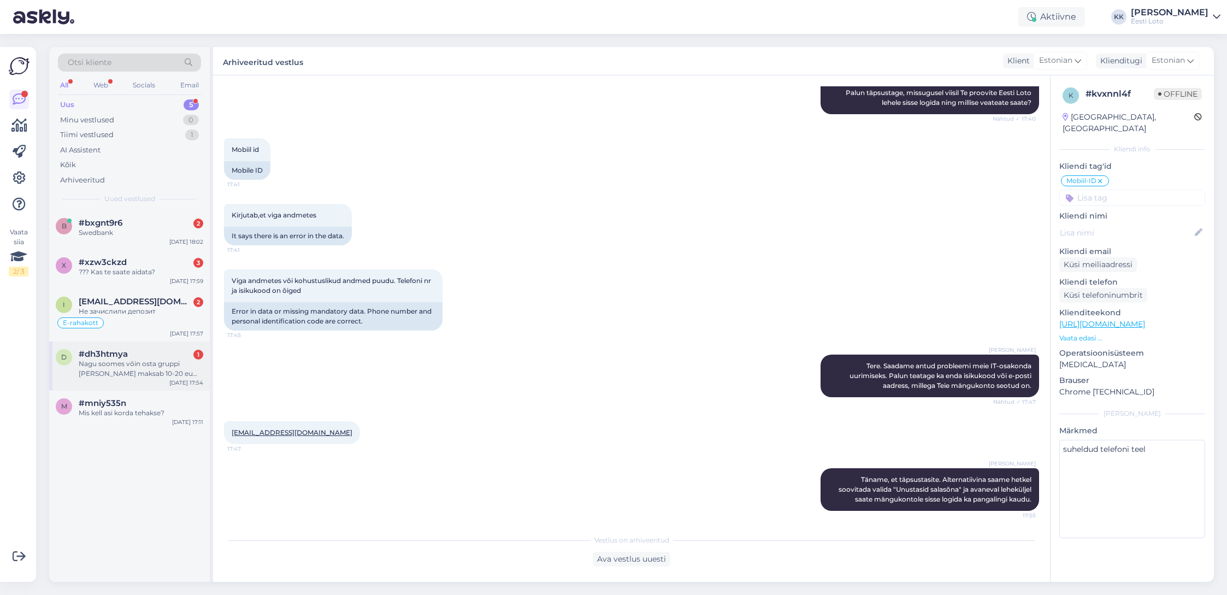
click at [126, 369] on div "Nagu soomes võin osta gruppi [PERSON_NAME] maksab 10-20 eu või rohkem,10 inimes…" at bounding box center [141, 369] width 125 height 20
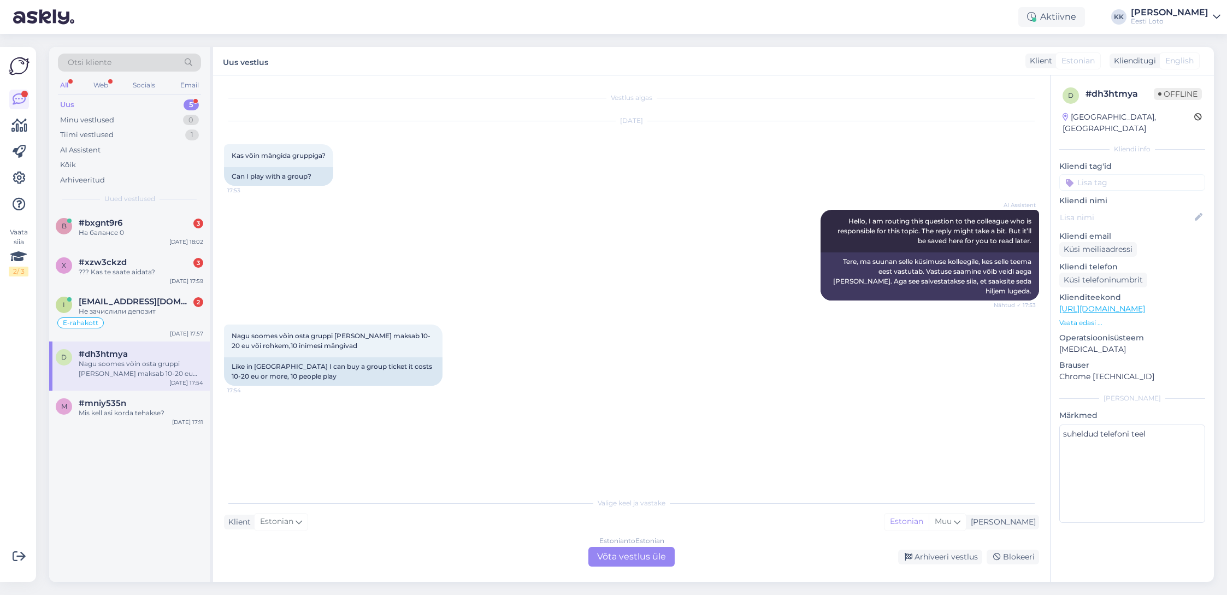
click at [622, 556] on div "Estonian to Estonian Võta vestlus üle" at bounding box center [631, 557] width 86 height 20
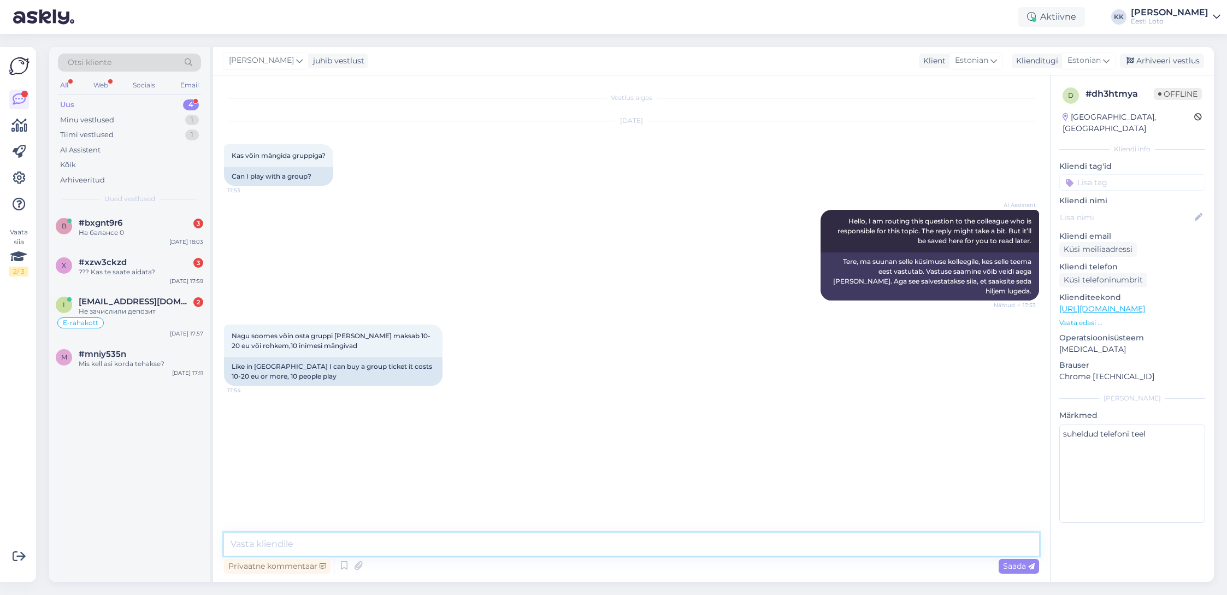
click at [315, 543] on textarea at bounding box center [631, 544] width 815 height 23
click at [343, 547] on textarea "Tere. Eesti Loto sellist" at bounding box center [631, 544] width 815 height 23
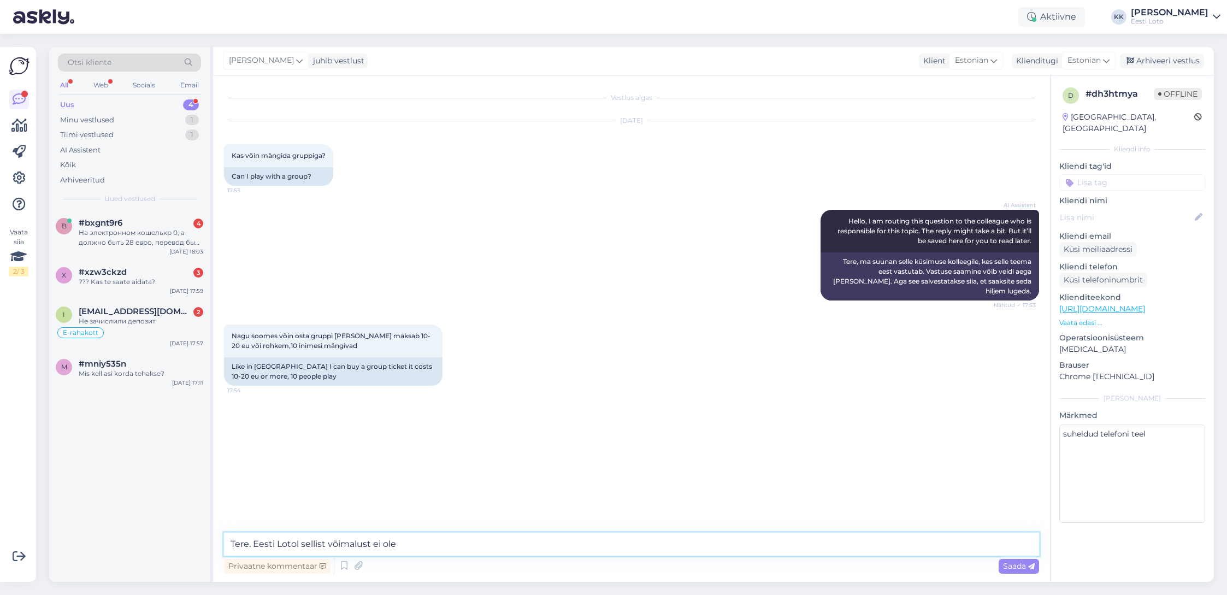
click at [416, 548] on textarea "Tere. Eesti Lotol sellist võimalust ei ole" at bounding box center [631, 544] width 815 height 23
click at [426, 546] on textarea "Tere. Eesti Lotol sellist võimalust ei ole" at bounding box center [631, 544] width 815 height 23
type textarea "Tere. Eesti Lotol sellist võimalust ei ole."
click at [1012, 566] on span "Saada" at bounding box center [1019, 566] width 32 height 10
drag, startPoint x: 1119, startPoint y: 170, endPoint x: 1143, endPoint y: 205, distance: 42.1
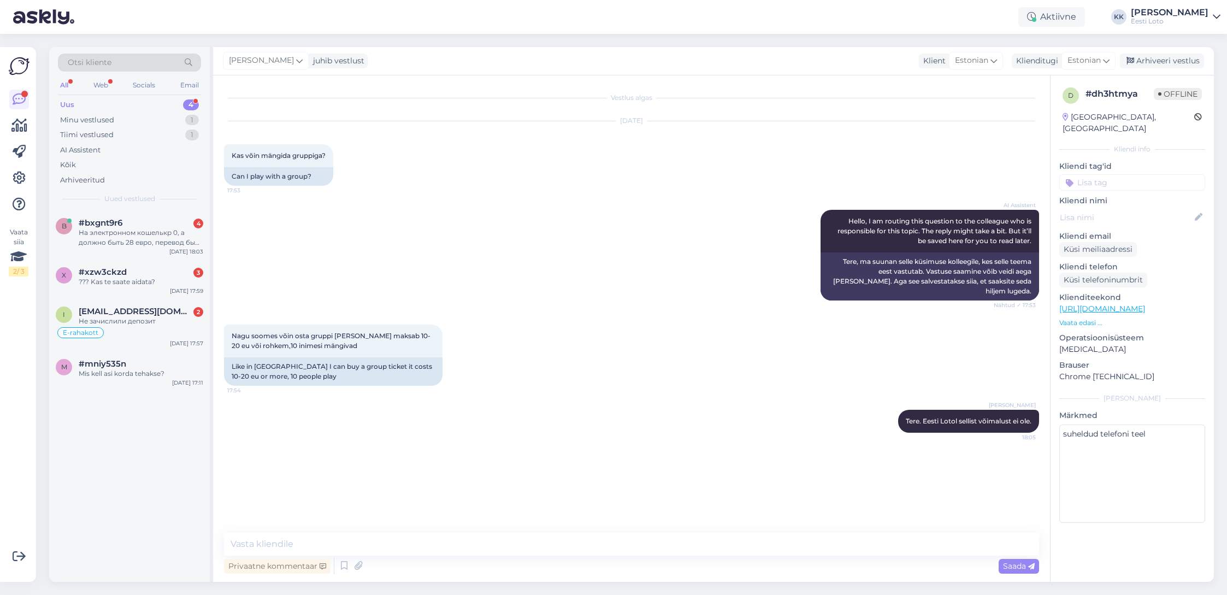
click at [1119, 174] on input at bounding box center [1132, 182] width 146 height 16
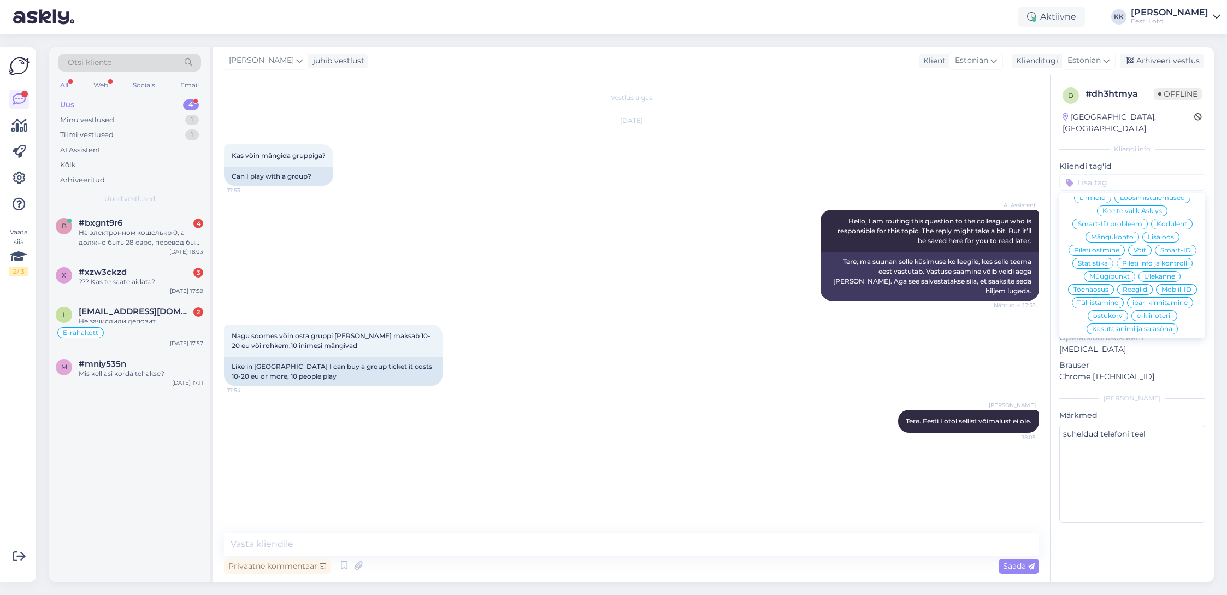
click at [1171, 221] on span "Koduleht" at bounding box center [1171, 224] width 31 height 7
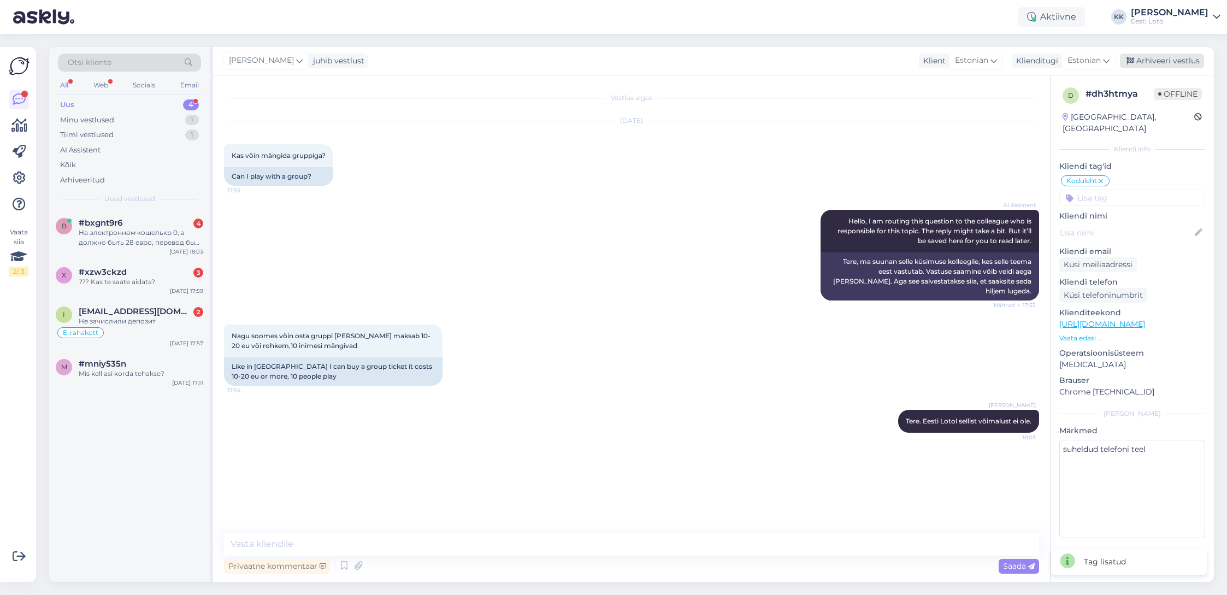
click at [1176, 59] on div "Arhiveeri vestlus" at bounding box center [1162, 61] width 84 height 15
click at [146, 317] on div "Не зачислили депозит" at bounding box center [141, 321] width 125 height 10
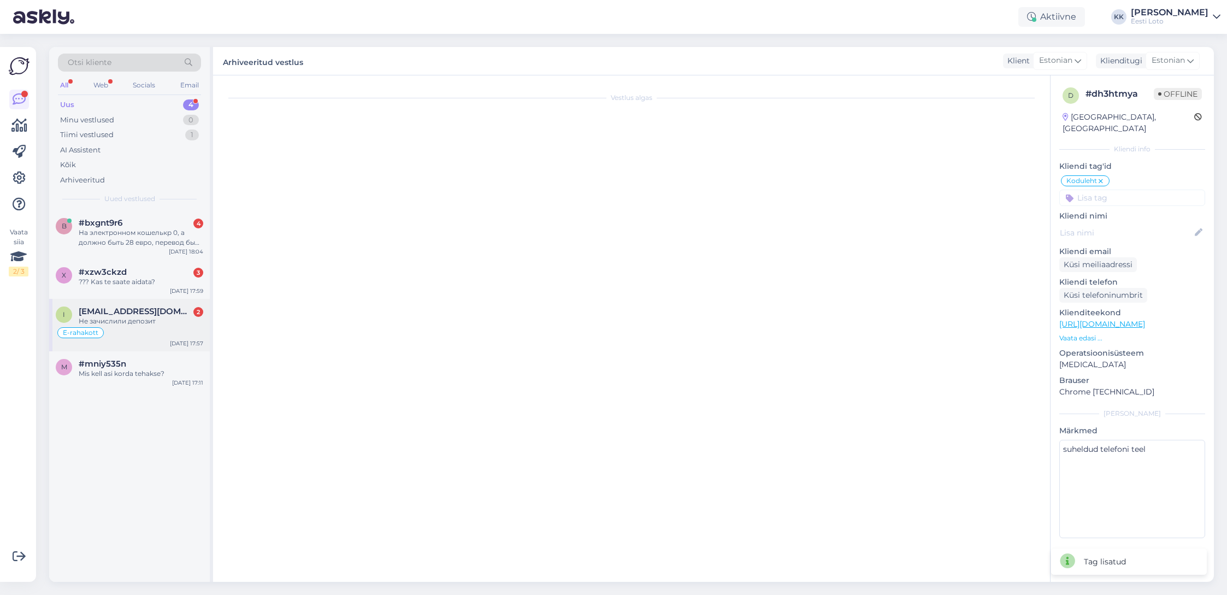
scroll to position [281, 0]
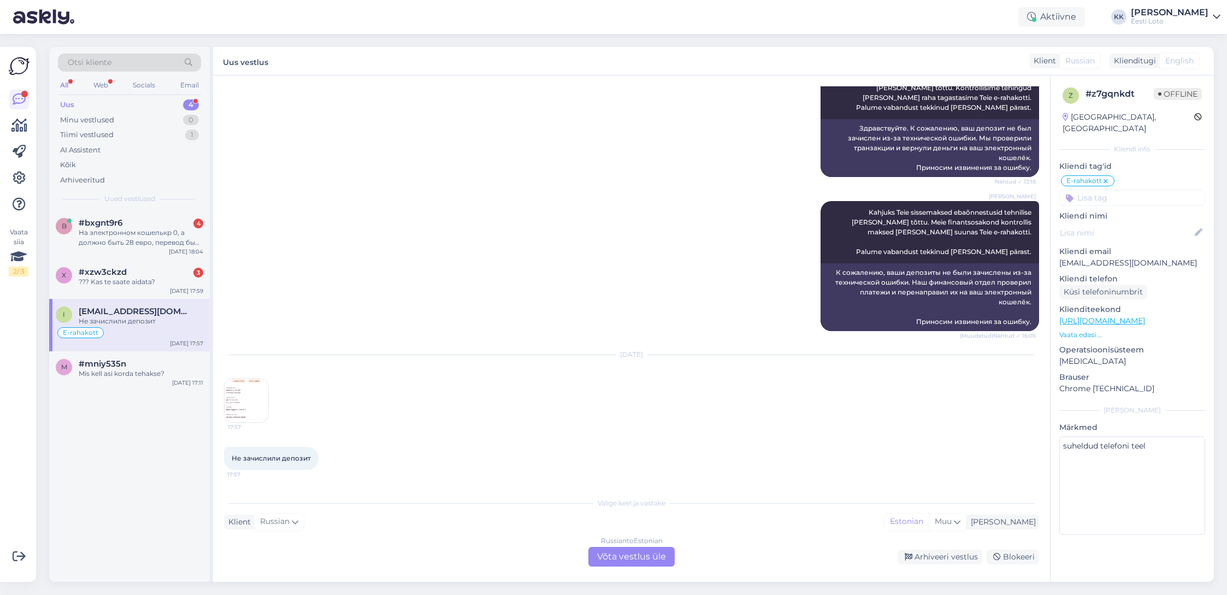
click at [252, 407] on img at bounding box center [247, 401] width 44 height 44
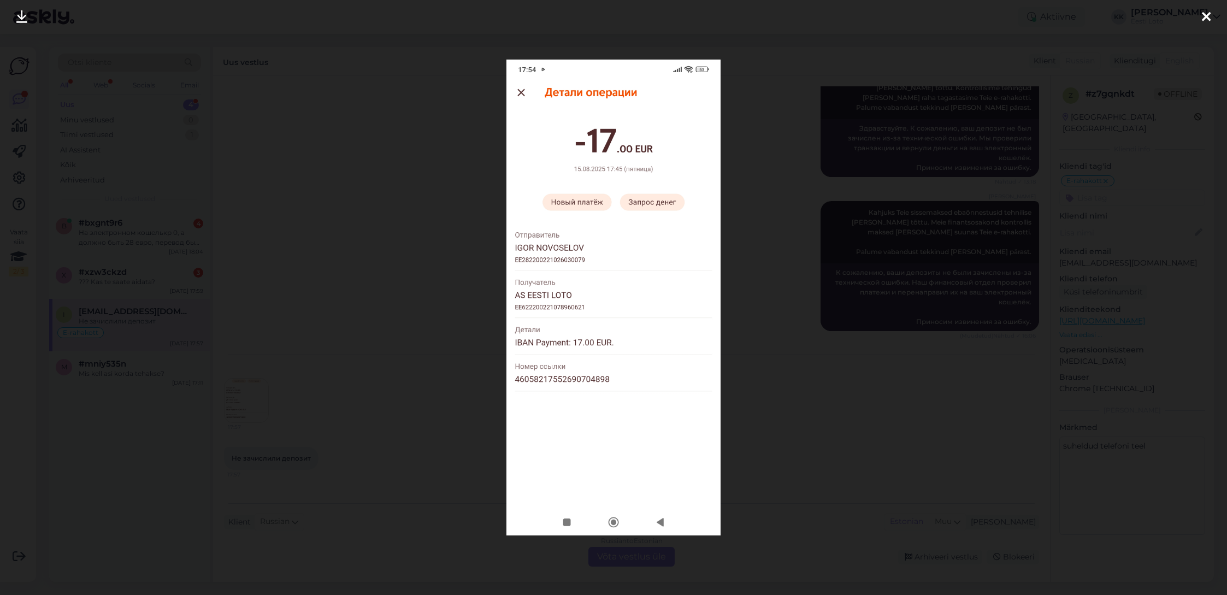
drag, startPoint x: 1208, startPoint y: 17, endPoint x: 1016, endPoint y: 5, distance: 192.1
click at [1207, 17] on icon at bounding box center [1206, 17] width 9 height 14
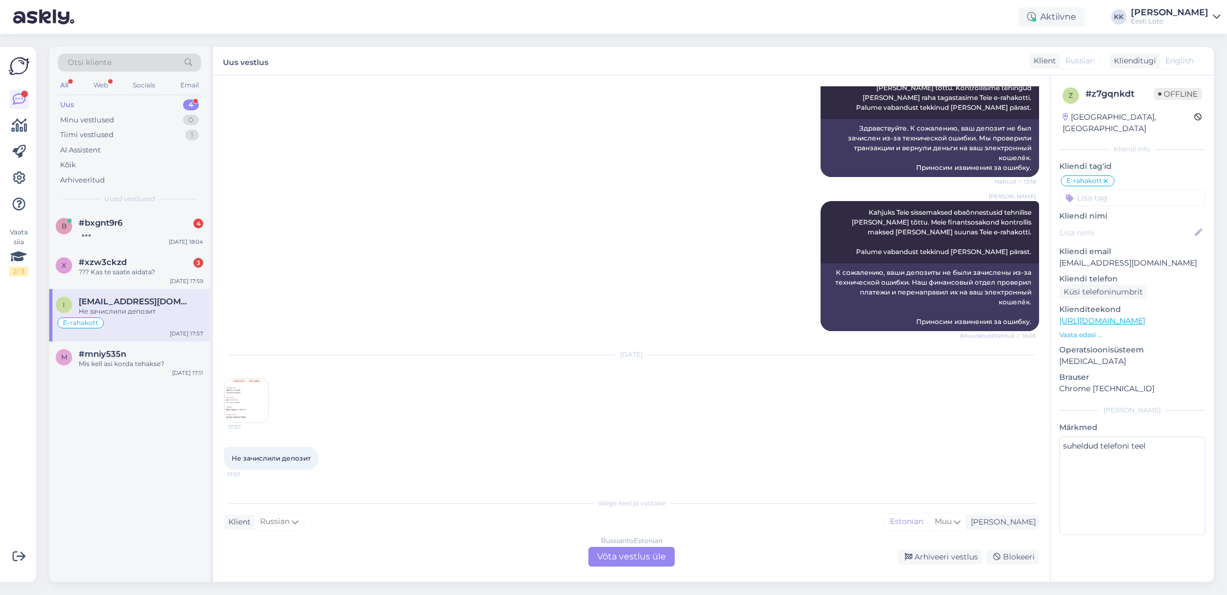
scroll to position [274, 0]
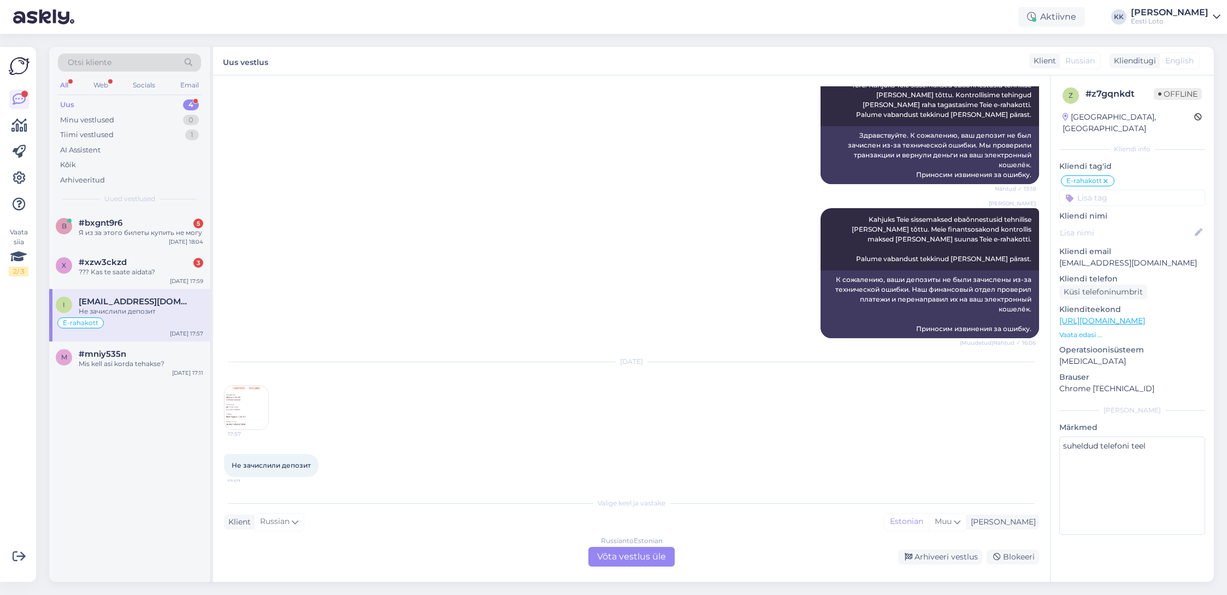
click at [1111, 257] on p "[EMAIL_ADDRESS][DOMAIN_NAME]" at bounding box center [1132, 262] width 146 height 11
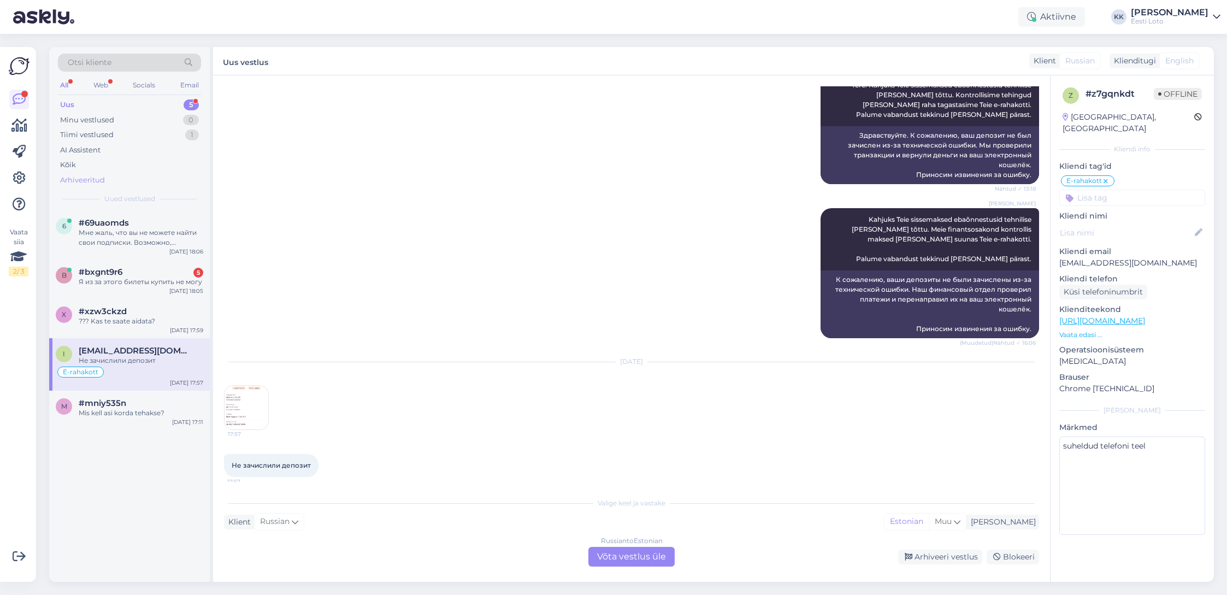
click at [93, 179] on div "Arhiveeritud" at bounding box center [82, 180] width 45 height 11
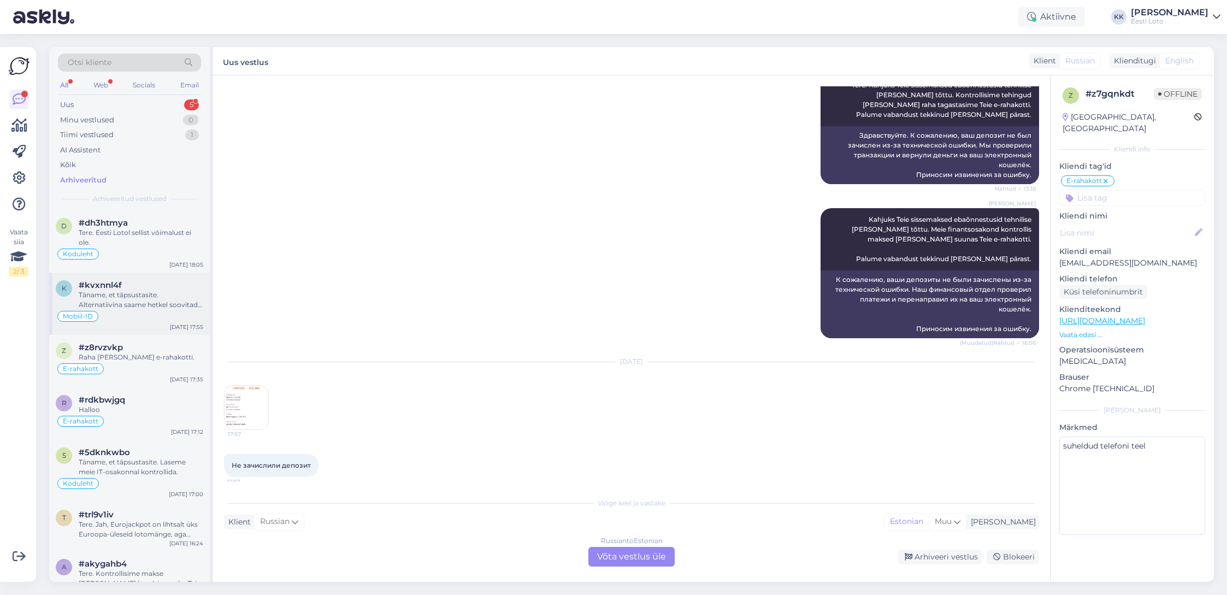
click at [140, 303] on div "Täname, et täpsustasite. Alternatiivina saame hetkel soovitada valida "Unustasi…" at bounding box center [141, 300] width 125 height 20
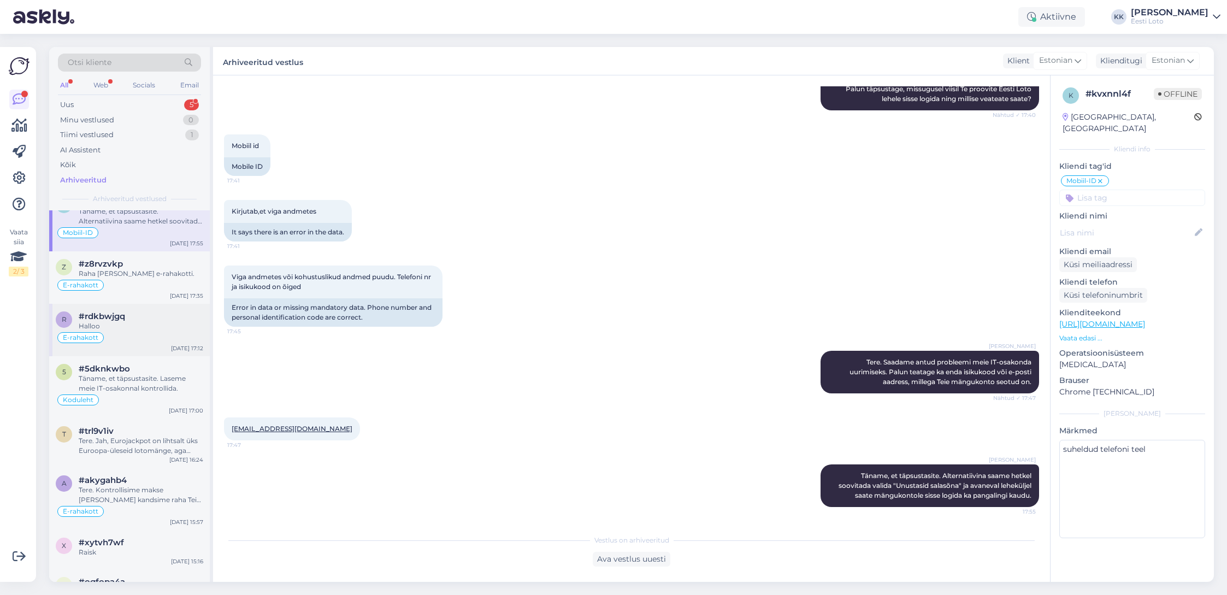
scroll to position [0, 0]
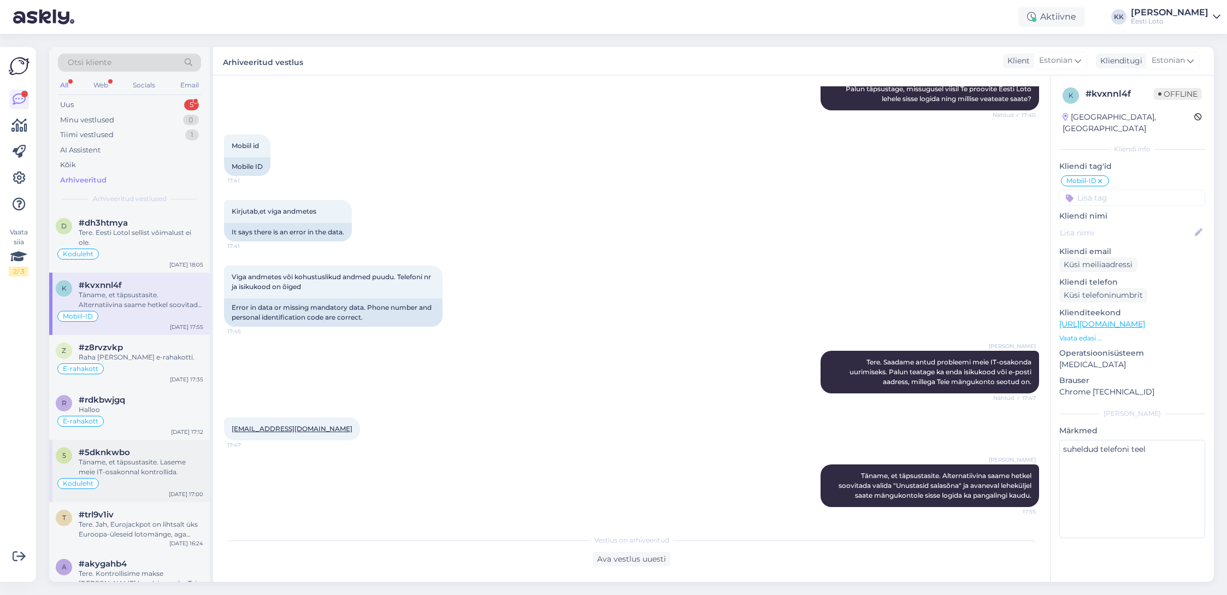
click at [131, 461] on div "Täname, et täpsustasite. Laseme meie IT-osakonnal kontrollida." at bounding box center [141, 467] width 125 height 20
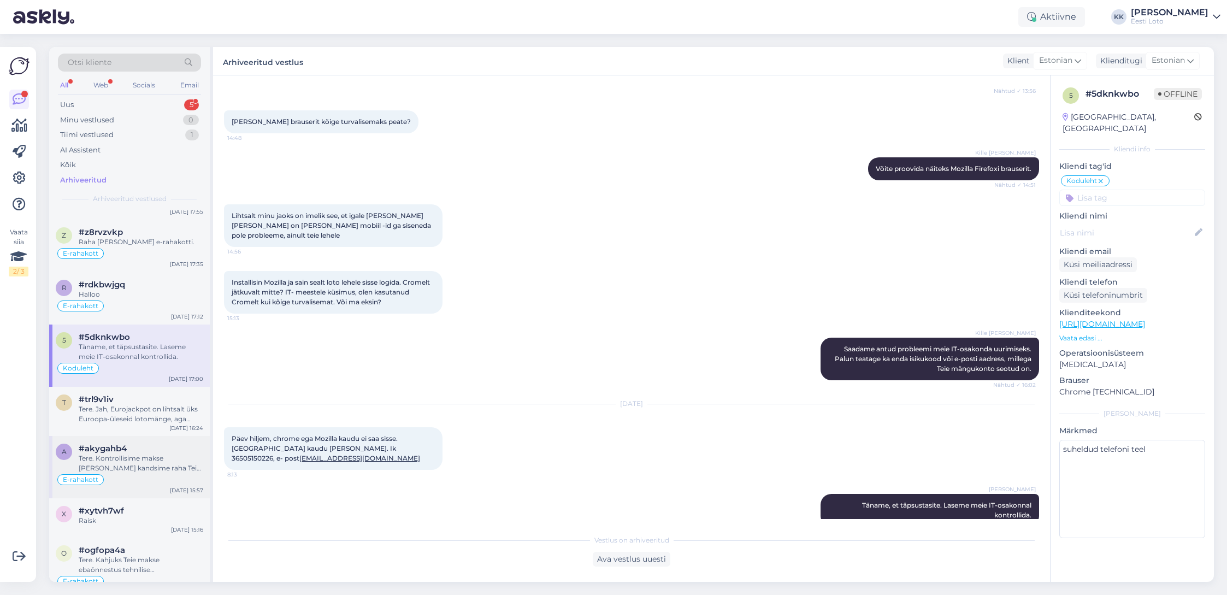
scroll to position [128, 0]
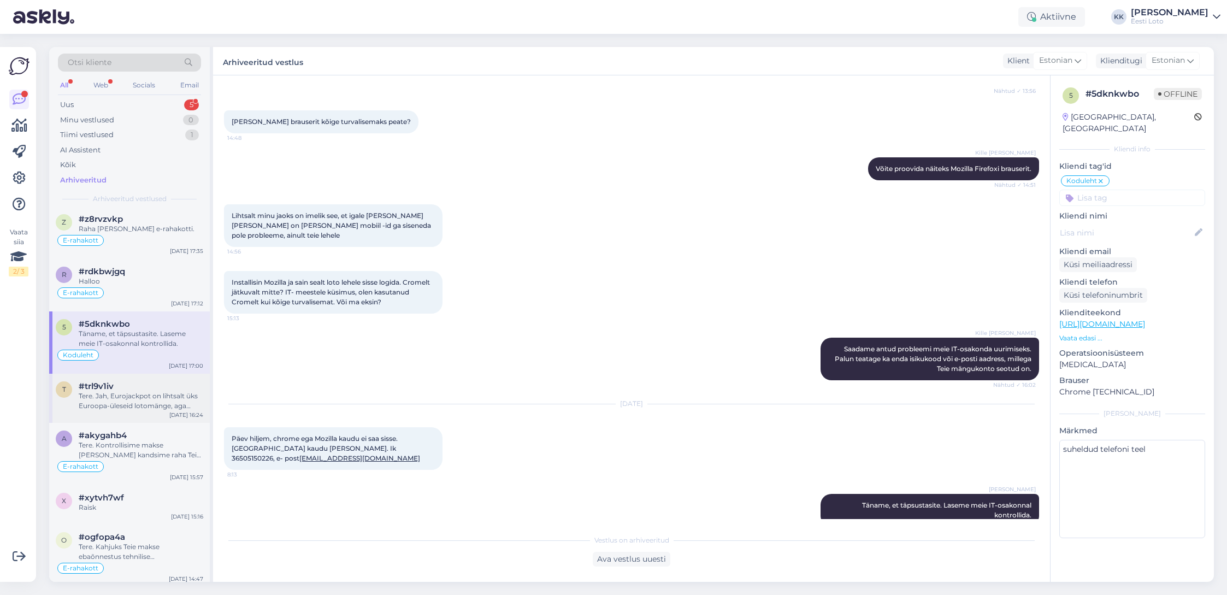
click at [165, 399] on div "Tere. Jah, Eurojackpot on lihtsalt üks Euroopa-üleseid lotomänge, aga [GEOGRAPH…" at bounding box center [141, 401] width 125 height 20
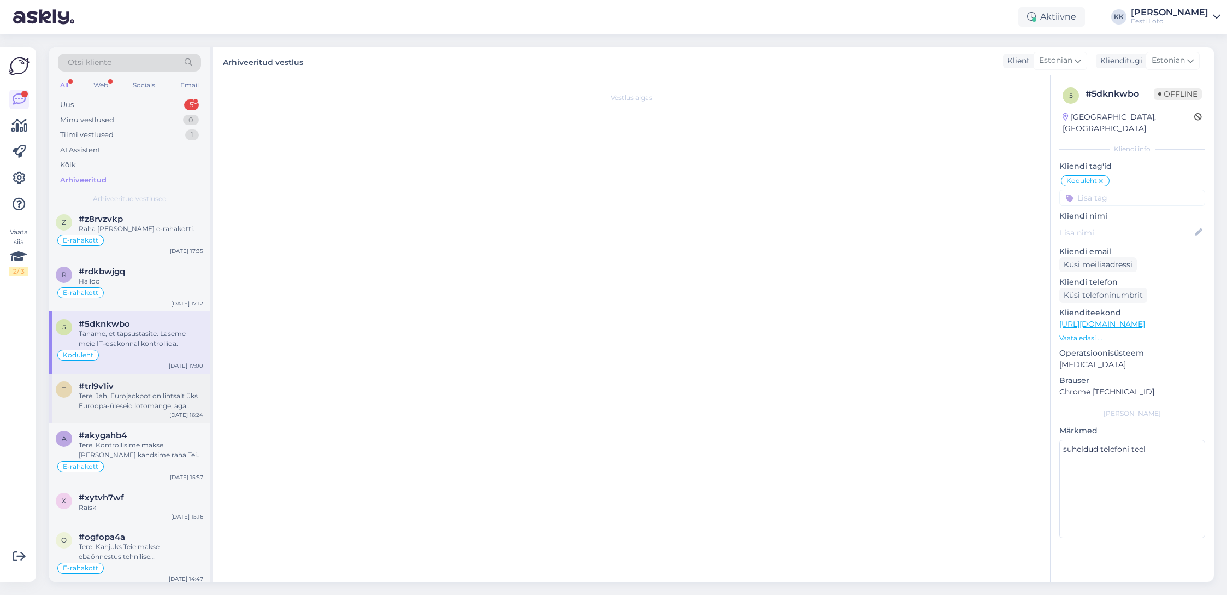
scroll to position [0, 0]
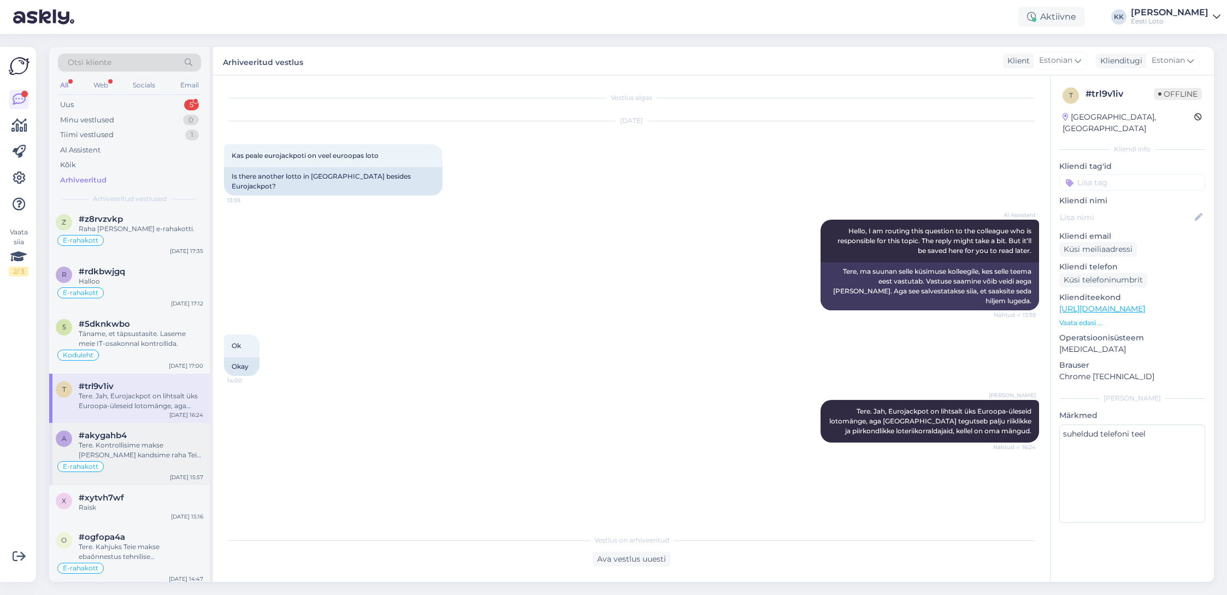
click at [147, 451] on div "Tere. Kontrollisime makse [PERSON_NAME] kandsime raha Teie e-rahakotti." at bounding box center [141, 450] width 125 height 20
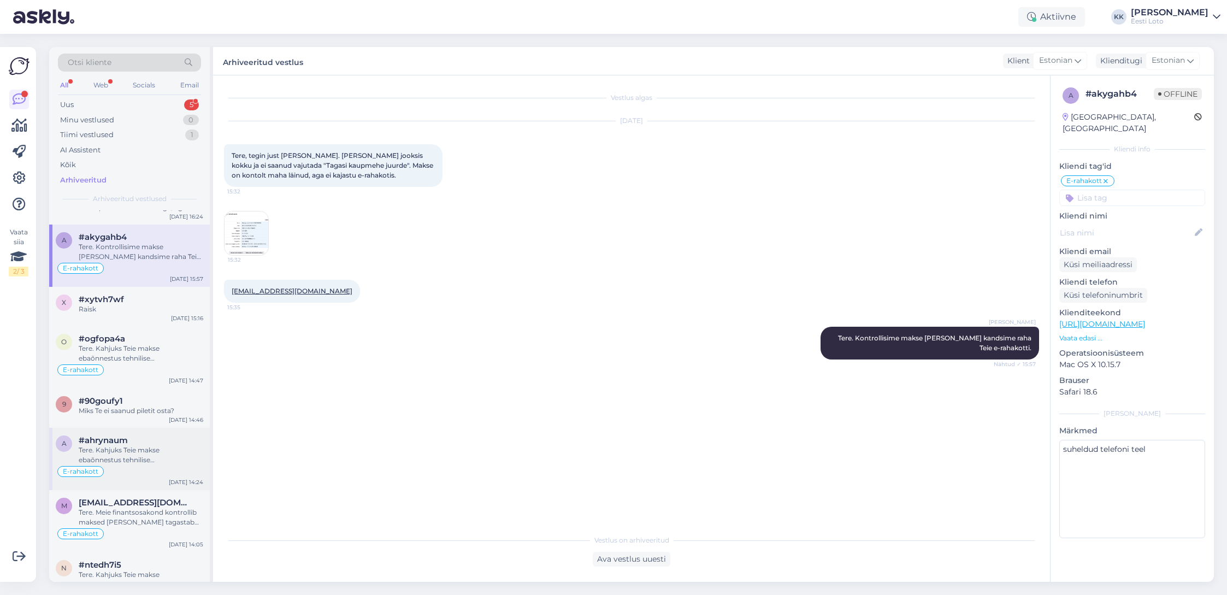
scroll to position [339, 0]
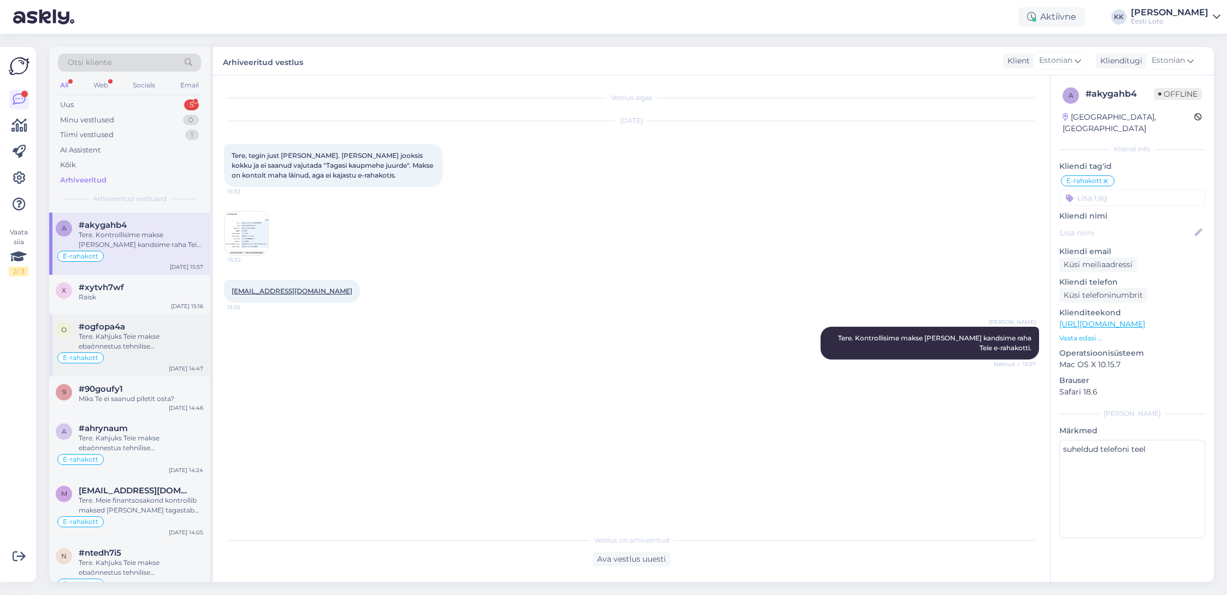
click at [161, 352] on div "E-rahakott" at bounding box center [129, 357] width 147 height 13
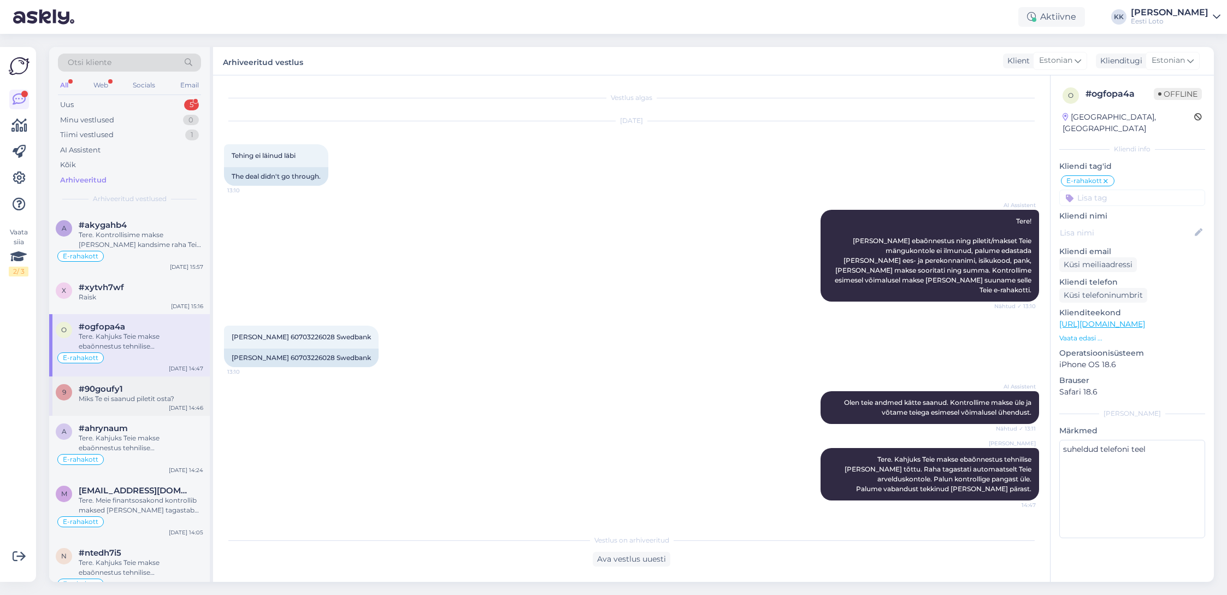
click at [145, 397] on div "Miks Te ei saanud piletit osta?" at bounding box center [141, 399] width 125 height 10
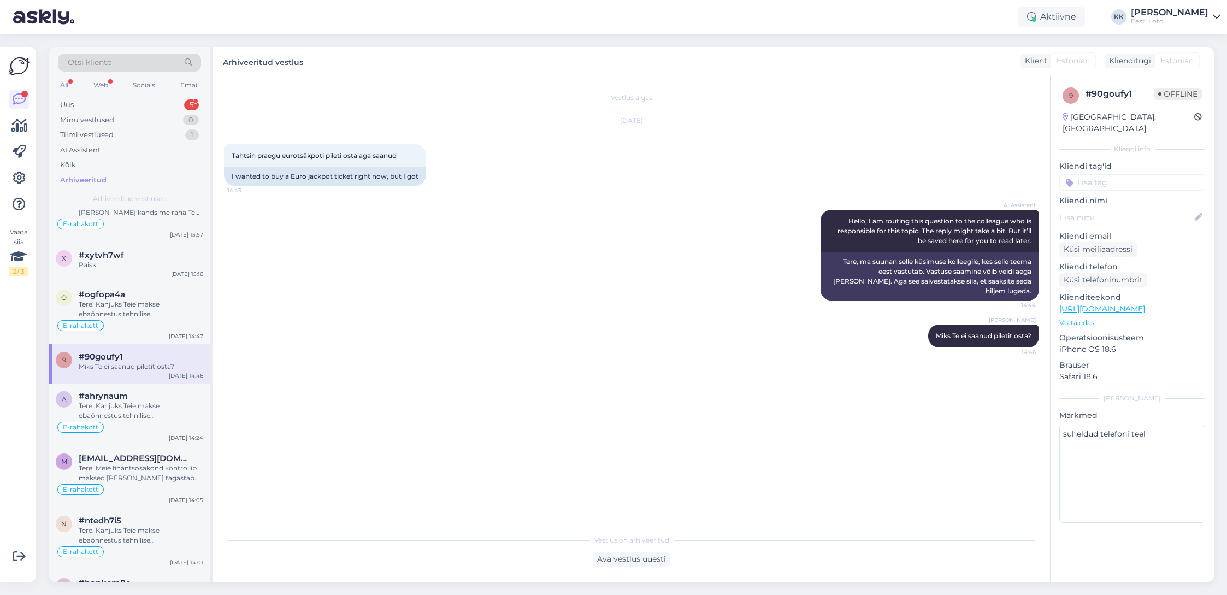
scroll to position [373, 0]
click at [161, 402] on div "Tere. Kahjuks Teie makse ebaõnnestus tehnilise [PERSON_NAME] tõttu. Kontrollisi…" at bounding box center [141, 409] width 125 height 20
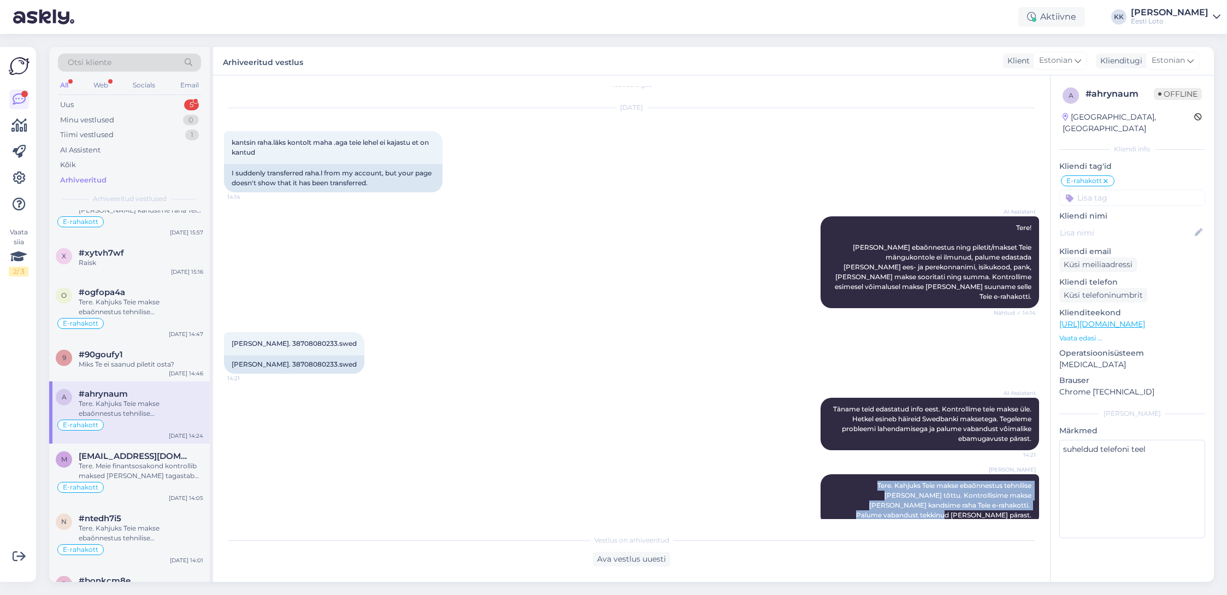
drag, startPoint x: 835, startPoint y: 475, endPoint x: 1039, endPoint y: 494, distance: 204.7
click at [1039, 494] on div "Vestlus algas [DATE] kantsin raha.läks kontolt maha .aga teie lehel ei kajastu …" at bounding box center [636, 302] width 825 height 433
click at [101, 102] on div "Uus 5" at bounding box center [129, 104] width 143 height 15
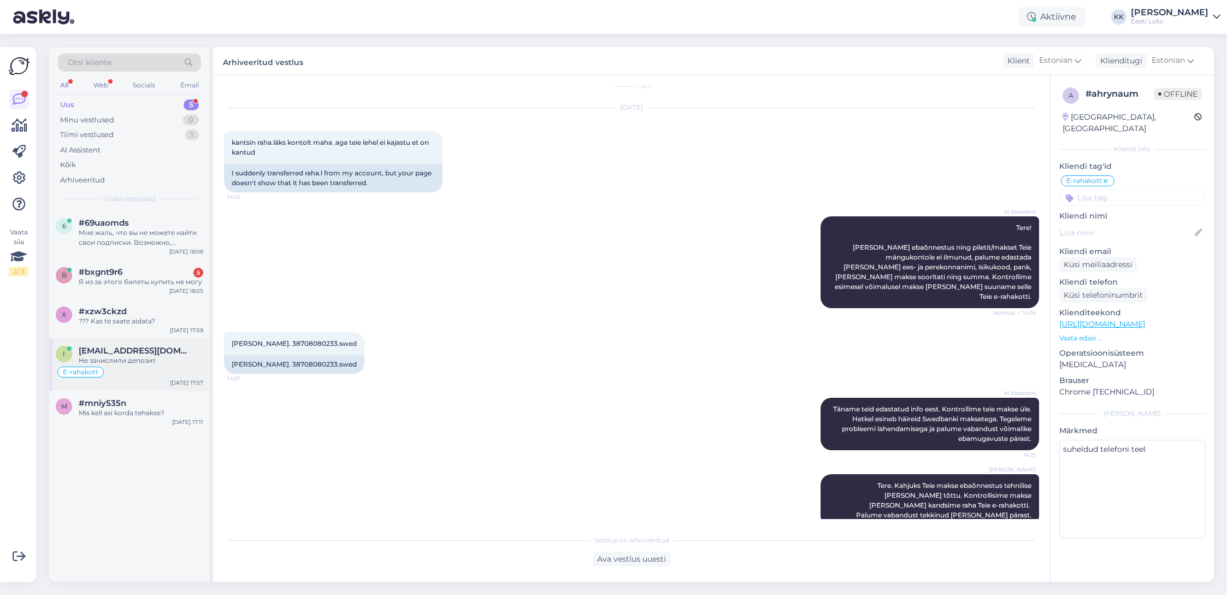
click at [135, 349] on span "[EMAIL_ADDRESS][DOMAIN_NAME]" at bounding box center [136, 351] width 114 height 10
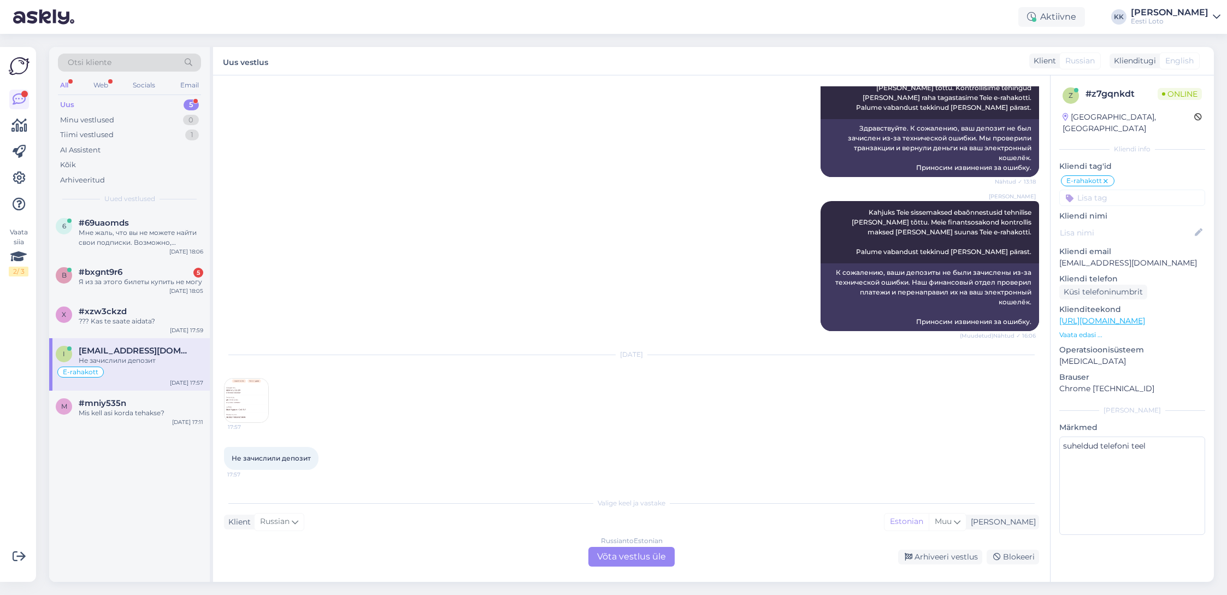
click at [640, 556] on div "Russian to Estonian Võta vestlus üle" at bounding box center [631, 557] width 86 height 20
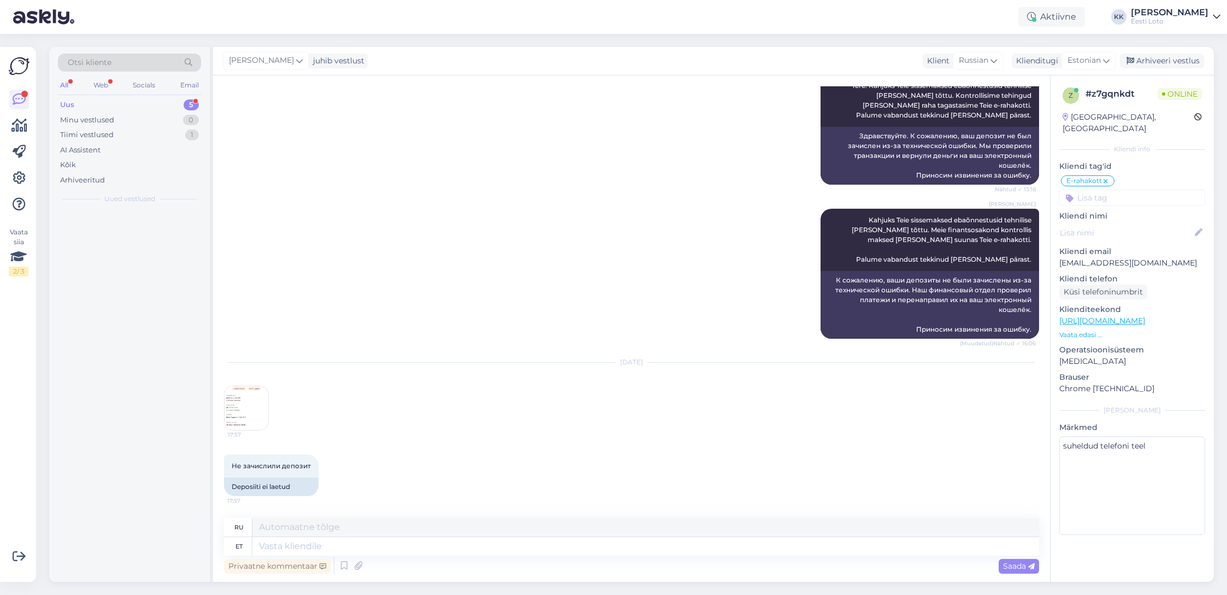
scroll to position [273, 0]
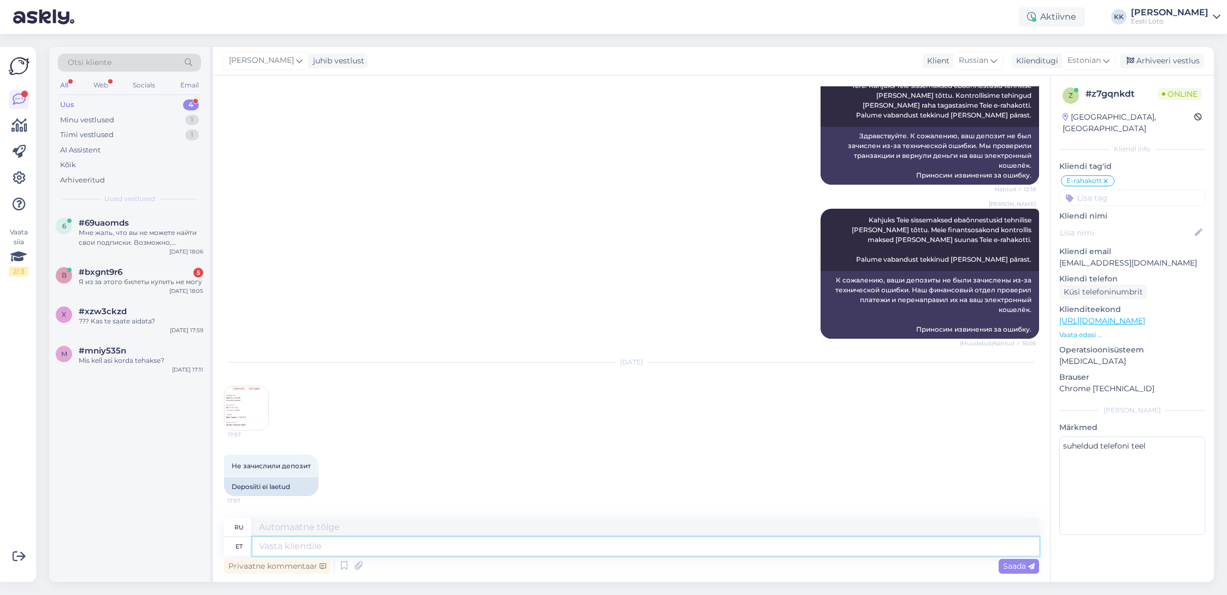
click at [598, 543] on textarea at bounding box center [645, 546] width 787 height 19
paste textarea "Tere. Kahjuks Teie makse ebaõnnestus tehnilise [PERSON_NAME] tõttu. Kontrollisi…"
type textarea "Tere. Kahjuks Teie makse ebaõnnestus tehnilise [PERSON_NAME] tõttu. Kontrollisi…"
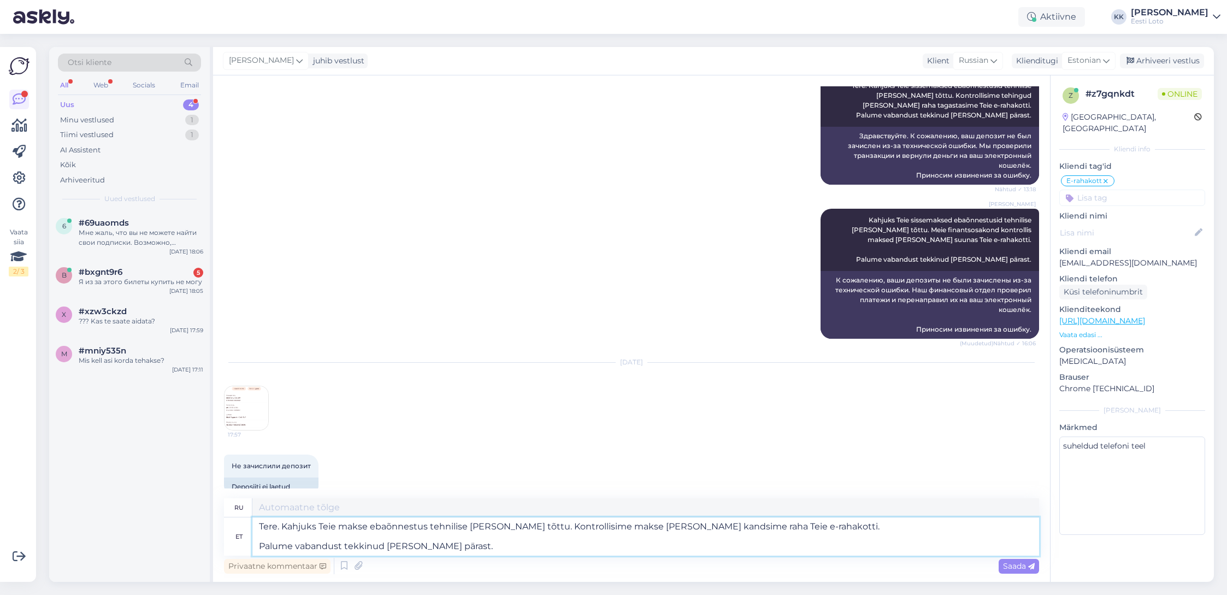
type textarea "Здравствуйте. К сожалению, ваш платёж не прошёл из-за технической ошибки. Мы пр…"
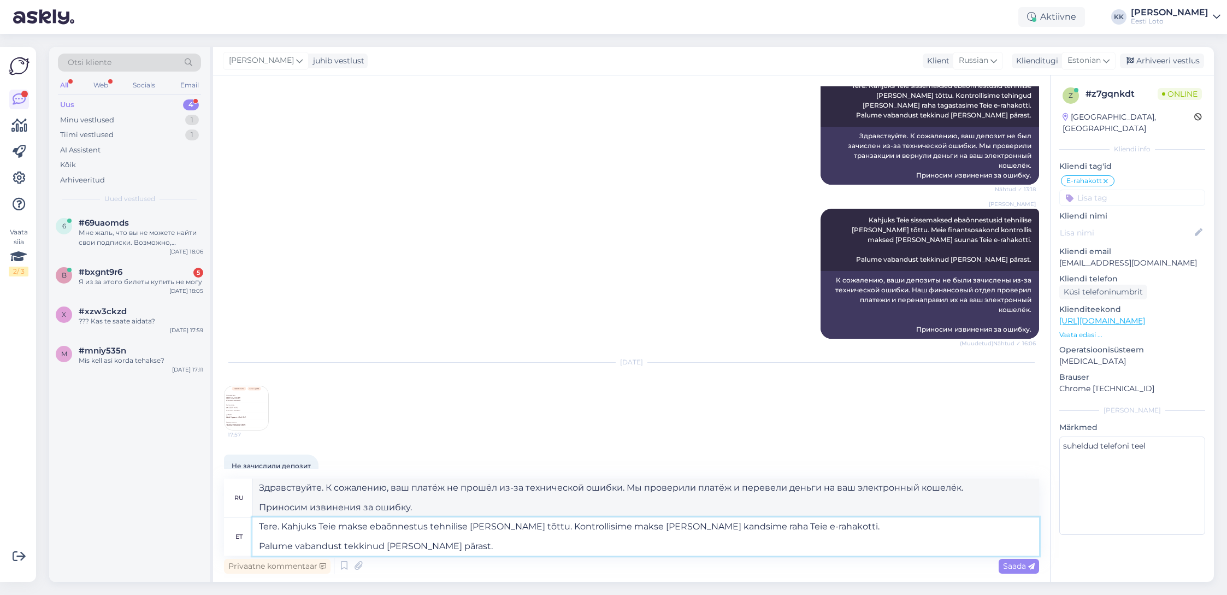
click at [257, 547] on textarea "Tere. Kahjuks Teie makse ebaõnnestus tehnilise [PERSON_NAME] tõttu. Kontrollisi…" at bounding box center [645, 536] width 787 height 38
type textarea "Tere. Kahjuks Teie makse ebaõnnestus tehnilise [PERSON_NAME] tõttu. Kontrollisi…"
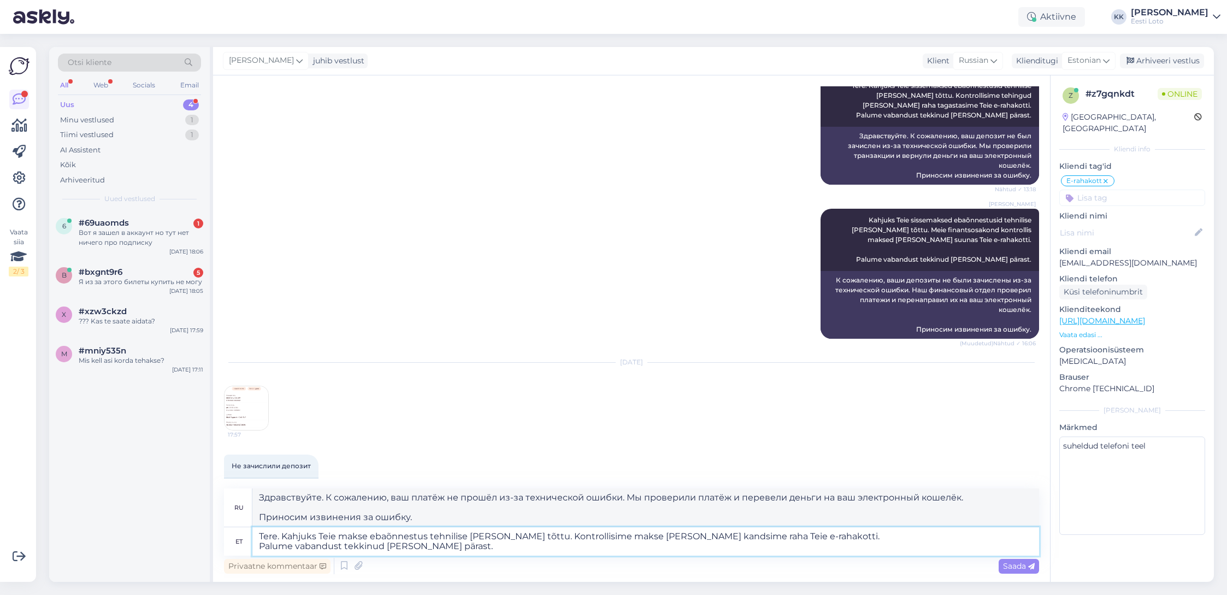
type textarea "Здравствуйте. К сожалению, ваш платёж не прошёл из-за технической ошибки. Мы пр…"
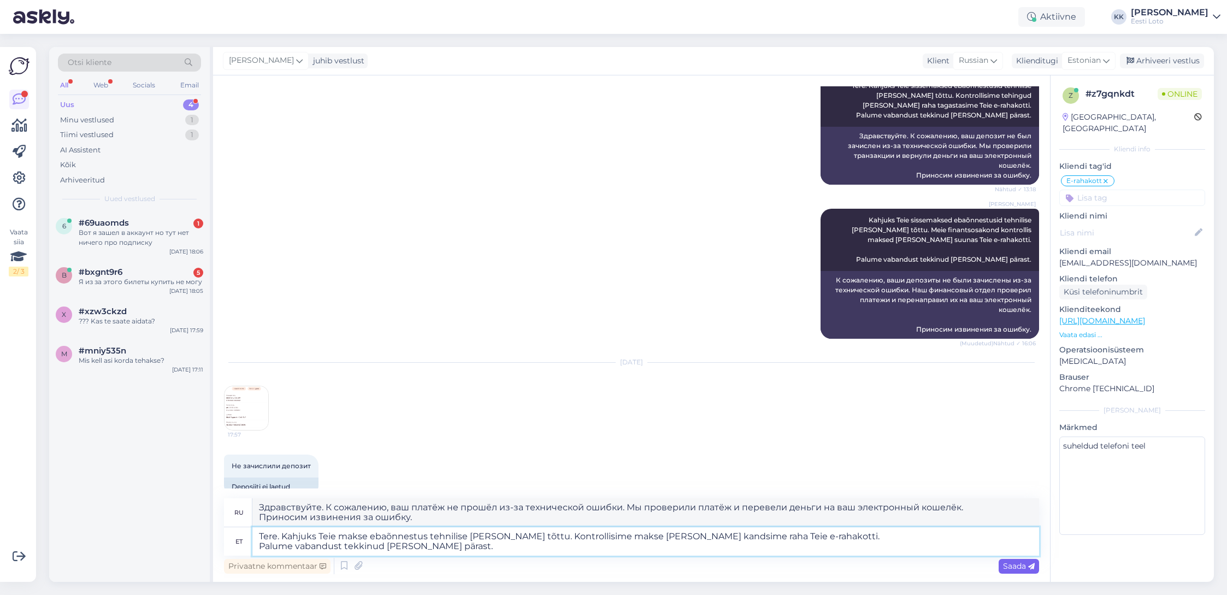
type textarea "Tere. Kahjuks Teie makse ebaõnnestus tehnilise [PERSON_NAME] tõttu. Kontrollisi…"
click at [1015, 568] on span "Saada" at bounding box center [1019, 566] width 32 height 10
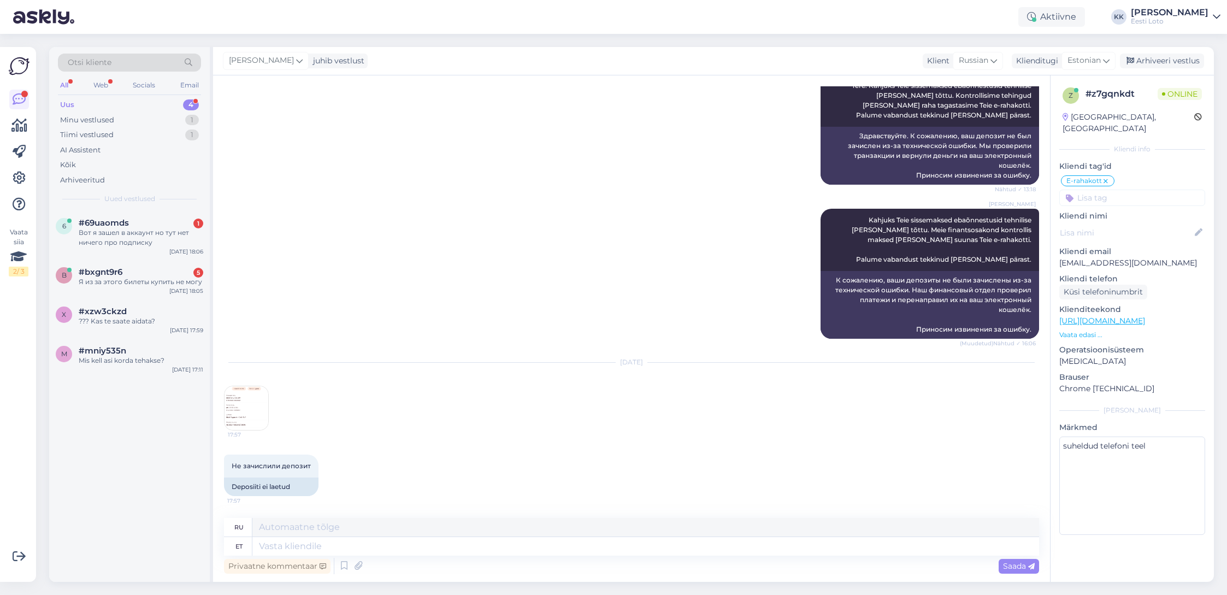
scroll to position [388, 0]
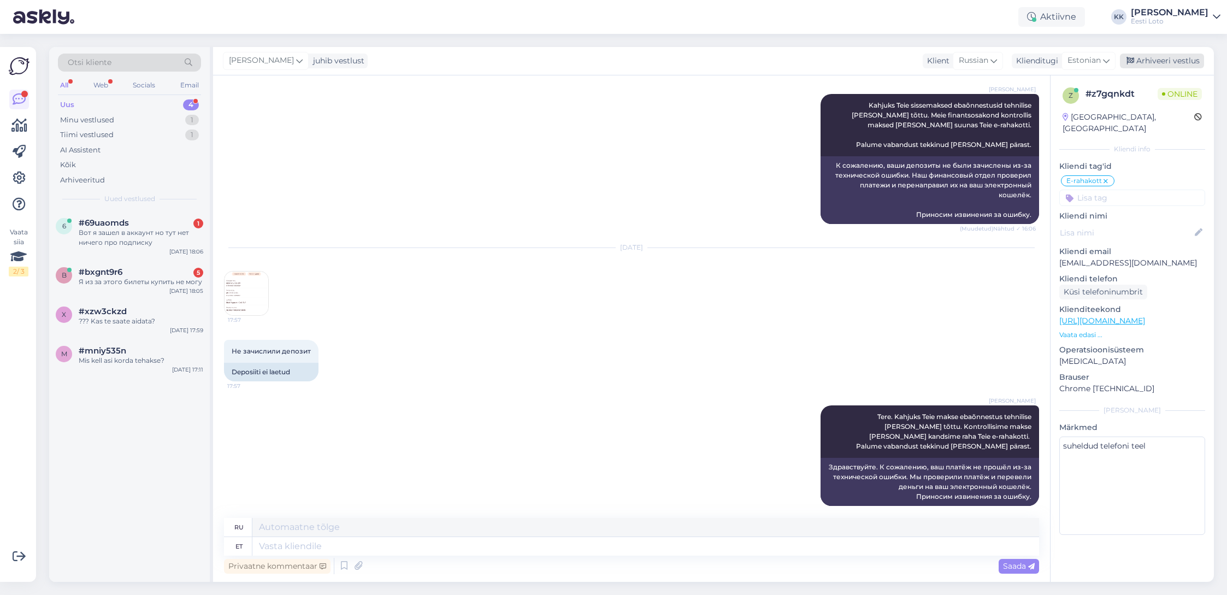
click at [1151, 60] on div "Arhiveeri vestlus" at bounding box center [1162, 61] width 84 height 15
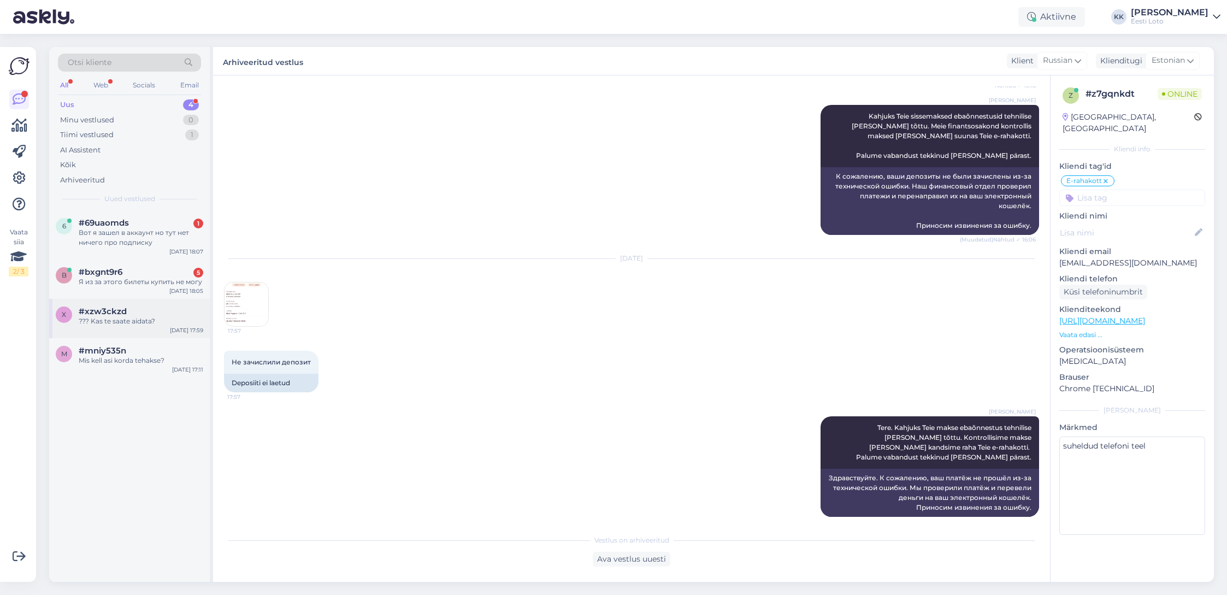
drag, startPoint x: 119, startPoint y: 315, endPoint x: 126, endPoint y: 314, distance: 7.7
click at [120, 315] on span "#xzw3ckzd" at bounding box center [103, 311] width 48 height 10
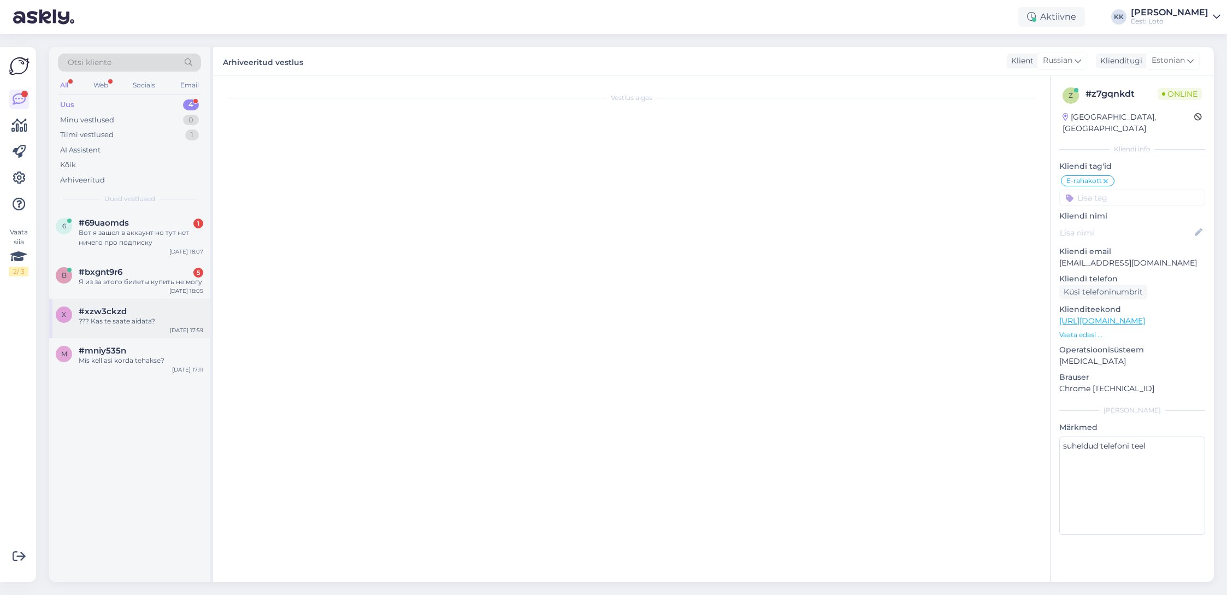
scroll to position [38, 0]
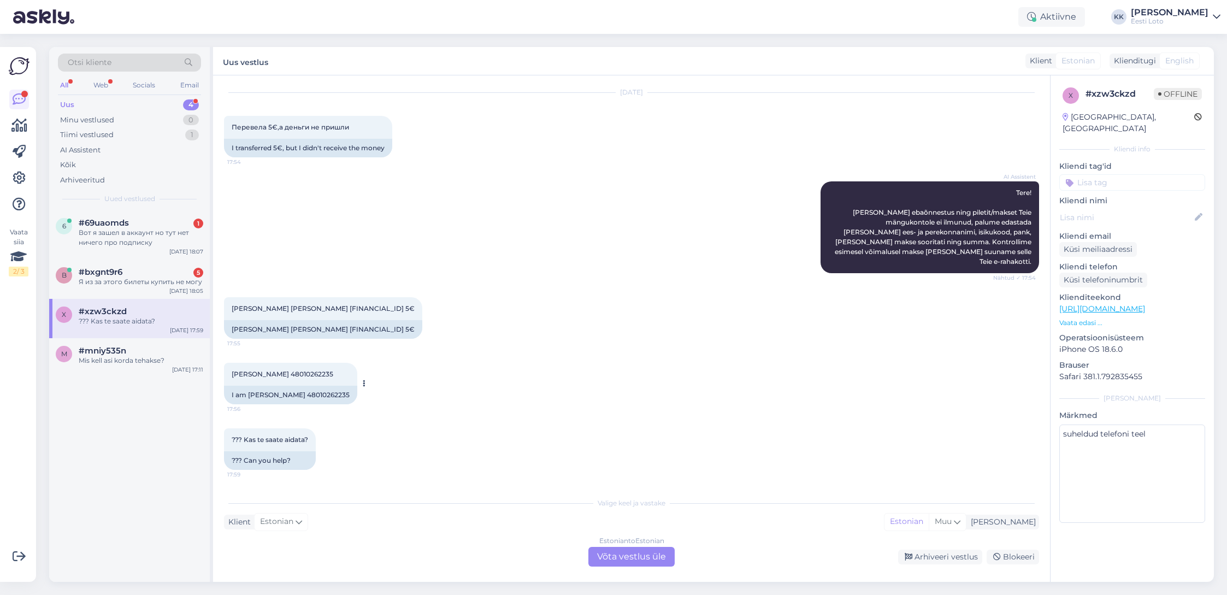
click at [324, 374] on span "[PERSON_NAME] 48010262235" at bounding box center [283, 374] width 102 height 8
click at [100, 183] on div "Arhiveeritud" at bounding box center [82, 180] width 45 height 11
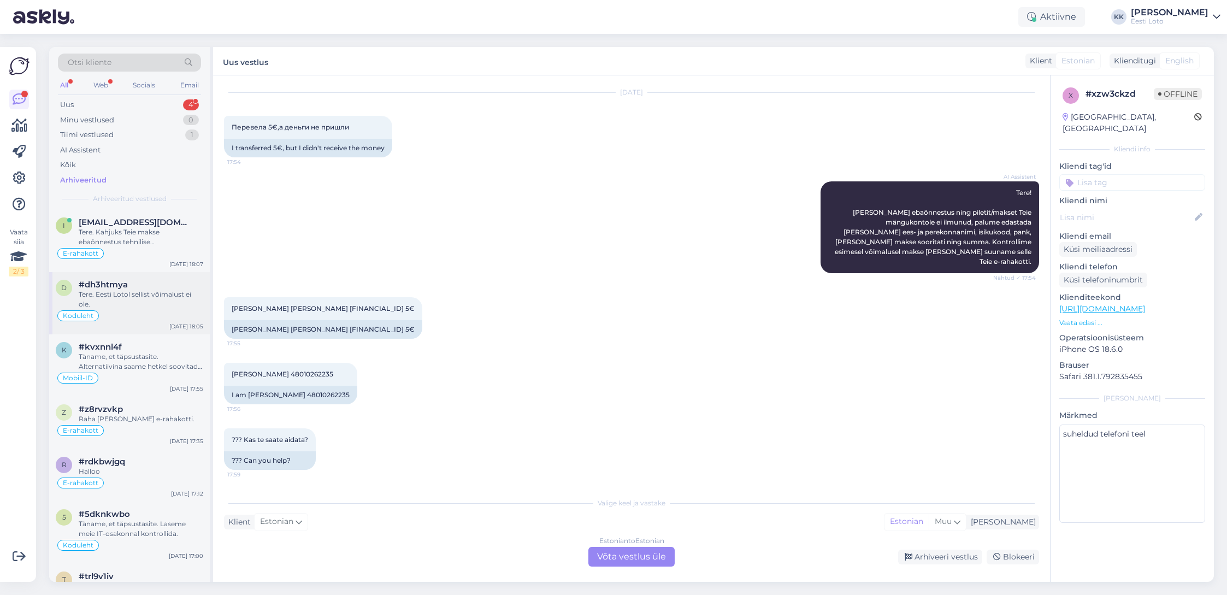
scroll to position [1, 0]
click at [129, 290] on div "Tere. Eesti Lotol sellist võimalust ei ole." at bounding box center [141, 299] width 125 height 20
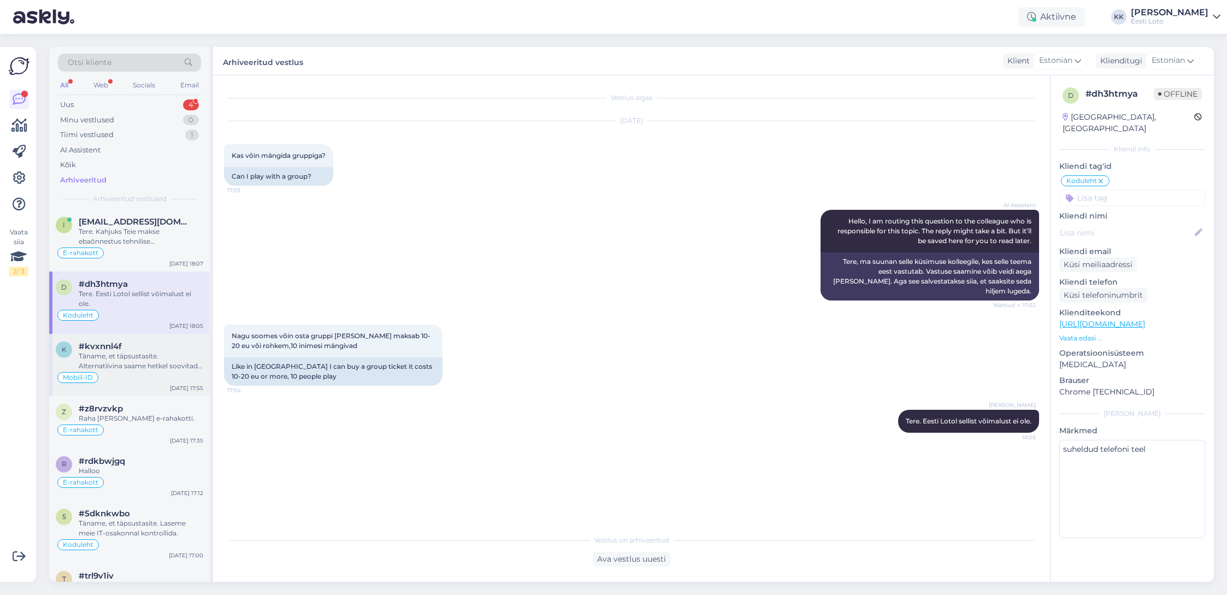
click at [131, 347] on div "#kvxnnl4f" at bounding box center [141, 346] width 125 height 10
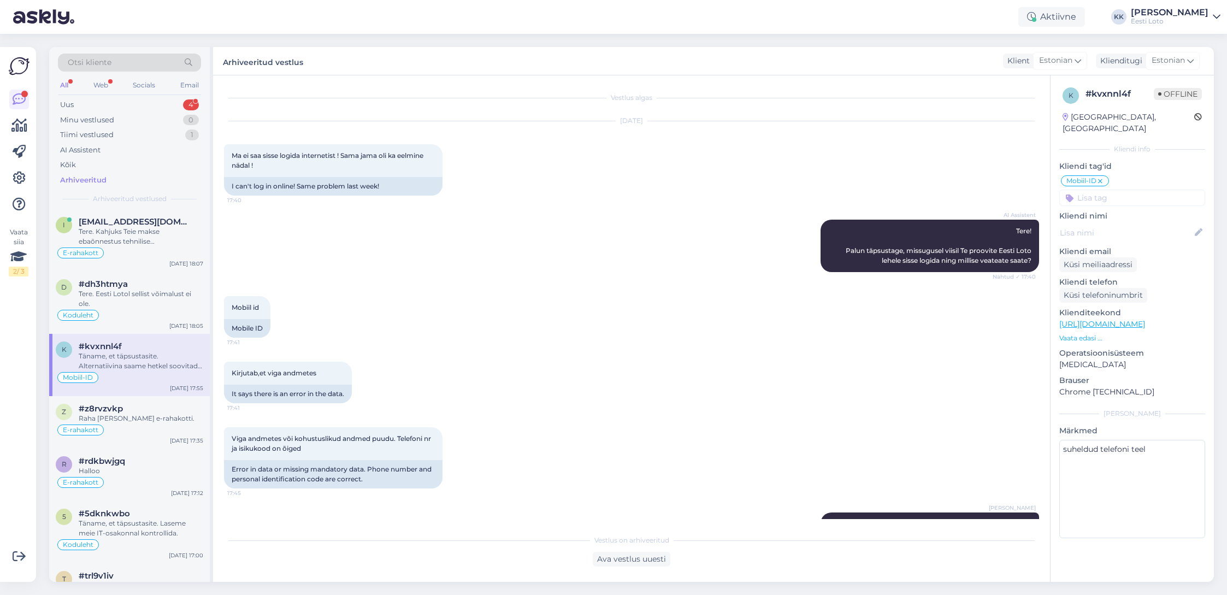
scroll to position [162, 0]
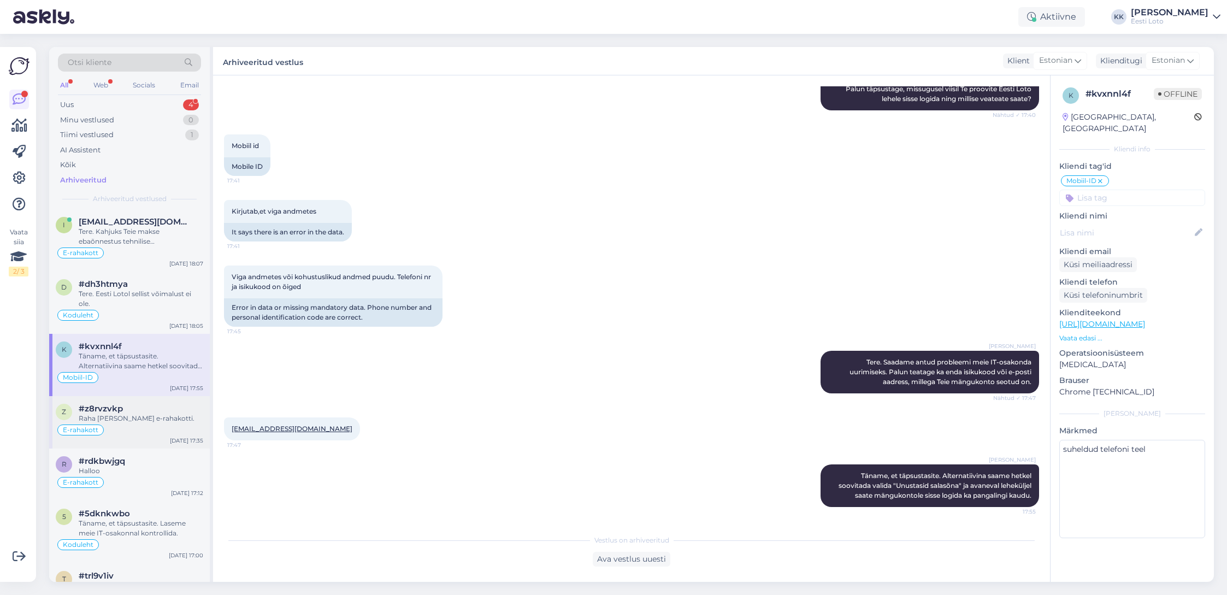
click at [150, 422] on div "Raha [PERSON_NAME] e-rahakotti." at bounding box center [141, 419] width 125 height 10
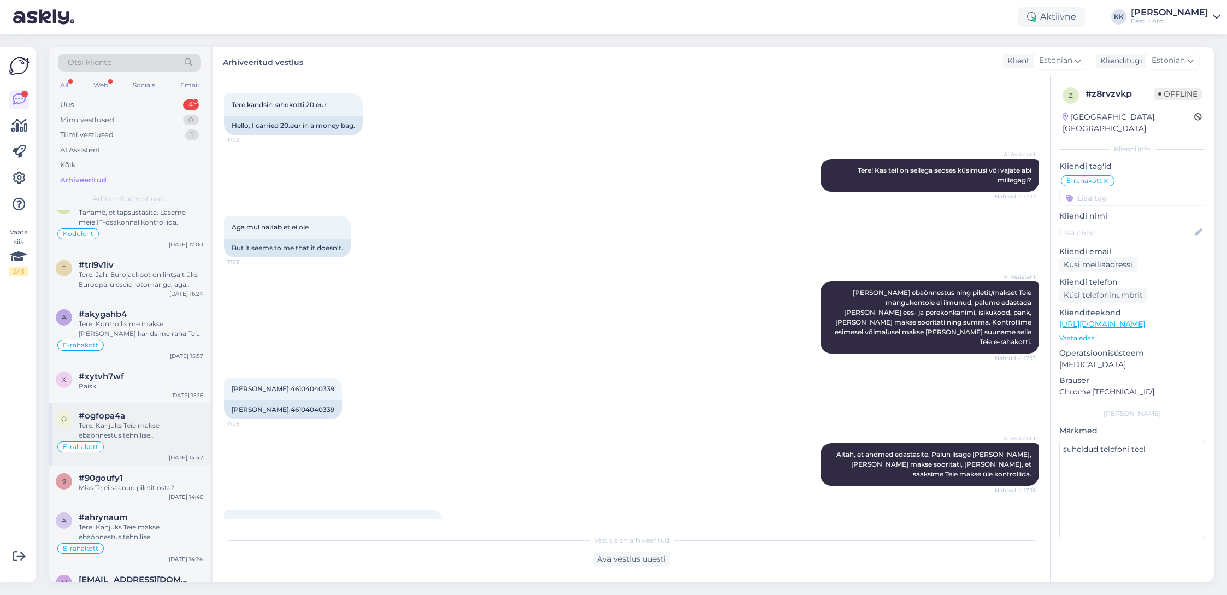
scroll to position [314, 0]
click at [136, 436] on div "Tere. Kahjuks Teie makse ebaõnnestus tehnilise [PERSON_NAME] tõttu. Raha tagast…" at bounding box center [141, 429] width 125 height 20
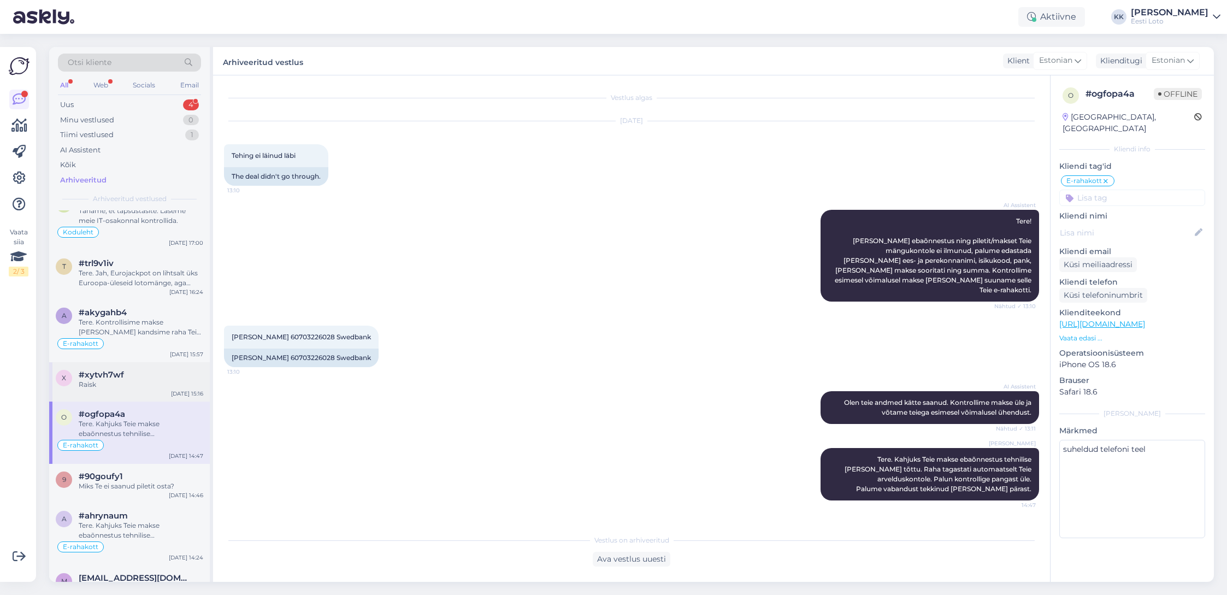
click at [149, 387] on div "Raisk" at bounding box center [141, 385] width 125 height 10
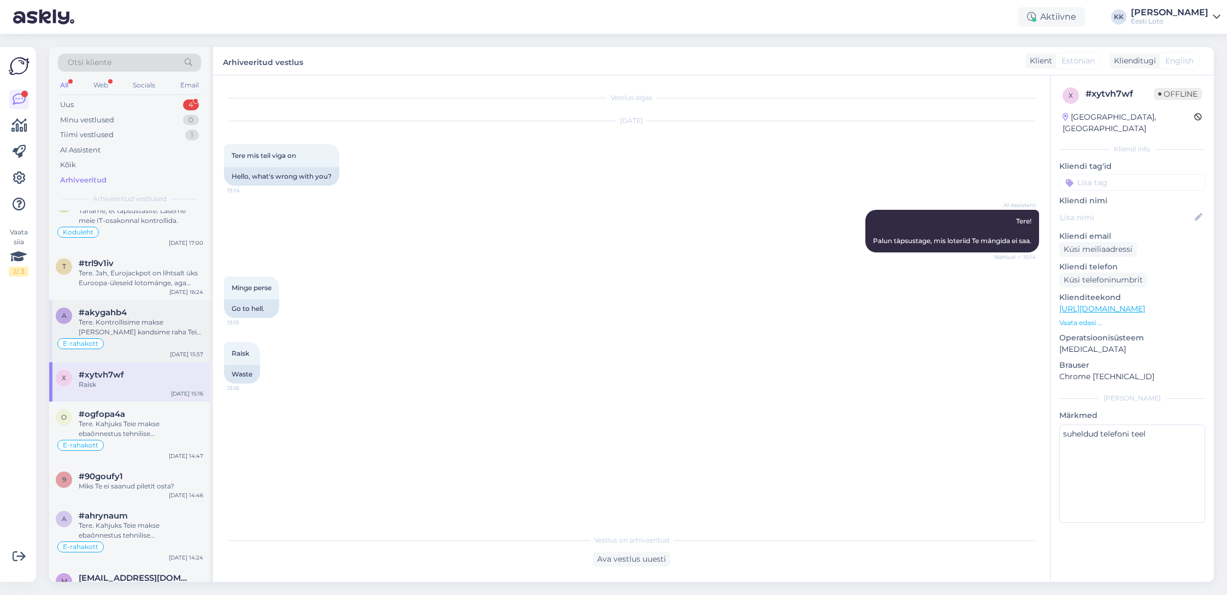
click at [159, 329] on div "Tere. Kontrollisime makse [PERSON_NAME] kandsime raha Teie e-rahakotti." at bounding box center [141, 327] width 125 height 20
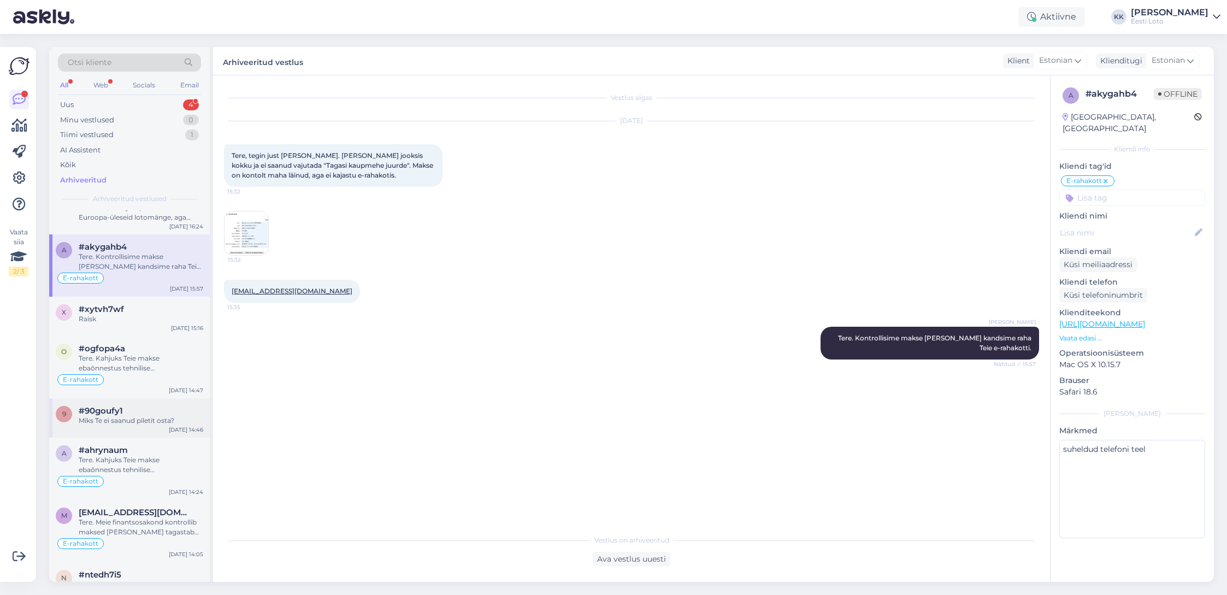
scroll to position [382, 0]
click at [146, 416] on div "Miks Te ei saanud piletit osta?" at bounding box center [141, 417] width 125 height 10
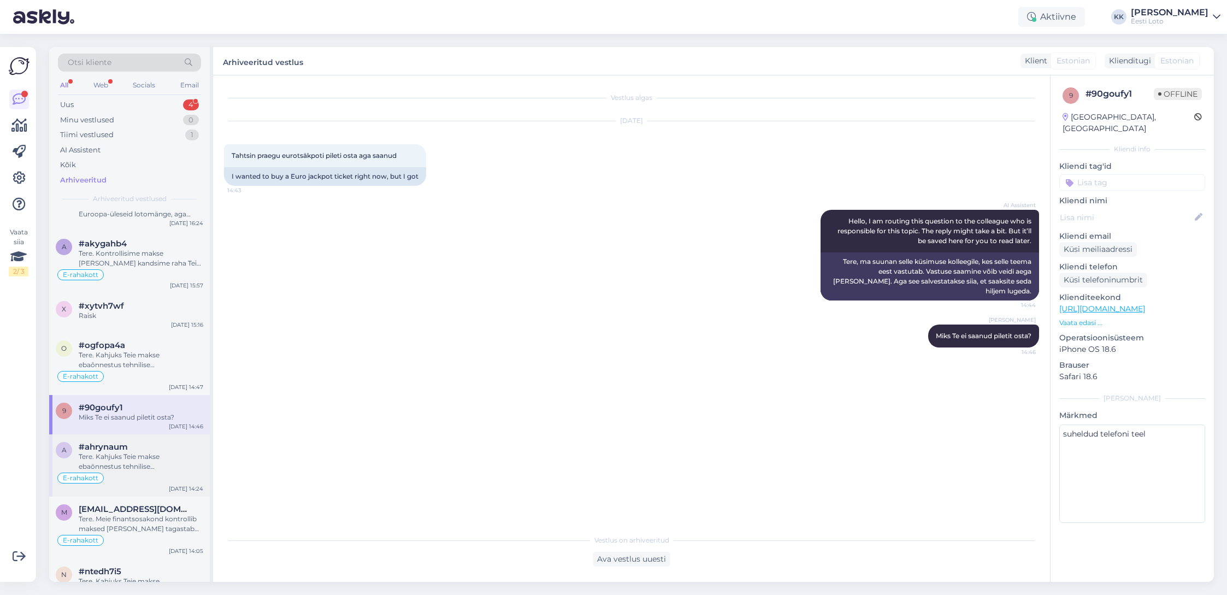
click at [133, 450] on div "#ahrynaum" at bounding box center [141, 447] width 125 height 10
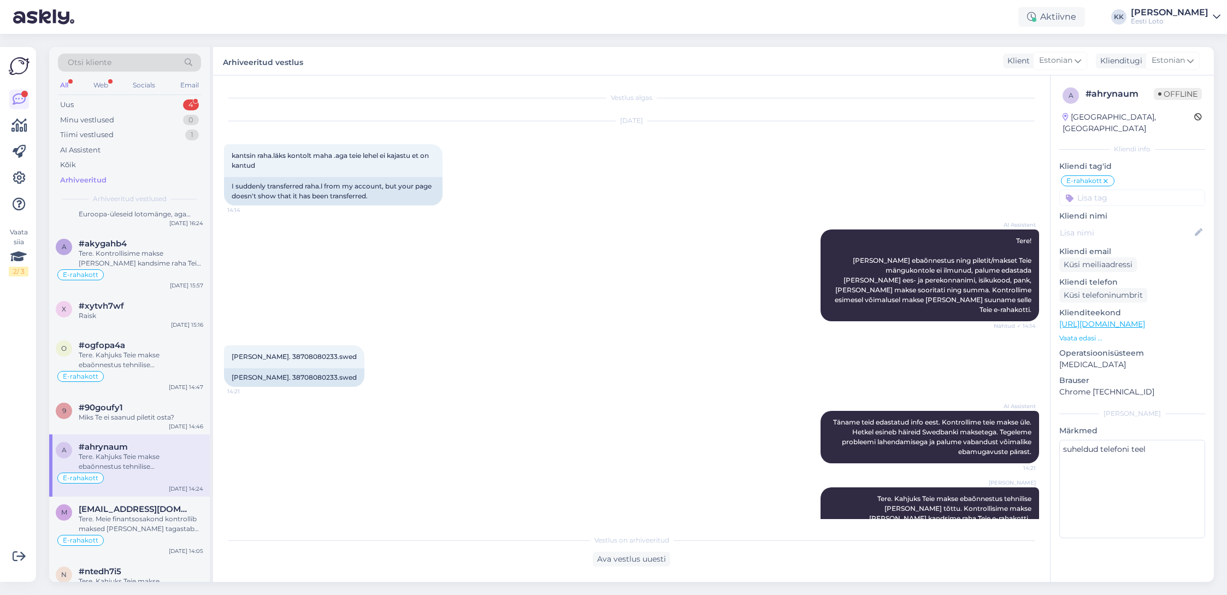
scroll to position [13, 0]
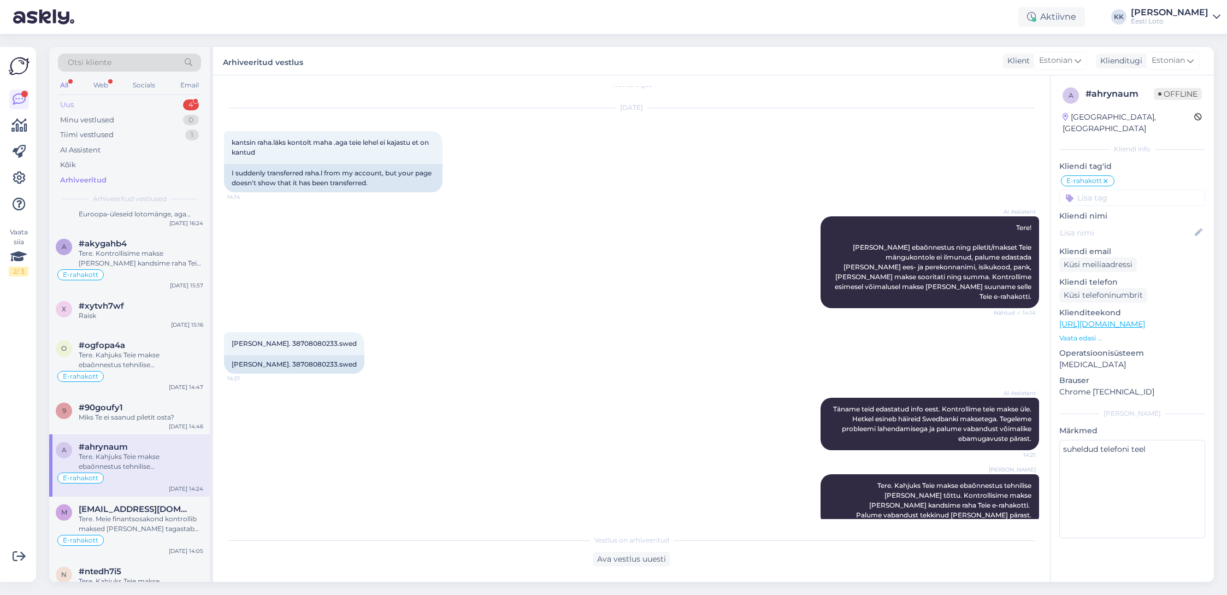
click at [95, 103] on div "Uus 4" at bounding box center [129, 104] width 143 height 15
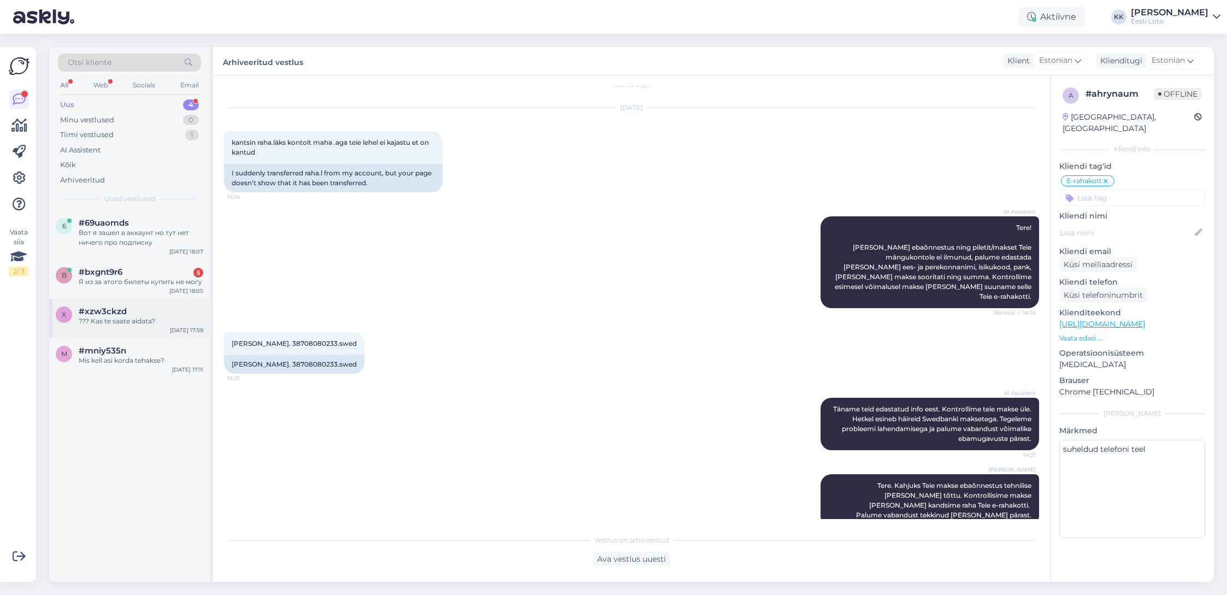
click at [135, 321] on div "??? Kas te saate aidata?" at bounding box center [141, 321] width 125 height 10
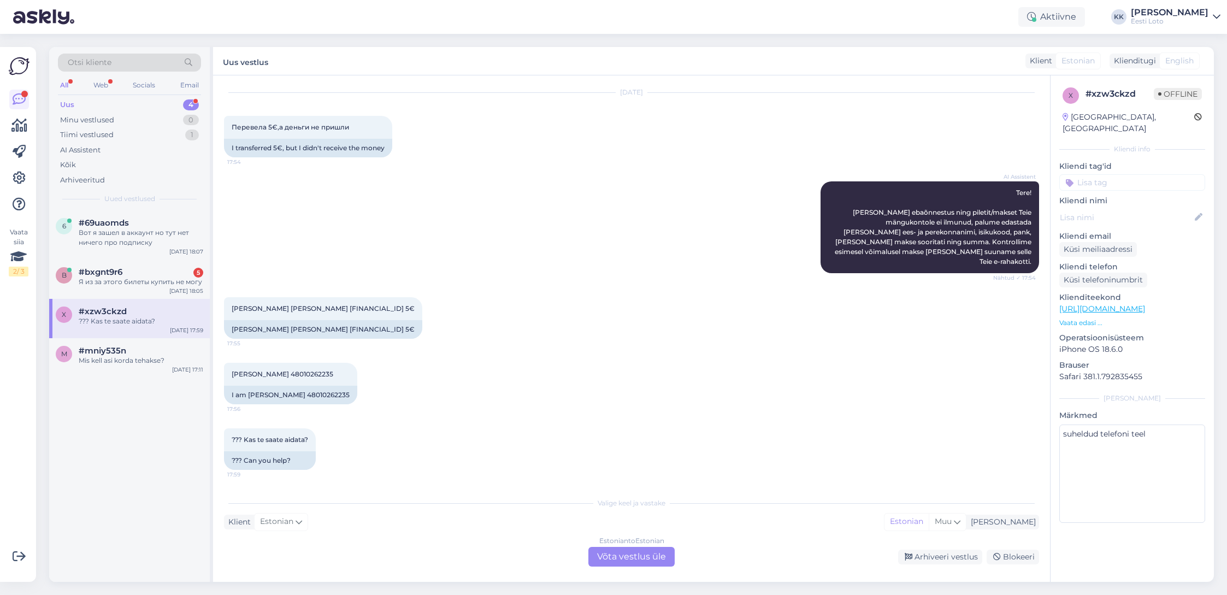
scroll to position [31, 0]
click at [646, 554] on div "Estonian to Estonian Võta vestlus üle" at bounding box center [631, 557] width 86 height 20
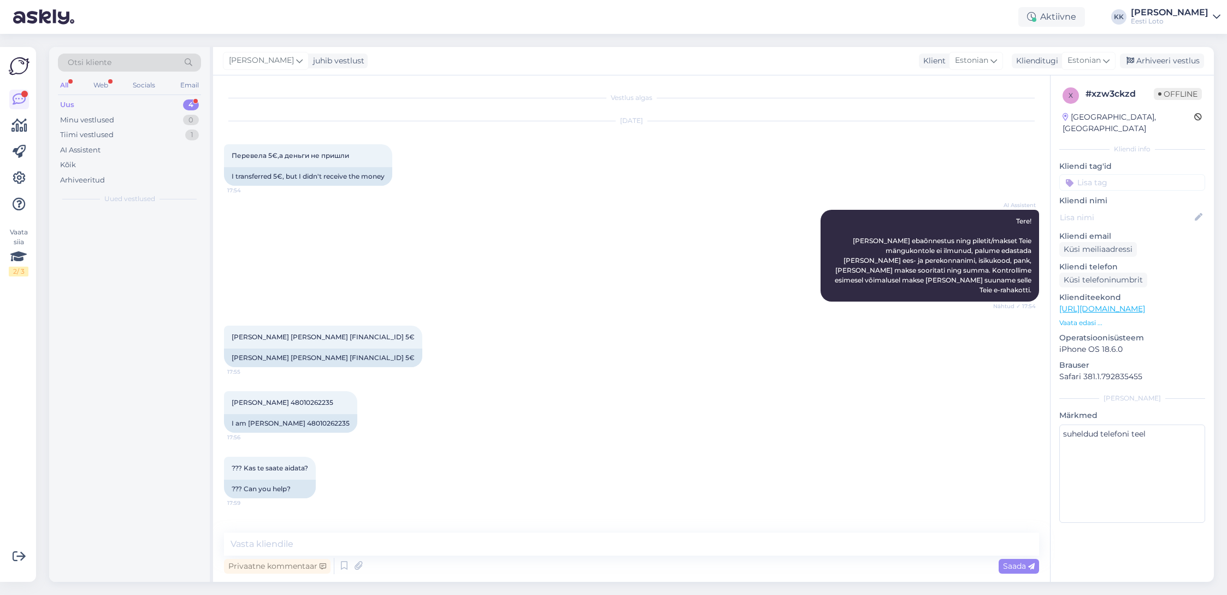
scroll to position [0, 0]
click at [609, 540] on textarea at bounding box center [631, 544] width 815 height 23
paste textarea "Teise isiku/firma pangakontolt sissemakset ei ole võimalik teha ja see tagastat…"
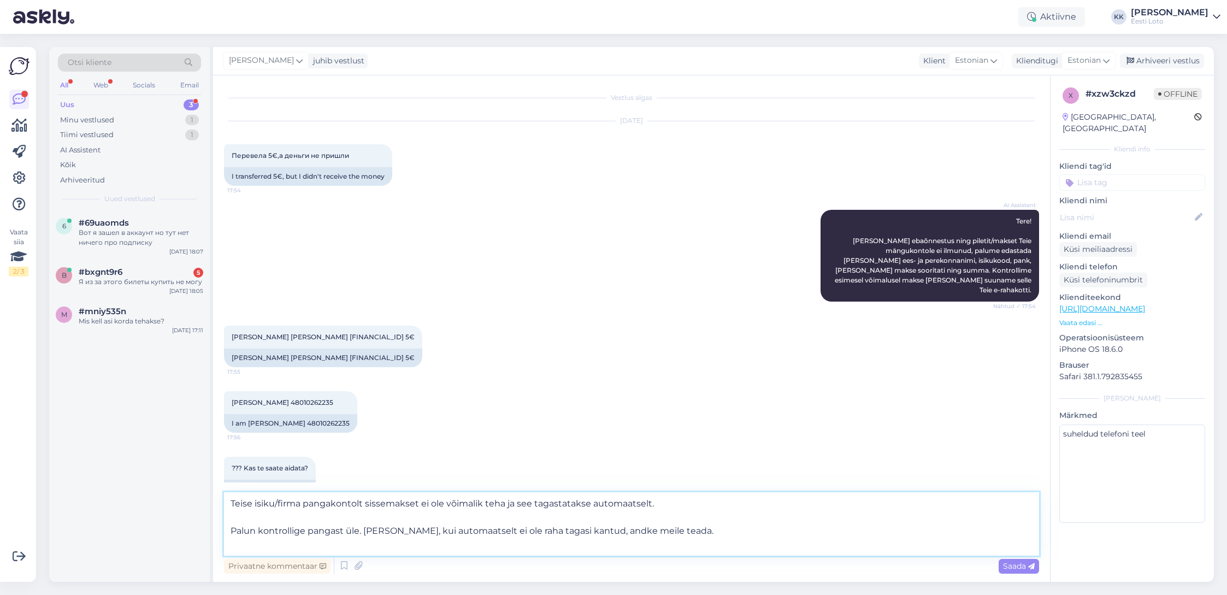
drag, startPoint x: 230, startPoint y: 503, endPoint x: 230, endPoint y: 509, distance: 6.0
click at [230, 503] on textarea "Teise isiku/firma pangakontolt sissemakset ei ole võimalik teha ja see tagastat…" at bounding box center [631, 523] width 815 height 63
drag, startPoint x: 232, startPoint y: 532, endPoint x: 227, endPoint y: 538, distance: 8.2
click at [232, 532] on textarea "Tere. Teise isiku/firma pangakontolt sissemakset ei ole võimalik teha ja see ta…" at bounding box center [631, 523] width 815 height 63
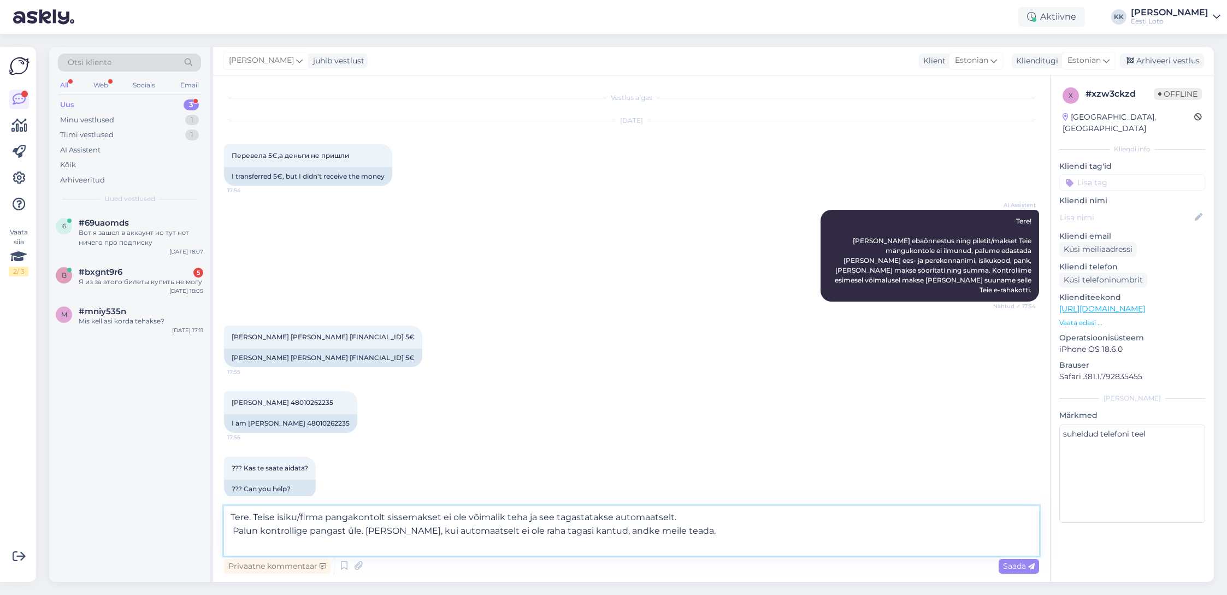
click at [724, 527] on textarea "Tere. Teise isiku/firma pangakontolt sissemakset ei ole võimalik teha ja see ta…" at bounding box center [631, 531] width 815 height 50
type textarea "Tere. Teise isiku/firma pangakontolt sissemakset ei ole võimalik teha ja see ta…"
click at [1019, 566] on span "Saada" at bounding box center [1019, 566] width 32 height 10
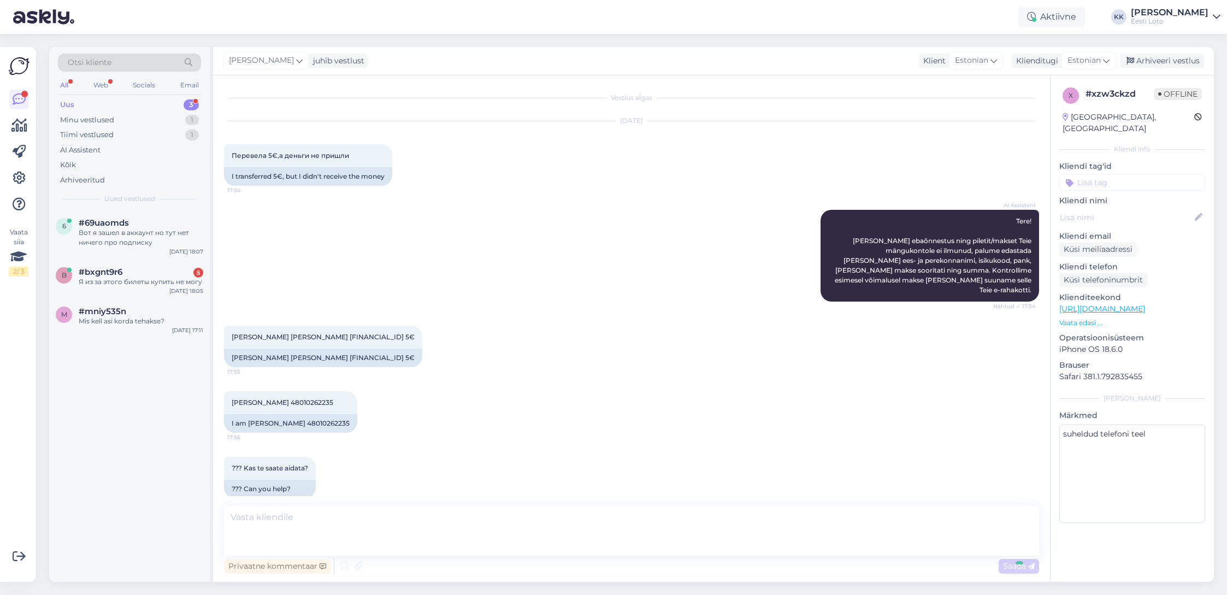
scroll to position [84, 0]
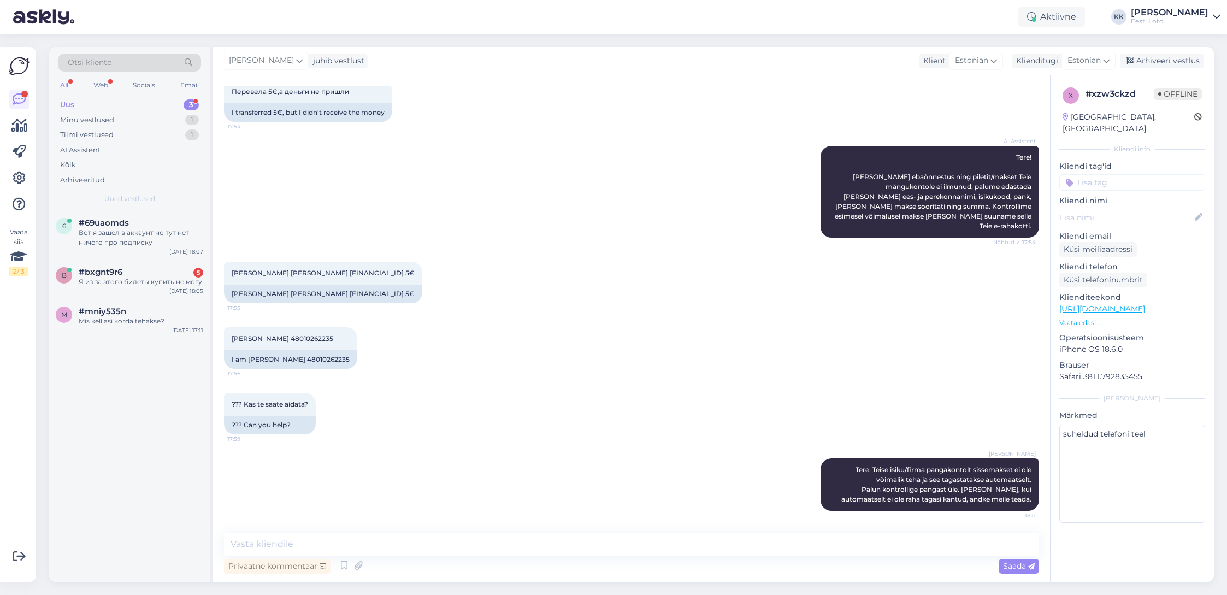
click at [1135, 174] on input at bounding box center [1132, 182] width 146 height 16
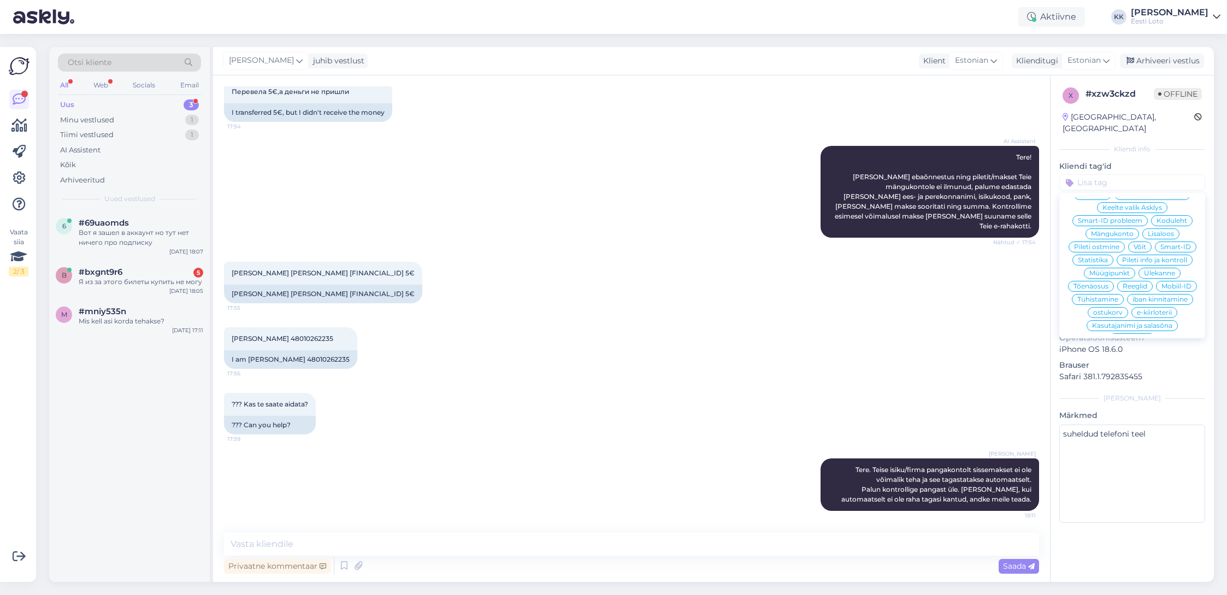
scroll to position [226, 0]
click at [1135, 338] on span "E-rahakott" at bounding box center [1132, 341] width 36 height 7
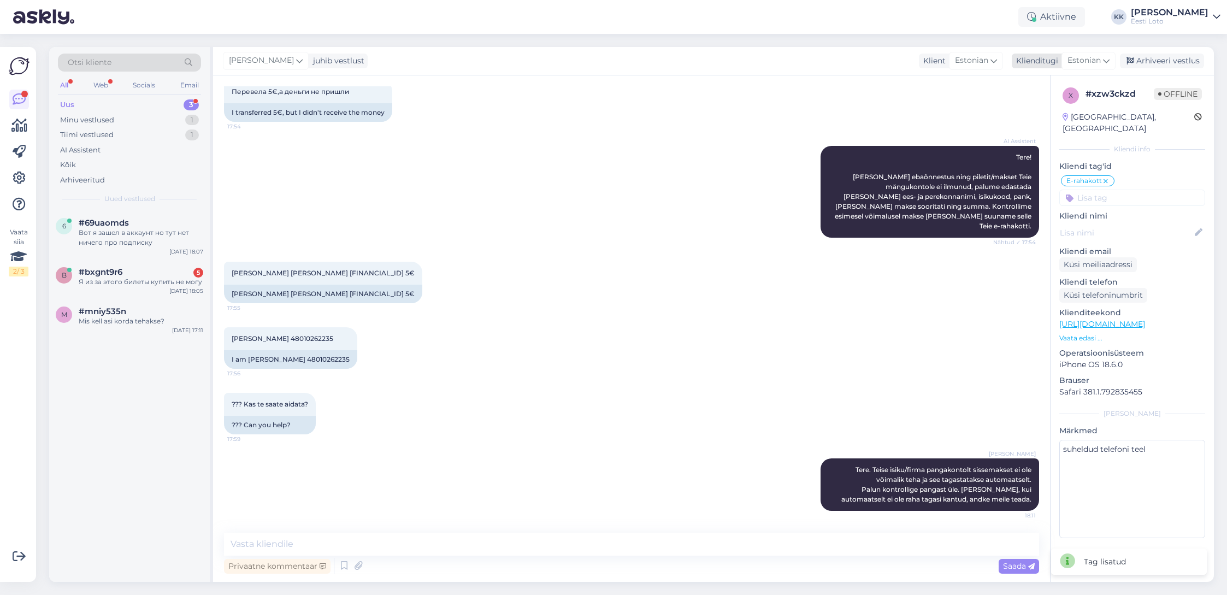
click at [1144, 63] on div "Arhiveeri vestlus" at bounding box center [1162, 61] width 84 height 15
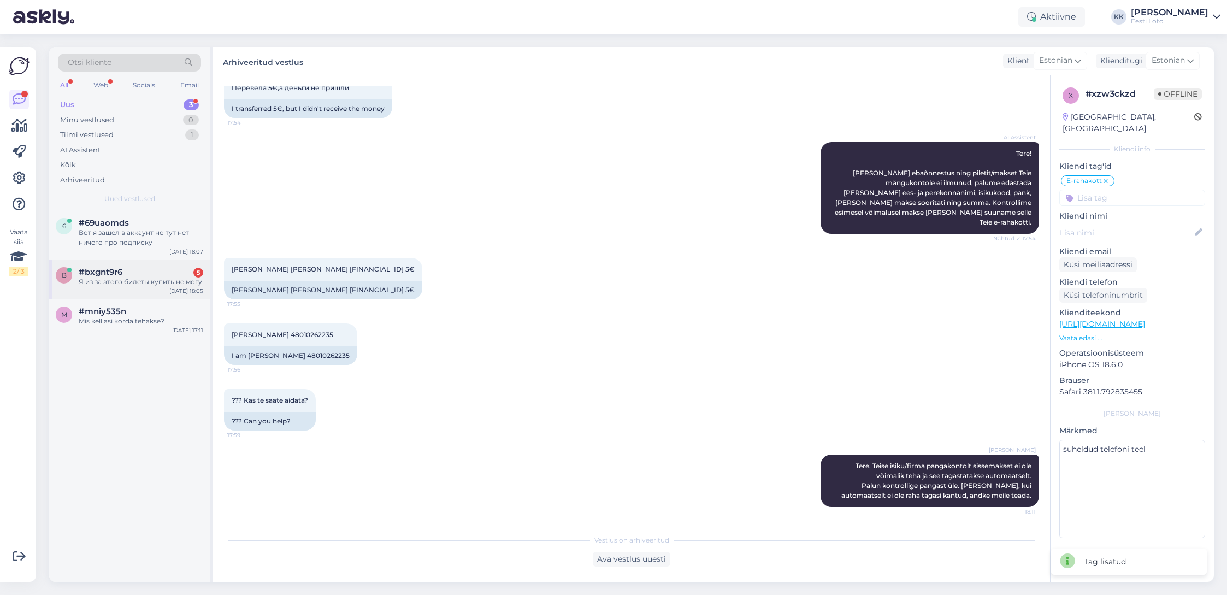
click at [114, 278] on div "Я из за этого билеты купить не могу" at bounding box center [141, 282] width 125 height 10
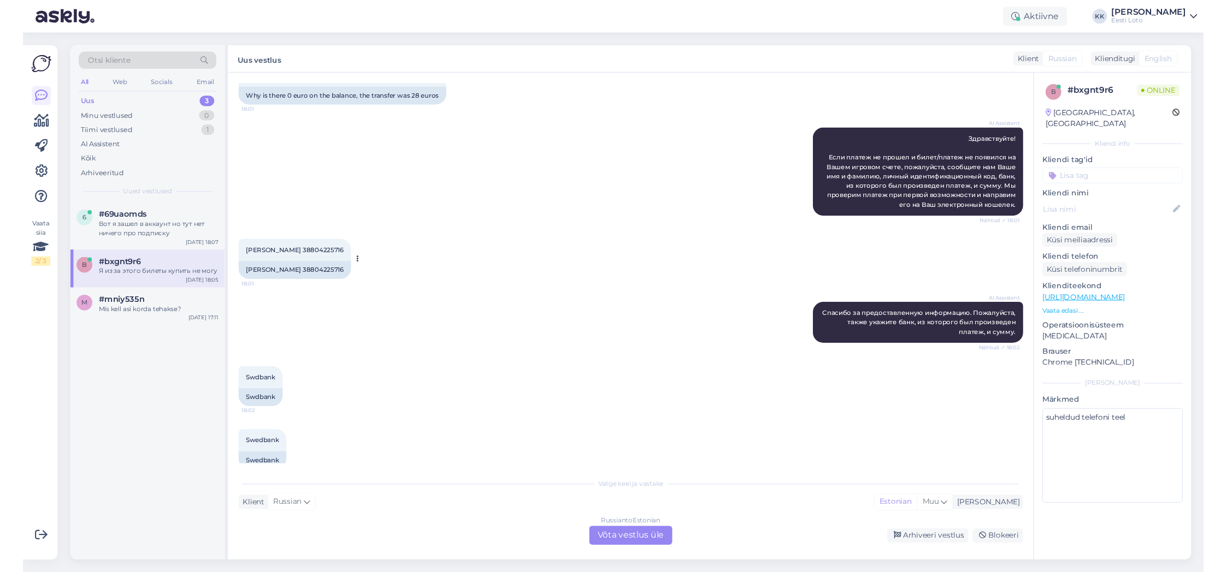
scroll to position [72, 0]
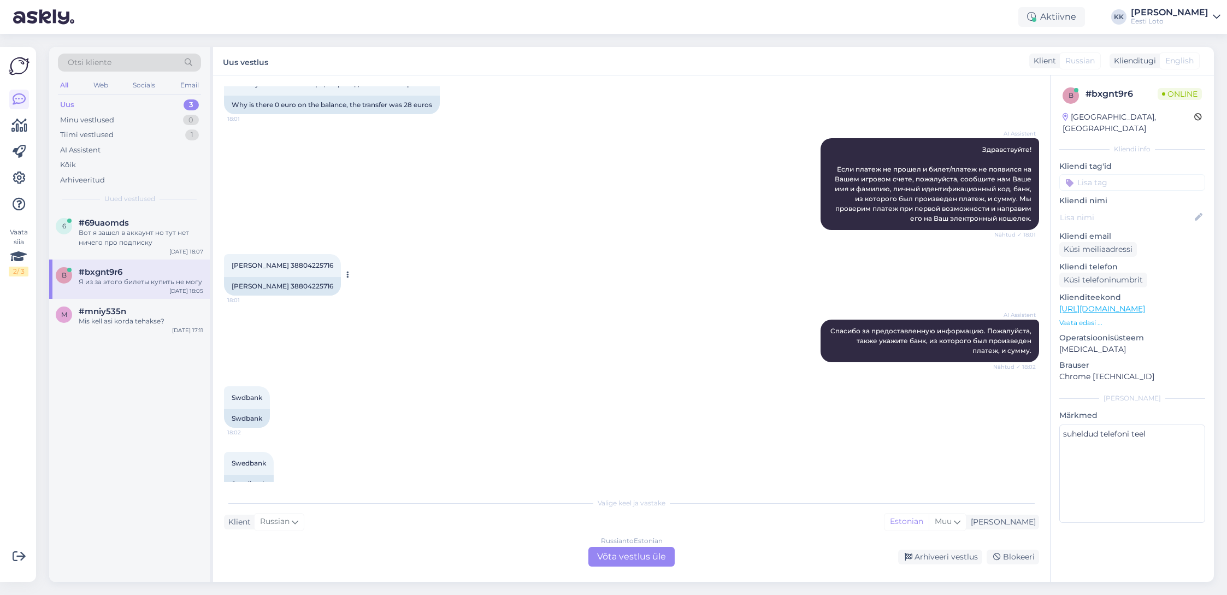
click at [331, 264] on span "[PERSON_NAME] 38804225716" at bounding box center [283, 265] width 102 height 8
drag, startPoint x: 331, startPoint y: 264, endPoint x: 365, endPoint y: 267, distance: 34.0
click at [331, 264] on span "[PERSON_NAME] 38804225716" at bounding box center [283, 265] width 102 height 8
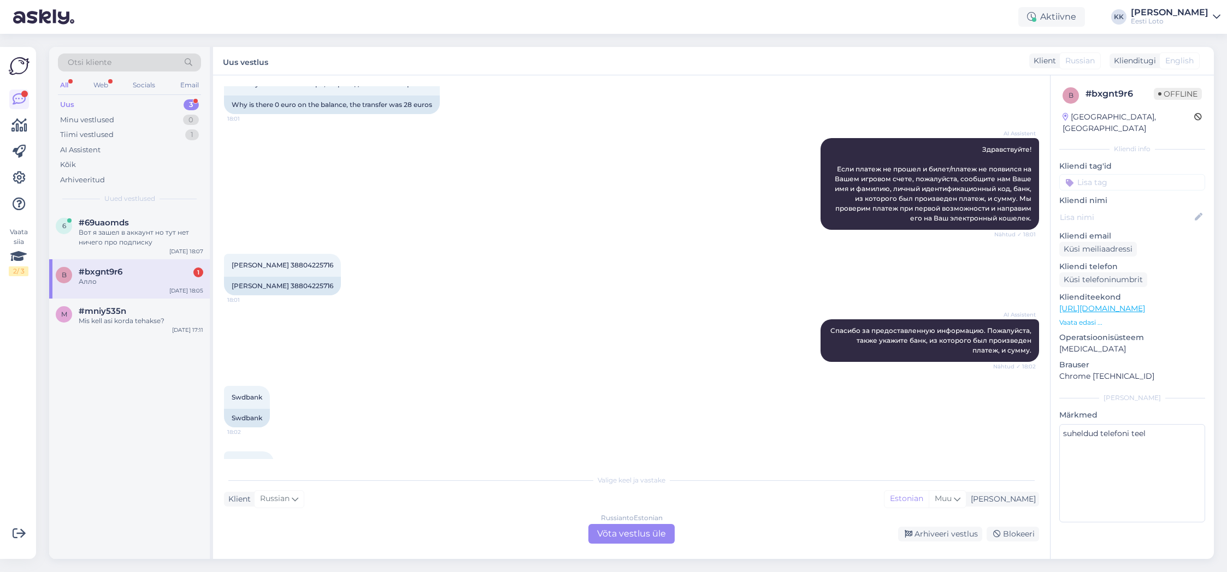
scroll to position [399, 0]
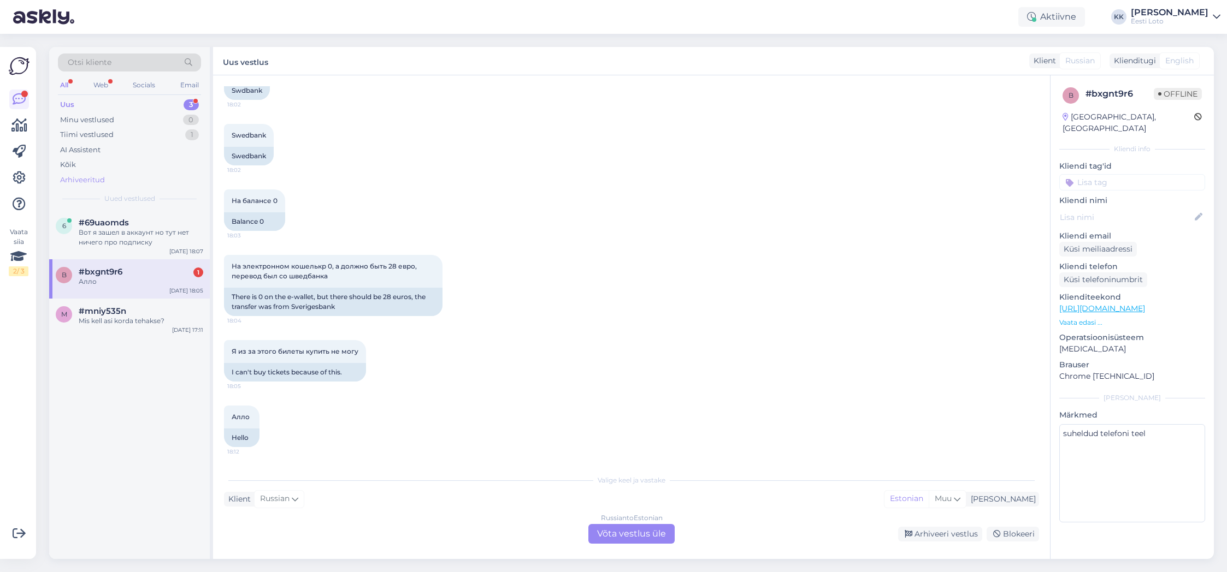
click at [104, 176] on div "Arhiveeritud" at bounding box center [129, 180] width 143 height 15
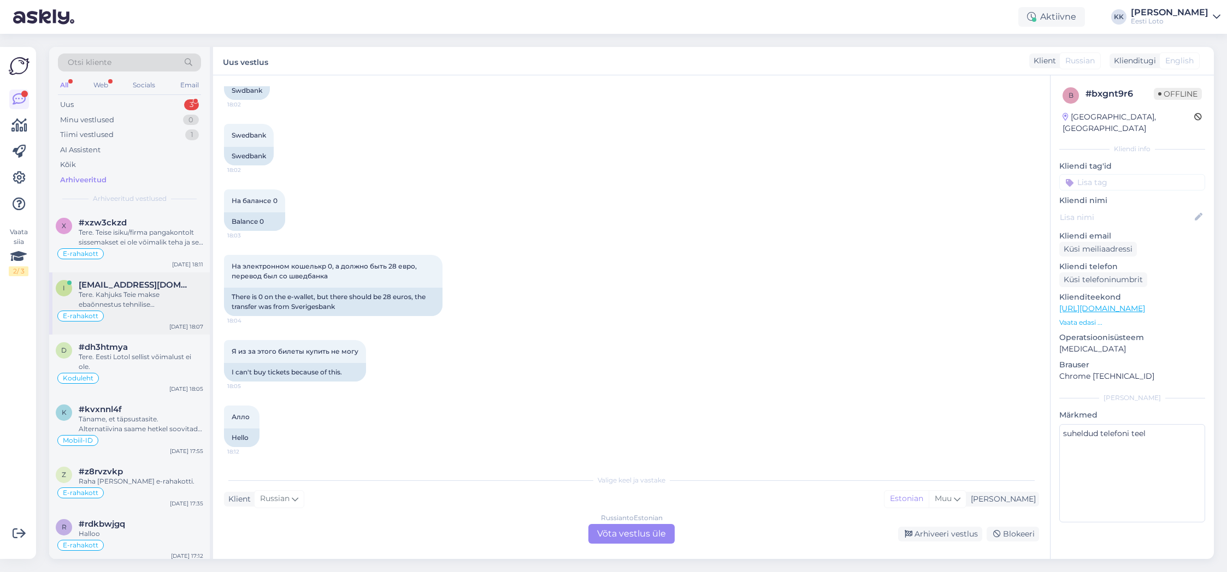
click at [147, 304] on div "Tere. Kahjuks Teie makse ebaõnnestus tehnilise [PERSON_NAME] tõttu. Kontrollisi…" at bounding box center [141, 300] width 125 height 20
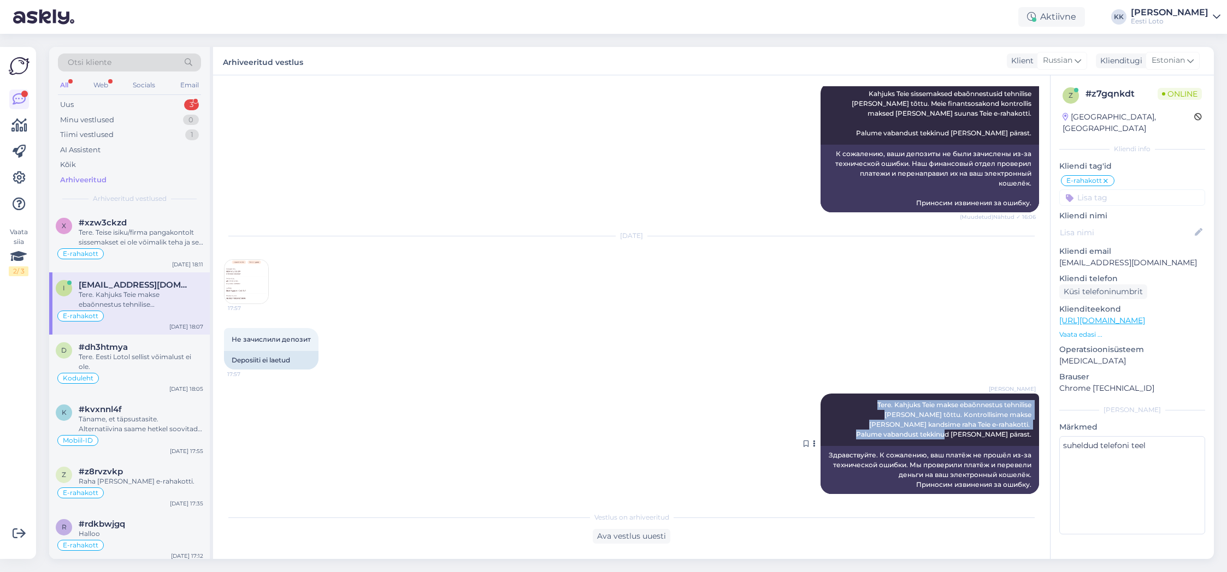
drag, startPoint x: 836, startPoint y: 405, endPoint x: 1034, endPoint y: 429, distance: 198.6
click at [1034, 429] on div "[PERSON_NAME] Tere. Kahjuks Teie makse ebaõnnestus tehnilise [PERSON_NAME] tõtt…" at bounding box center [930, 420] width 219 height 52
click at [105, 99] on div "Uus 3" at bounding box center [129, 104] width 143 height 15
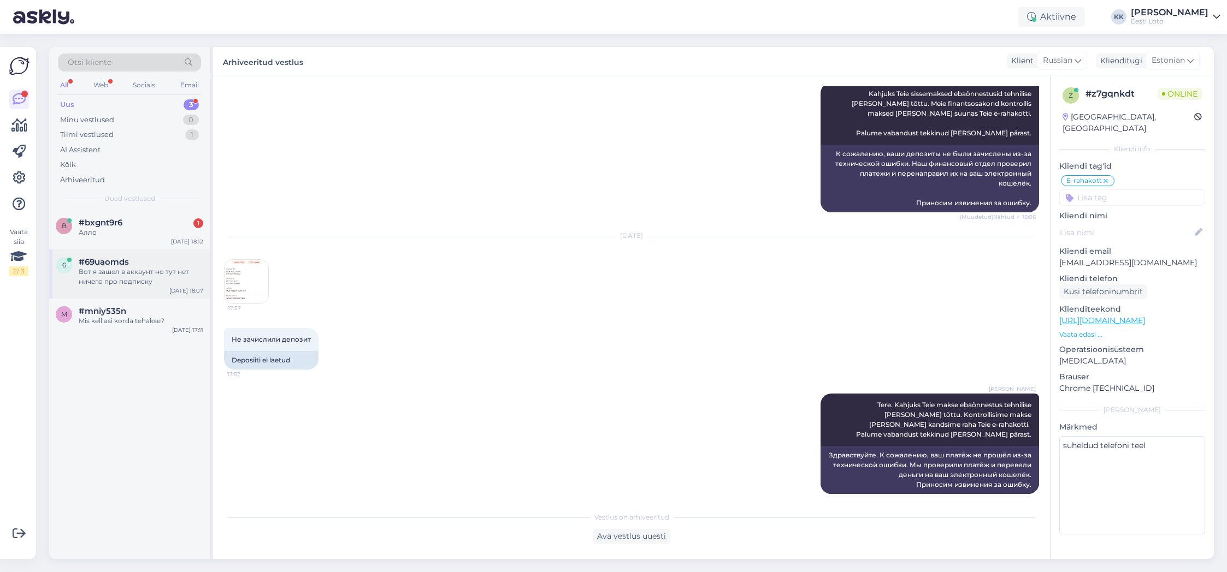
click at [152, 285] on div "Вот я зашел в аккаунт но тут нет ничего про подписку" at bounding box center [141, 277] width 125 height 20
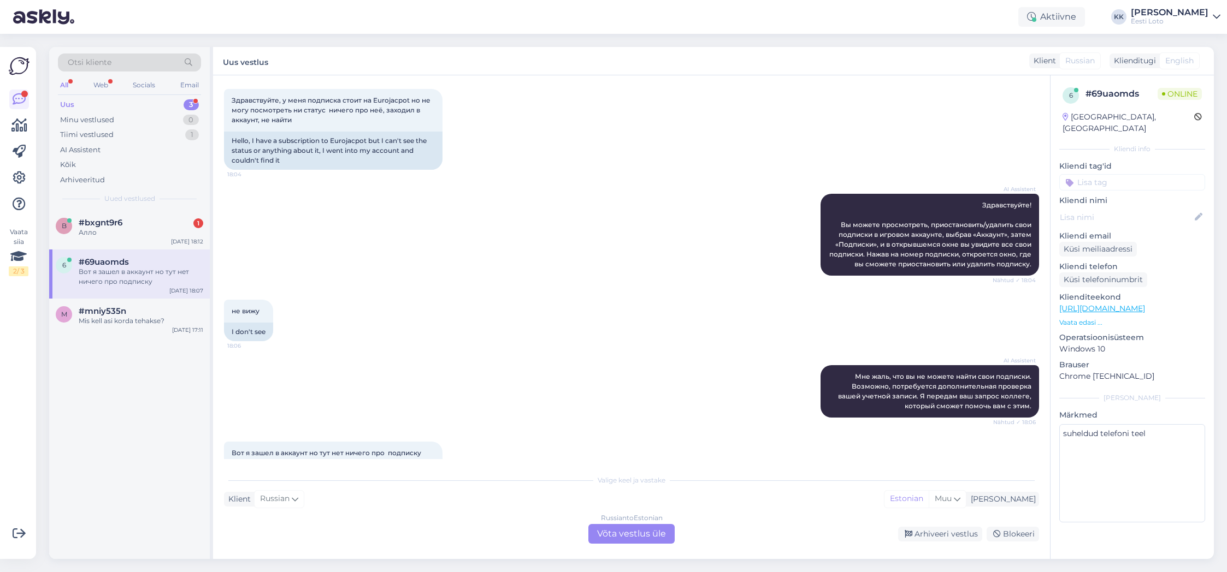
scroll to position [0, 0]
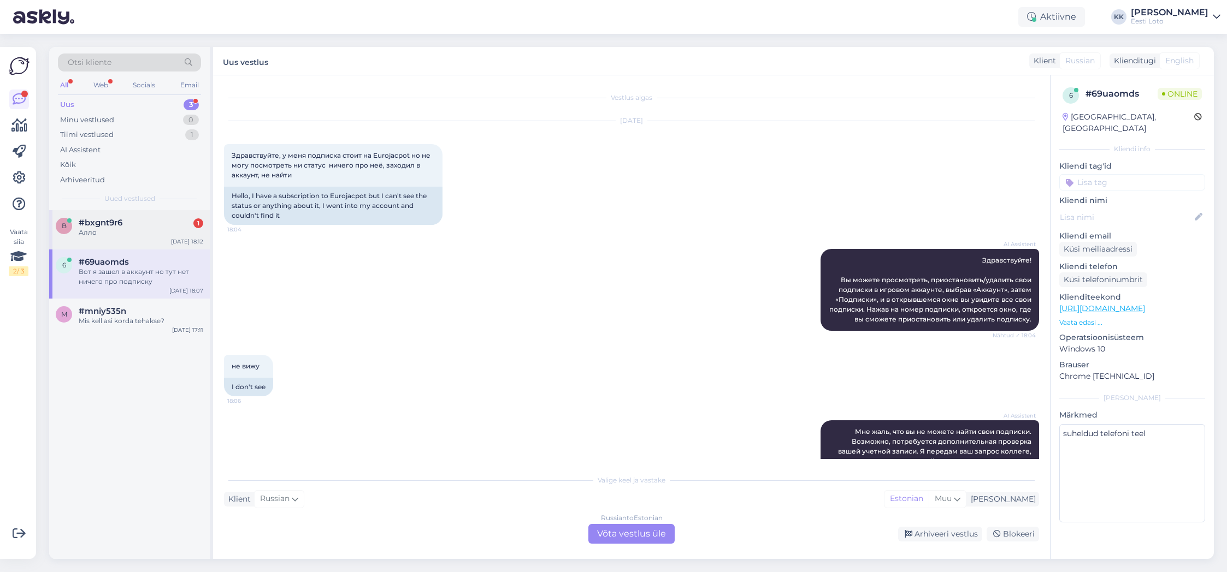
click at [108, 222] on span "#bxgnt9r6" at bounding box center [101, 223] width 44 height 10
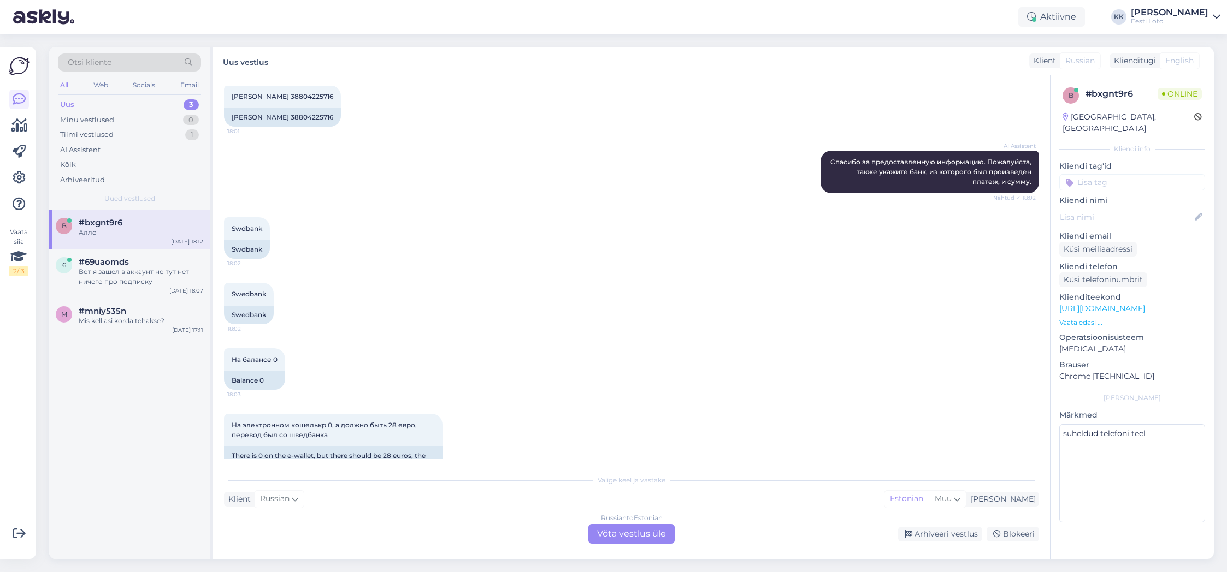
scroll to position [399, 0]
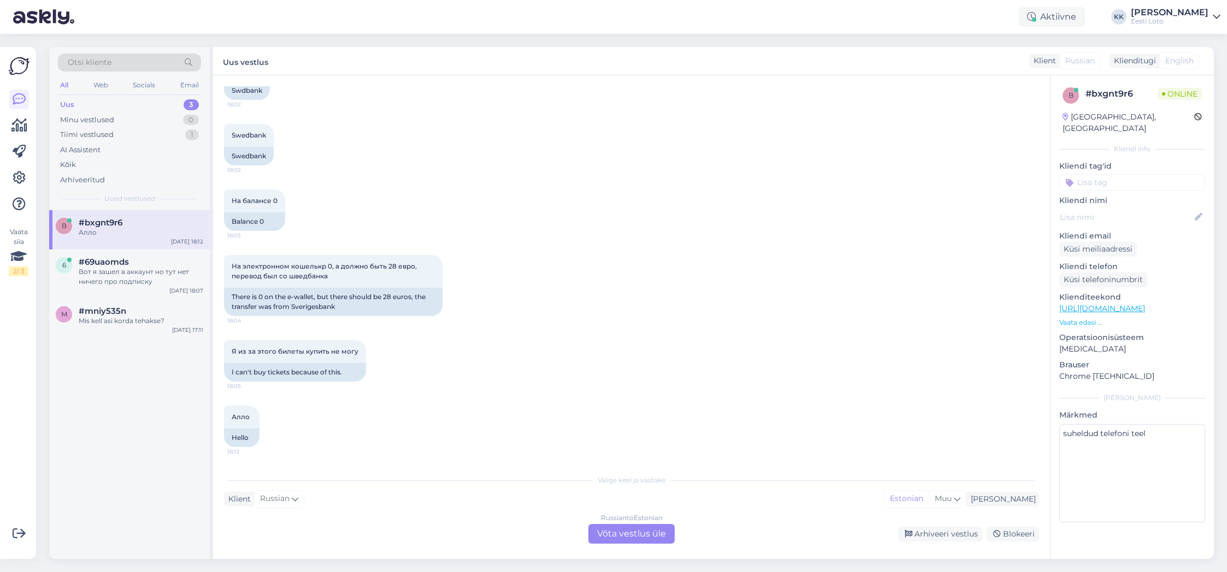
click at [630, 533] on div "Russian to Estonian Võta vestlus üle" at bounding box center [631, 534] width 86 height 20
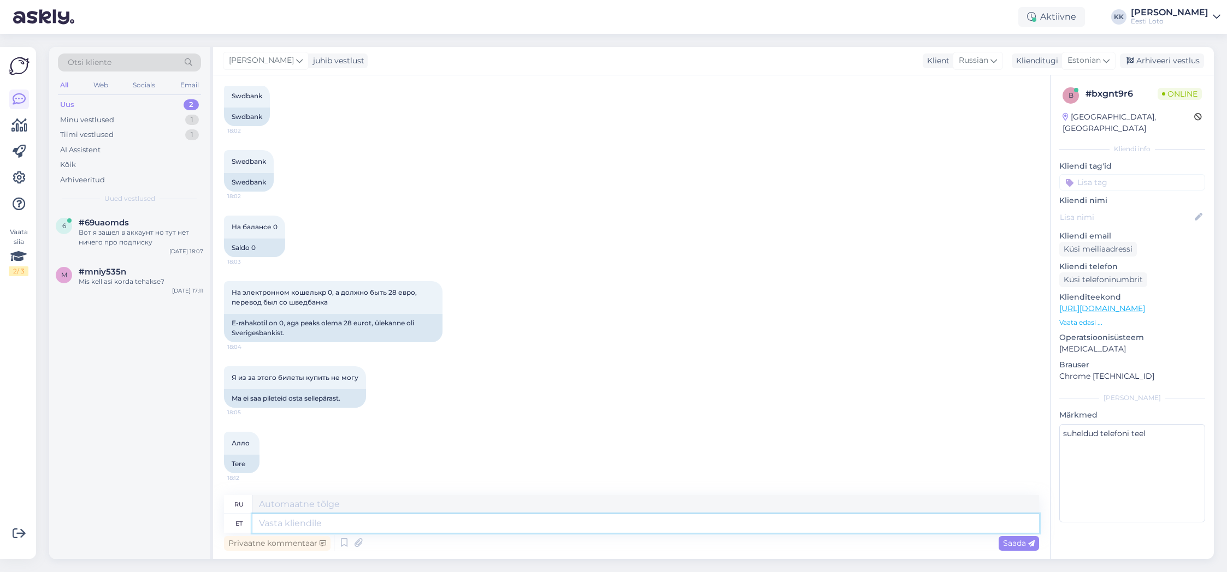
click at [553, 517] on textarea at bounding box center [645, 524] width 787 height 19
paste textarea "Tere. Kahjuks Teie makse ebaõnnestus tehnilise [PERSON_NAME] tõttu. Kontrollisi…"
type textarea "Tere. Kahjuks Teie makse ebaõnnestus tehnilise [PERSON_NAME] tõttu. Kontrollisi…"
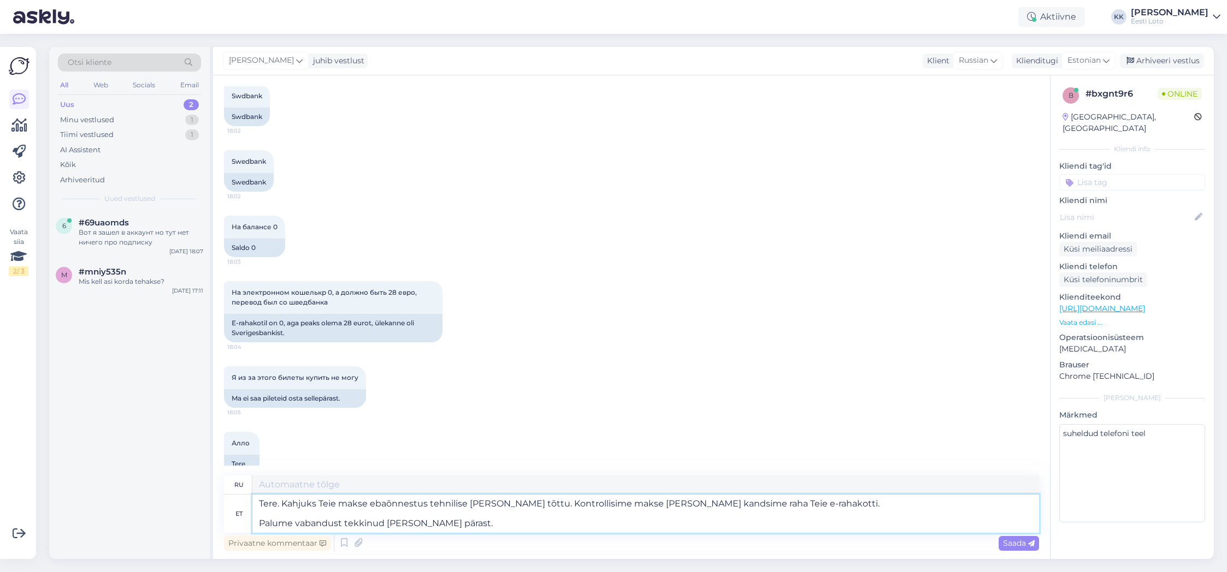
type textarea "Здравствуйте. К сожалению, ваш платёж не прошёл из-за технической ошибки. Мы пр…"
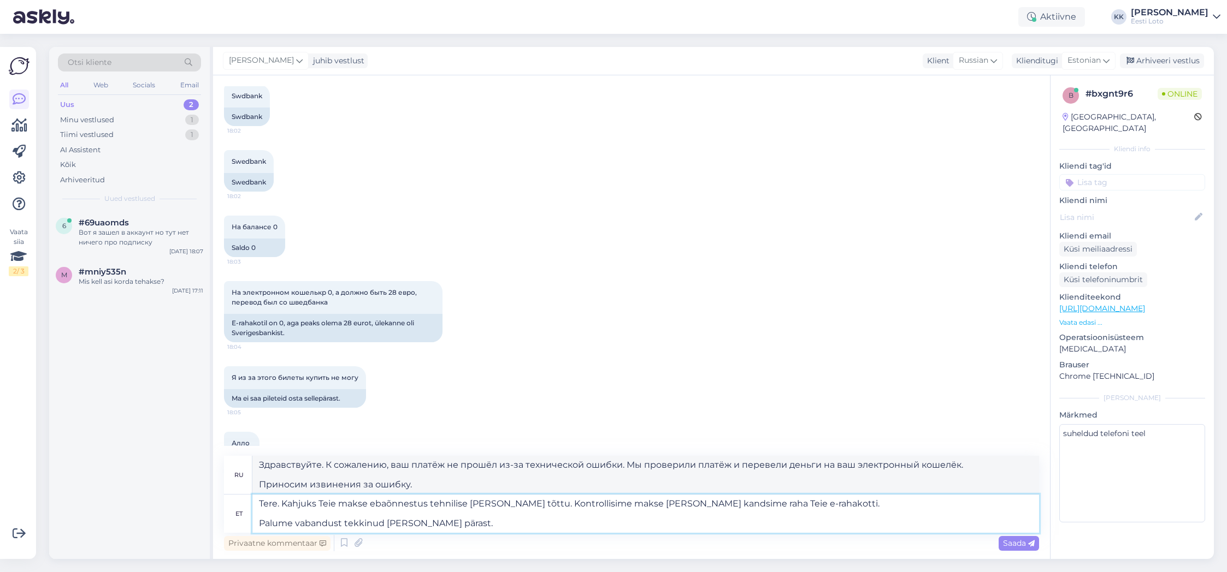
click at [256, 525] on textarea "Tere. Kahjuks Teie makse ebaõnnestus tehnilise [PERSON_NAME] tõttu. Kontrollisi…" at bounding box center [645, 514] width 787 height 38
type textarea "Tere. Kahjuks Teie makse ebaõnnestus tehnilise [PERSON_NAME] tõttu. Kontrollisi…"
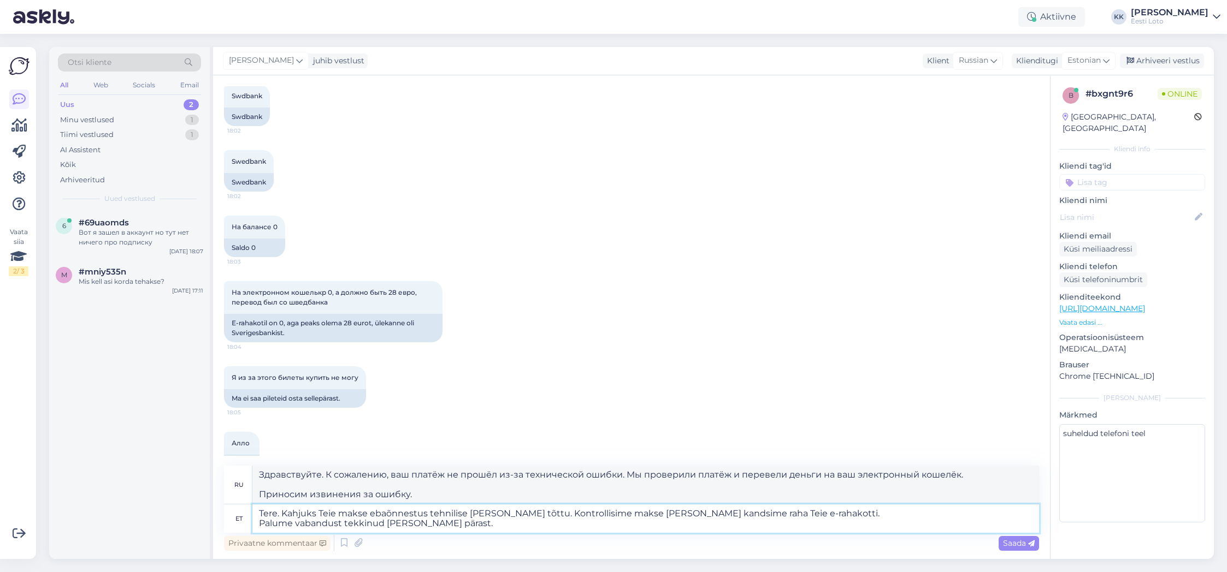
type textarea "Здравствуйте. К сожалению, ваш платёж не прошёл из-за технической ошибки. Мы пр…"
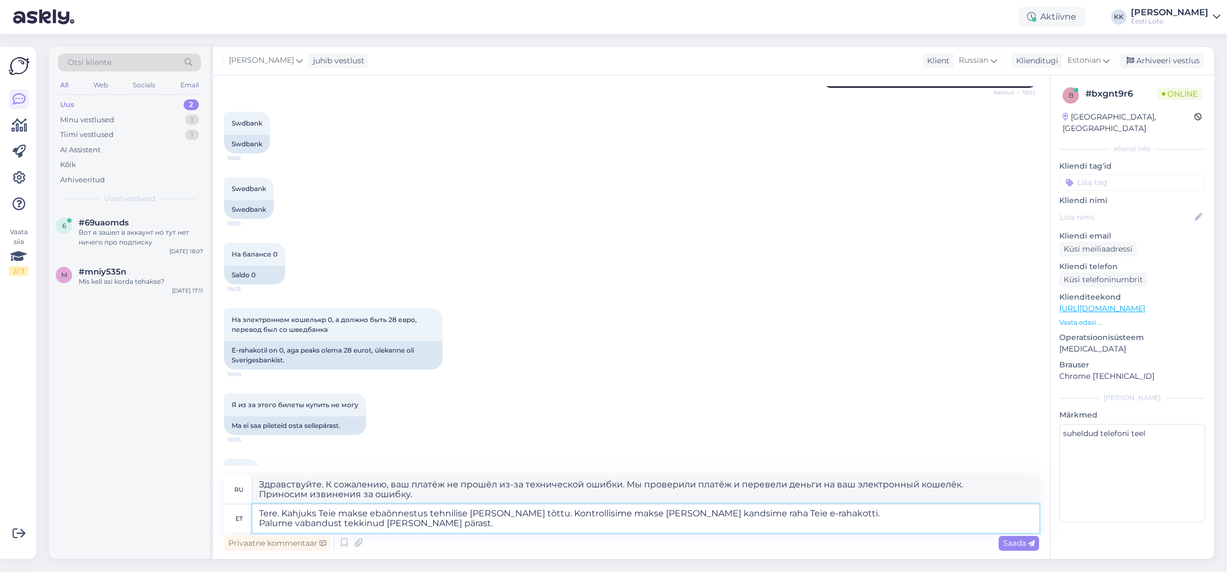
scroll to position [393, 0]
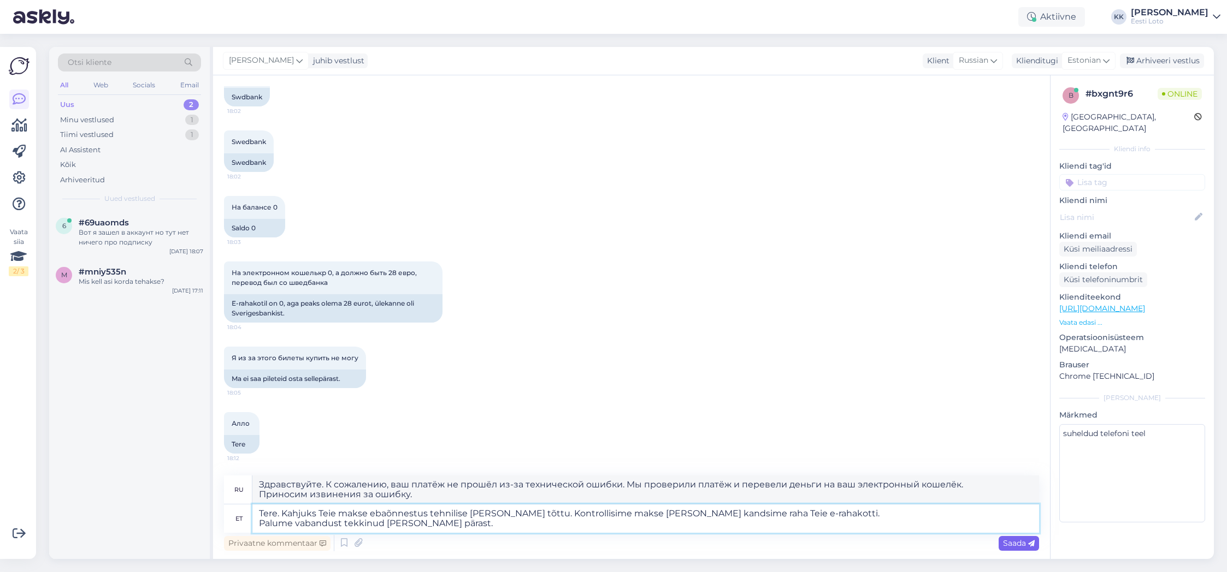
type textarea "Tere. Kahjuks Teie makse ebaõnnestus tehnilise [PERSON_NAME] tõttu. Kontrollisi…"
click at [1011, 546] on span "Saada" at bounding box center [1019, 544] width 32 height 10
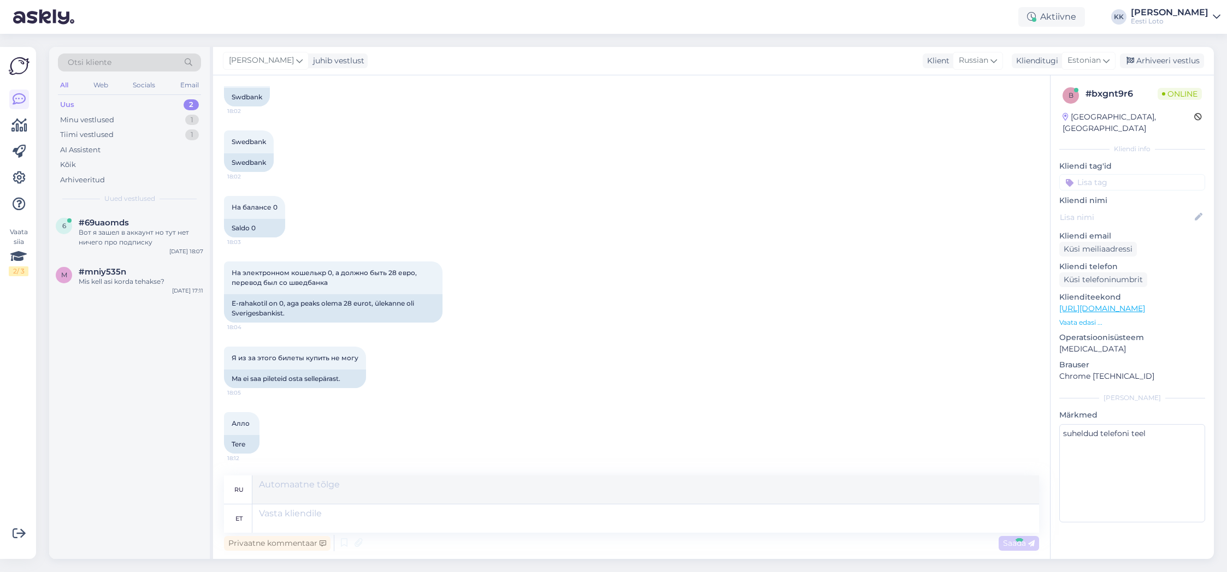
scroll to position [488, 0]
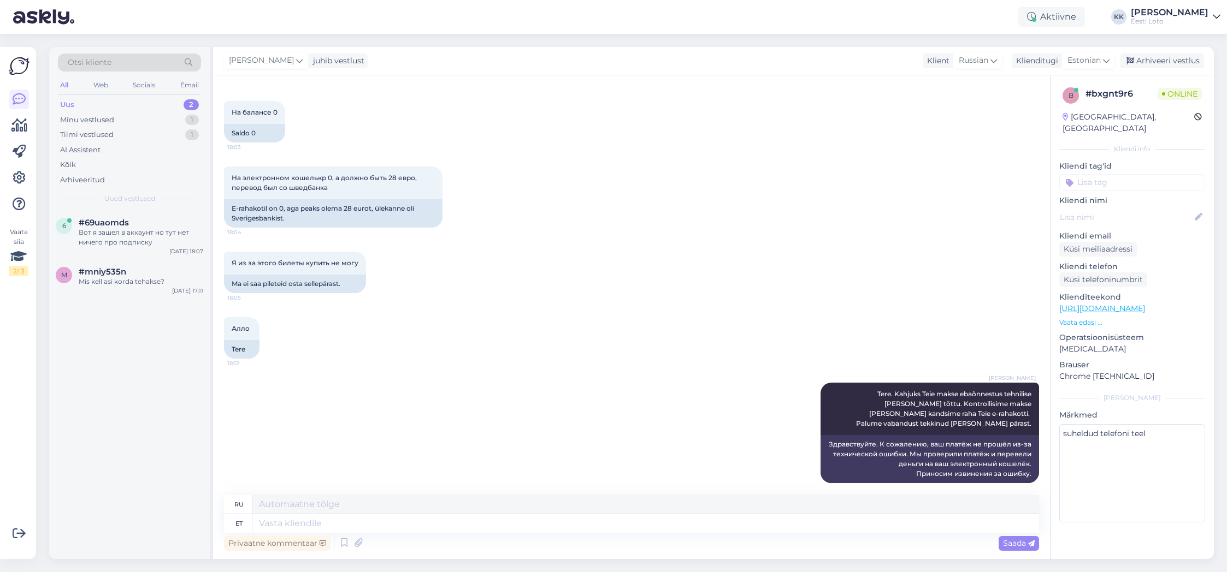
click at [1108, 176] on input at bounding box center [1132, 182] width 146 height 16
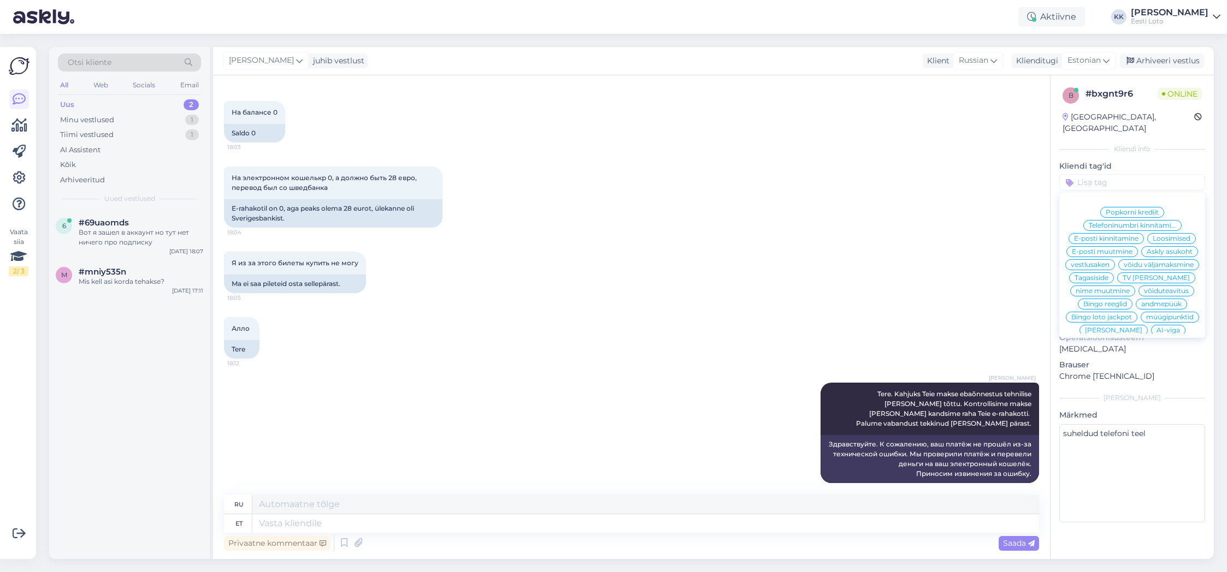
scroll to position [226, 0]
click at [1134, 335] on div "E-rahakott" at bounding box center [1132, 340] width 46 height 11
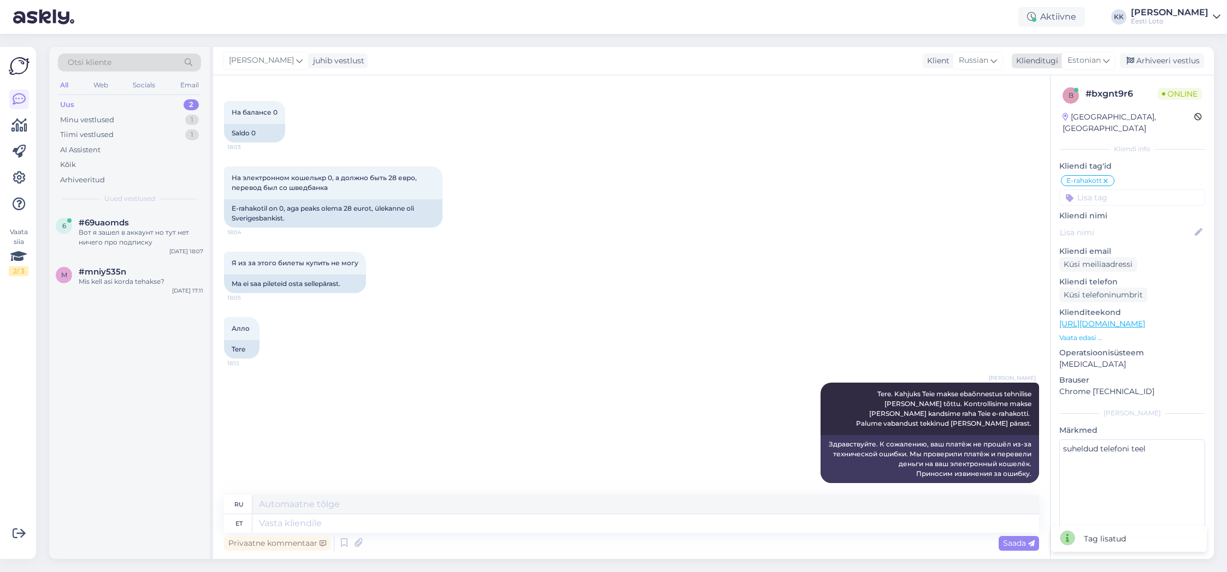
click at [1147, 60] on div "Arhiveeri vestlus" at bounding box center [1162, 61] width 84 height 15
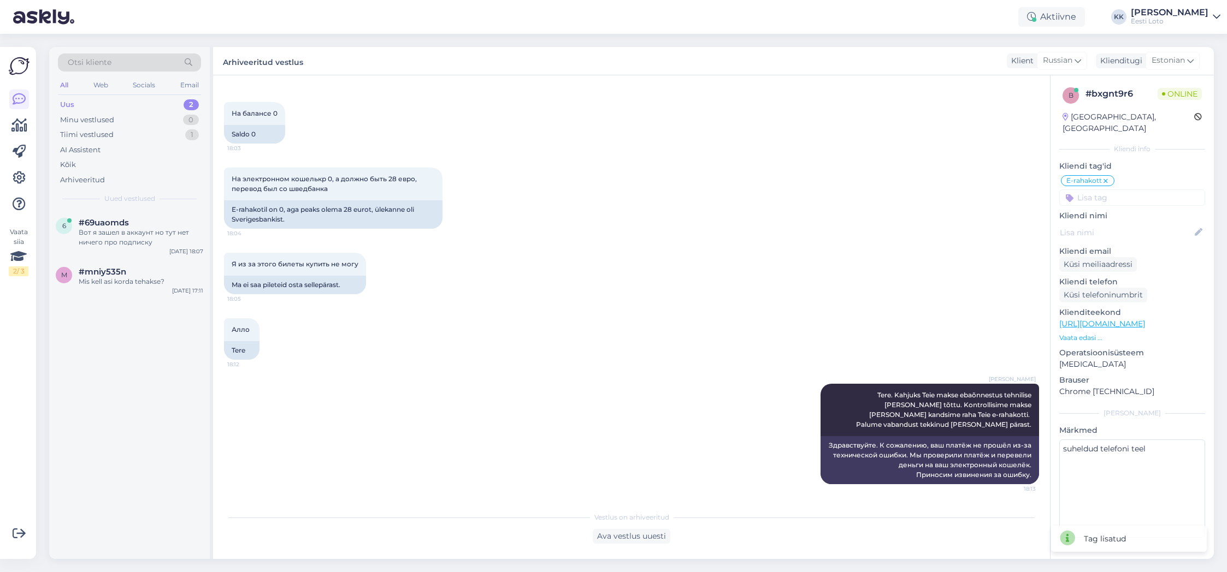
scroll to position [477, 0]
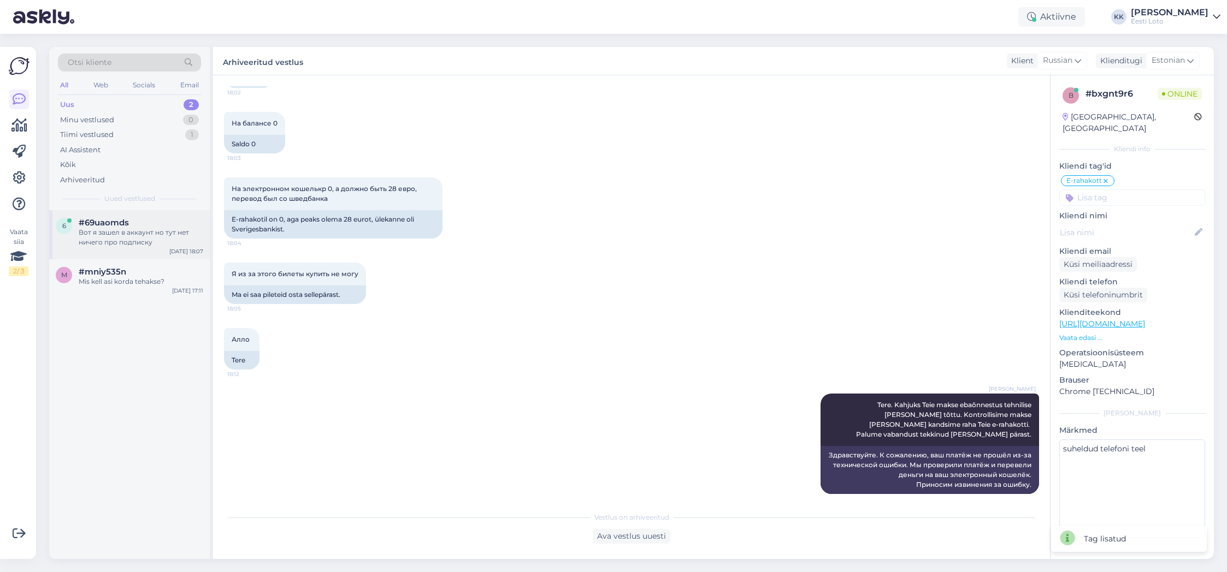
drag, startPoint x: 146, startPoint y: 235, endPoint x: 149, endPoint y: 229, distance: 6.1
click at [146, 235] on div "Вот я зашел в аккаунт но тут нет ничего про подписку" at bounding box center [141, 238] width 125 height 20
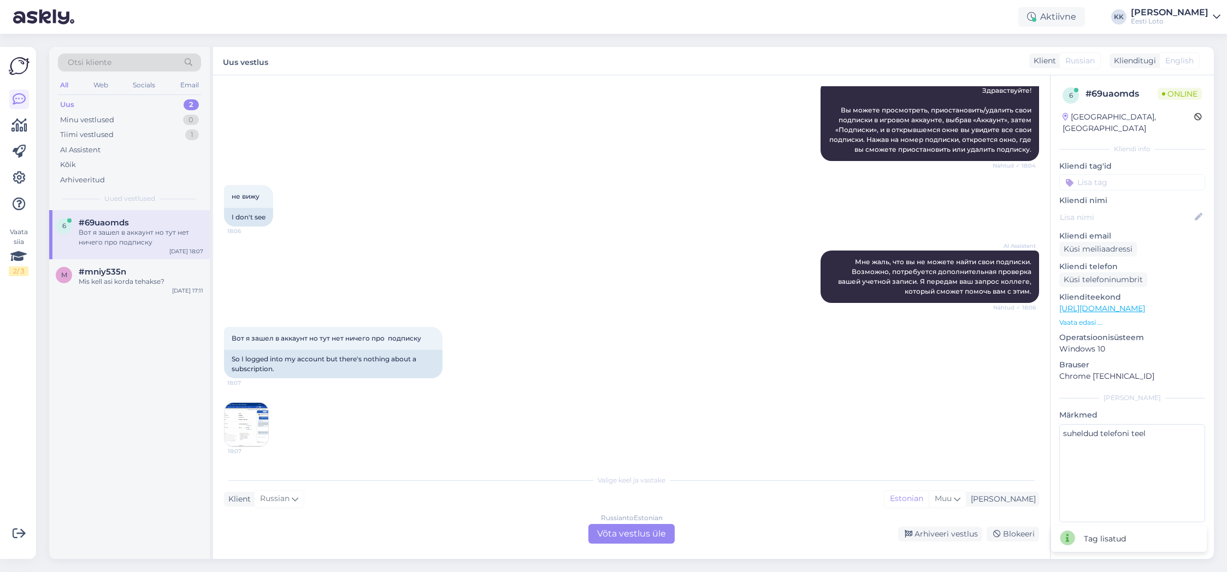
click at [247, 426] on img at bounding box center [247, 425] width 44 height 44
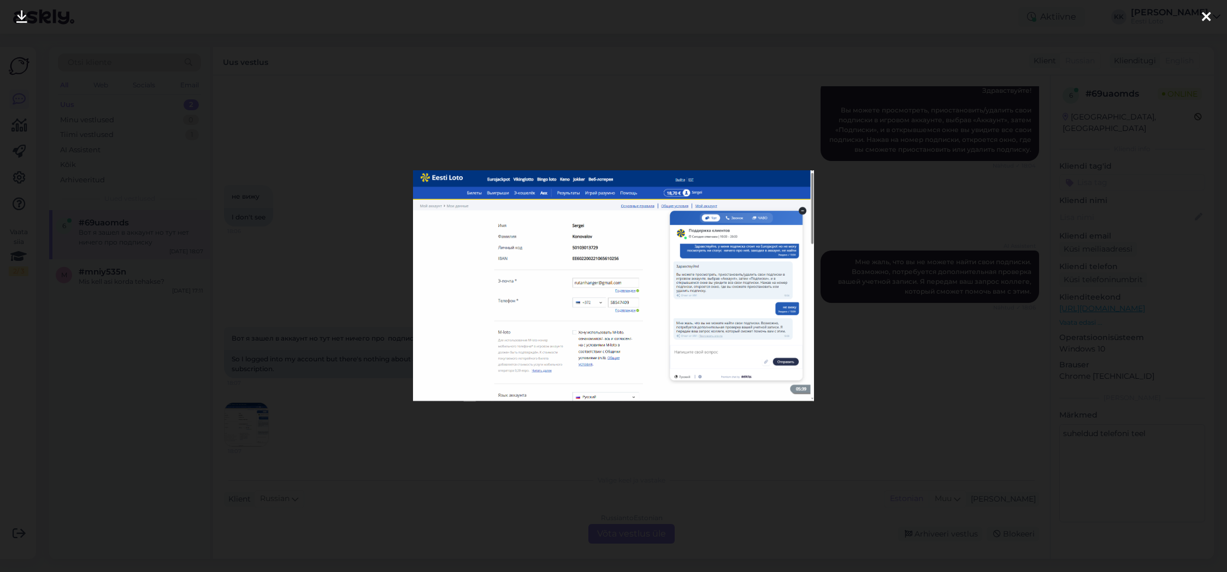
click at [594, 295] on img at bounding box center [613, 286] width 401 height 232
click at [1206, 20] on icon at bounding box center [1206, 17] width 9 height 14
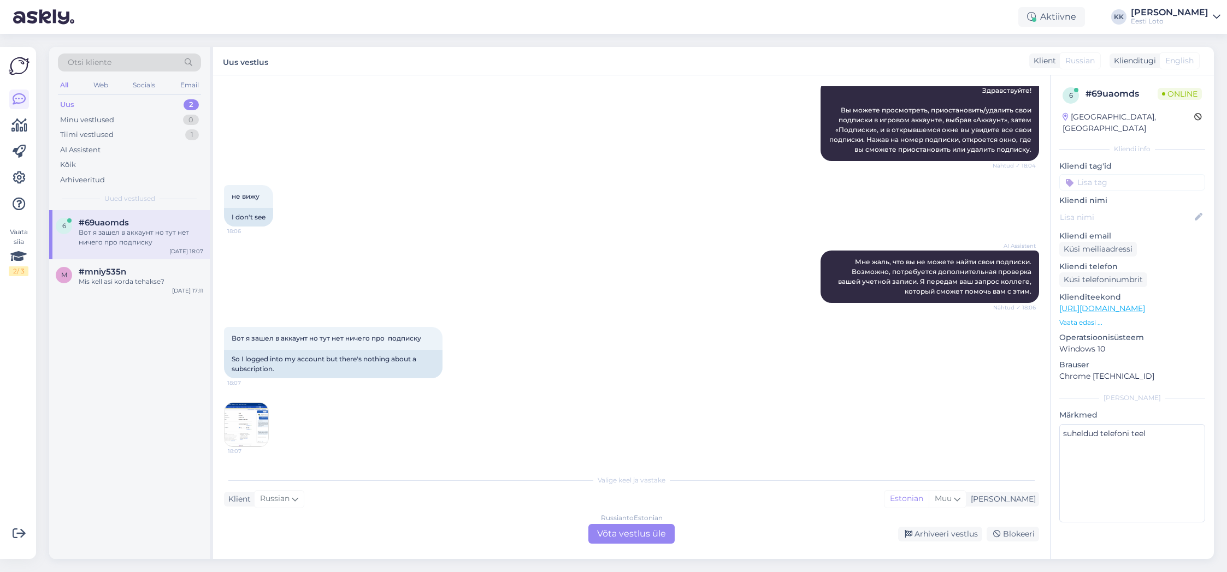
click at [251, 424] on img at bounding box center [247, 425] width 44 height 44
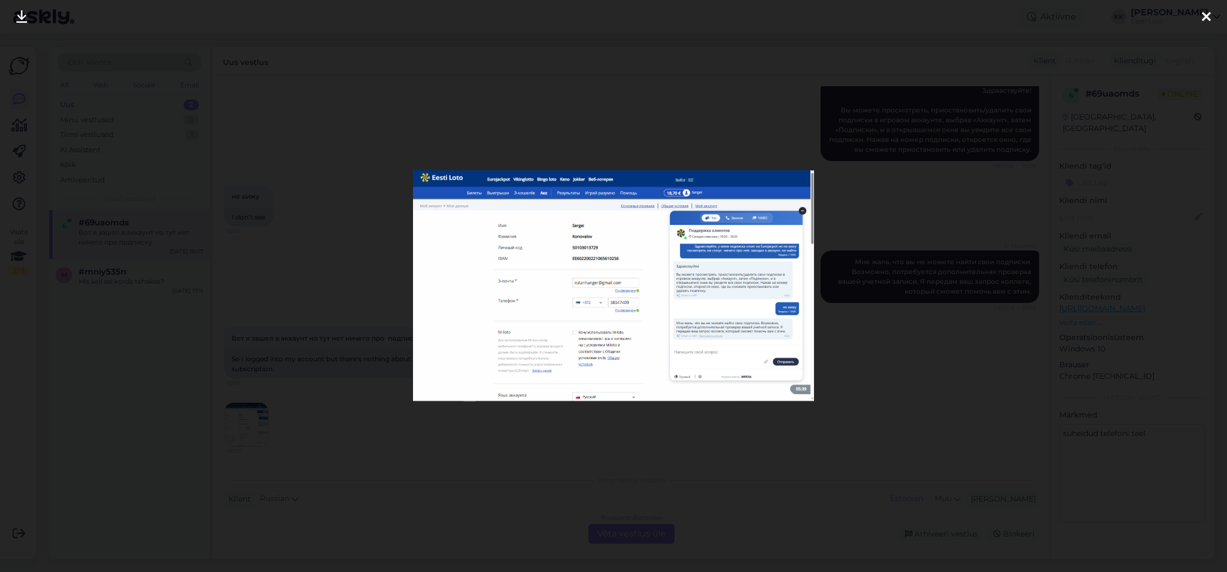
click at [882, 203] on div at bounding box center [613, 286] width 1227 height 572
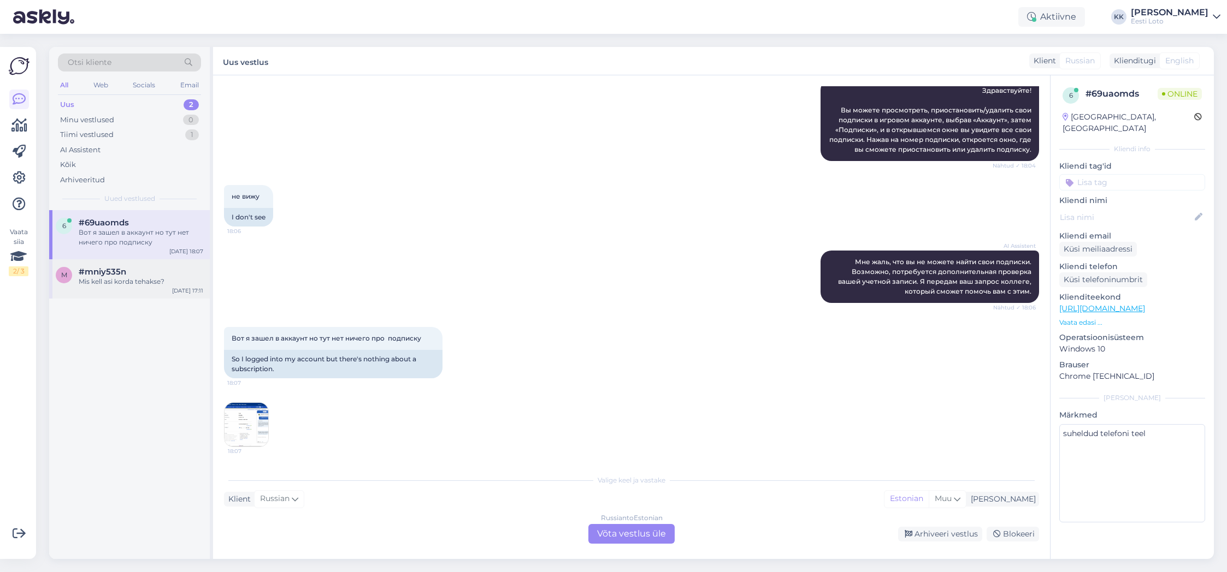
click at [134, 281] on div "Mis kell asi korda tehakse?" at bounding box center [141, 282] width 125 height 10
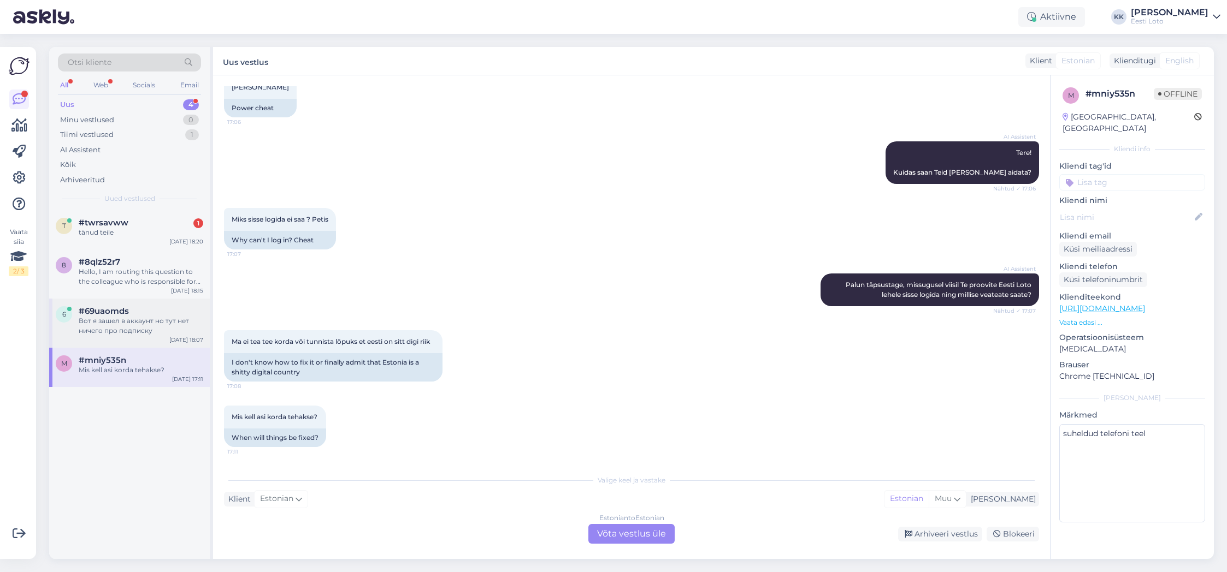
click at [129, 331] on div "Вот я зашел в аккаунт но тут нет ничего про подписку" at bounding box center [141, 326] width 125 height 20
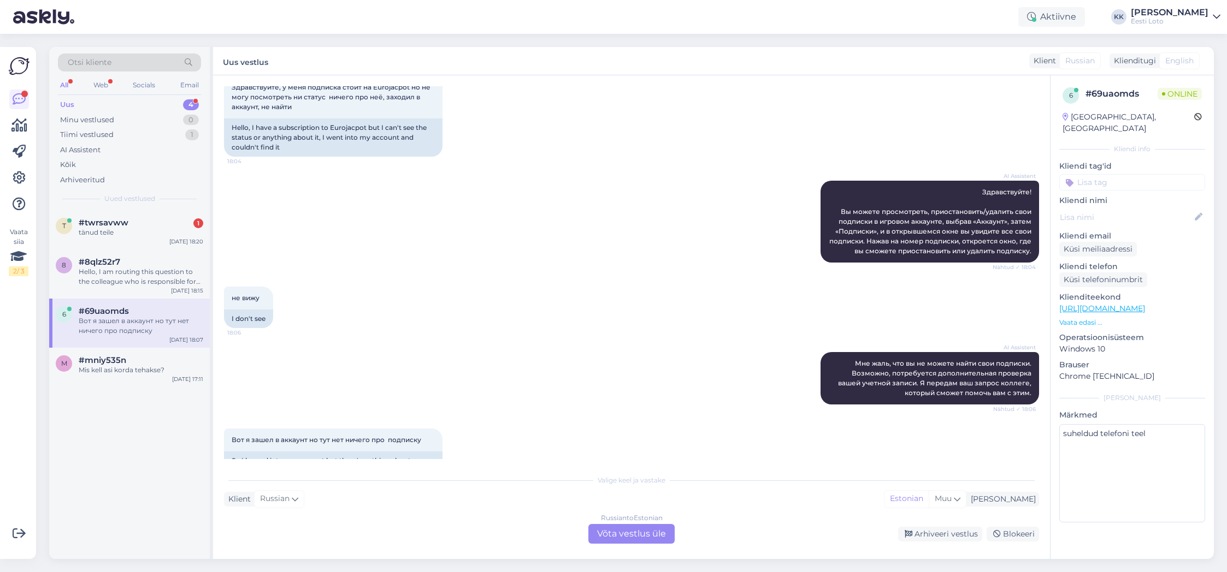
scroll to position [170, 0]
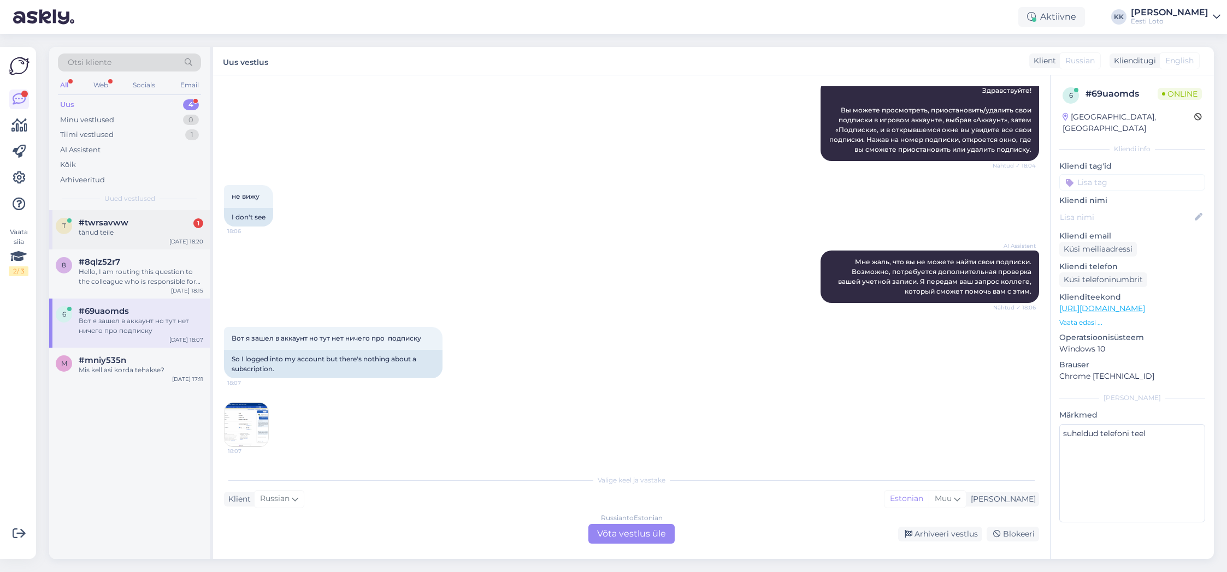
click at [143, 242] on div "t #twrsavww 1 tänud teile [DATE] 18:20" at bounding box center [129, 229] width 161 height 39
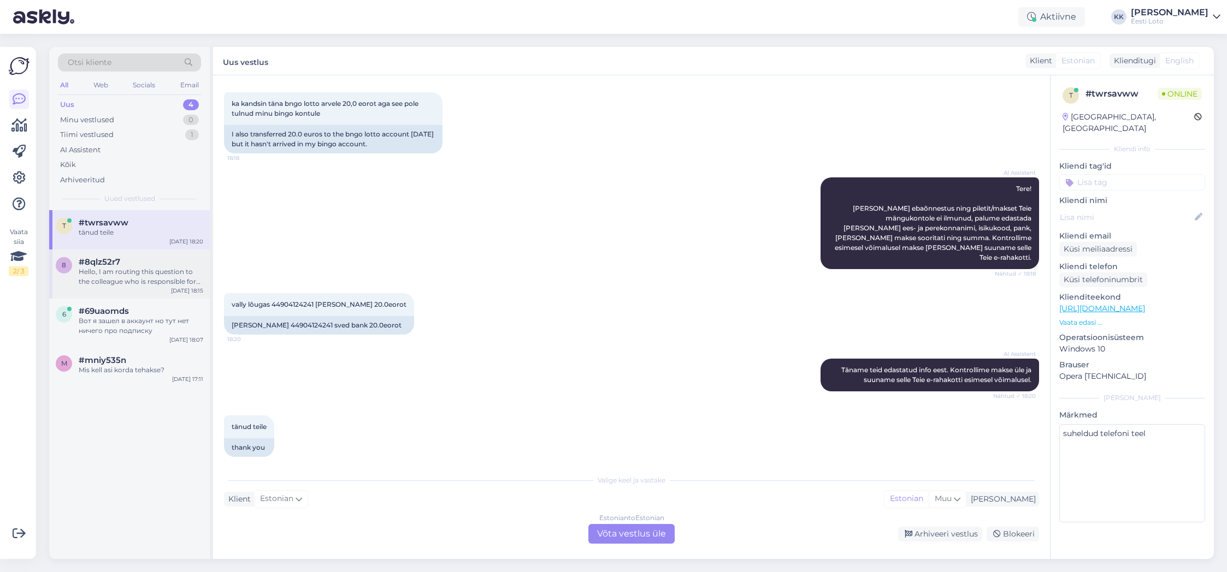
click at [152, 280] on div "Hello, I am routing this question to the colleague who is responsible for this …" at bounding box center [141, 277] width 125 height 20
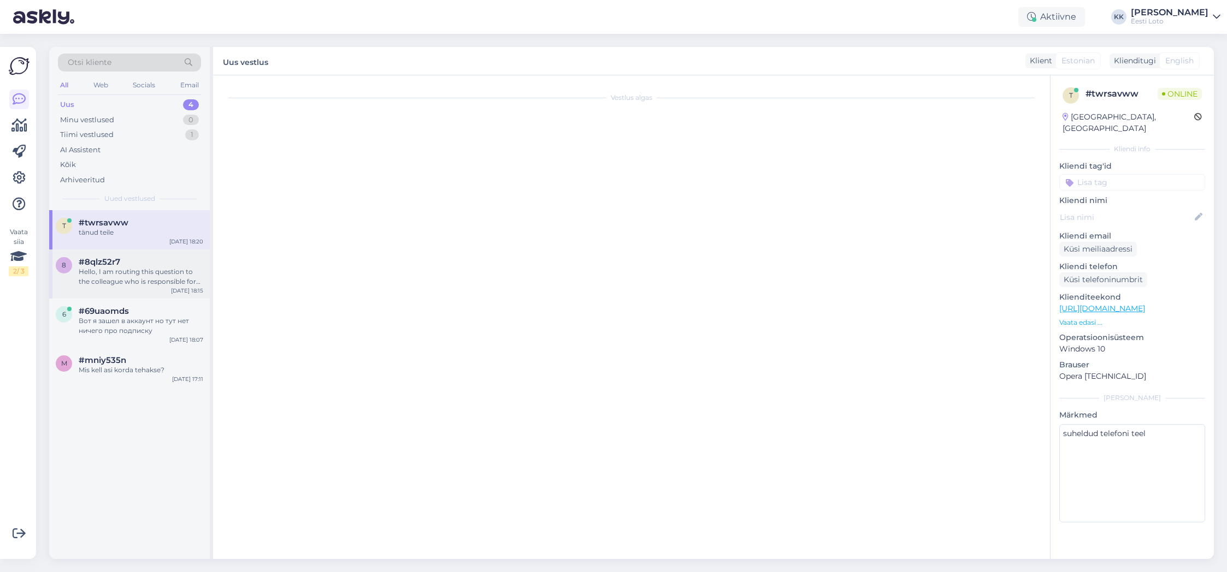
scroll to position [0, 0]
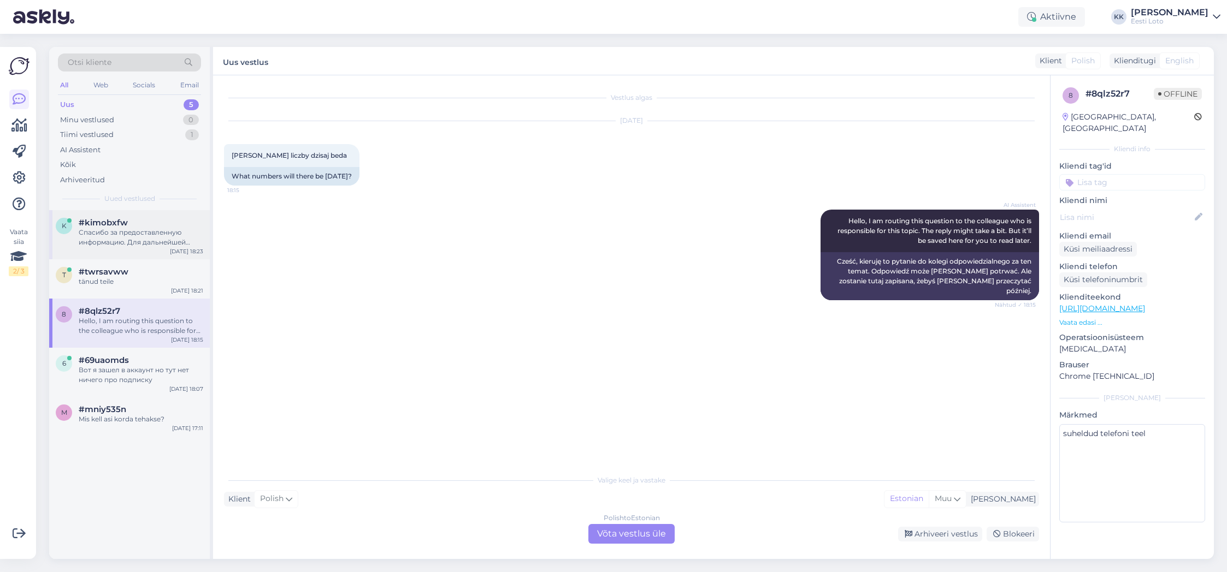
click at [108, 228] on div "Спасибо за предоставленную информацию. Для дальнейшей проверки платежа, пожалуй…" at bounding box center [141, 238] width 125 height 20
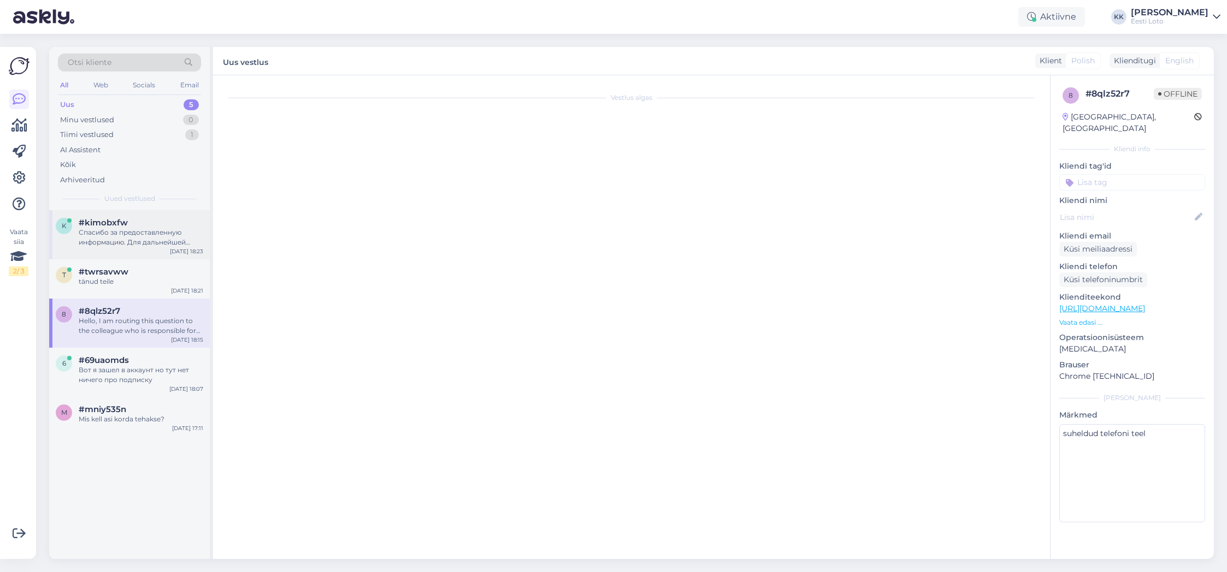
scroll to position [26, 0]
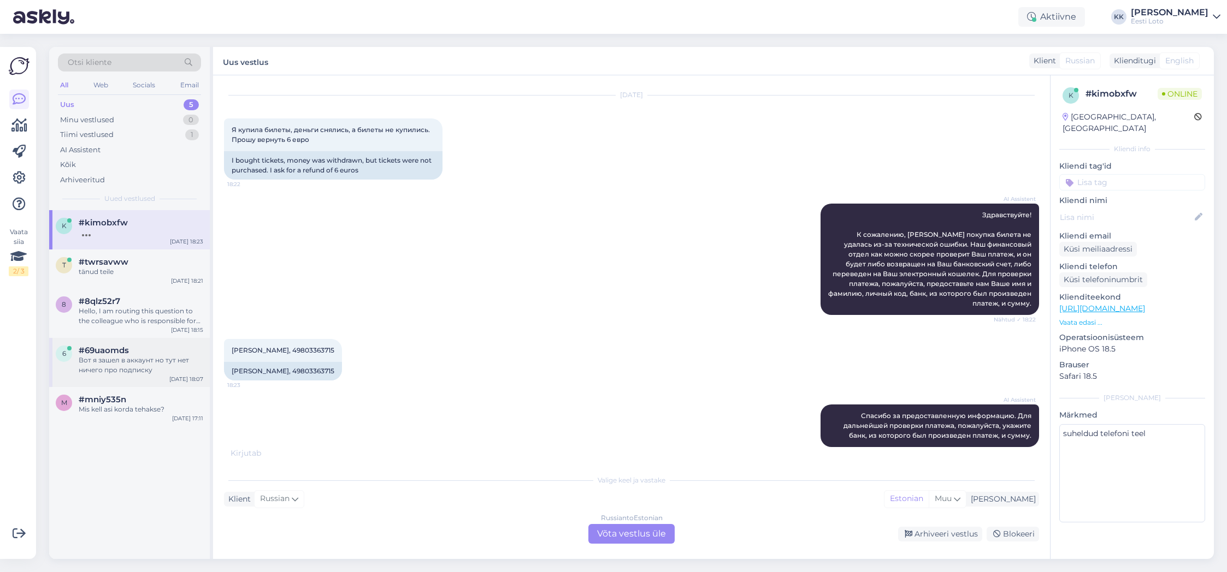
click at [148, 385] on div "6 #69uaomds Вот я зашел в аккаунт но тут нет ничего про подписку [DATE] 18:07" at bounding box center [129, 362] width 161 height 49
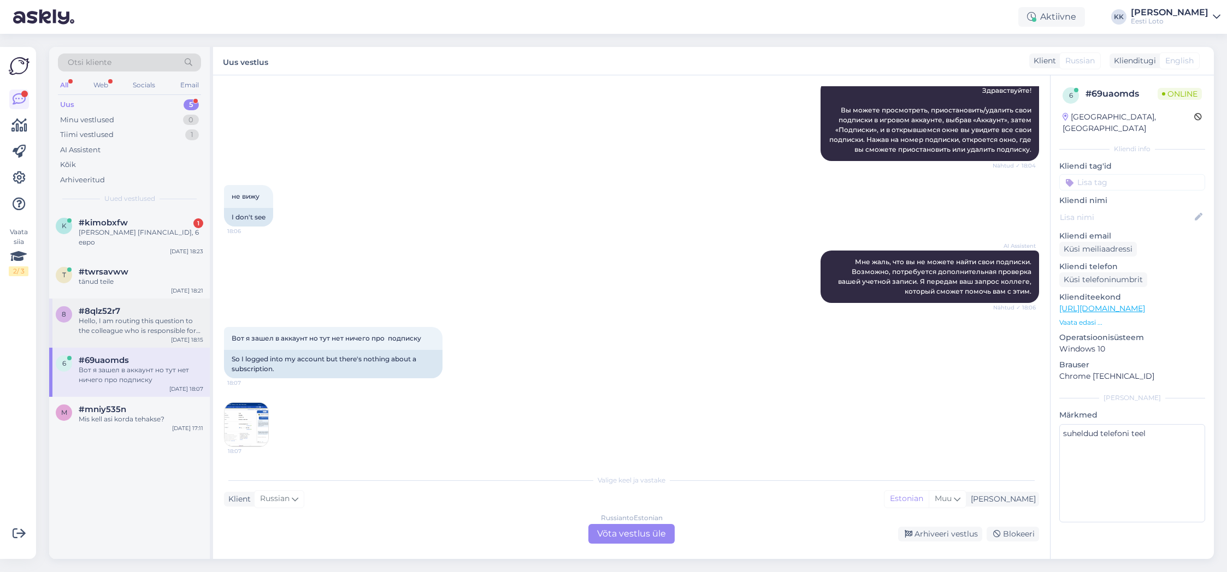
scroll to position [170, 0]
click at [150, 325] on div "Hello, I am routing this question to the colleague who is responsible for this …" at bounding box center [141, 326] width 125 height 20
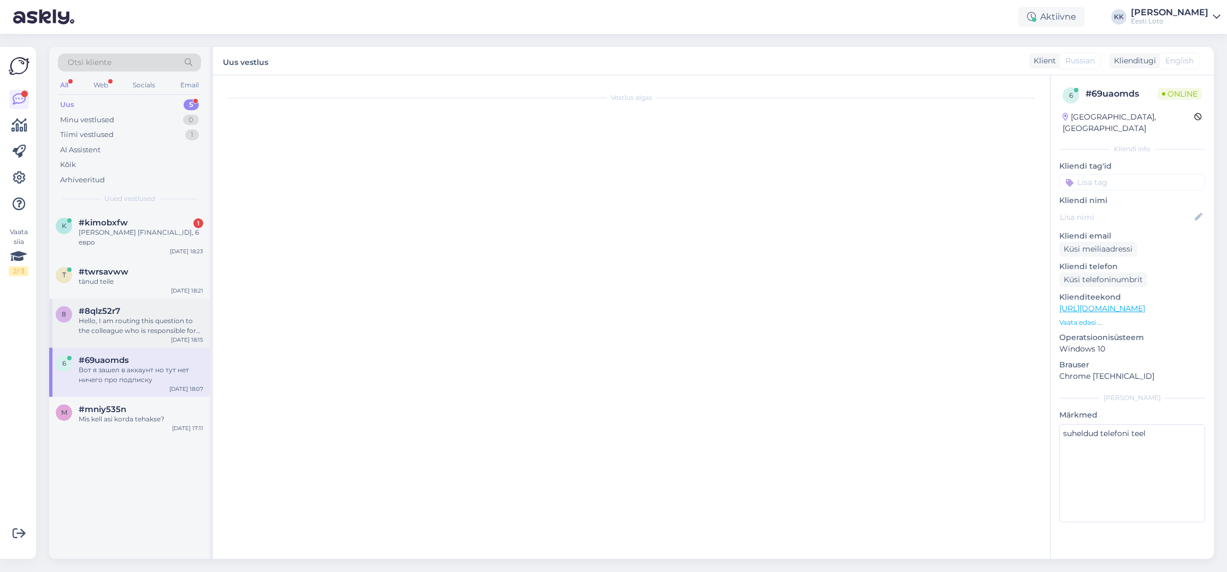
scroll to position [0, 0]
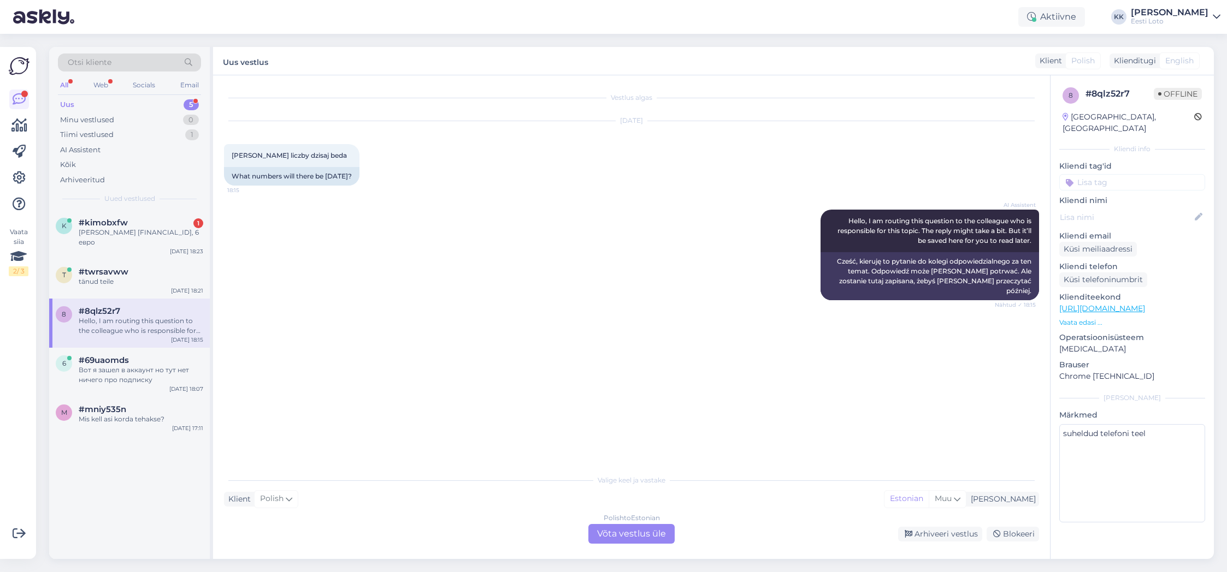
click at [640, 536] on div "Polish to Estonian Võta vestlus üle" at bounding box center [631, 534] width 86 height 20
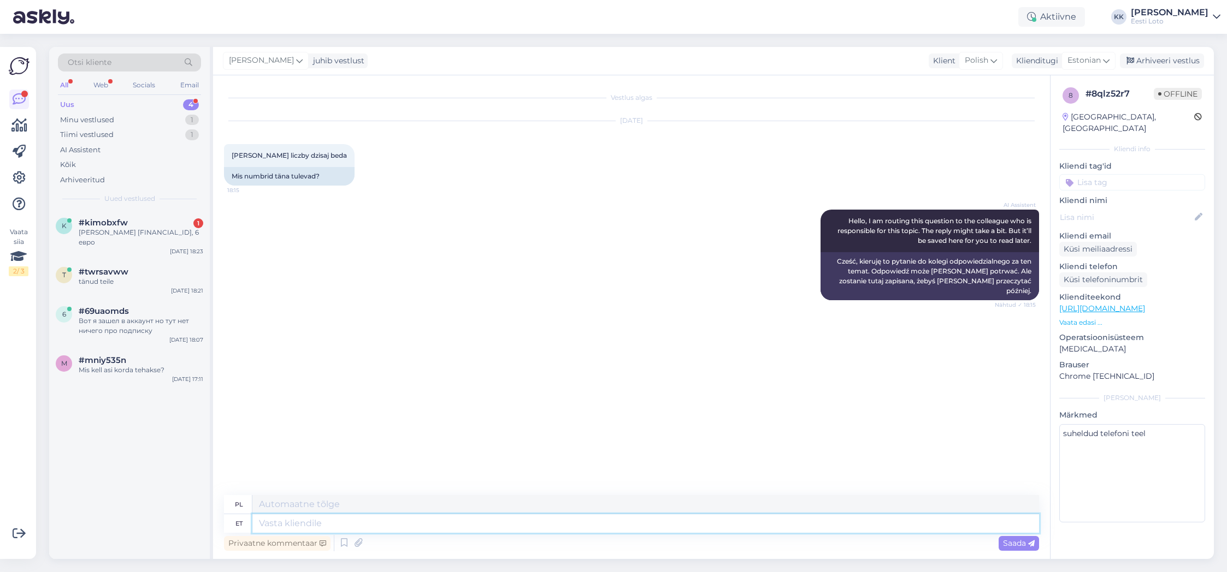
click at [411, 520] on textarea at bounding box center [645, 524] width 787 height 19
type textarea "Tere"
type textarea "Cześć"
type textarea "Tere."
type textarea "Cześć."
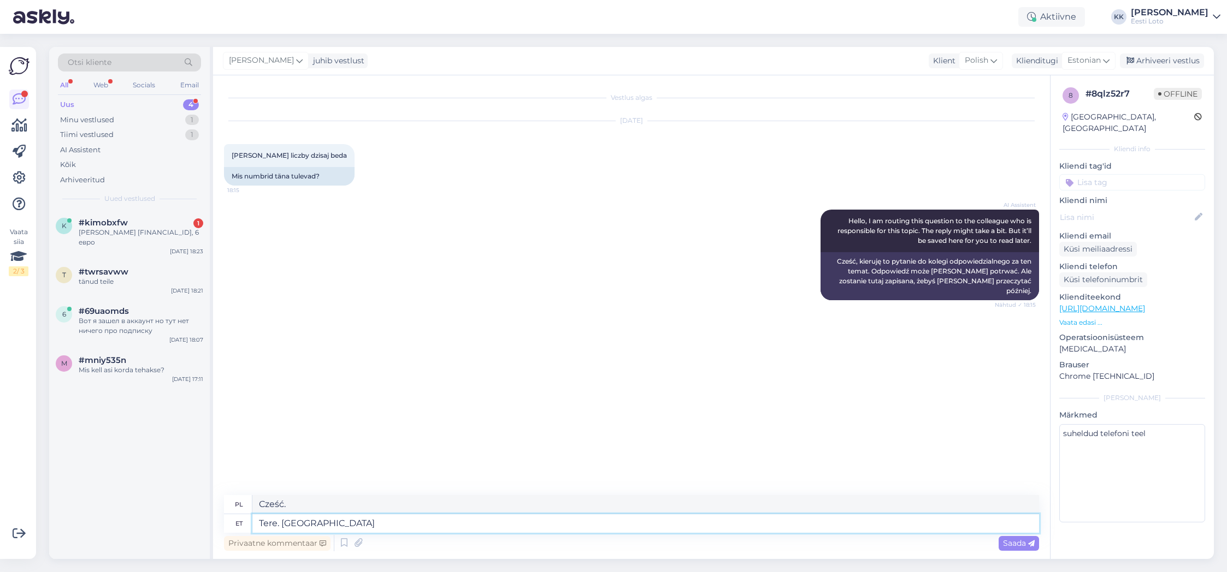
type textarea "Tere. [GEOGRAPHIC_DATA]"
type textarea "Cześć. Proszę."
type textarea "Tere. Palun täpsustage"
type textarea "Cześć. Proszę o podanie szczegółów."
type textarea "Tere. Palun täpsustage om a"
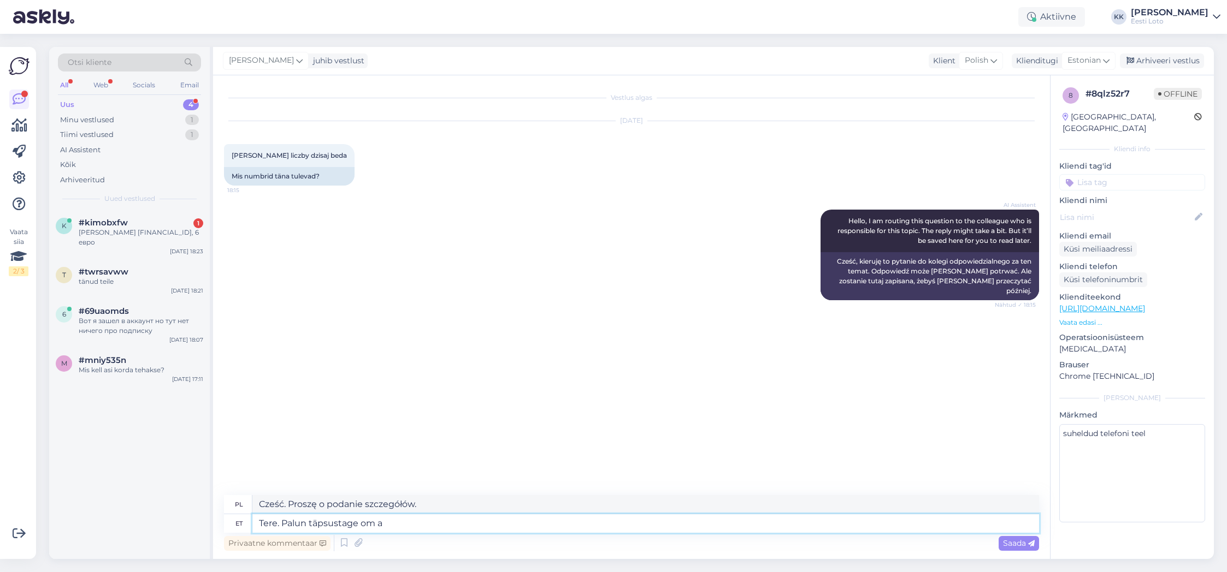
type textarea "Cześć. Proszę podać om"
type textarea "Tere. Palun täpsustage oma"
type textarea "Cześć. Proszę podać swoje"
type textarea "Tere. Palun täpsustage oma küsimust."
type textarea "Cześć. Proszę o sprecyzowanie pytania."
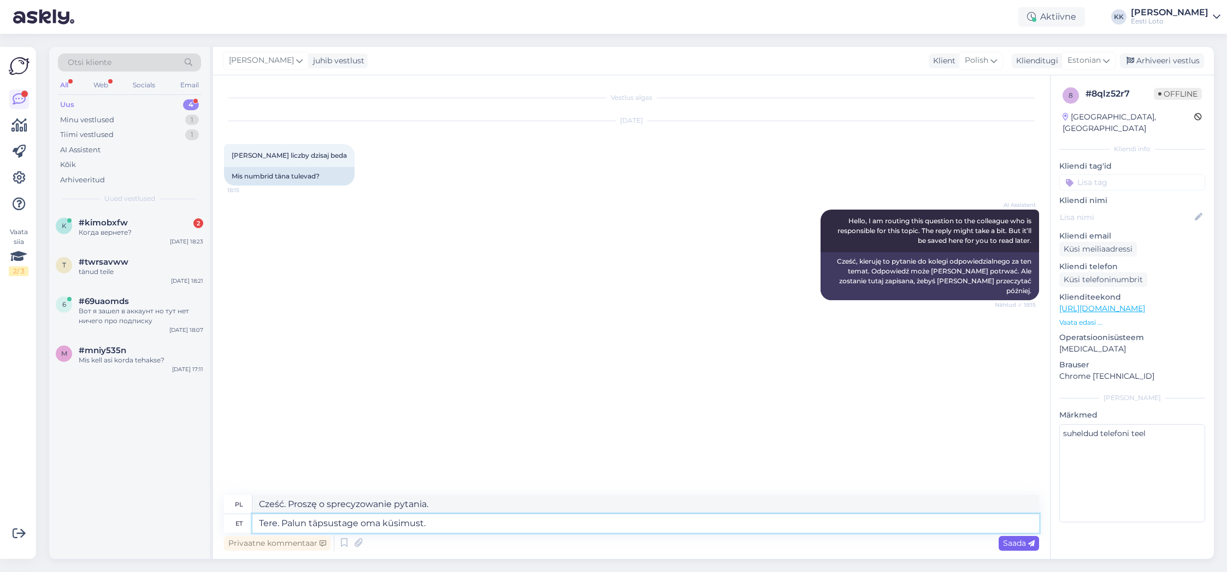
type textarea "Tere. Palun täpsustage oma küsimust."
click at [1012, 545] on span "Saada" at bounding box center [1019, 544] width 32 height 10
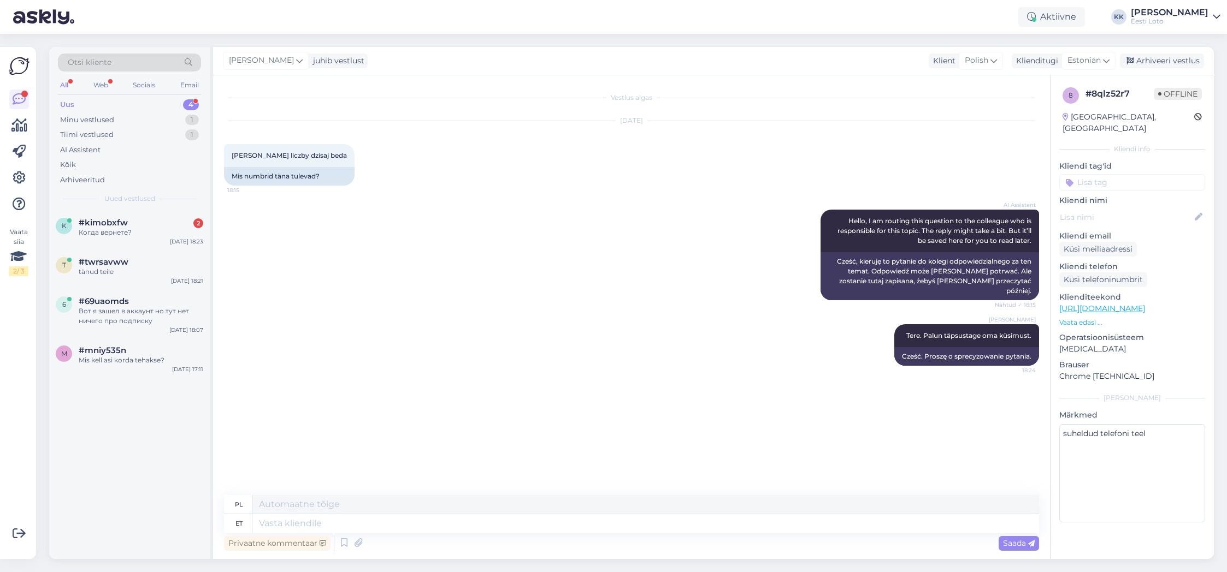
click at [1149, 174] on input at bounding box center [1132, 182] width 146 height 16
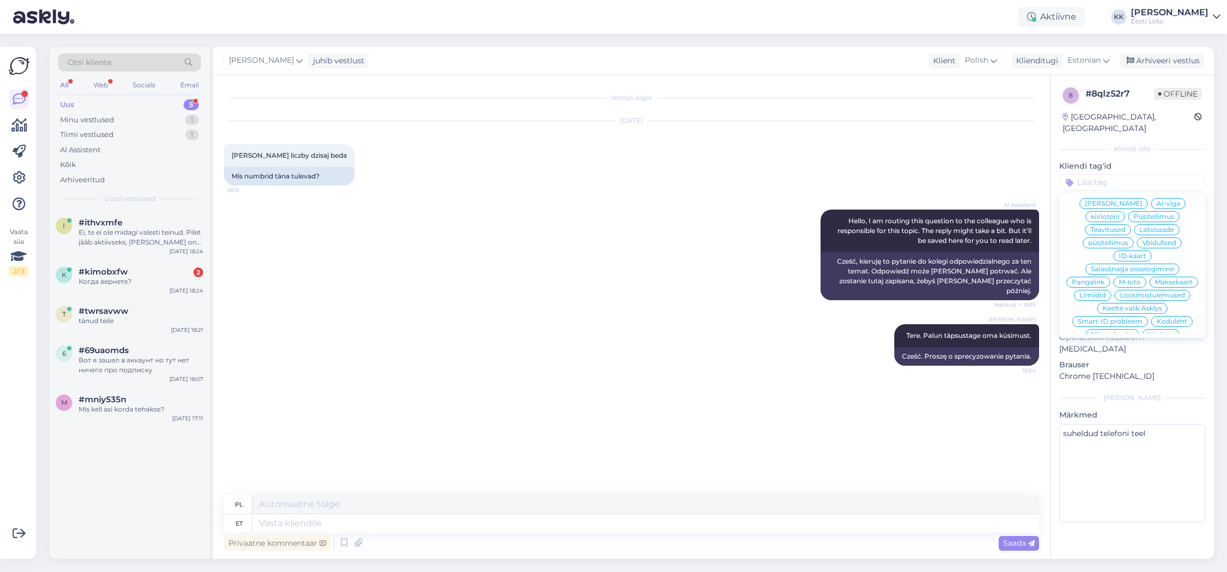
scroll to position [135, 0]
click at [1172, 284] on span "Loosimistulemused" at bounding box center [1152, 287] width 65 height 7
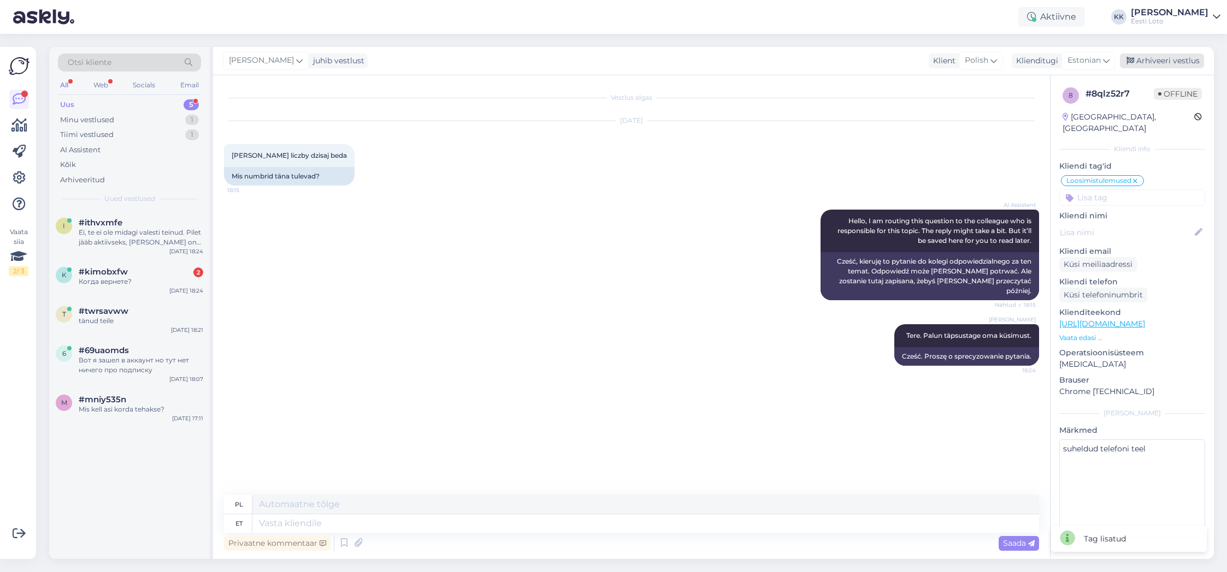
click at [1169, 58] on div "Arhiveeri vestlus" at bounding box center [1162, 61] width 84 height 15
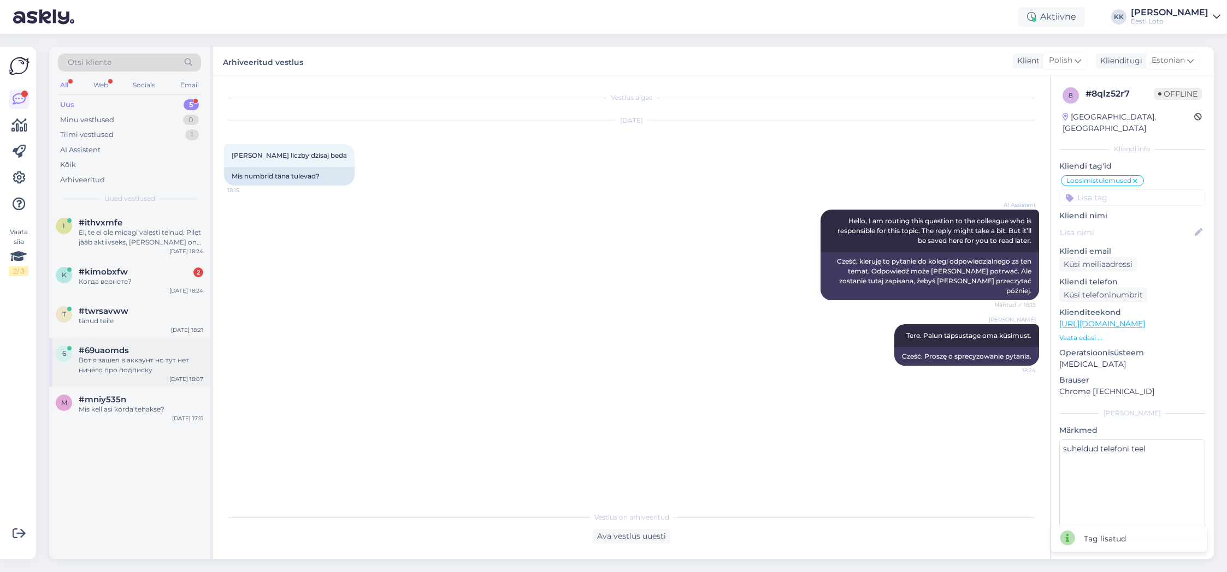
click at [119, 356] on div "Вот я зашел в аккаунт но тут нет ничего про подписку" at bounding box center [141, 366] width 125 height 20
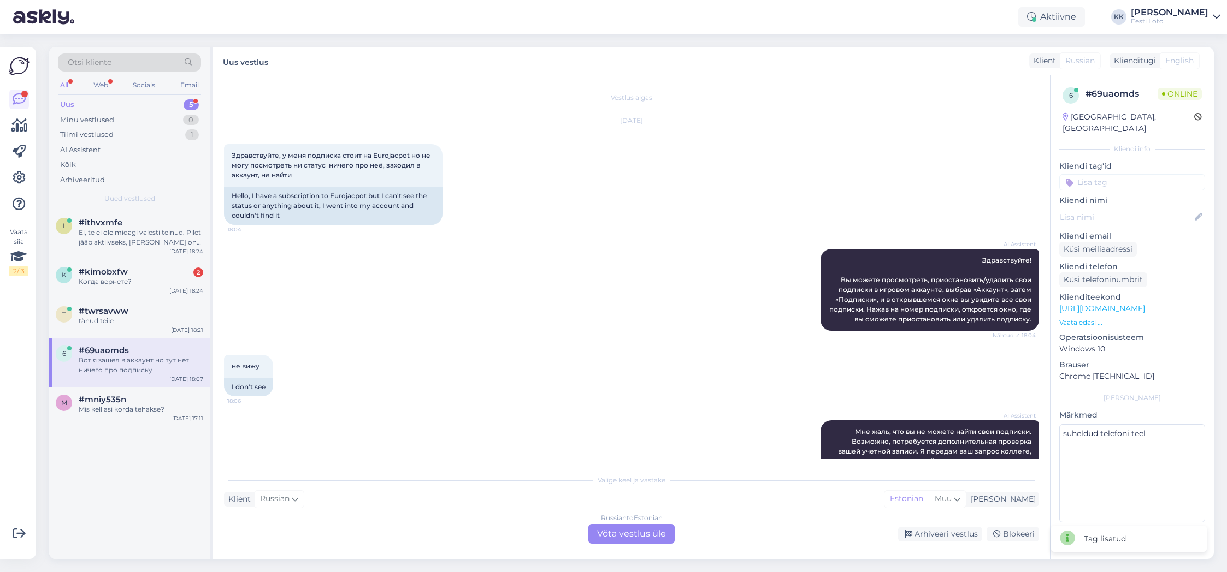
scroll to position [170, 0]
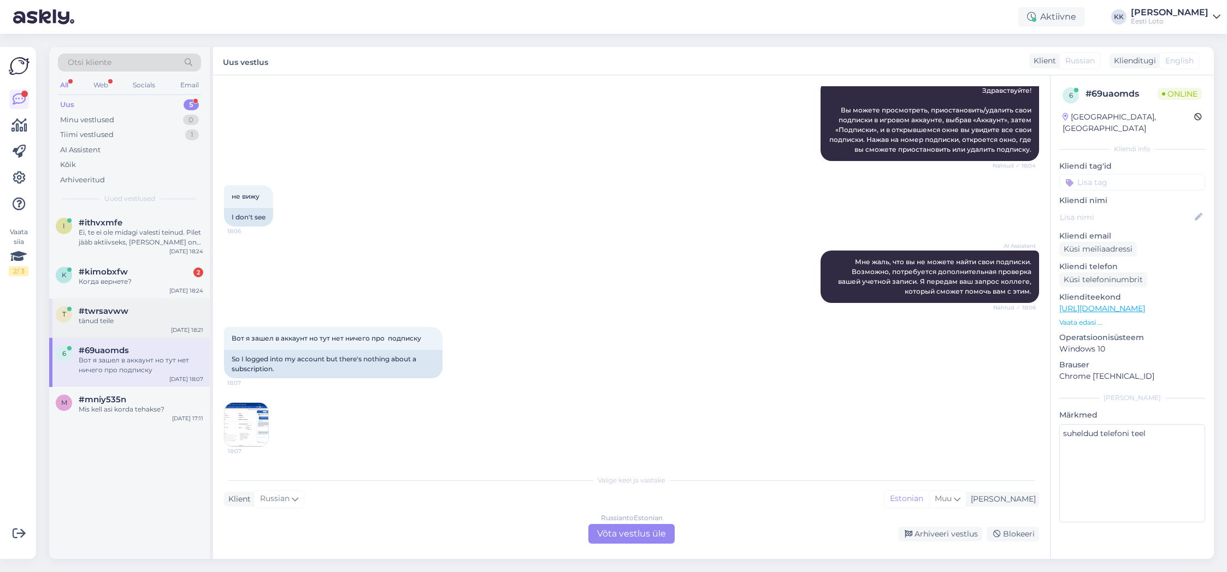
click at [122, 326] on div "tänud teile" at bounding box center [141, 321] width 125 height 10
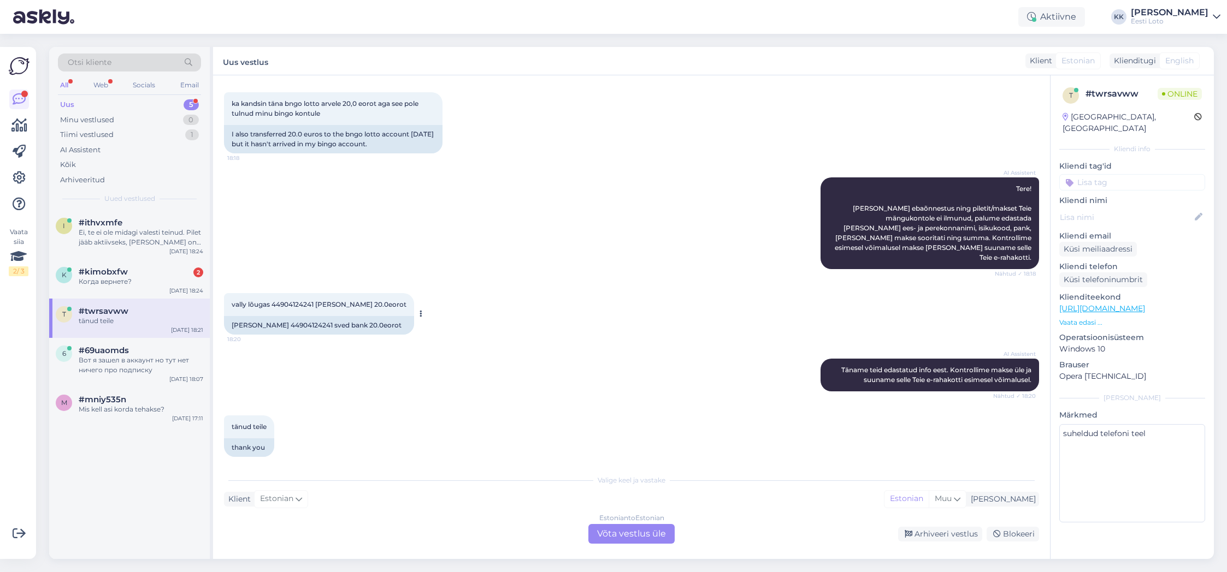
click at [298, 300] on span "vally lõugas 44904124241 [PERSON_NAME] 20.0eorot" at bounding box center [319, 304] width 175 height 8
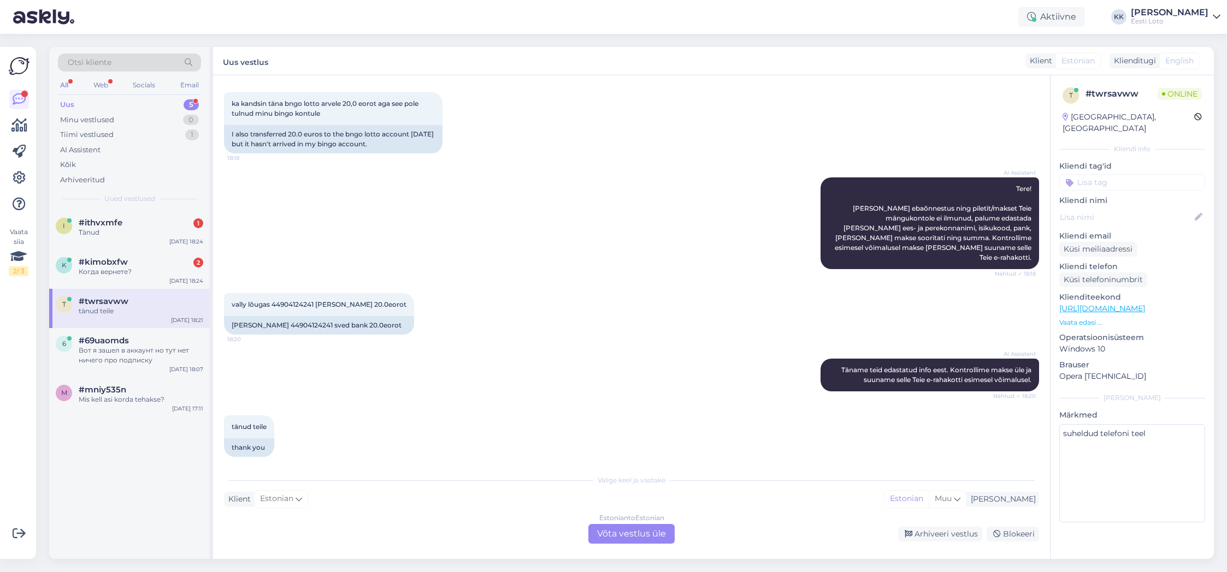
click at [643, 540] on div "Estonian to Estonian Võta vestlus üle" at bounding box center [631, 534] width 86 height 20
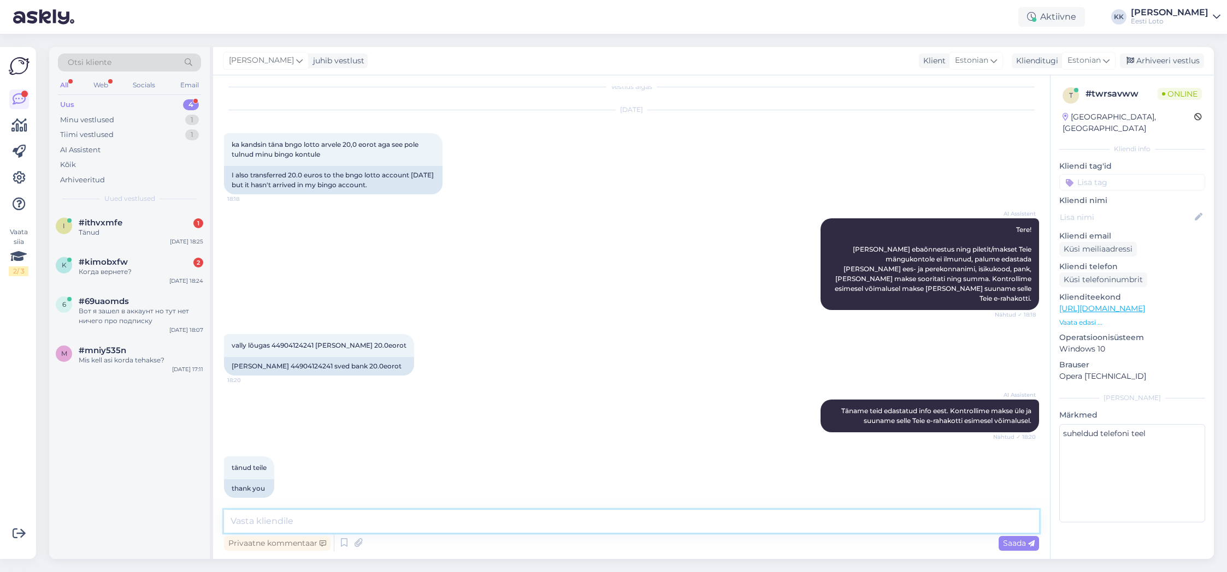
click at [459, 522] on textarea at bounding box center [631, 521] width 815 height 23
paste textarea "Selleks, et sissemakse e-rahakotti õnnestuks, tuleb makset alustada Eesti Loto …"
paste textarea "Meie finantsosakond kontrollib esimesel võimalusel Teie makse üle [PERSON_NAME]…"
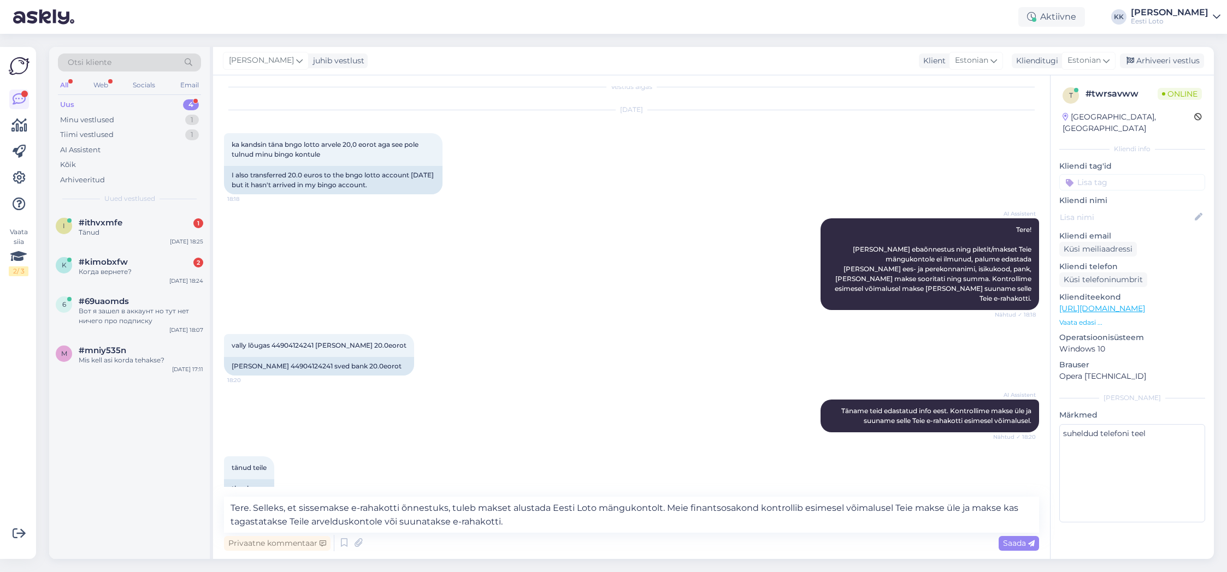
drag, startPoint x: 1109, startPoint y: 97, endPoint x: 1101, endPoint y: 93, distance: 9.8
click at [1101, 93] on div "# twrsavww" at bounding box center [1121, 93] width 72 height 13
drag, startPoint x: 654, startPoint y: 508, endPoint x: 286, endPoint y: 507, distance: 367.6
click at [255, 508] on textarea "Tere. Selleks, et sissemakse e-rahakotti õnnestuks, tuleb makset alustada Eesti…" at bounding box center [631, 515] width 815 height 36
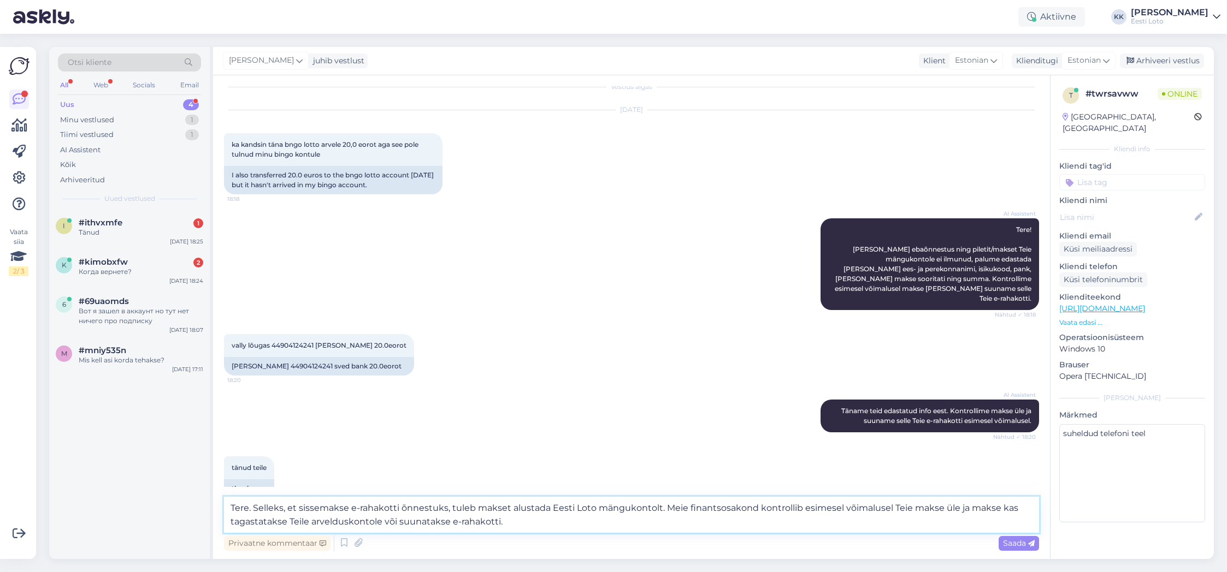
paste textarea "issemakse peab toimuma läbi Eesti Loto kodulehe, otse pangast tehtud makse e-ra…"
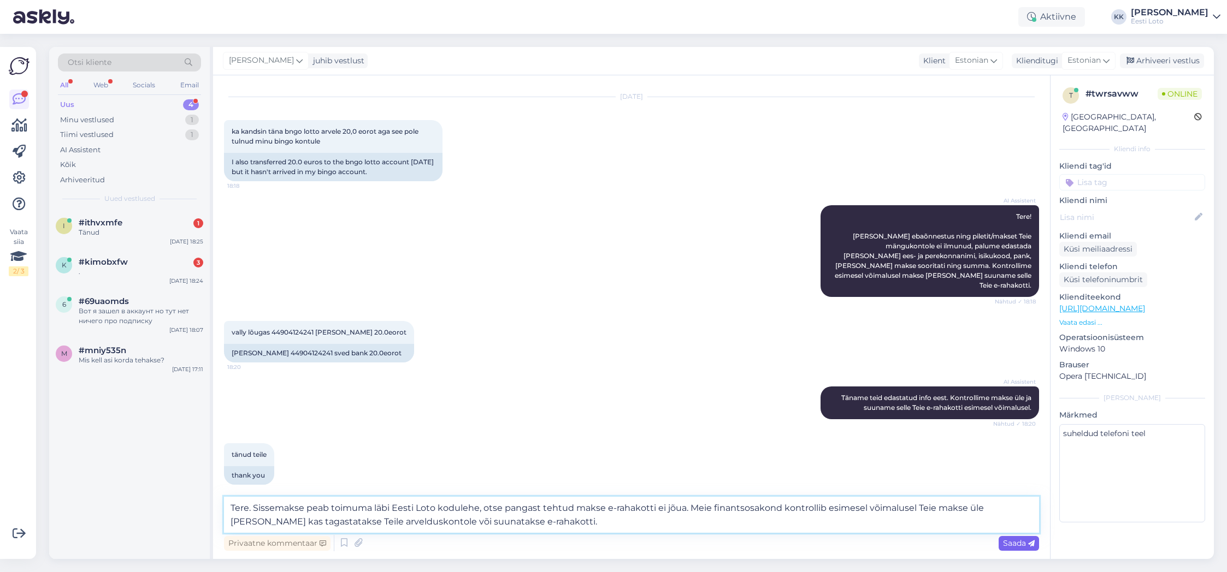
type textarea "Tere. Sissemakse peab toimuma läbi Eesti Loto kodulehe, otse pangast tehtud mak…"
click at [1010, 543] on span "Saada" at bounding box center [1019, 544] width 32 height 10
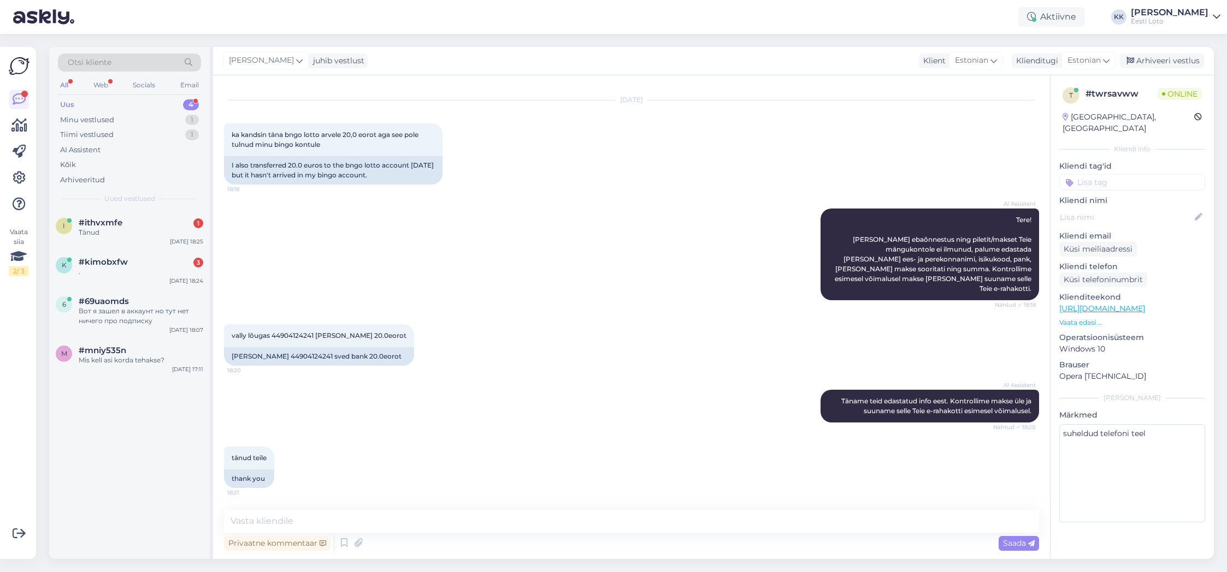
scroll to position [97, 0]
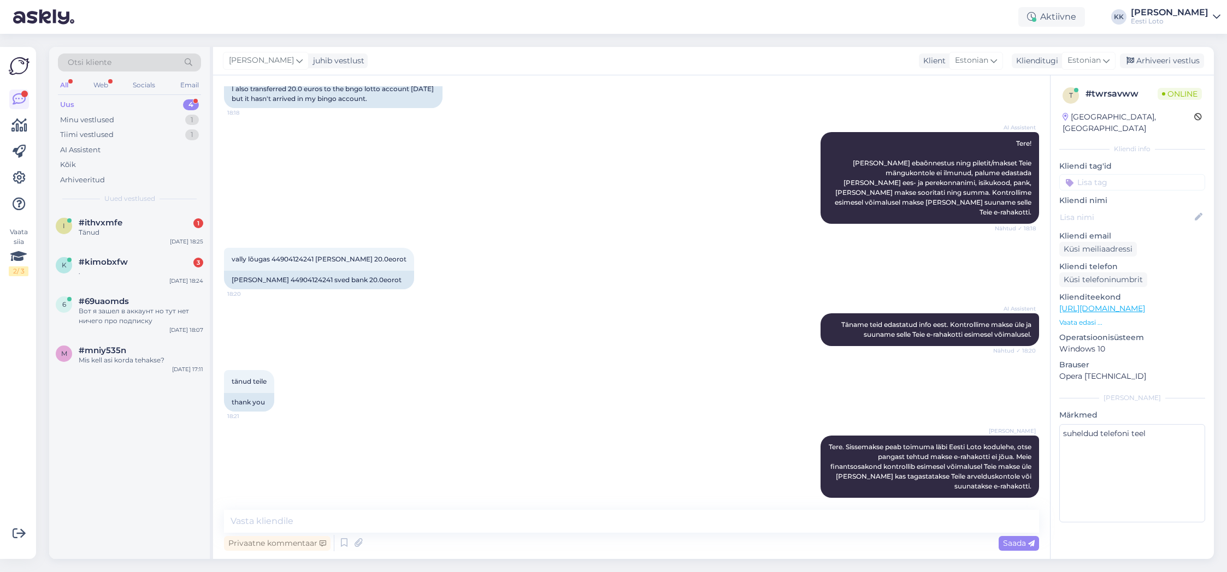
click at [1114, 174] on input at bounding box center [1132, 182] width 146 height 16
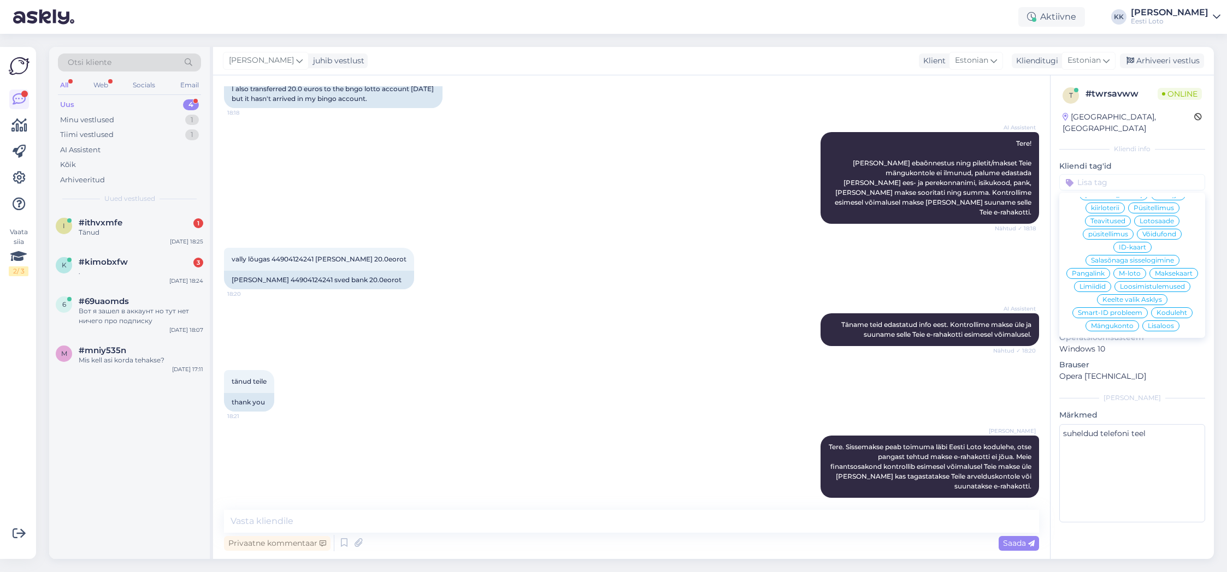
scroll to position [235, 0]
click at [1137, 328] on span "E-rahakott" at bounding box center [1132, 331] width 36 height 7
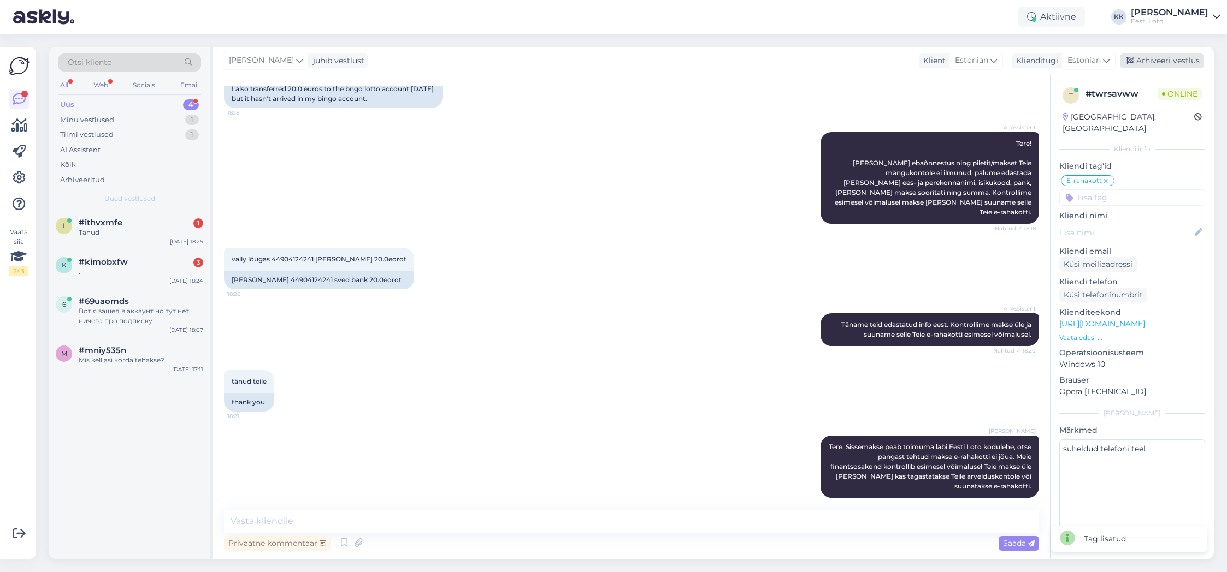
click at [1170, 63] on div "Arhiveeri vestlus" at bounding box center [1162, 61] width 84 height 15
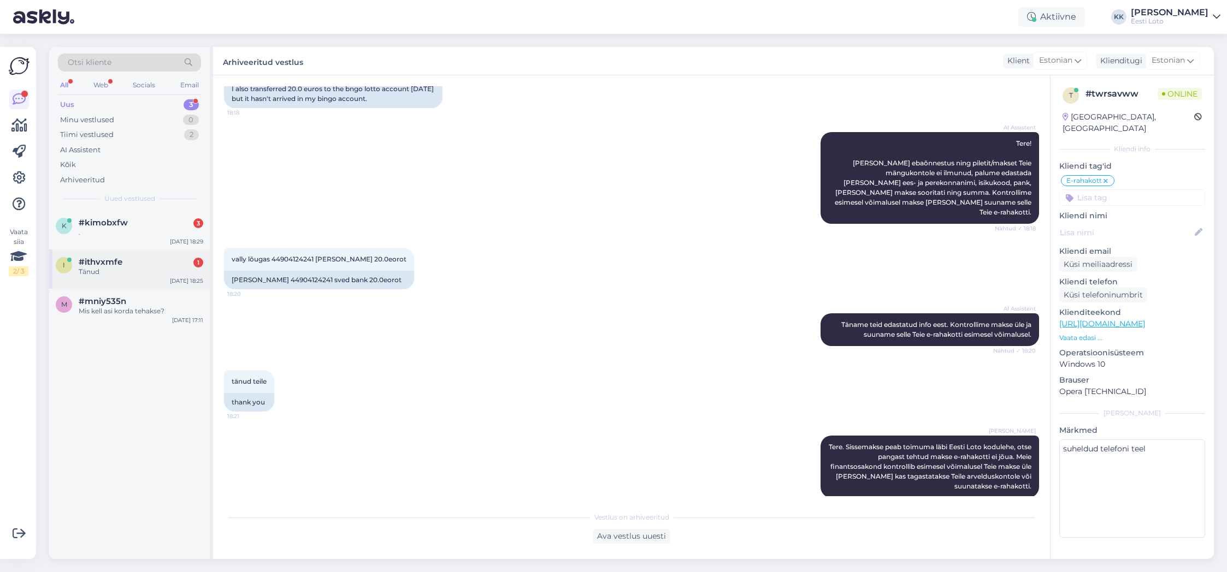
click at [121, 273] on div "Tänud" at bounding box center [141, 272] width 125 height 10
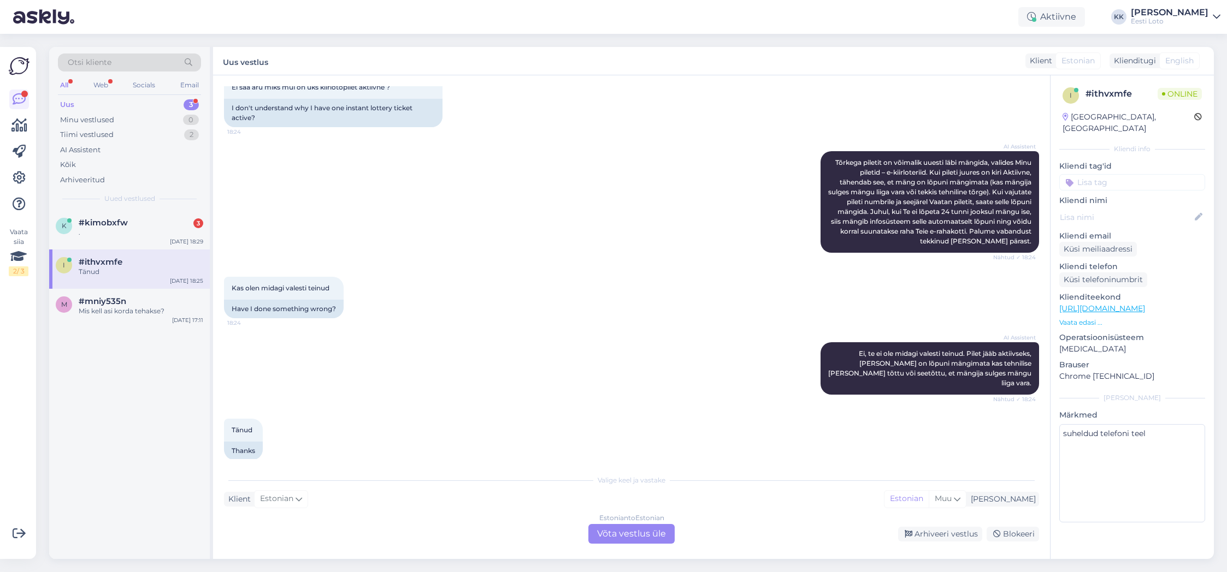
scroll to position [184, 0]
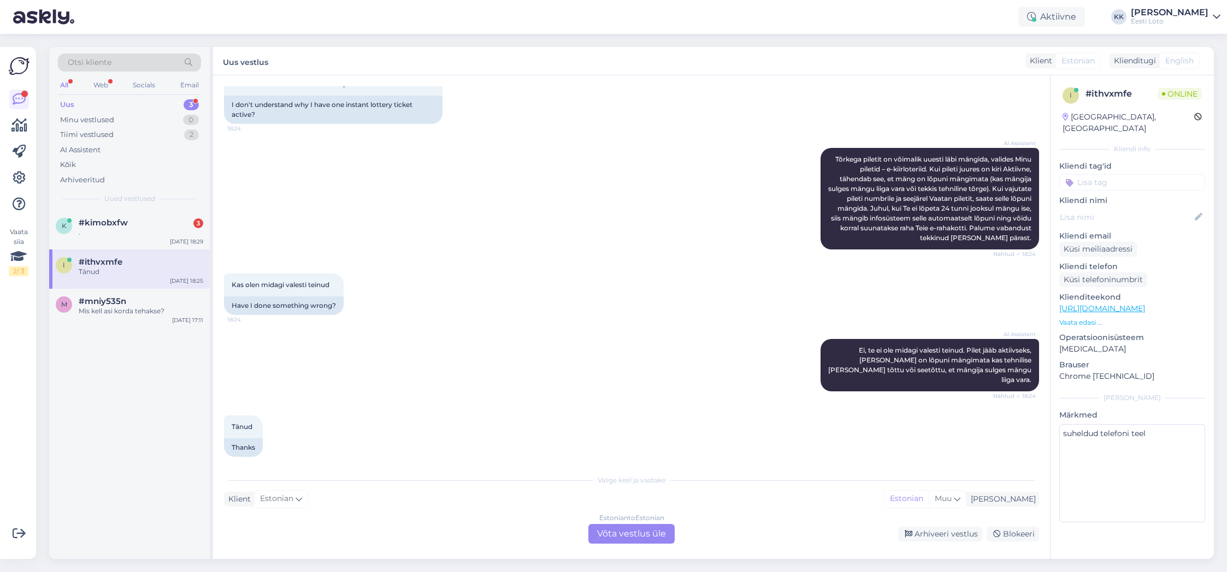
click at [1179, 174] on input at bounding box center [1132, 182] width 146 height 16
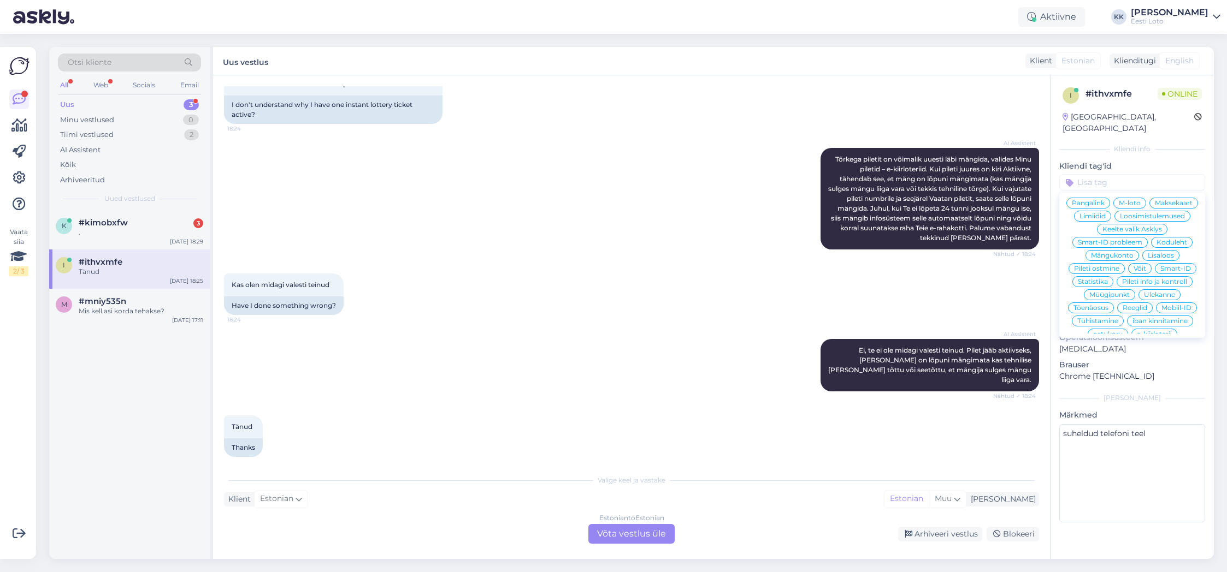
scroll to position [206, 0]
click at [1161, 330] on span "e-kiirloterii" at bounding box center [1154, 333] width 35 height 7
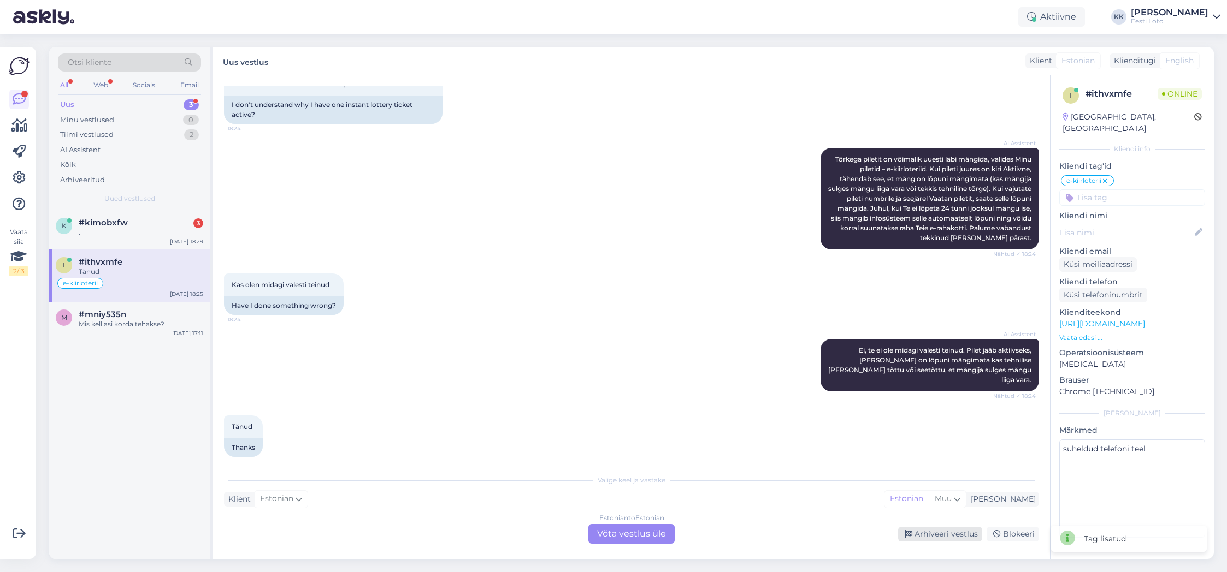
click at [935, 534] on div "Arhiveeri vestlus" at bounding box center [940, 534] width 84 height 15
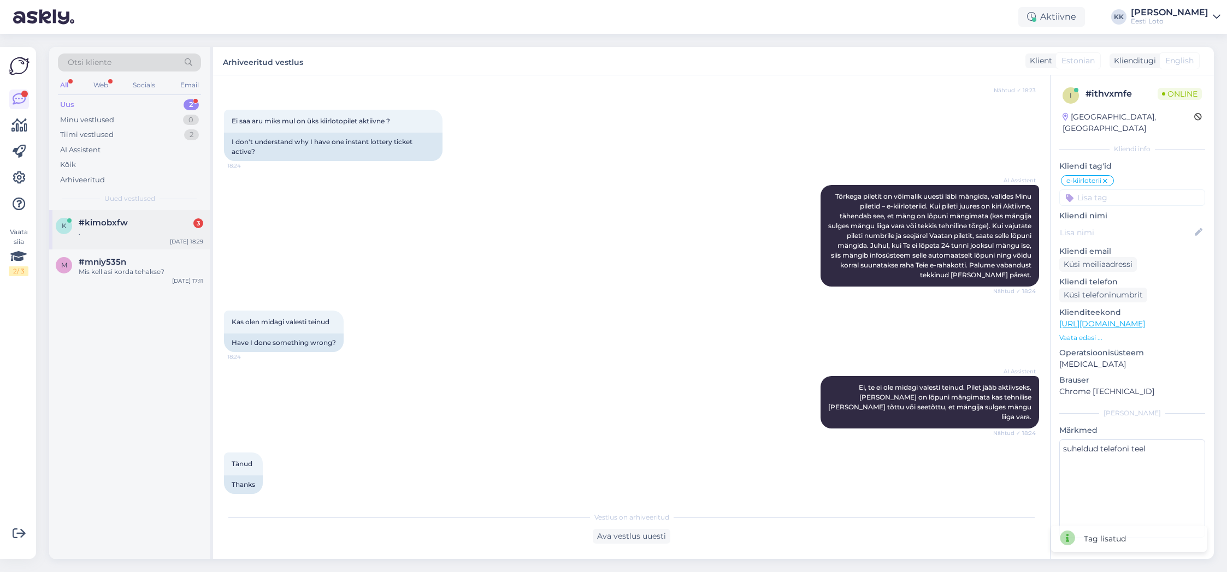
click at [113, 228] on div "." at bounding box center [141, 233] width 125 height 10
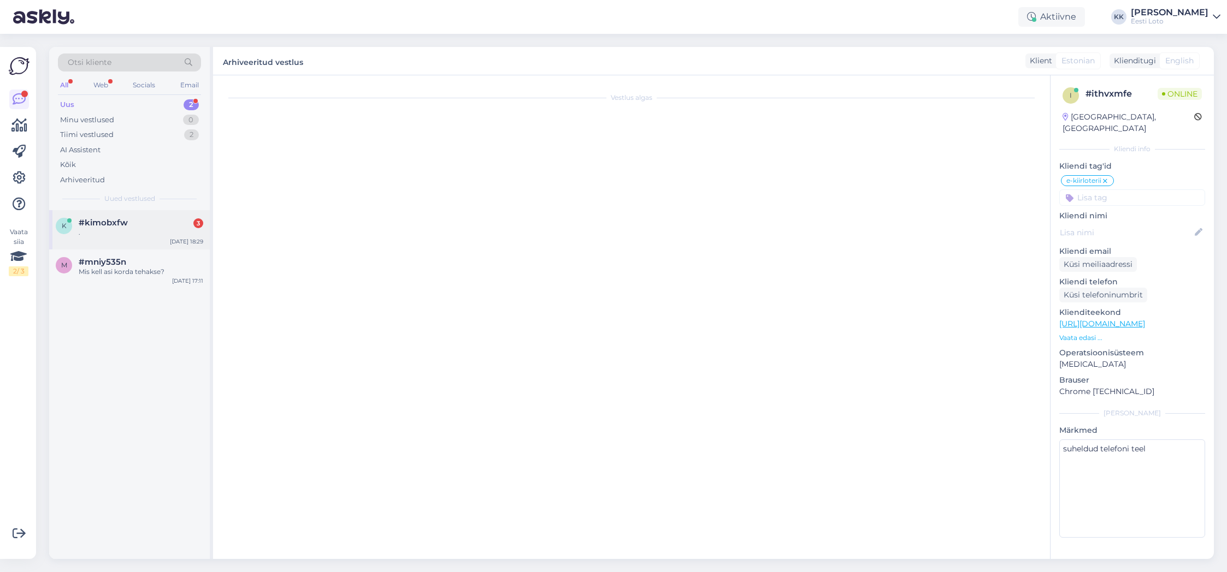
scroll to position [222, 0]
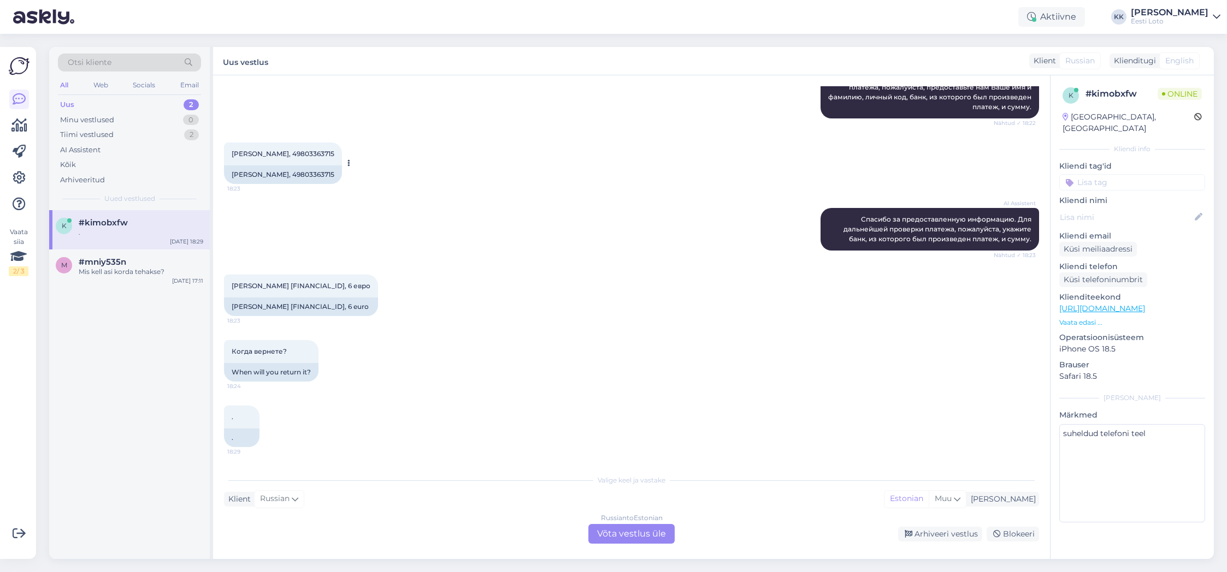
click at [303, 153] on span "[PERSON_NAME], 49803363715" at bounding box center [283, 154] width 103 height 8
click at [82, 178] on div "Arhiveeritud" at bounding box center [82, 180] width 45 height 11
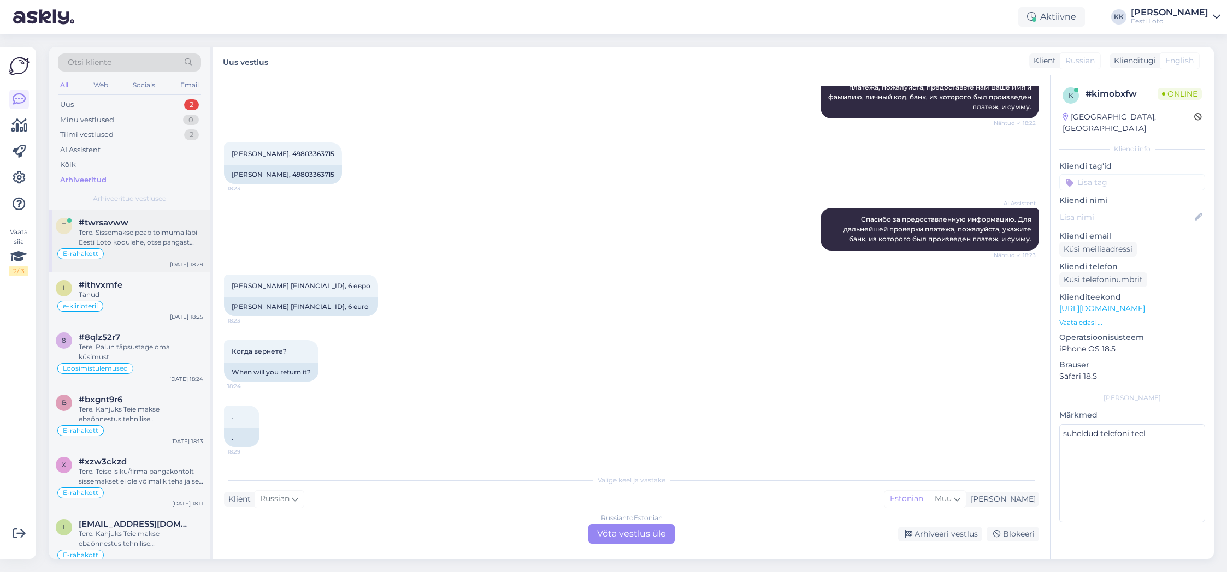
click at [145, 243] on div "Tere. Sissemakse peab toimuma läbi Eesti Loto kodulehe, otse pangast tehtud mak…" at bounding box center [141, 238] width 125 height 20
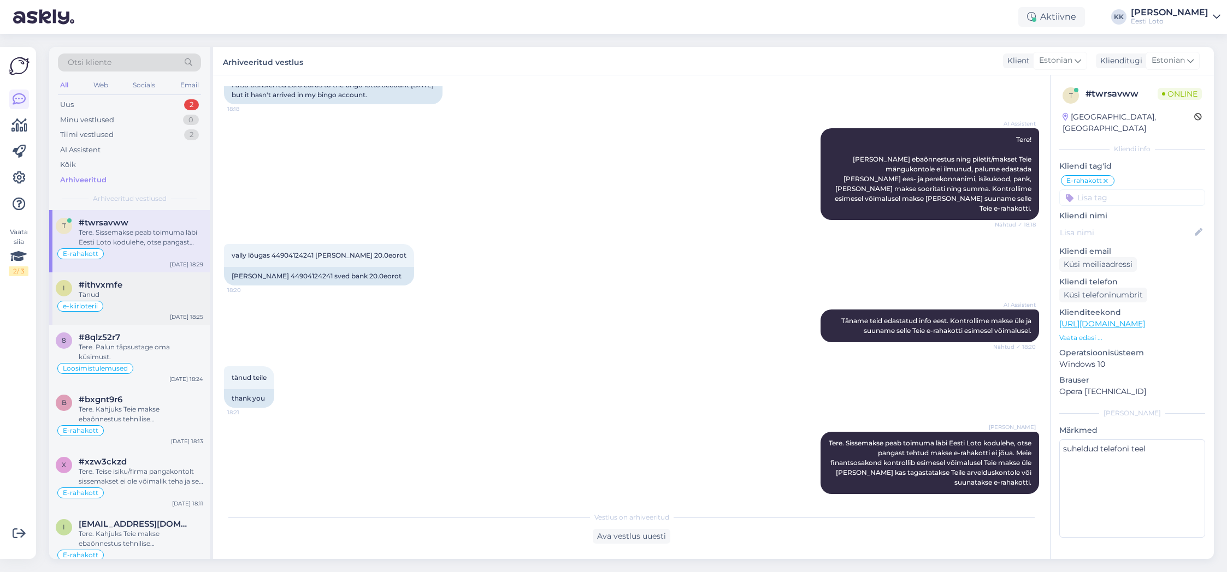
click at [139, 292] on div "Tänud" at bounding box center [141, 295] width 125 height 10
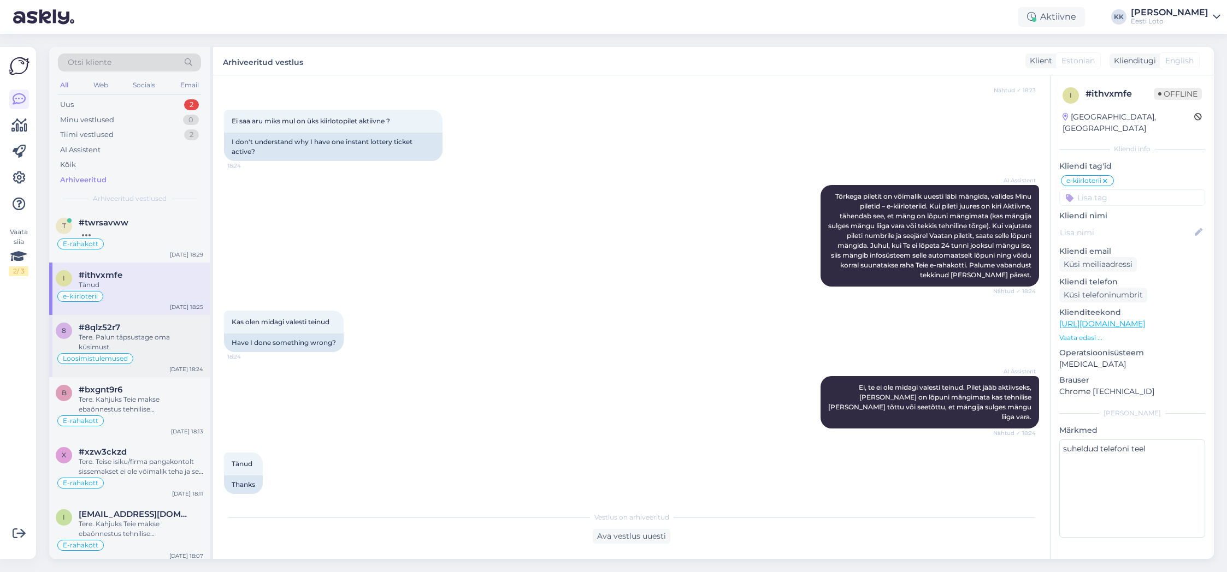
click at [155, 345] on div "Tere. Palun täpsustage oma küsimust." at bounding box center [141, 343] width 125 height 20
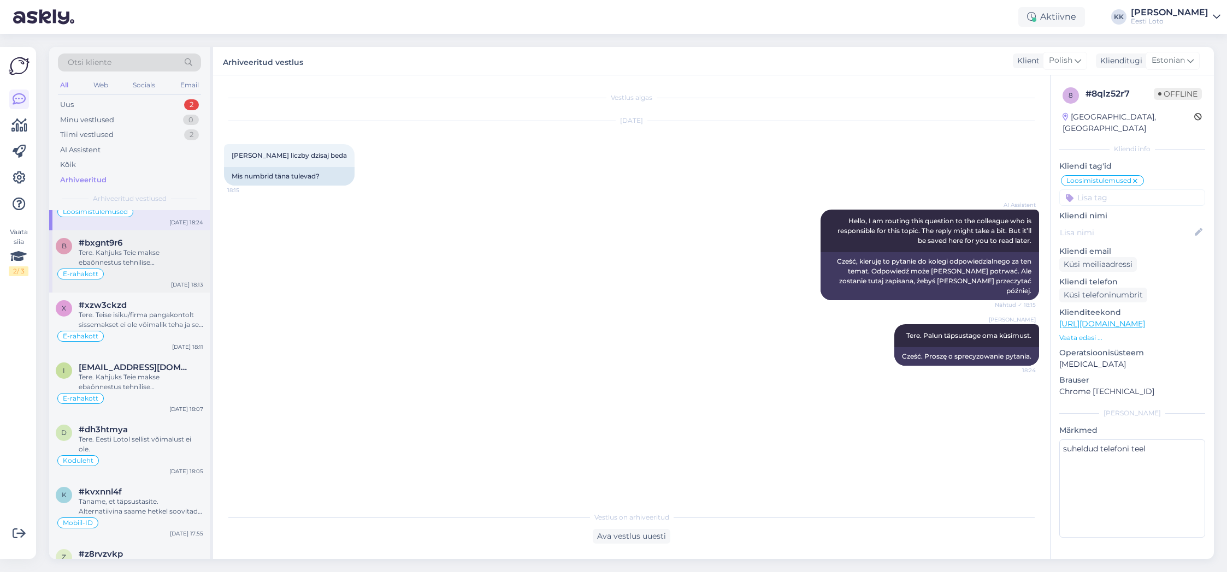
click at [166, 260] on div "Tere. Kahjuks Teie makse ebaõnnestus tehnilise [PERSON_NAME] tõttu. Kontrollisi…" at bounding box center [141, 258] width 125 height 20
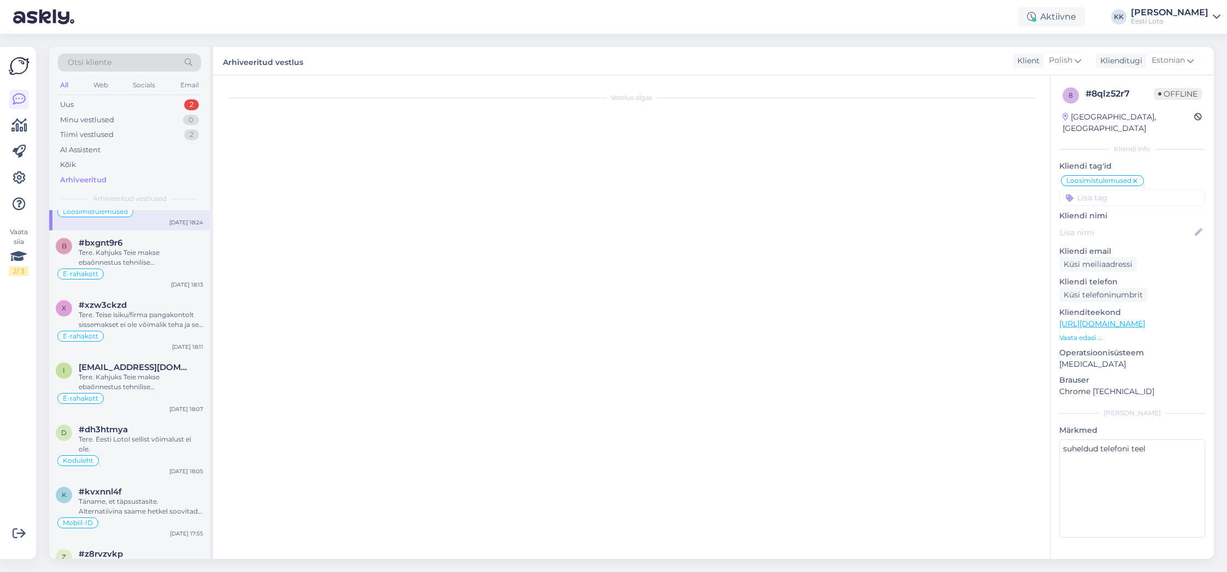
scroll to position [477, 0]
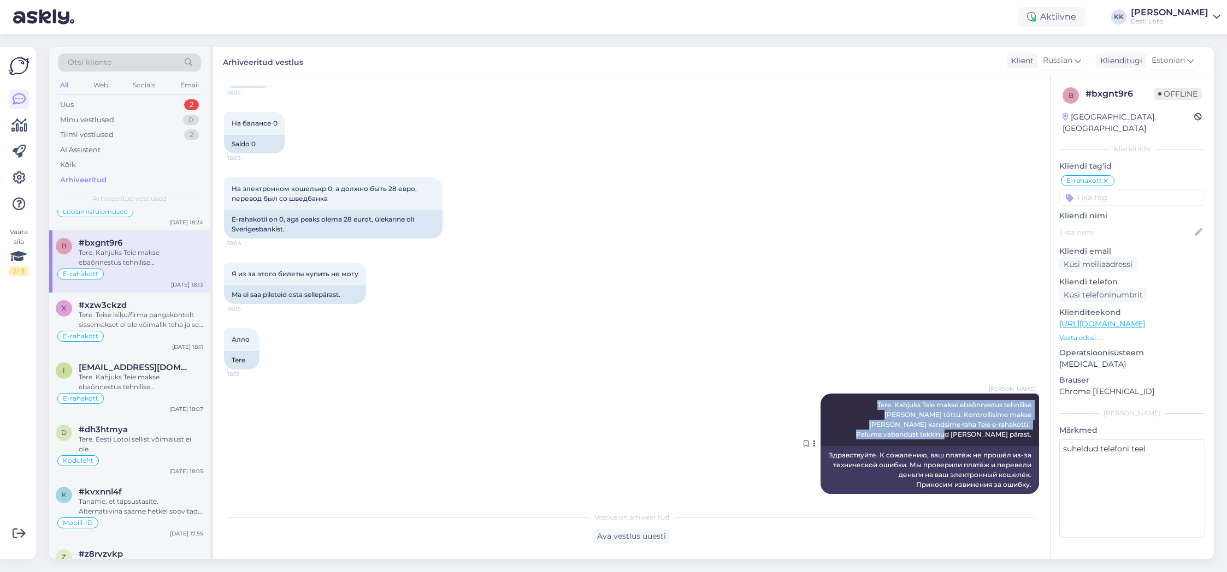
drag, startPoint x: 844, startPoint y: 404, endPoint x: 1030, endPoint y: 433, distance: 188.1
click at [1030, 433] on div "[PERSON_NAME] Tere. Kahjuks Teie makse ebaõnnestus tehnilise [PERSON_NAME] tõtt…" at bounding box center [930, 420] width 219 height 52
drag, startPoint x: 99, startPoint y: 104, endPoint x: 104, endPoint y: 108, distance: 7.0
click at [99, 104] on div "Uus 2" at bounding box center [129, 104] width 143 height 15
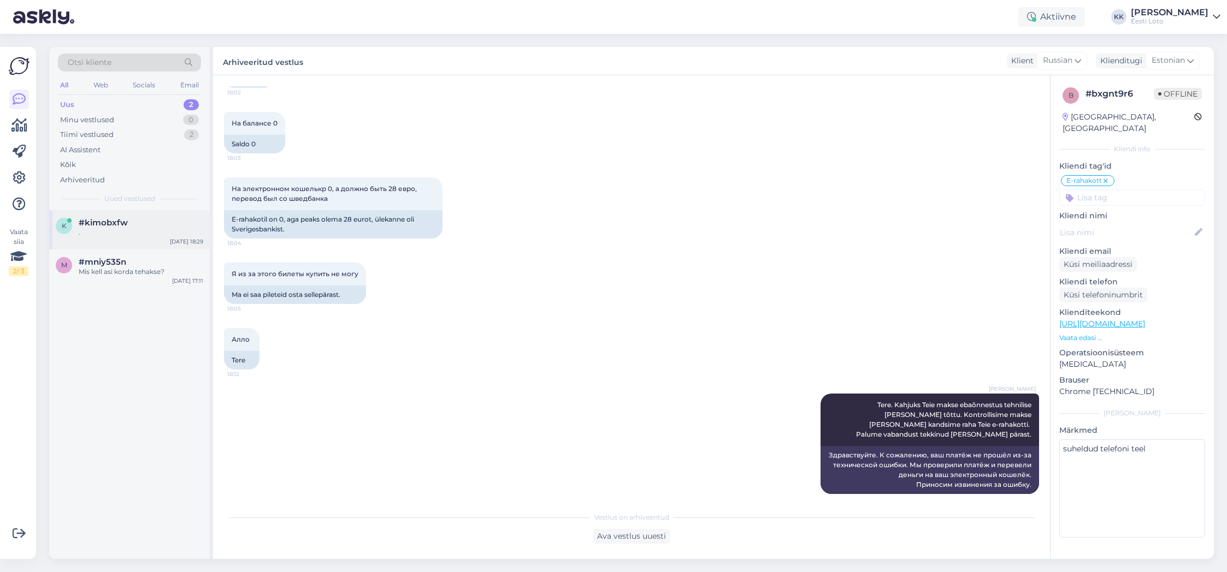
click at [141, 233] on div "." at bounding box center [141, 233] width 125 height 10
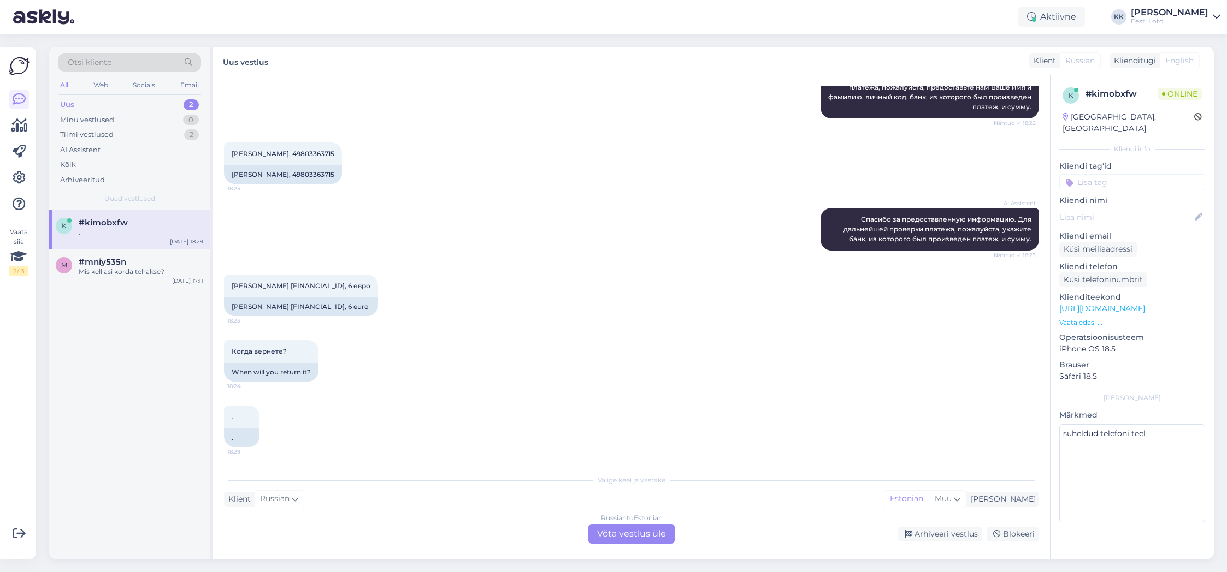
scroll to position [222, 0]
click at [634, 536] on div "Russian to Estonian Võta vestlus üle" at bounding box center [631, 534] width 86 height 20
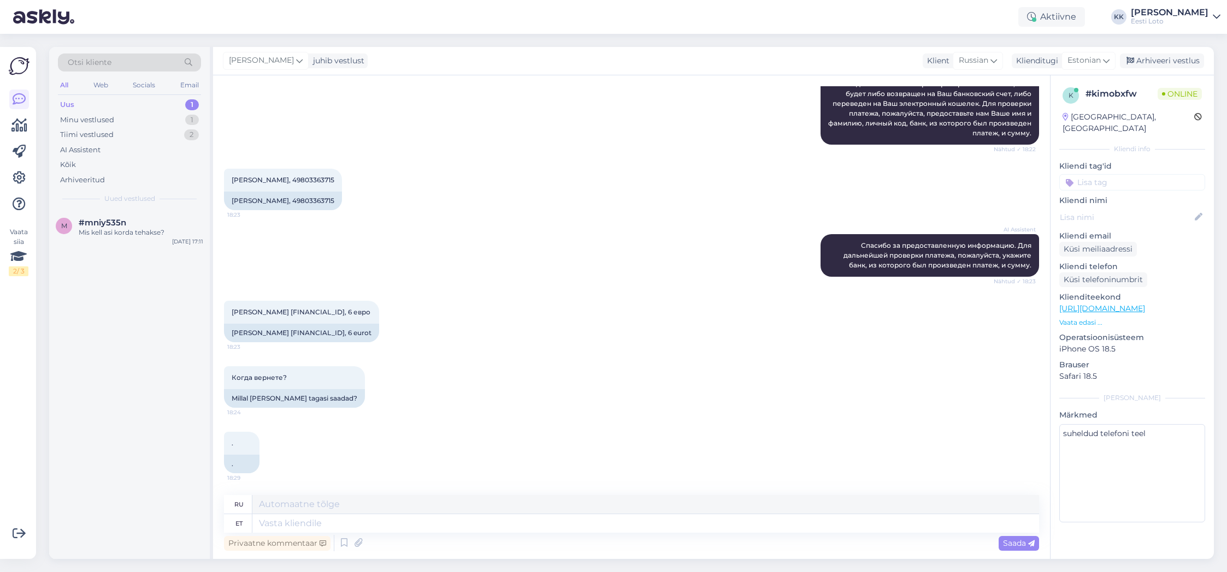
scroll to position [196, 0]
click at [737, 521] on textarea at bounding box center [645, 524] width 787 height 19
paste textarea "Tere. Kahjuks Teie makse ebaõnnestus tehnilise [PERSON_NAME] tõttu. Kontrollisi…"
type textarea "Tere. Kahjuks Teie makse ebaõnnestus tehnilise [PERSON_NAME] tõttu. Kontrollisi…"
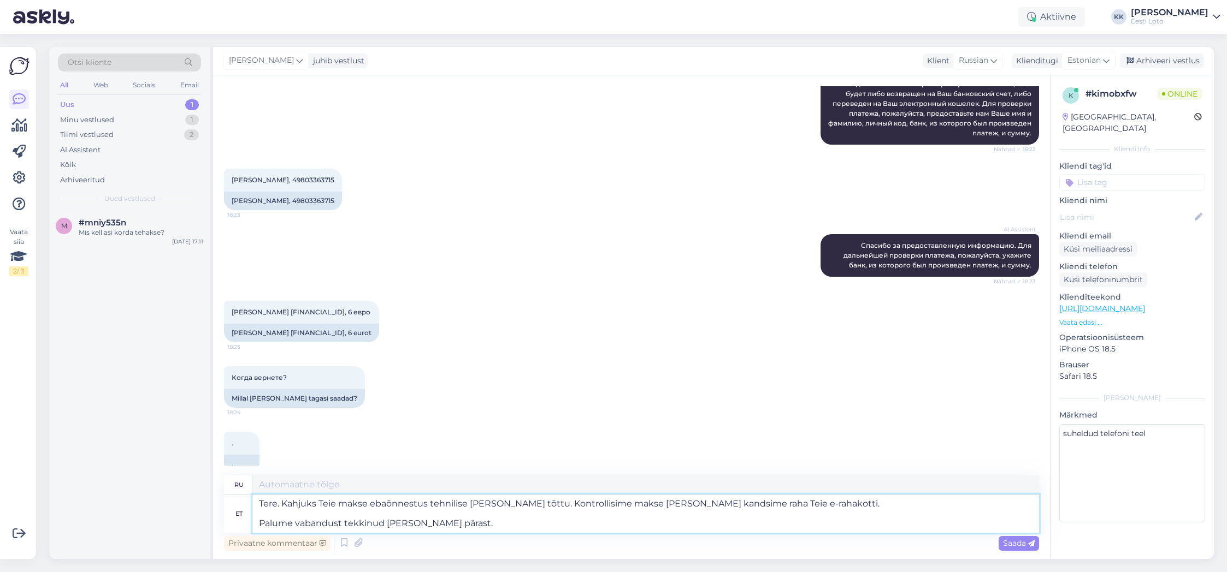
type textarea "Здравствуйте. К сожалению, ваш платёж не прошёл из-за технической ошибки. Мы пр…"
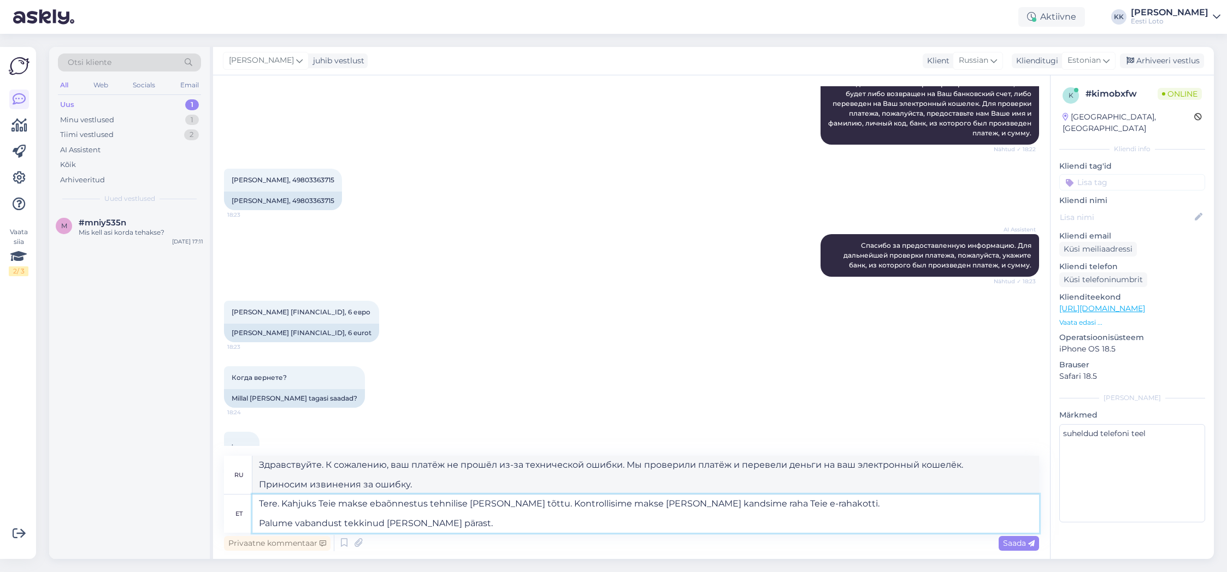
click at [258, 526] on textarea "Tere. Kahjuks Teie makse ebaõnnestus tehnilise [PERSON_NAME] tõttu. Kontrollisi…" at bounding box center [645, 514] width 787 height 38
type textarea "Tere. Kahjuks Teie makse ebaõnnestus tehnilise [PERSON_NAME] tõttu. Kontrollisi…"
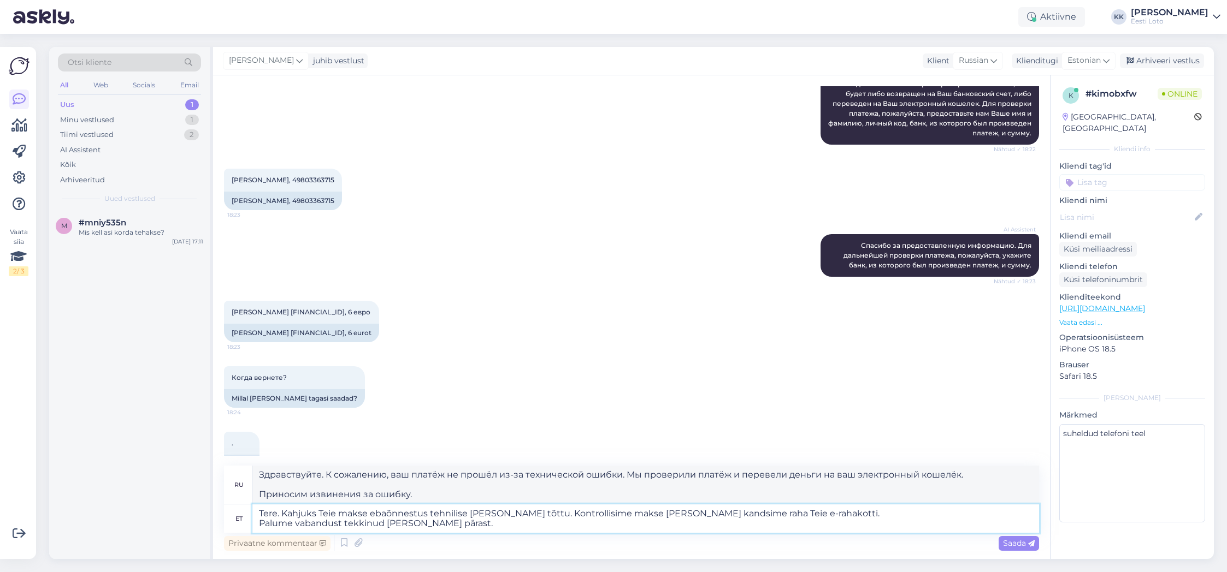
type textarea "Здравствуйте. К сожалению, ваш платёж не прошёл из-за технической ошибки. Мы пр…"
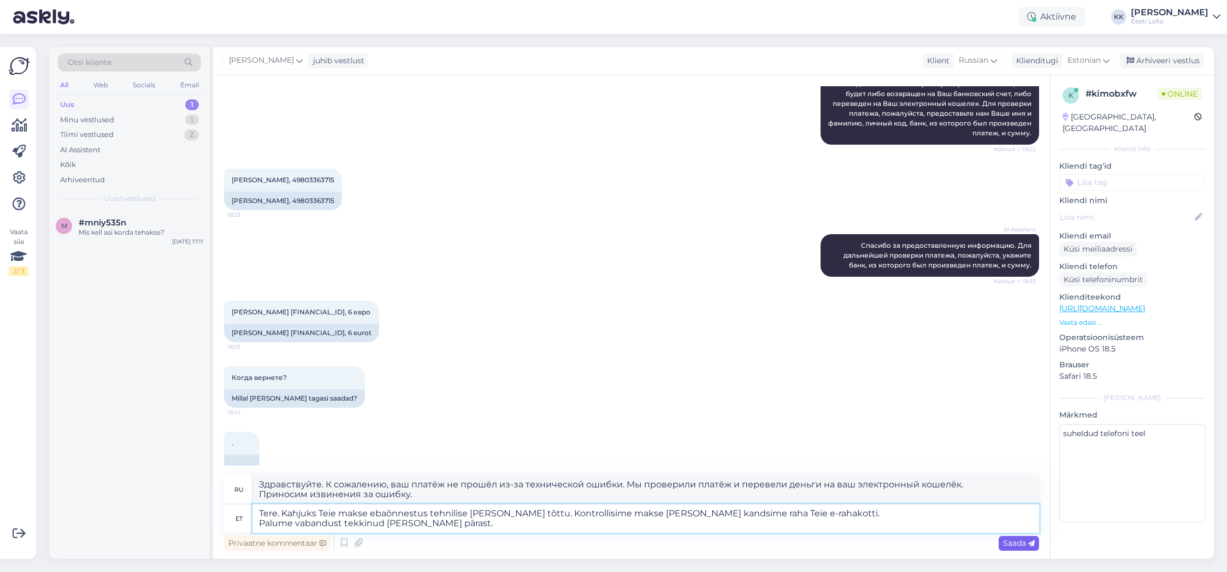
type textarea "Tere. Kahjuks Teie makse ebaõnnestus tehnilise [PERSON_NAME] tõttu. Kontrollisi…"
click at [1013, 546] on span "Saada" at bounding box center [1019, 544] width 32 height 10
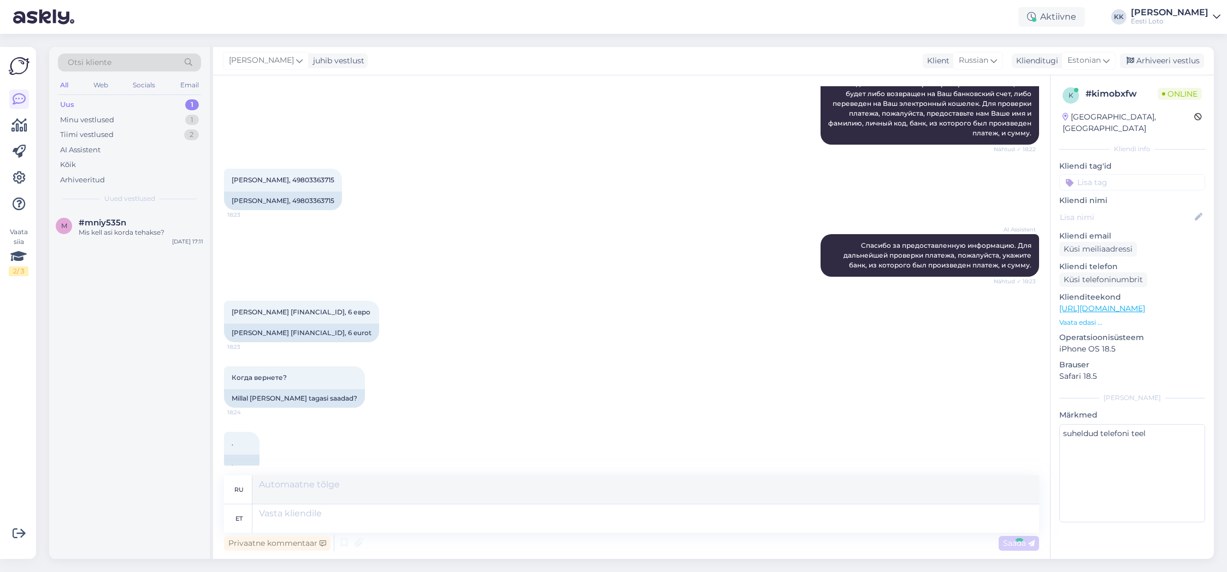
scroll to position [311, 0]
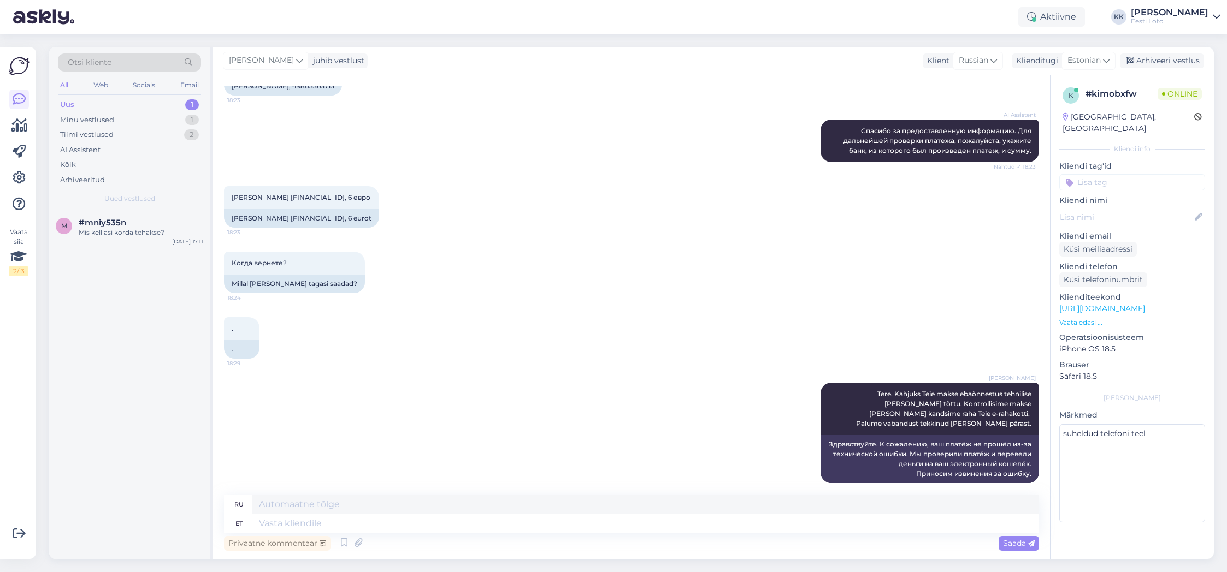
click at [1134, 174] on input at bounding box center [1132, 182] width 146 height 16
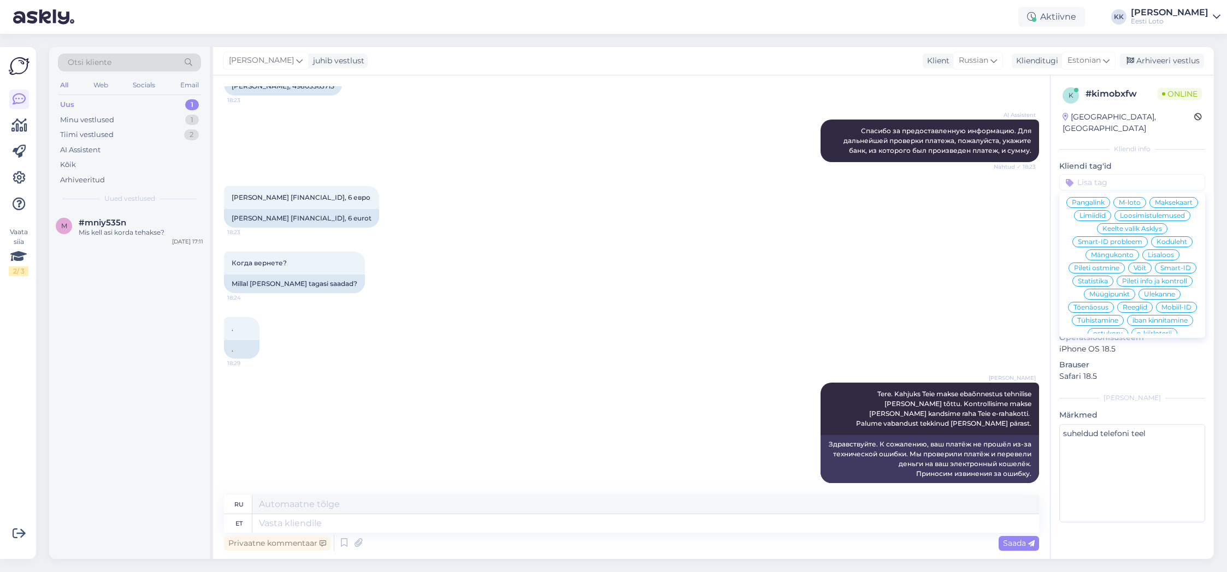
scroll to position [235, 0]
click at [1143, 328] on span "E-rahakott" at bounding box center [1132, 331] width 36 height 7
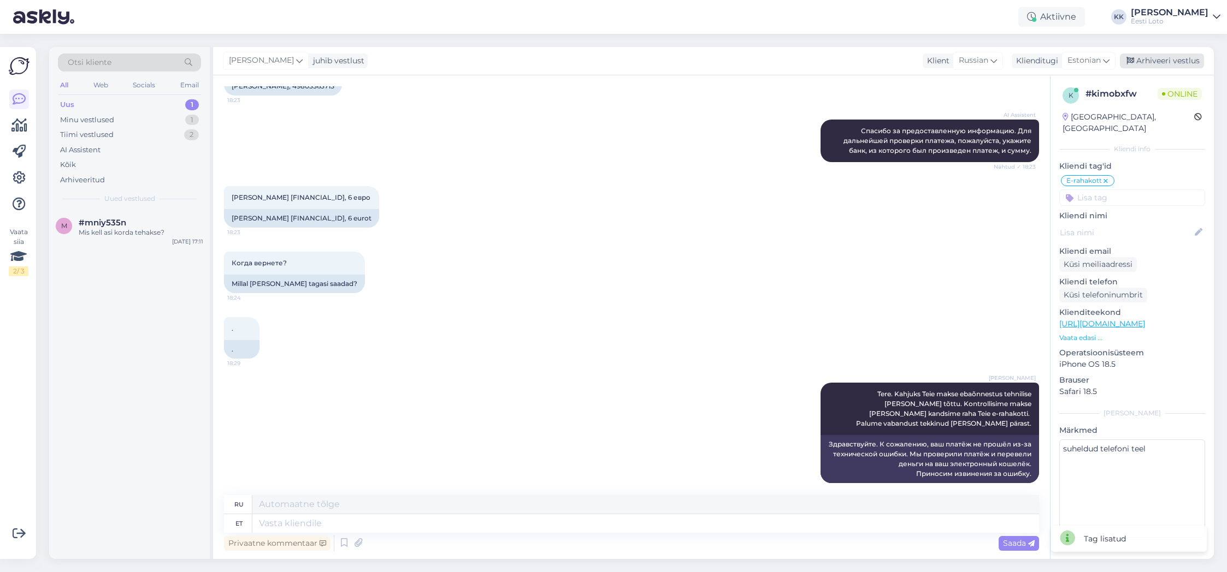
click at [1153, 60] on div "Arhiveeri vestlus" at bounding box center [1162, 61] width 84 height 15
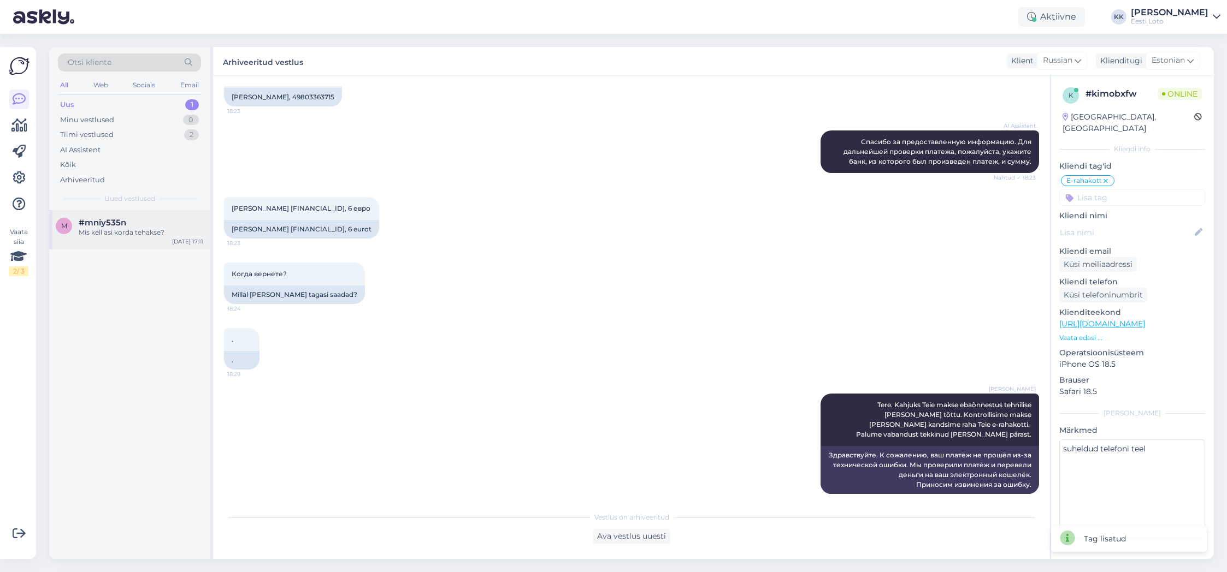
click at [128, 237] on div "Mis kell asi korda tehakse?" at bounding box center [141, 233] width 125 height 10
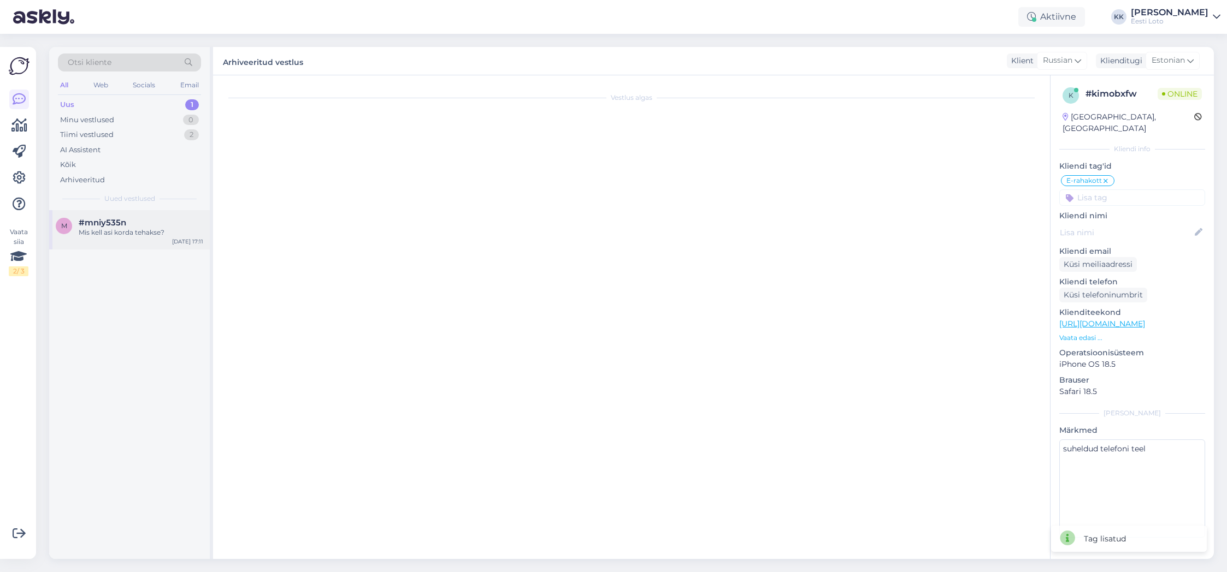
scroll to position [68, 0]
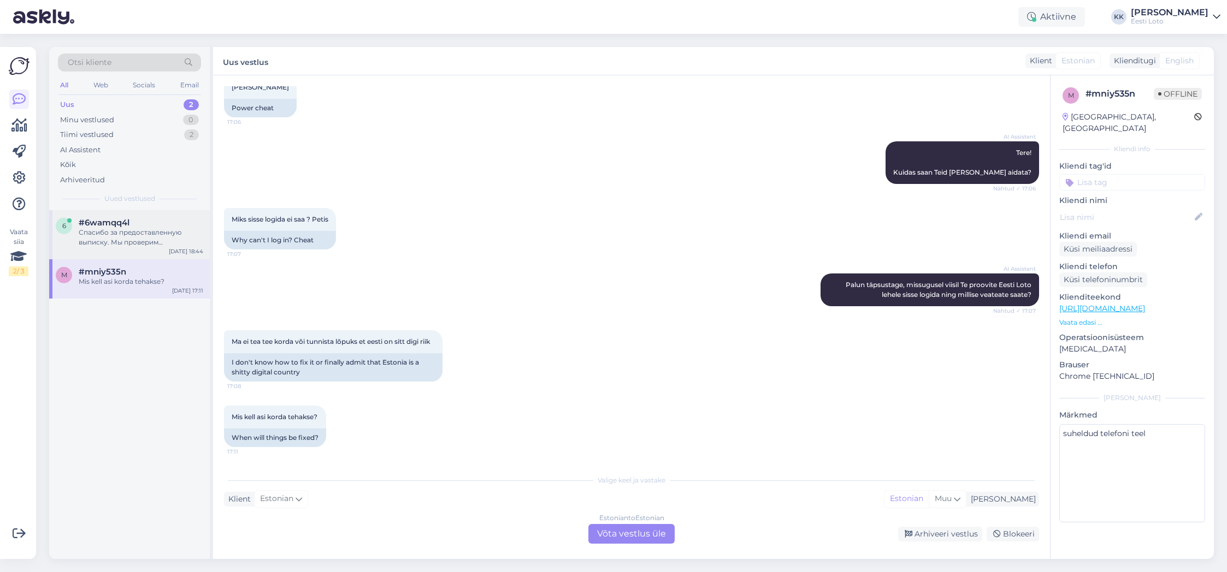
click at [144, 237] on div "Спасибо за предоставленную выписку. Мы проверим информацию и свяжемся с вами по…" at bounding box center [141, 238] width 125 height 20
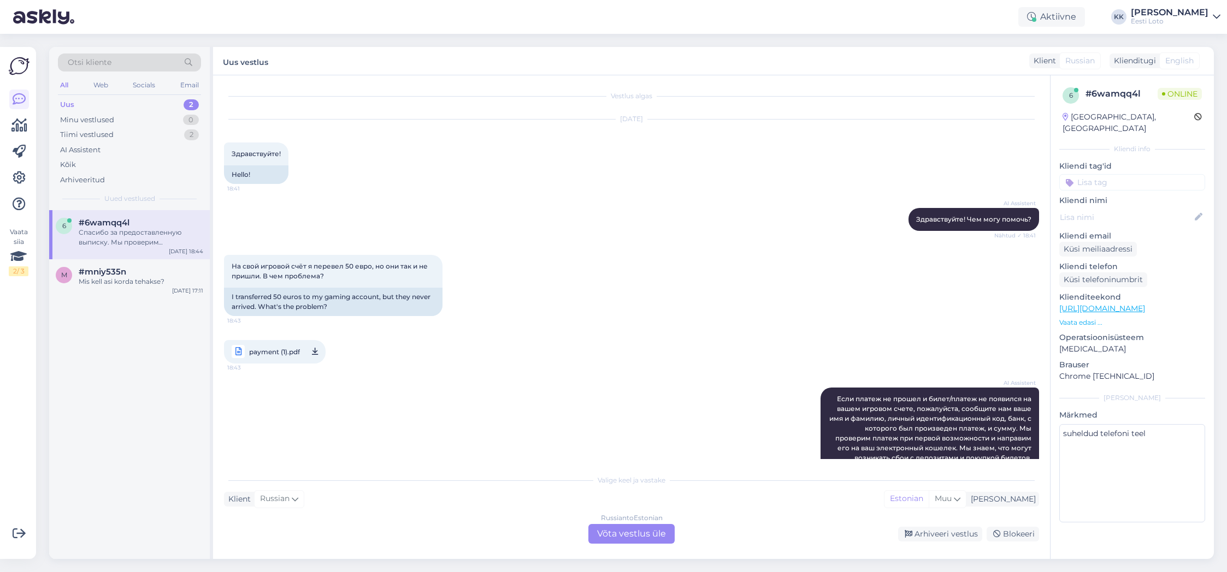
scroll to position [0, 0]
click at [280, 355] on span "payment (1).pdf" at bounding box center [274, 354] width 51 height 14
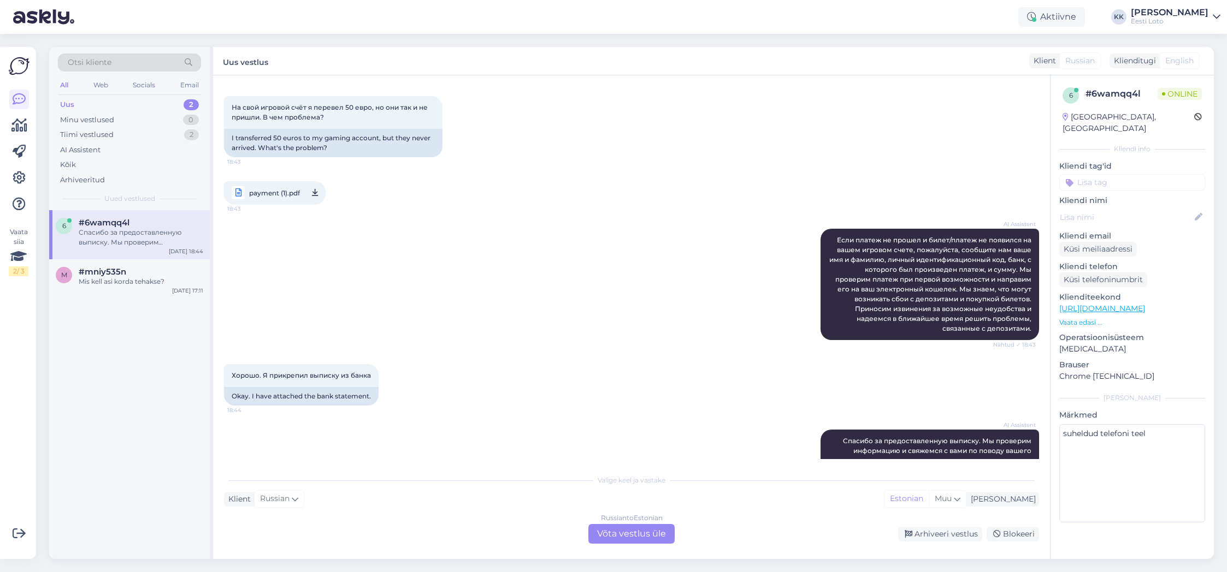
scroll to position [186, 0]
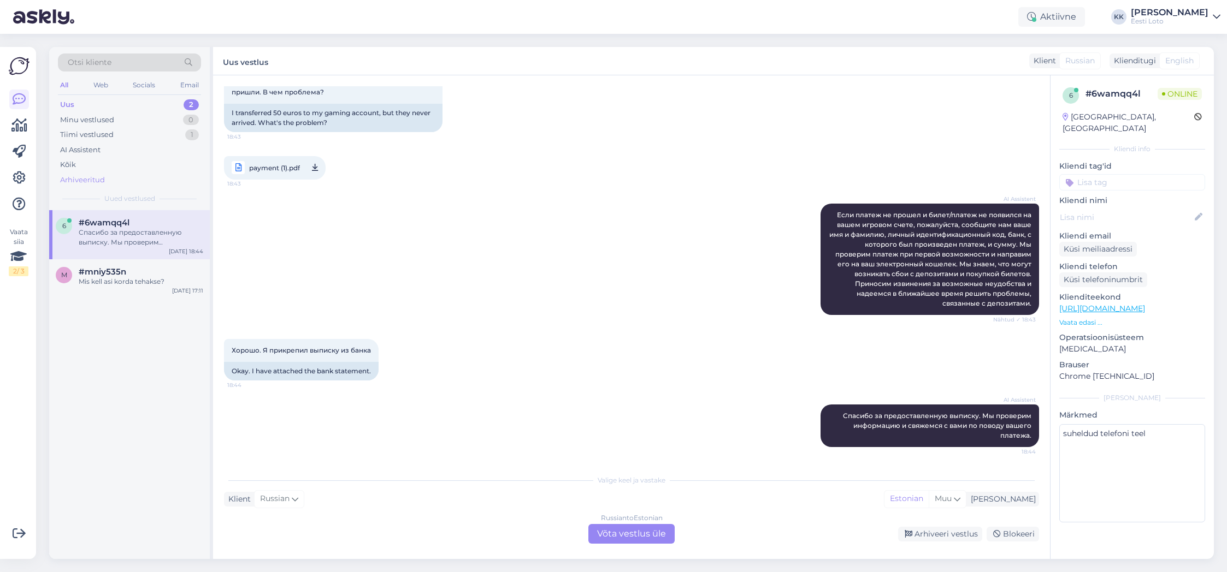
click at [90, 185] on div "Arhiveeritud" at bounding box center [82, 180] width 45 height 11
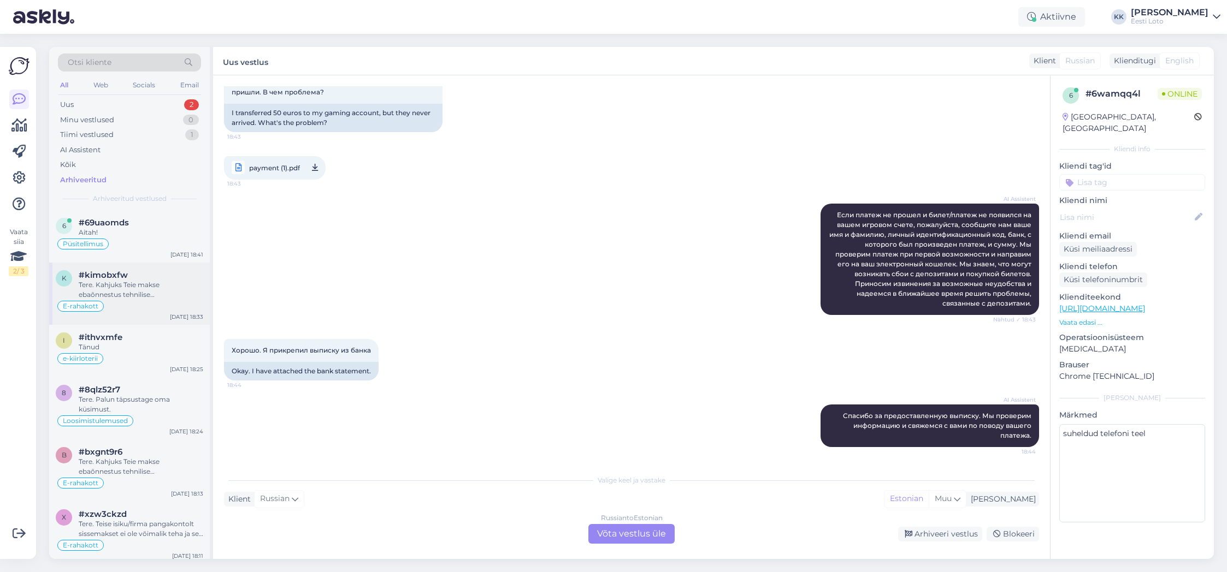
click at [135, 279] on div "#kimobxfw" at bounding box center [141, 275] width 125 height 10
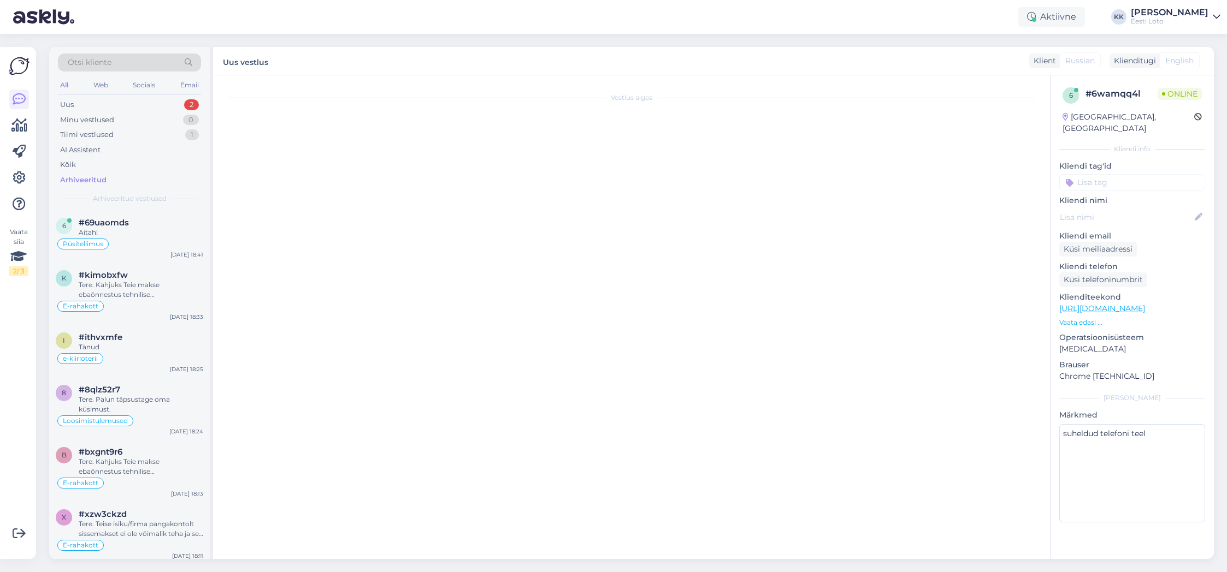
scroll to position [300, 0]
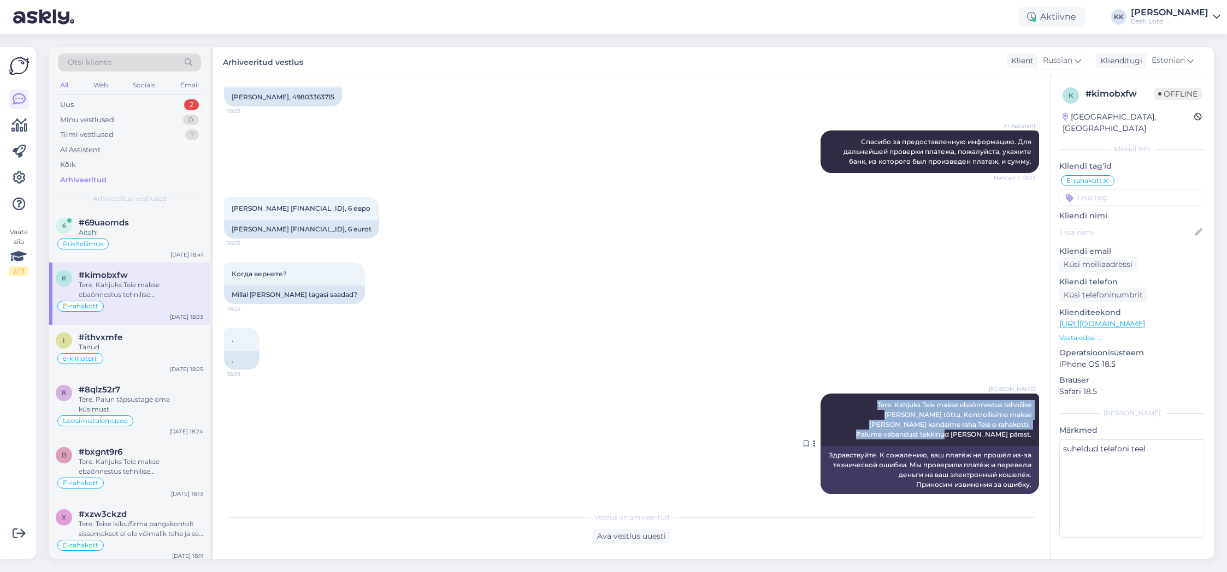
drag, startPoint x: 831, startPoint y: 404, endPoint x: 1030, endPoint y: 433, distance: 200.9
click at [1030, 433] on div "[PERSON_NAME] Tere. Kahjuks Teie makse ebaõnnestus tehnilise [PERSON_NAME] tõtt…" at bounding box center [930, 420] width 219 height 52
click at [126, 99] on div "Uus 2" at bounding box center [129, 104] width 143 height 15
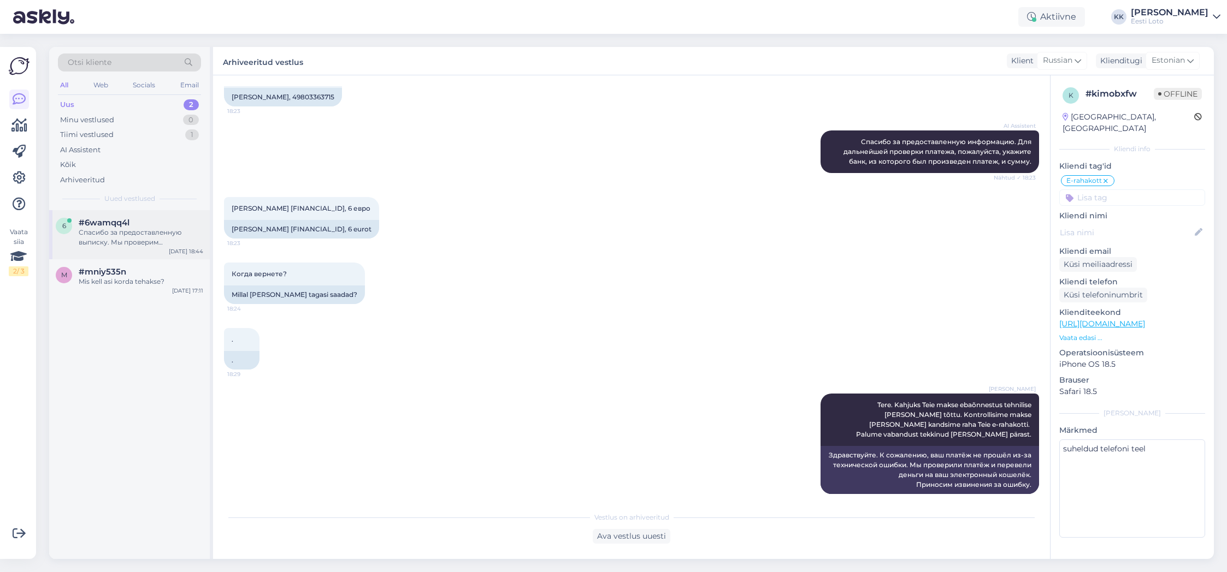
click at [131, 244] on div "Спасибо за предоставленную выписку. Мы проверим информацию и свяжемся с вами по…" at bounding box center [141, 238] width 125 height 20
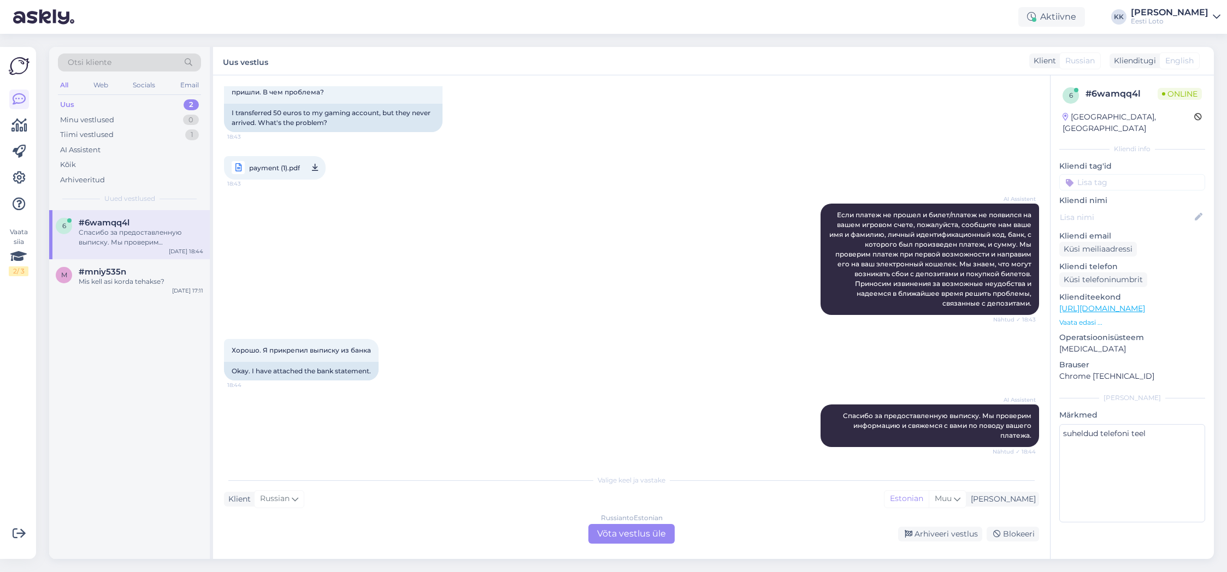
click at [633, 537] on div "Russian to Estonian Võta vestlus üle" at bounding box center [631, 534] width 86 height 20
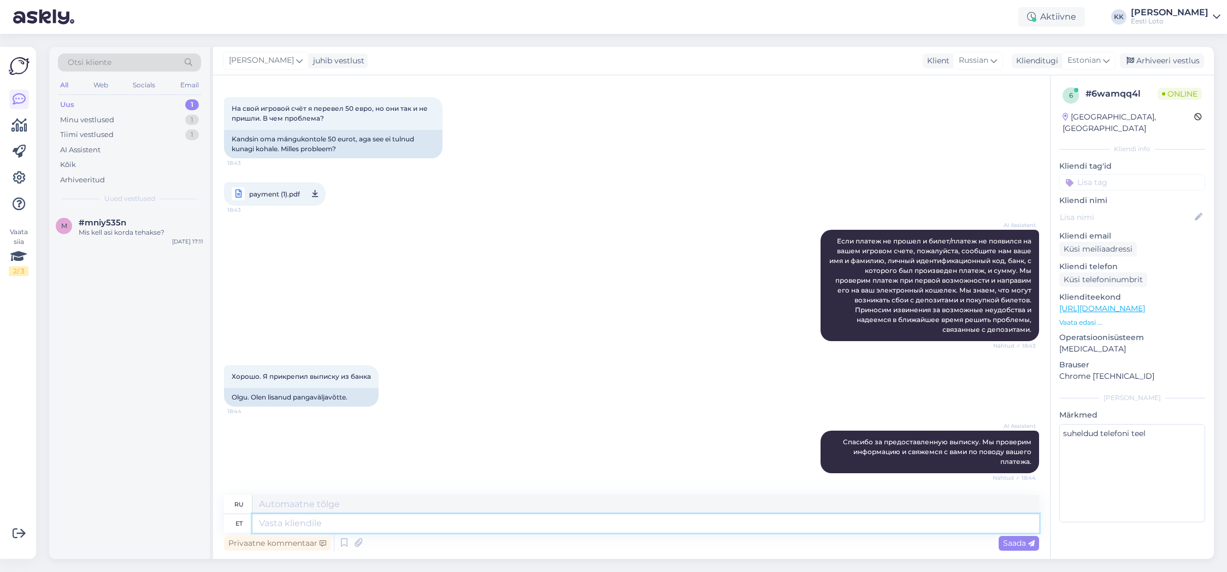
click at [471, 518] on textarea at bounding box center [645, 524] width 787 height 19
paste textarea "Tere. Kahjuks Teie makse ebaõnnestus tehnilise [PERSON_NAME] tõttu. Kontrollisi…"
type textarea "Tere. Kahjuks Teie makse ebaõnnestus tehnilise [PERSON_NAME] tõttu. Kontrollisi…"
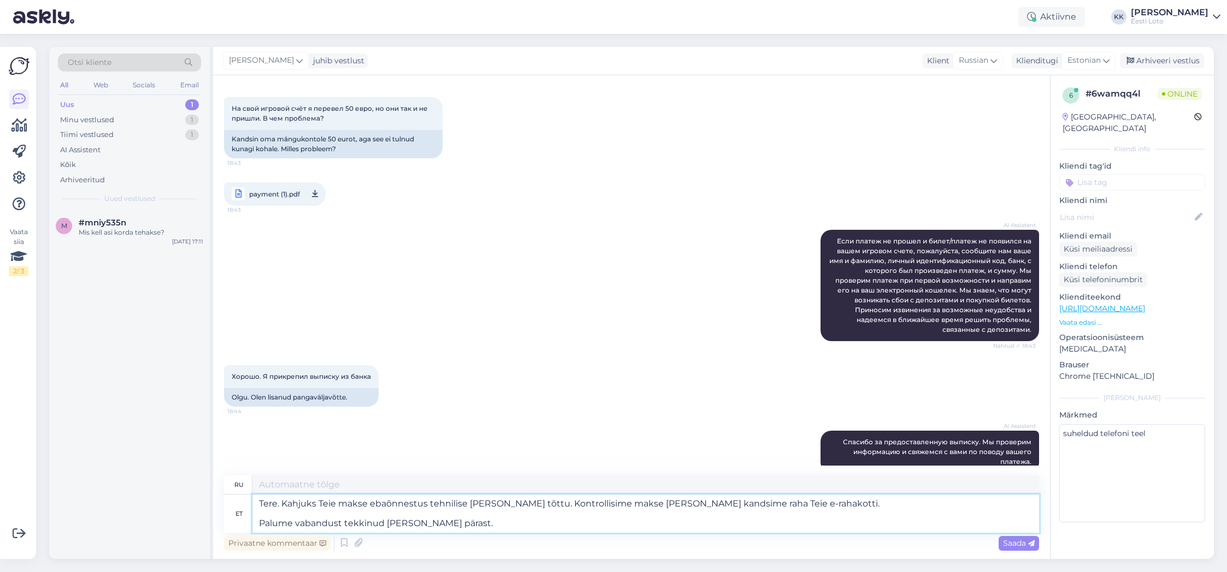
type textarea "Здравствуйте. К сожалению, ваш платёж не прошёл из-за технической ошибки. Мы пр…"
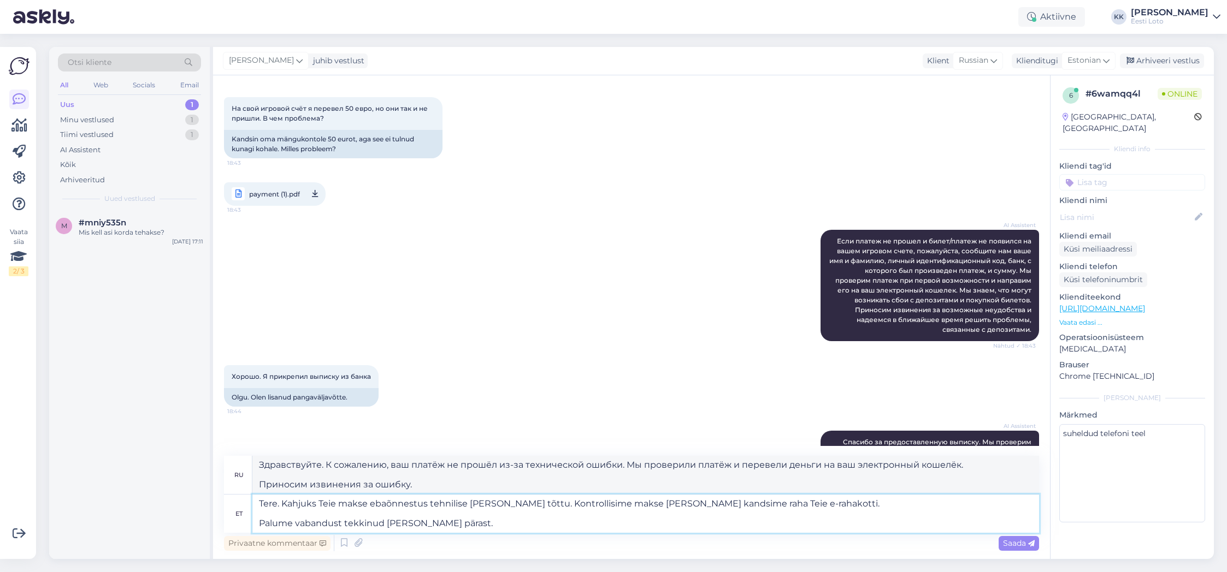
click at [258, 523] on textarea "Tere. Kahjuks Teie makse ebaõnnestus tehnilise [PERSON_NAME] tõttu. Kontrollisi…" at bounding box center [645, 514] width 787 height 38
type textarea "Tere. Kahjuks Teie makse ebaõnnestus tehnilise [PERSON_NAME] tõttu. Kontrollisi…"
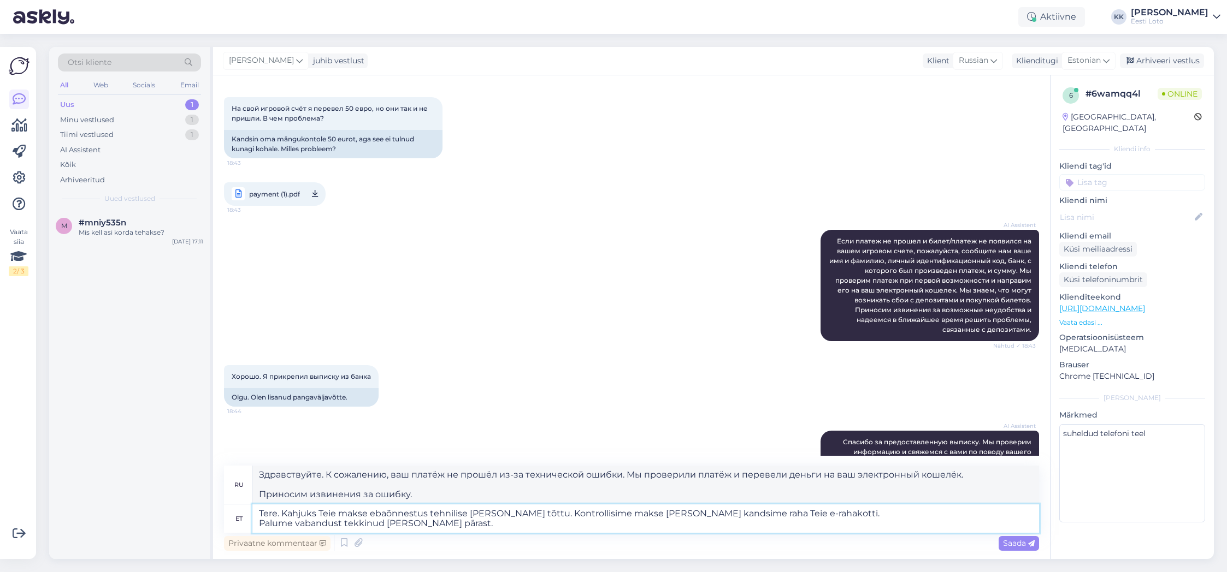
type textarea "Здравствуйте. К сожалению, ваш платёж не прошёл из-за технической ошибки. Мы пр…"
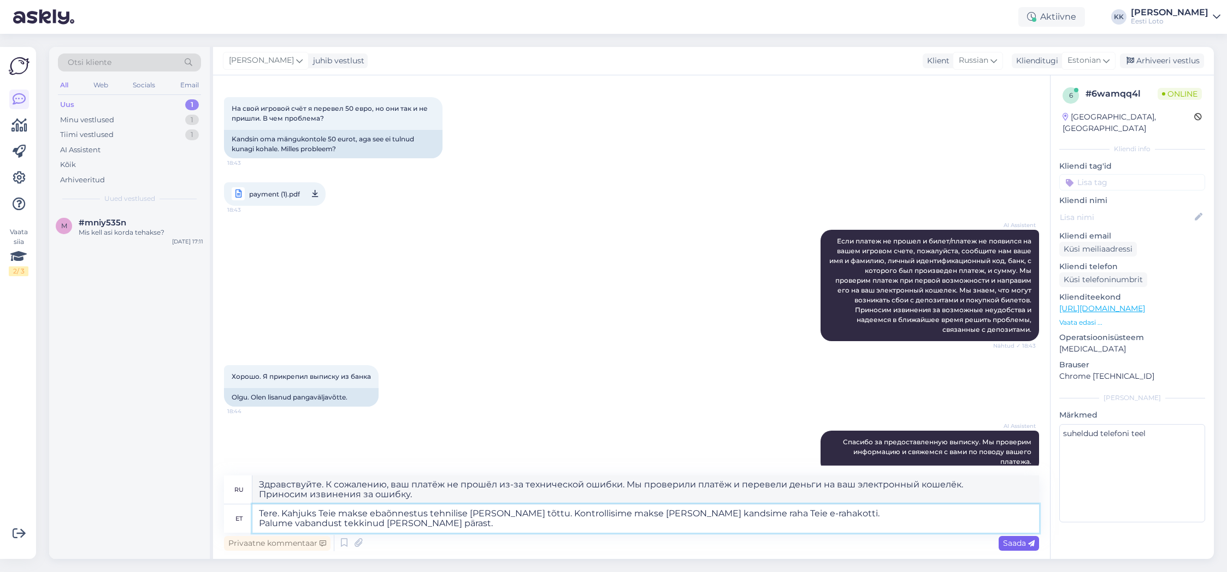
type textarea "Tere. Kahjuks Teie makse ebaõnnestus tehnilise [PERSON_NAME] tõttu. Kontrollisi…"
click at [1016, 540] on span "Saada" at bounding box center [1019, 544] width 32 height 10
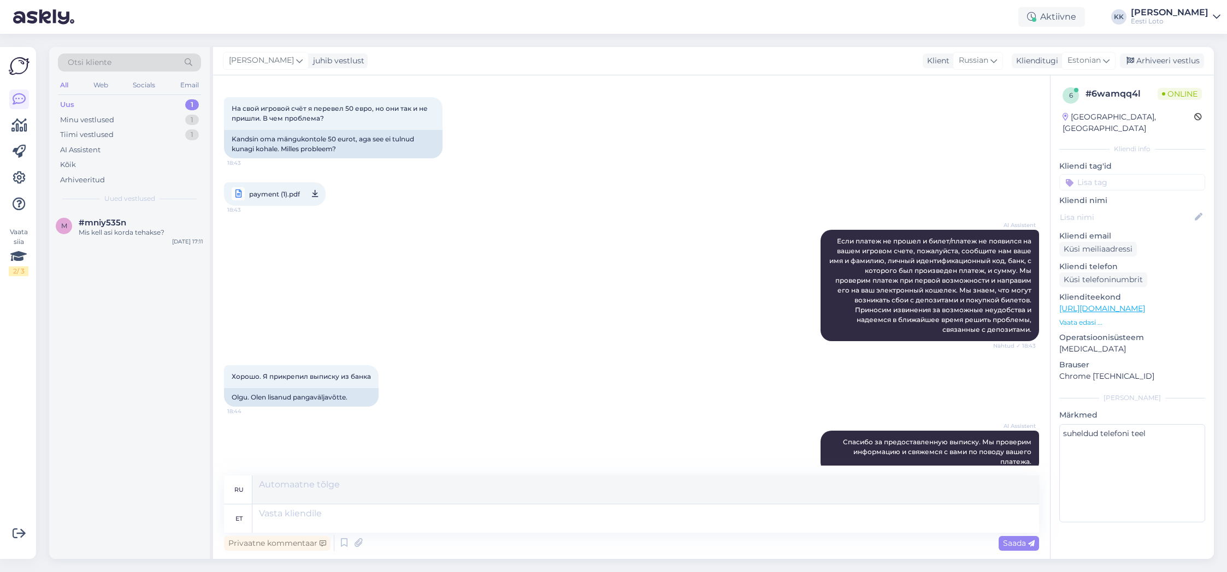
scroll to position [274, 0]
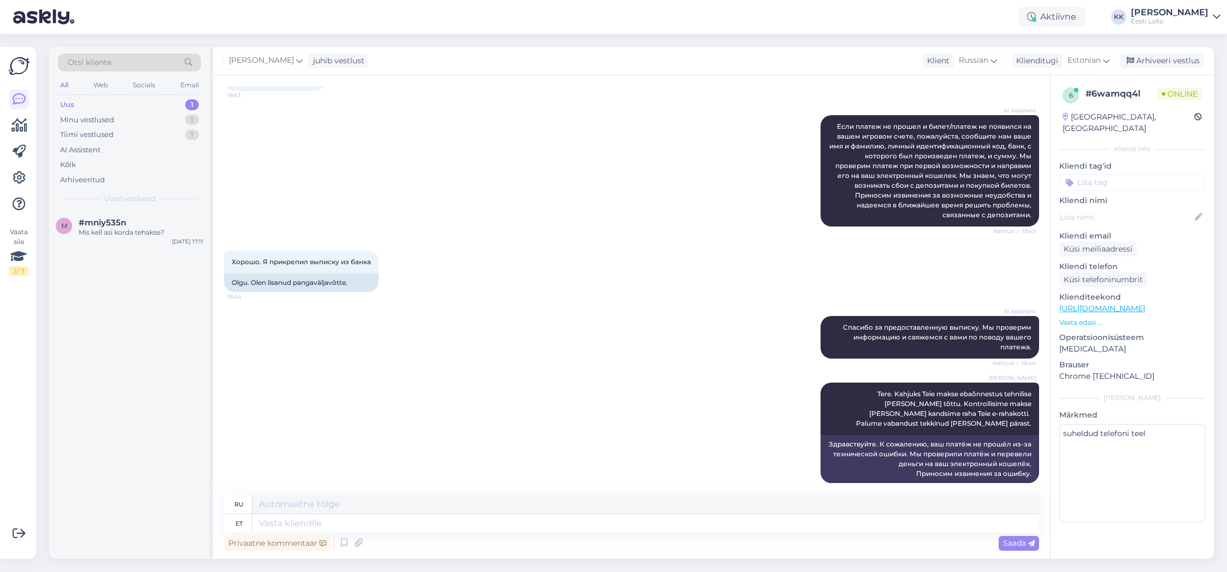
click at [1127, 174] on input at bounding box center [1132, 182] width 146 height 16
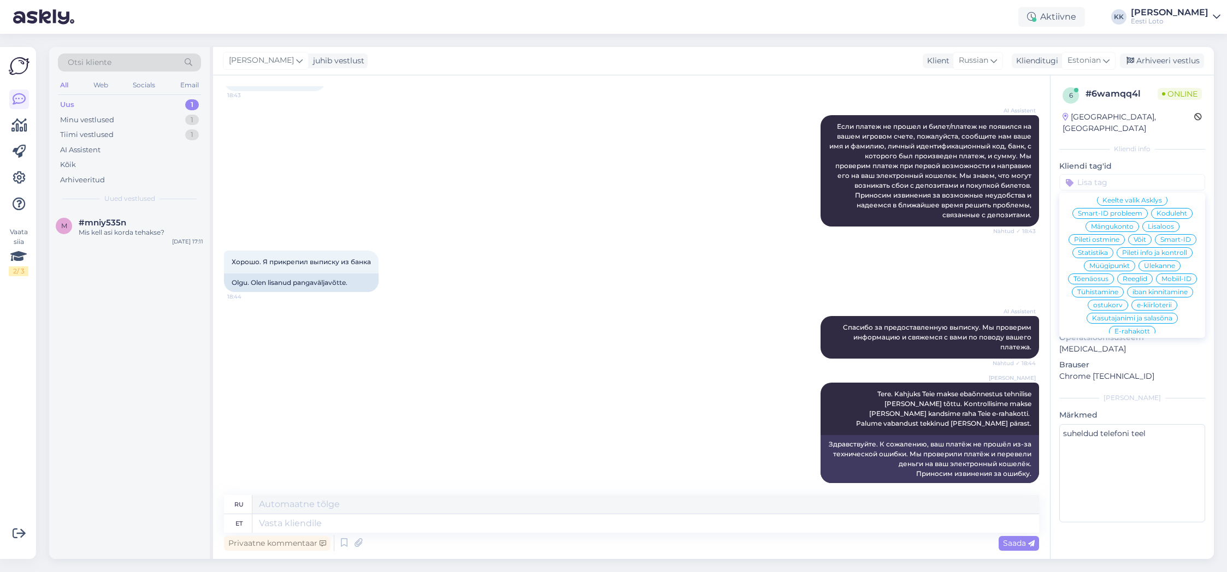
drag, startPoint x: 1125, startPoint y: 304, endPoint x: 1132, endPoint y: 288, distance: 17.1
click at [1125, 328] on span "E-rahakott" at bounding box center [1132, 331] width 36 height 7
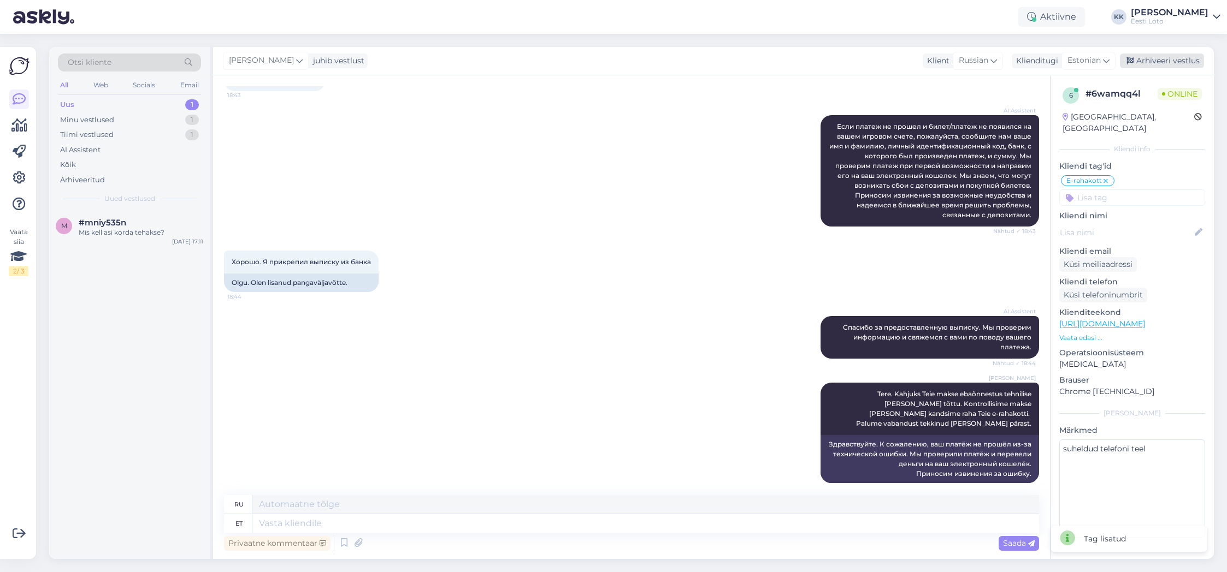
click at [1153, 61] on div "Arhiveeri vestlus" at bounding box center [1162, 61] width 84 height 15
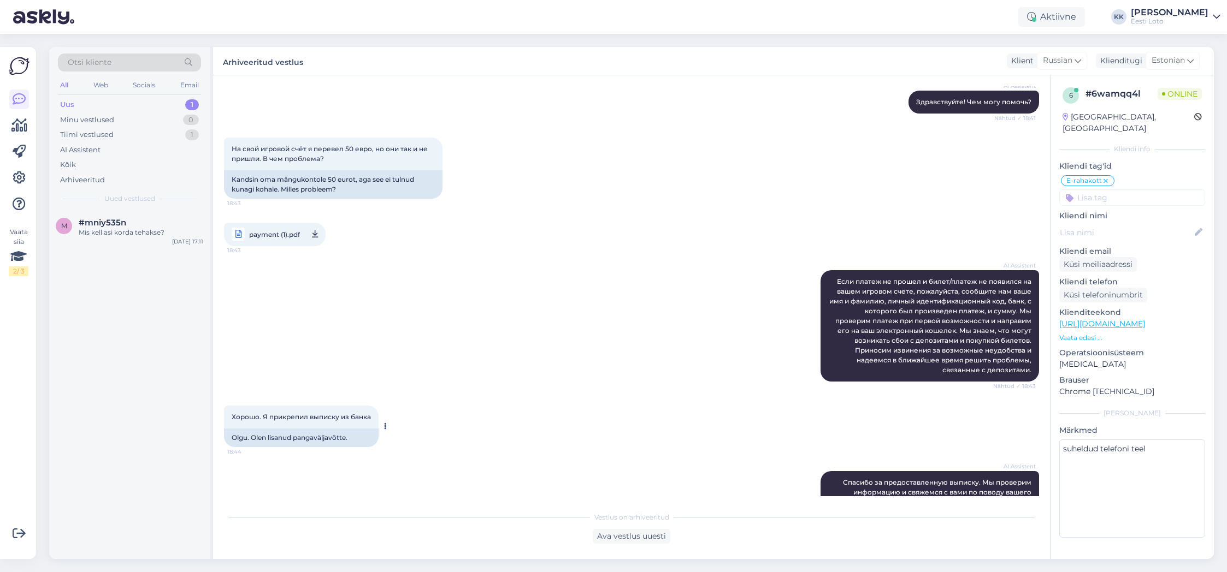
scroll to position [263, 0]
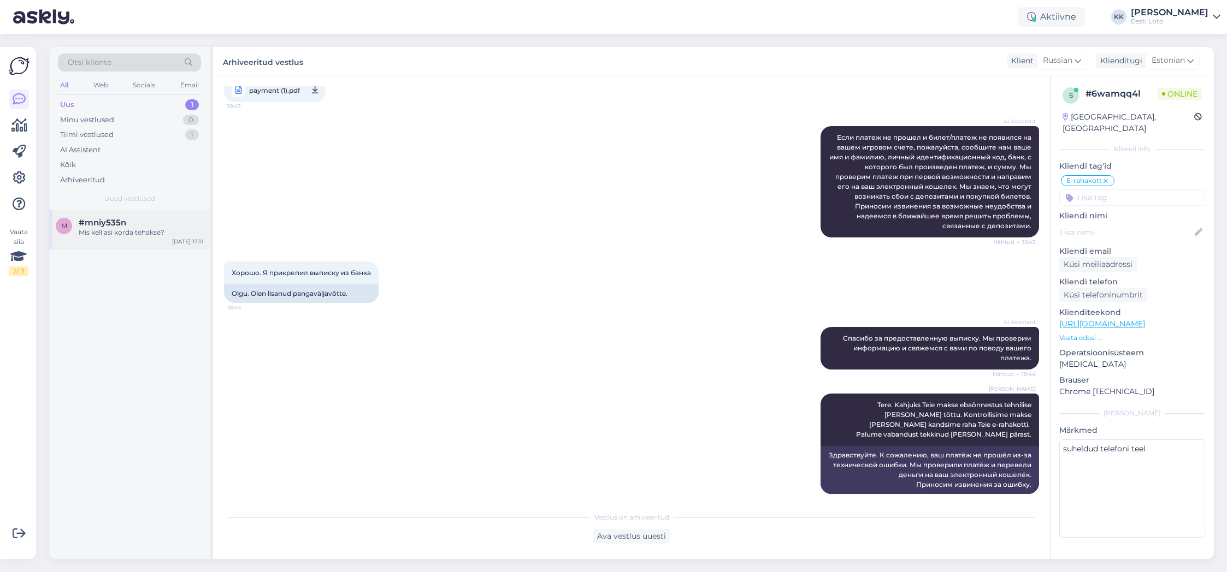
click at [86, 229] on div "Mis kell asi korda tehakse?" at bounding box center [141, 233] width 125 height 10
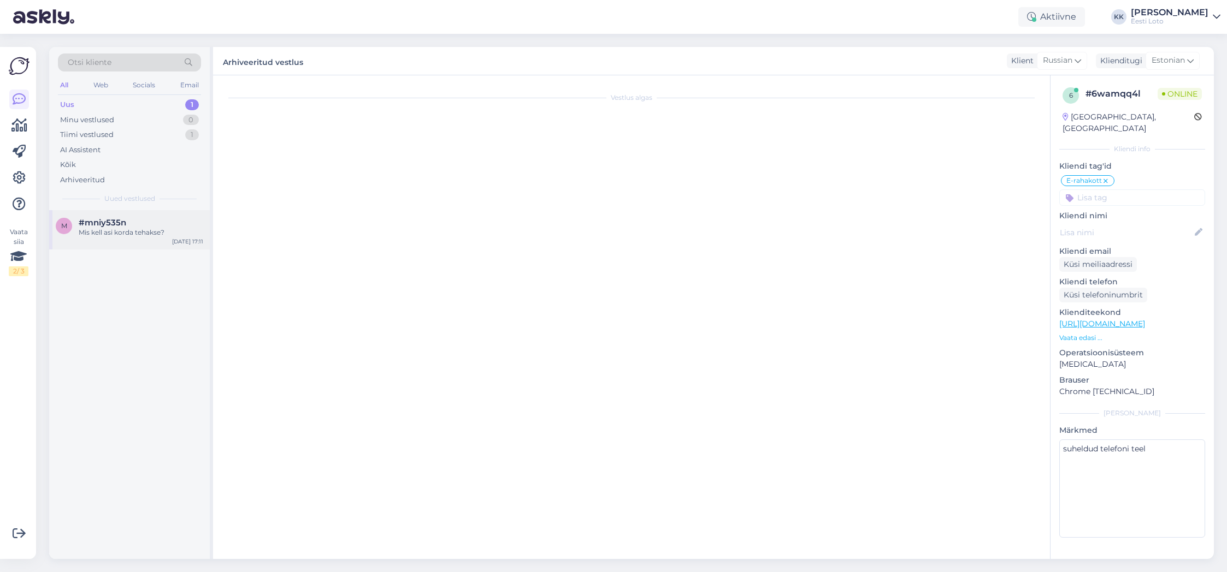
scroll to position [68, 0]
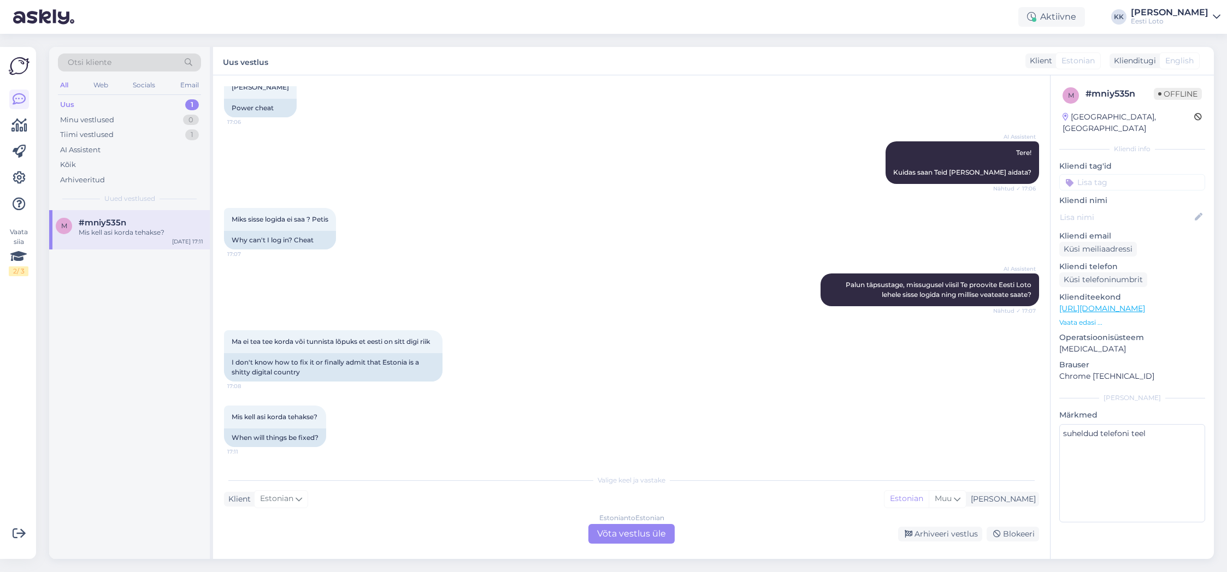
click at [630, 532] on div "Estonian to Estonian Võta vestlus üle" at bounding box center [631, 534] width 86 height 20
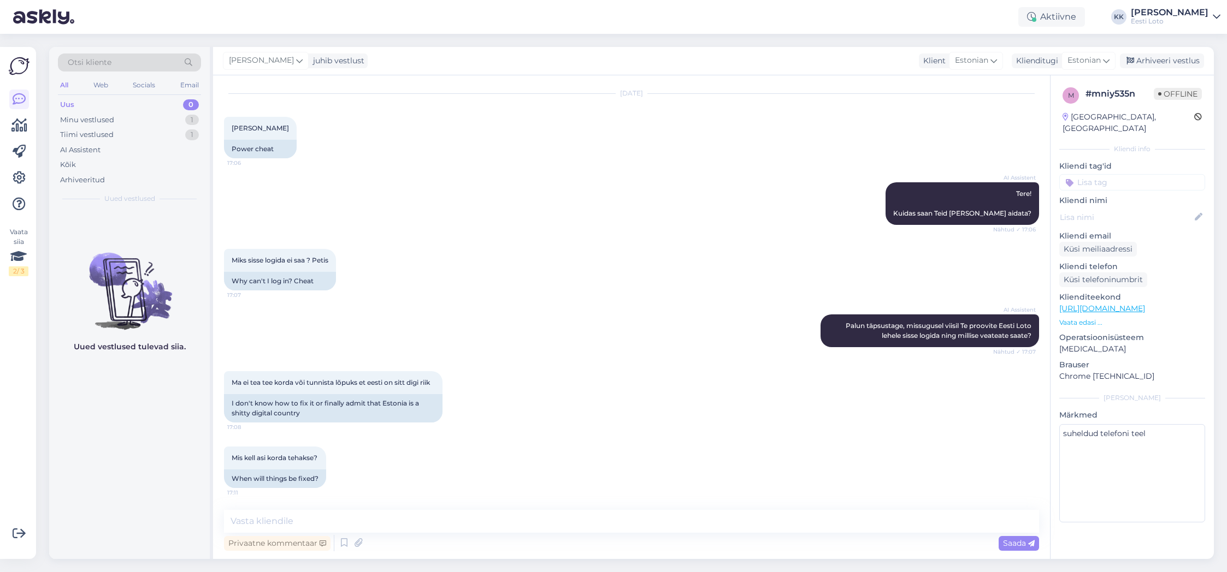
scroll to position [27, 0]
click at [412, 520] on textarea at bounding box center [631, 521] width 815 height 23
type textarea "Tere. Palun täpsustage, millega proovite sisselogida."
click at [1012, 540] on span "Saada" at bounding box center [1019, 544] width 32 height 10
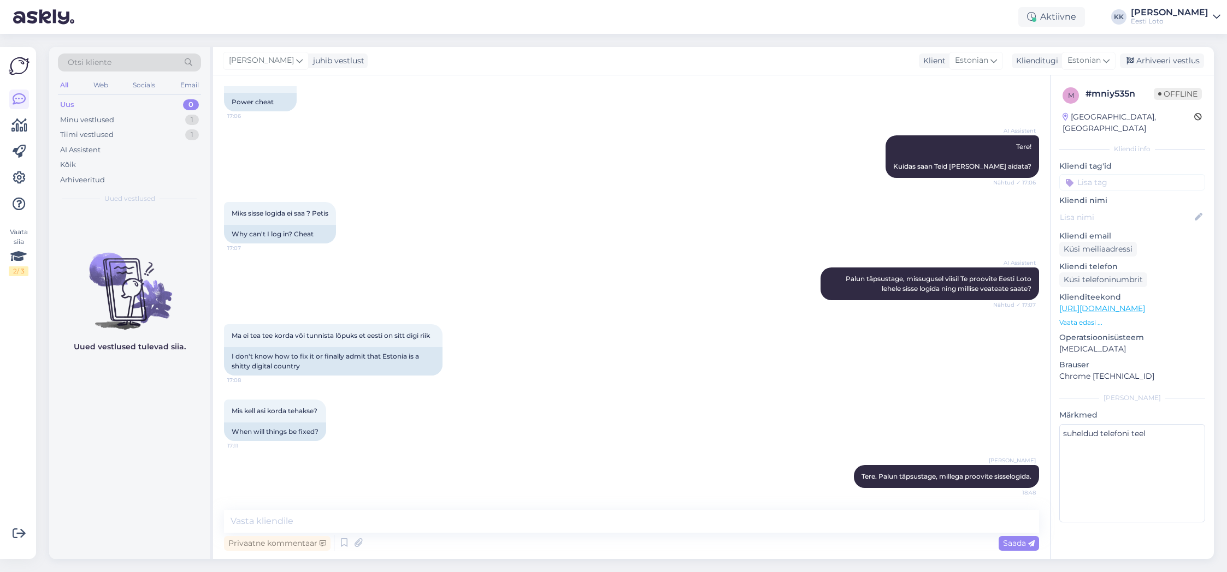
click at [1122, 174] on input at bounding box center [1132, 182] width 146 height 16
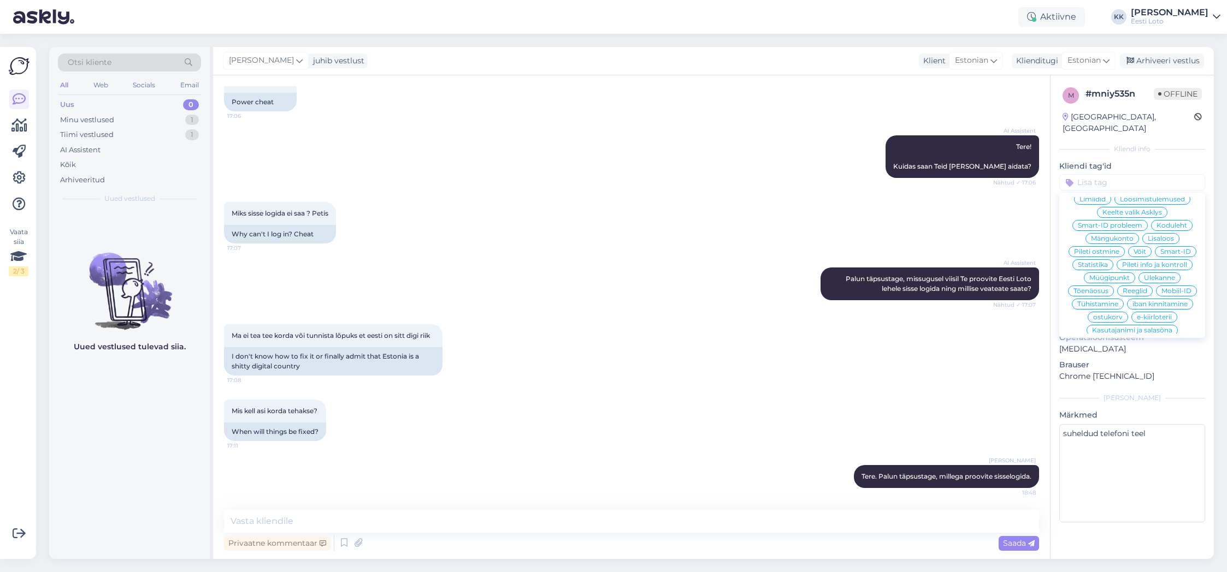
scroll to position [235, 0]
click at [1177, 210] on span "Koduleht" at bounding box center [1171, 213] width 31 height 7
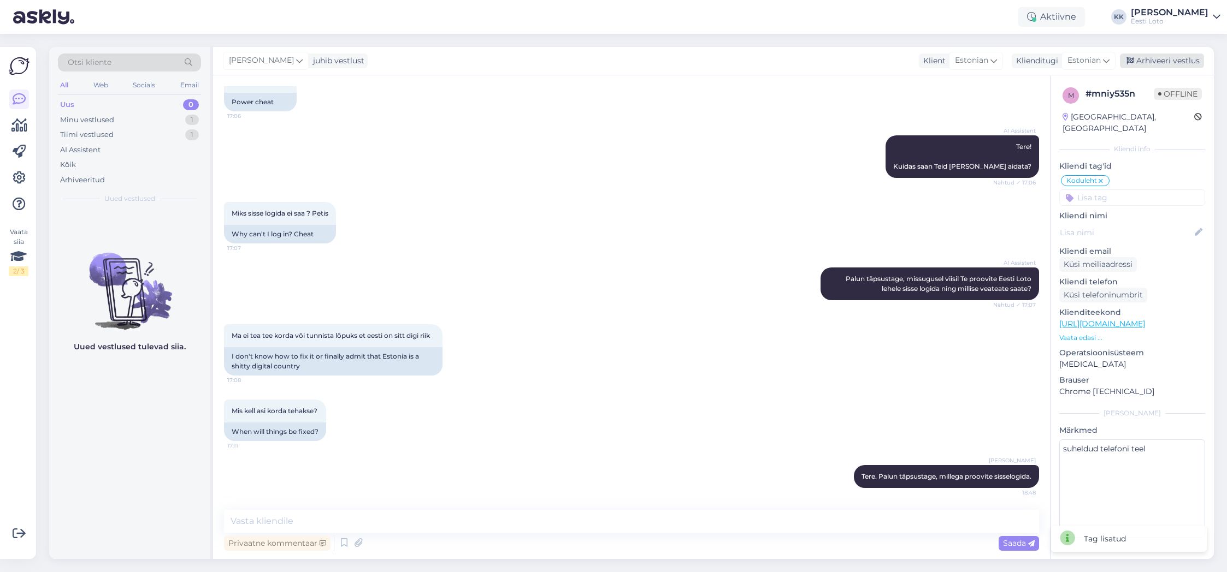
click at [1155, 60] on div "Arhiveeri vestlus" at bounding box center [1162, 61] width 84 height 15
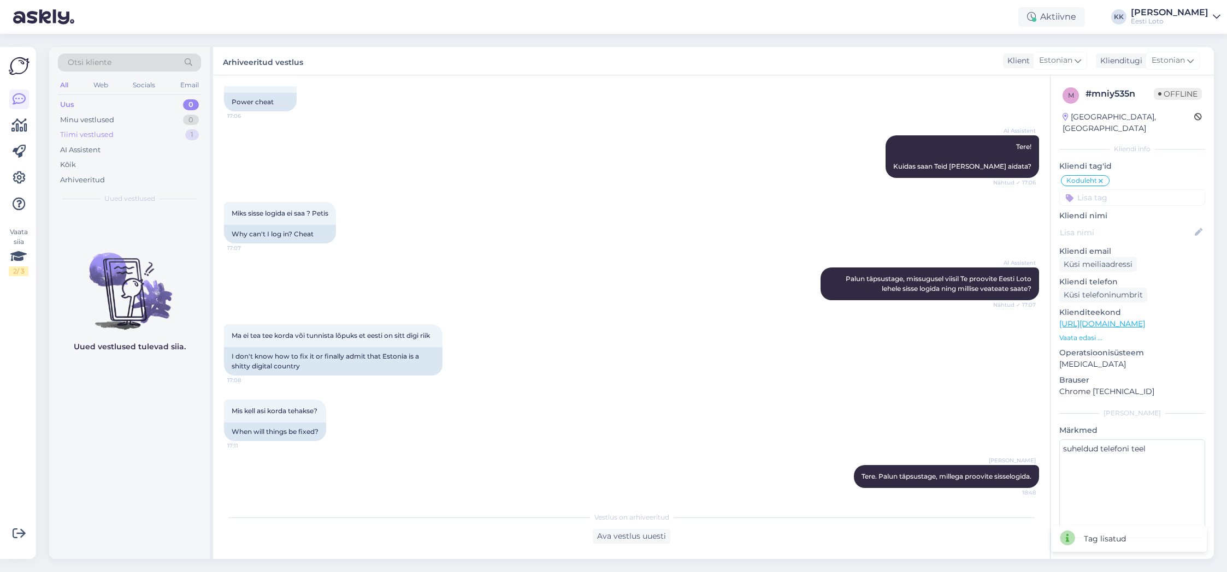
click at [86, 136] on div "Tiimi vestlused" at bounding box center [87, 134] width 54 height 11
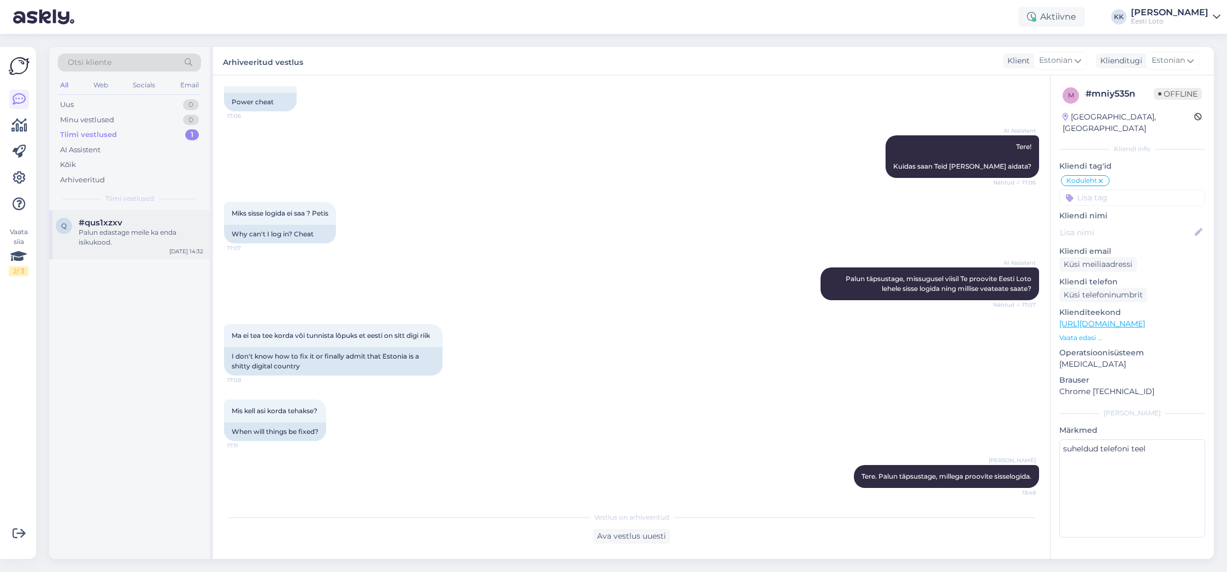
click at [119, 221] on span "#qus1xzxv" at bounding box center [101, 223] width 44 height 10
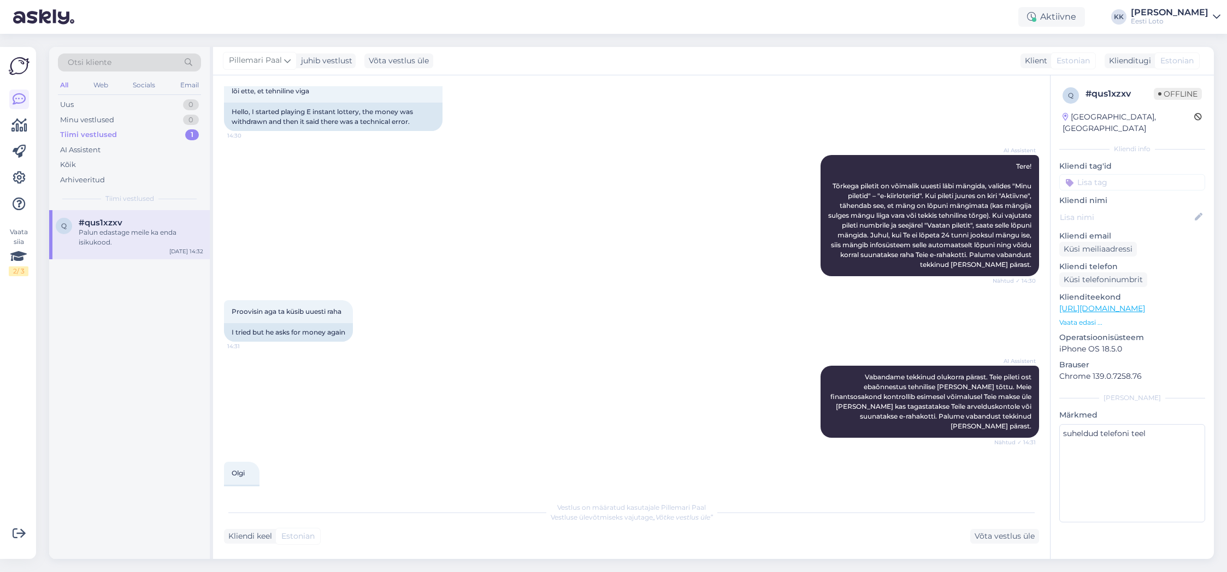
scroll to position [206, 0]
